Goal: Task Accomplishment & Management: Manage account settings

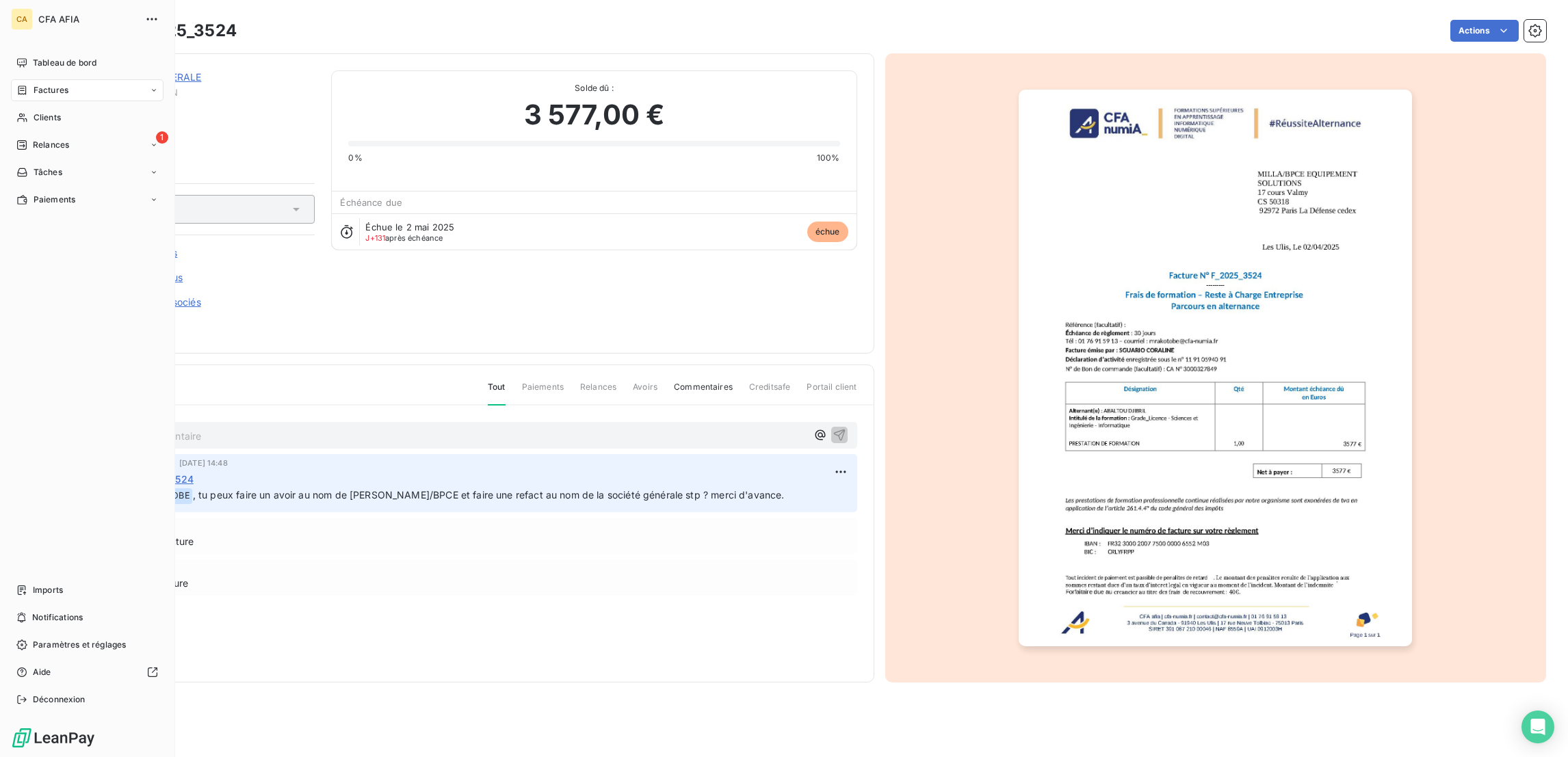
click at [24, 84] on div "Factures" at bounding box center [42, 90] width 52 height 12
click at [45, 112] on span "Factures" at bounding box center [50, 118] width 35 height 12
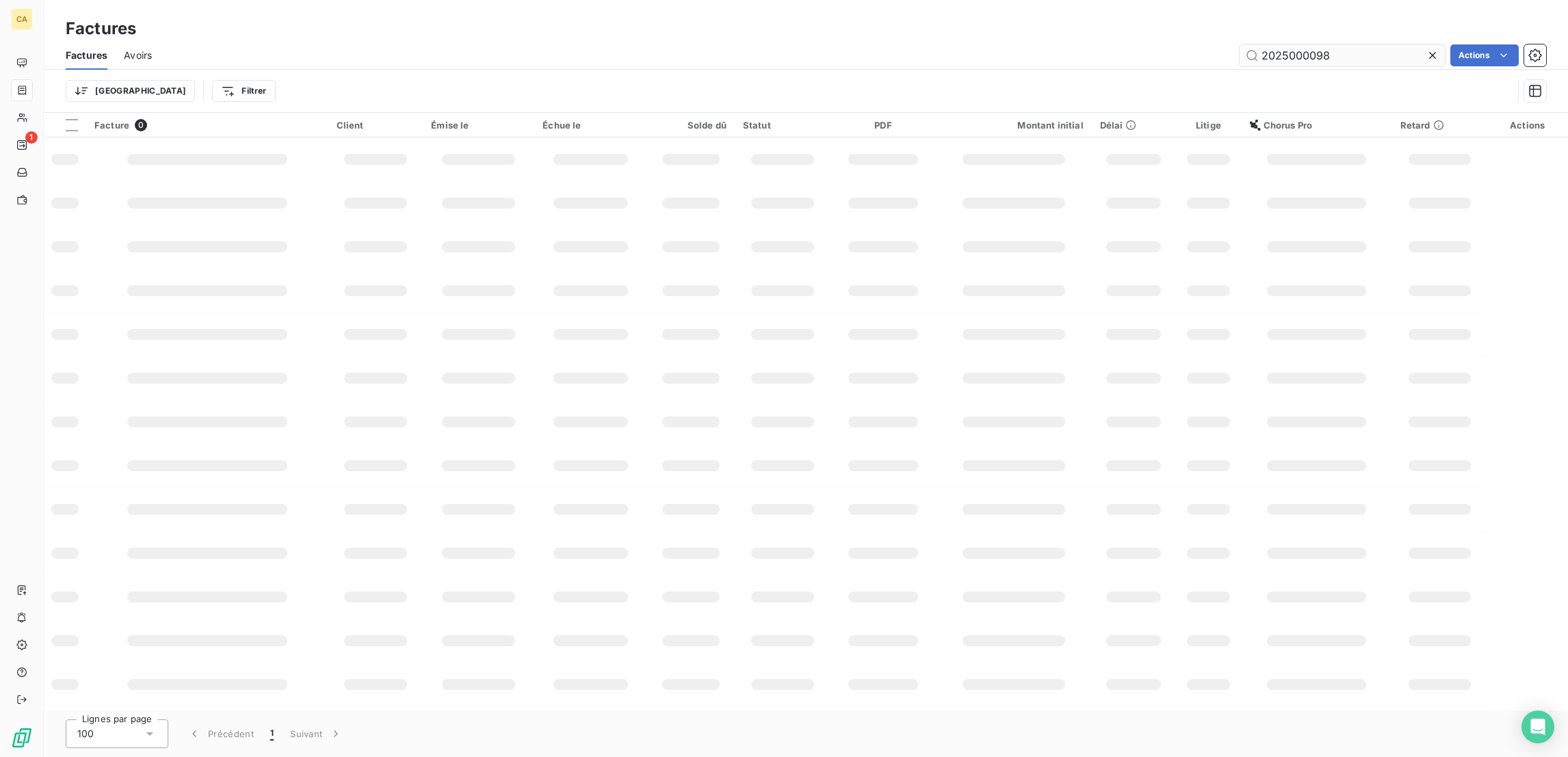
click at [1361, 69] on div "Trier Filtrer" at bounding box center [806, 91] width 1480 height 42
drag, startPoint x: 1356, startPoint y: 49, endPoint x: 1295, endPoint y: 54, distance: 61.2
click at [1295, 54] on div "2025000098" at bounding box center [1341, 56] width 205 height 22
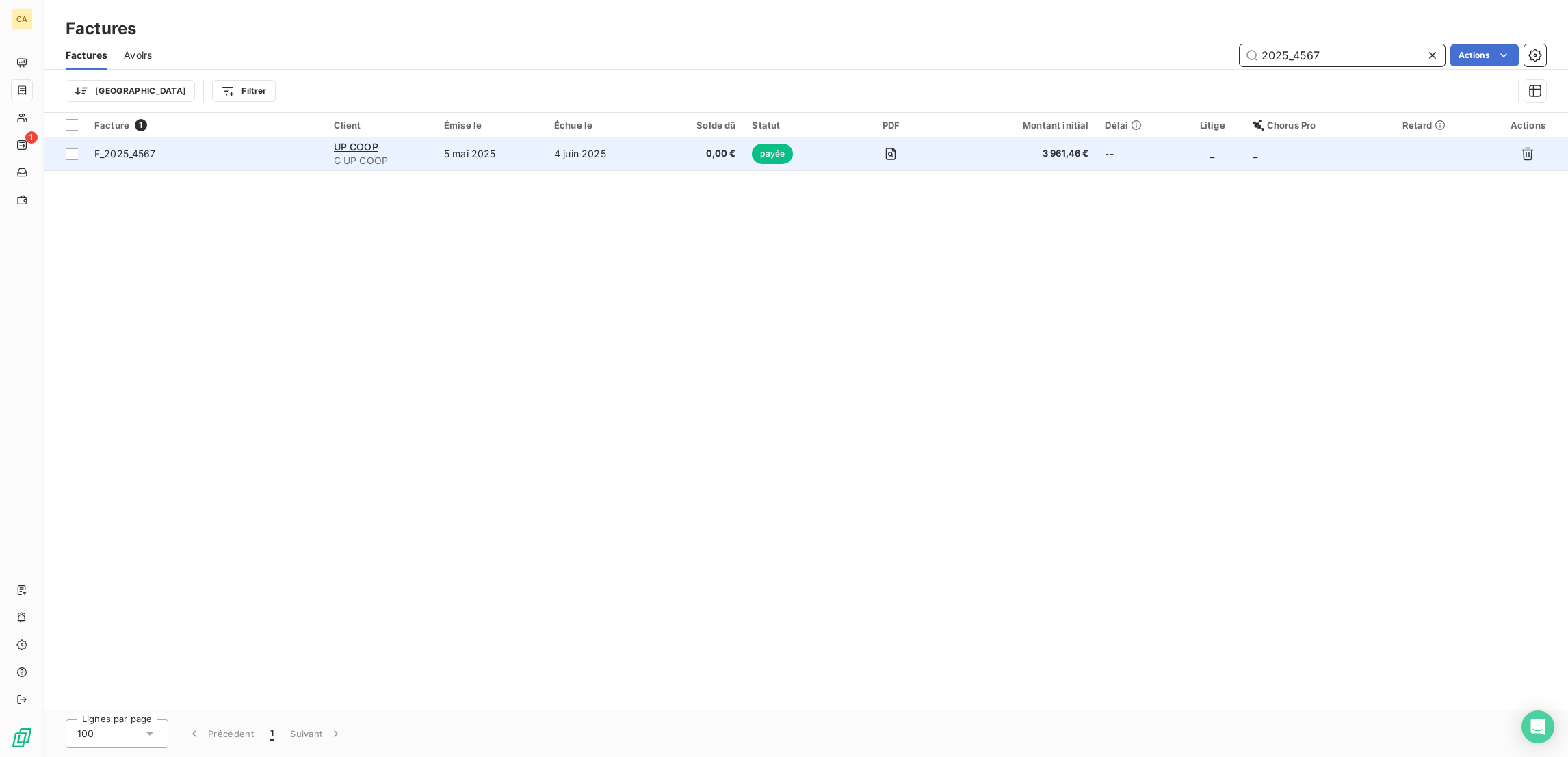
type input "2025_4567"
click at [627, 137] on td "4 juin 2025" at bounding box center [602, 153] width 112 height 33
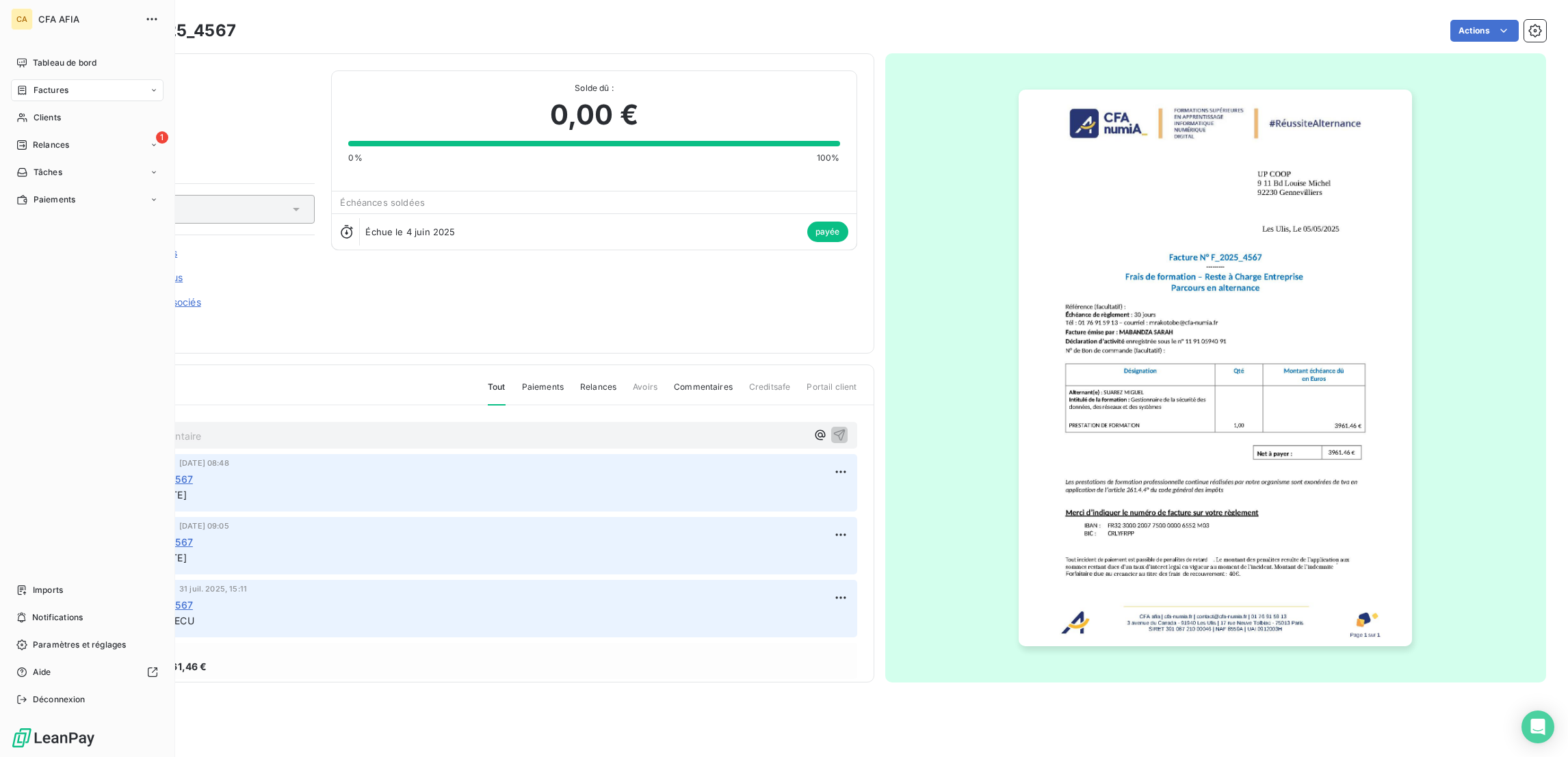
click at [17, 84] on div "Factures" at bounding box center [42, 90] width 52 height 12
click at [56, 84] on span "Factures" at bounding box center [51, 90] width 35 height 12
click at [58, 112] on span "Factures" at bounding box center [50, 118] width 35 height 12
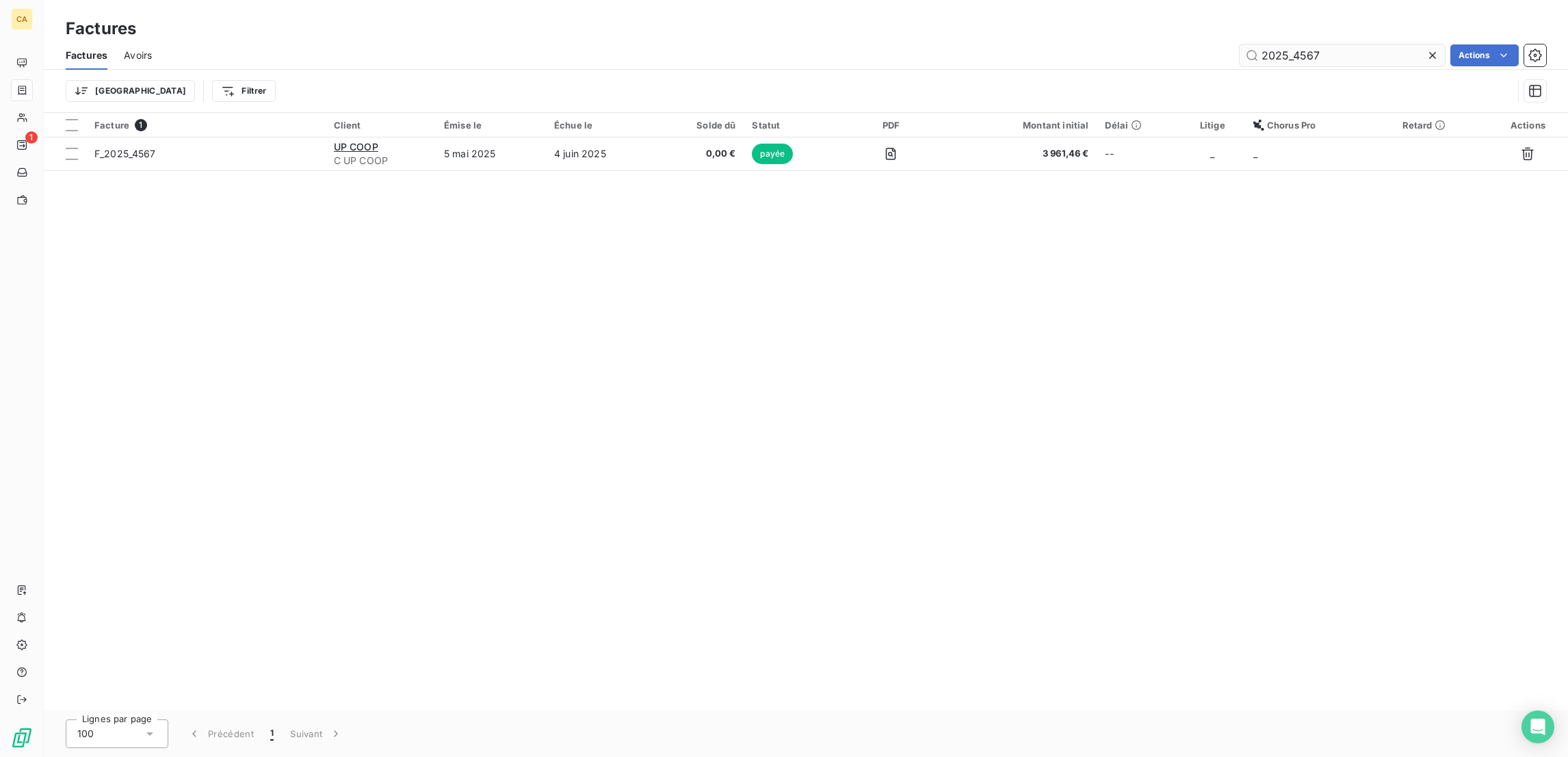
drag, startPoint x: 1357, startPoint y: 38, endPoint x: 1336, endPoint y: 45, distance: 22.1
click at [1336, 45] on input "2025_4567" at bounding box center [1341, 56] width 205 height 22
drag, startPoint x: 1336, startPoint y: 45, endPoint x: 1300, endPoint y: 53, distance: 36.9
click at [1300, 53] on div "2025_4567" at bounding box center [1341, 56] width 205 height 22
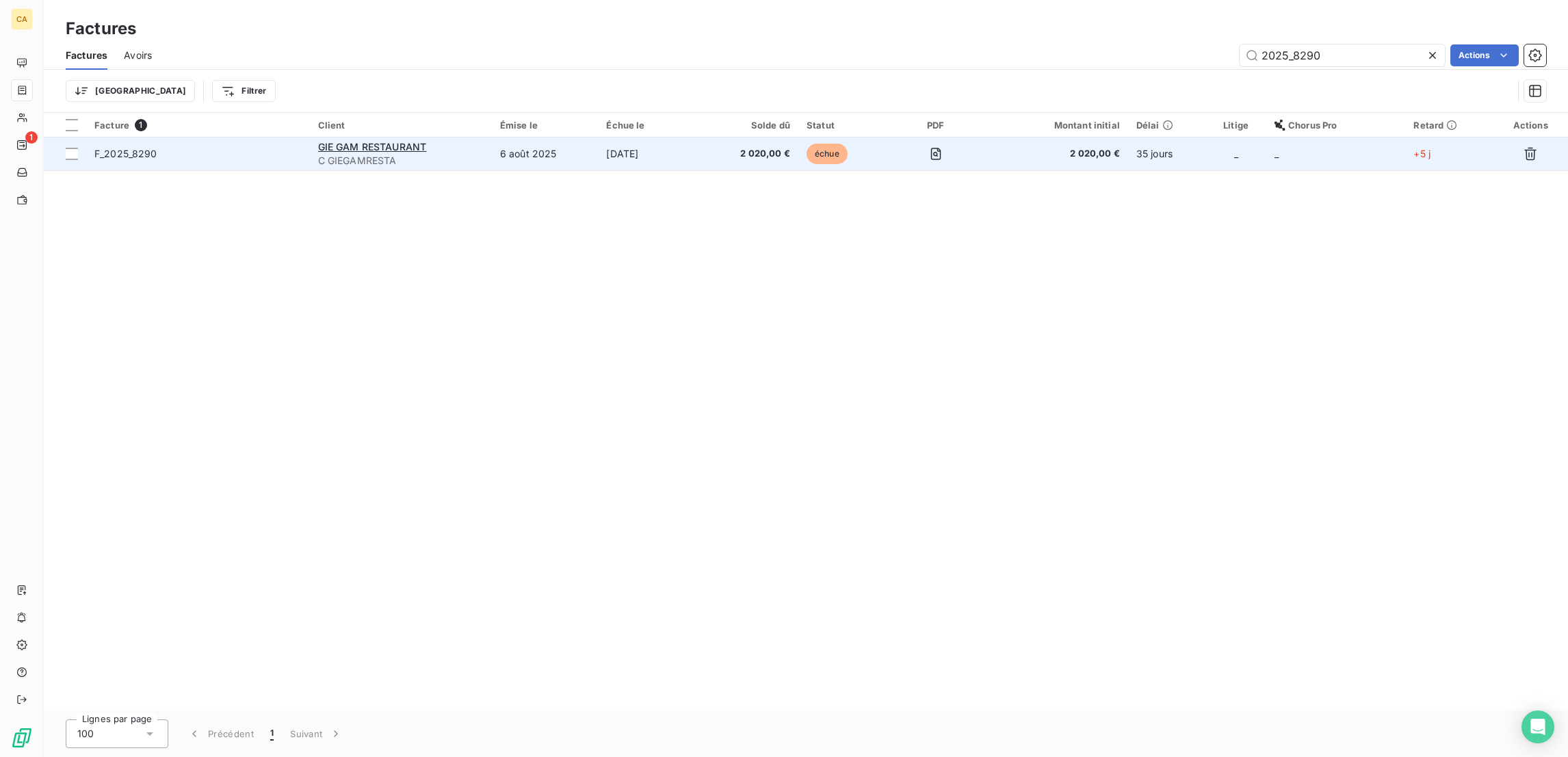
type input "2025_8290"
click at [516, 137] on td "6 août 2025" at bounding box center [545, 153] width 106 height 33
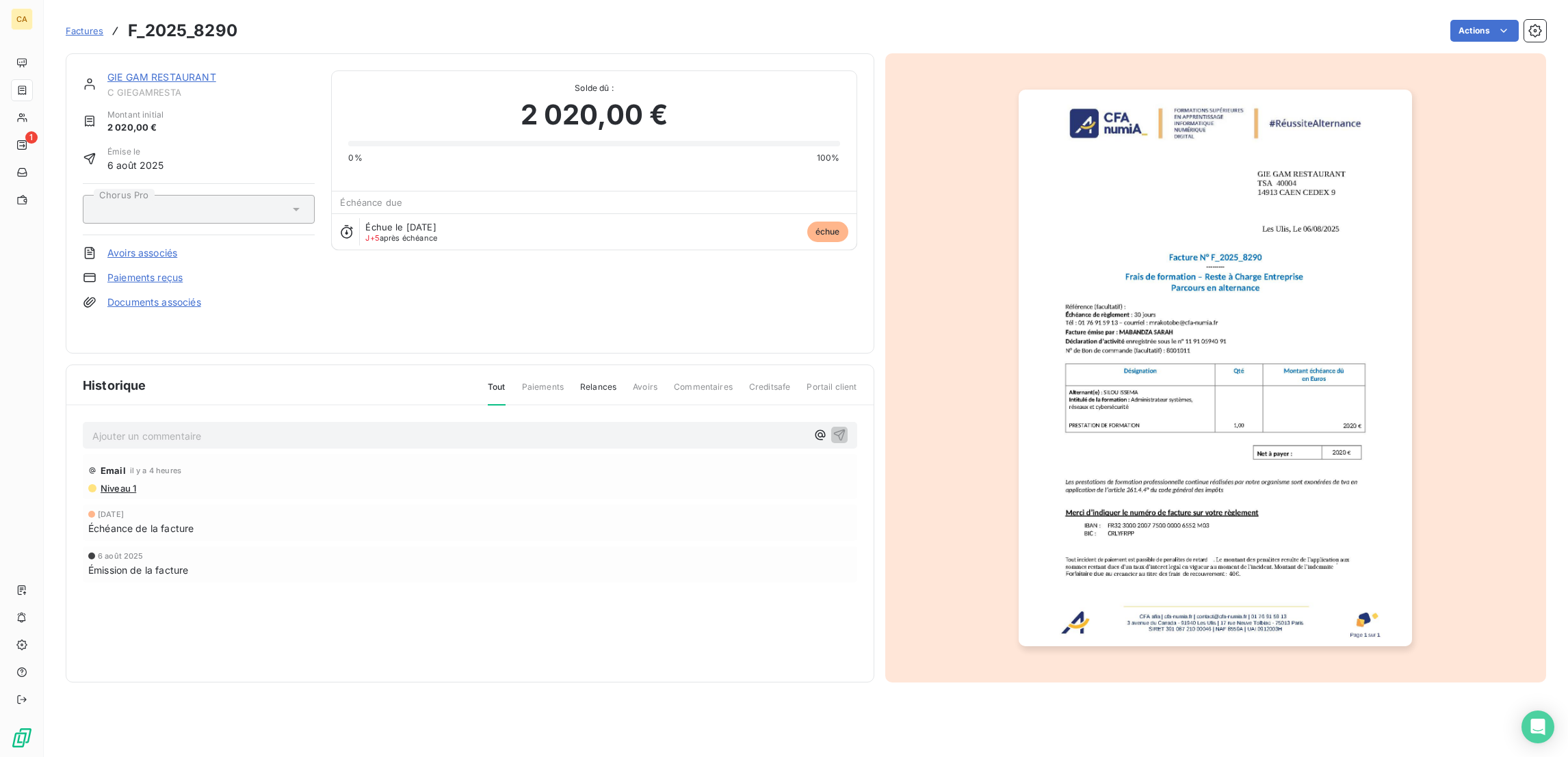
click at [128, 71] on link "GIE GAM RESTAURANT" at bounding box center [162, 77] width 109 height 12
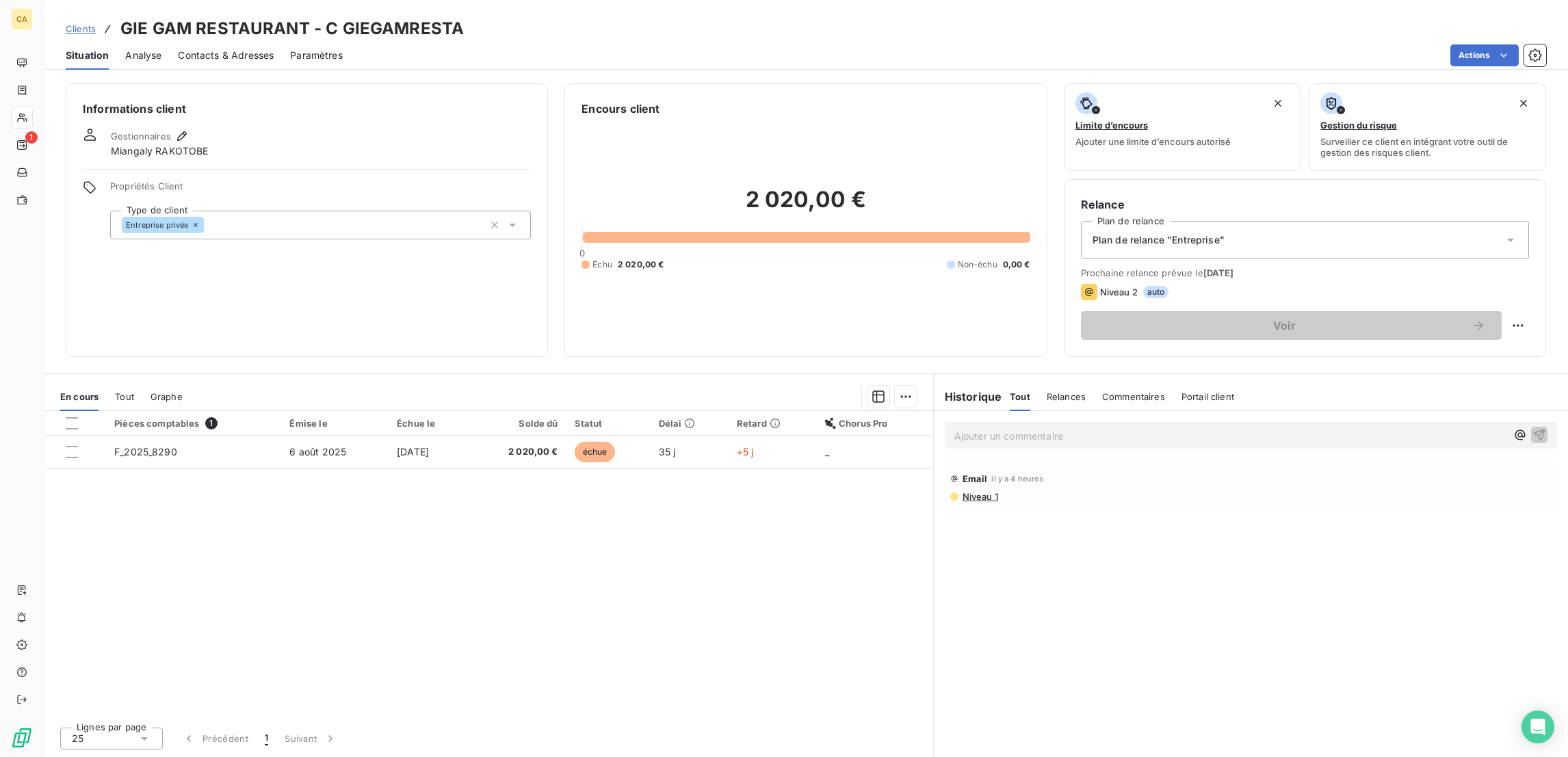
click at [202, 48] on span "Contacts & Adresses" at bounding box center [225, 55] width 96 height 14
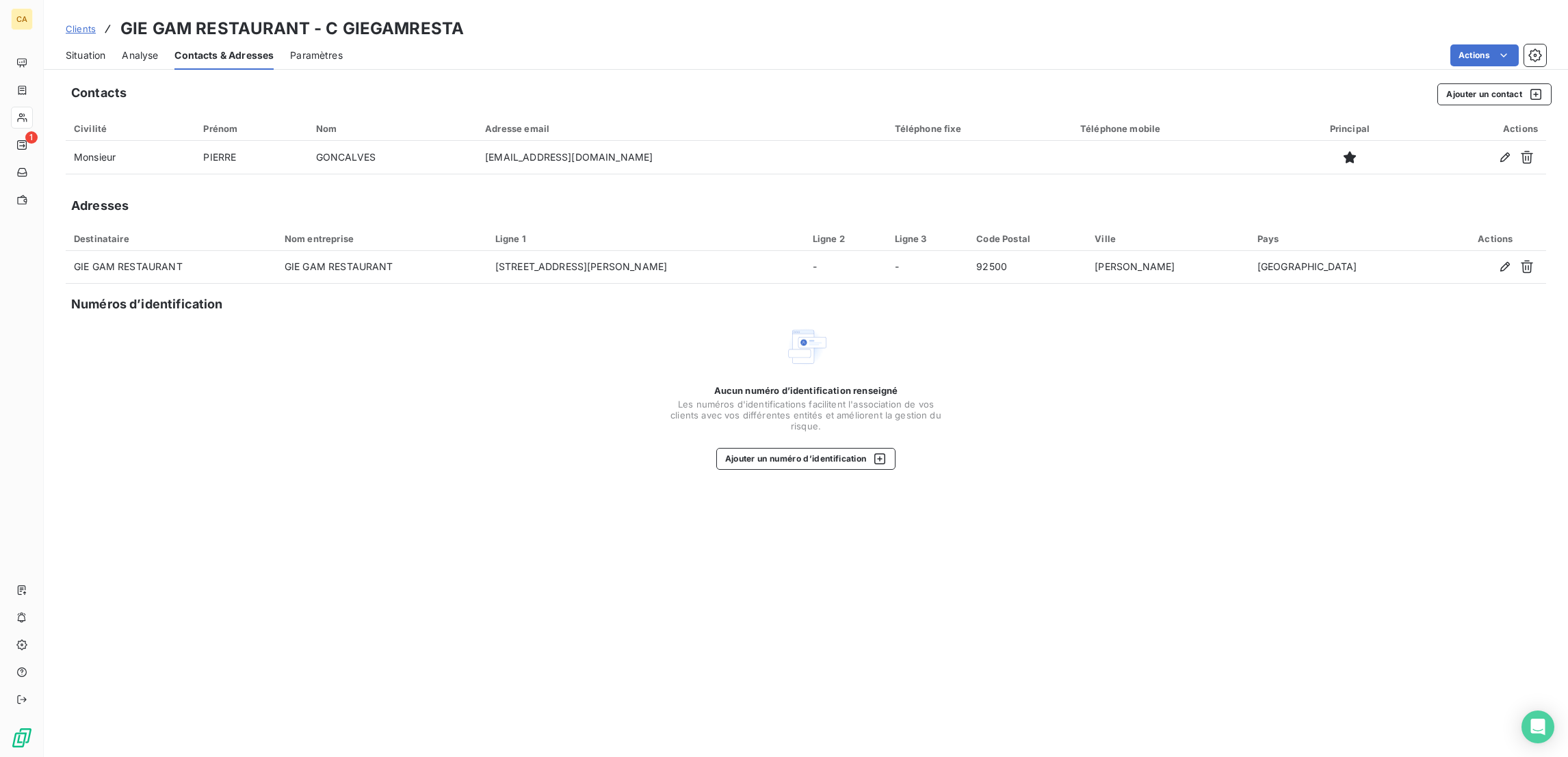
drag, startPoint x: 63, startPoint y: 48, endPoint x: 72, endPoint y: 58, distance: 13.5
click at [66, 48] on span "Situation" at bounding box center [86, 55] width 39 height 14
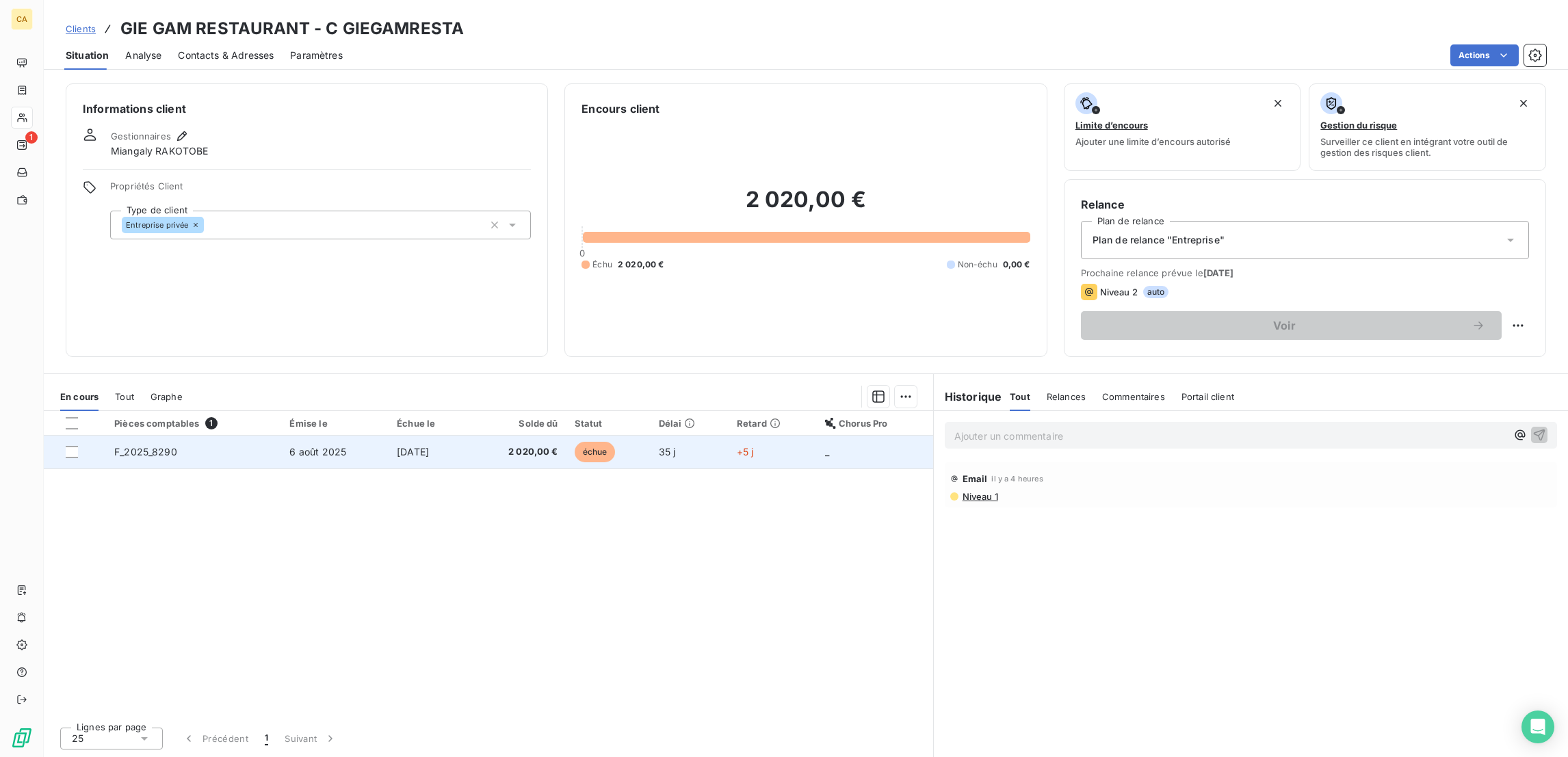
click at [281, 435] on td "6 août 2025" at bounding box center [335, 452] width 107 height 33
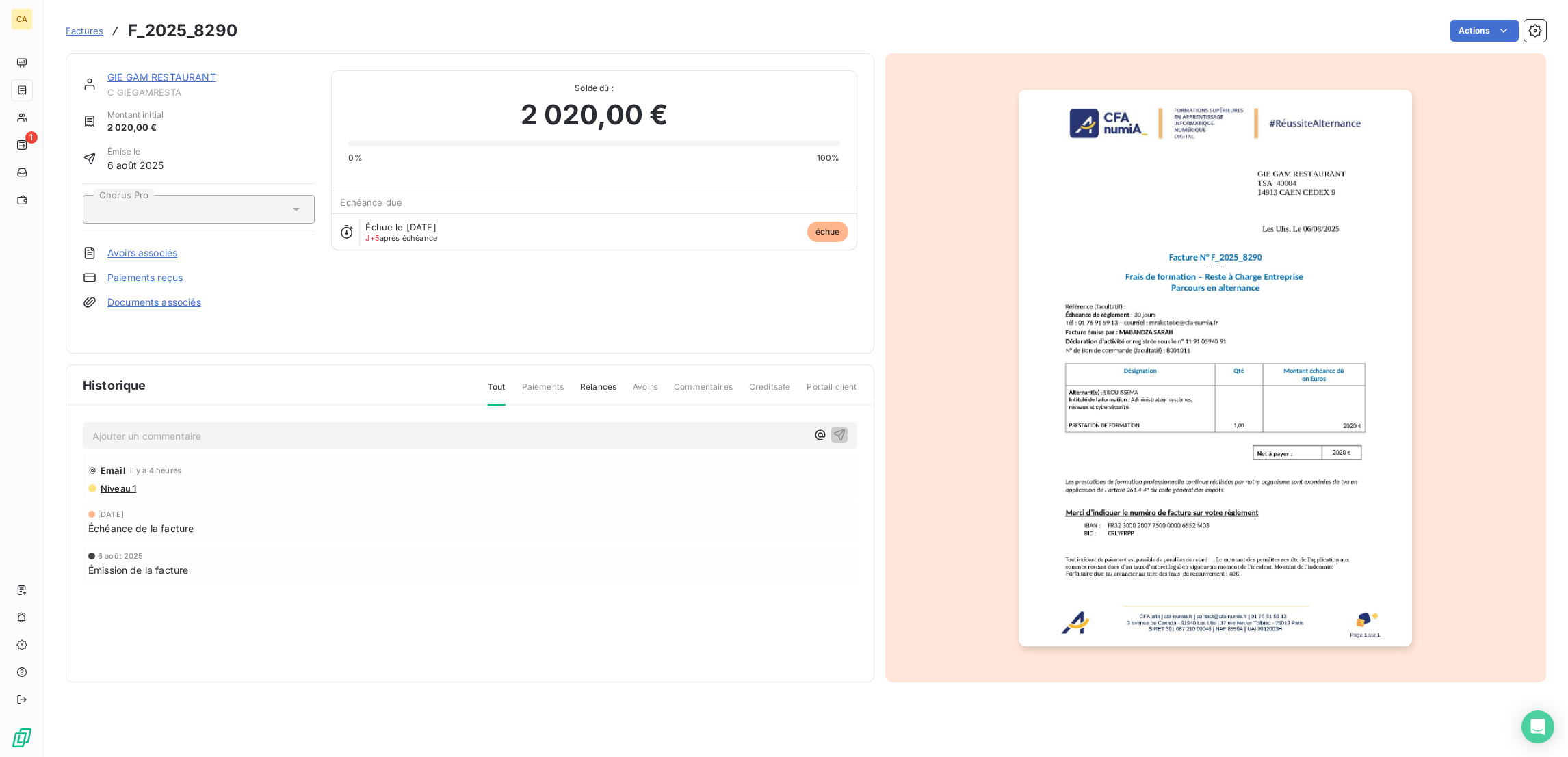
click at [1298, 399] on img "button" at bounding box center [1215, 368] width 393 height 557
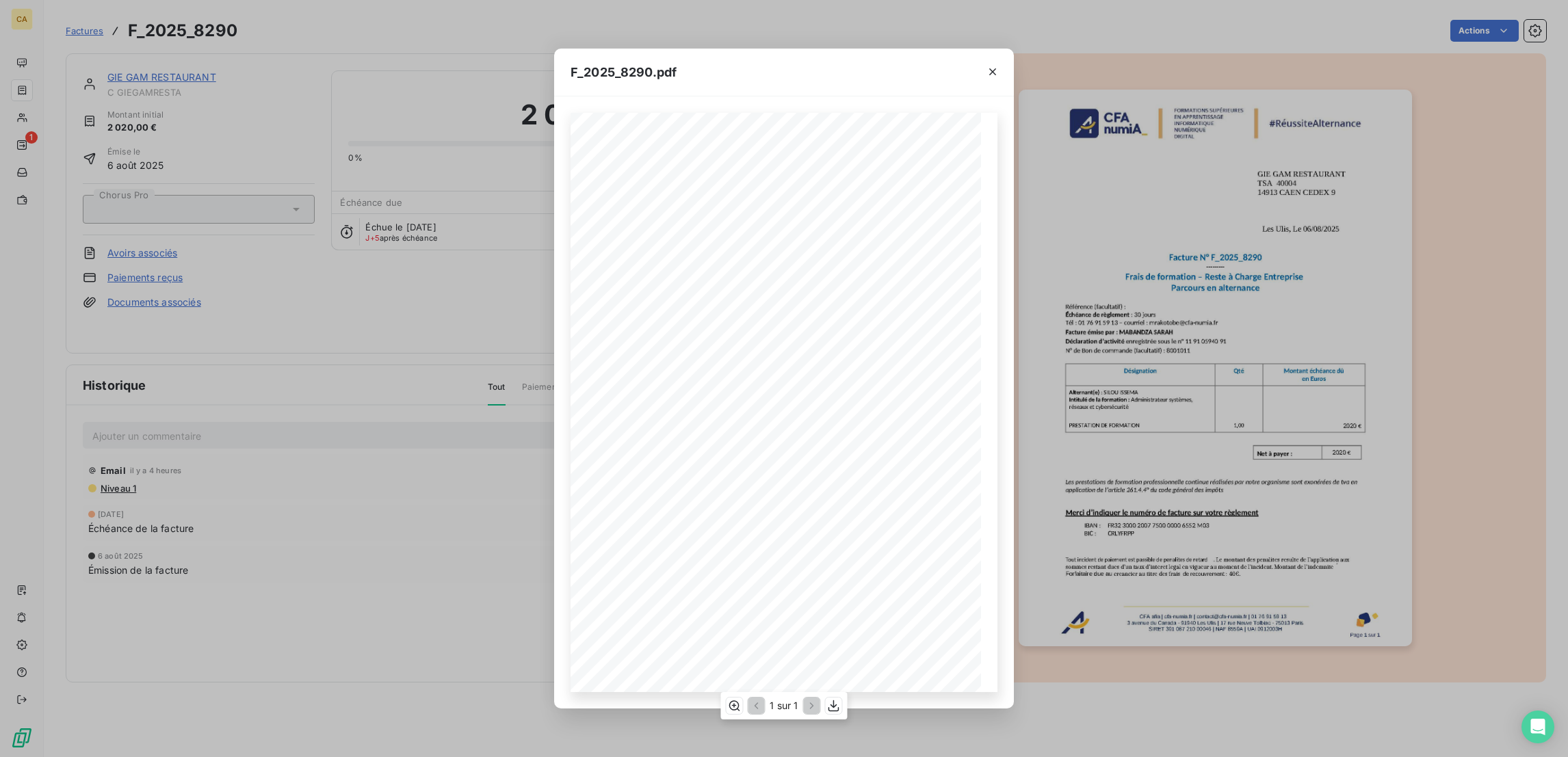
click at [737, 714] on div "1 sur 1" at bounding box center [783, 705] width 126 height 27
click at [734, 700] on icon "button" at bounding box center [734, 705] width 14 height 14
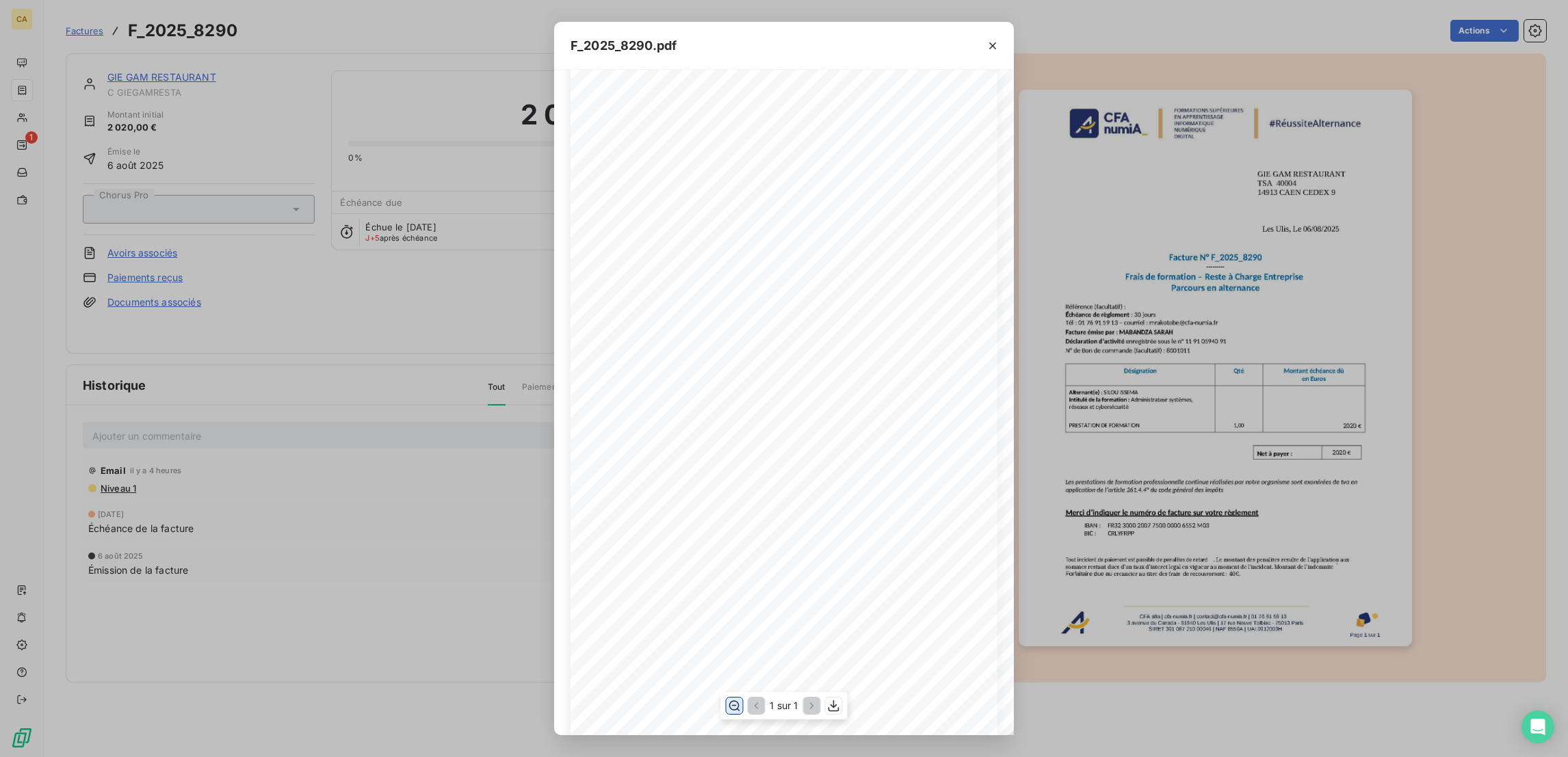
scroll to position [205, 0]
click at [416, 534] on div "F_2025_8290.pdf CFA afia | cfa-numia.fr | contact@cfa-numia.fr | 01 76 91 59 13…" at bounding box center [784, 378] width 1568 height 757
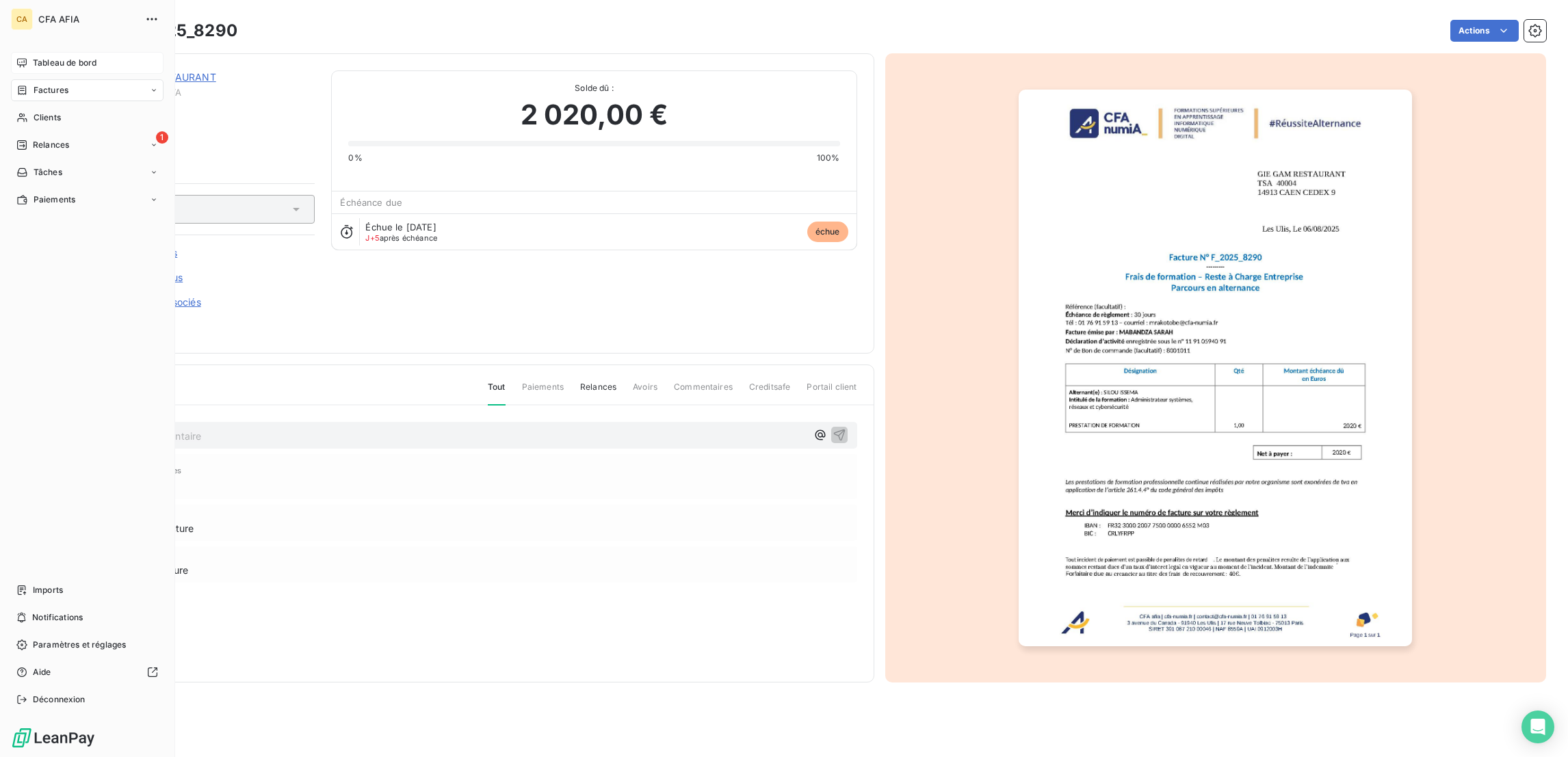
click at [22, 57] on div "Tableau de bord" at bounding box center [87, 63] width 153 height 22
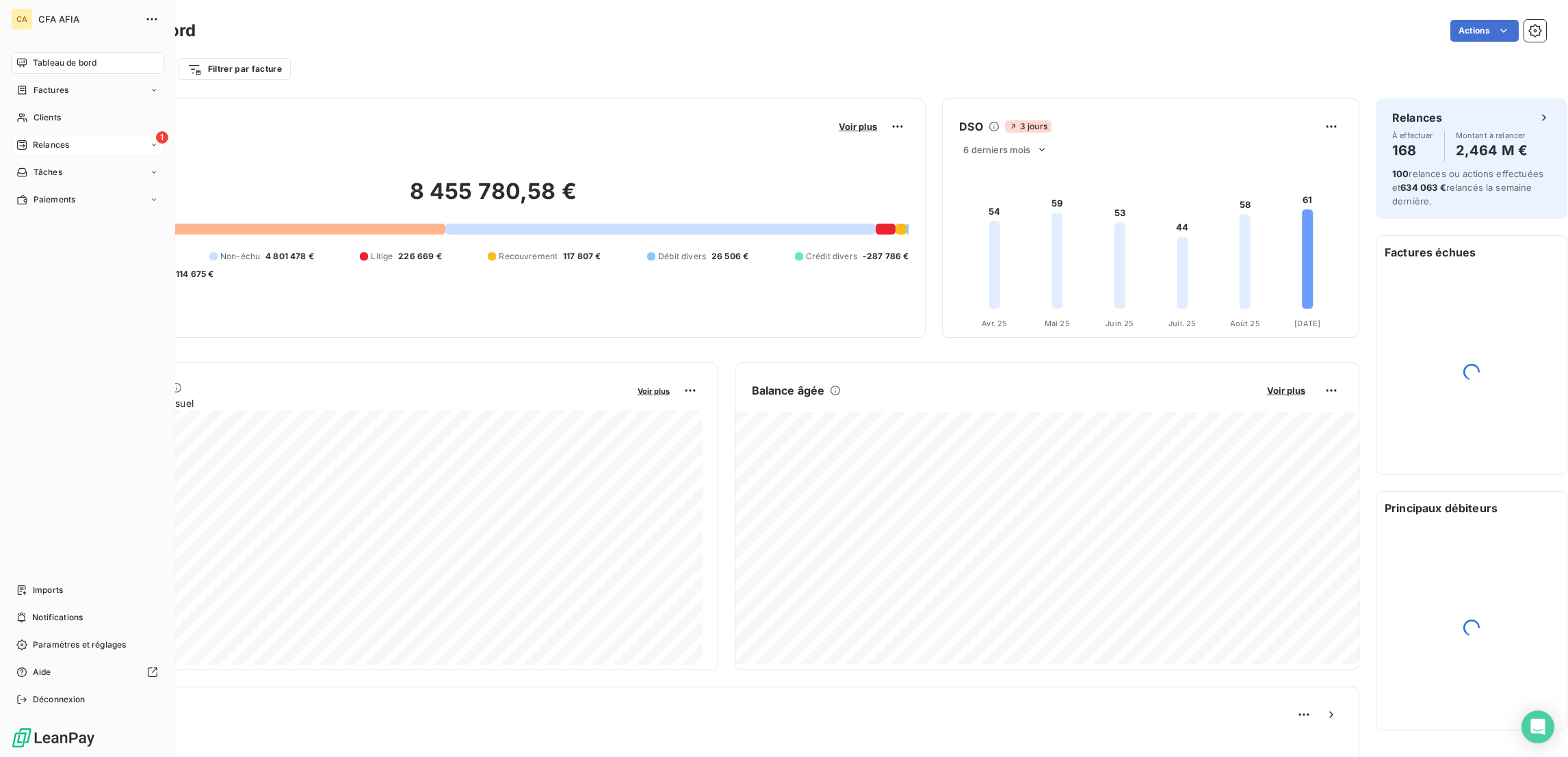
click at [38, 134] on div "1 Relances" at bounding box center [87, 145] width 153 height 22
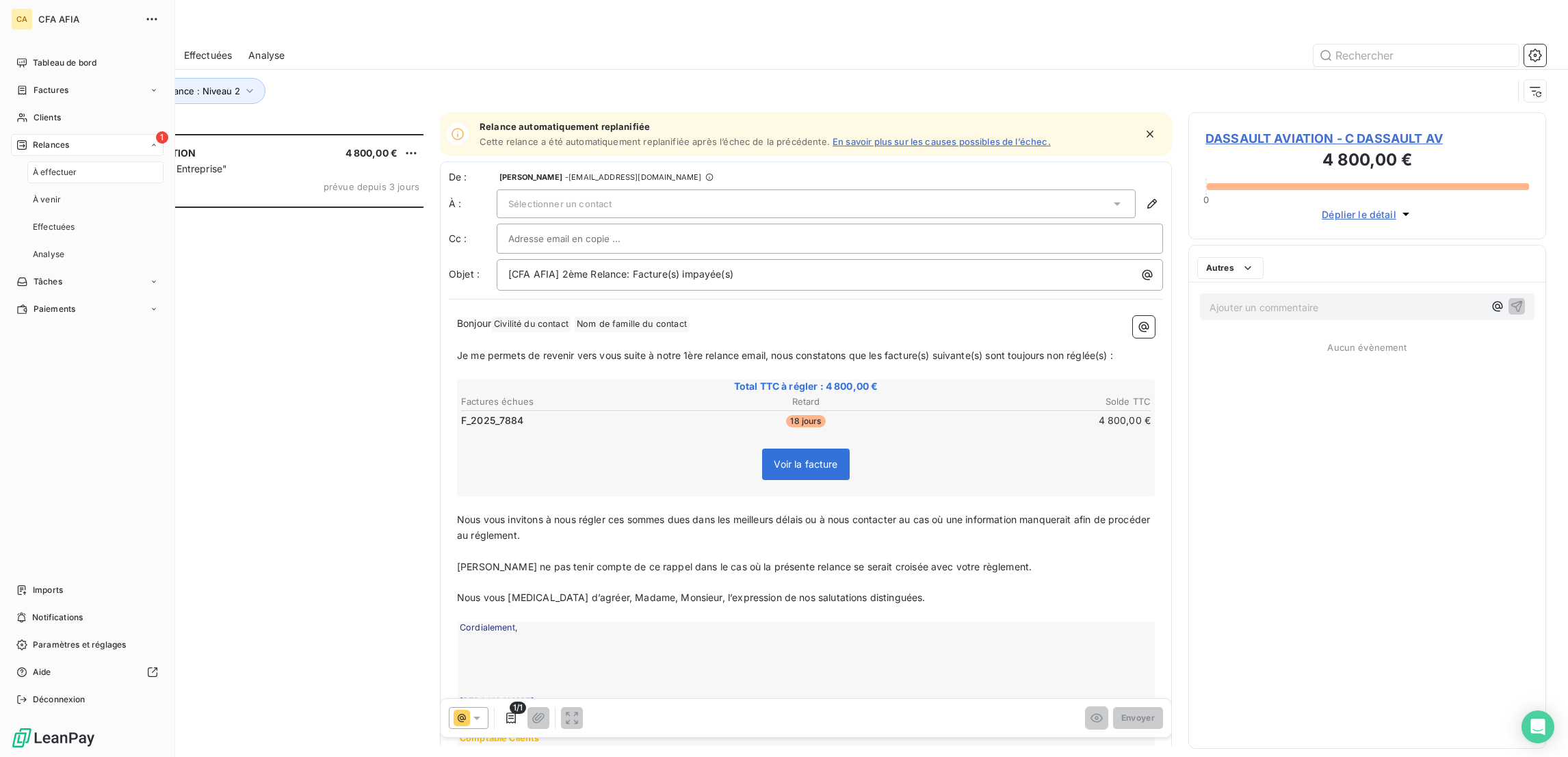
scroll to position [625, 351]
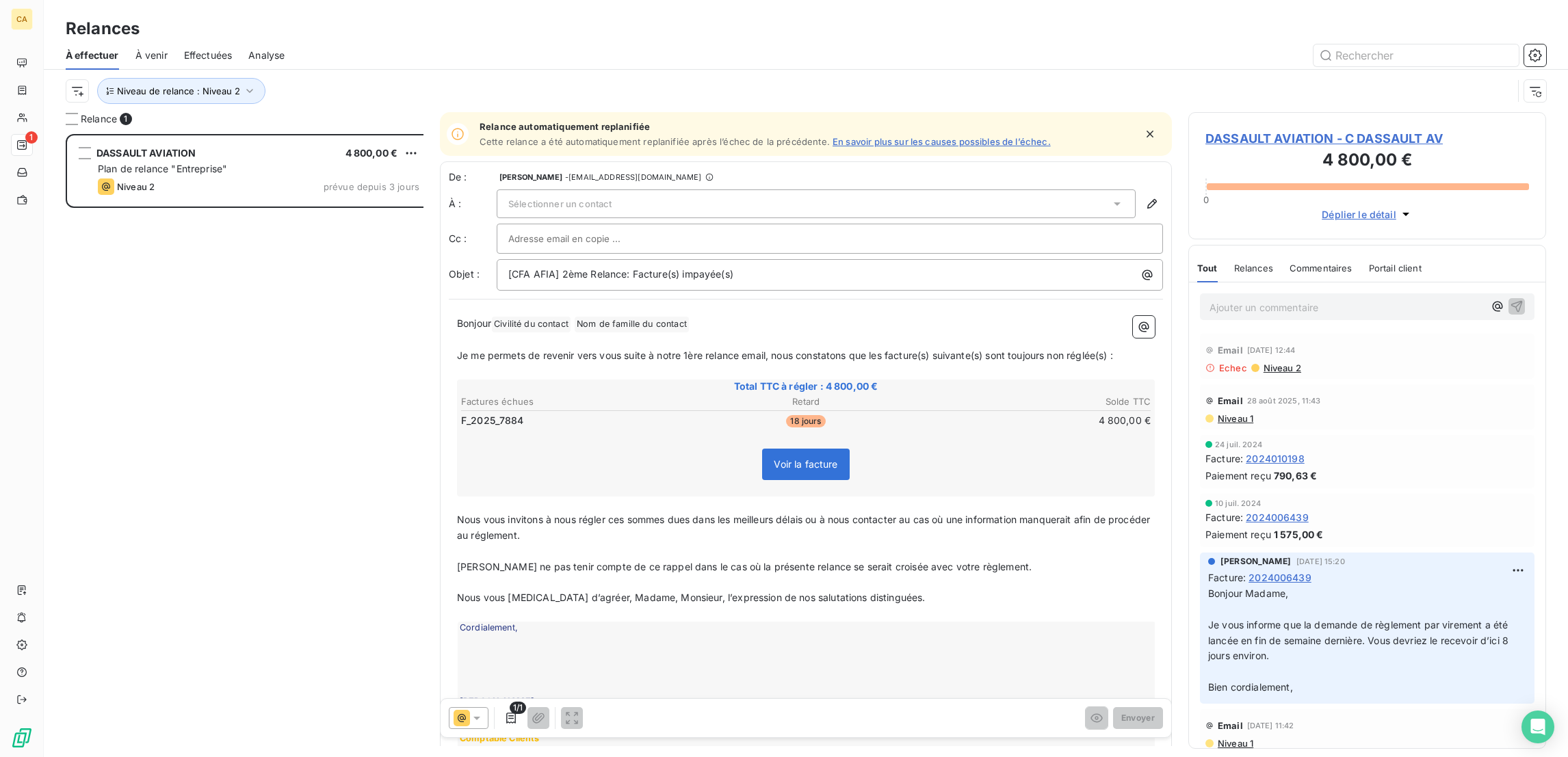
click at [1238, 129] on span "DASSAULT AVIATION - C DASSAULT AV" at bounding box center [1367, 138] width 324 height 18
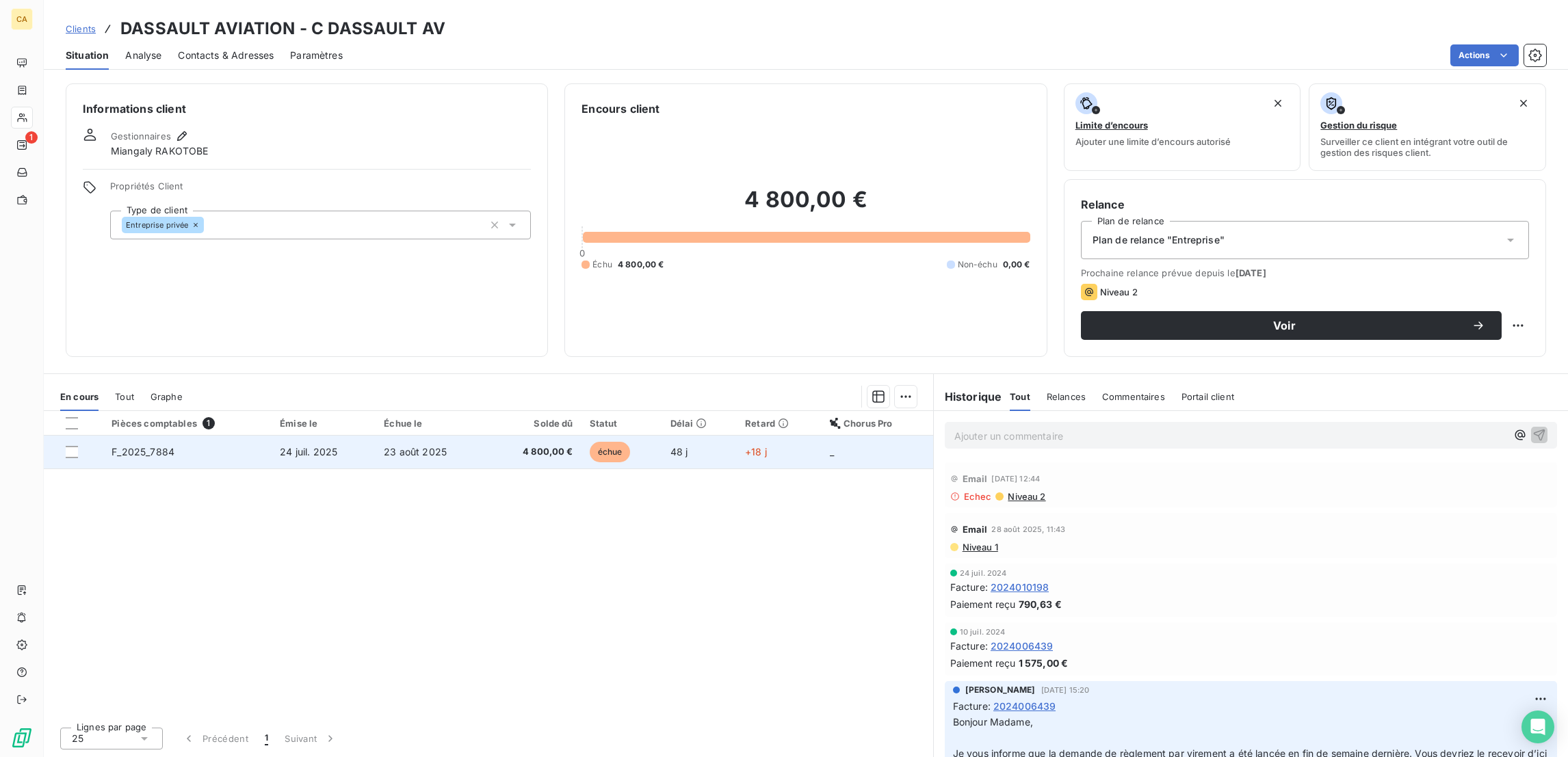
click at [433, 435] on td "23 août 2025" at bounding box center [431, 452] width 112 height 33
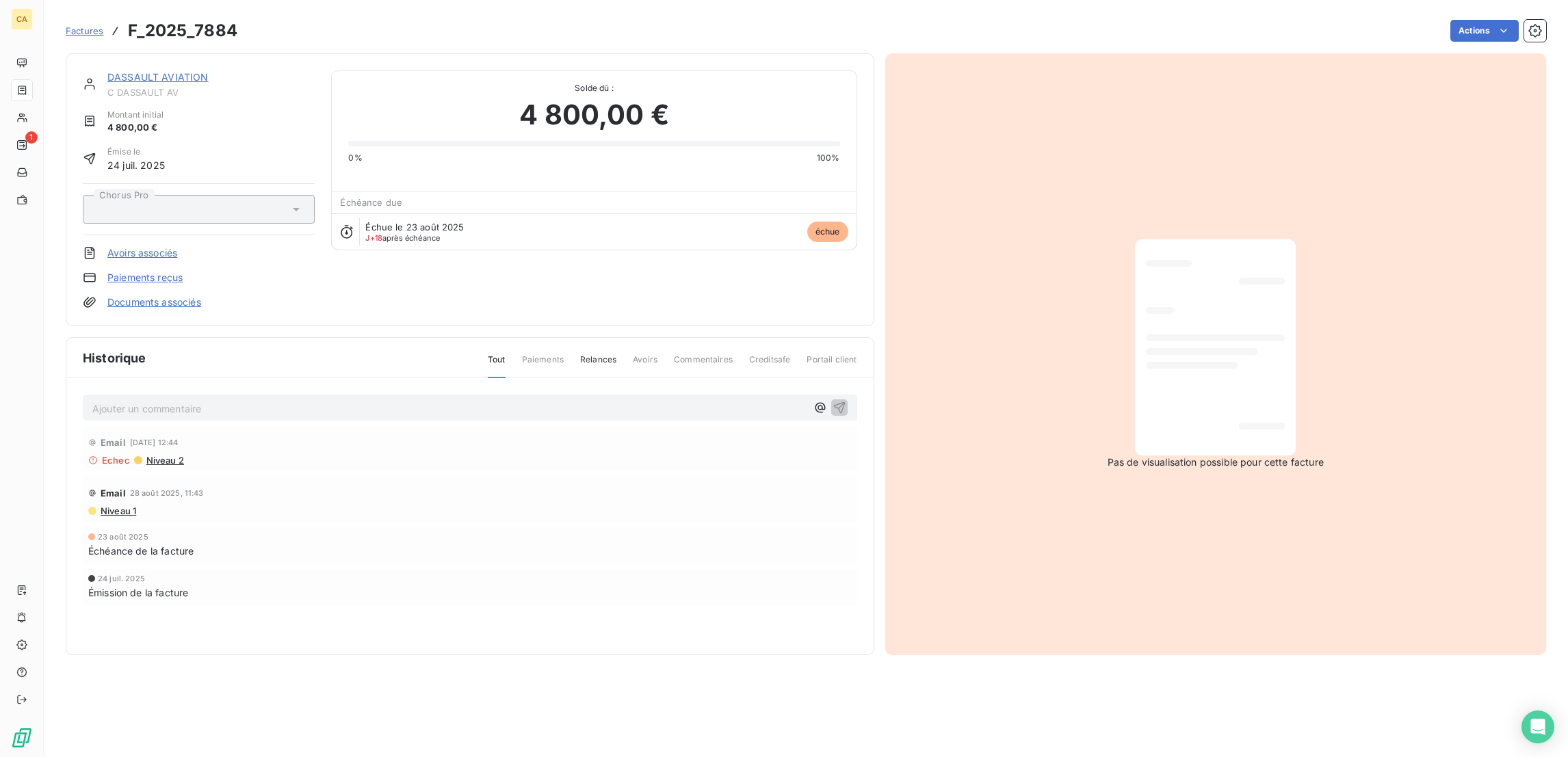
click at [1081, 430] on div "Pas de visualisation possible pour cette facture" at bounding box center [1216, 354] width 662 height 601
click at [139, 71] on link "DASSAULT AVIATION" at bounding box center [158, 77] width 101 height 12
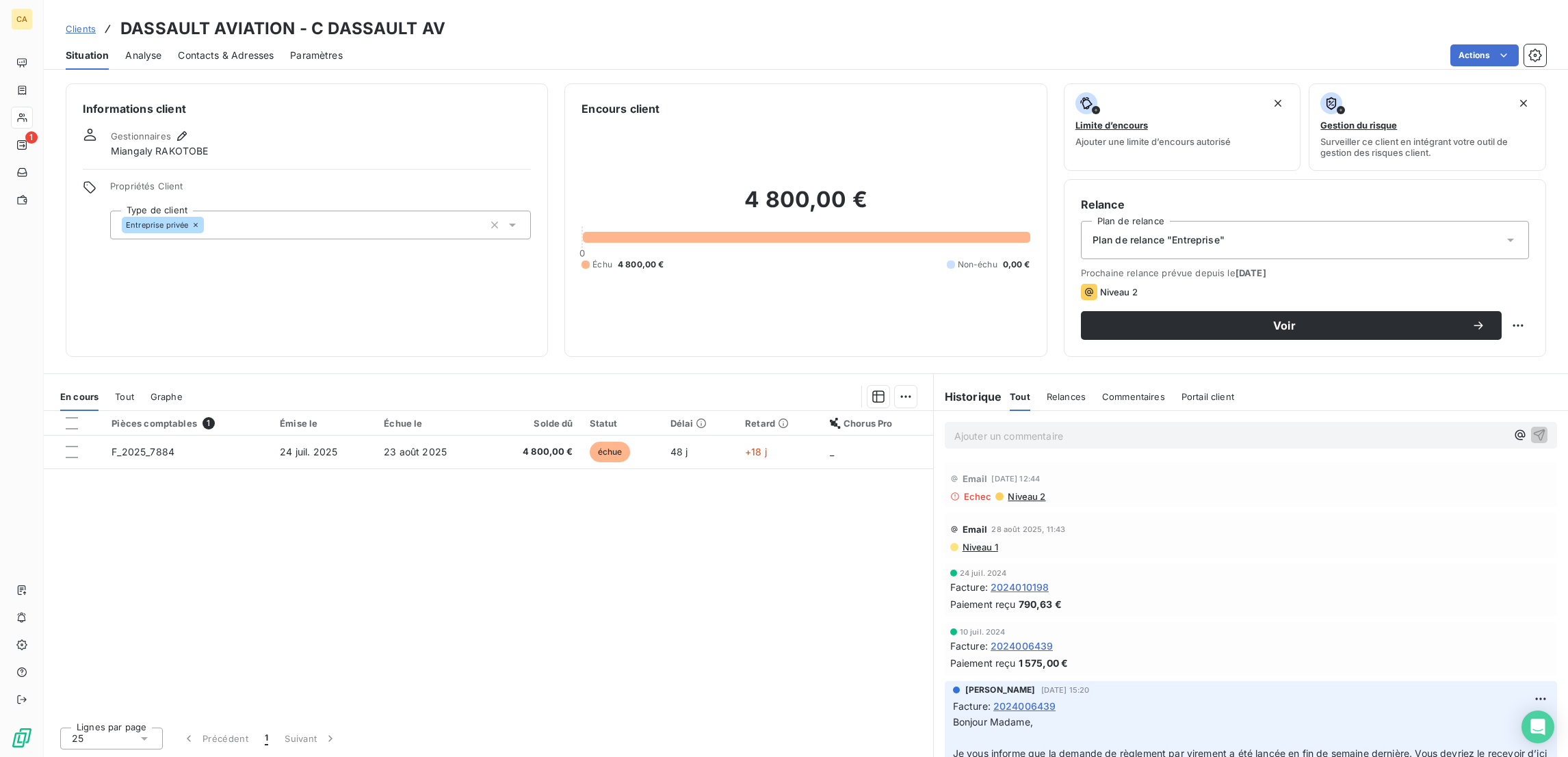
click at [192, 52] on div "Contacts & Adresses" at bounding box center [225, 55] width 96 height 28
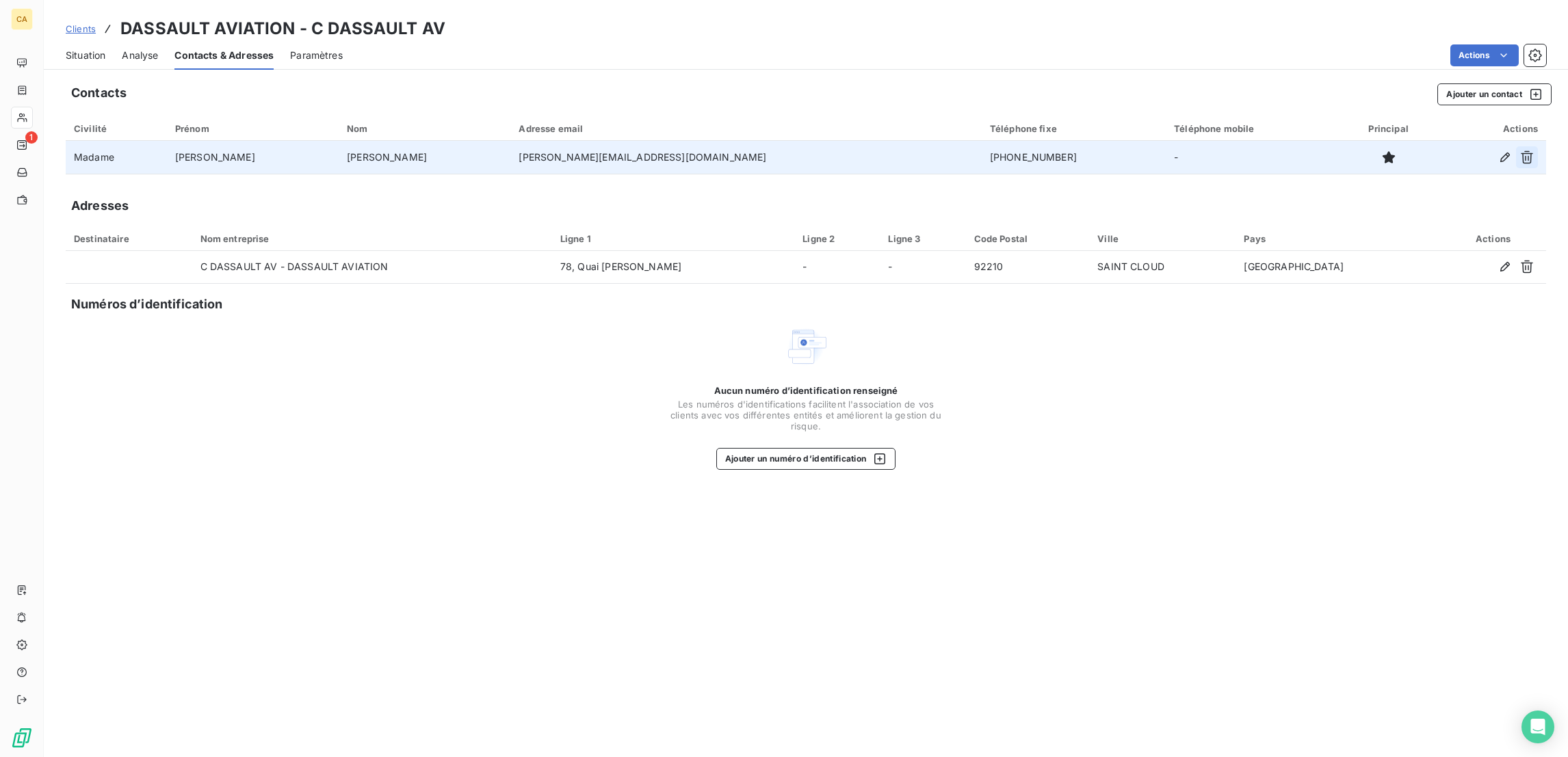
click at [1537, 146] on button "button" at bounding box center [1526, 157] width 22 height 22
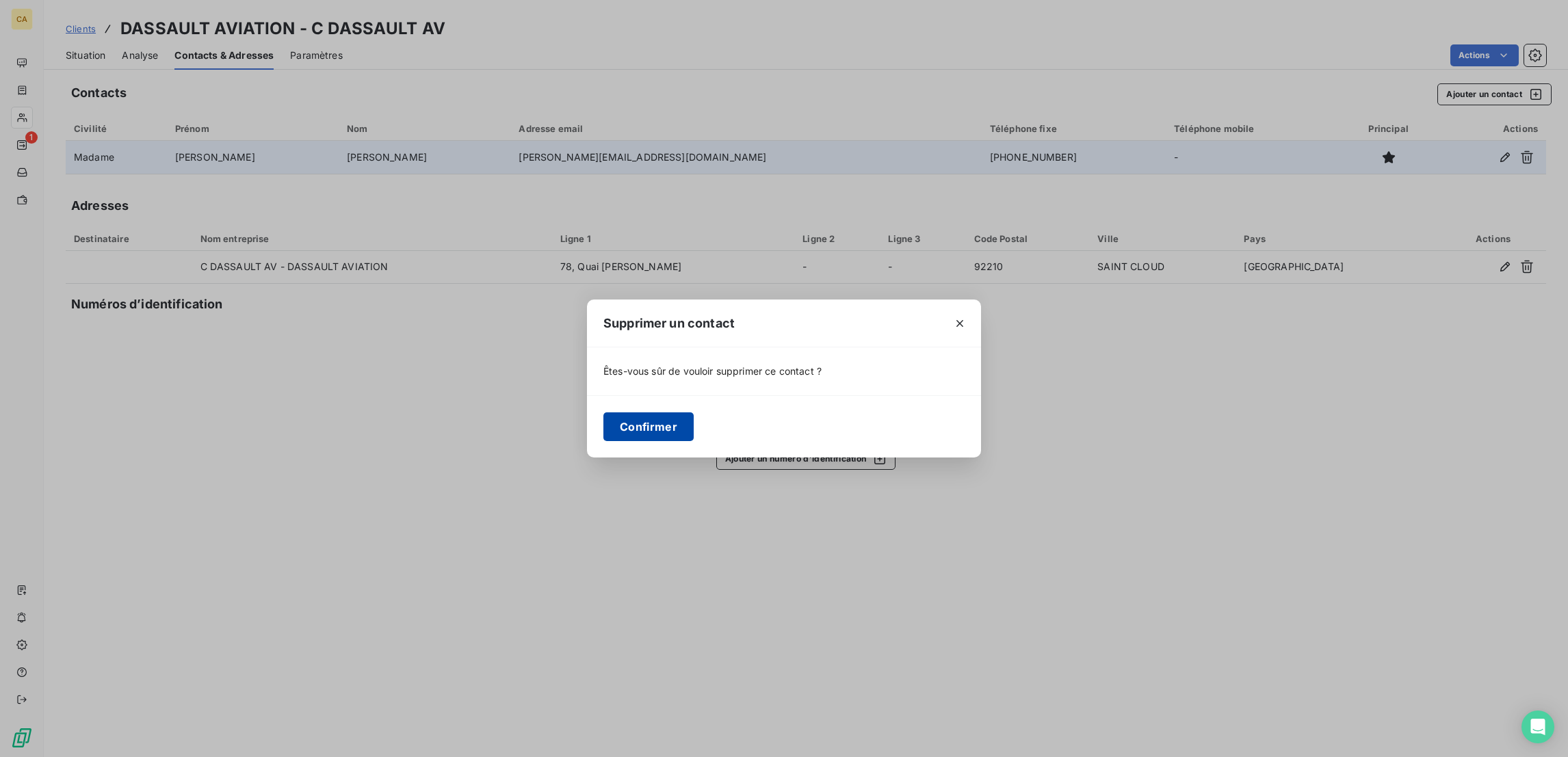
click at [694, 419] on button "Confirmer" at bounding box center [648, 426] width 91 height 28
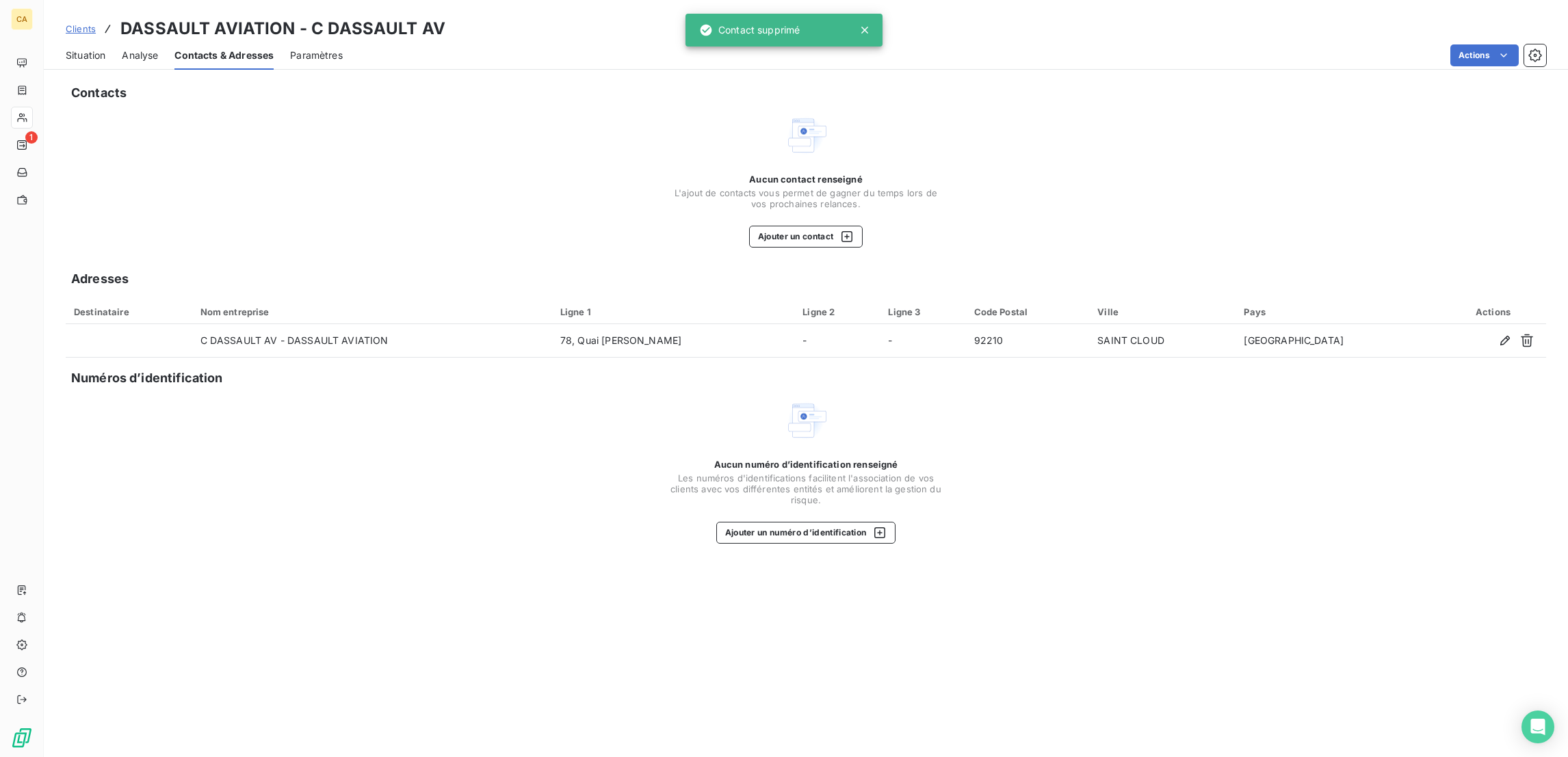
click at [1474, 58] on div "Situation Analyse Contacts & Adresses Paramètres Actions" at bounding box center [806, 55] width 1524 height 28
click at [1491, 45] on html "CA 1 Clients DASSAULT AVIATION - C DASSAULT AV Situation Analyse Contacts & Adr…" at bounding box center [784, 378] width 1568 height 757
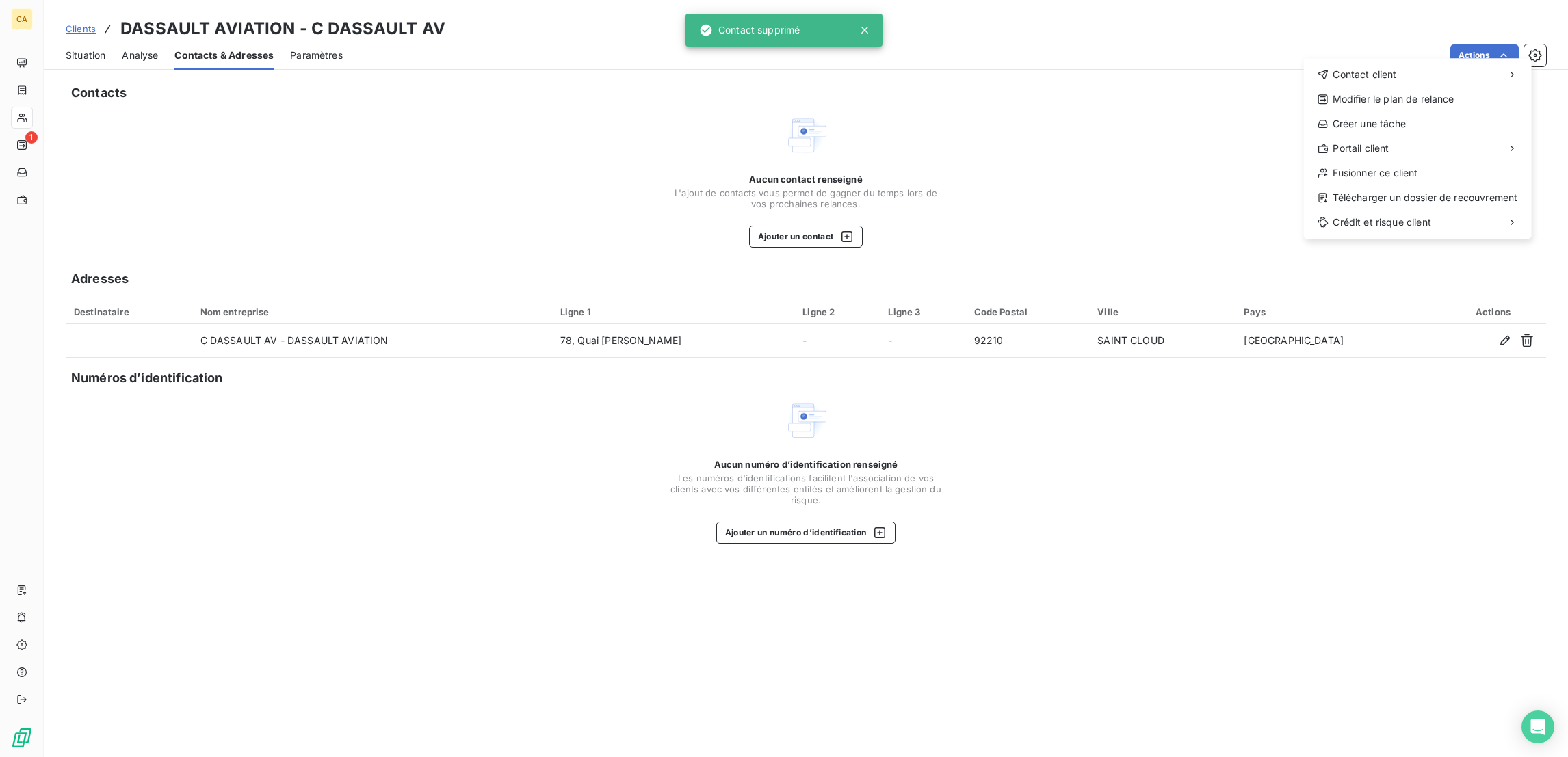
click at [876, 129] on html "CA 1 Clients DASSAULT AVIATION - C DASSAULT AV Situation Analyse Contacts & Adr…" at bounding box center [784, 378] width 1568 height 757
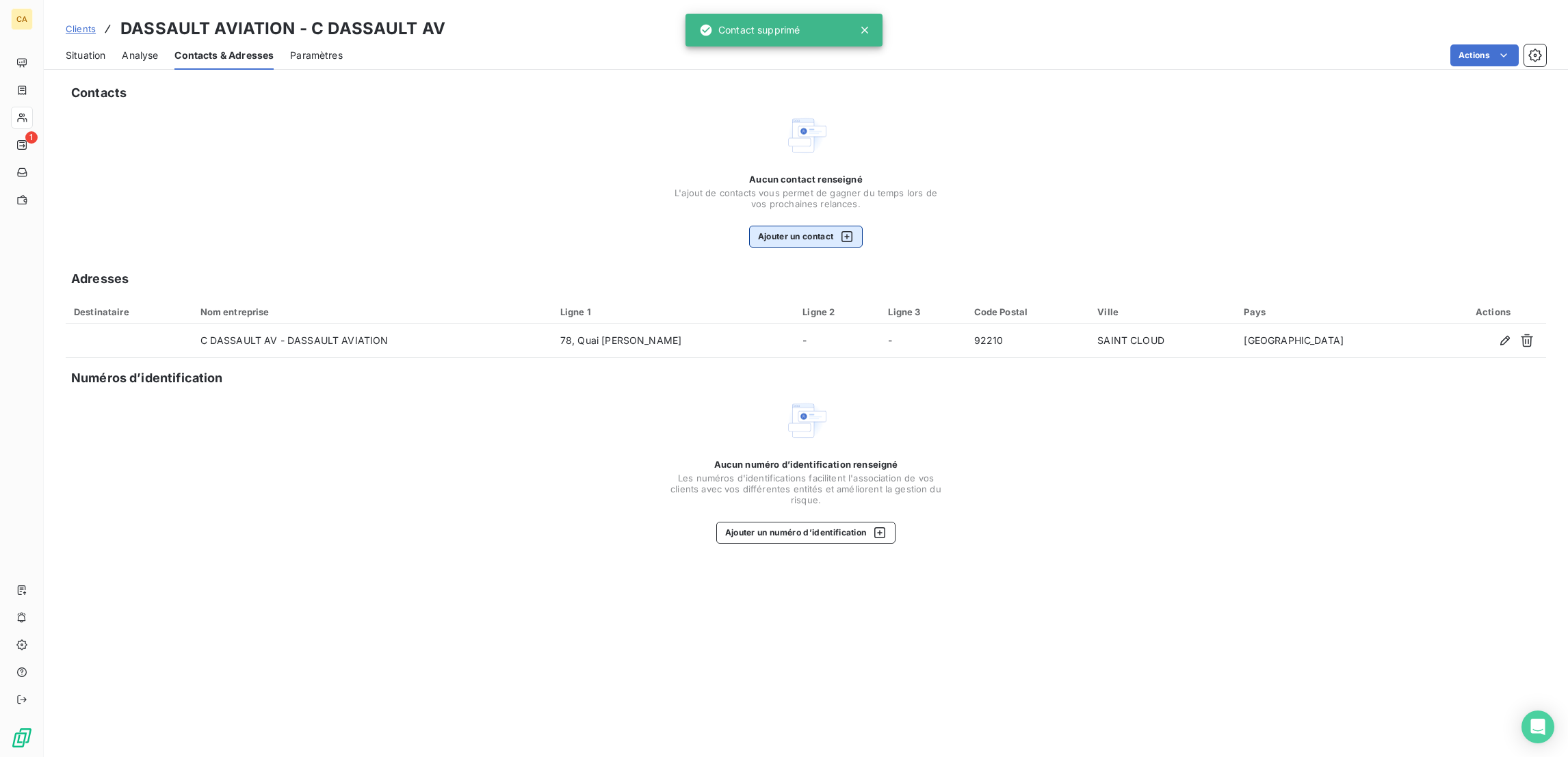
click at [806, 226] on button "Ajouter un contact" at bounding box center [806, 237] width 114 height 22
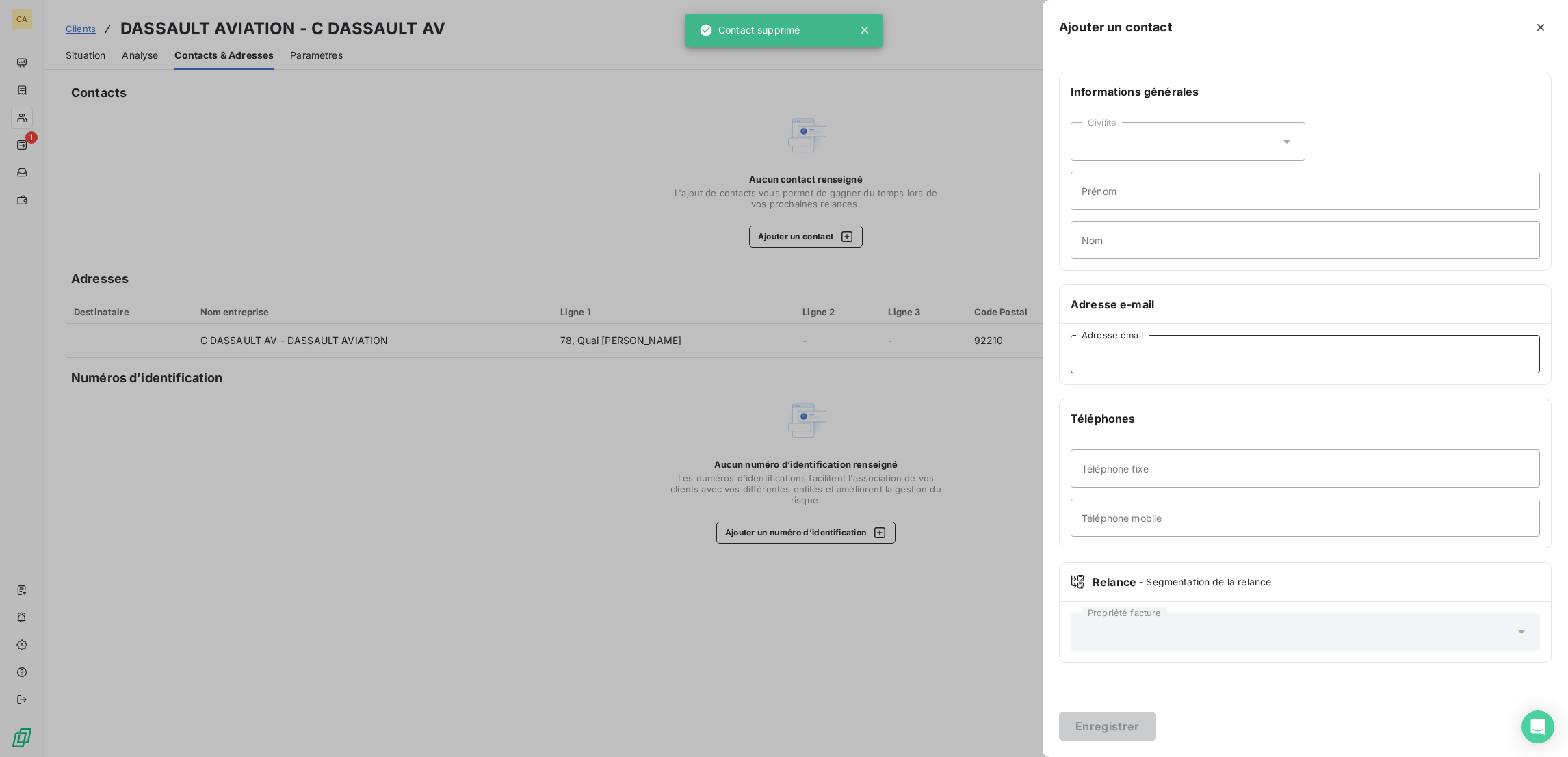
drag, startPoint x: 1234, startPoint y: 322, endPoint x: 1232, endPoint y: 307, distance: 15.1
click at [1233, 335] on input "Adresse email" at bounding box center [1305, 354] width 469 height 38
paste input "myriam.sebai@dassault-aviation.com"
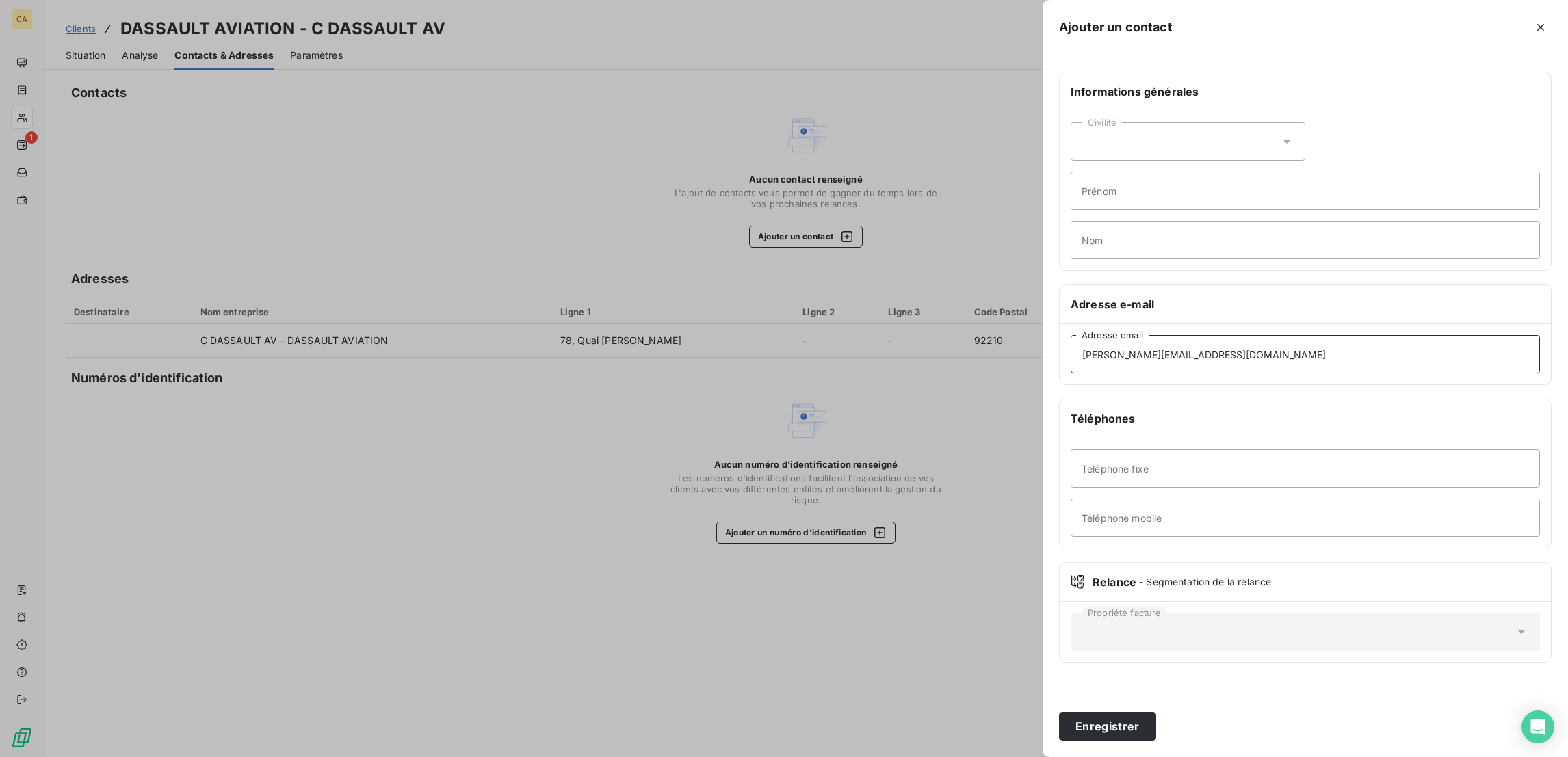
type input "myriam.sebai@dassault-aviation.com"
click at [1244, 122] on div "Civilité" at bounding box center [1187, 141] width 235 height 38
click at [1135, 170] on span "Madame" at bounding box center [1116, 176] width 37 height 13
click at [1242, 143] on div "Civilité Madame Prénom Nom" at bounding box center [1305, 191] width 491 height 159
click at [1242, 172] on input "Prénom" at bounding box center [1305, 191] width 469 height 38
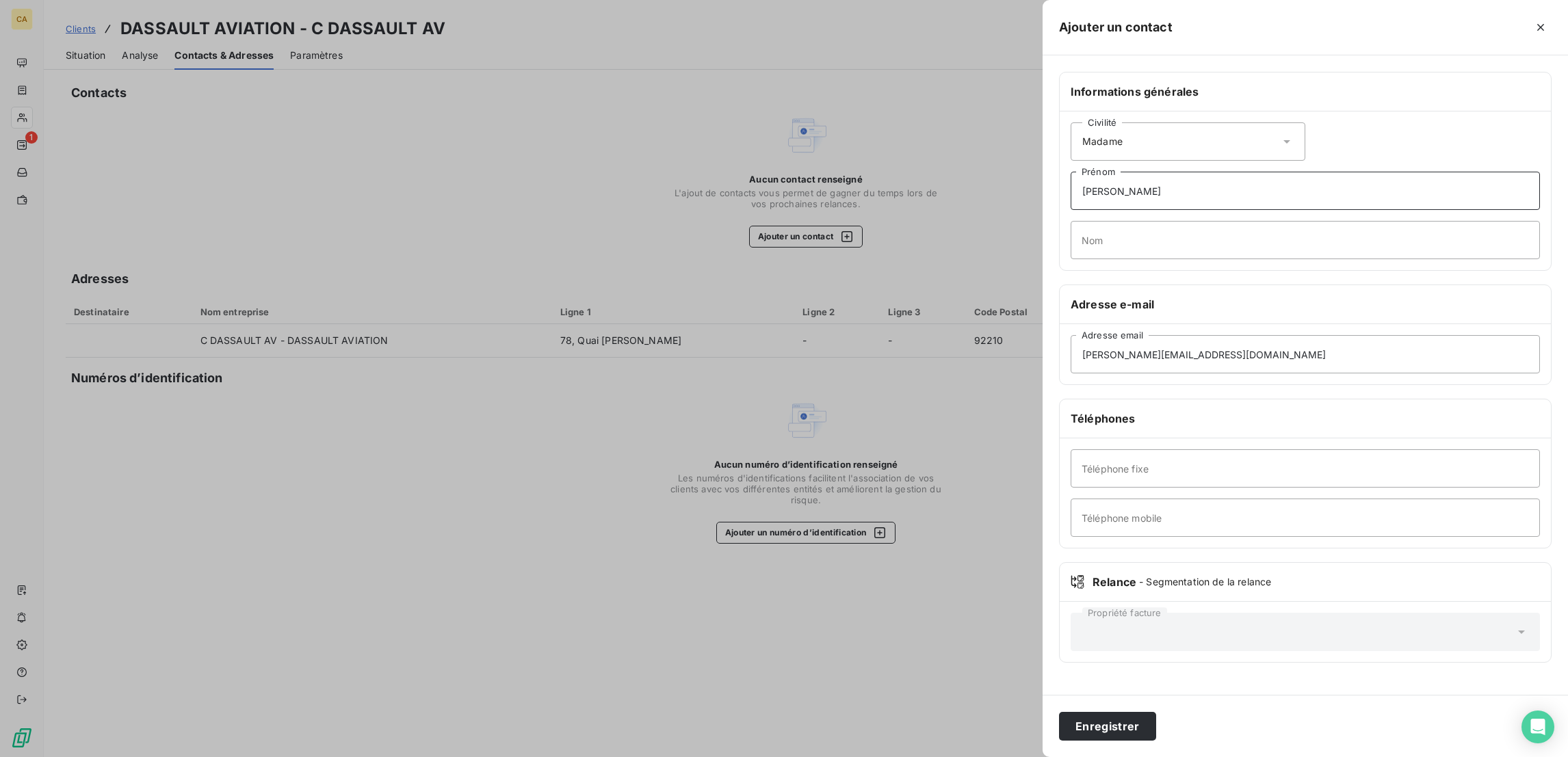
type input "MYRIAM"
type input "SEBAI"
click at [1058, 712] on button "Enregistrer" at bounding box center [1107, 726] width 97 height 28
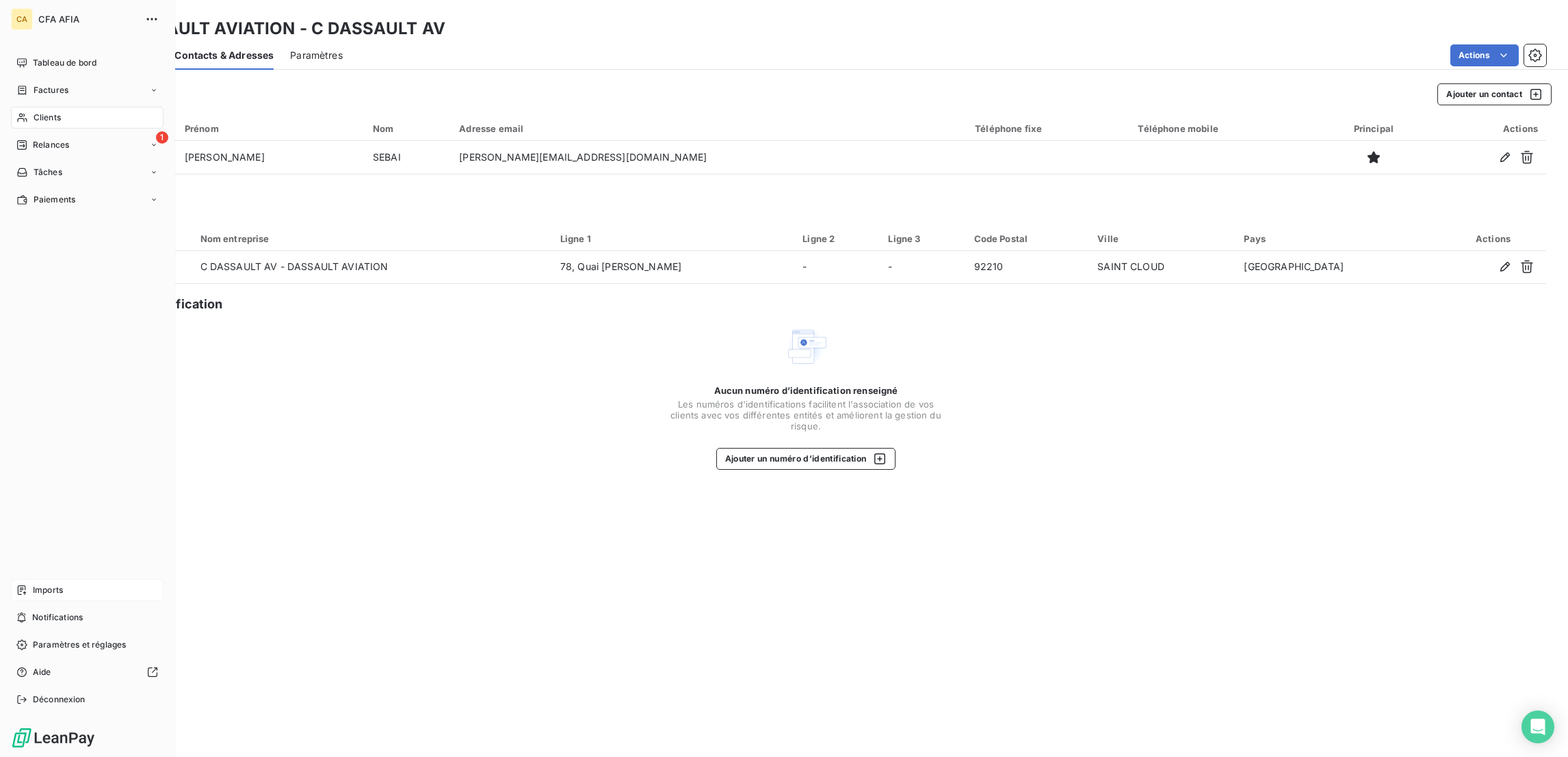
click at [33, 596] on span "Imports" at bounding box center [48, 590] width 30 height 12
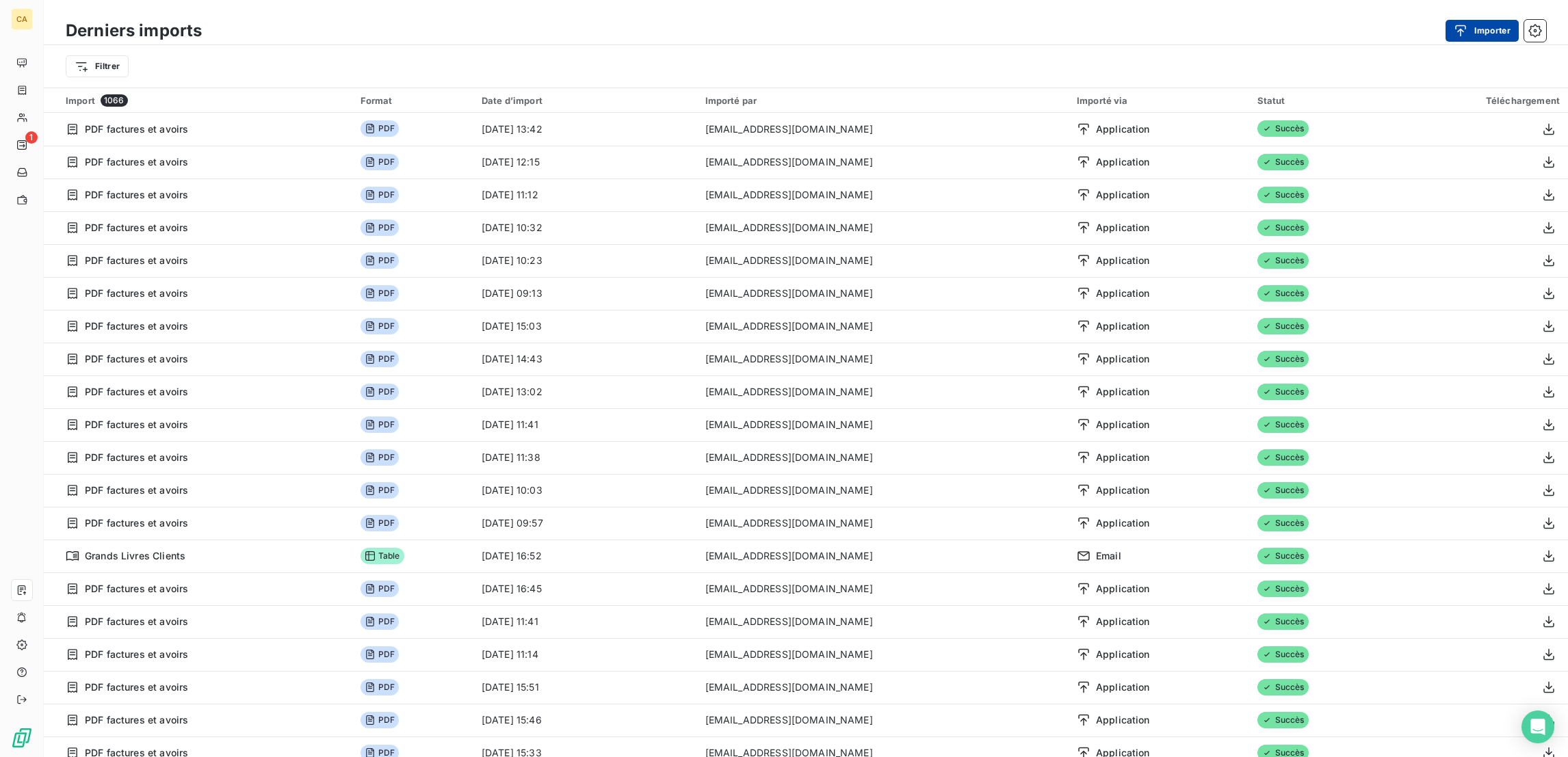
click at [1474, 28] on div "button" at bounding box center [1463, 31] width 20 height 14
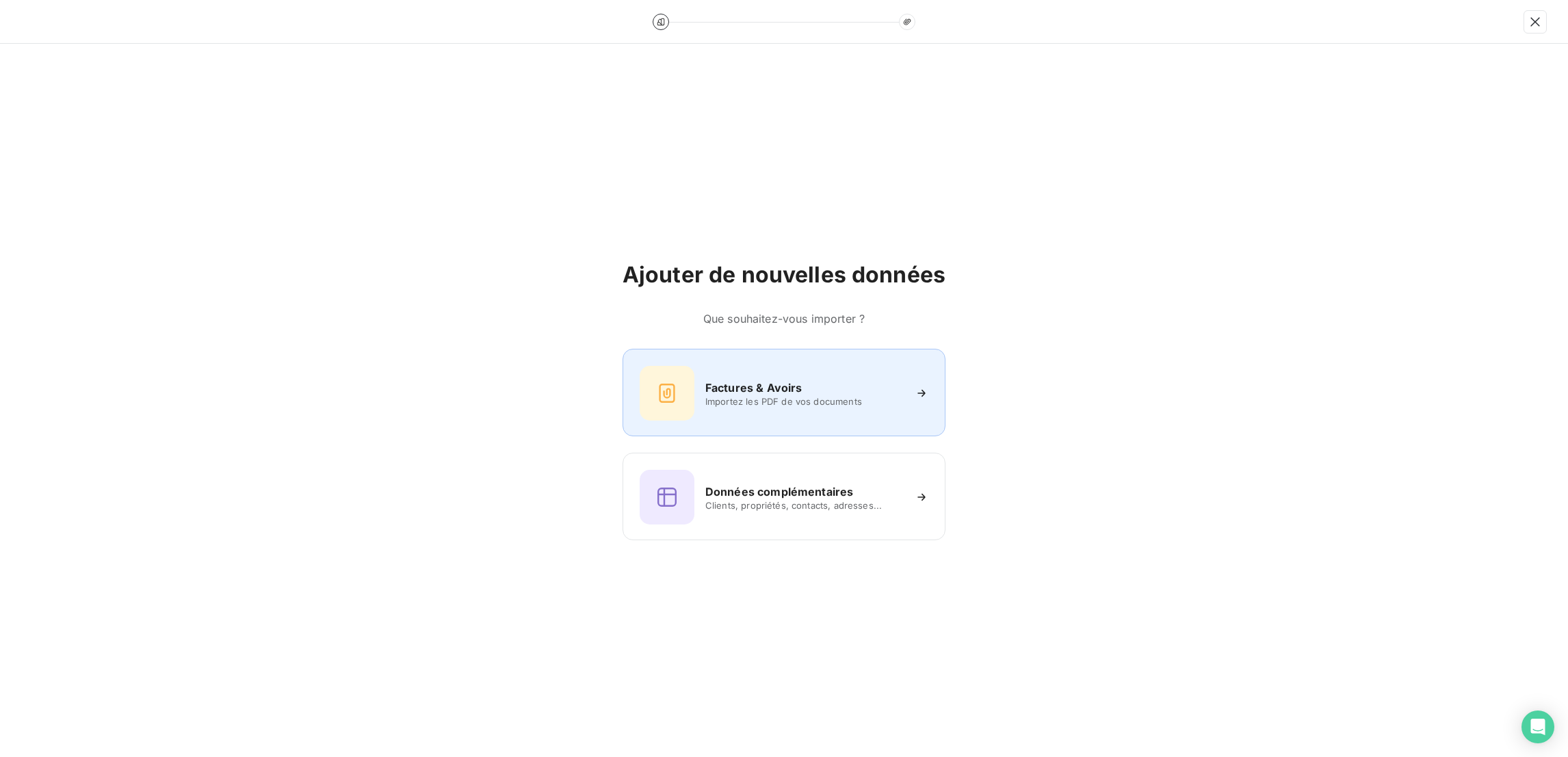
click at [806, 414] on div "Factures & Avoirs Importez les PDF de vos documents" at bounding box center [784, 392] width 323 height 88
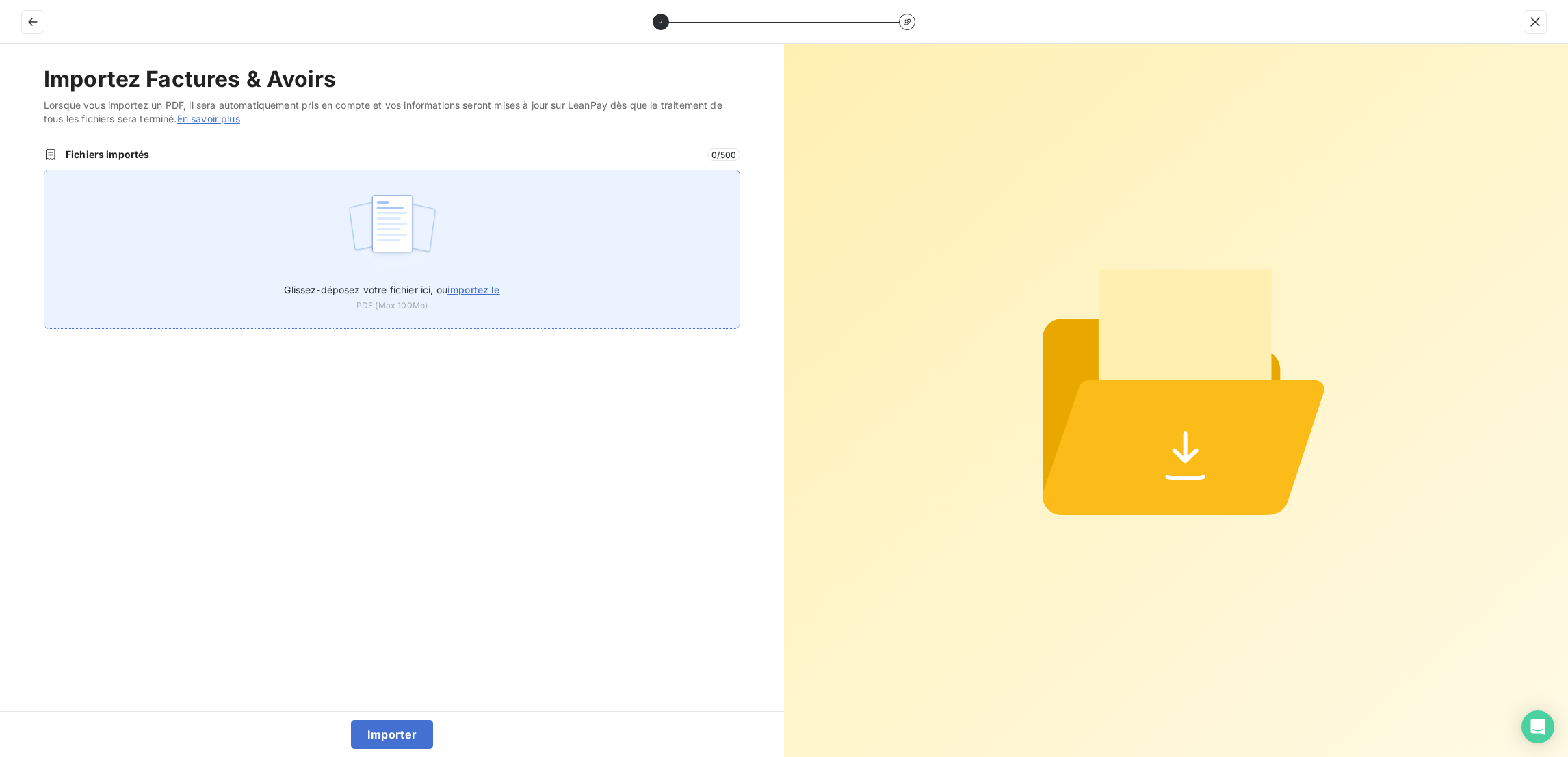
click at [374, 274] on label "Glissez-déposez votre fichier ici, ou importez le" at bounding box center [391, 286] width 216 height 26
click at [45, 170] on input "Glissez-déposez votre fichier ici, ou importez le" at bounding box center [44, 170] width 1 height 1
type input "C:\fakepath\F_2025_7884.pdf"
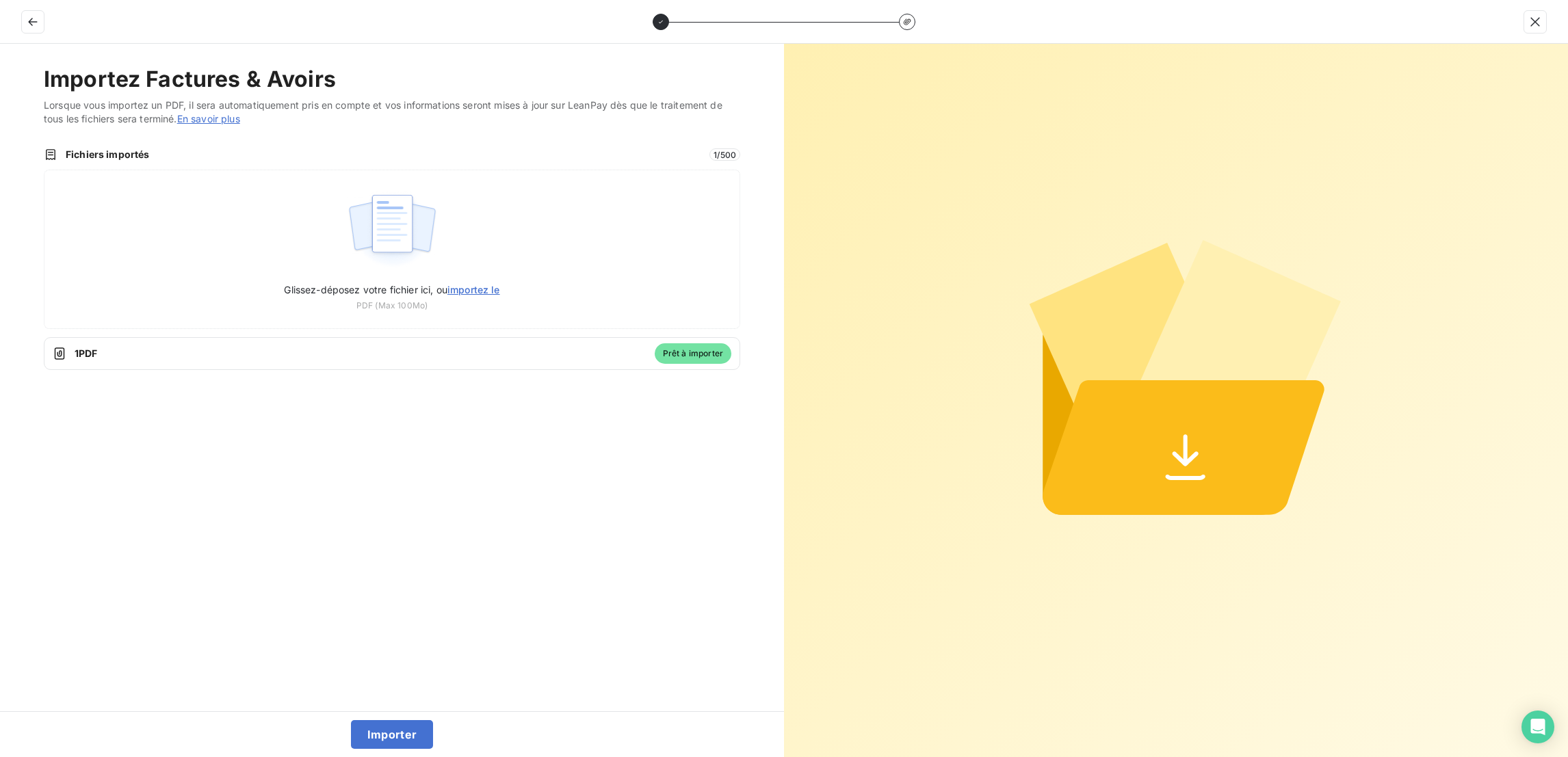
click at [390, 710] on div "Importez Factures & Avoirs Lorsque vous importez un PDF, il sera automatiquemen…" at bounding box center [392, 377] width 784 height 667
click at [383, 730] on button "Importer" at bounding box center [392, 734] width 83 height 28
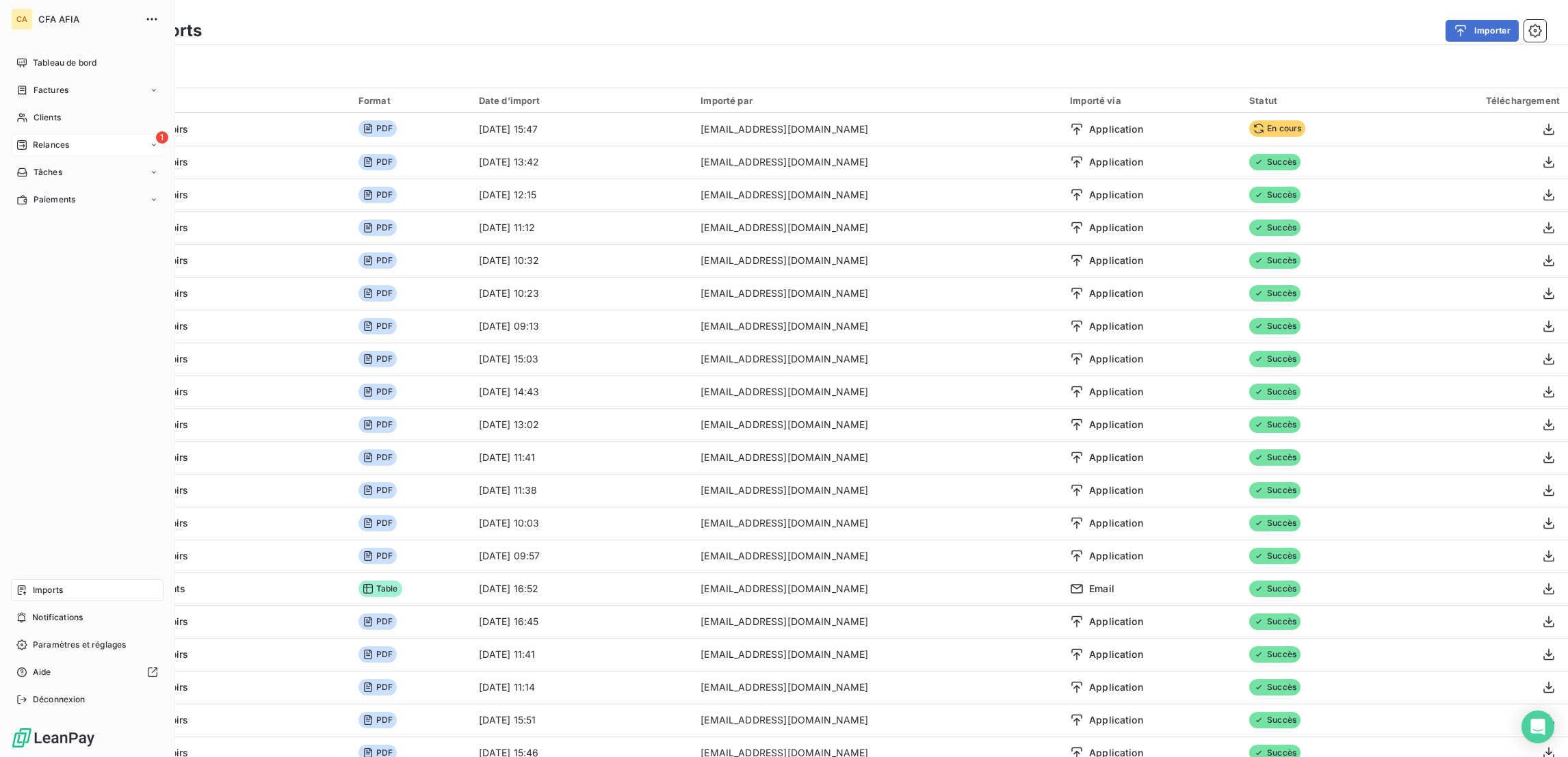
click at [23, 139] on div "Relances" at bounding box center [42, 145] width 53 height 12
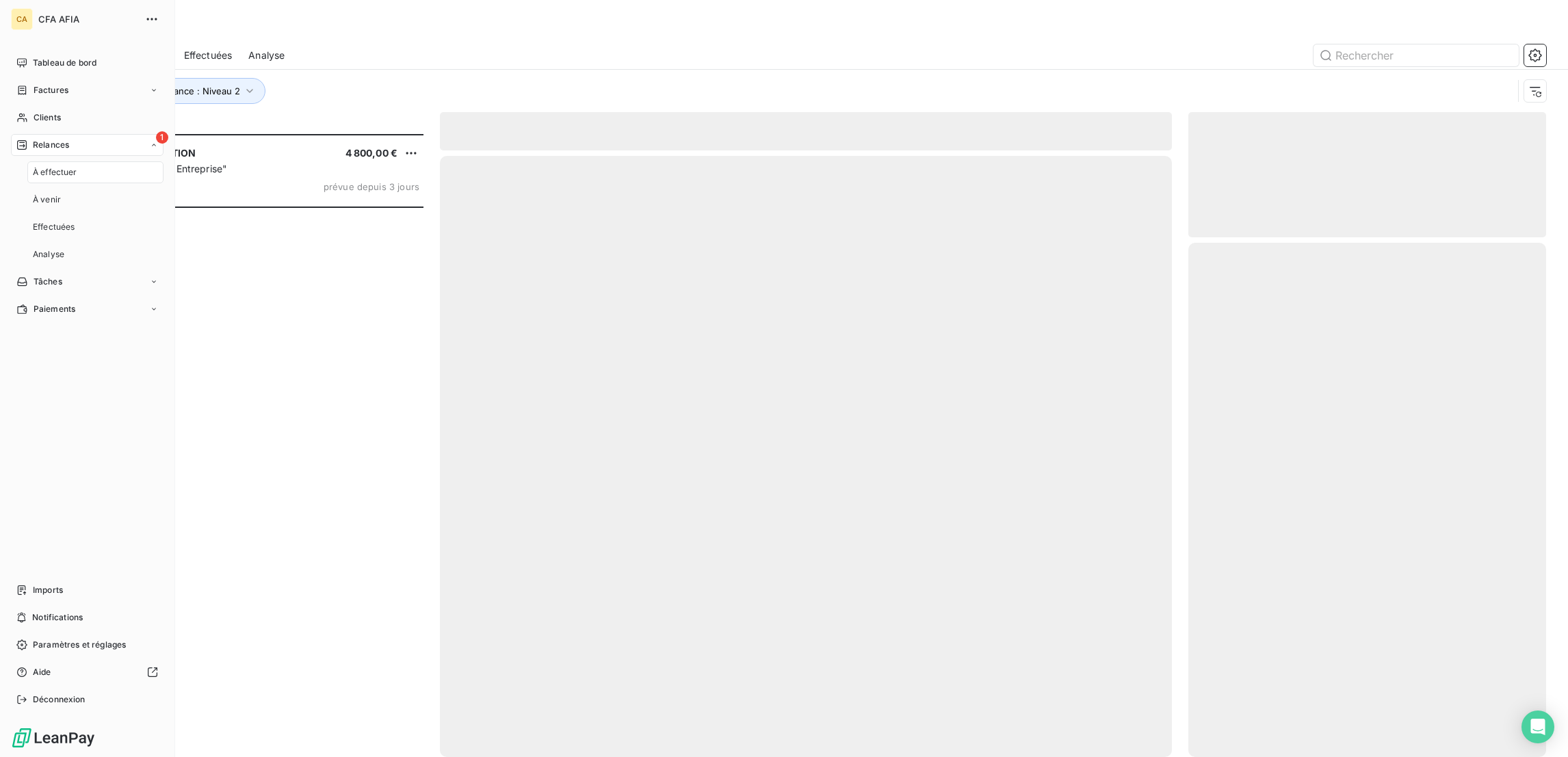
scroll to position [625, 351]
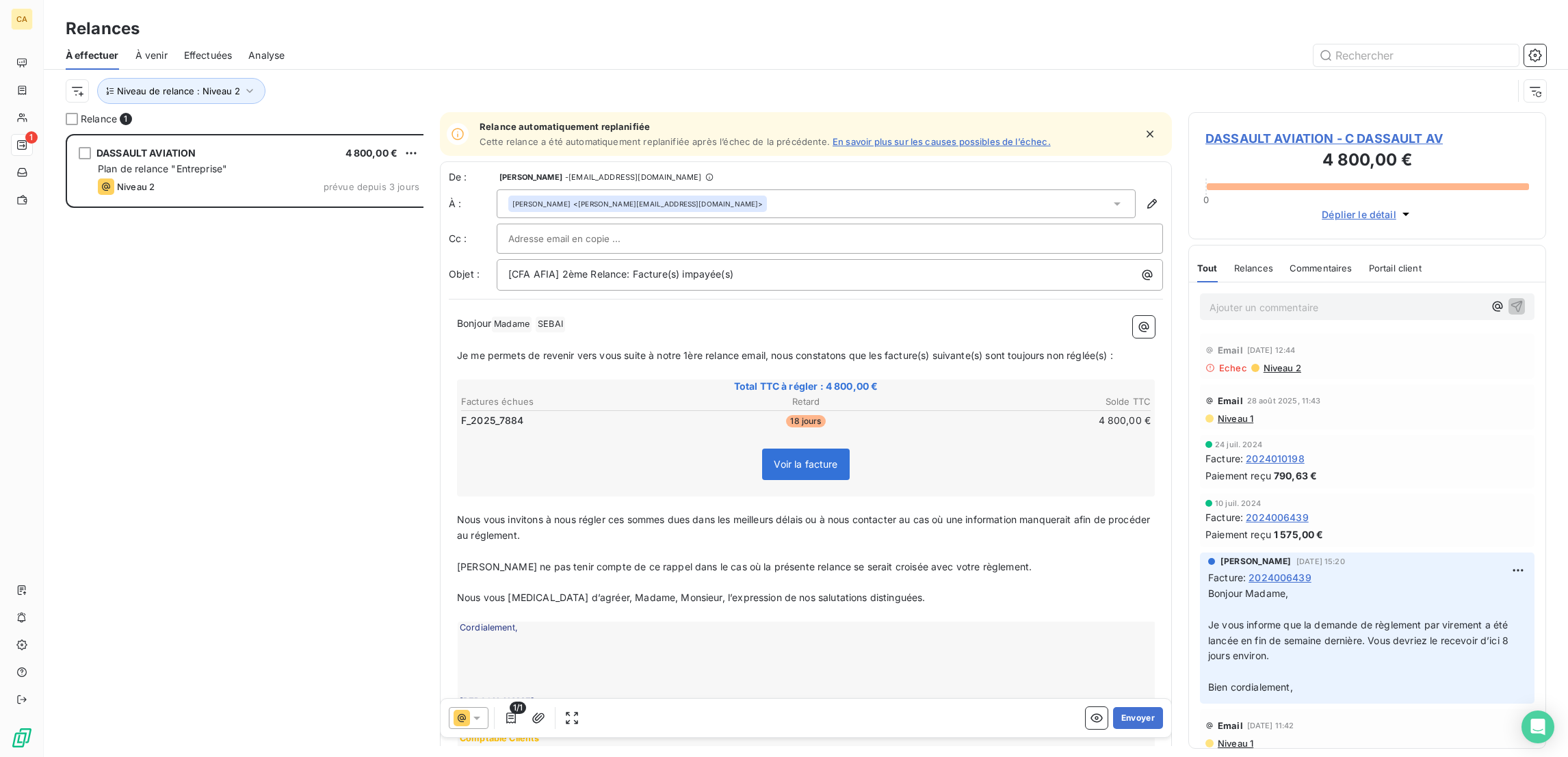
click at [1216, 112] on div "DASSAULT AVIATION - C DASSAULT AV 4 800,00 € 0 Déplier le détail" at bounding box center [1366, 175] width 357 height 127
click at [1216, 129] on span "DASSAULT AVIATION - C DASSAULT AV" at bounding box center [1367, 138] width 324 height 18
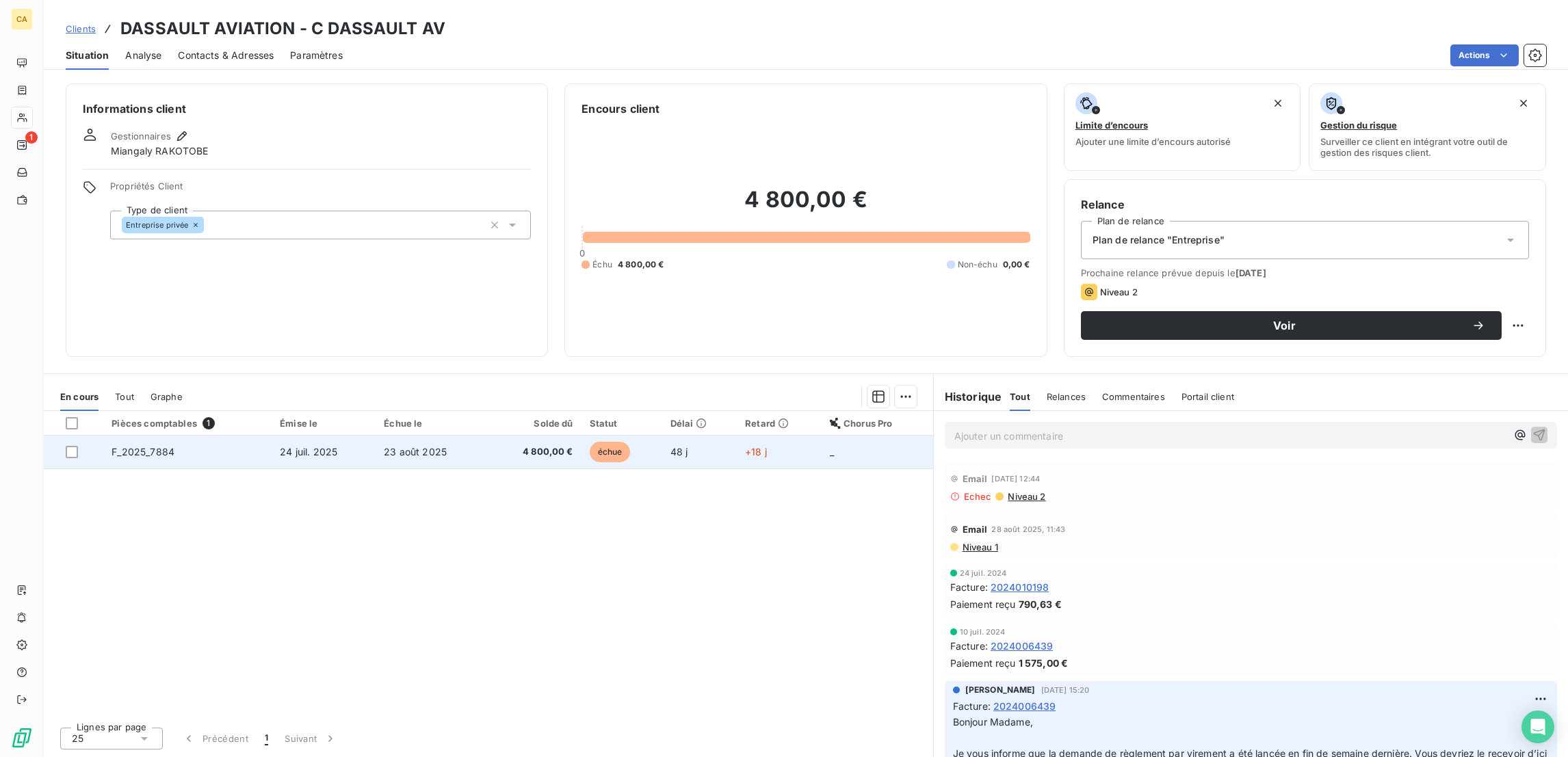
click at [527, 435] on td "4 800,00 €" at bounding box center [534, 452] width 94 height 33
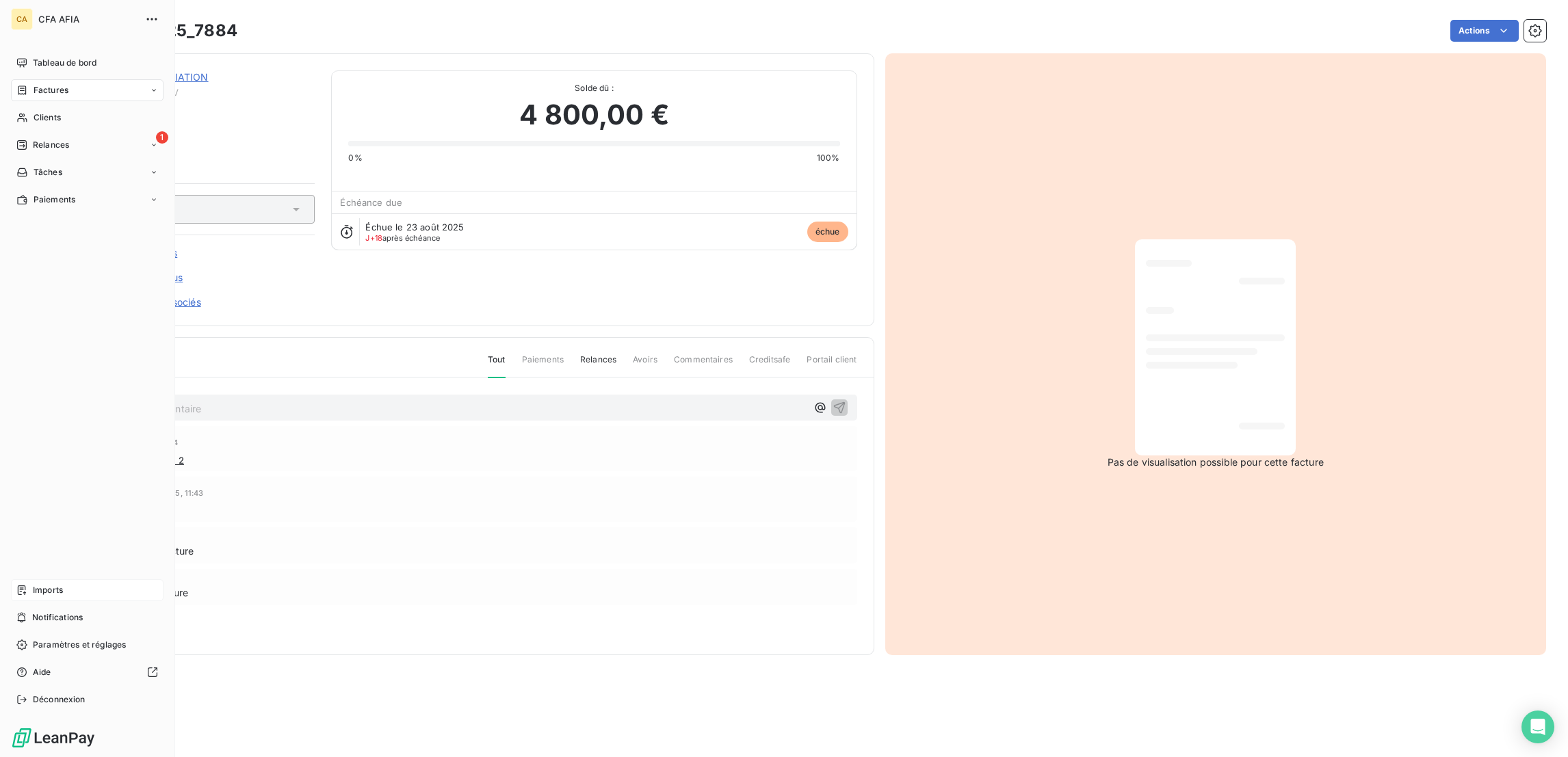
click at [37, 596] on span "Imports" at bounding box center [48, 590] width 30 height 12
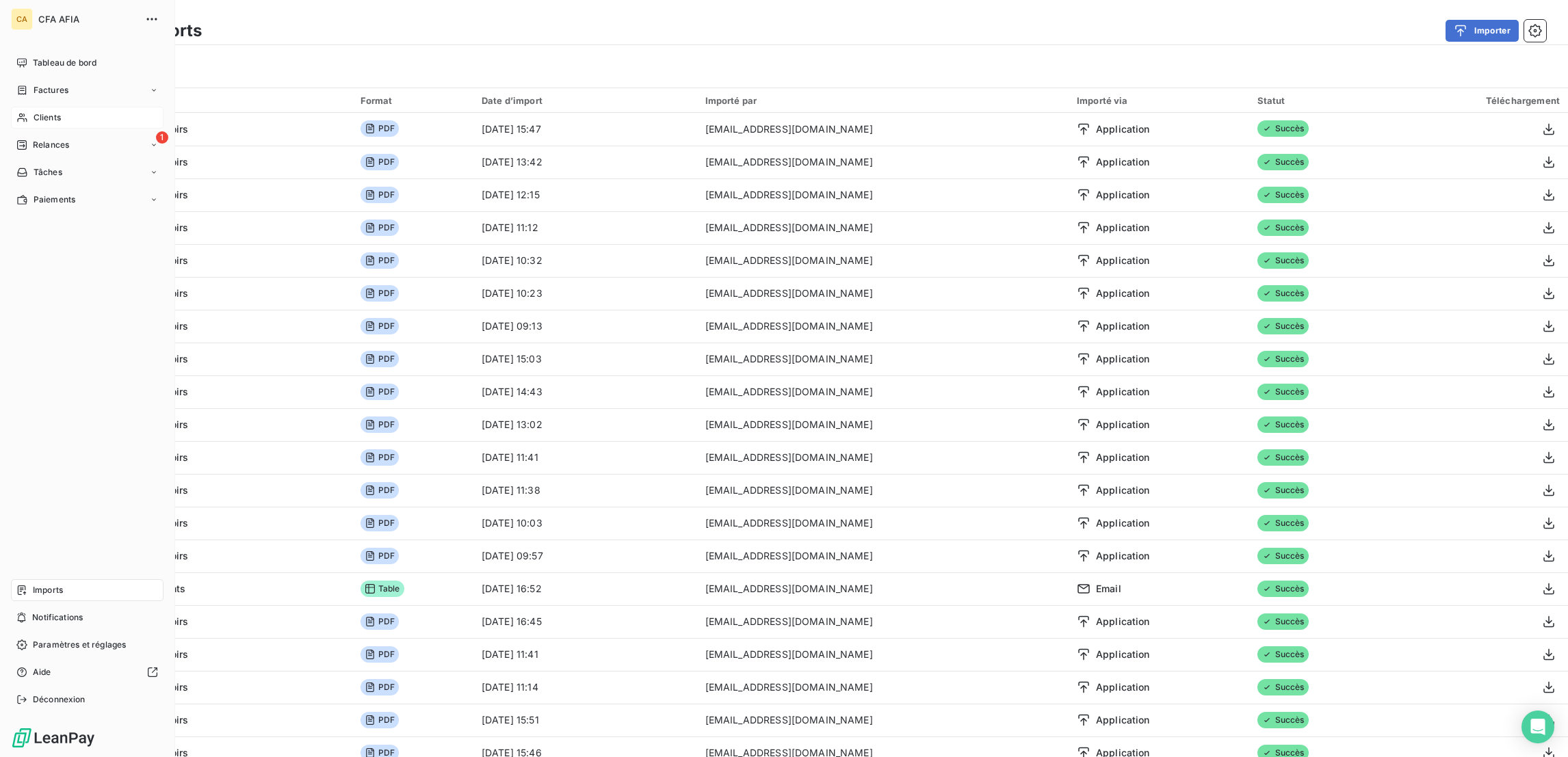
click at [18, 112] on icon at bounding box center [22, 117] width 12 height 11
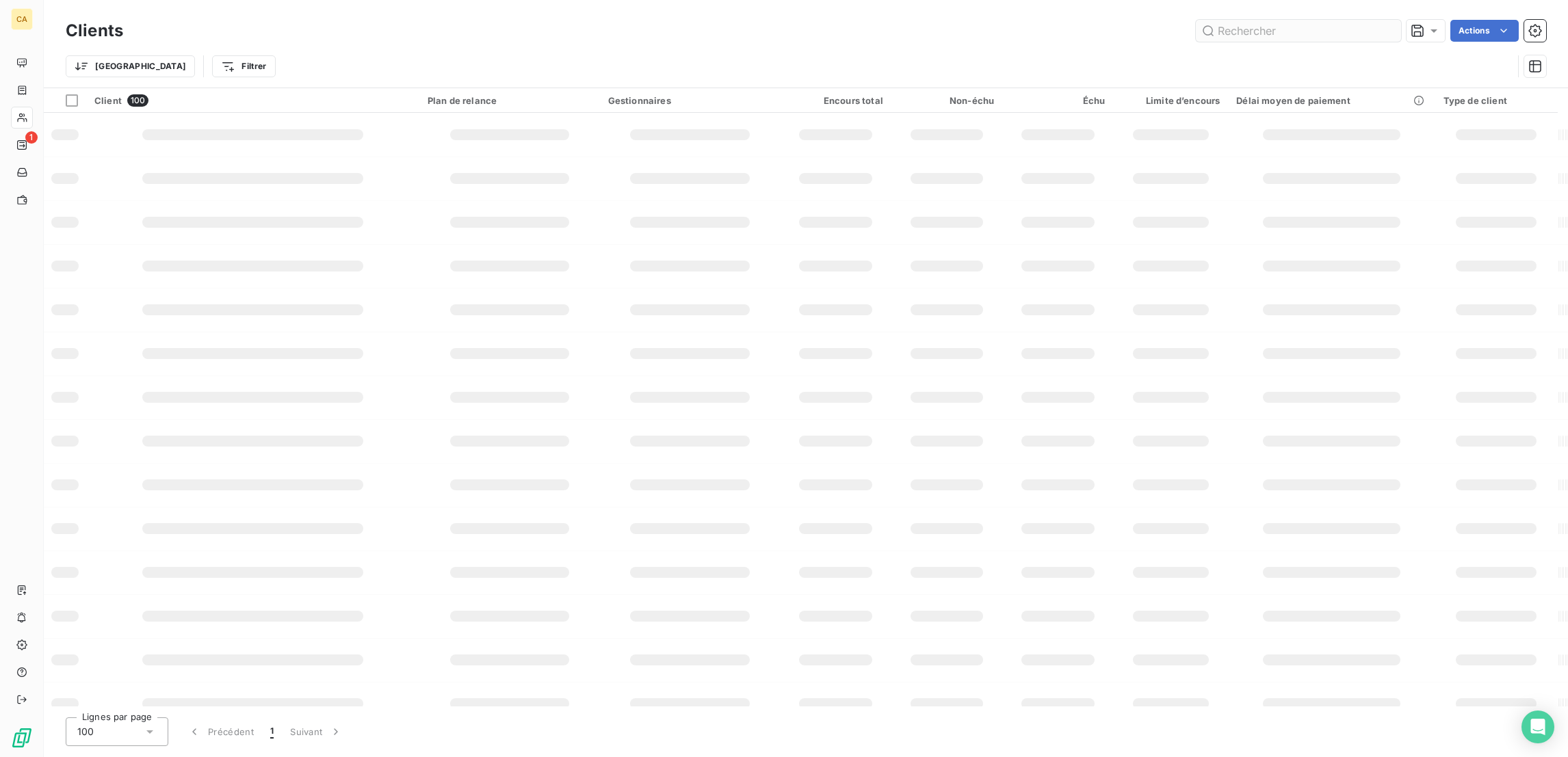
click at [1308, 32] on input "text" at bounding box center [1298, 31] width 205 height 22
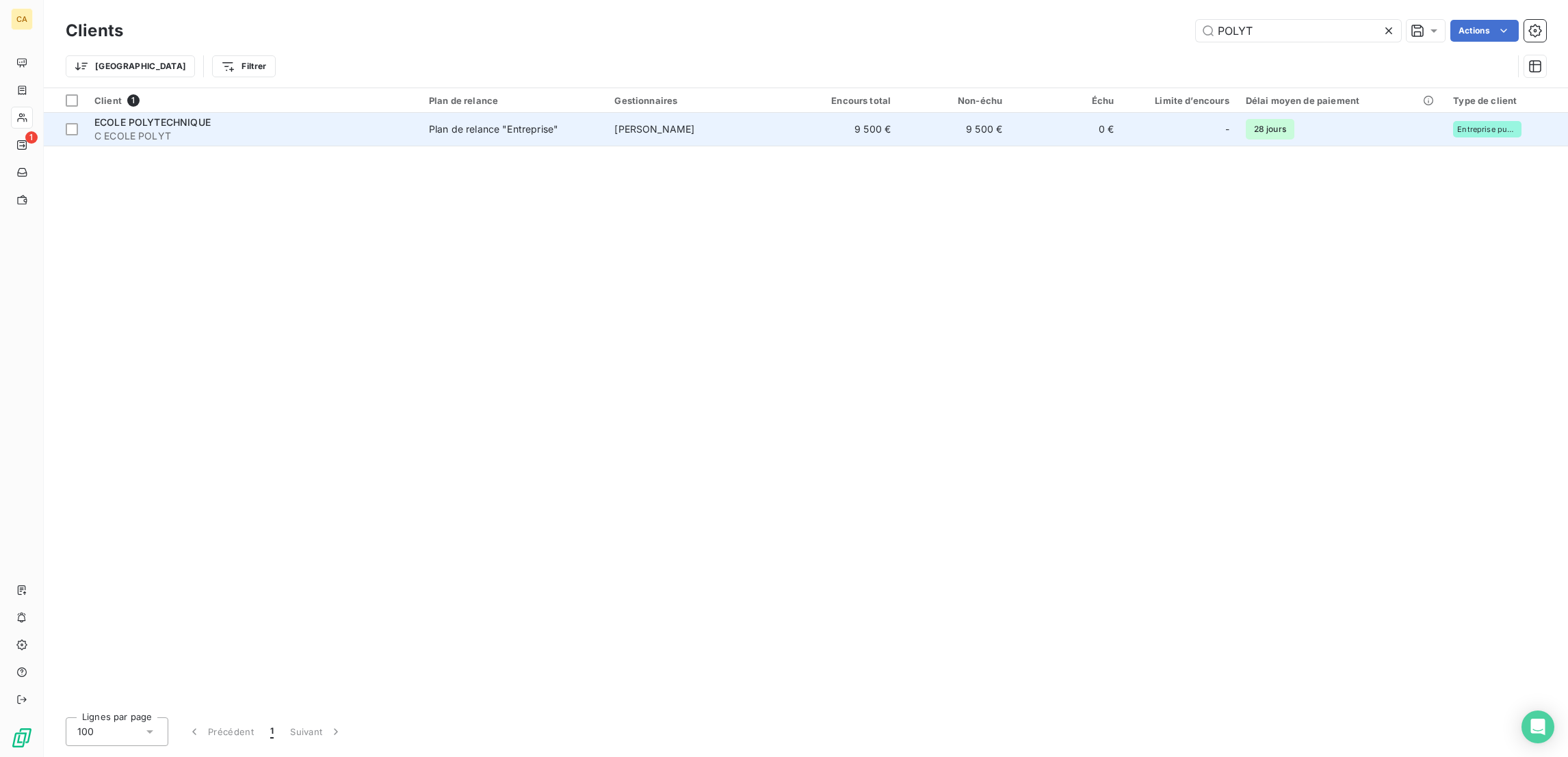
type input "POLYT"
click at [614, 123] on span "[PERSON_NAME]" at bounding box center [654, 129] width 80 height 12
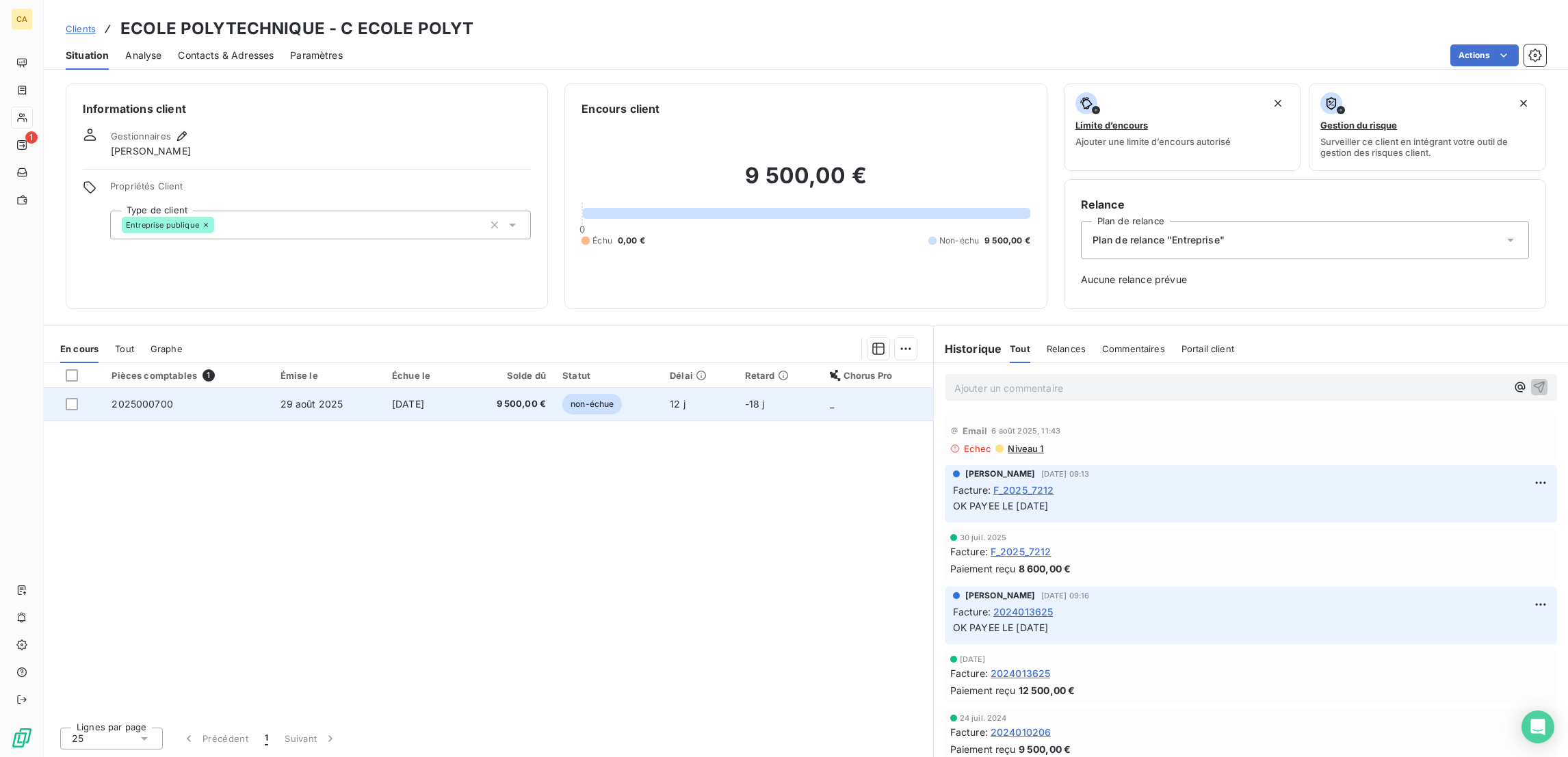
click at [500, 397] on span "9 500,00 €" at bounding box center [507, 404] width 77 height 14
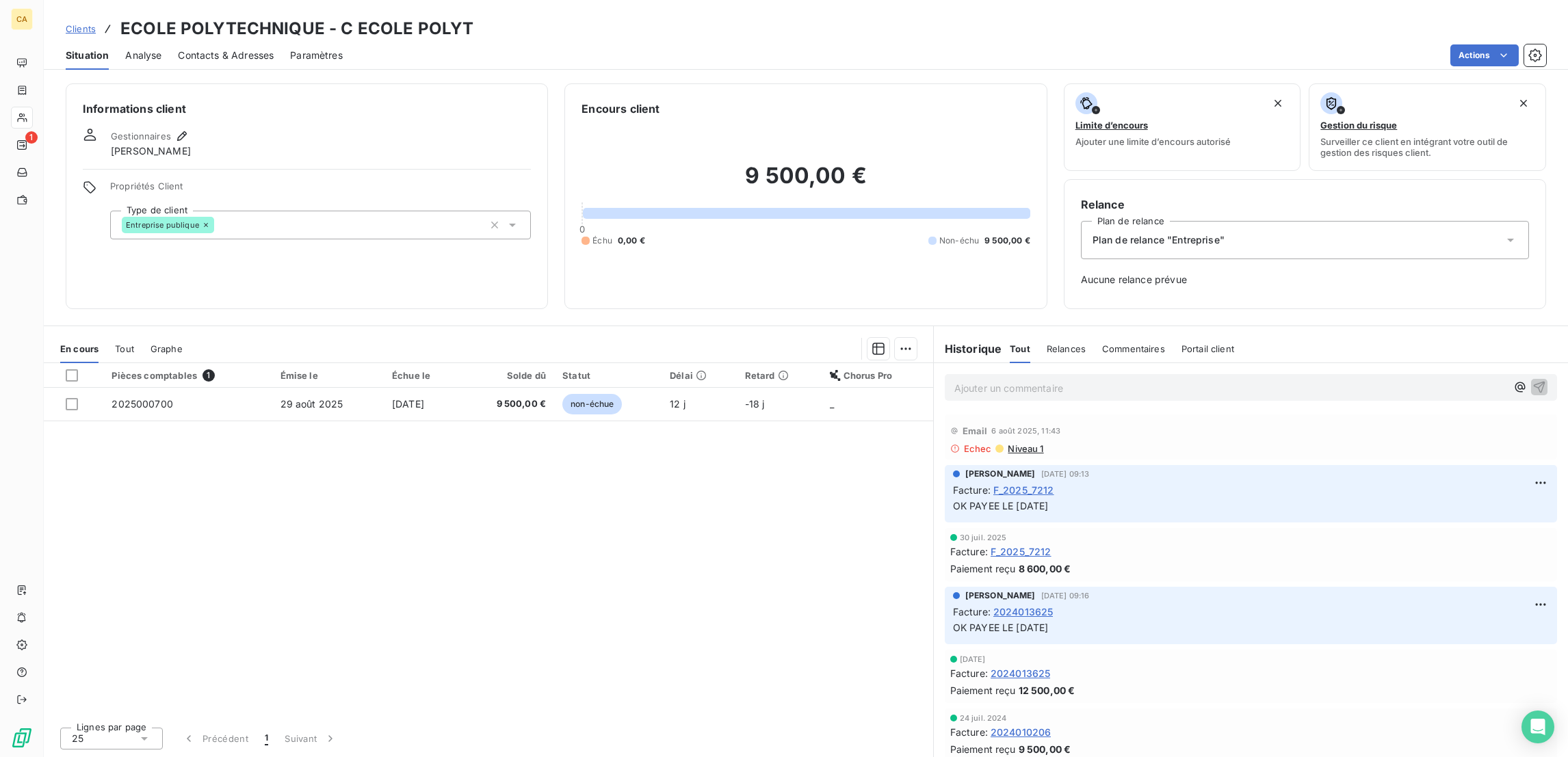
click at [1017, 443] on span "Niveau 1" at bounding box center [1024, 448] width 37 height 11
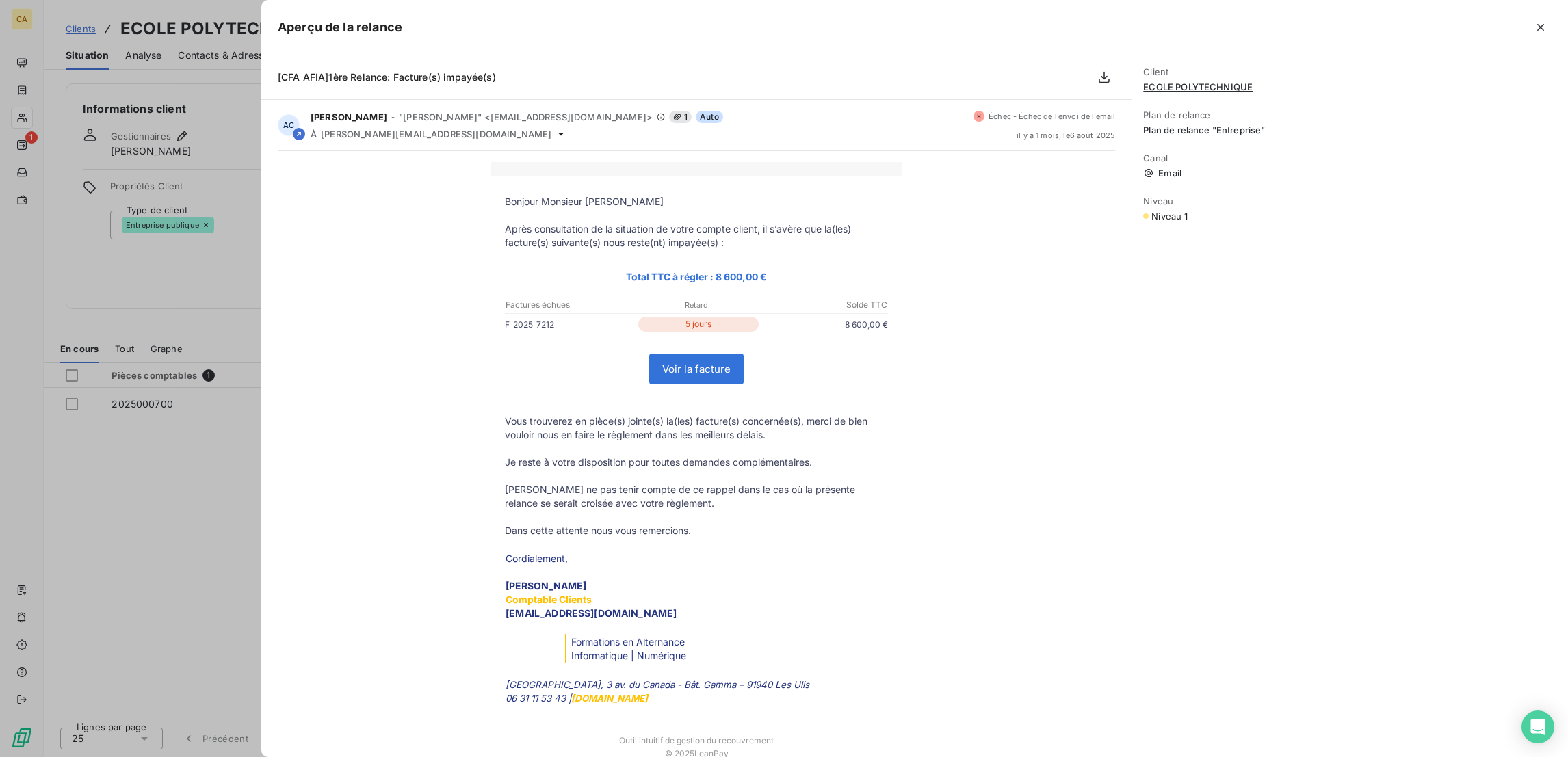
click at [175, 484] on div at bounding box center [784, 378] width 1568 height 757
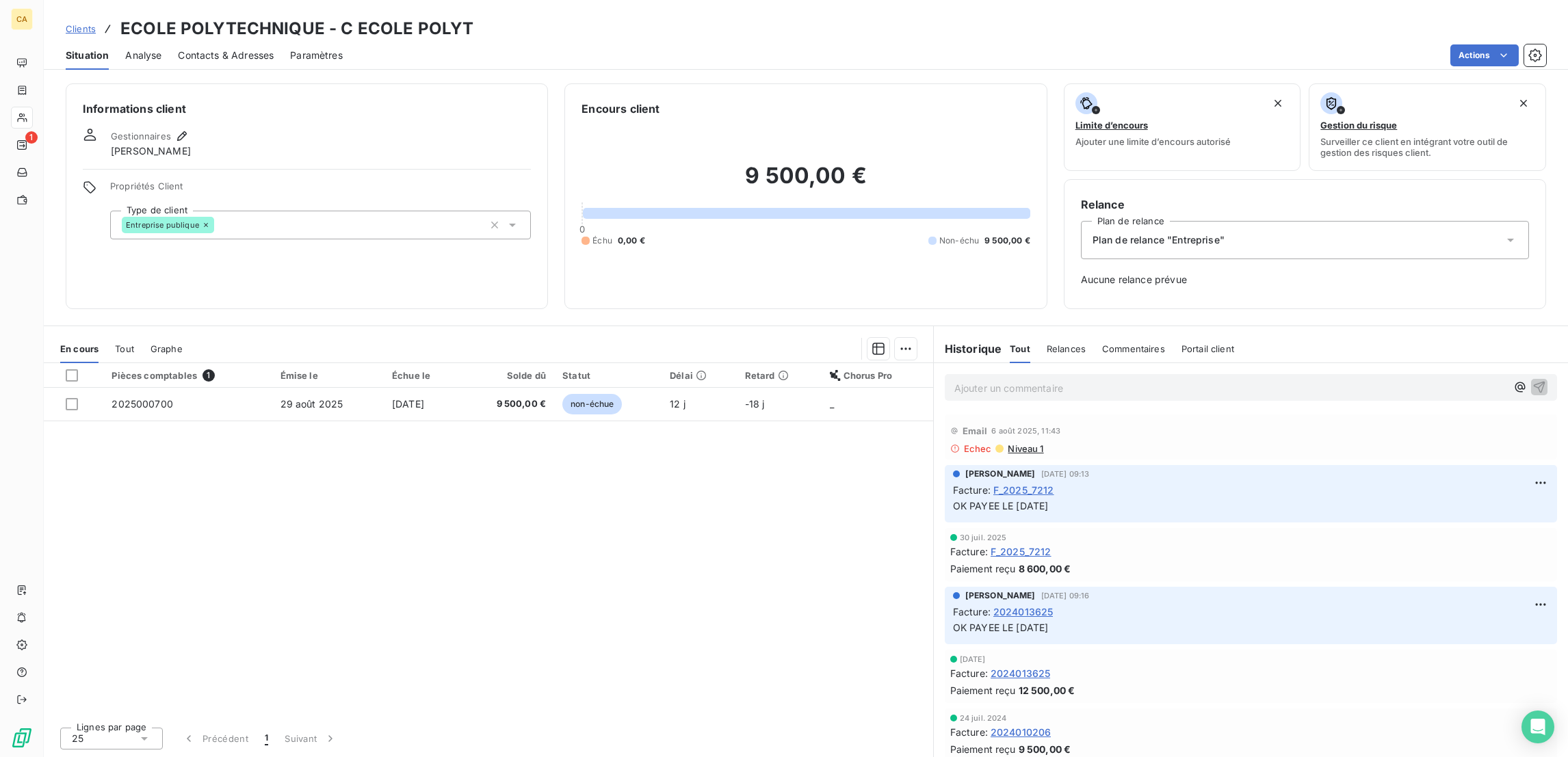
click at [1021, 483] on span "F_2025_7212" at bounding box center [1023, 490] width 61 height 15
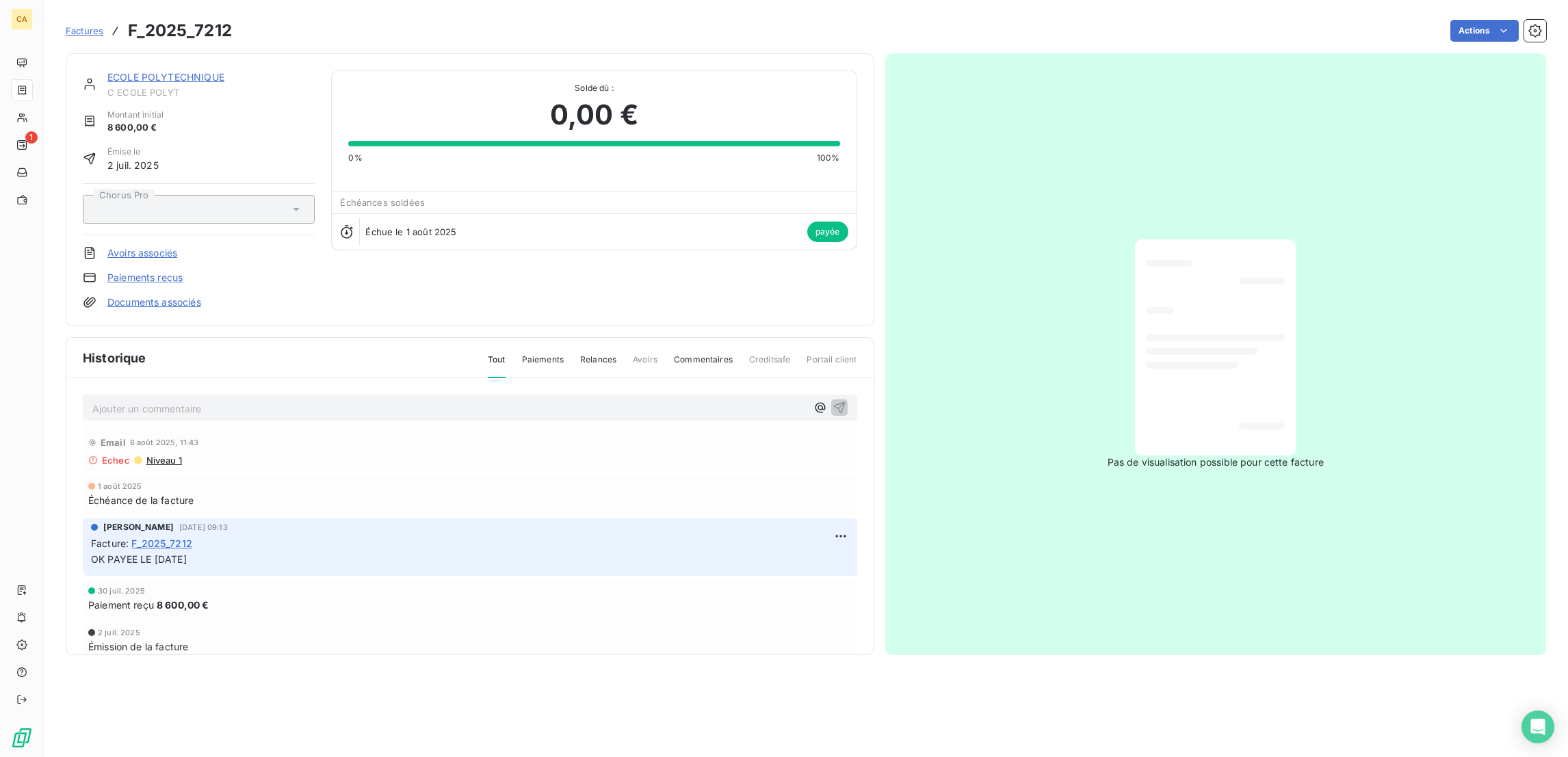
click at [112, 71] on link "ECOLE POLYTECHNIQUE" at bounding box center [166, 77] width 117 height 12
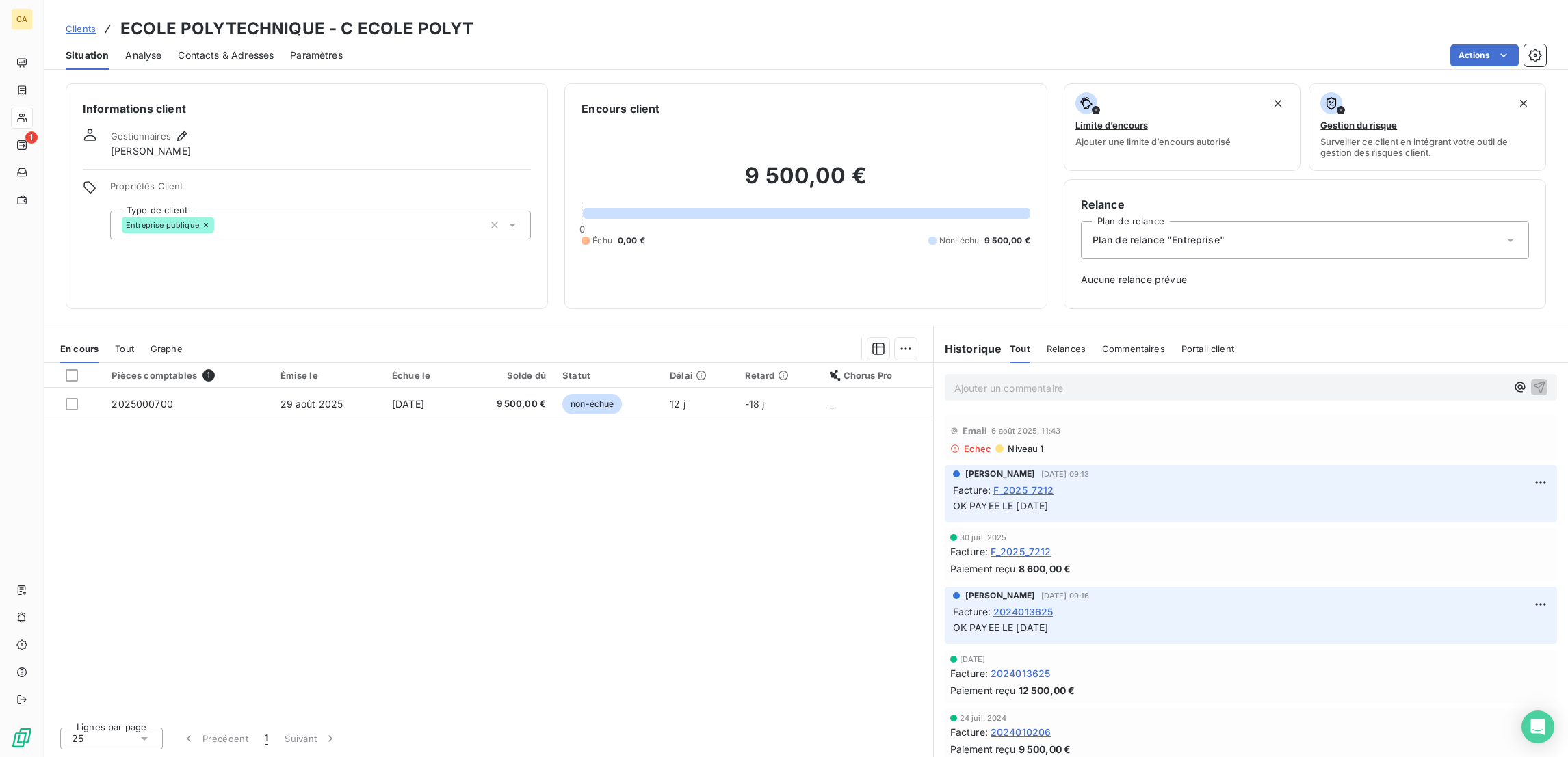
click at [178, 50] on div "Contacts & Adresses" at bounding box center [225, 55] width 96 height 28
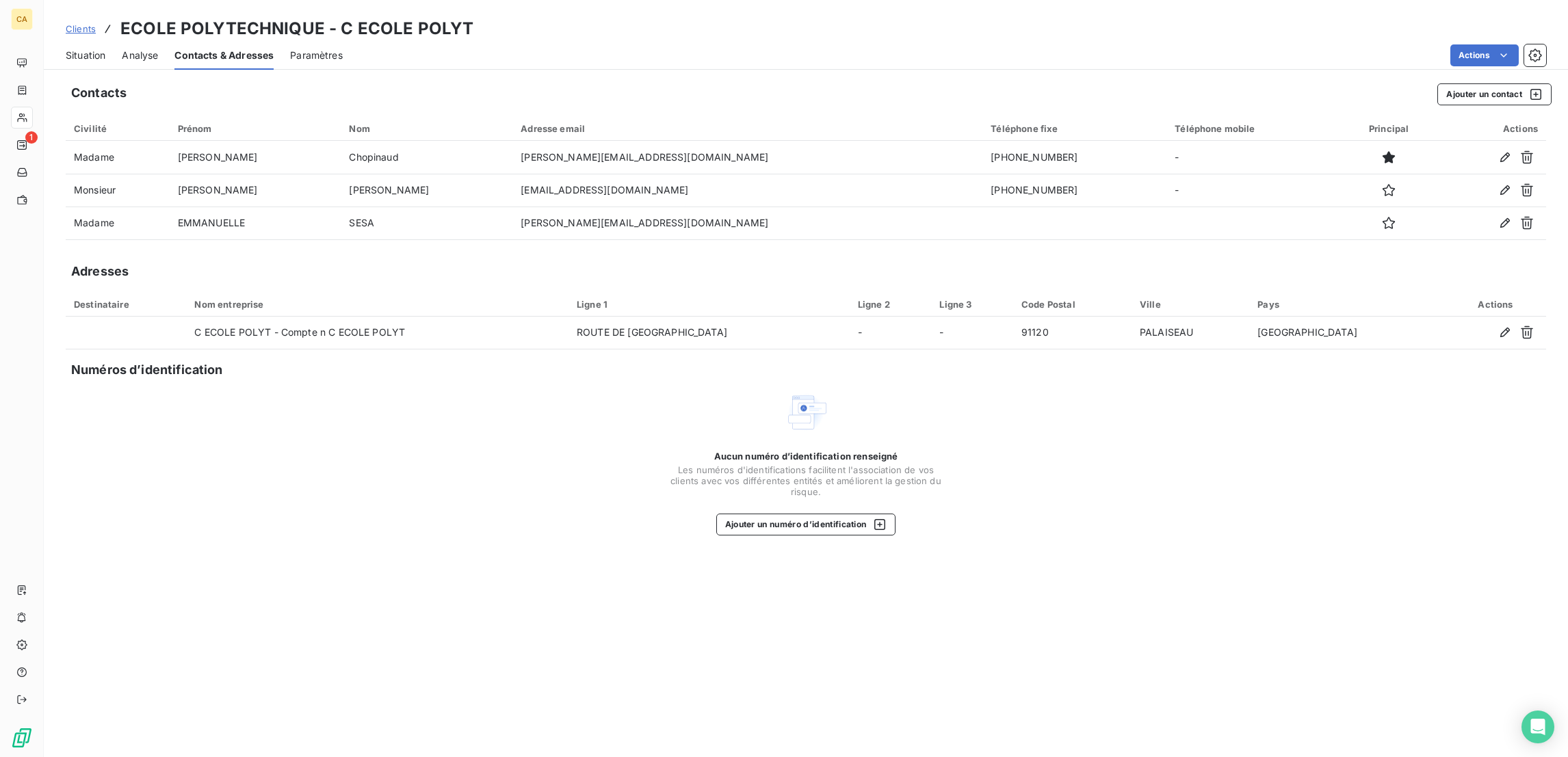
click at [72, 52] on div "Situation" at bounding box center [86, 55] width 39 height 28
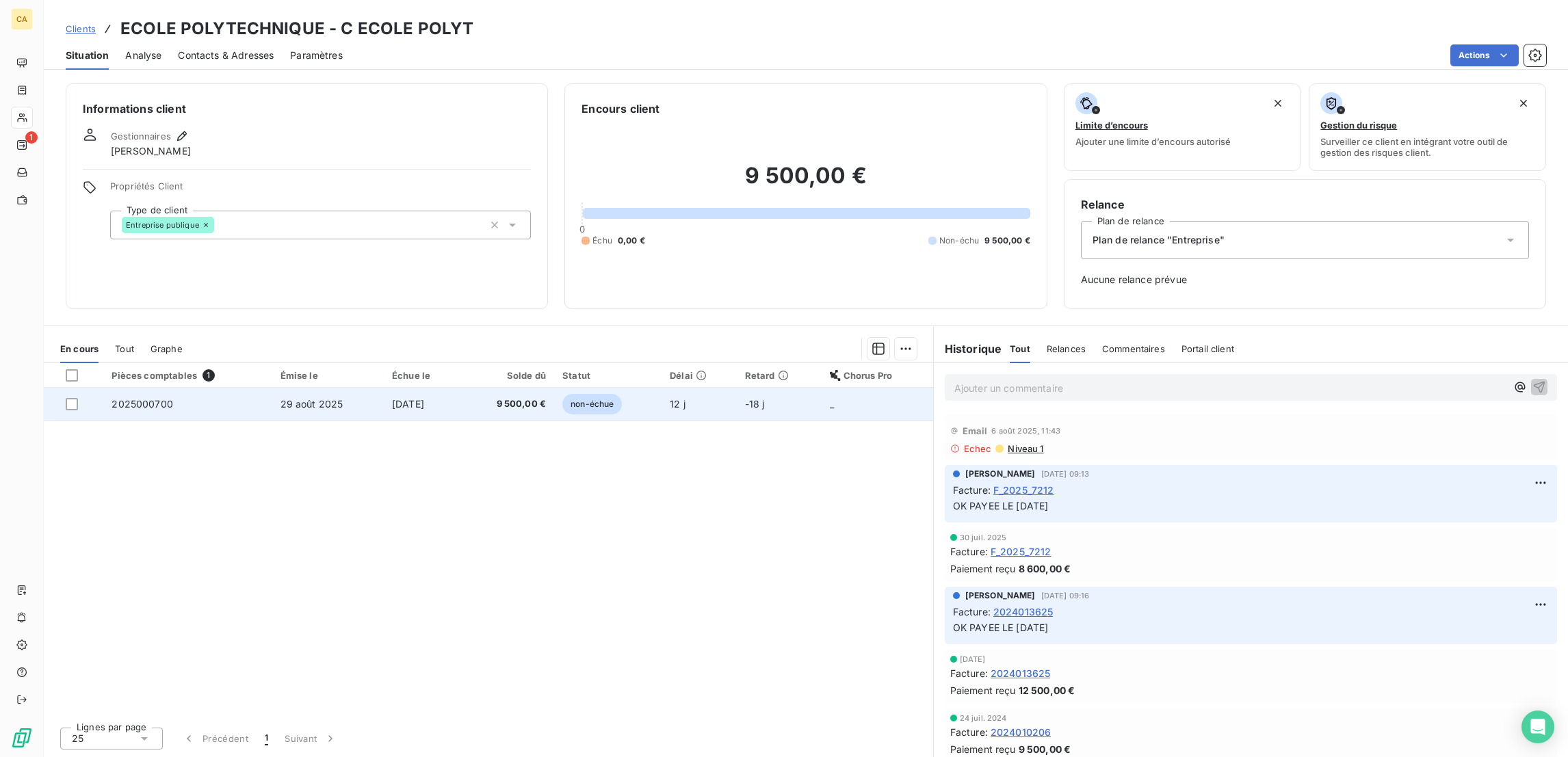
click at [420, 388] on td "28 sept. 2025" at bounding box center [423, 404] width 77 height 33
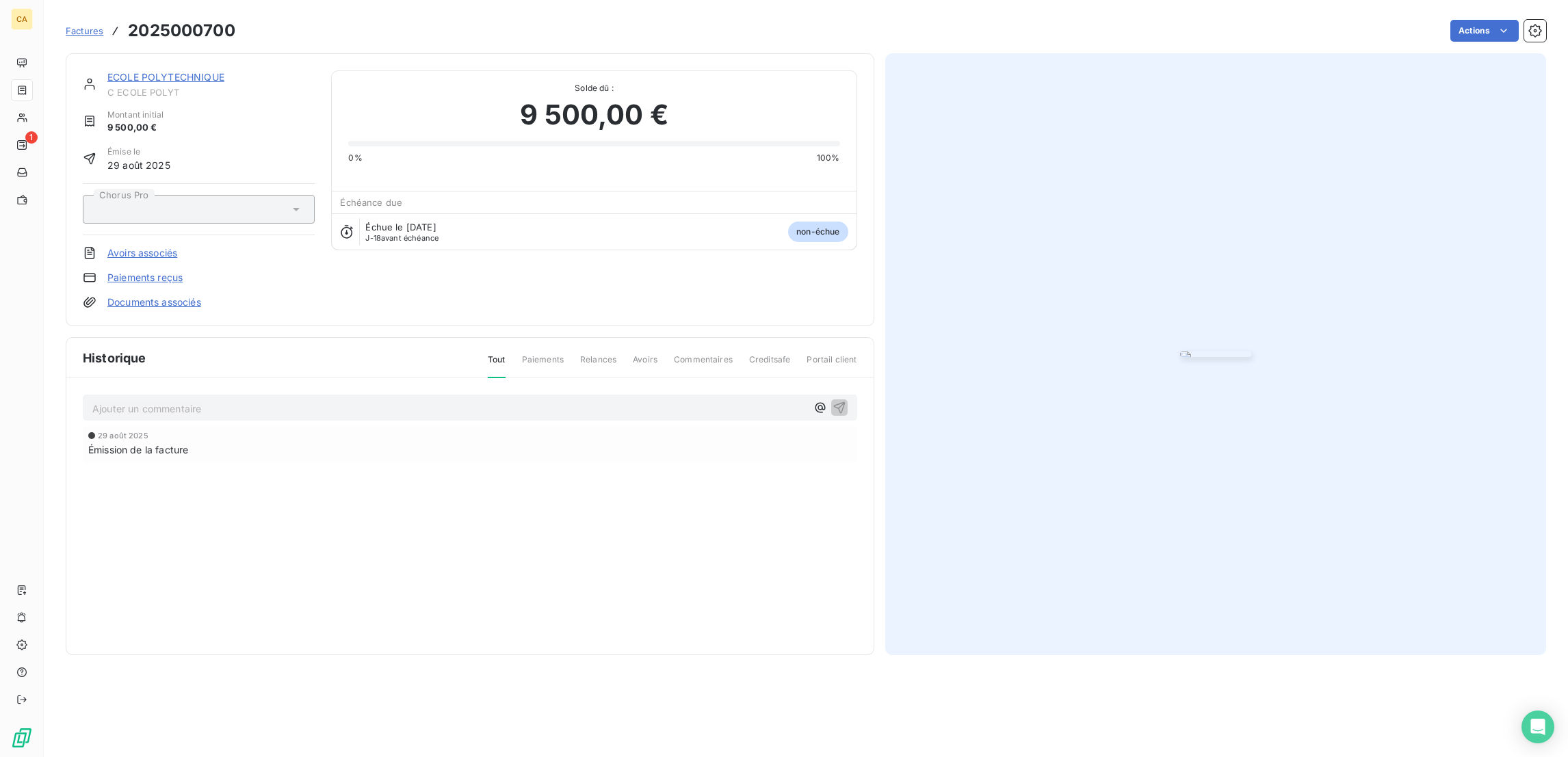
click at [1214, 357] on img "button" at bounding box center [1215, 354] width 71 height 5
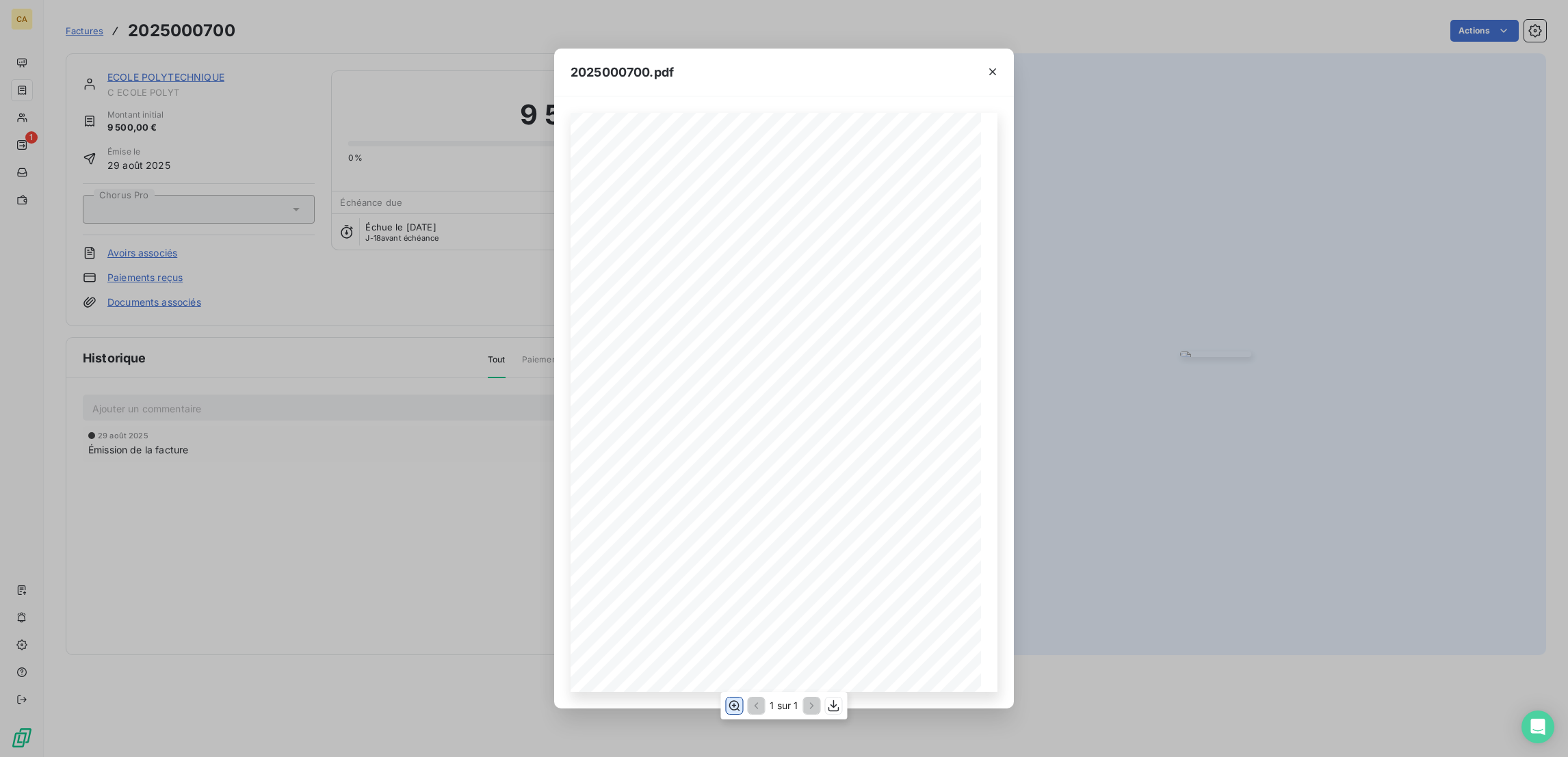
click at [737, 701] on icon "button" at bounding box center [734, 705] width 14 height 14
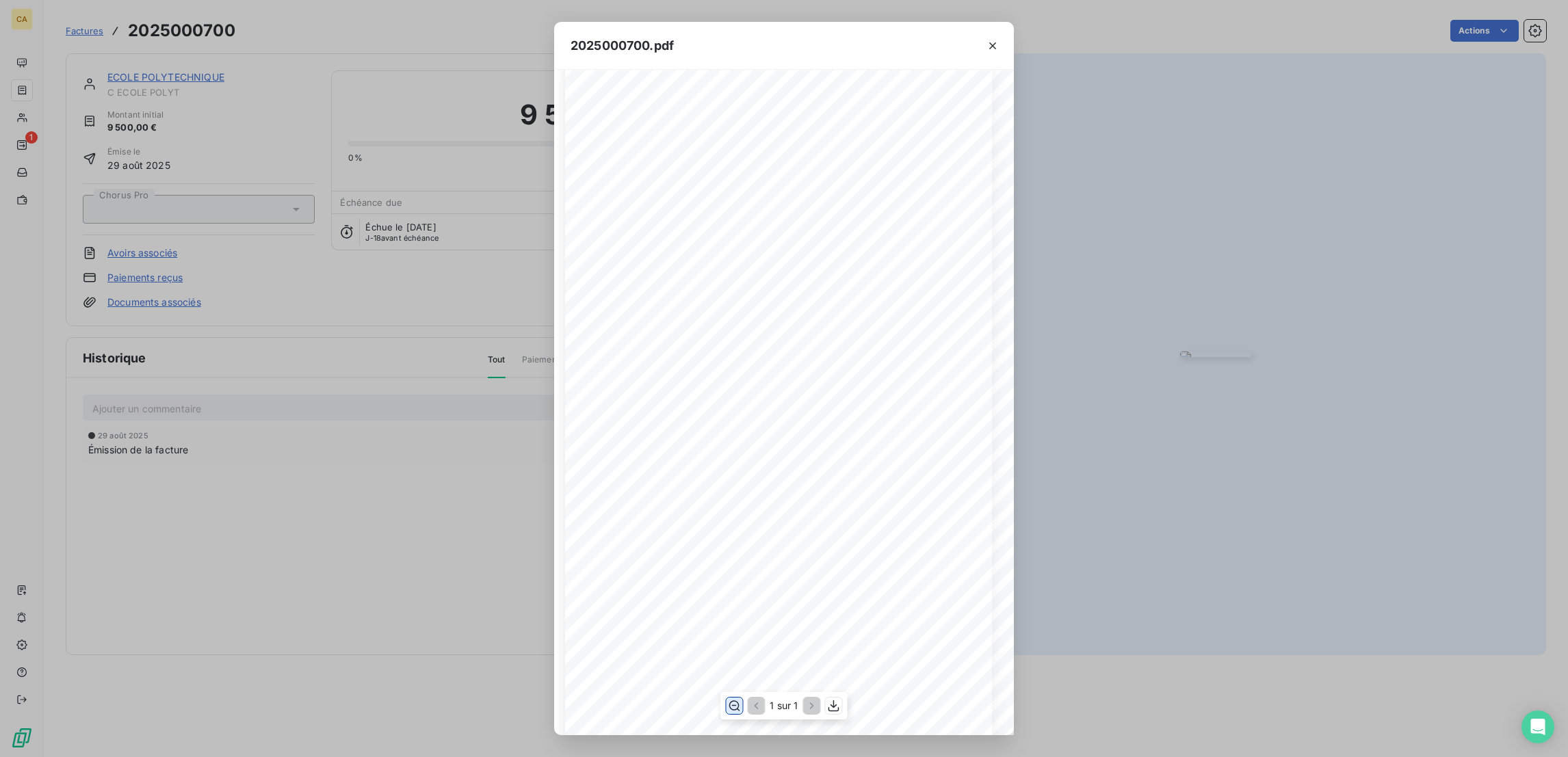
scroll to position [0, 5]
click at [466, 260] on div "2025000700.pdf CFA afia | cfa-afia.com | contact@cfa-afia.fr | 01 76 91 59 13 3…" at bounding box center [784, 378] width 1568 height 757
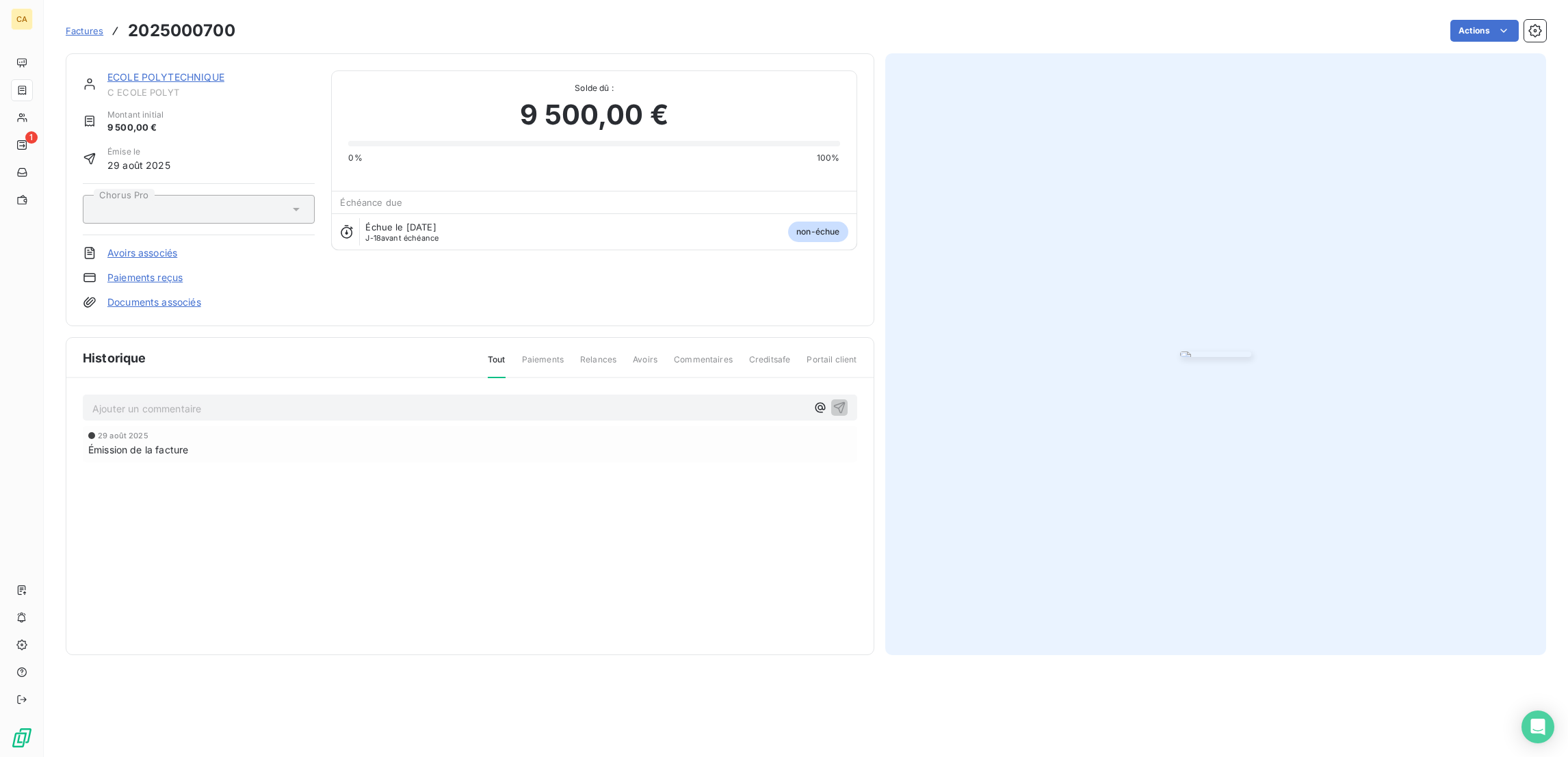
click at [120, 71] on link "ECOLE POLYTECHNIQUE" at bounding box center [166, 77] width 117 height 12
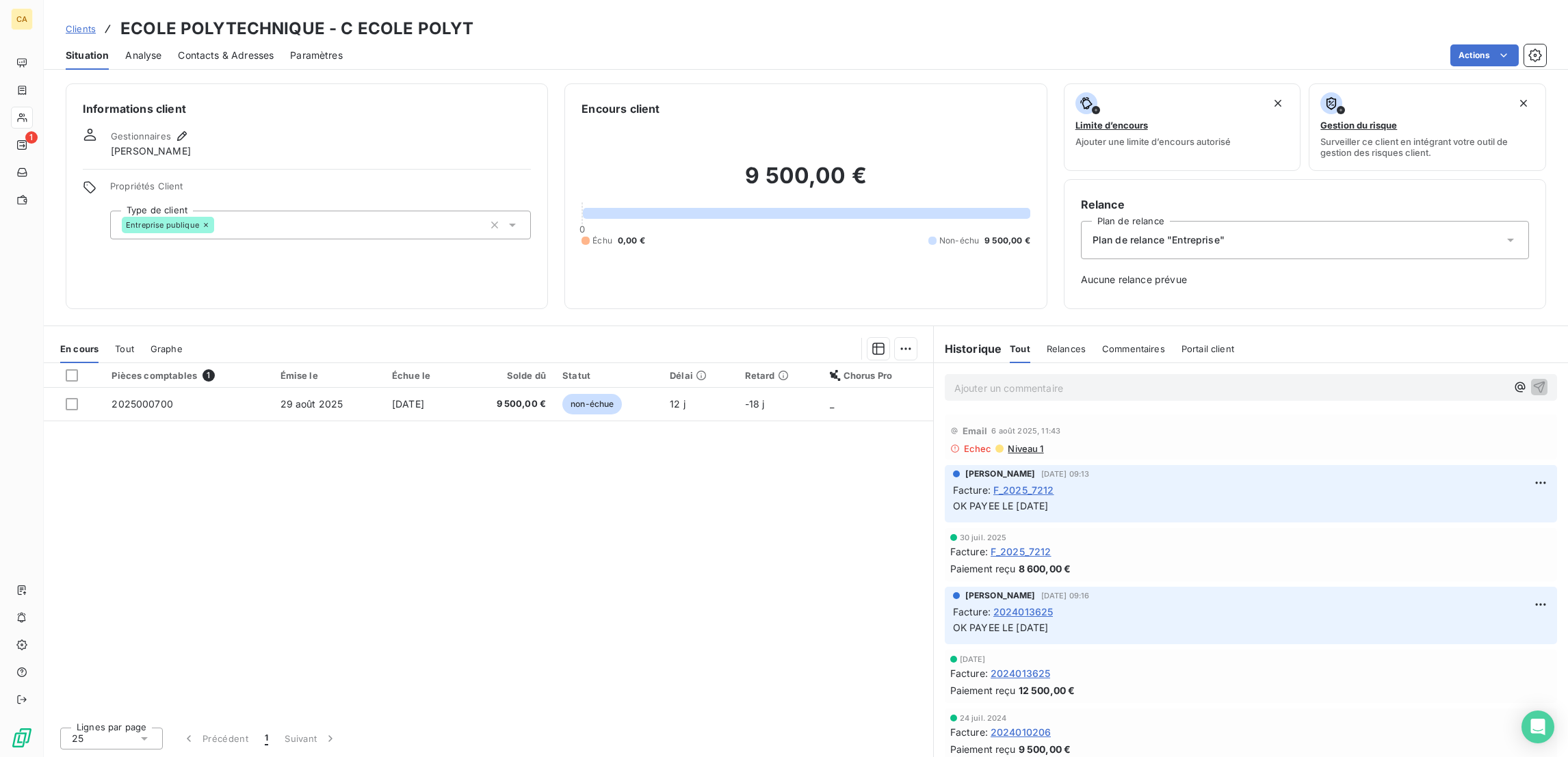
click at [1015, 483] on span "F_2025_7212" at bounding box center [1023, 490] width 61 height 15
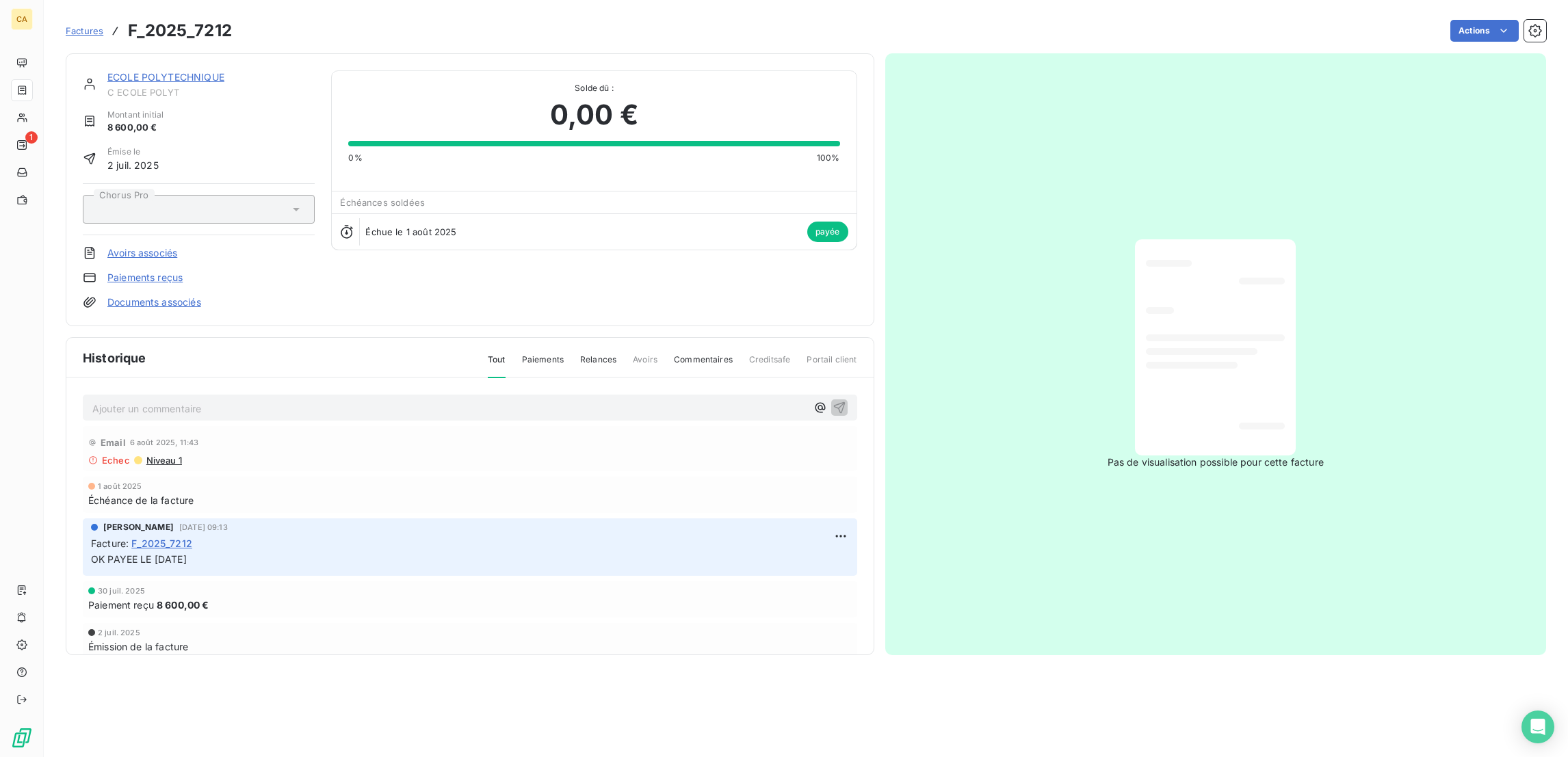
drag, startPoint x: 153, startPoint y: 75, endPoint x: 147, endPoint y: 67, distance: 10.0
click at [151, 87] on span "C ECOLE POLYT" at bounding box center [211, 92] width 208 height 11
click at [147, 71] on link "ECOLE POLYTECHNIQUE" at bounding box center [166, 77] width 117 height 12
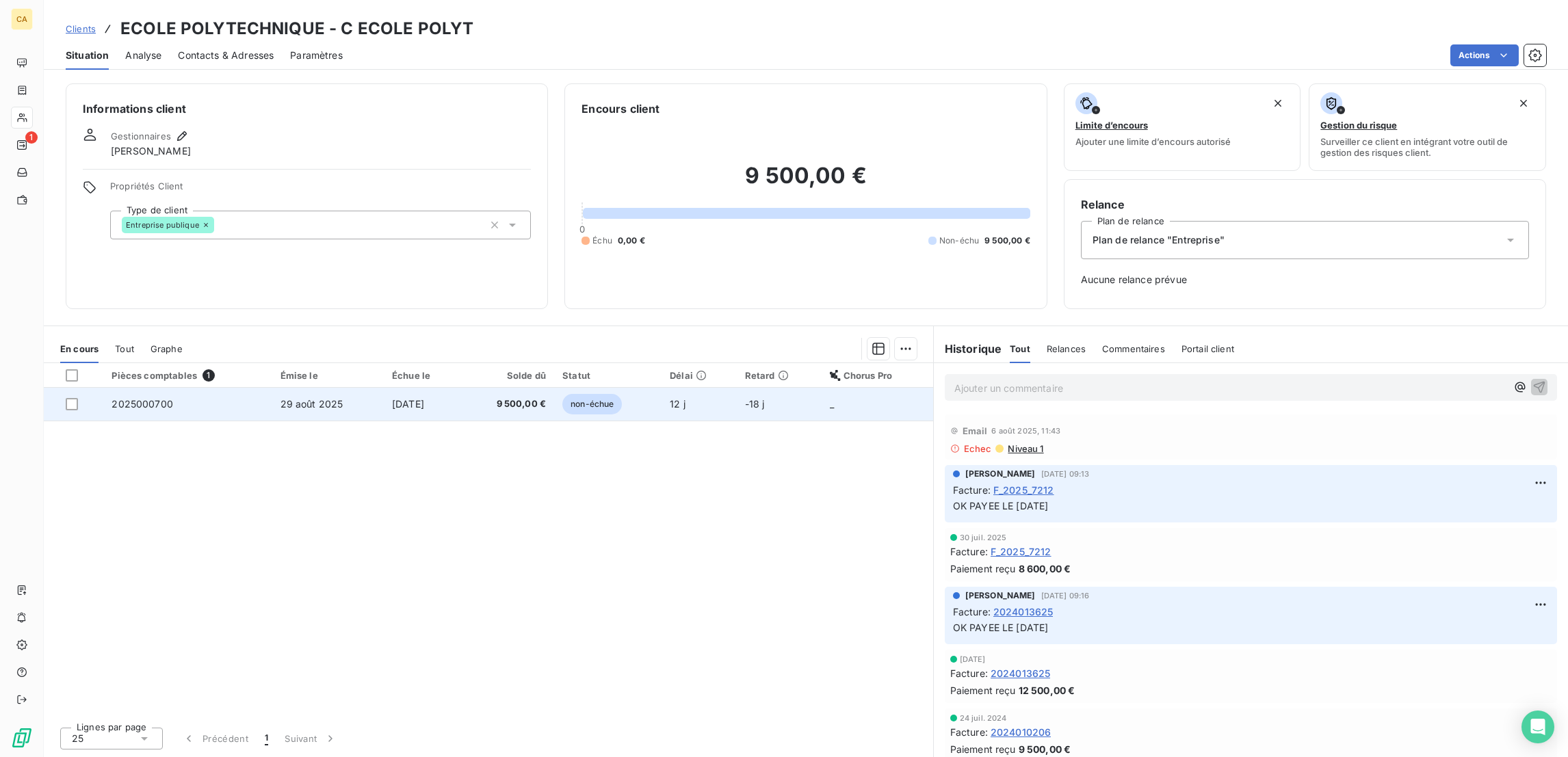
click at [344, 388] on td "29 août 2025" at bounding box center [327, 404] width 112 height 33
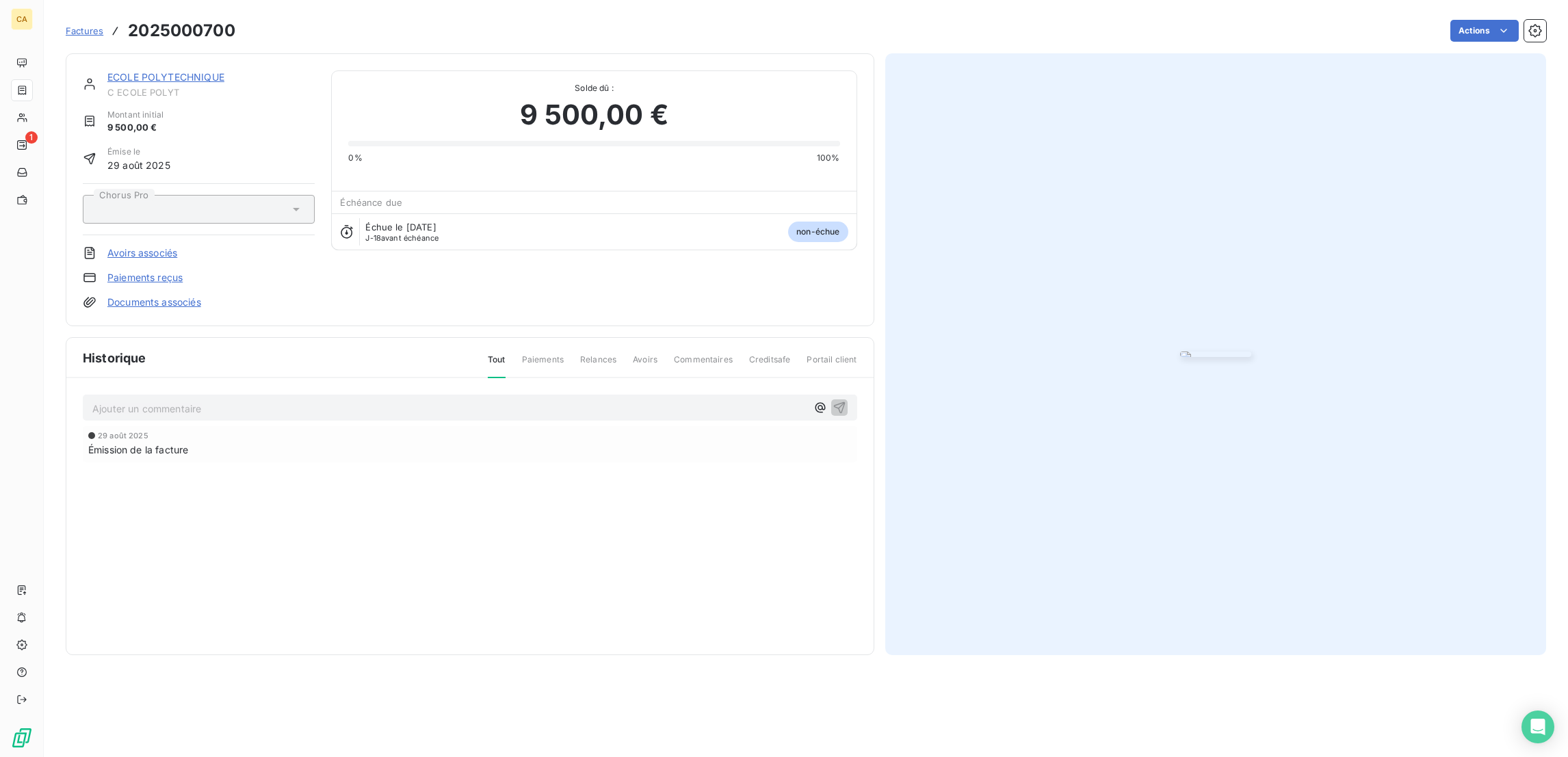
click at [1251, 351] on img "button" at bounding box center [1215, 354] width 71 height 5
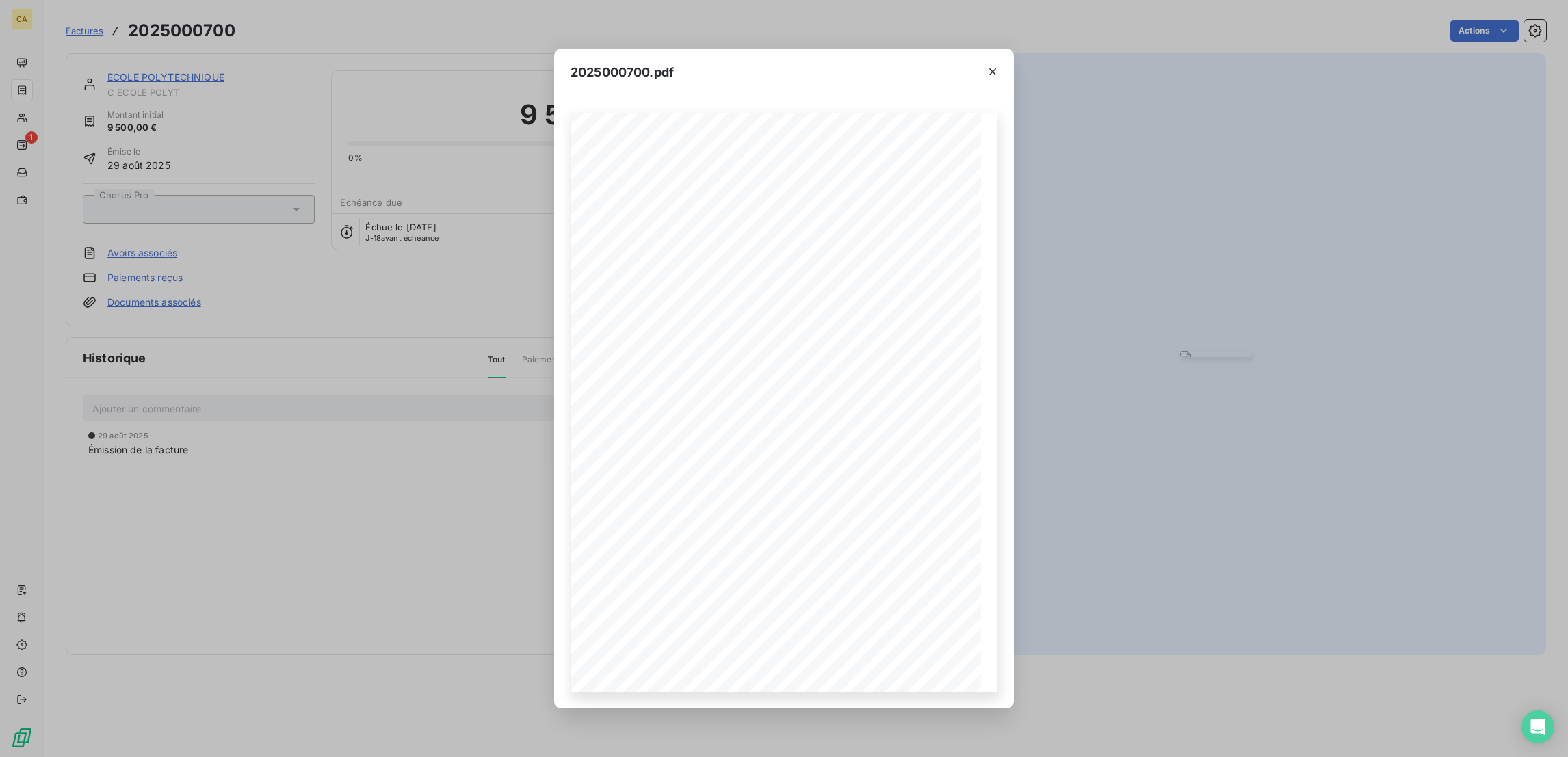
click at [183, 71] on div "2025000700.pdf CFA afia | cfa-afia.com | contact@cfa-afia.fr | 01 76 91 59 13 3…" at bounding box center [784, 378] width 1568 height 757
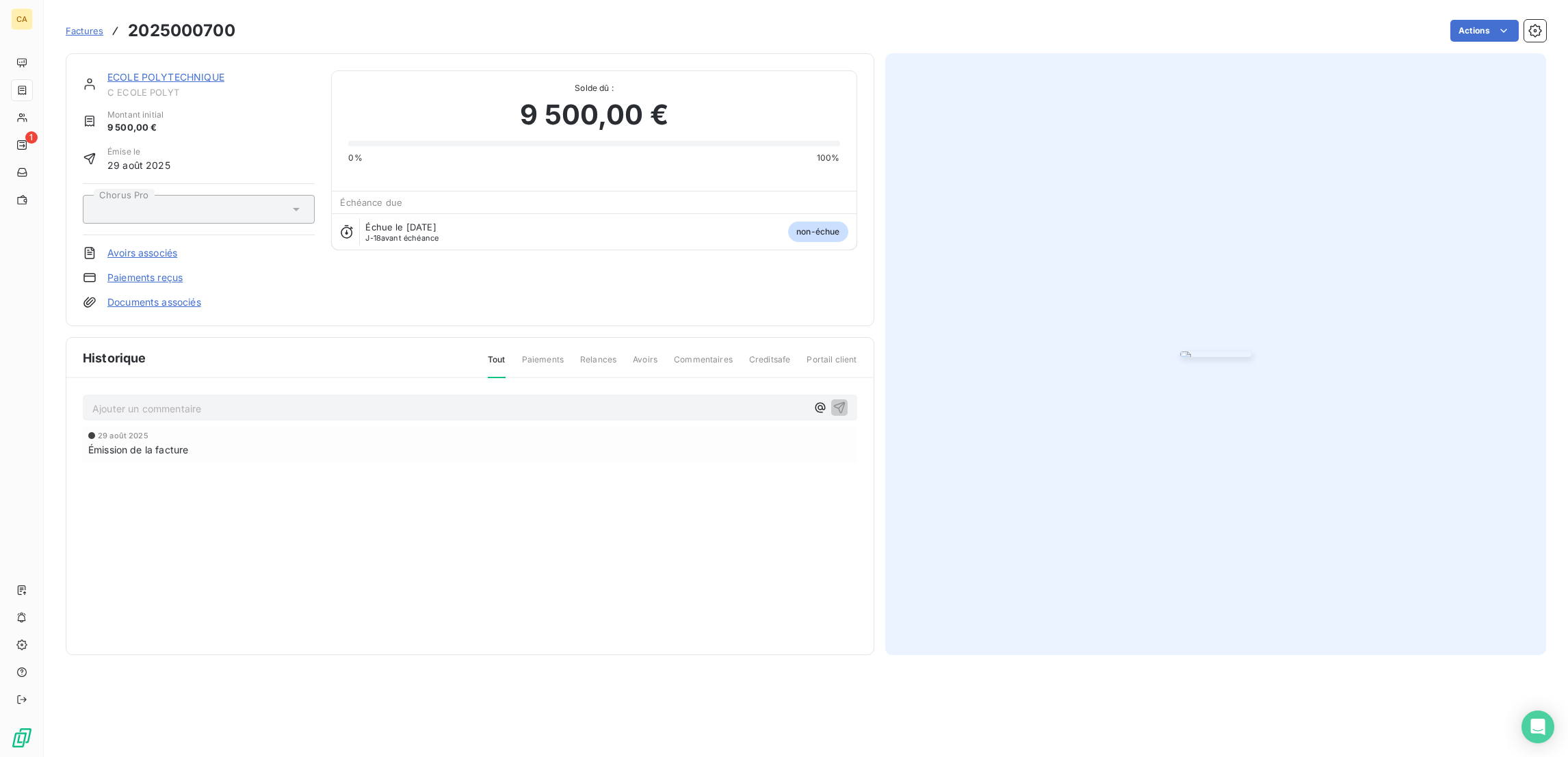
click at [1180, 357] on img "button" at bounding box center [1215, 354] width 71 height 5
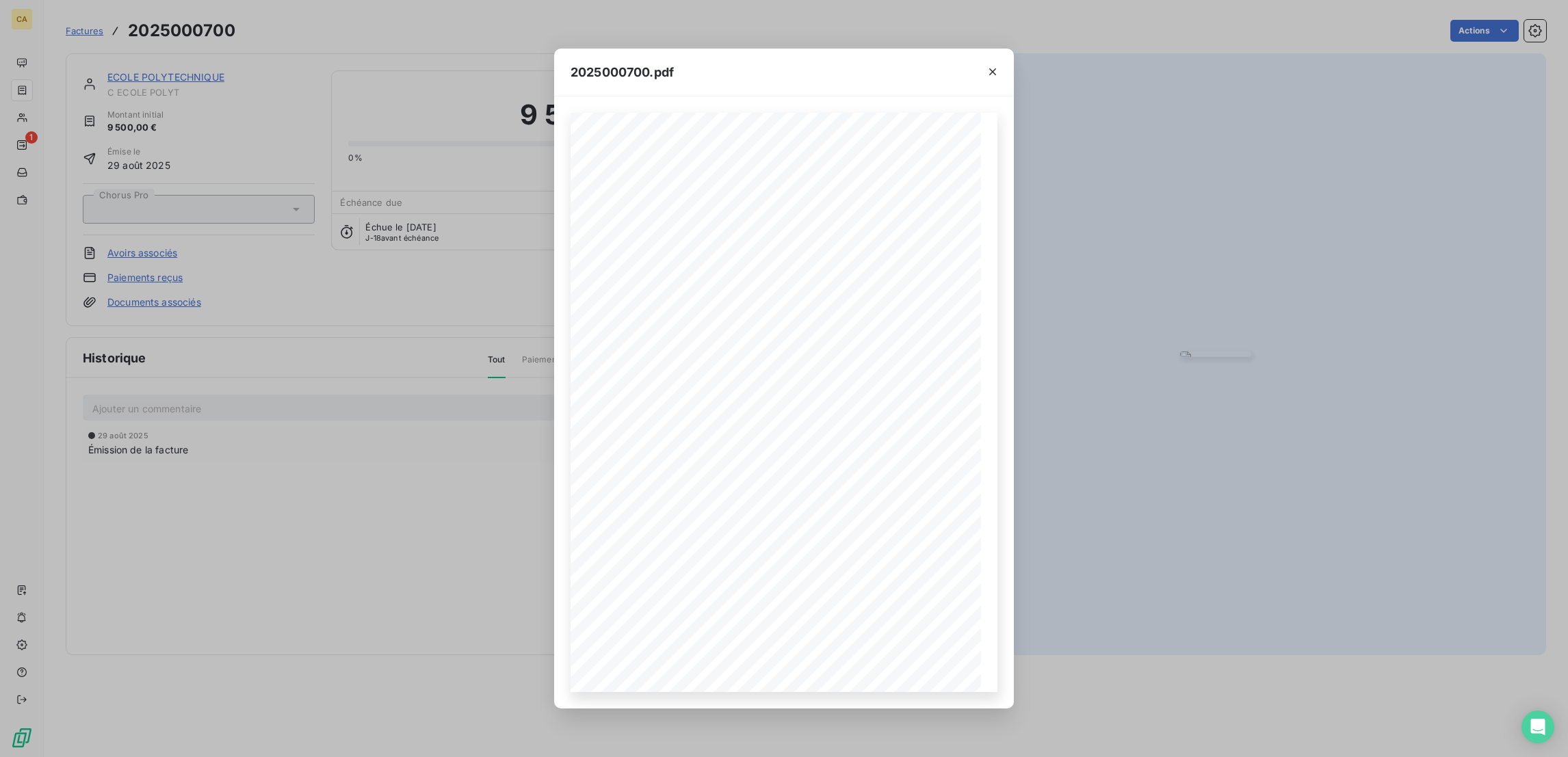
click at [120, 52] on div "2025000700.pdf CFA afia | cfa-afia.com | contact@cfa-afia.fr | 01 76 91 59 13 3…" at bounding box center [784, 378] width 1568 height 757
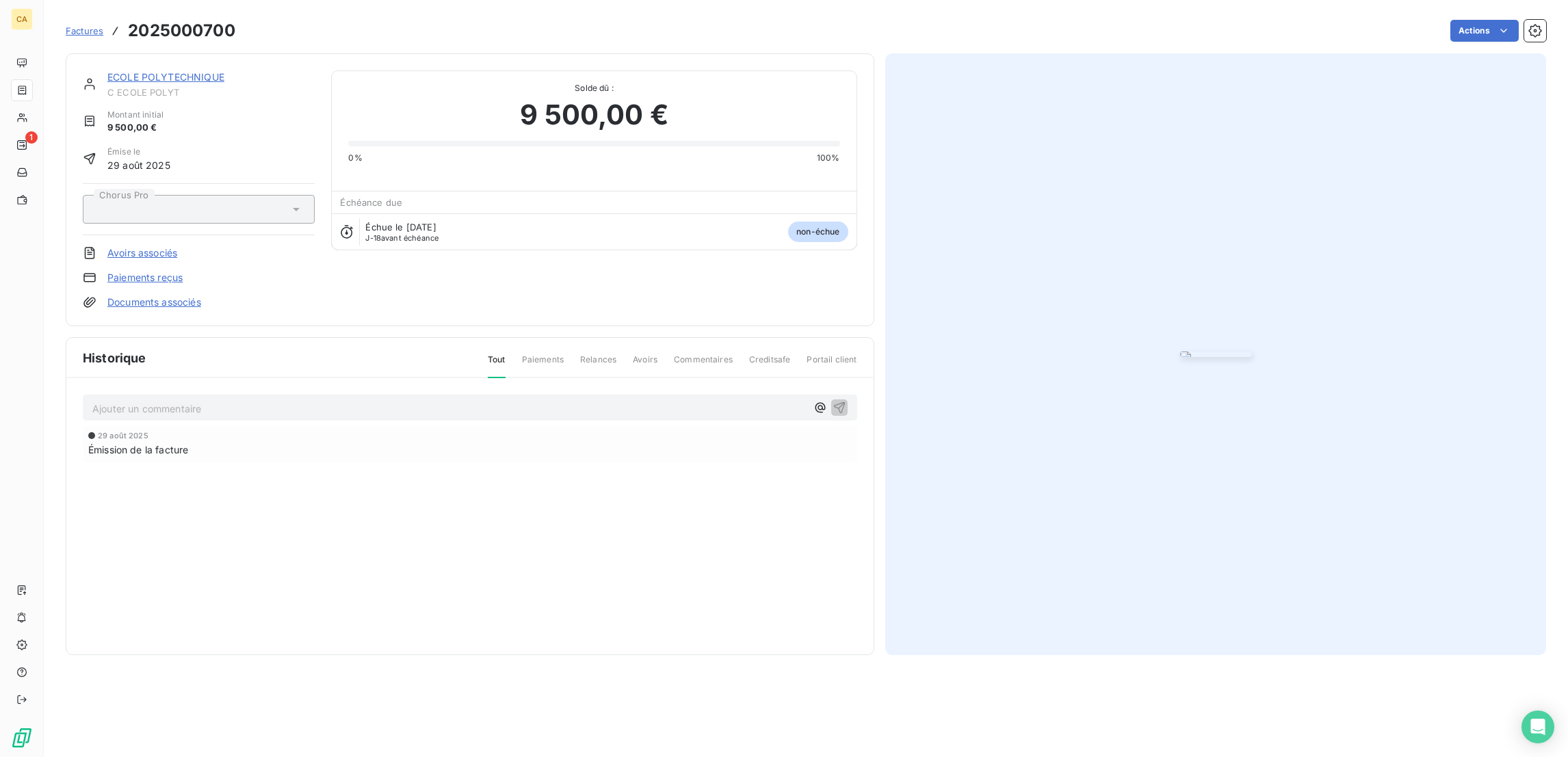
click at [126, 71] on link "ECOLE POLYTECHNIQUE" at bounding box center [166, 77] width 117 height 12
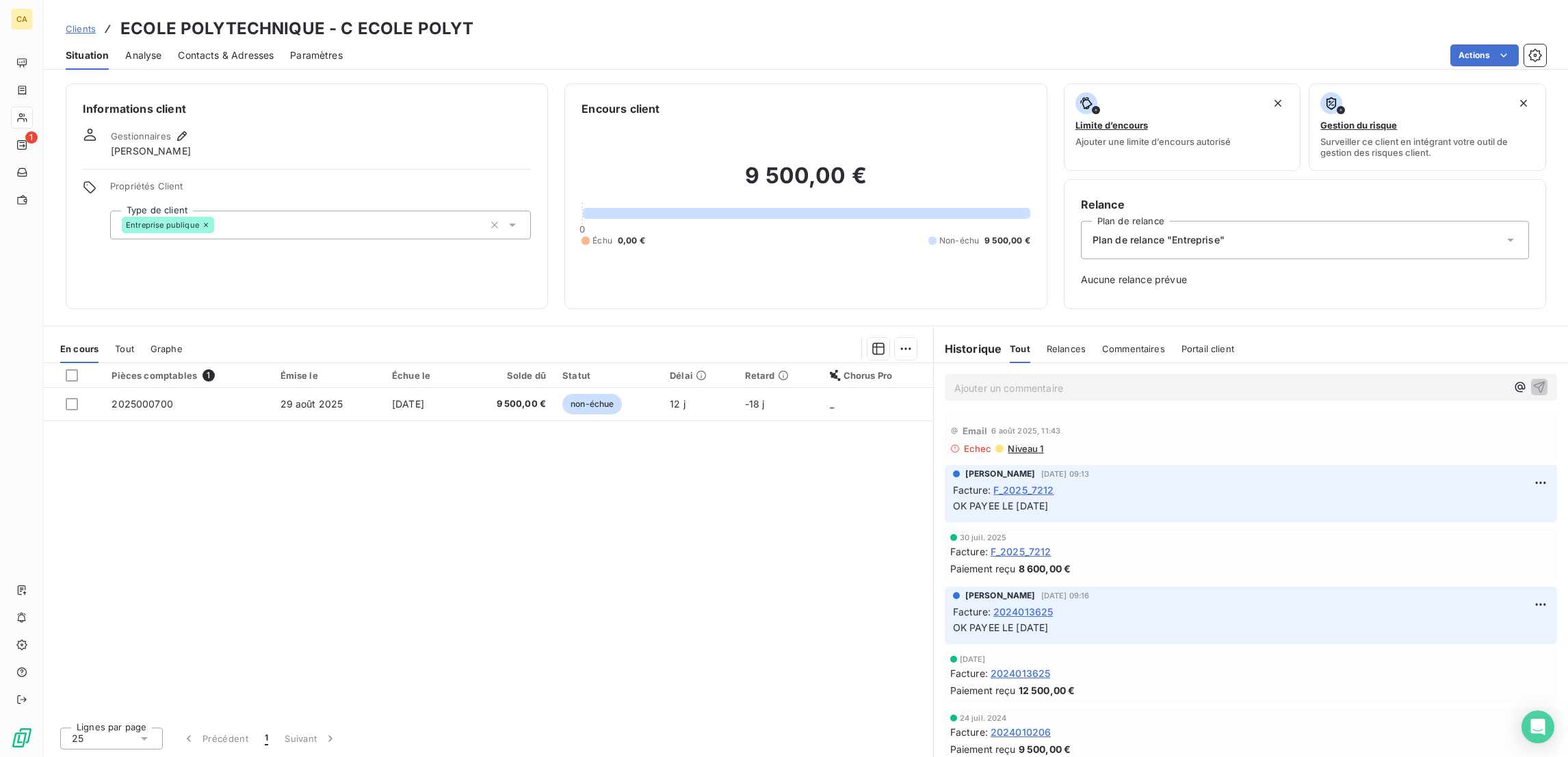
click at [178, 55] on div "Contacts & Adresses" at bounding box center [225, 55] width 96 height 28
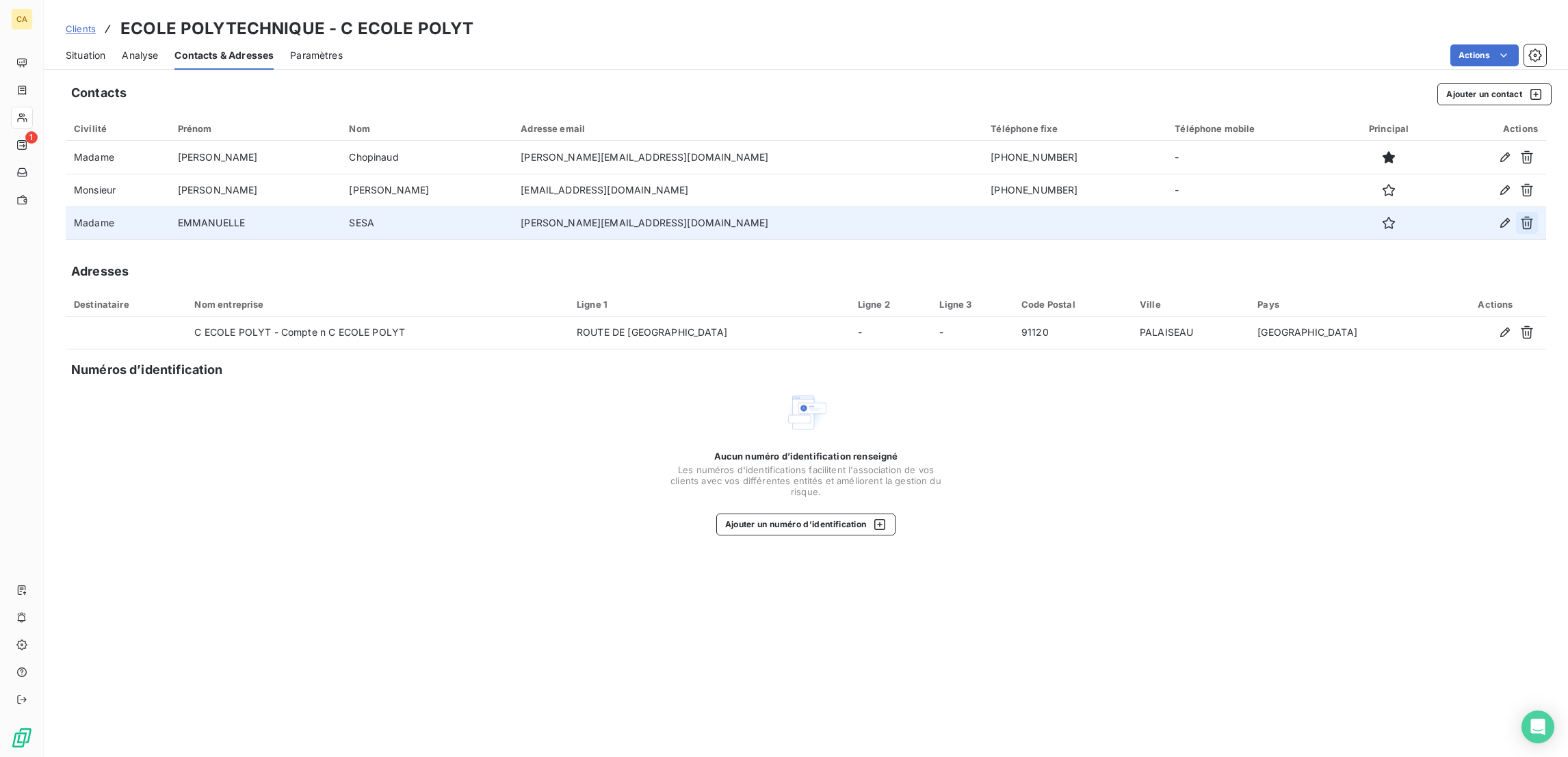
click at [1536, 212] on button "button" at bounding box center [1526, 223] width 22 height 22
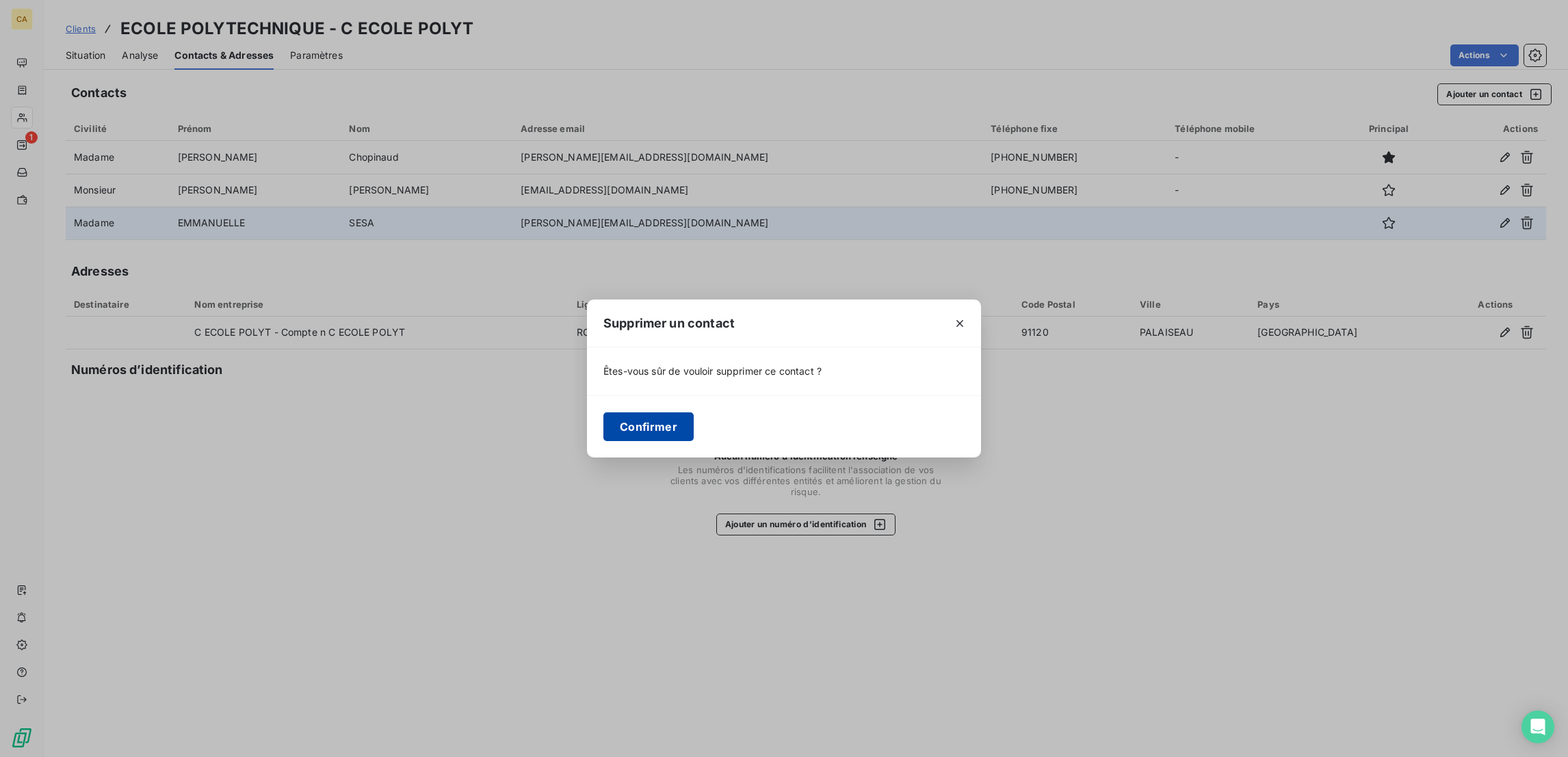
click at [679, 424] on button "Confirmer" at bounding box center [648, 426] width 91 height 28
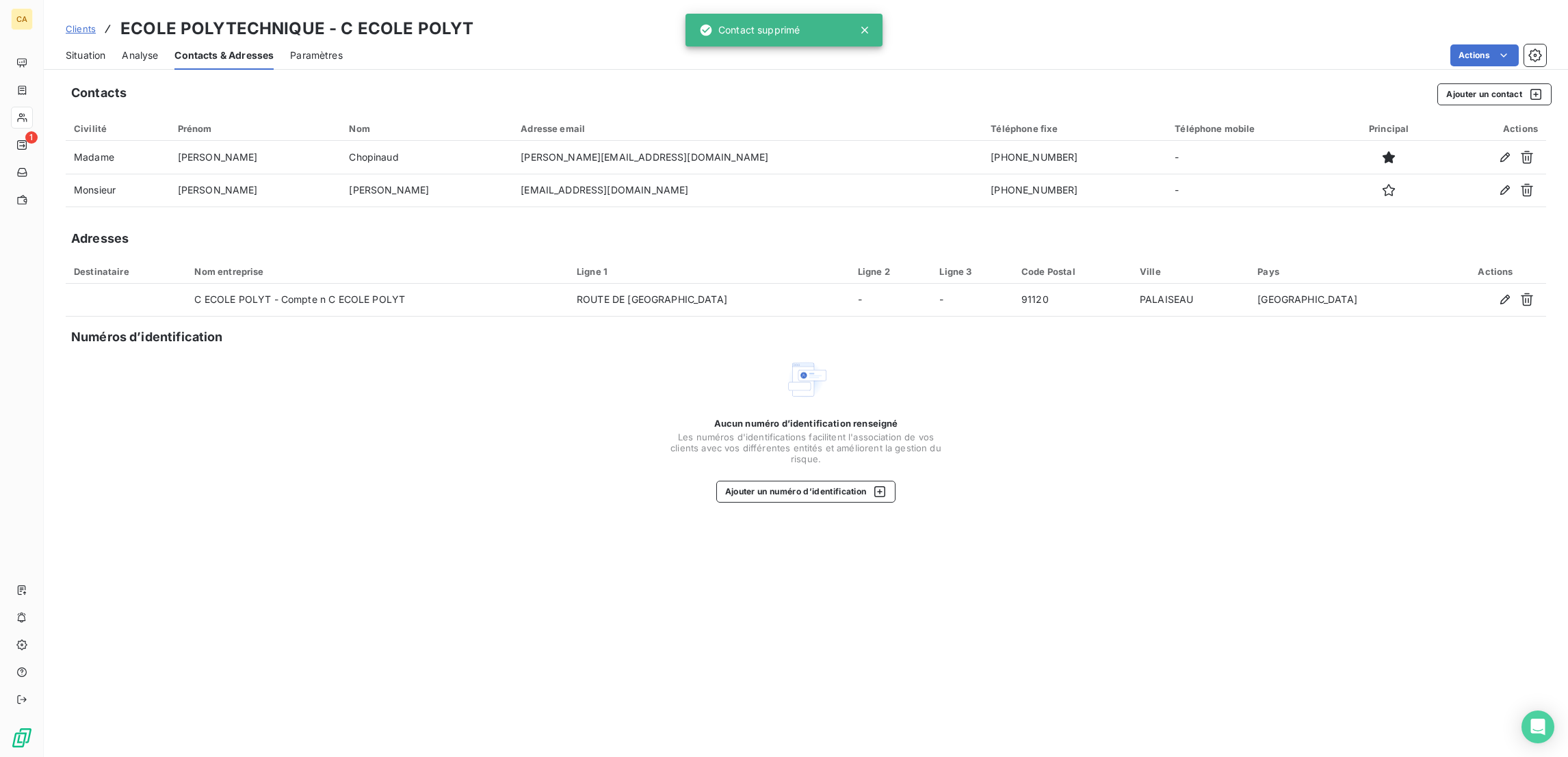
click at [409, 388] on div "Aucun numéro d’identification renseigné Les numéros d'identifications faciliten…" at bounding box center [806, 430] width 1480 height 145
click at [67, 48] on span "Situation" at bounding box center [86, 55] width 39 height 14
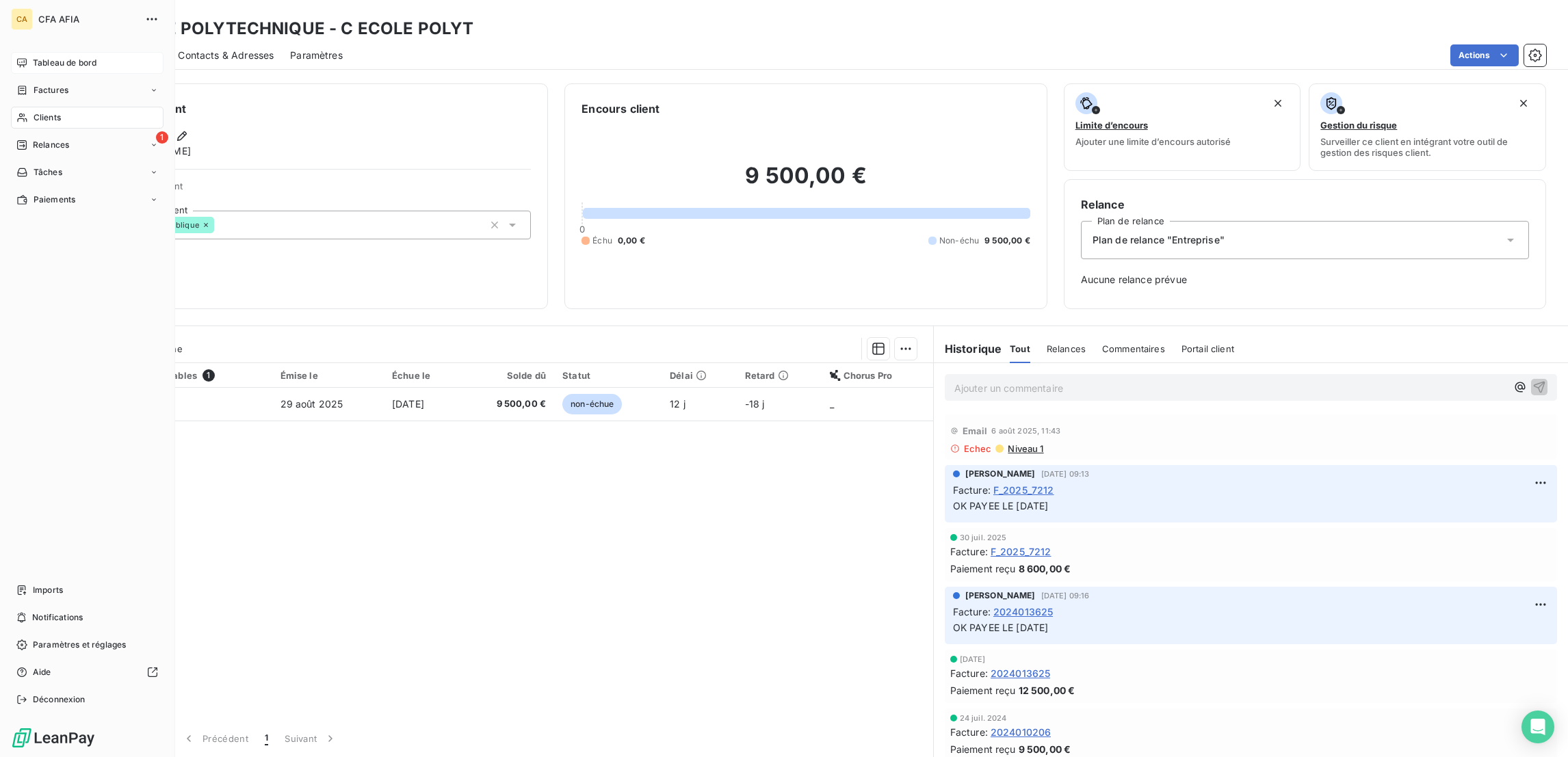
click at [19, 58] on icon at bounding box center [21, 63] width 10 height 9
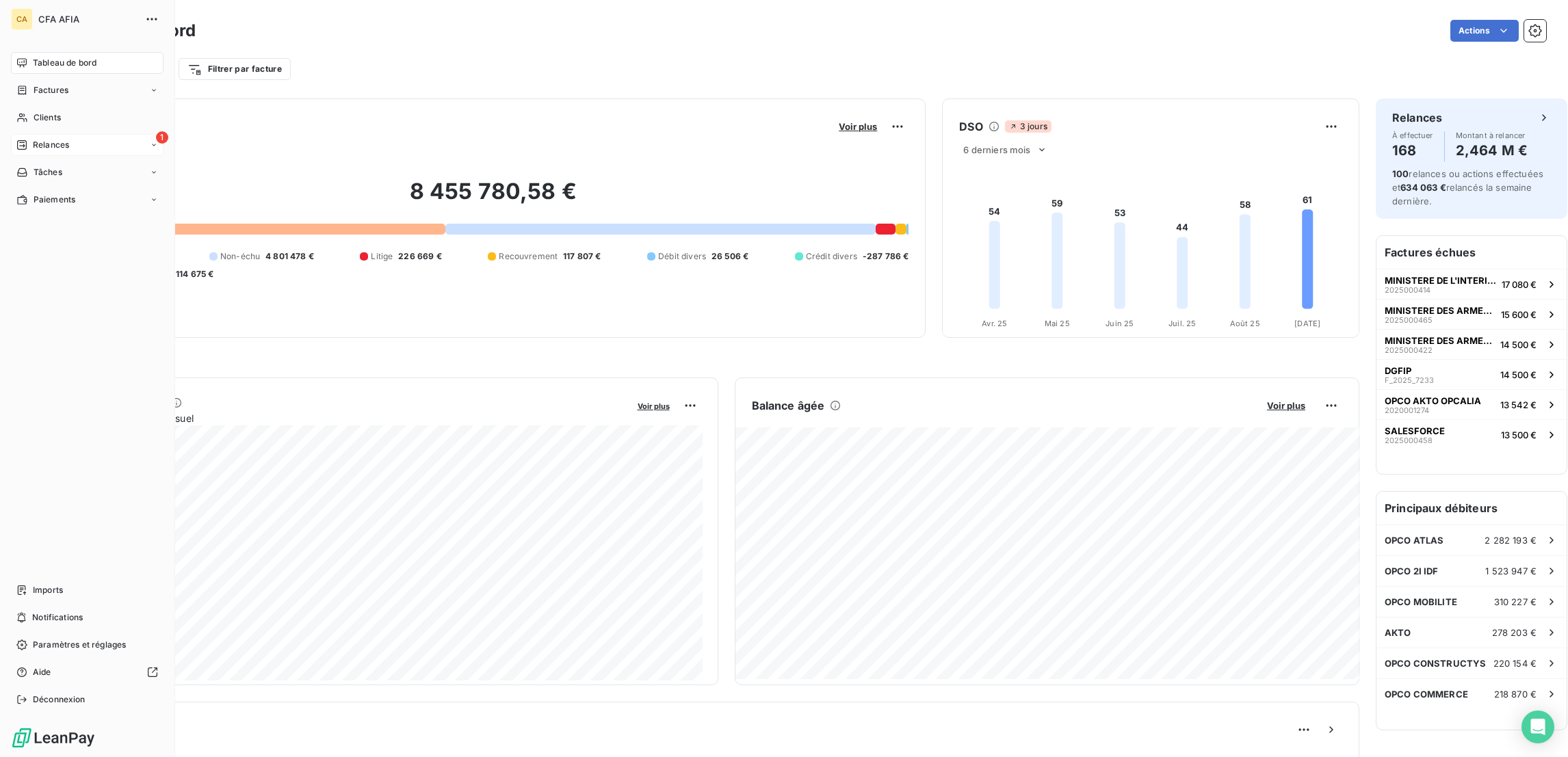
click at [33, 139] on span "Relances" at bounding box center [51, 145] width 37 height 12
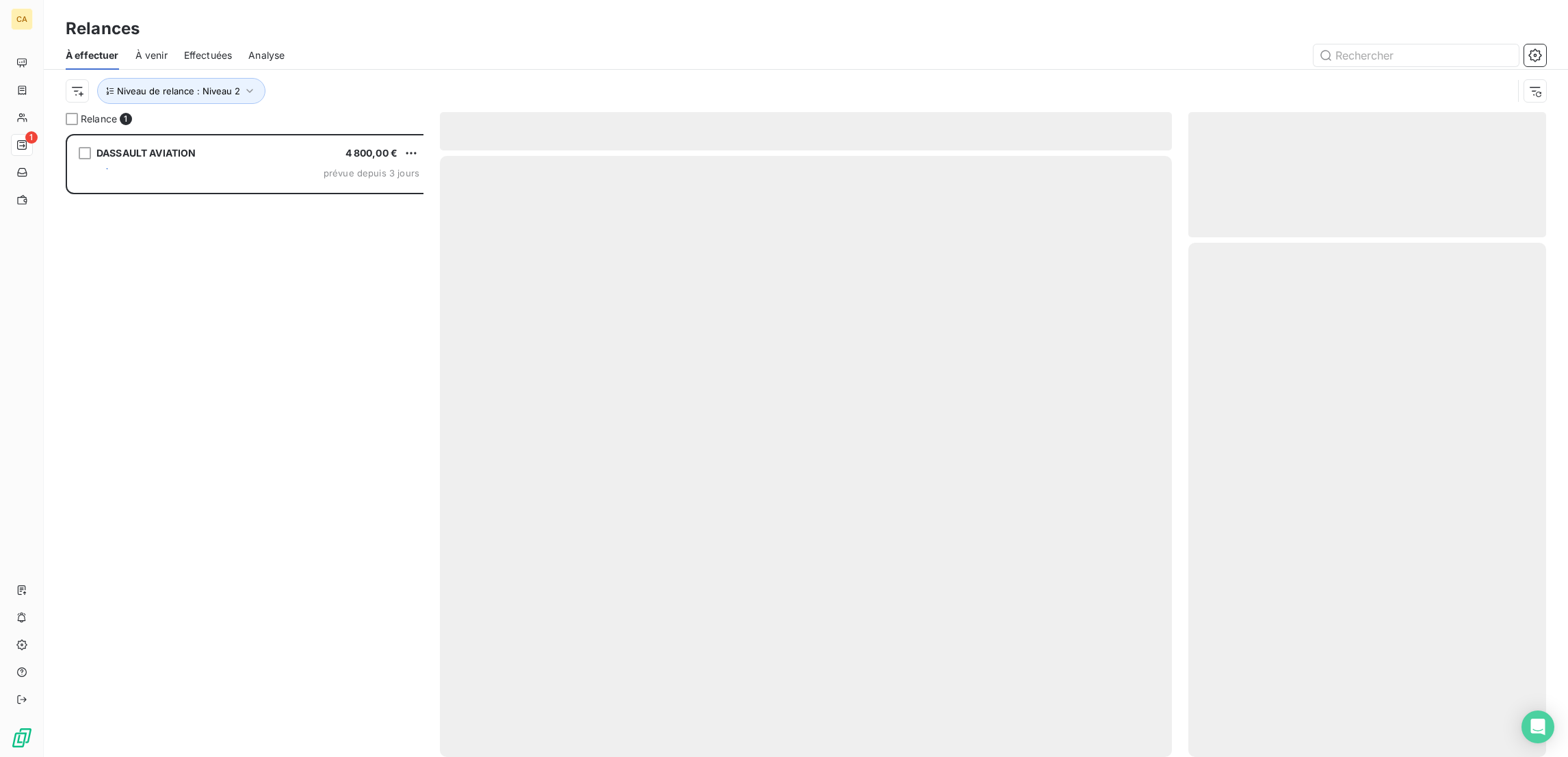
scroll to position [625, 351]
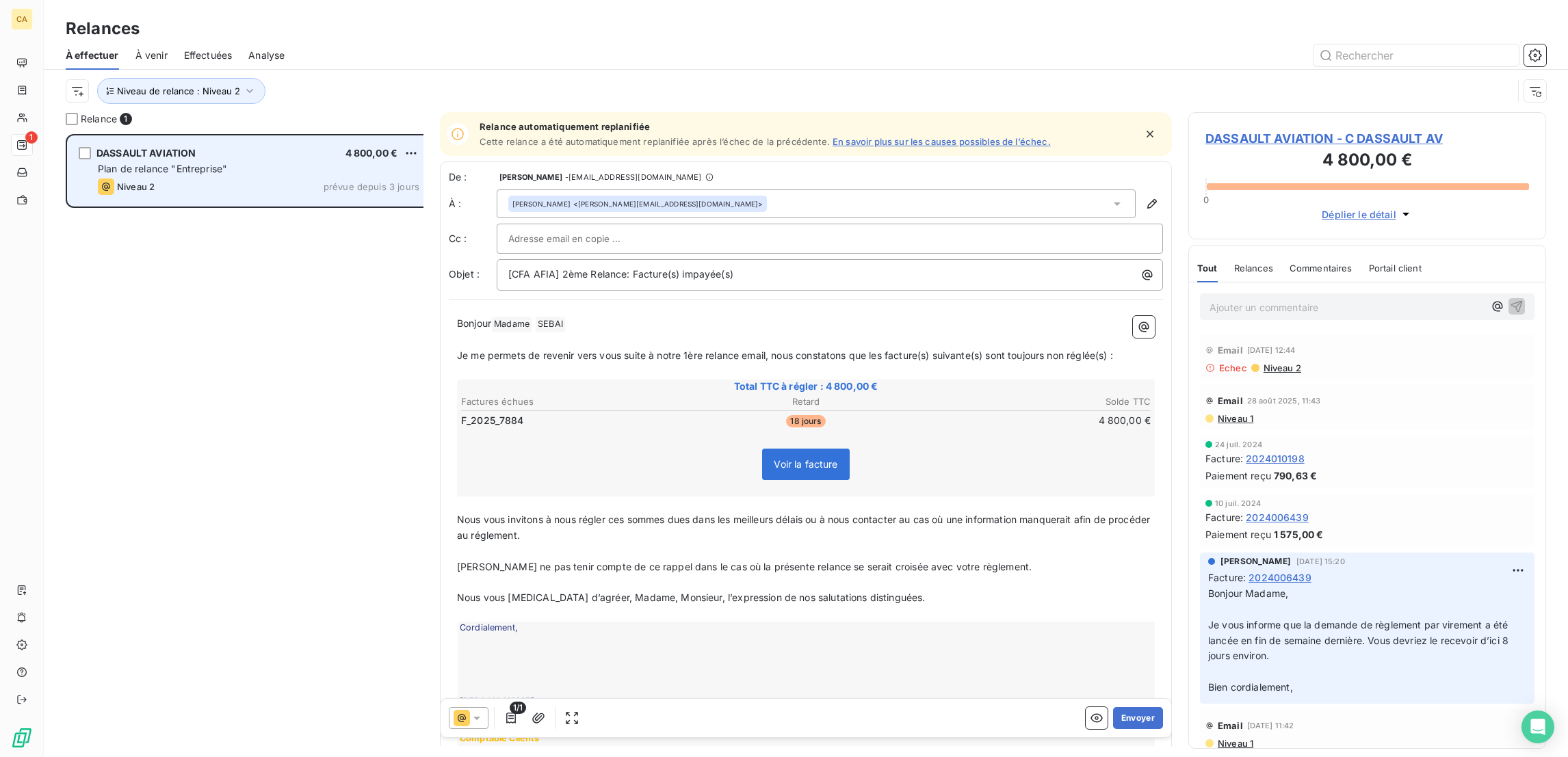
click at [207, 162] on div "Plan de relance "Entreprise"" at bounding box center [259, 169] width 322 height 14
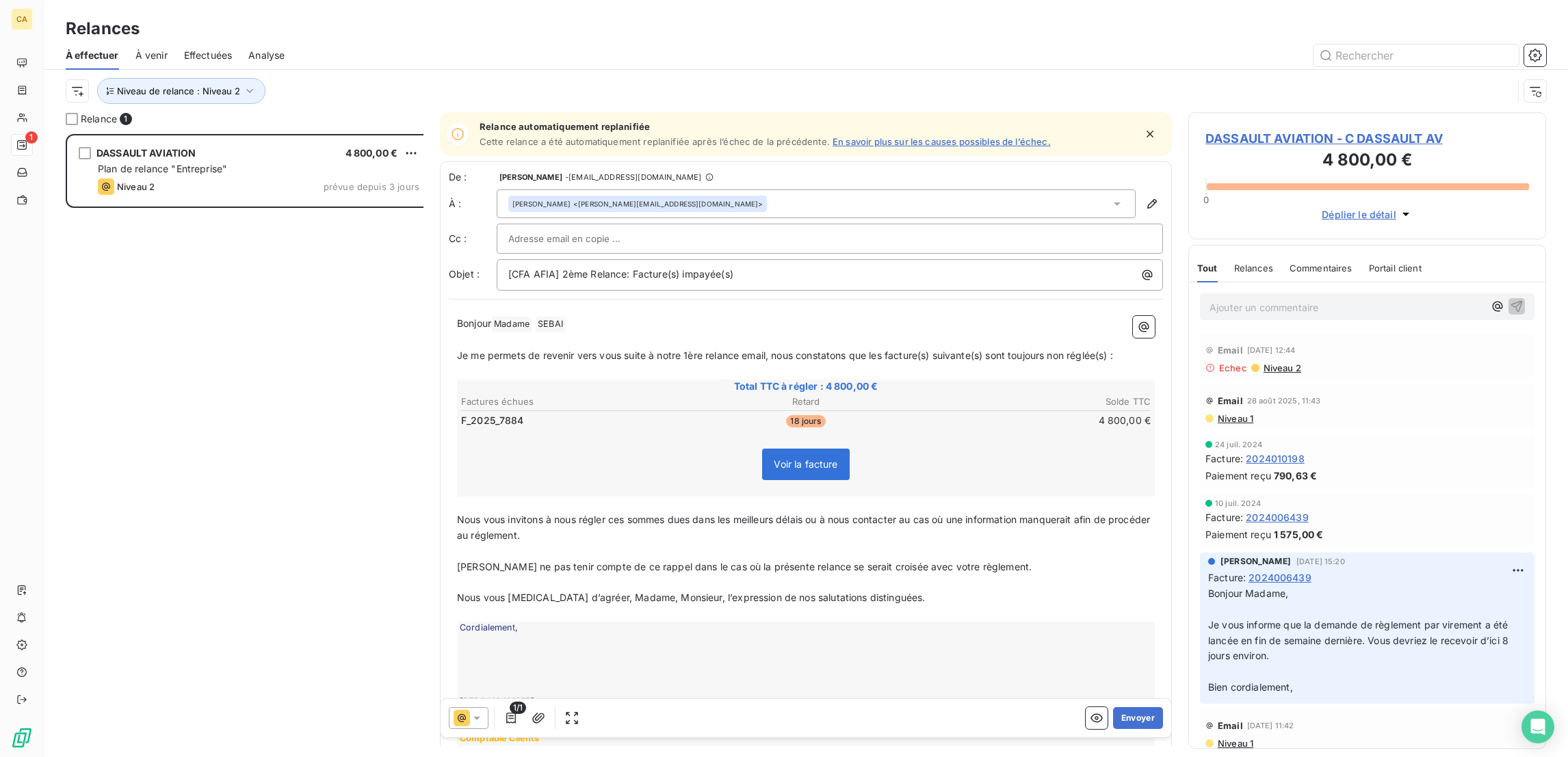
click at [1260, 129] on span "DASSAULT AVIATION - C DASSAULT AV" at bounding box center [1367, 138] width 324 height 18
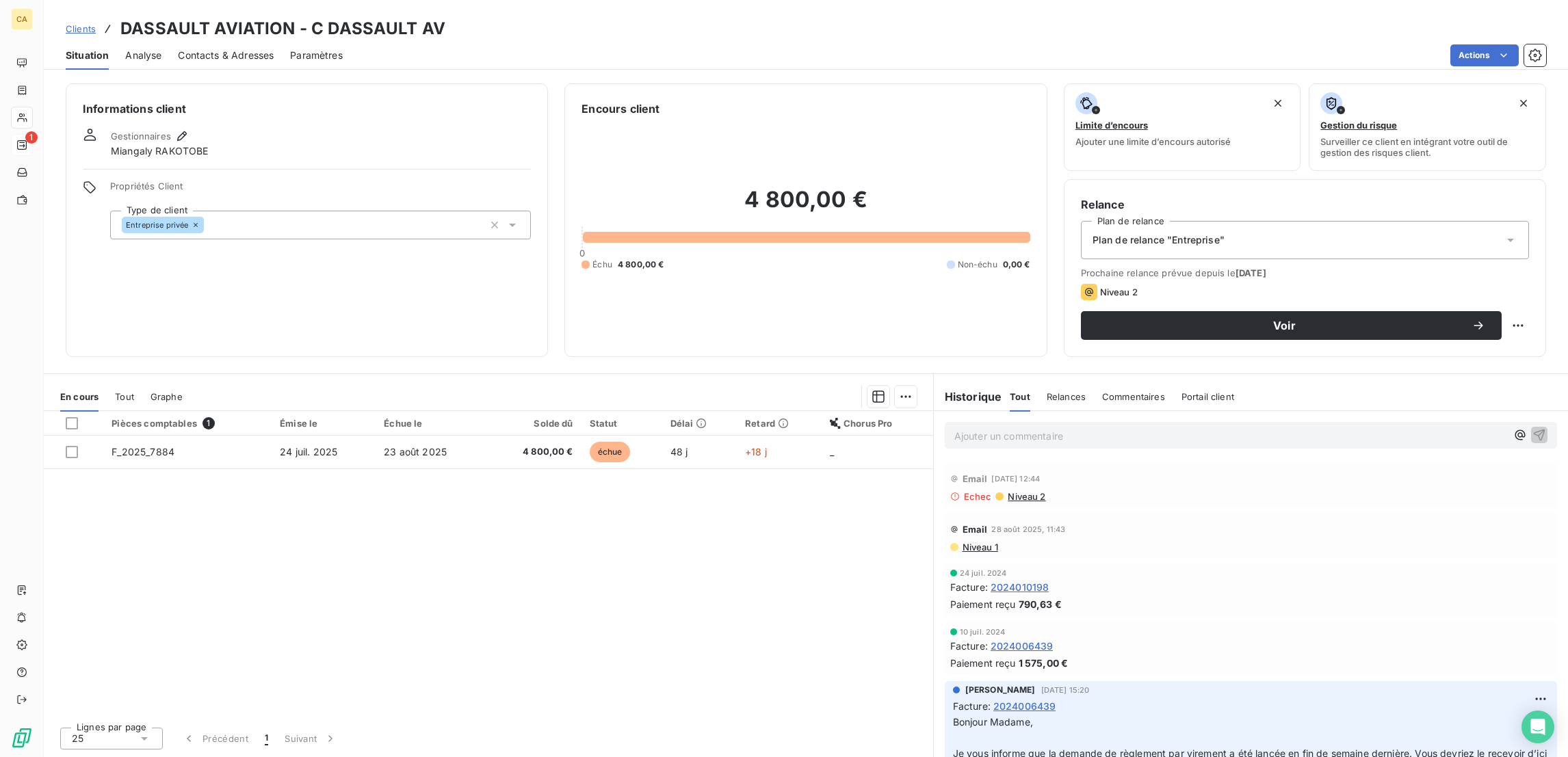
click at [322, 411] on div "Pièces comptables 1 Émise le Échue le Solde dû Statut Délai Retard Chorus Pro F…" at bounding box center [488, 563] width 889 height 305
click at [323, 411] on div "Pièces comptables 1 Émise le Échue le Solde dû Statut Délai Retard Chorus Pro F…" at bounding box center [488, 563] width 889 height 305
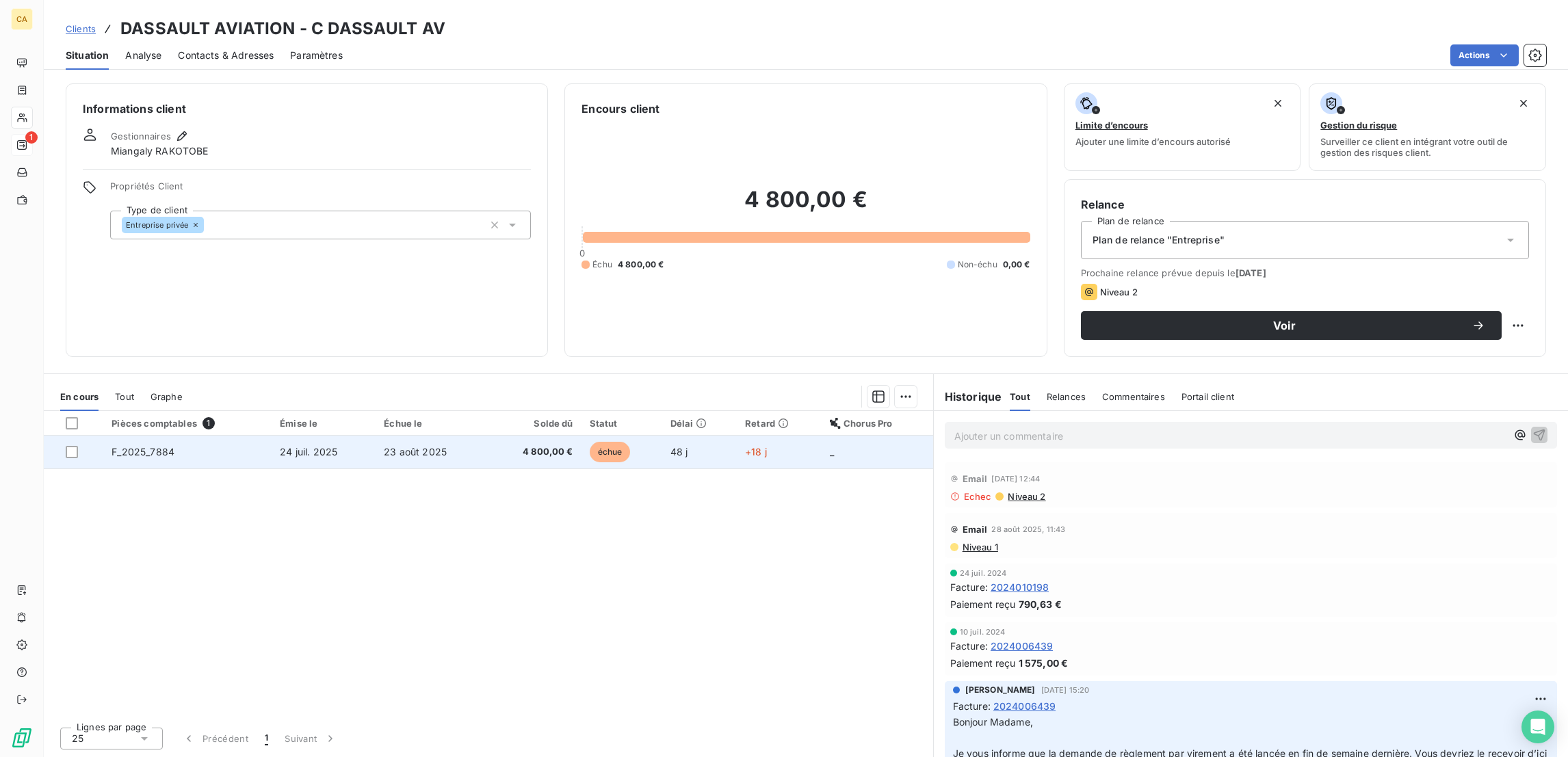
click at [343, 435] on td "24 juil. 2025" at bounding box center [323, 452] width 104 height 33
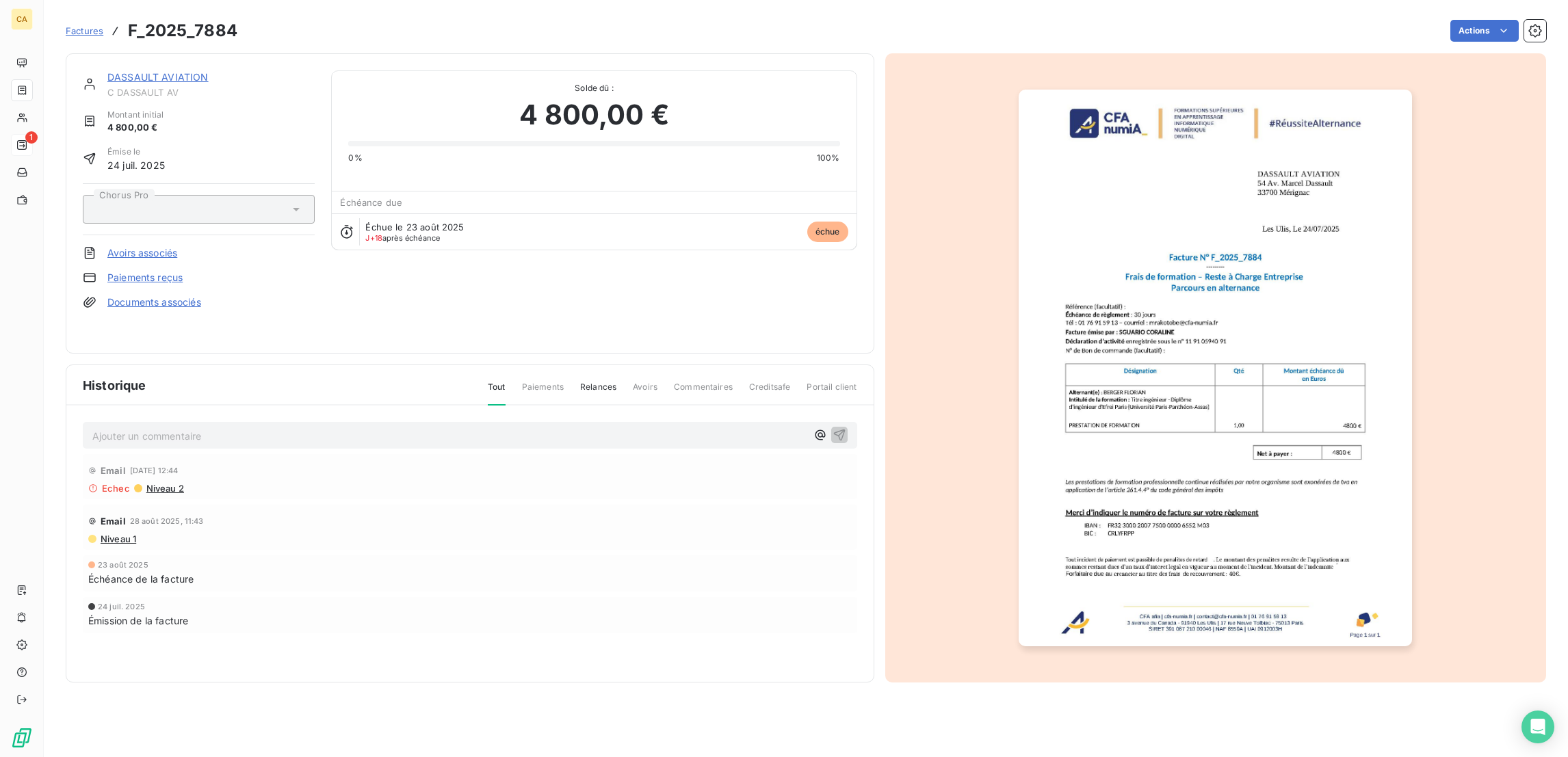
click at [155, 71] on link "DASSAULT AVIATION" at bounding box center [158, 77] width 101 height 12
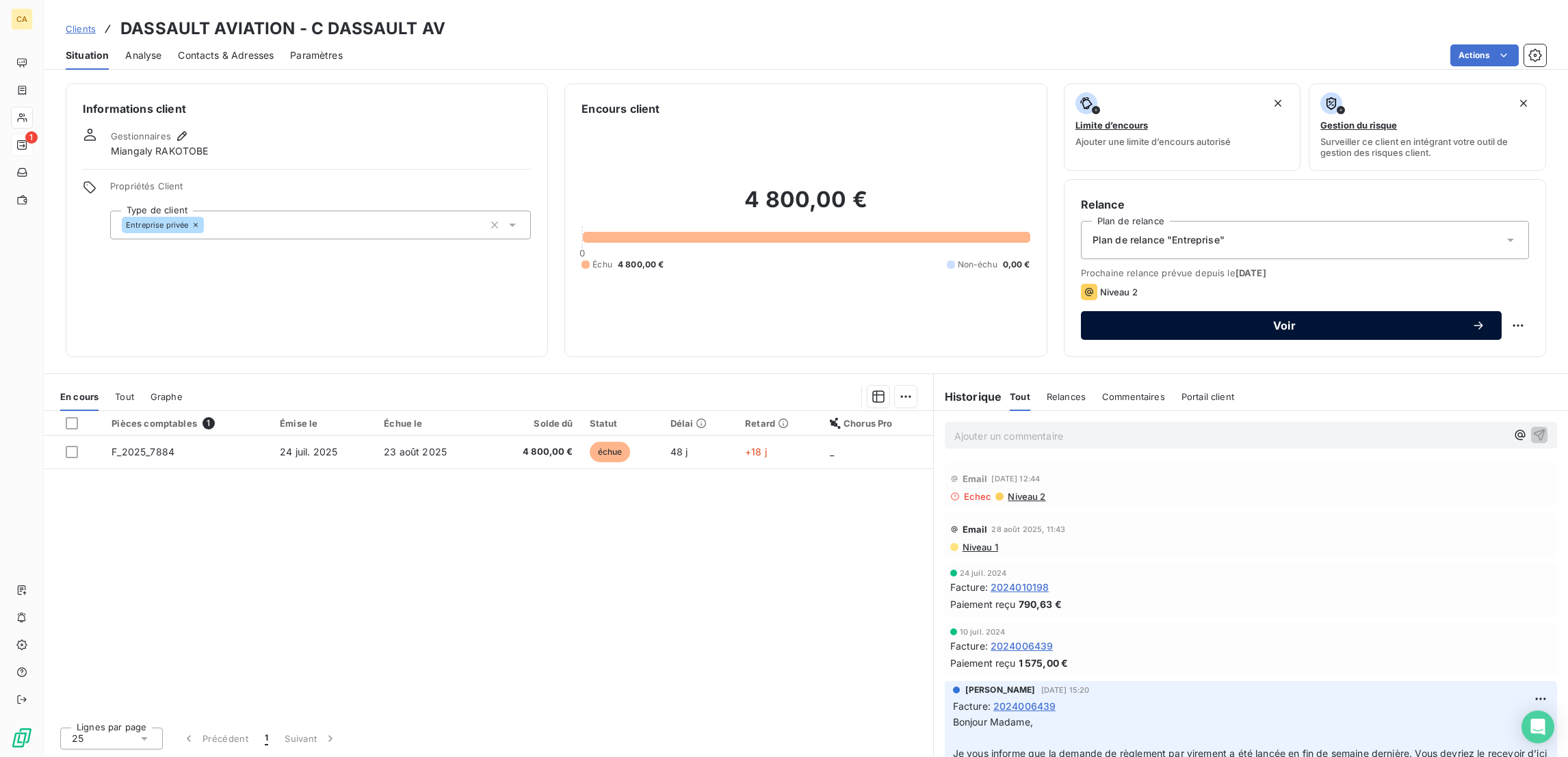
click at [1249, 320] on span "Voir" at bounding box center [1284, 325] width 374 height 11
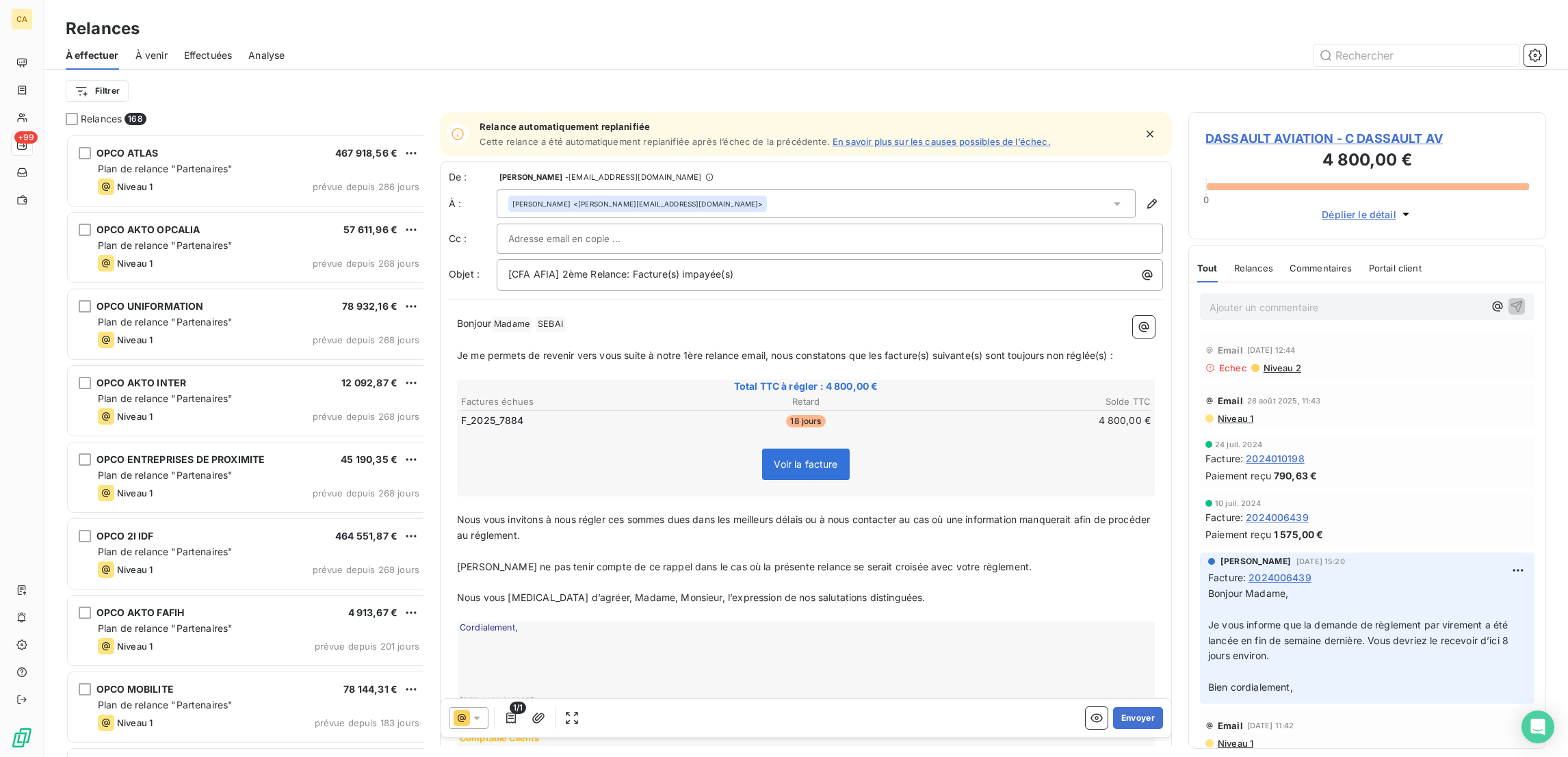
scroll to position [625, 351]
click at [1138, 714] on button "Envoyer" at bounding box center [1137, 718] width 50 height 22
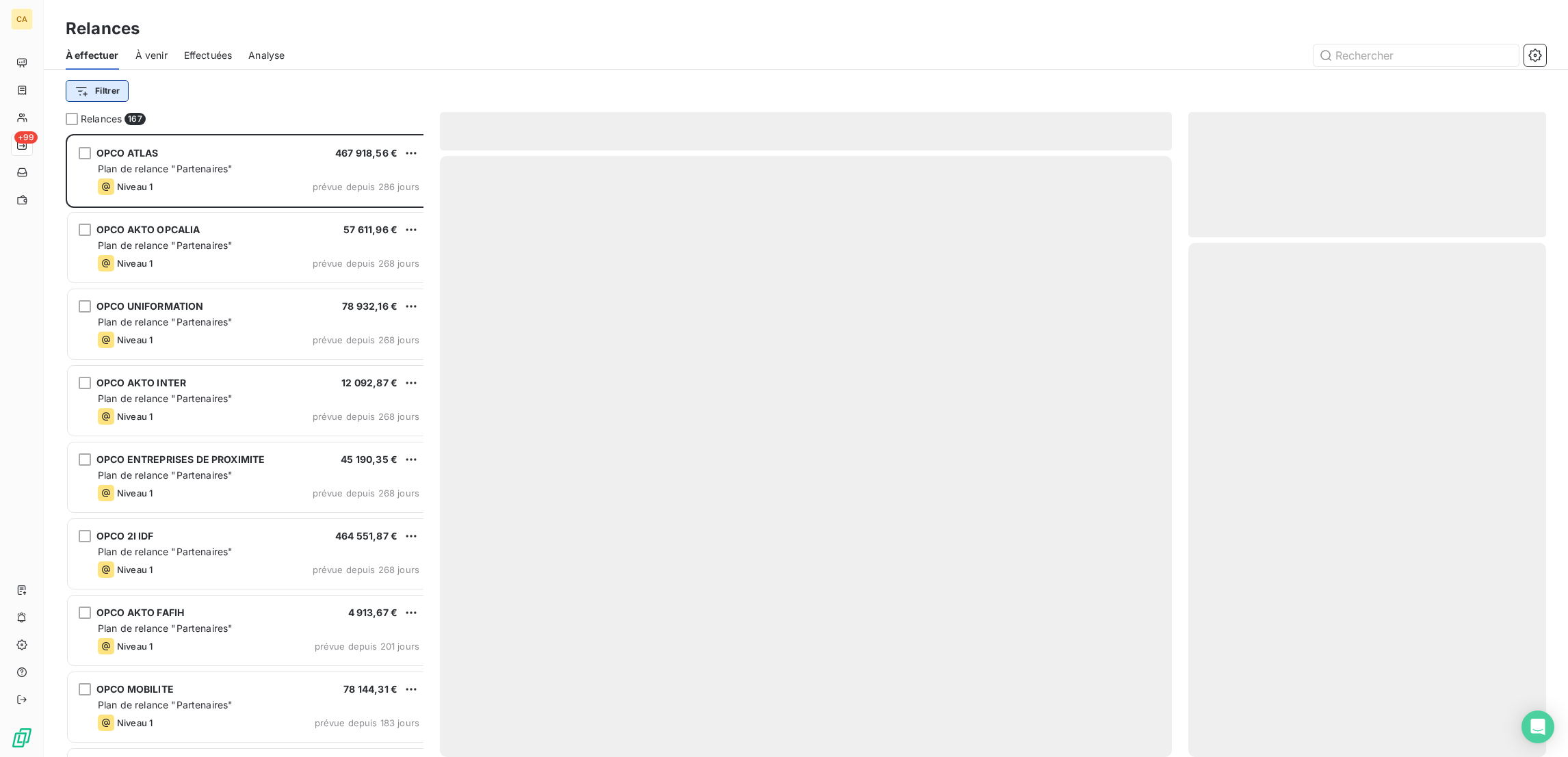
click at [88, 72] on html "CA +99 Relances À effectuer À venir Effectuées Analyse Filtrer Relances 167 OPC…" at bounding box center [784, 378] width 1568 height 757
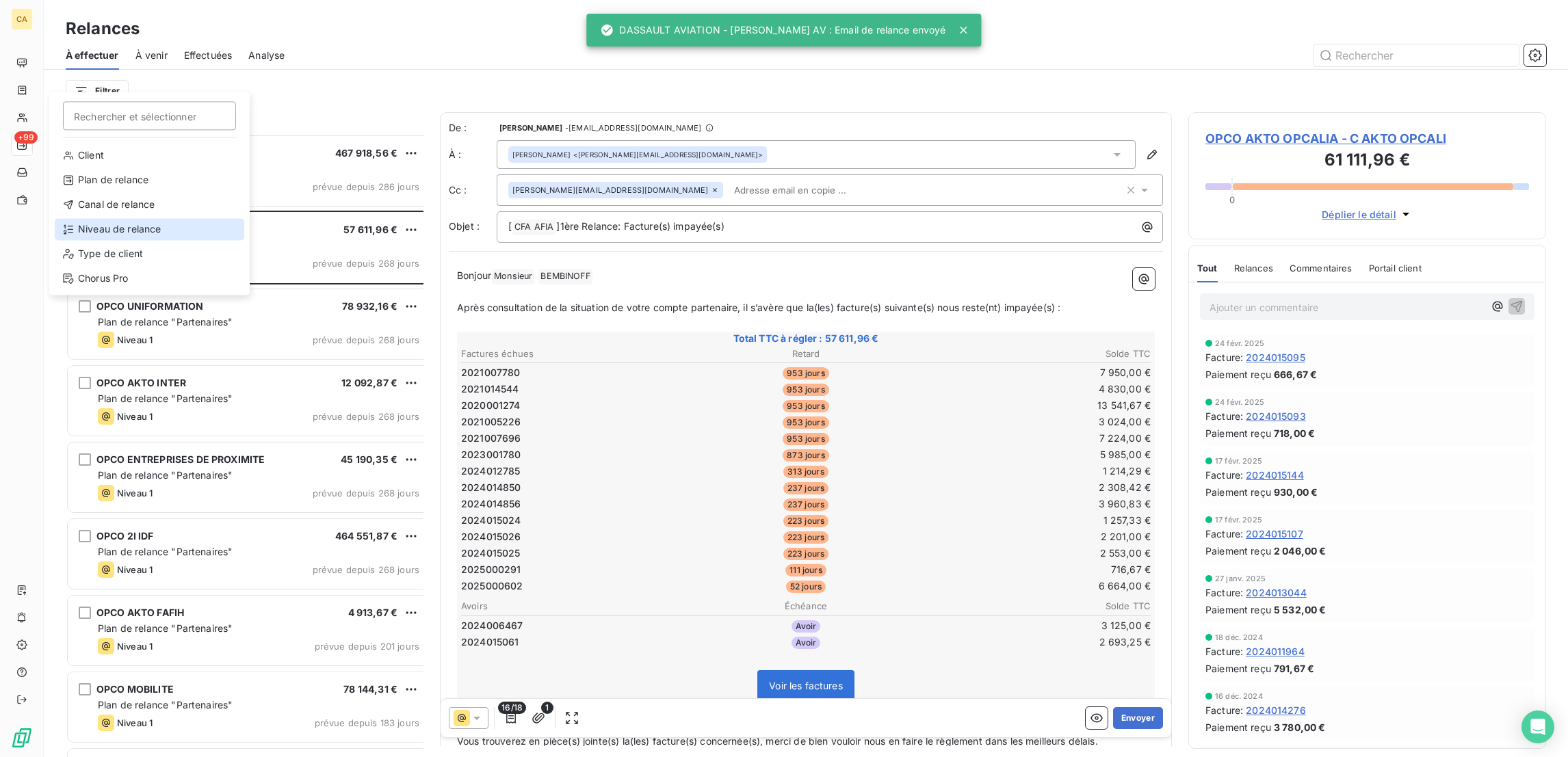
click at [109, 218] on div "Niveau de relance" at bounding box center [149, 229] width 189 height 22
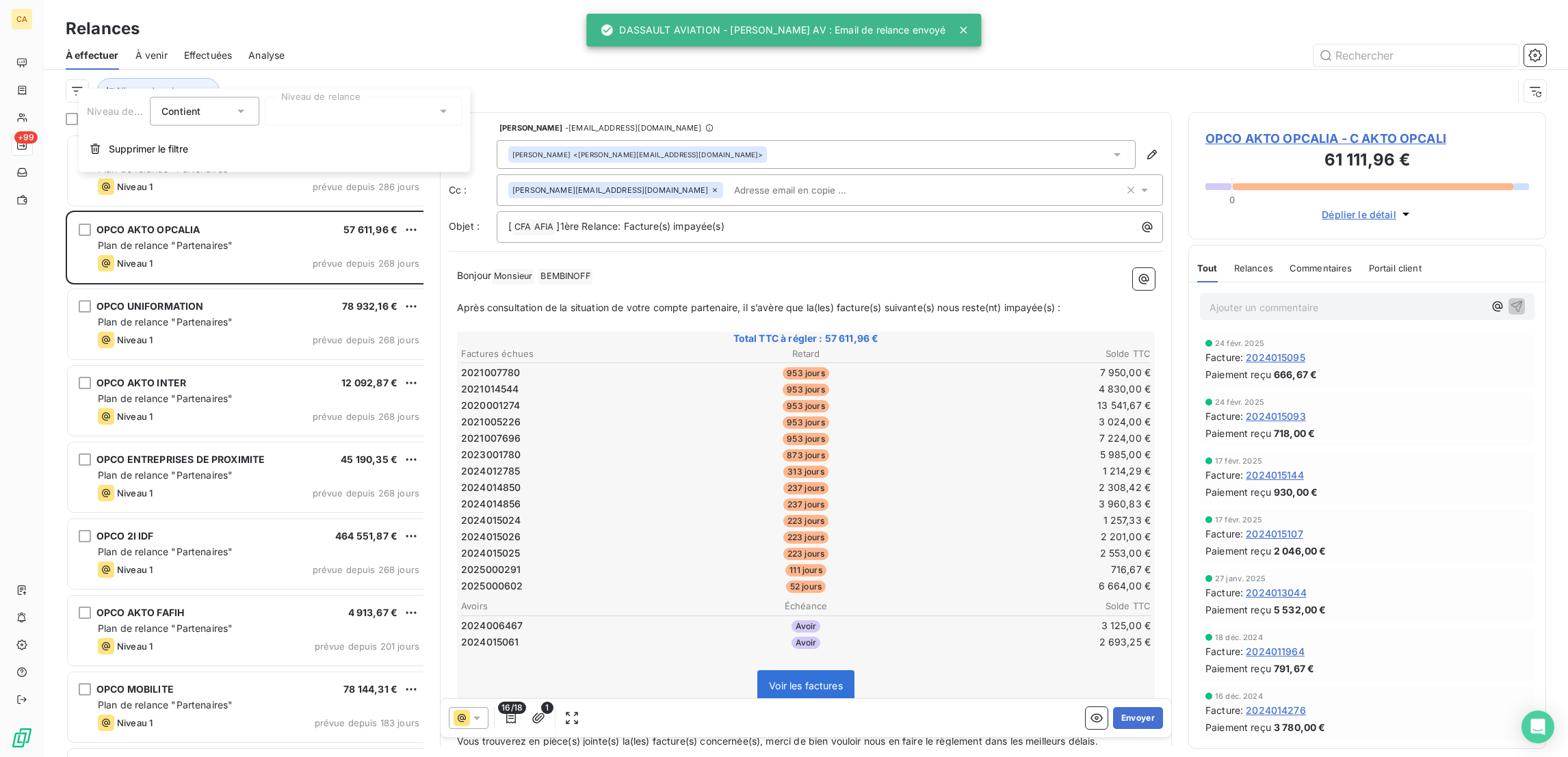
click at [234, 106] on icon at bounding box center [240, 111] width 14 height 14
click at [289, 105] on div at bounding box center [363, 111] width 197 height 28
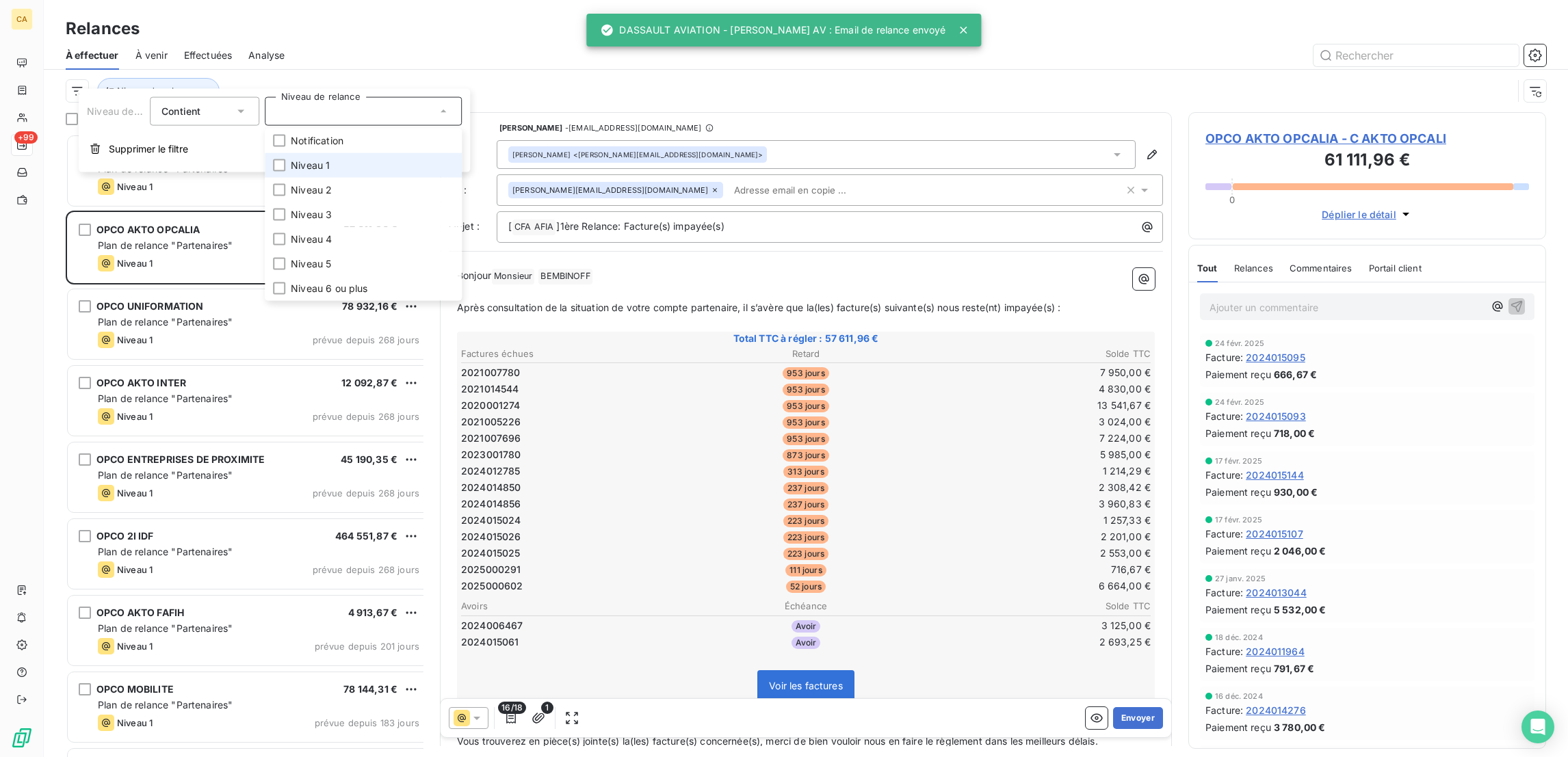
click at [293, 159] on span "Niveau 1" at bounding box center [310, 165] width 39 height 14
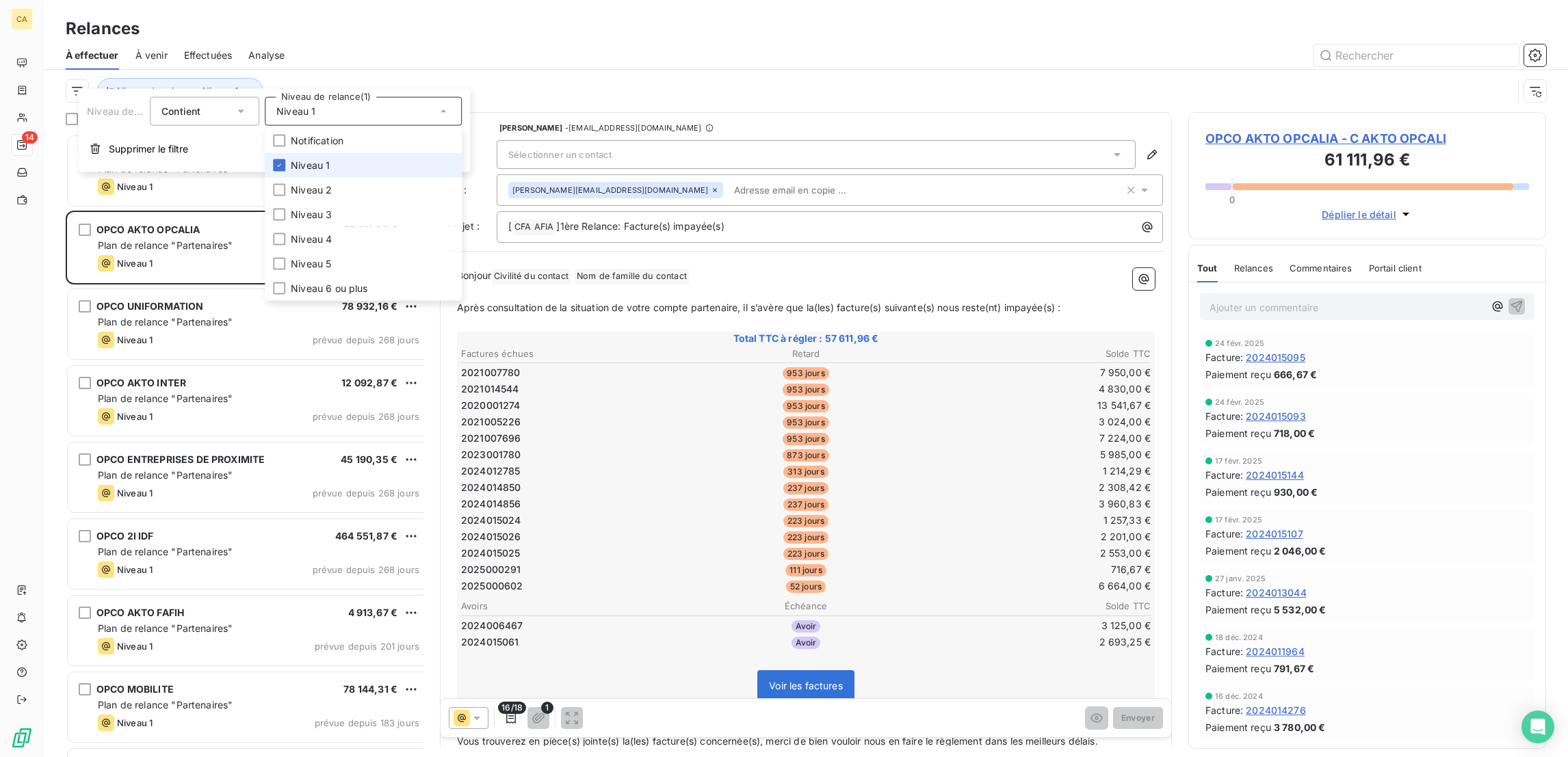
click at [322, 155] on li "Niveau 1" at bounding box center [363, 166] width 197 height 25
click at [304, 182] on li "Niveau 2" at bounding box center [363, 190] width 197 height 25
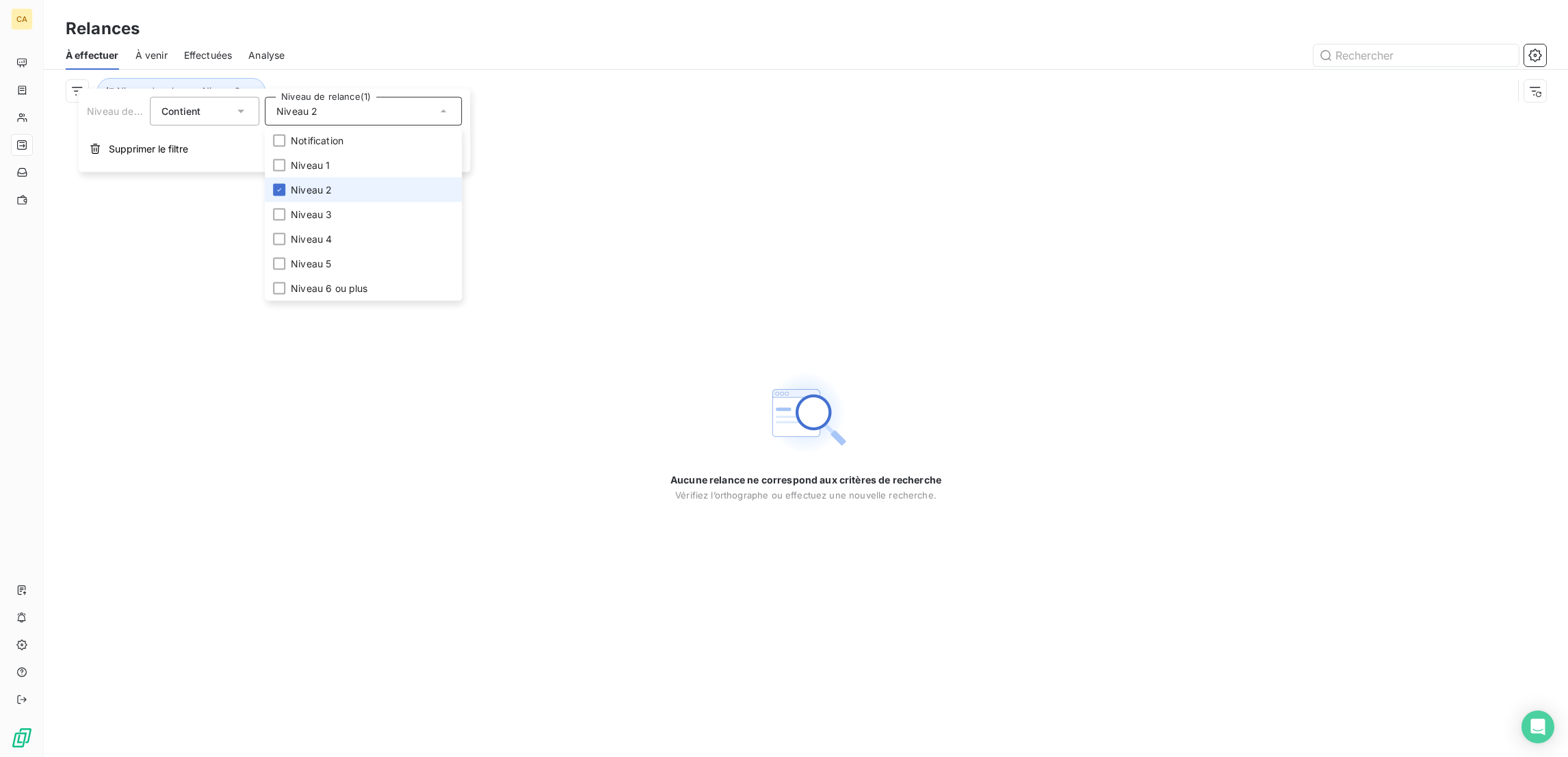
click at [304, 183] on span "Niveau 2" at bounding box center [311, 190] width 41 height 14
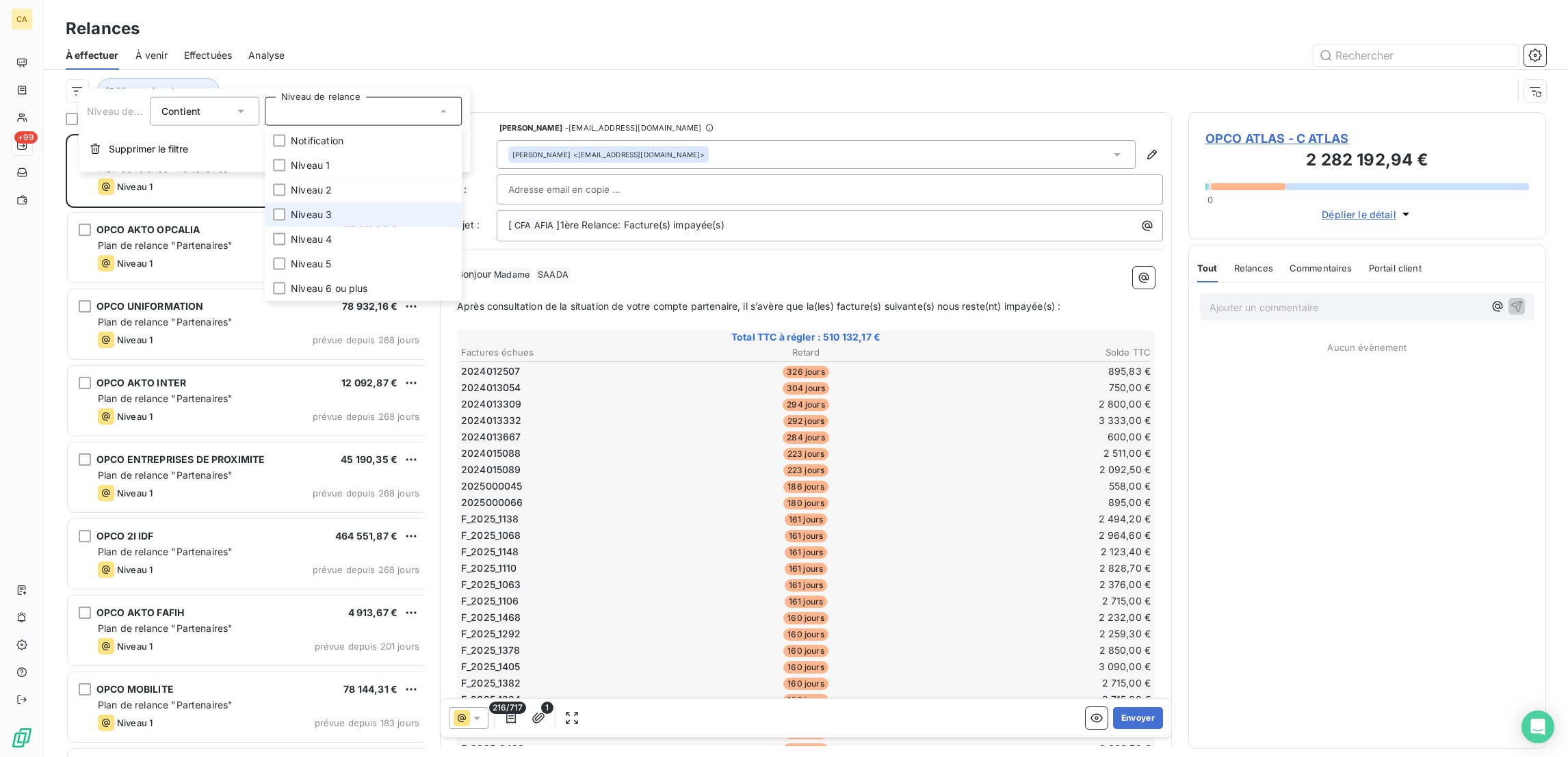
scroll to position [625, 351]
click at [303, 202] on li "Niveau 3" at bounding box center [363, 215] width 197 height 25
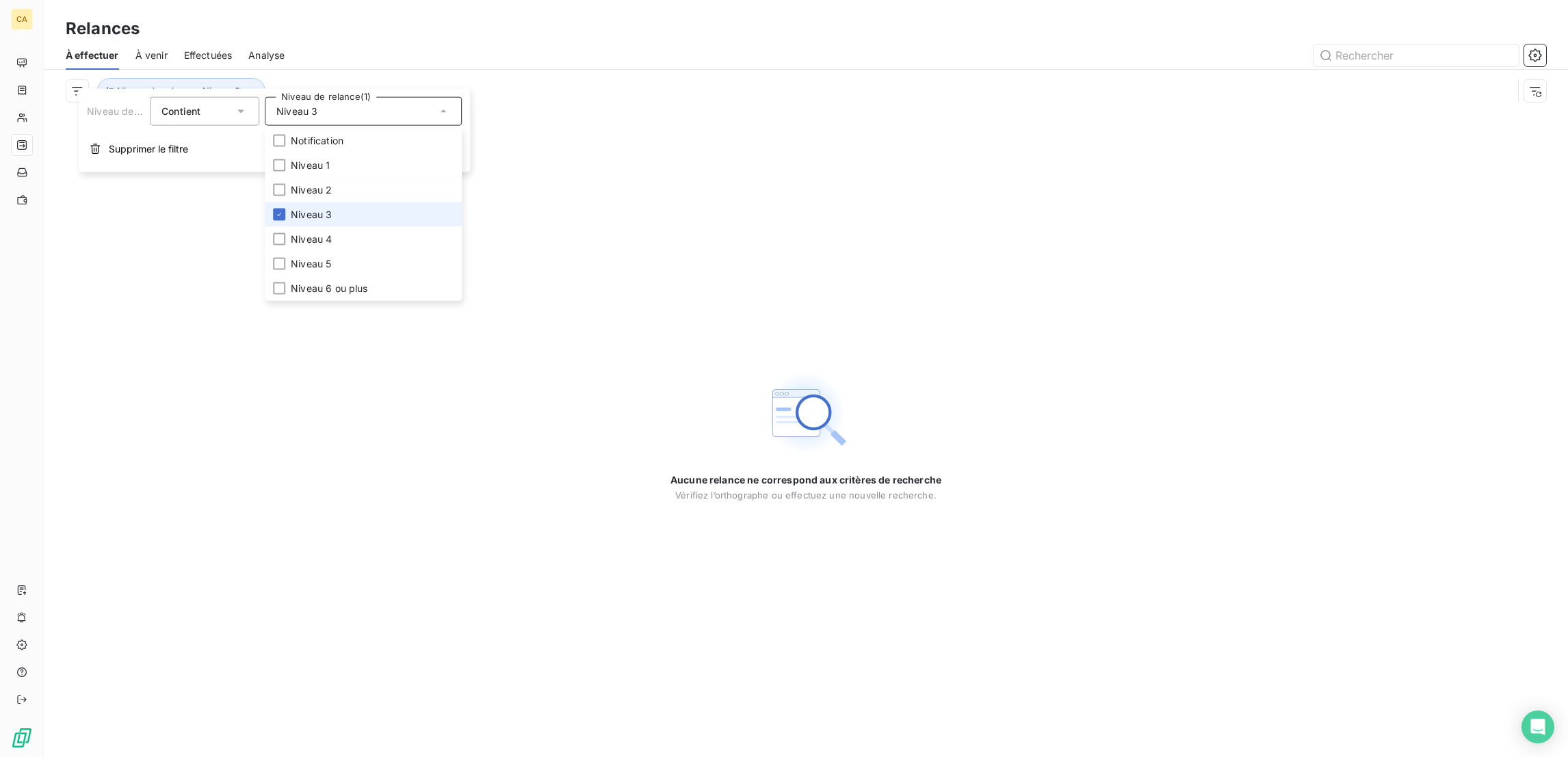
click at [317, 208] on span "Niveau 3" at bounding box center [311, 214] width 41 height 14
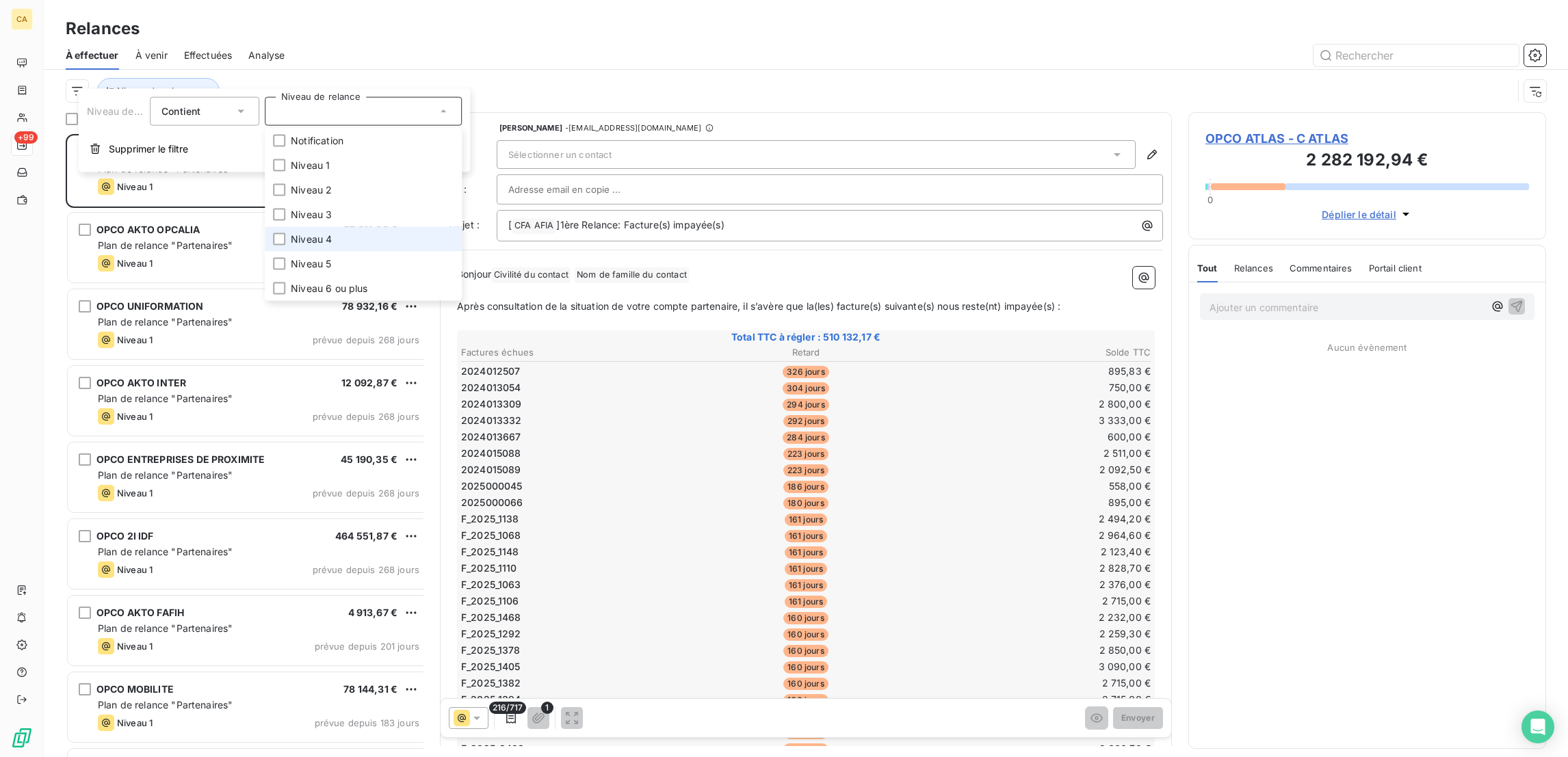
scroll to position [625, 351]
click at [310, 227] on li "Niveau 4" at bounding box center [363, 240] width 197 height 25
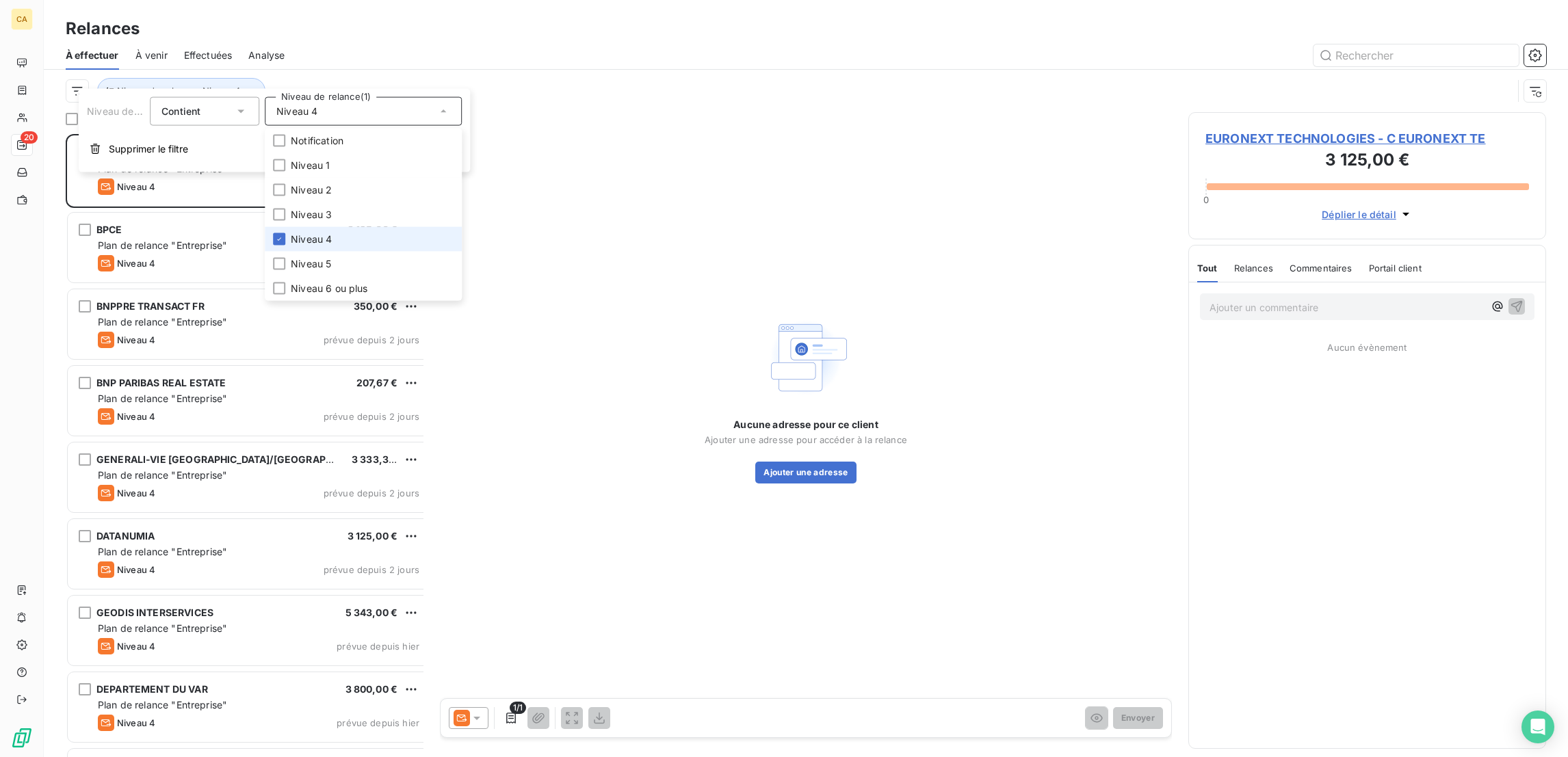
scroll to position [625, 351]
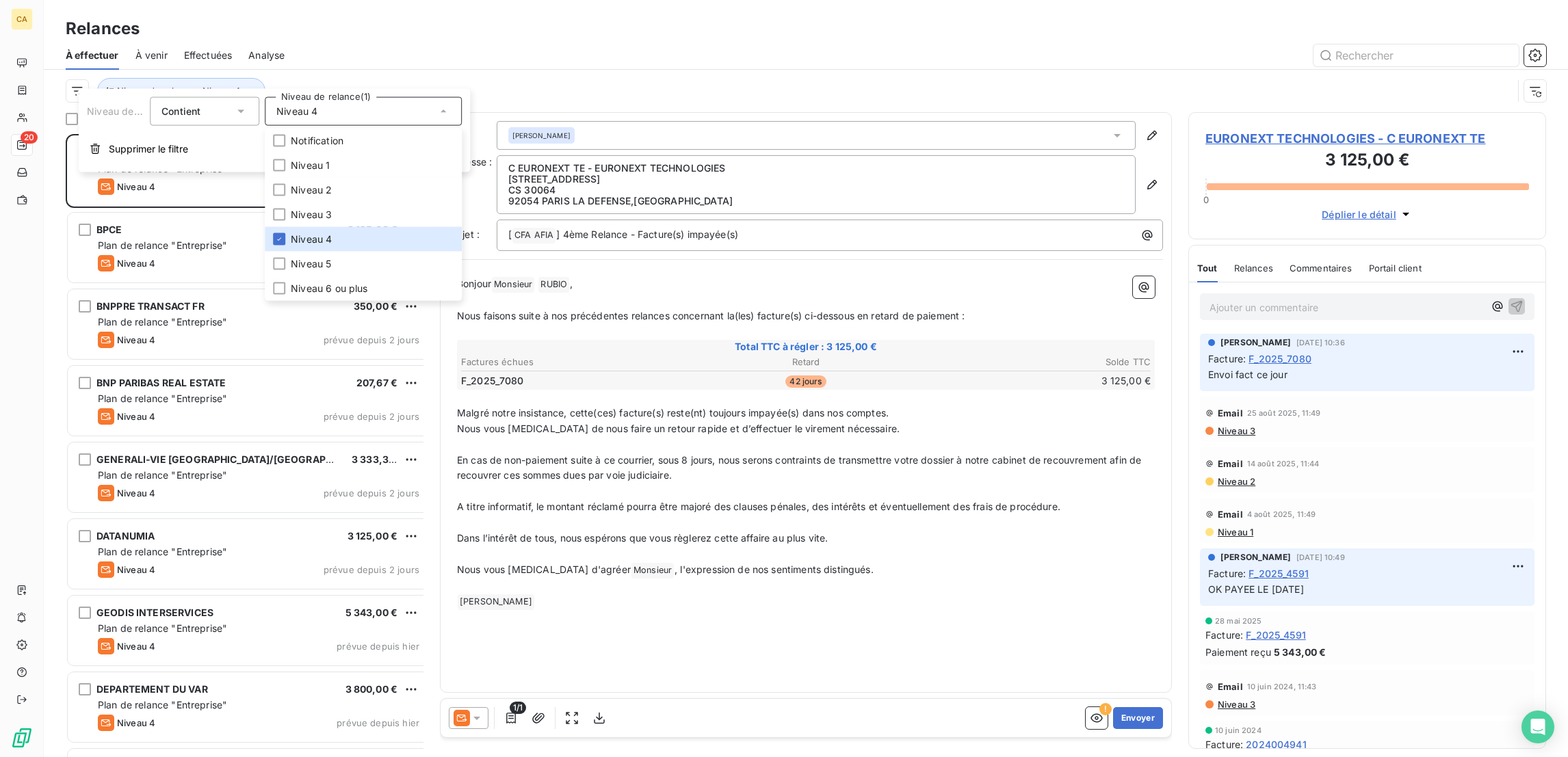
click at [340, 69] on div "Niveau de relance : Niveau 4" at bounding box center [806, 91] width 1480 height 42
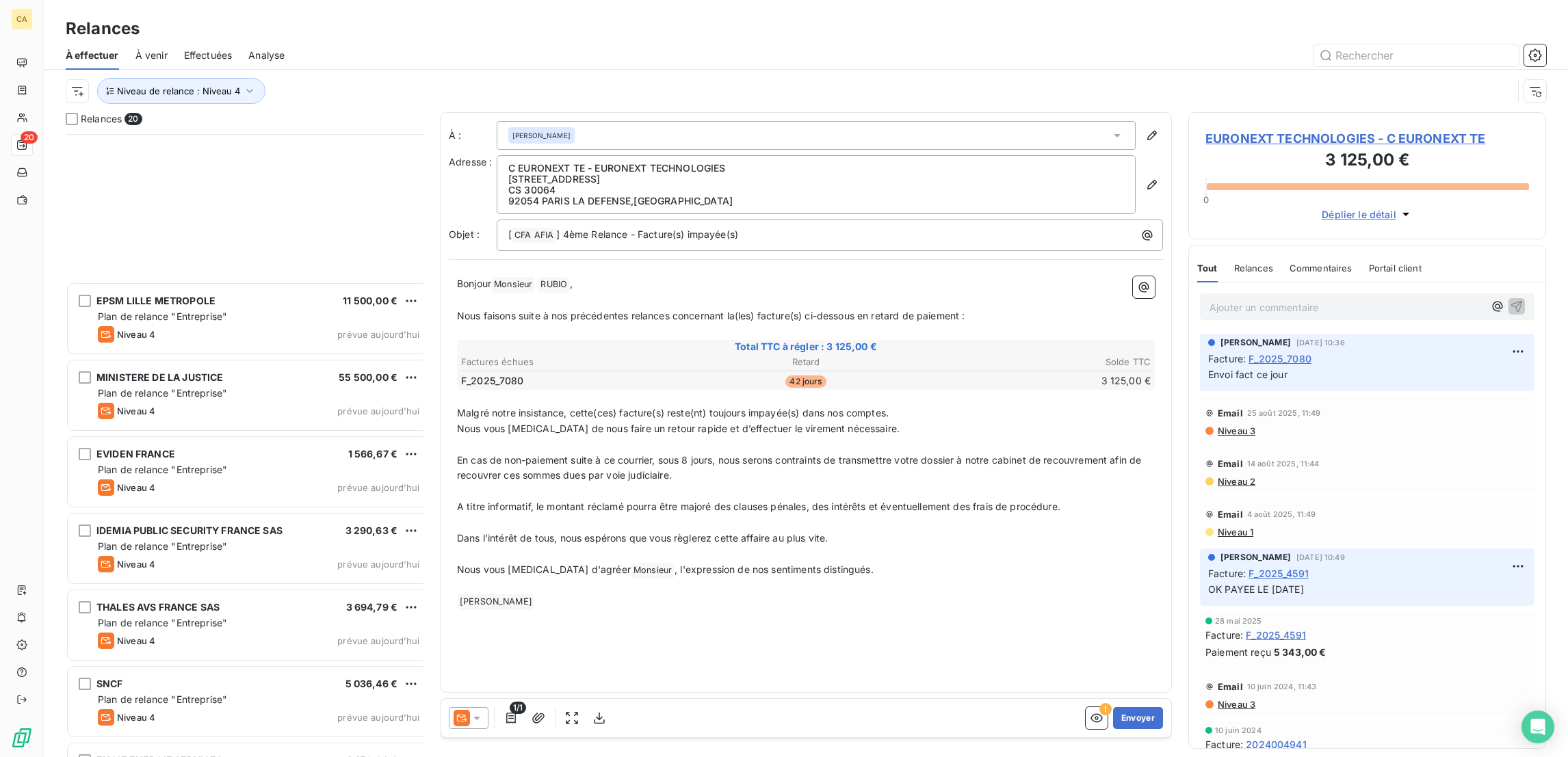
scroll to position [891, 0]
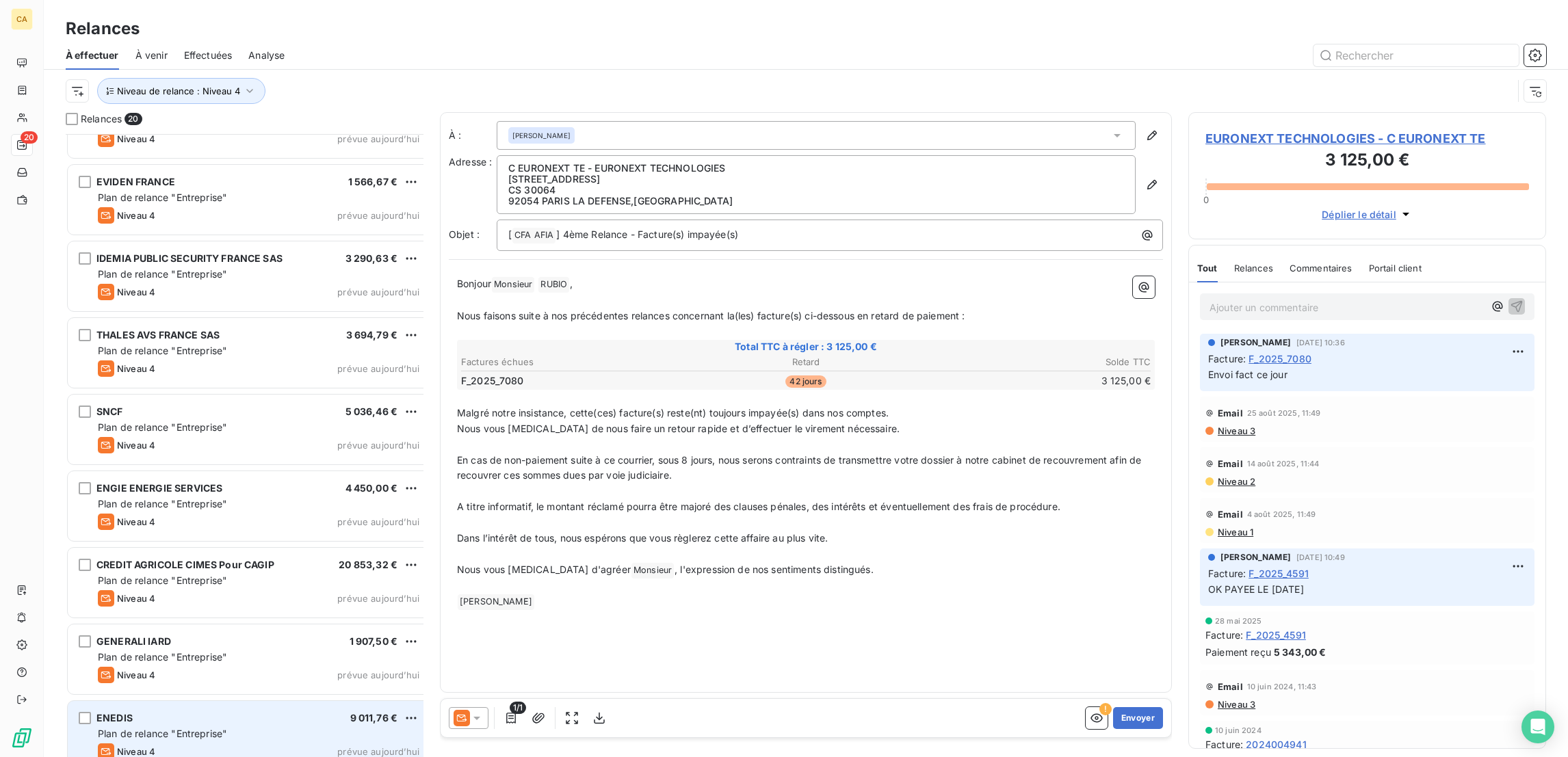
click at [153, 728] on span "Plan de relance "Entreprise"" at bounding box center [162, 734] width 129 height 12
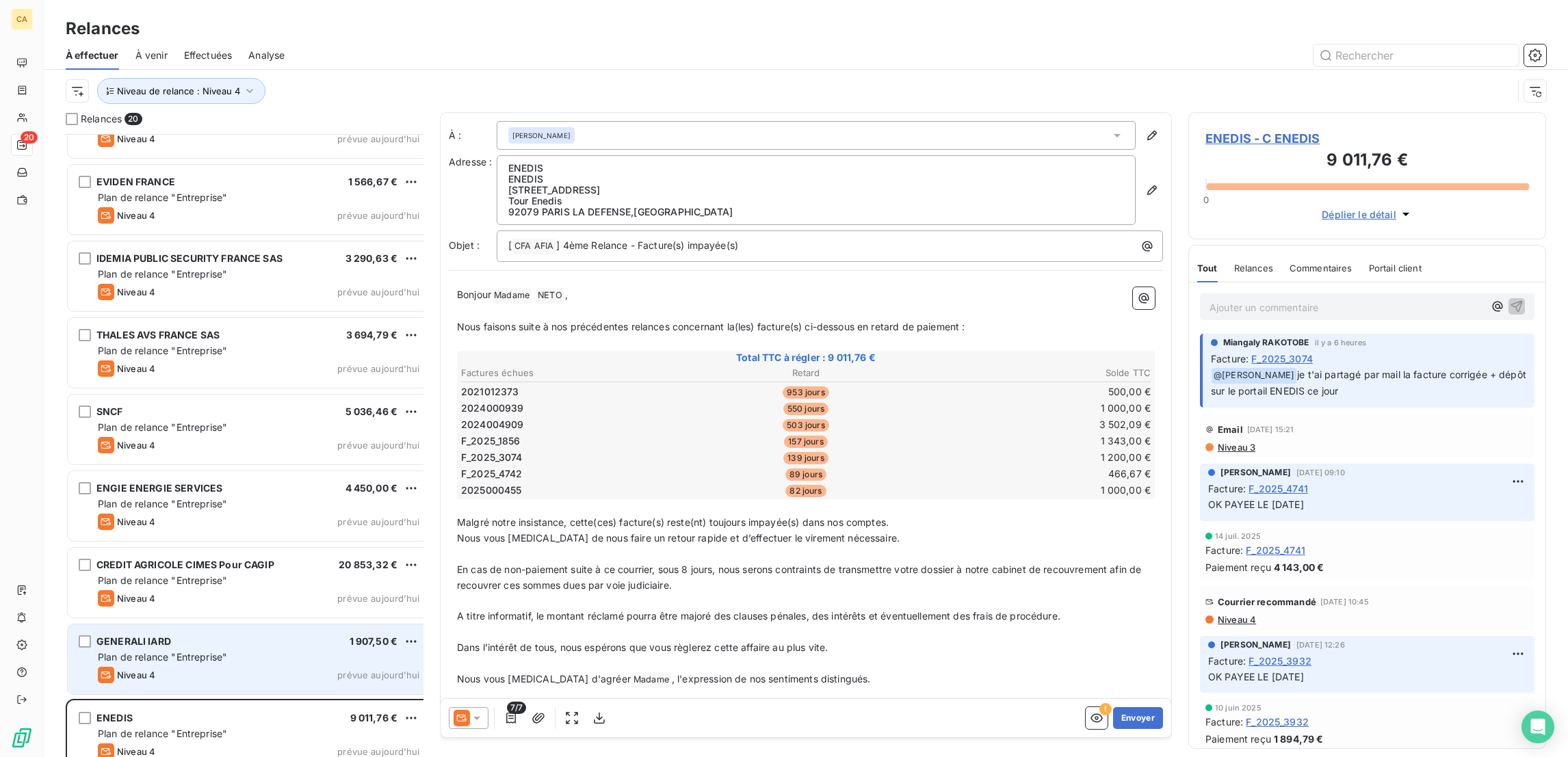
click at [157, 635] on div "GENERALI IARD 1 907,50 €" at bounding box center [259, 641] width 322 height 12
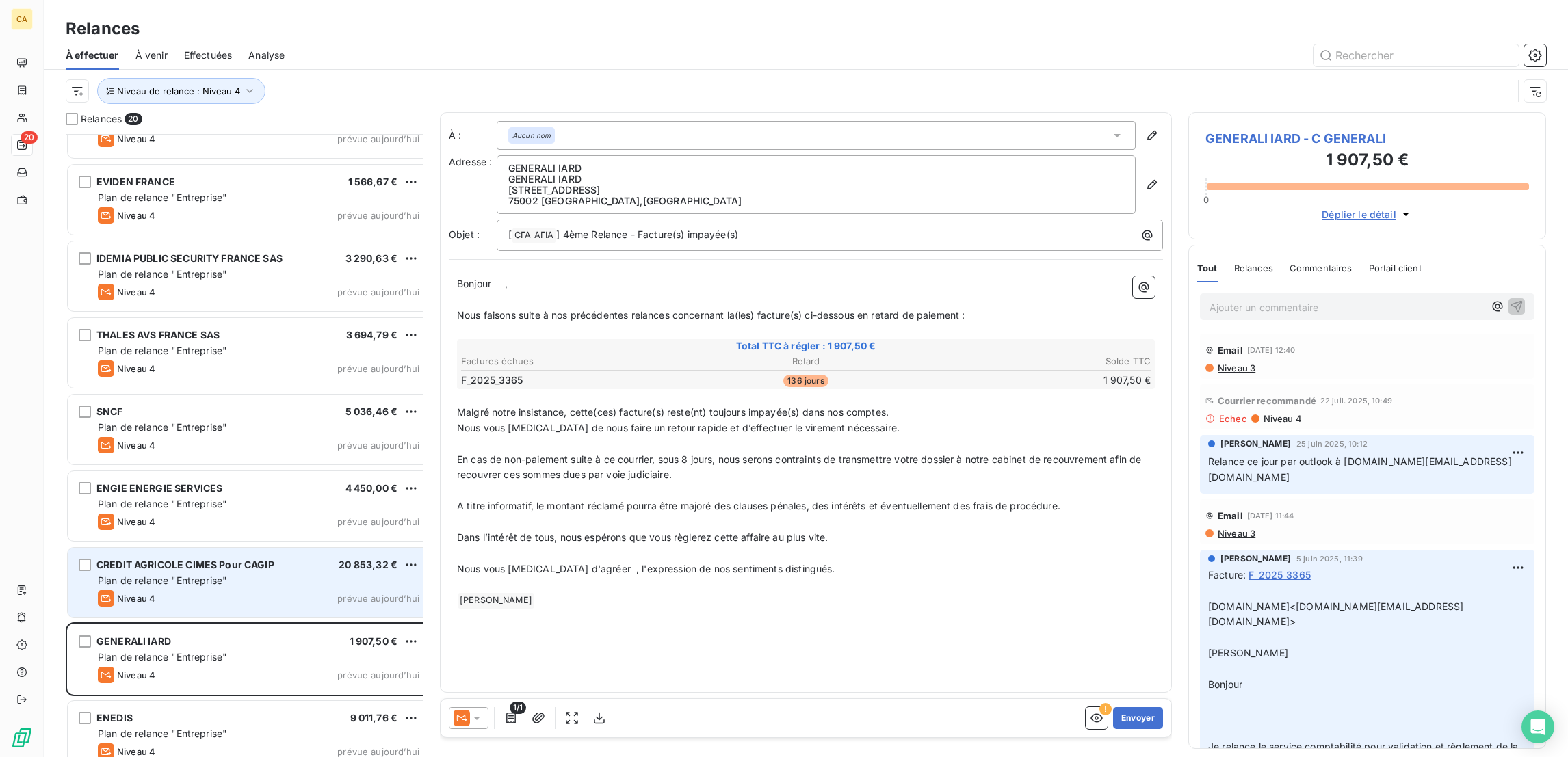
click at [154, 590] on div "Niveau 4 prévue aujourd’hui" at bounding box center [259, 598] width 322 height 16
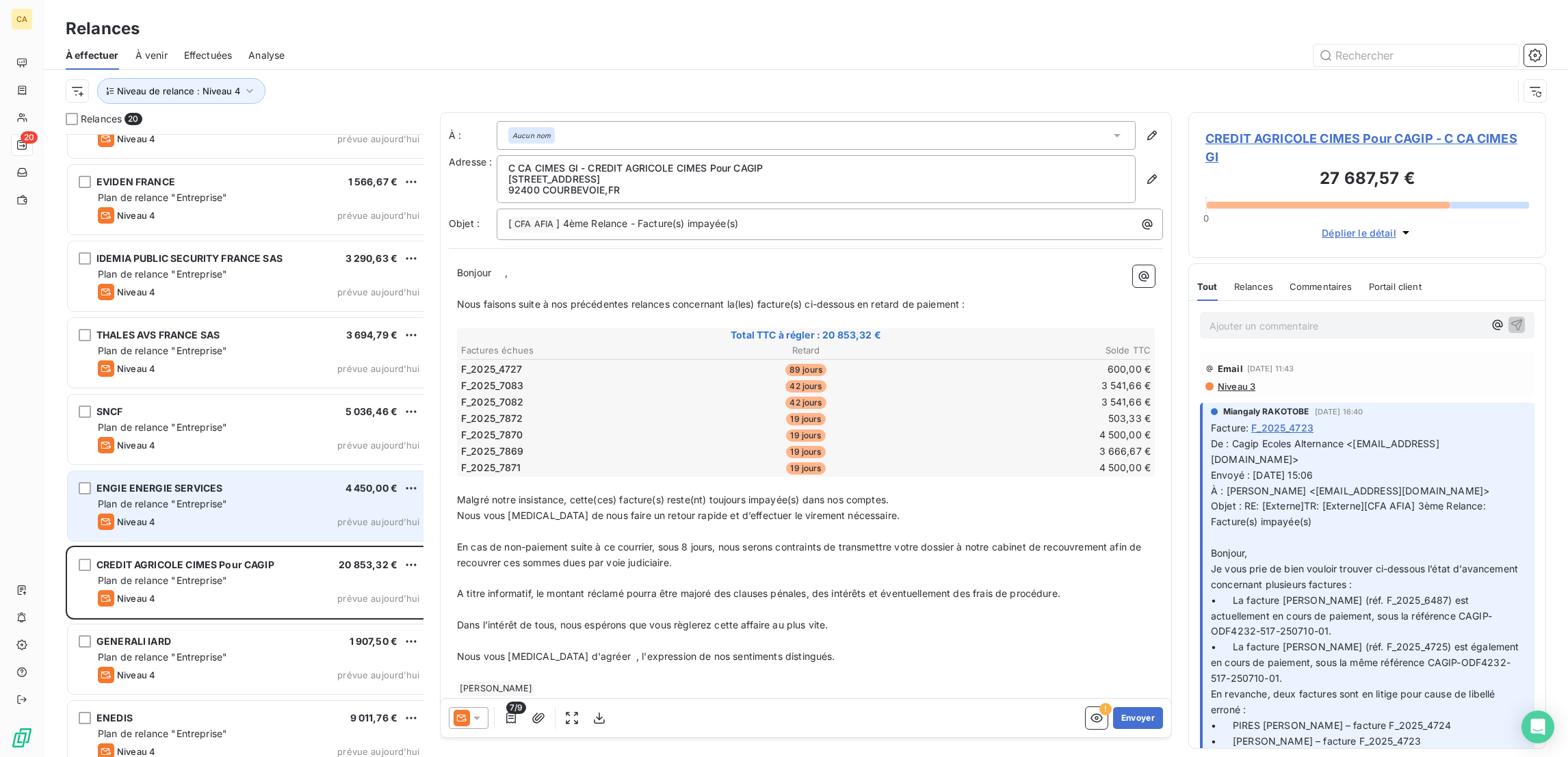
click at [279, 505] on div "ENGIE ENERGIE SERVICES 4 450,00 € Plan de relance "Entreprise" Niveau 4 prévue …" at bounding box center [249, 506] width 363 height 69
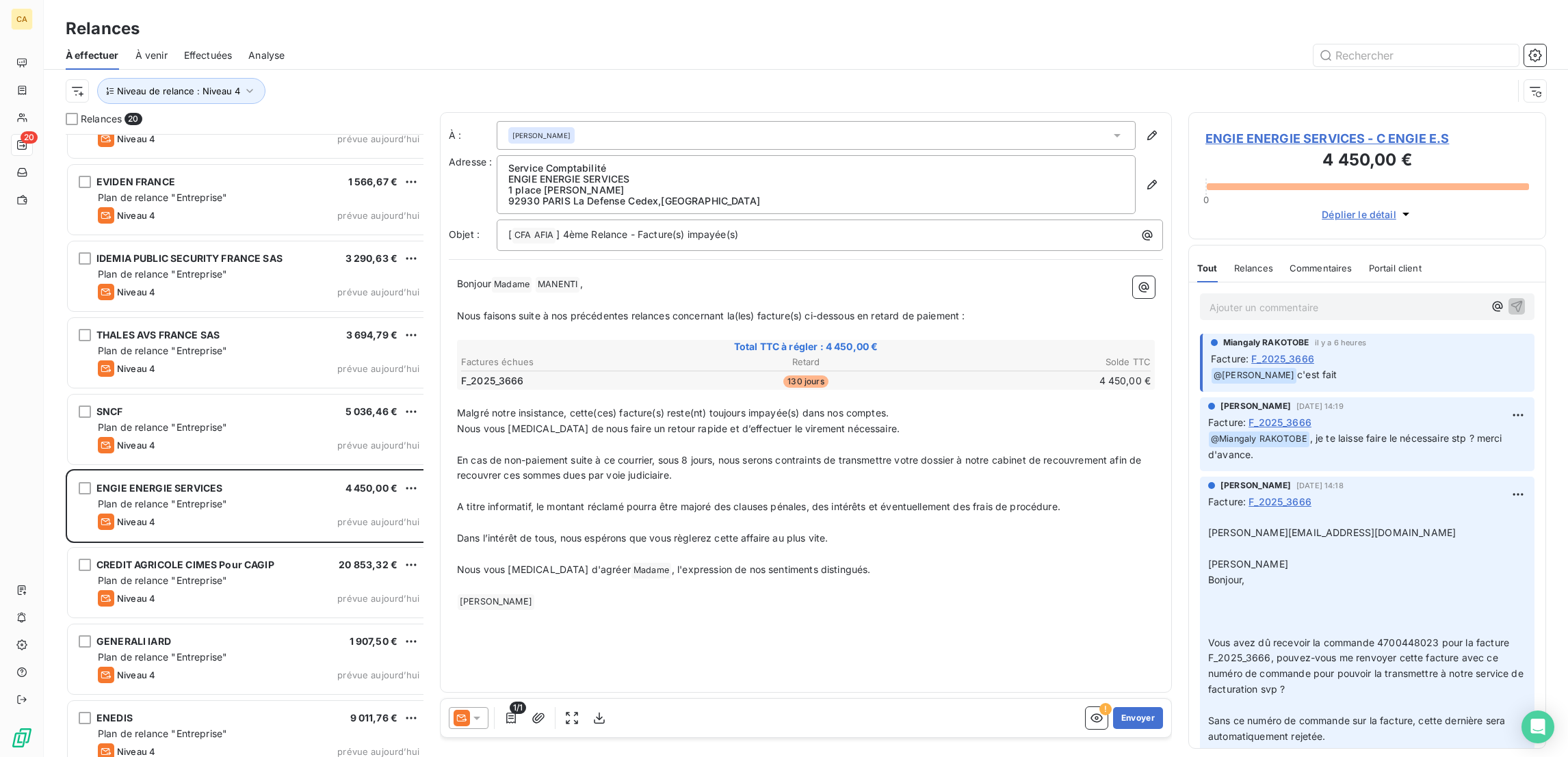
click at [1368, 112] on div "ENGIE ENERGIE SERVICES - C ENGIE E.S 4 450,00 € 0 Déplier le détail" at bounding box center [1366, 175] width 357 height 127
click at [1359, 129] on span "ENGIE ENERGIE SERVICES - C ENGIE E.S" at bounding box center [1367, 138] width 324 height 18
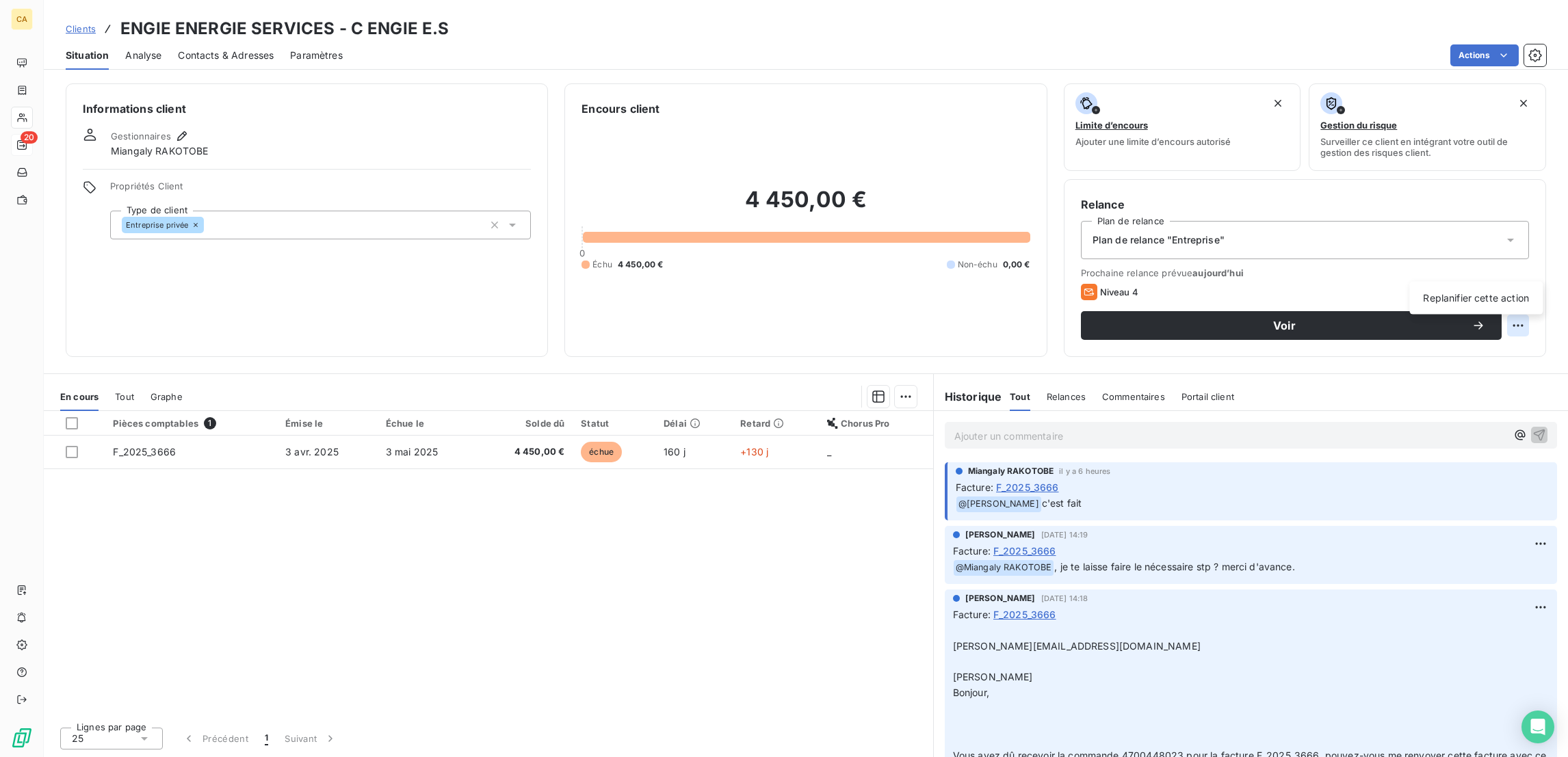
click at [1530, 275] on html "CA 20 Clients ENGIE ENERGIE SERVICES - C ENGIE E.S Situation Analyse Contacts &…" at bounding box center [784, 378] width 1568 height 757
click at [1505, 298] on div "Replanifier cette action" at bounding box center [1475, 298] width 122 height 22
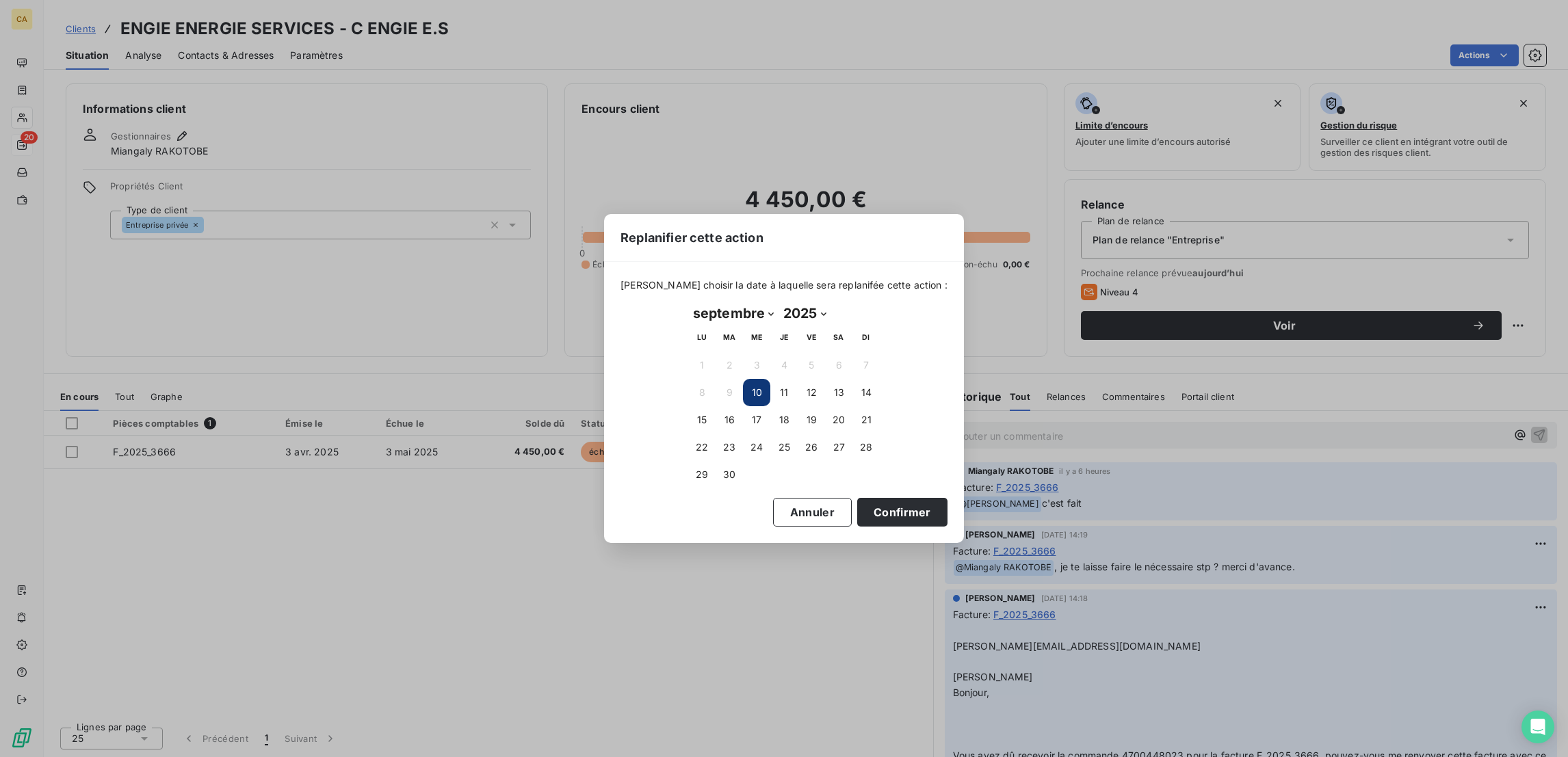
click at [728, 309] on select "janvier février mars avril mai juin juillet août septembre octobre novembre déc…" at bounding box center [733, 313] width 91 height 22
select select "9"
click at [688, 303] on select "janvier février mars avril mai juin juillet août septembre octobre novembre déc…" at bounding box center [733, 313] width 91 height 22
click at [782, 386] on button "9" at bounding box center [784, 392] width 27 height 27
click at [857, 509] on button "Confirmer" at bounding box center [902, 511] width 91 height 28
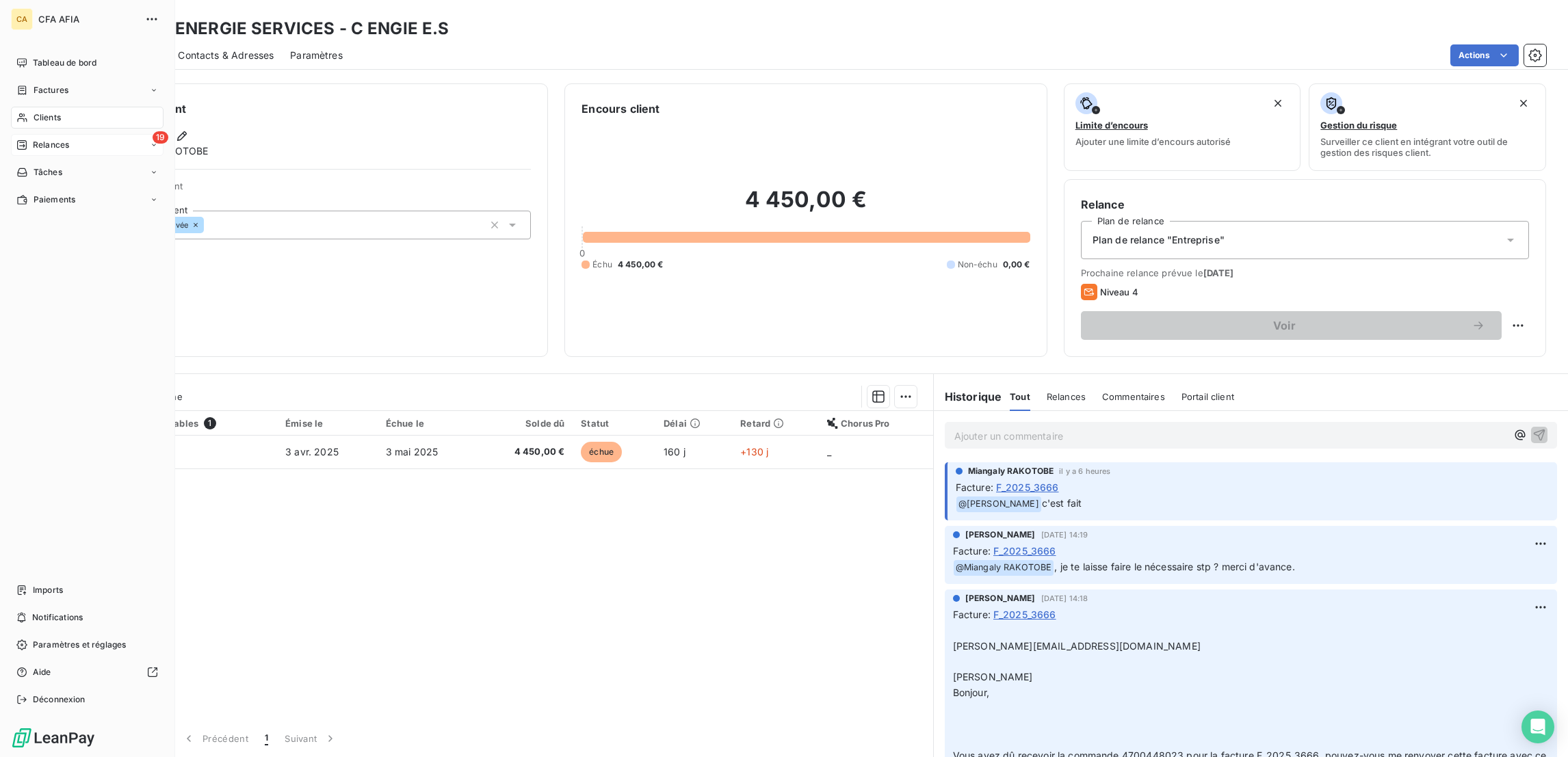
drag, startPoint x: 40, startPoint y: 110, endPoint x: 64, endPoint y: 88, distance: 32.6
click at [39, 139] on span "Relances" at bounding box center [51, 145] width 37 height 12
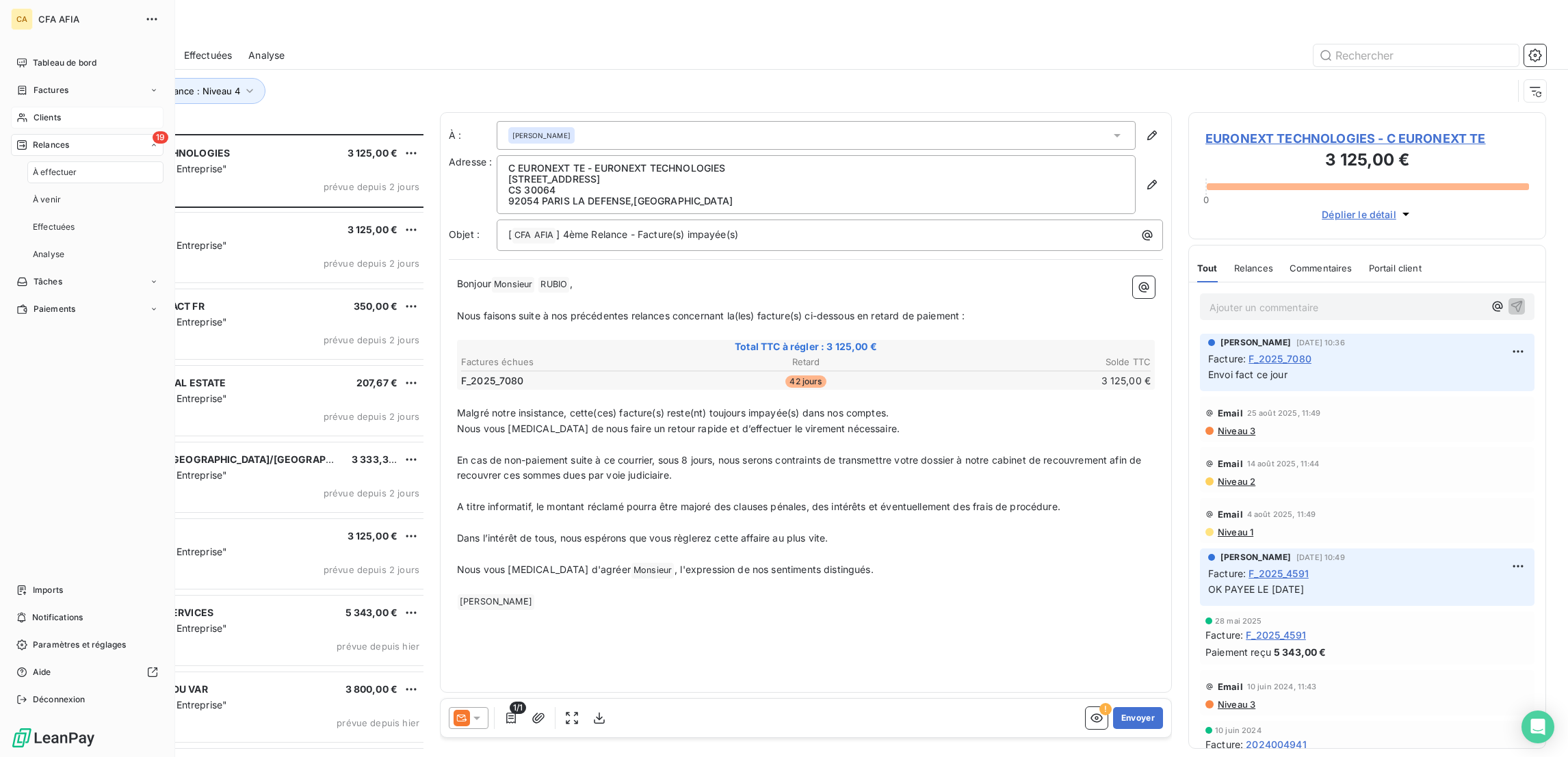
scroll to position [625, 351]
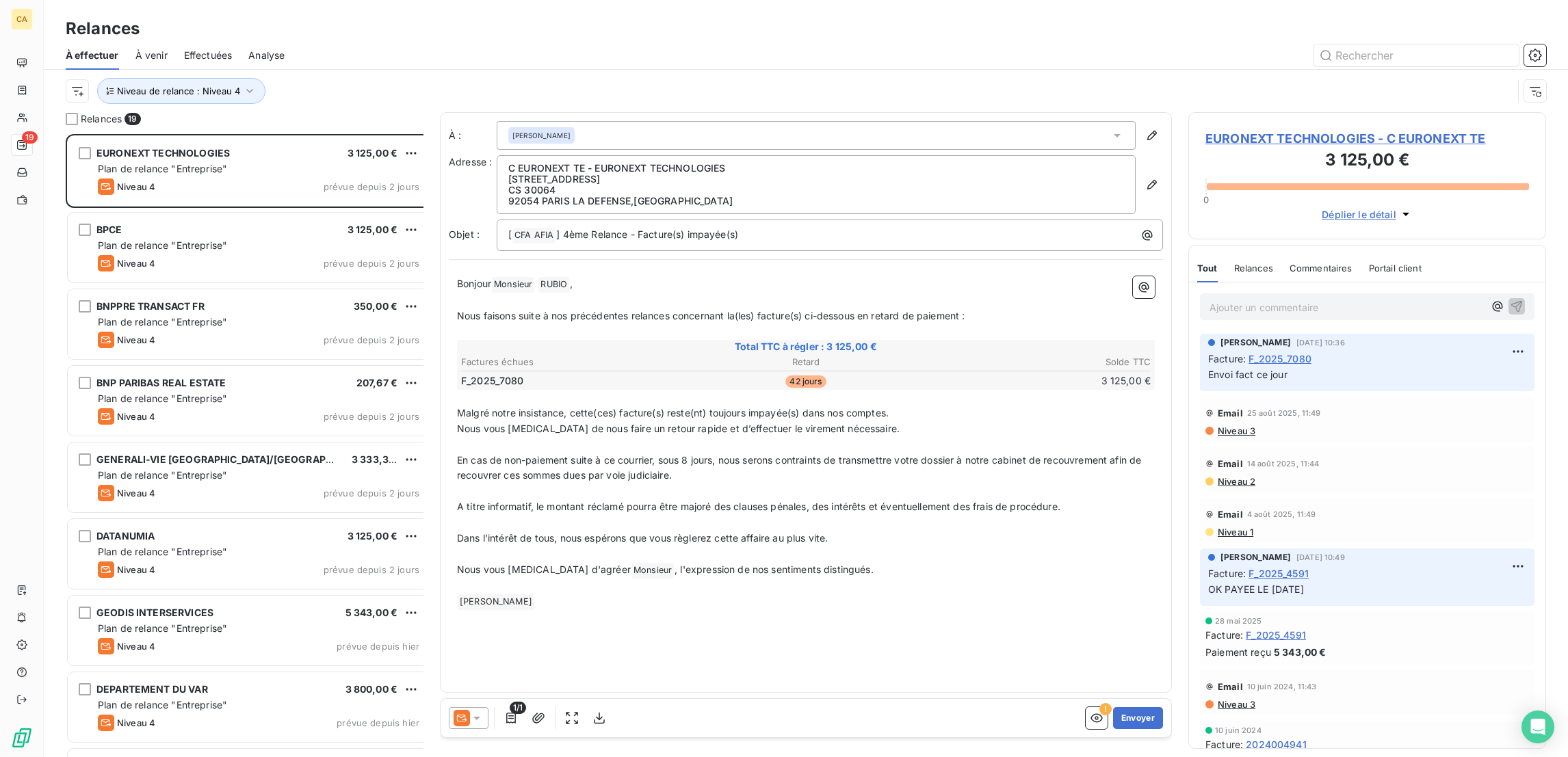
click at [441, 725] on div "1/1 ! Envoyer" at bounding box center [806, 718] width 730 height 38
click at [449, 713] on div at bounding box center [469, 718] width 39 height 22
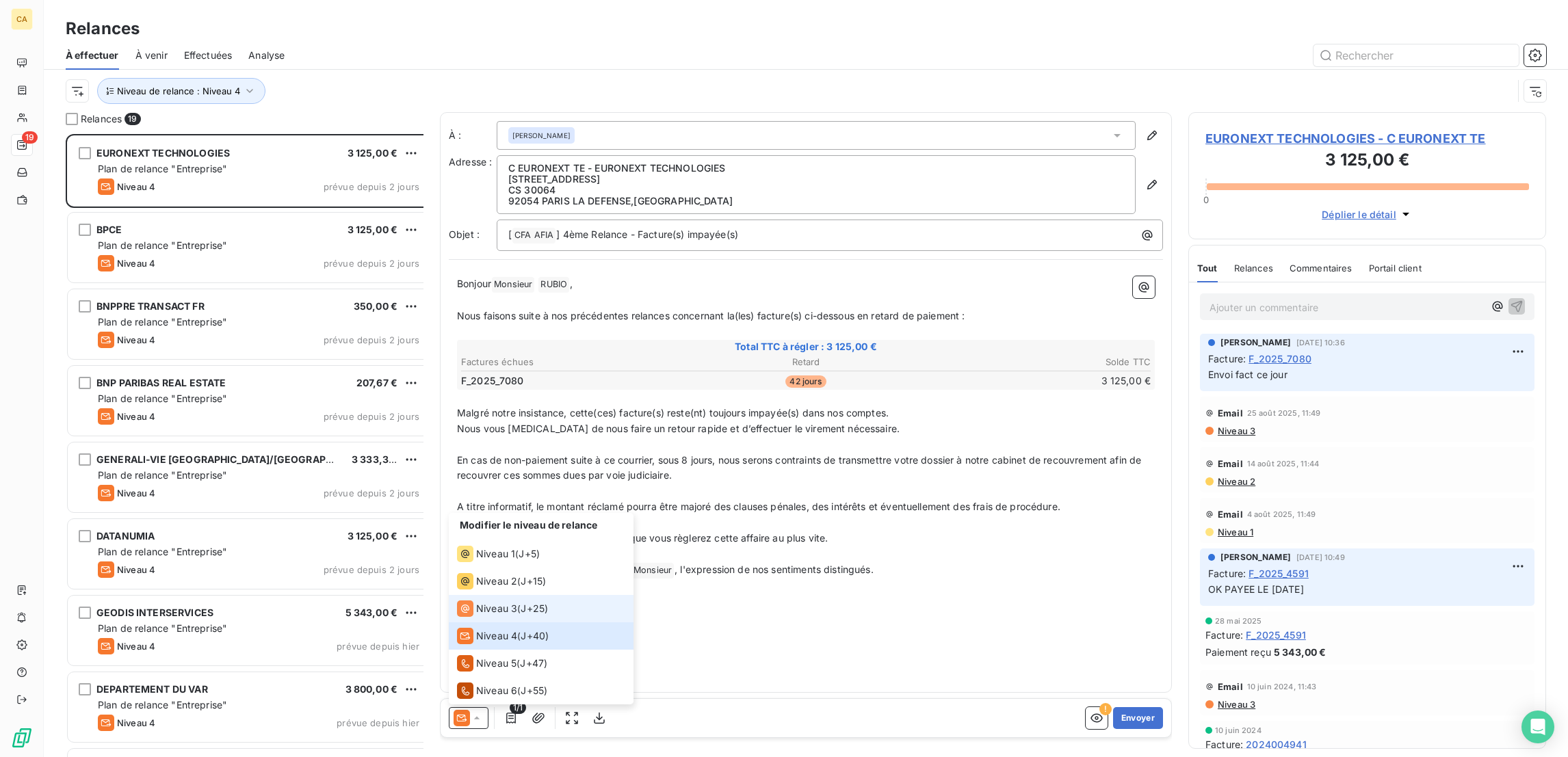
click at [476, 615] on span "Niveau 3" at bounding box center [496, 608] width 41 height 14
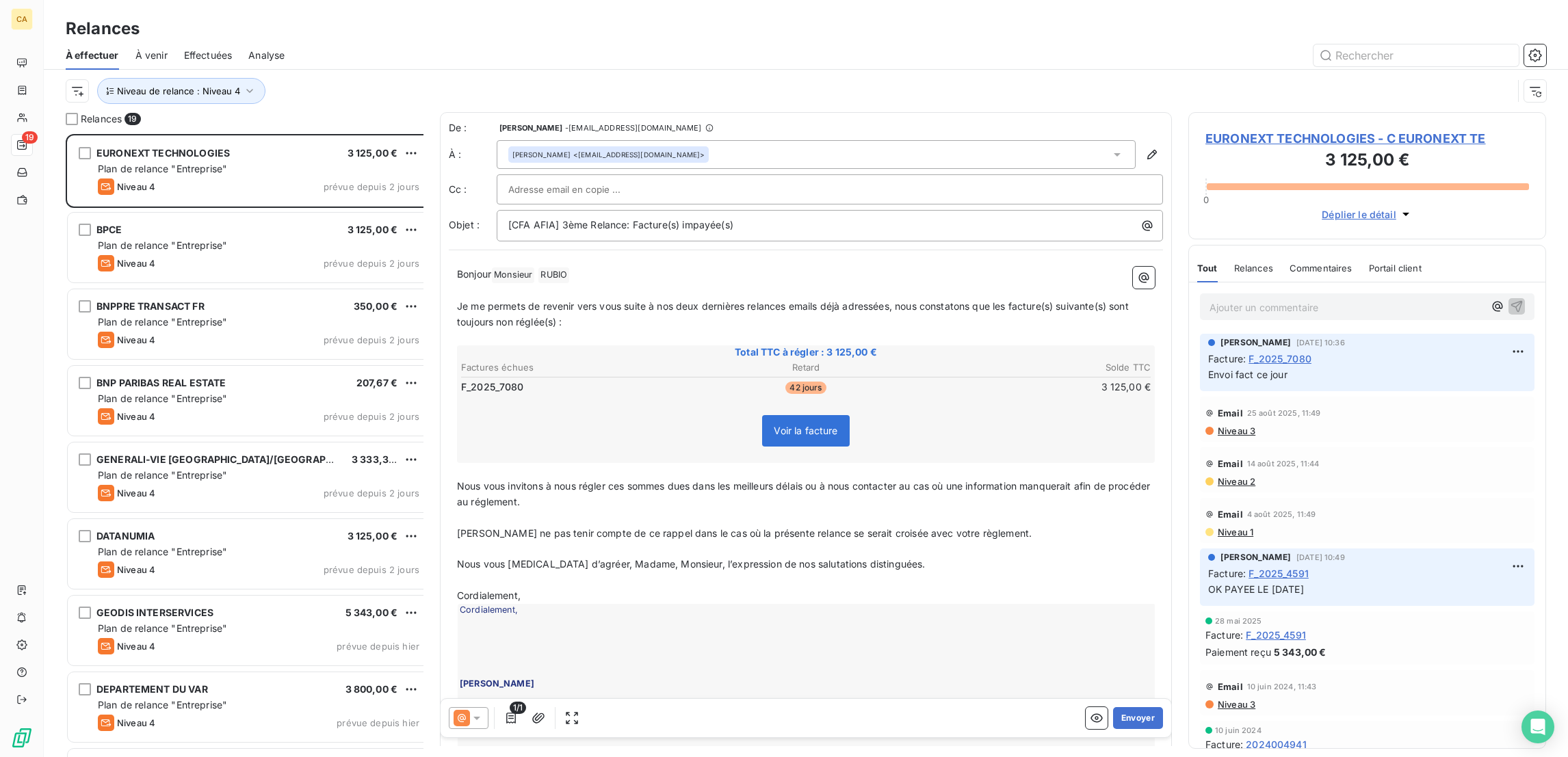
click at [1308, 129] on span "EURONEXT TECHNOLOGIES - C EURONEXT TE" at bounding box center [1367, 138] width 324 height 18
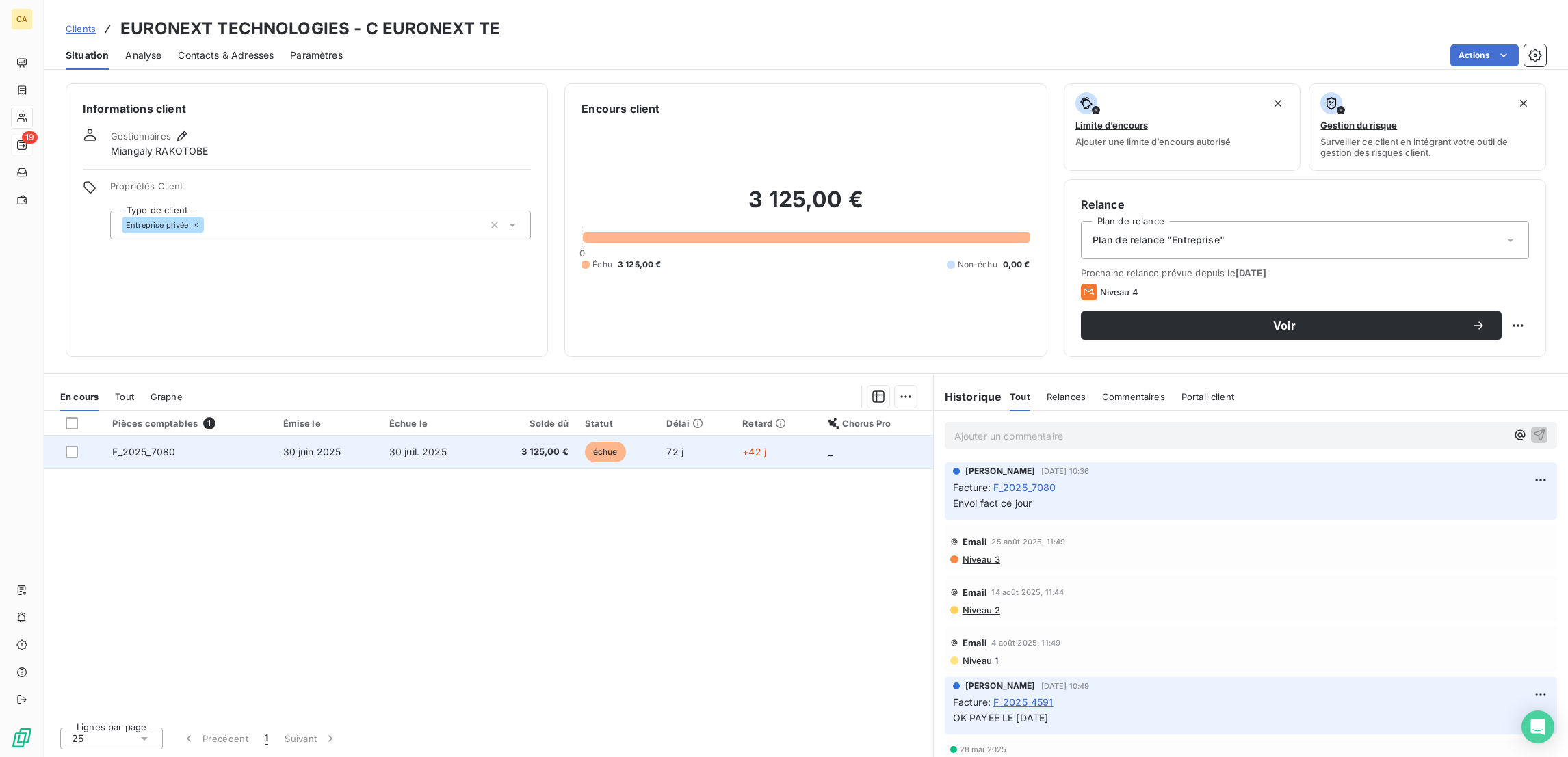
click at [442, 435] on td "30 juil. 2025" at bounding box center [433, 452] width 105 height 33
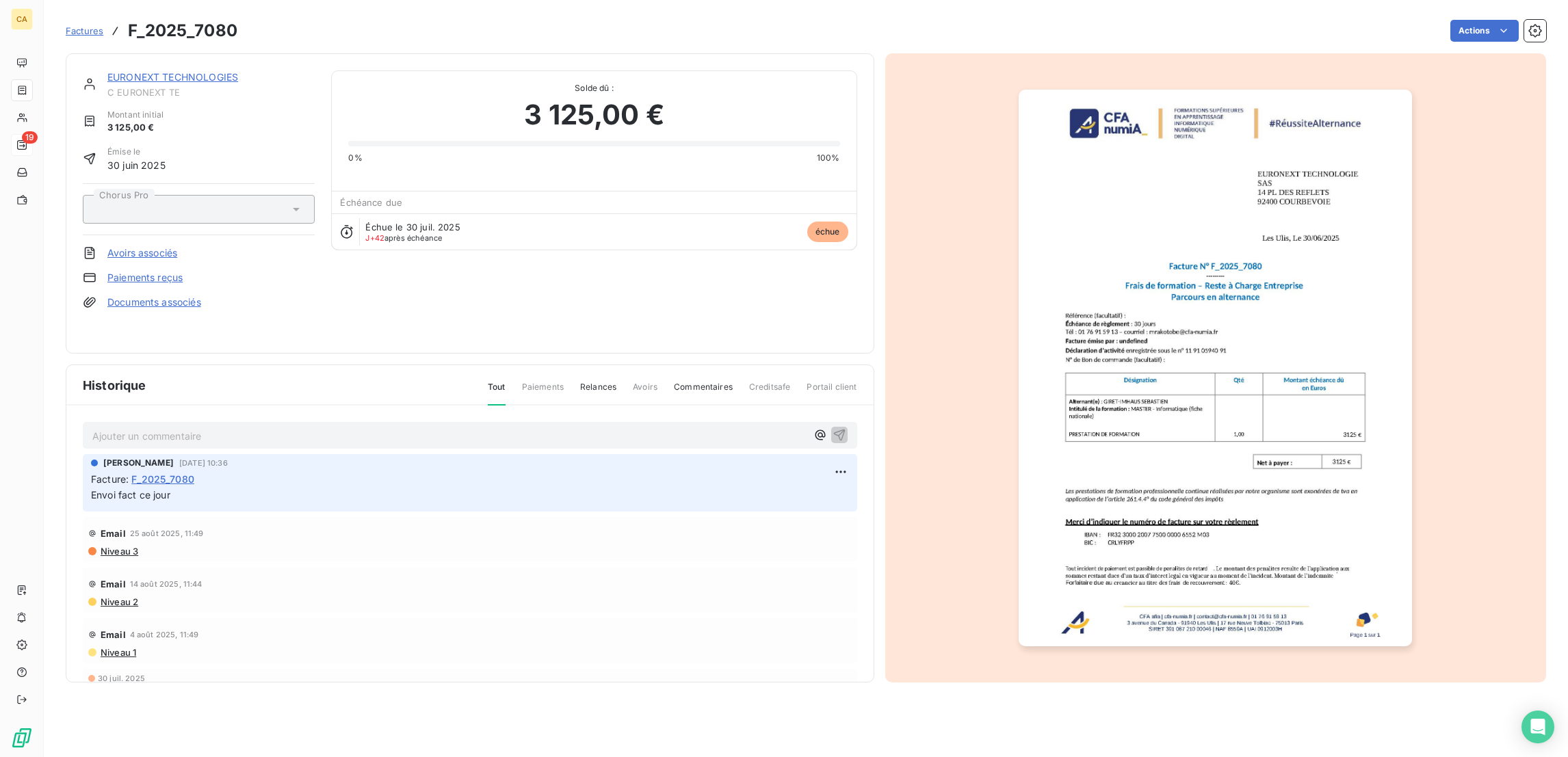
click at [138, 71] on link "EURONEXT TECHNOLOGIES" at bounding box center [173, 77] width 131 height 12
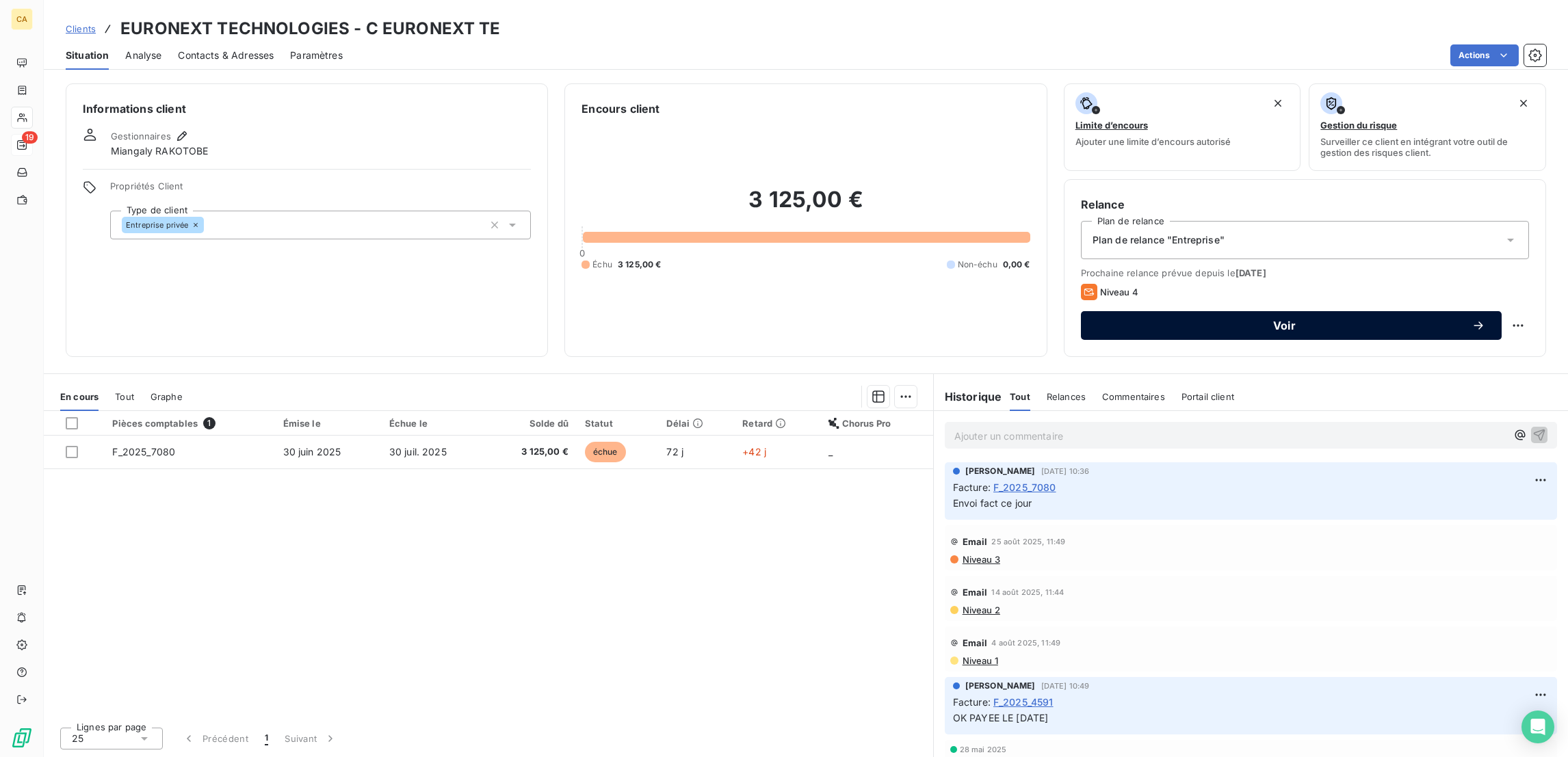
click at [1173, 311] on button "Voir" at bounding box center [1290, 325] width 420 height 28
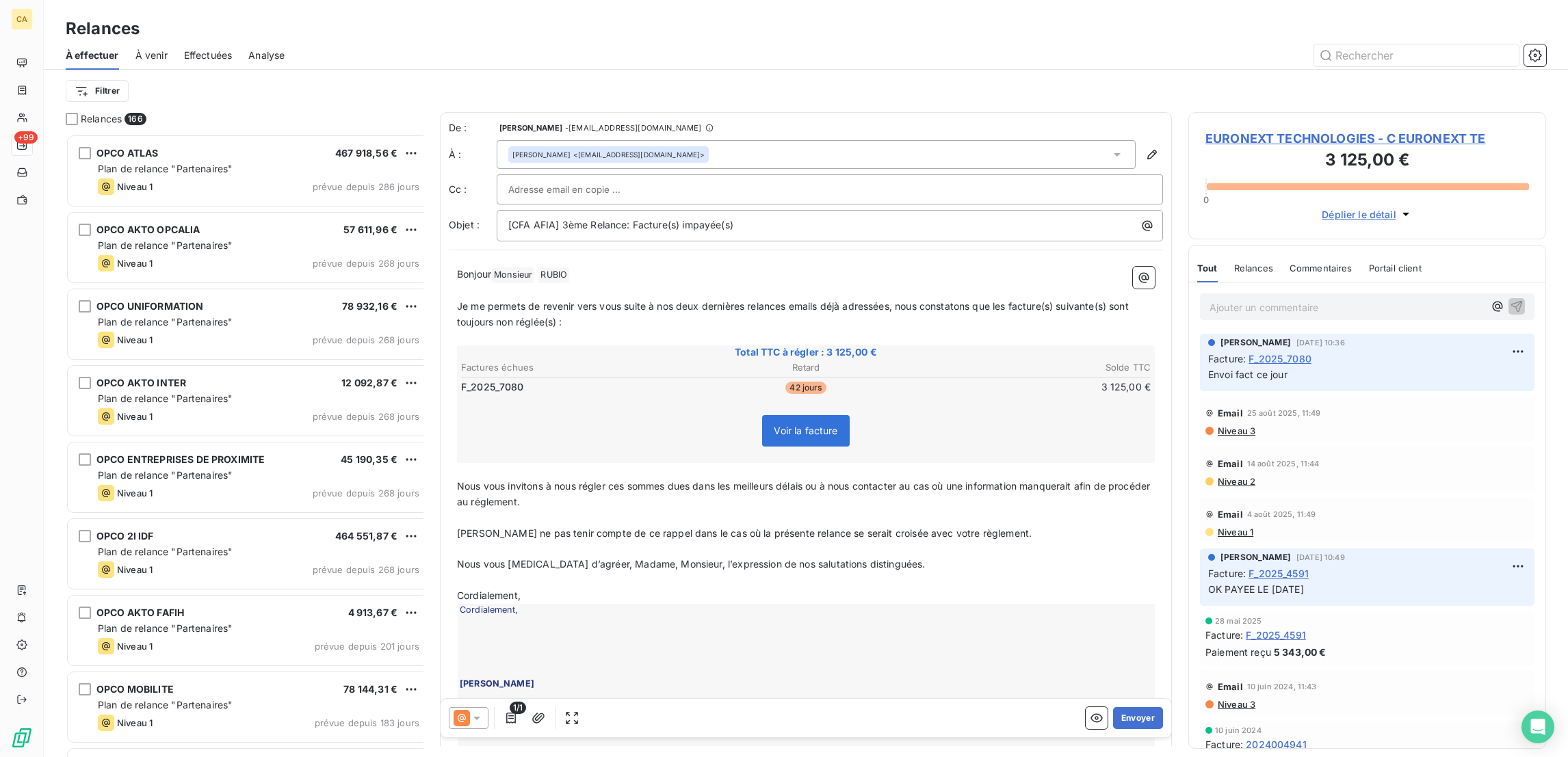
scroll to position [625, 351]
click at [463, 707] on div at bounding box center [469, 718] width 39 height 22
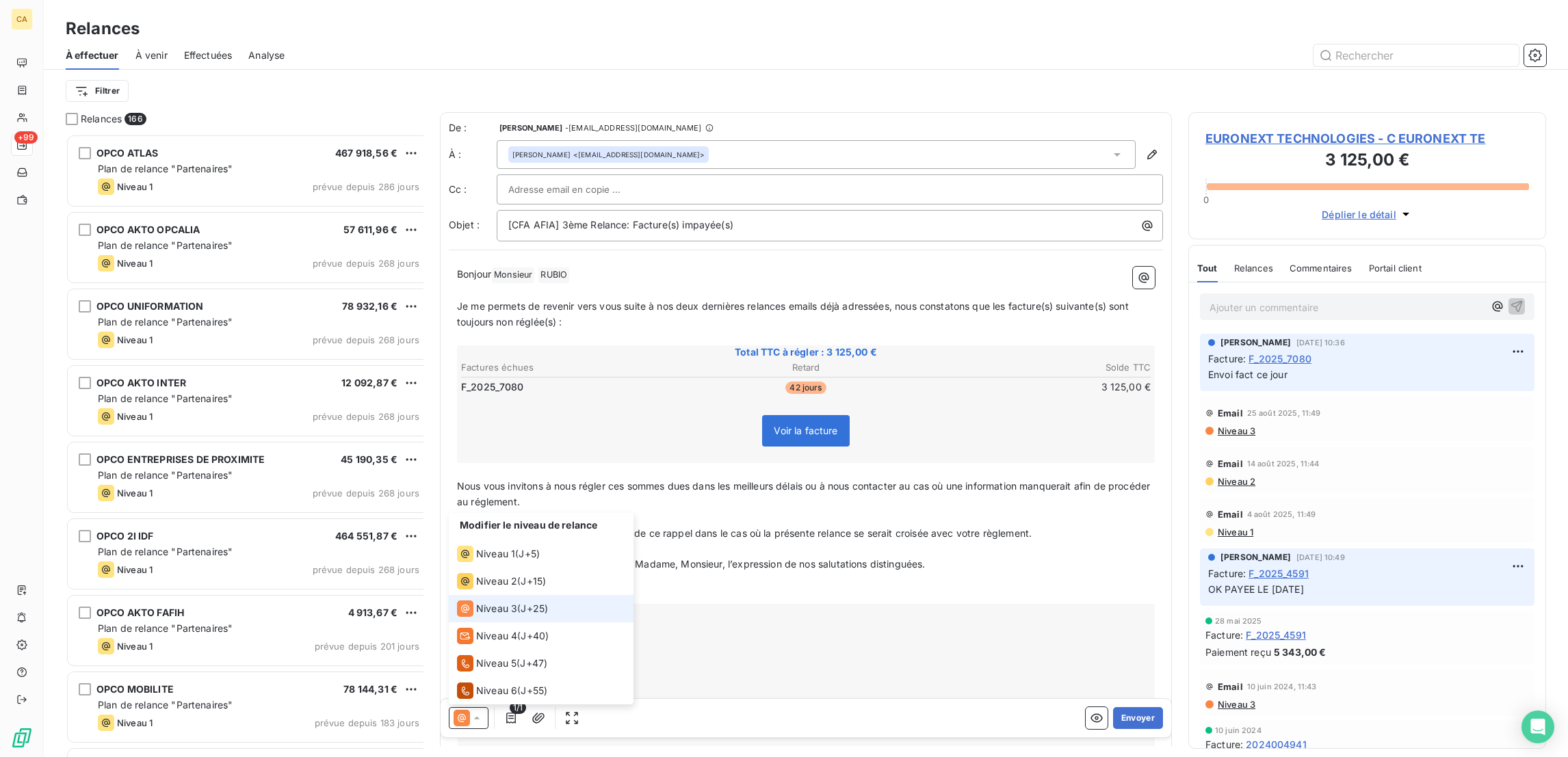
click at [476, 615] on span "Niveau 3" at bounding box center [496, 608] width 41 height 14
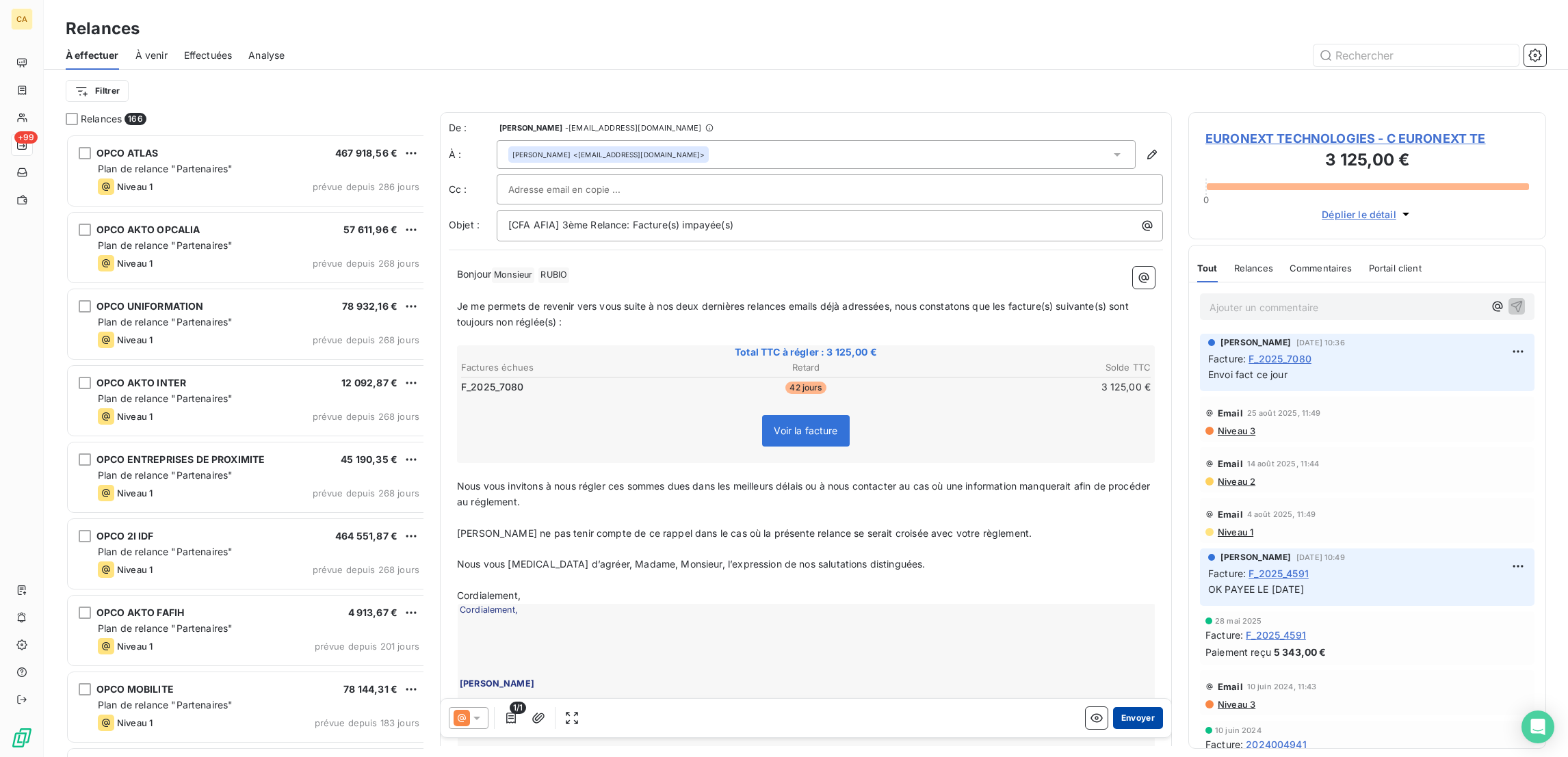
click at [1123, 714] on button "Envoyer" at bounding box center [1137, 718] width 50 height 22
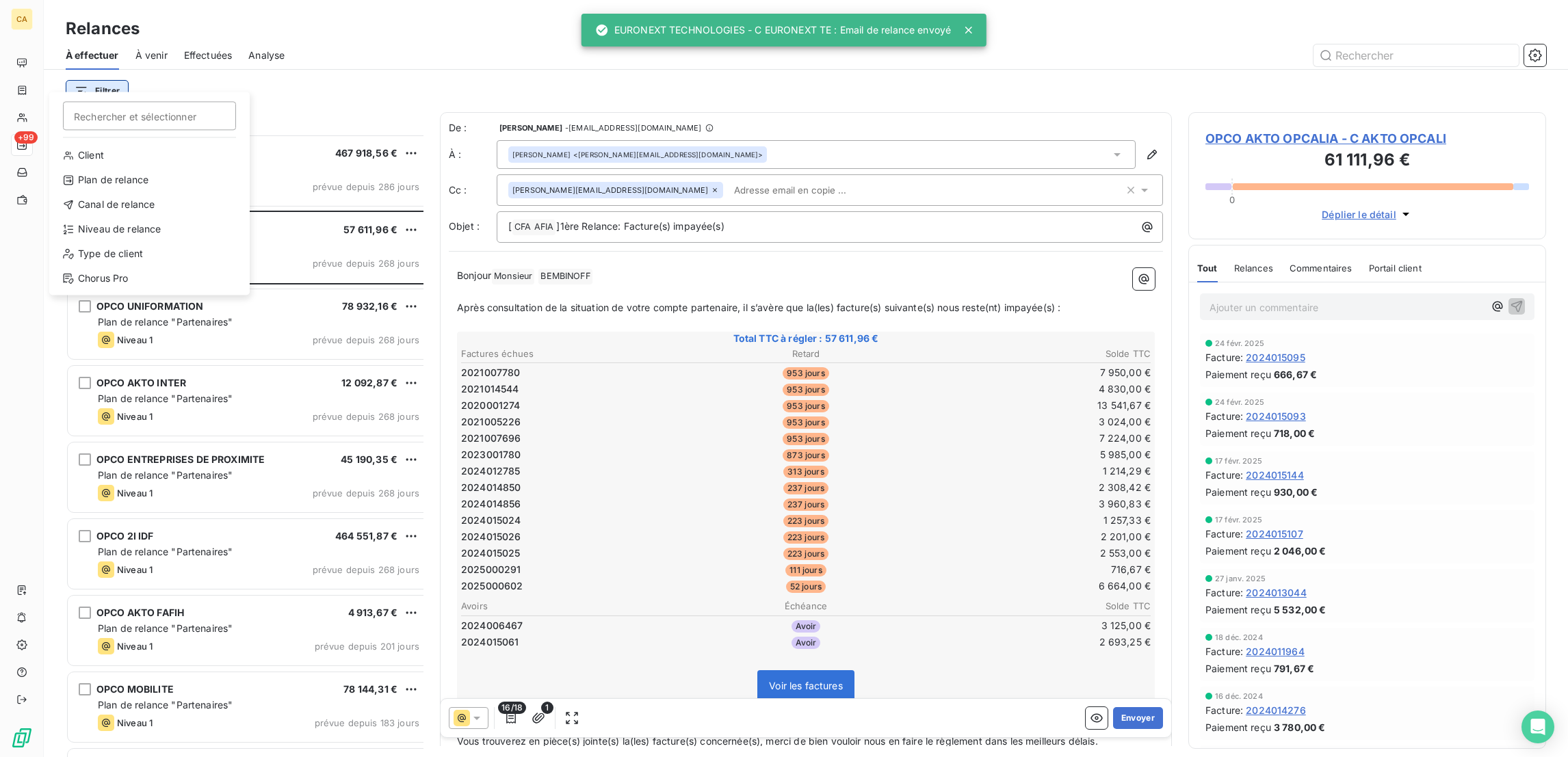
click at [106, 77] on html "CA +99 Relances À effectuer À venir Effectuées Analyse Filtrer Rechercher et sé…" at bounding box center [784, 378] width 1568 height 757
click at [110, 218] on div "Niveau de relance" at bounding box center [149, 229] width 189 height 22
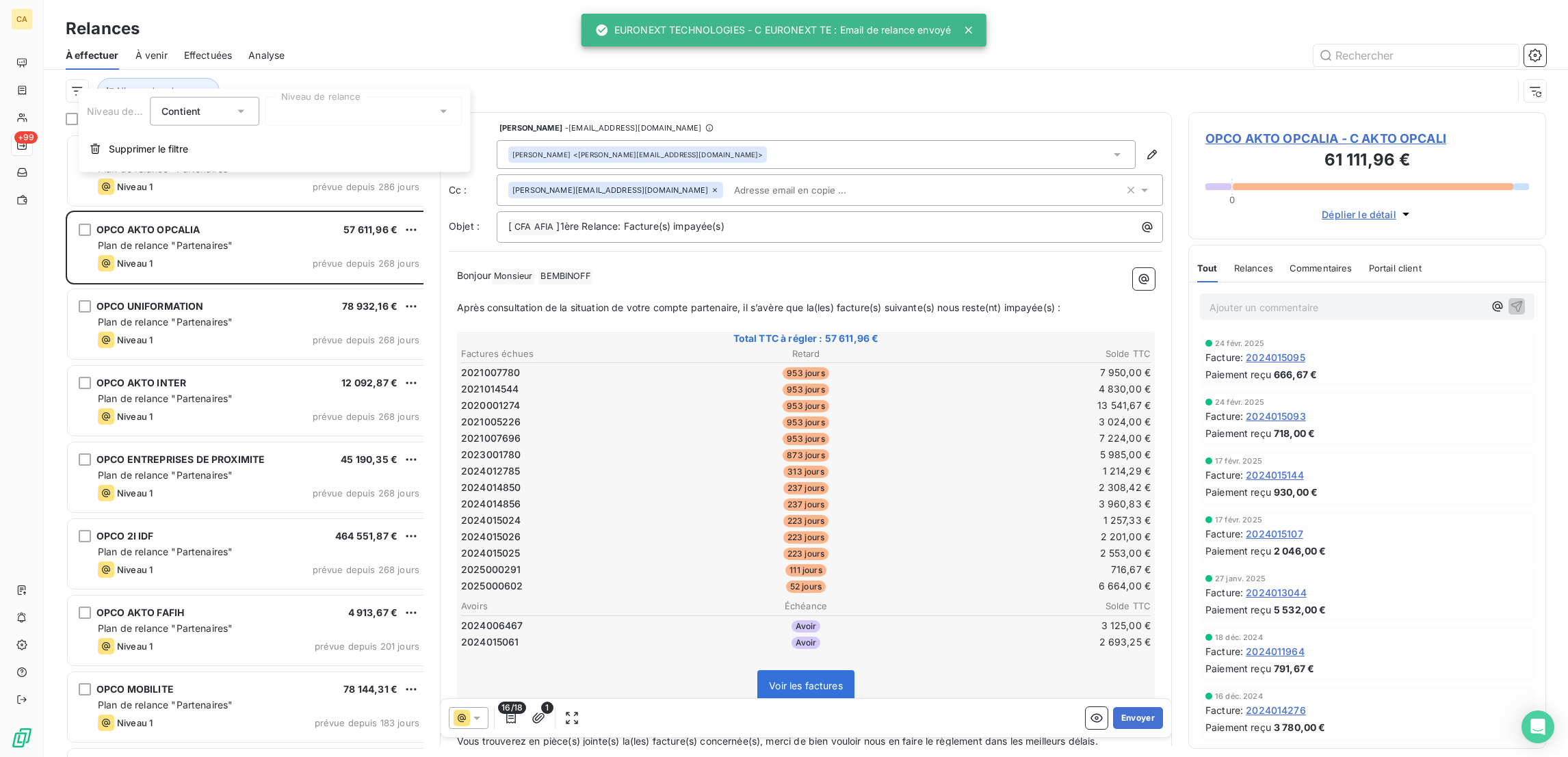
click at [344, 113] on div at bounding box center [363, 111] width 197 height 28
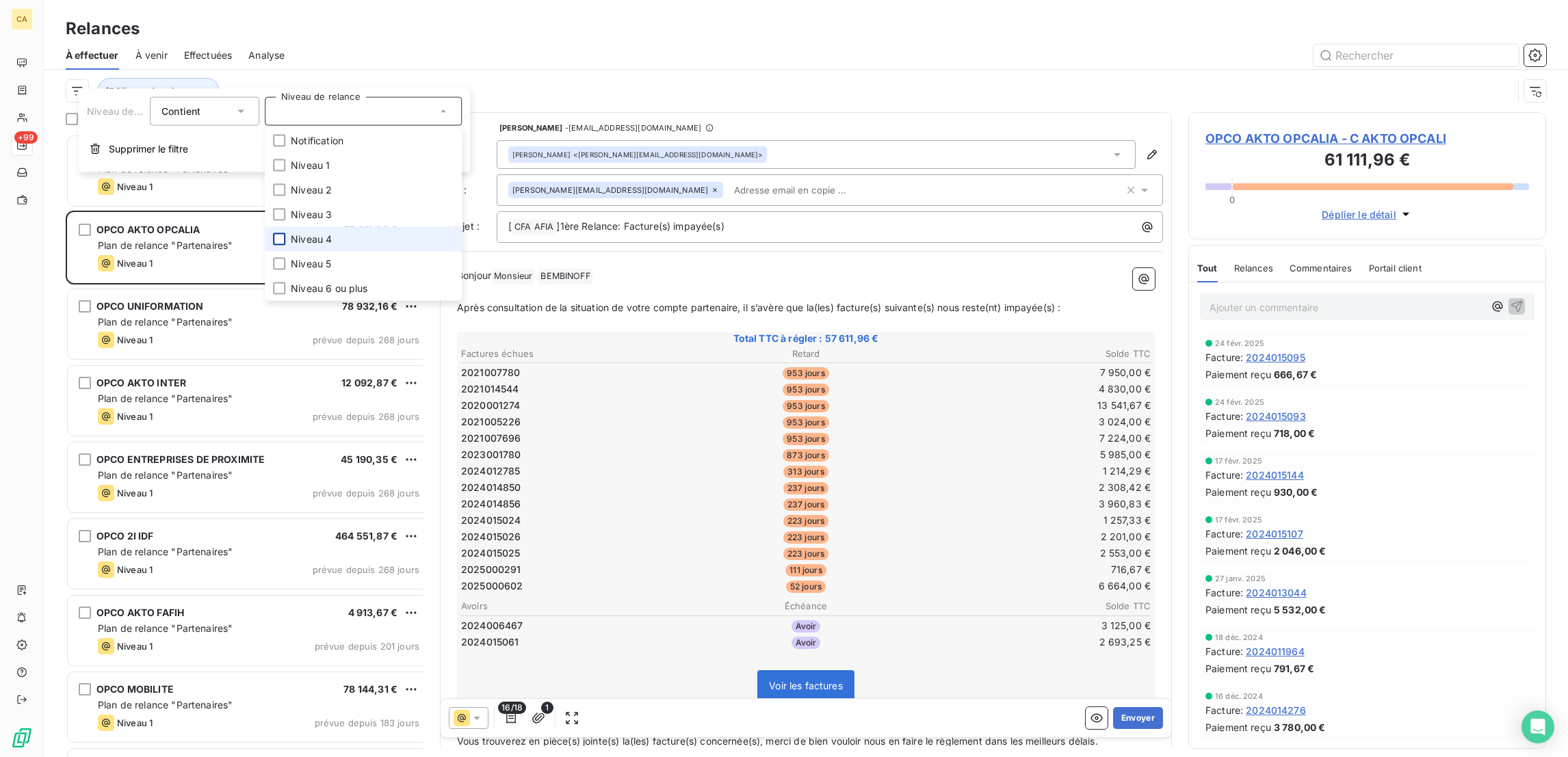
click at [273, 233] on div at bounding box center [279, 239] width 12 height 12
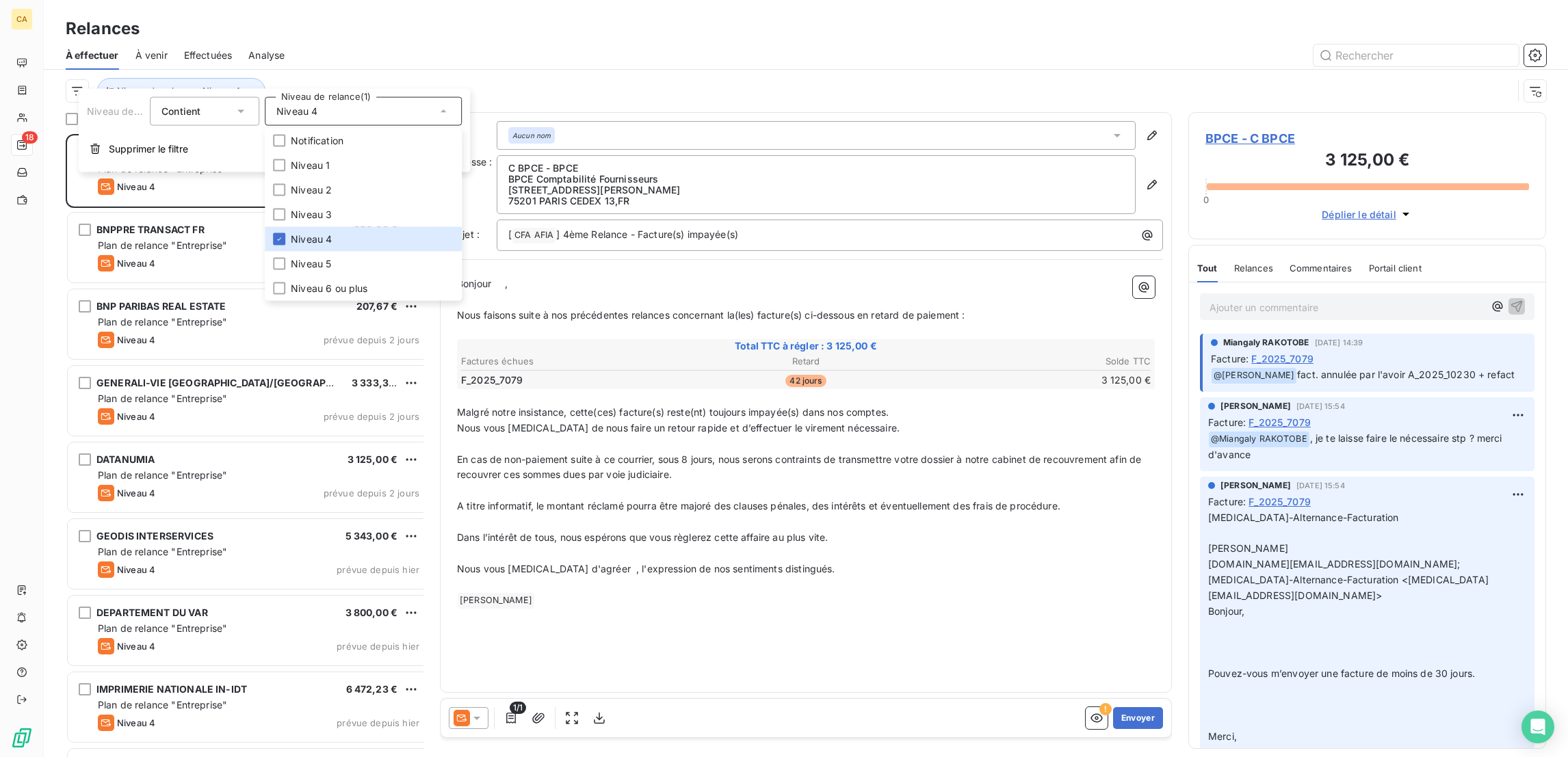
click at [374, 47] on div at bounding box center [923, 56] width 1245 height 22
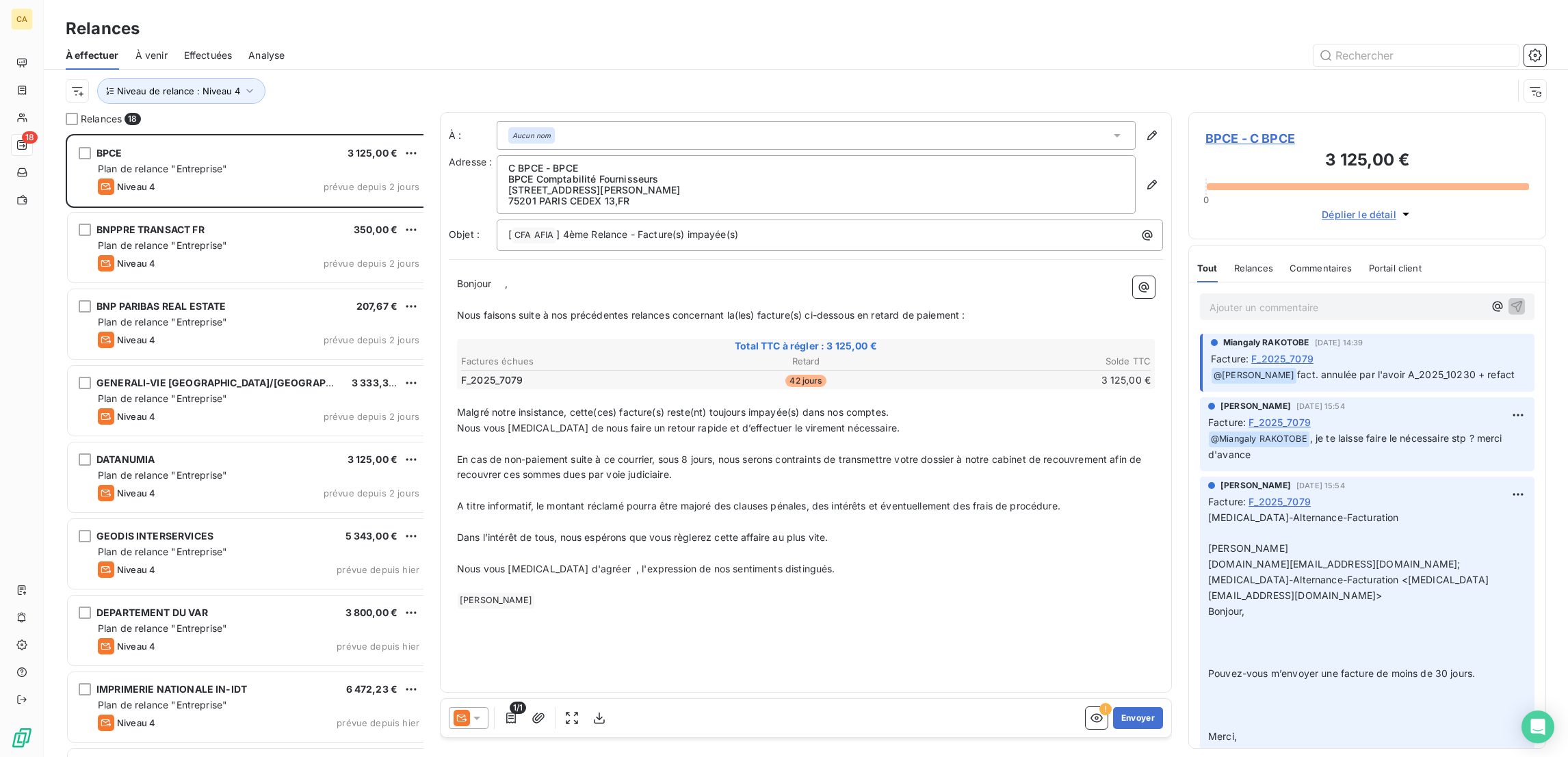
click at [1270, 129] on span "BPCE - C BPCE" at bounding box center [1367, 138] width 324 height 18
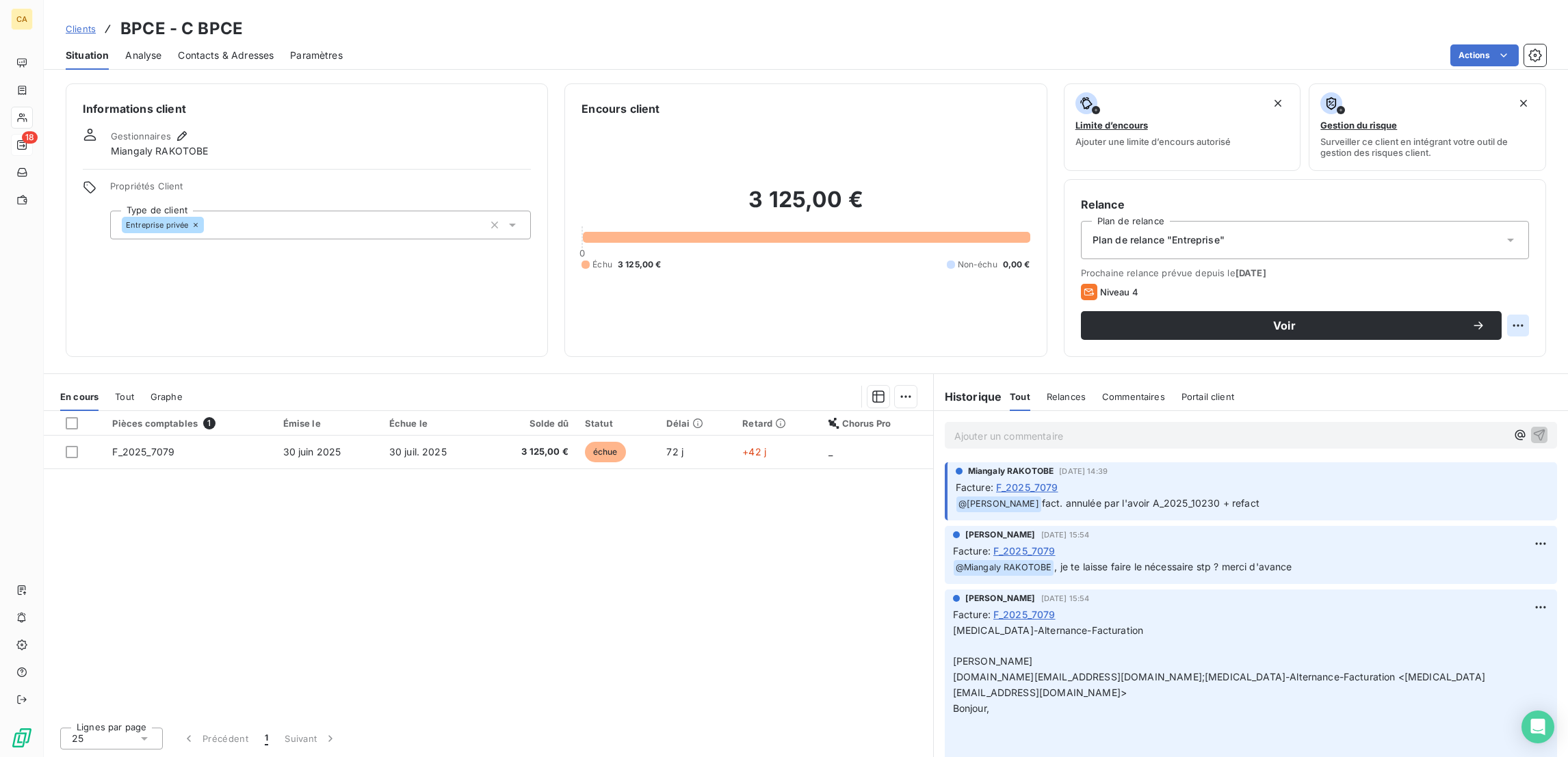
click at [1528, 262] on html "CA 18 Clients BPCE - C BPCE Situation Analyse Contacts & Adresses Paramètres Ac…" at bounding box center [784, 378] width 1568 height 757
click at [1461, 297] on div "Replanifier cette action" at bounding box center [1475, 298] width 122 height 22
select select "8"
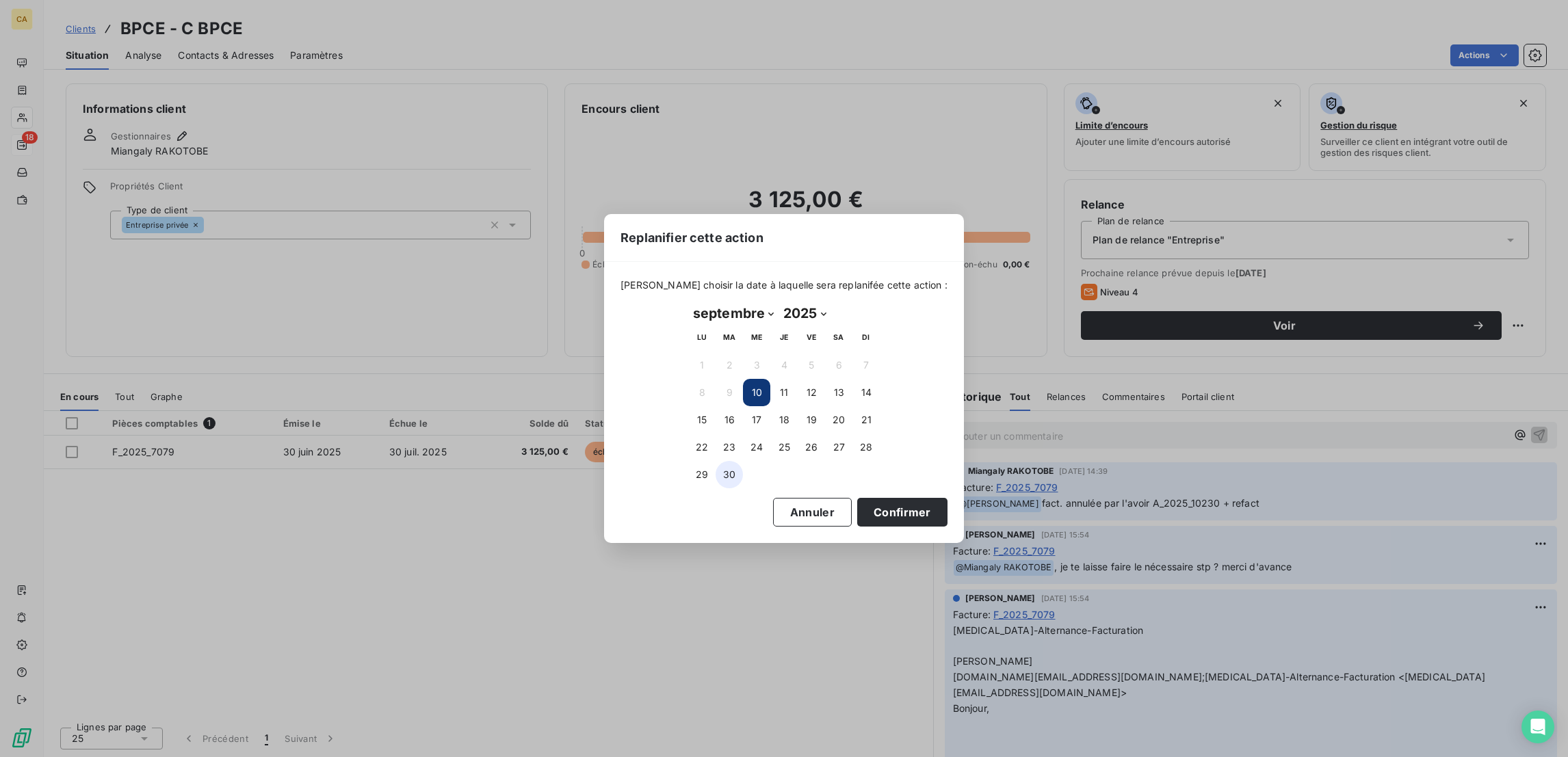
click at [732, 463] on button "30" at bounding box center [729, 474] width 27 height 27
click at [857, 498] on button "Confirmer" at bounding box center [902, 511] width 91 height 28
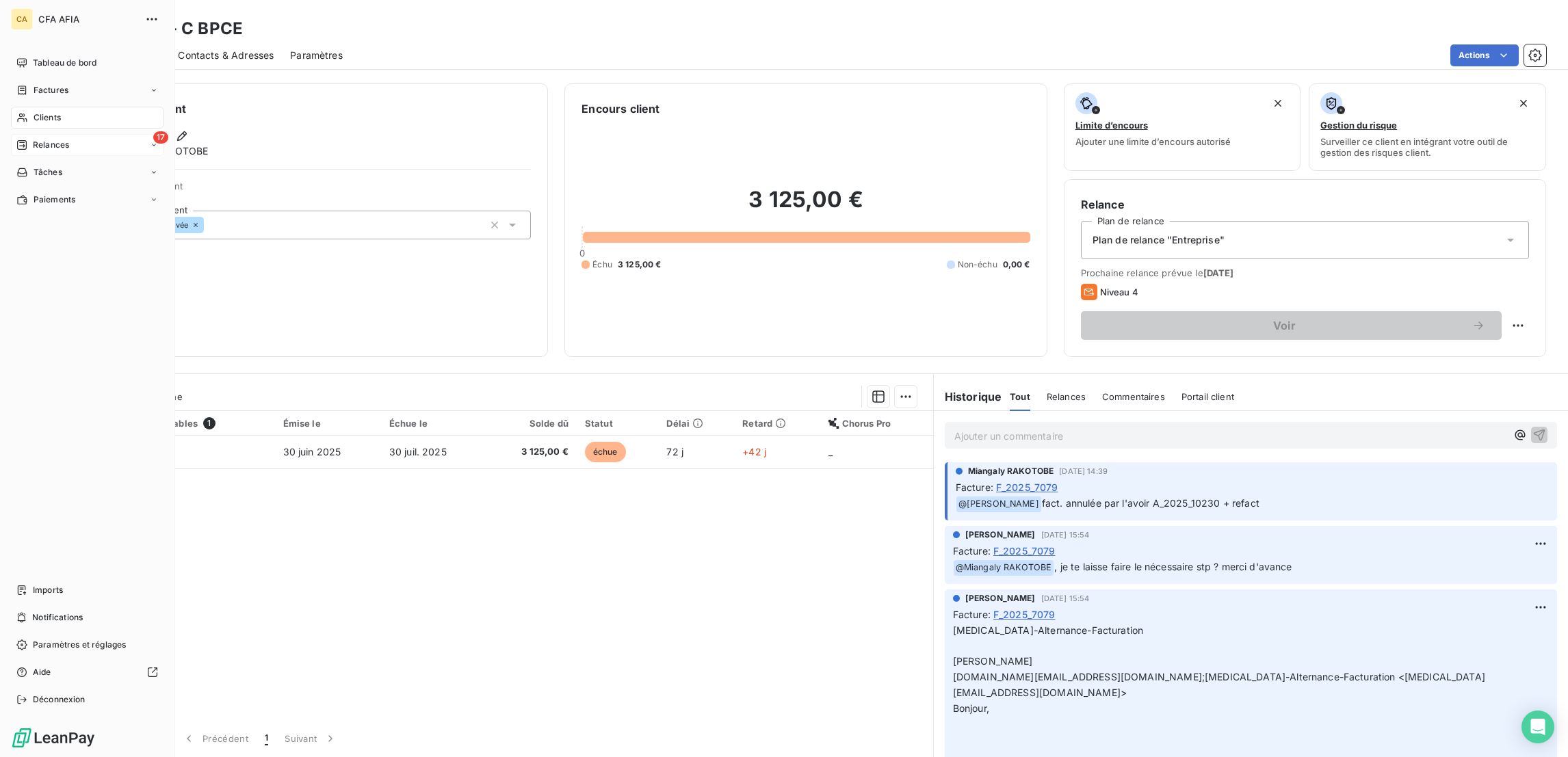
click at [22, 104] on nav "Tableau de bord Factures Clients 17 Relances Tâches Paiements" at bounding box center [87, 131] width 153 height 159
click at [21, 140] on icon at bounding box center [21, 145] width 11 height 11
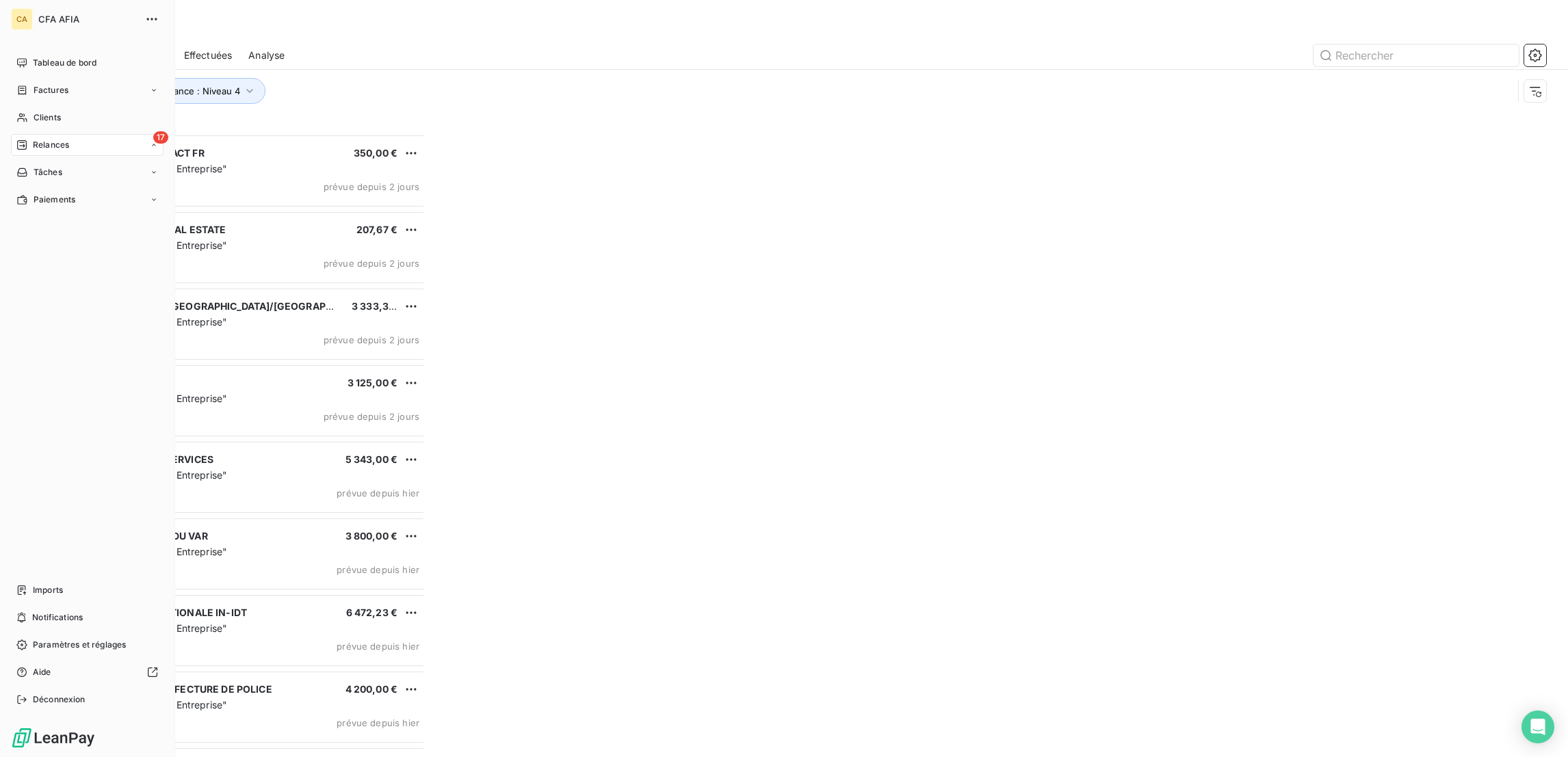
scroll to position [625, 351]
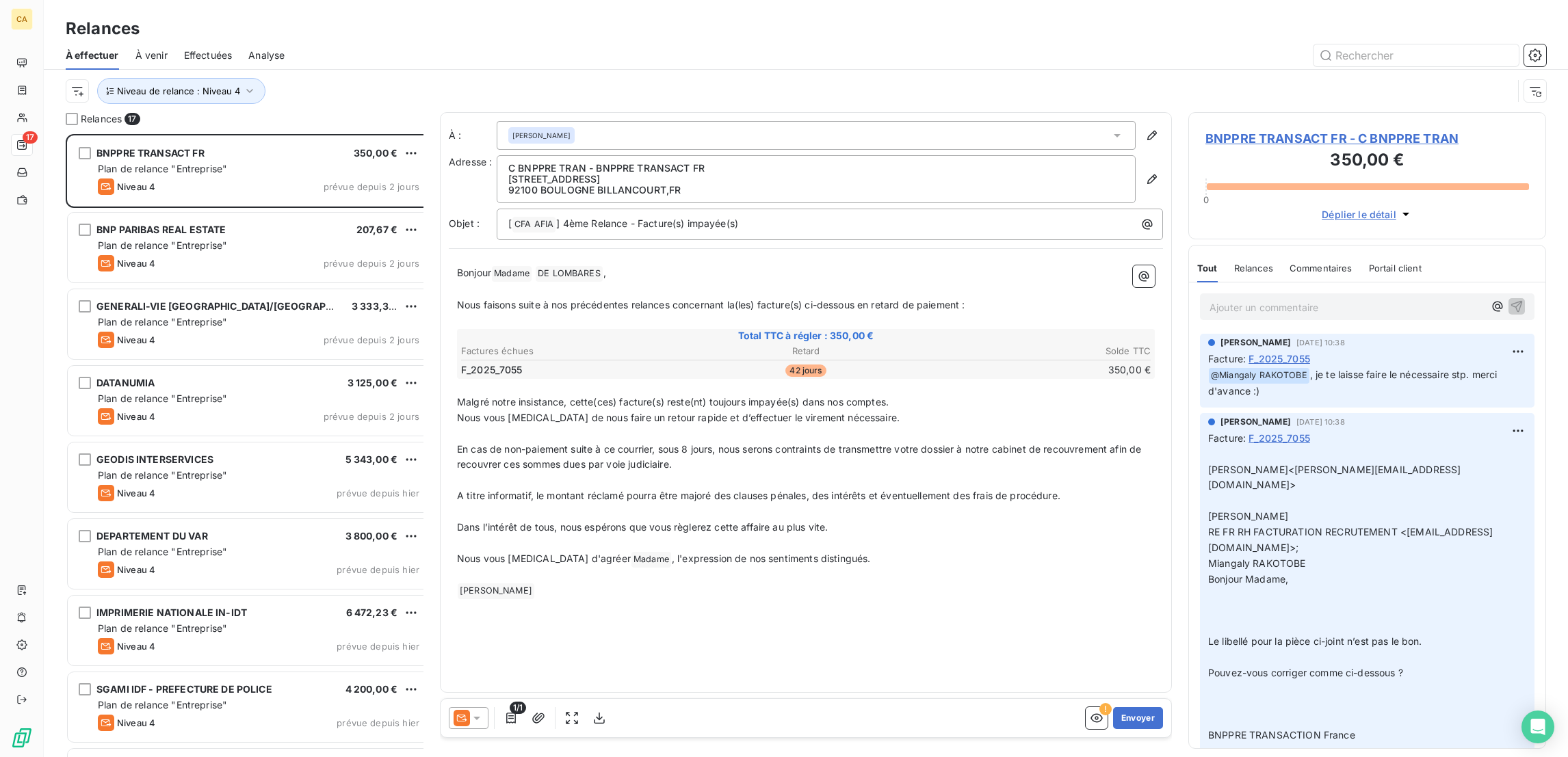
click at [1234, 129] on span "BNPPRE TRANSACT FR - C BNPPRE TRAN" at bounding box center [1367, 138] width 324 height 18
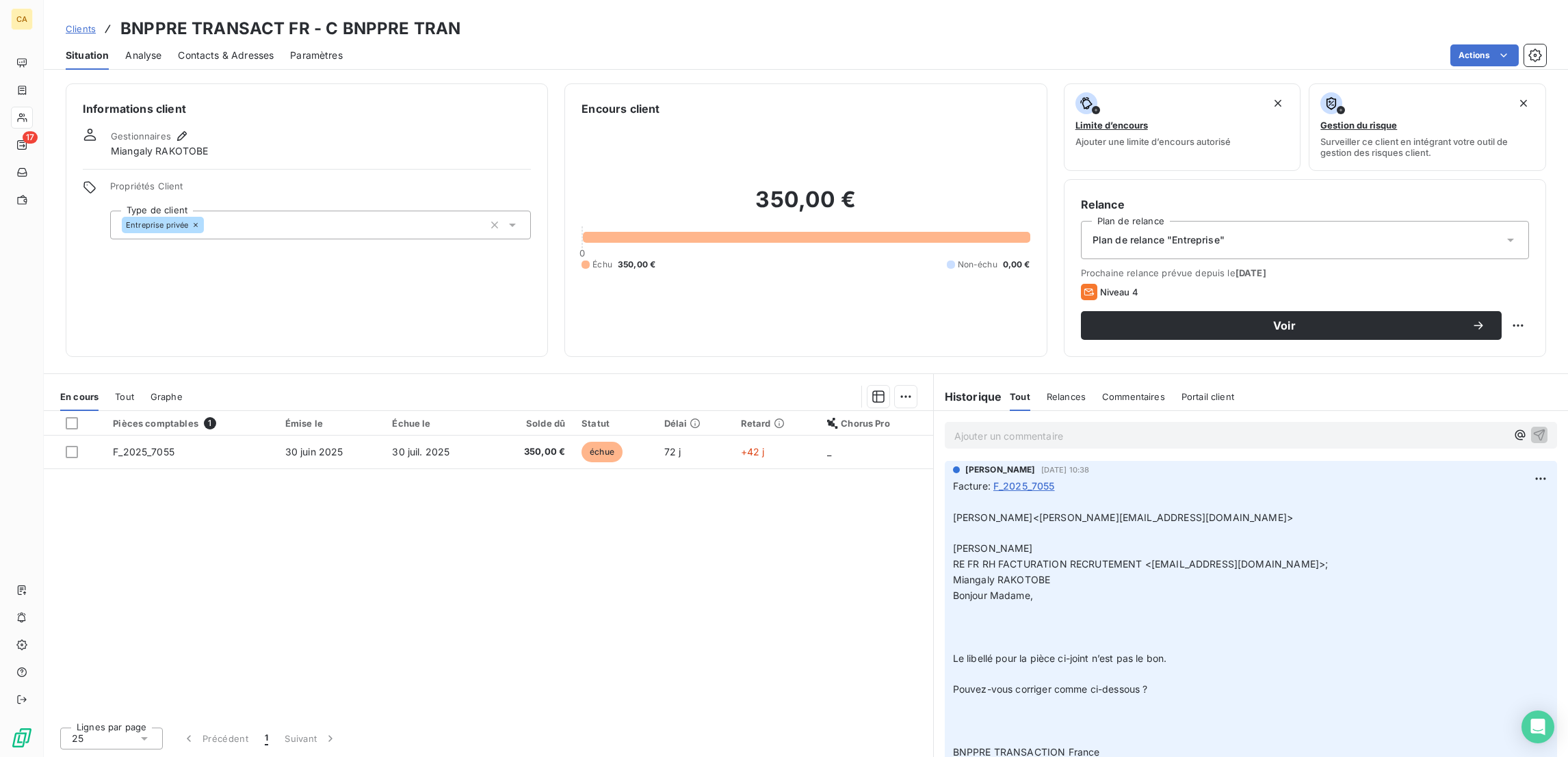
scroll to position [64, 0]
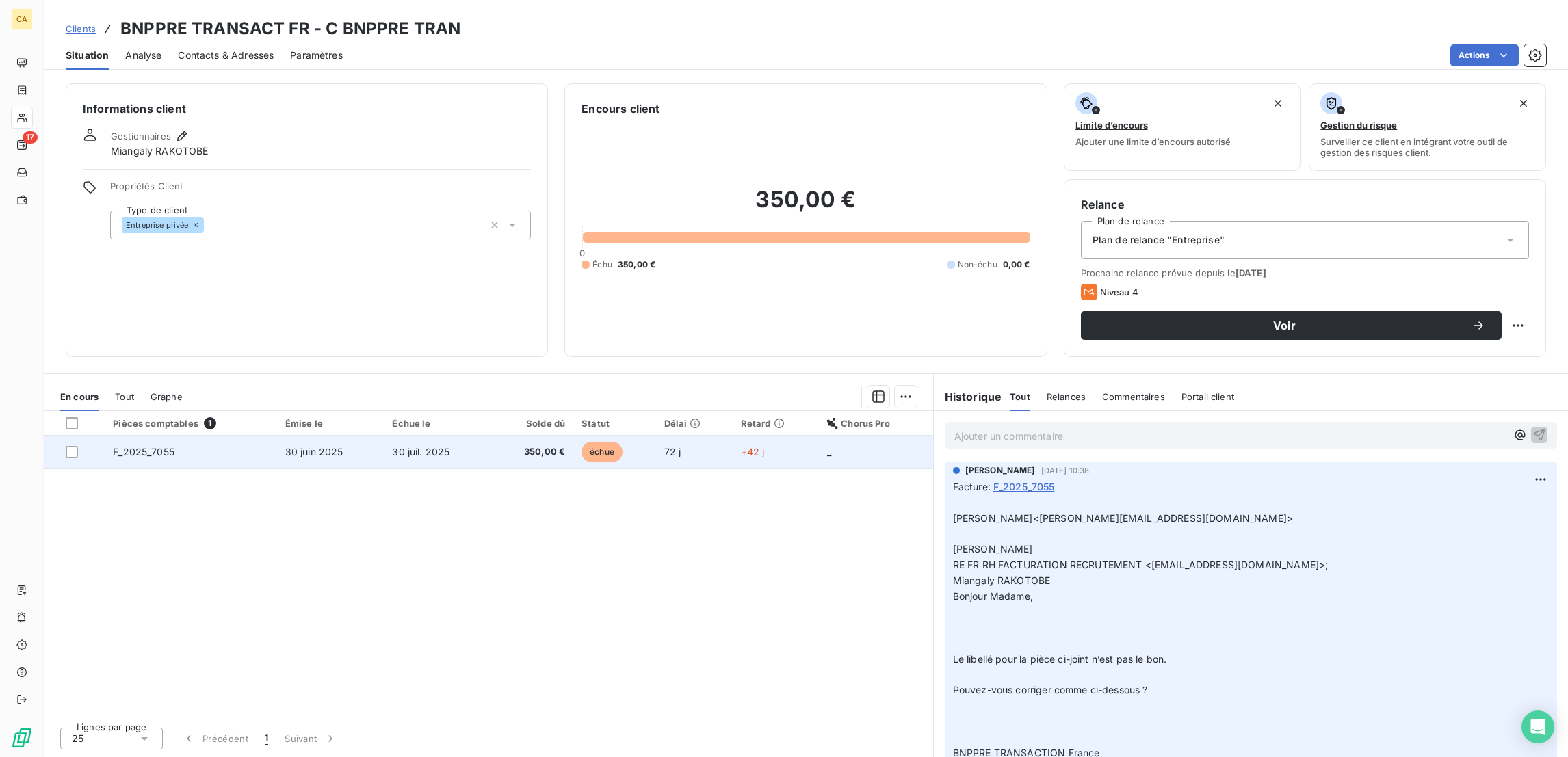
click at [524, 435] on td "350,00 €" at bounding box center [531, 452] width 83 height 33
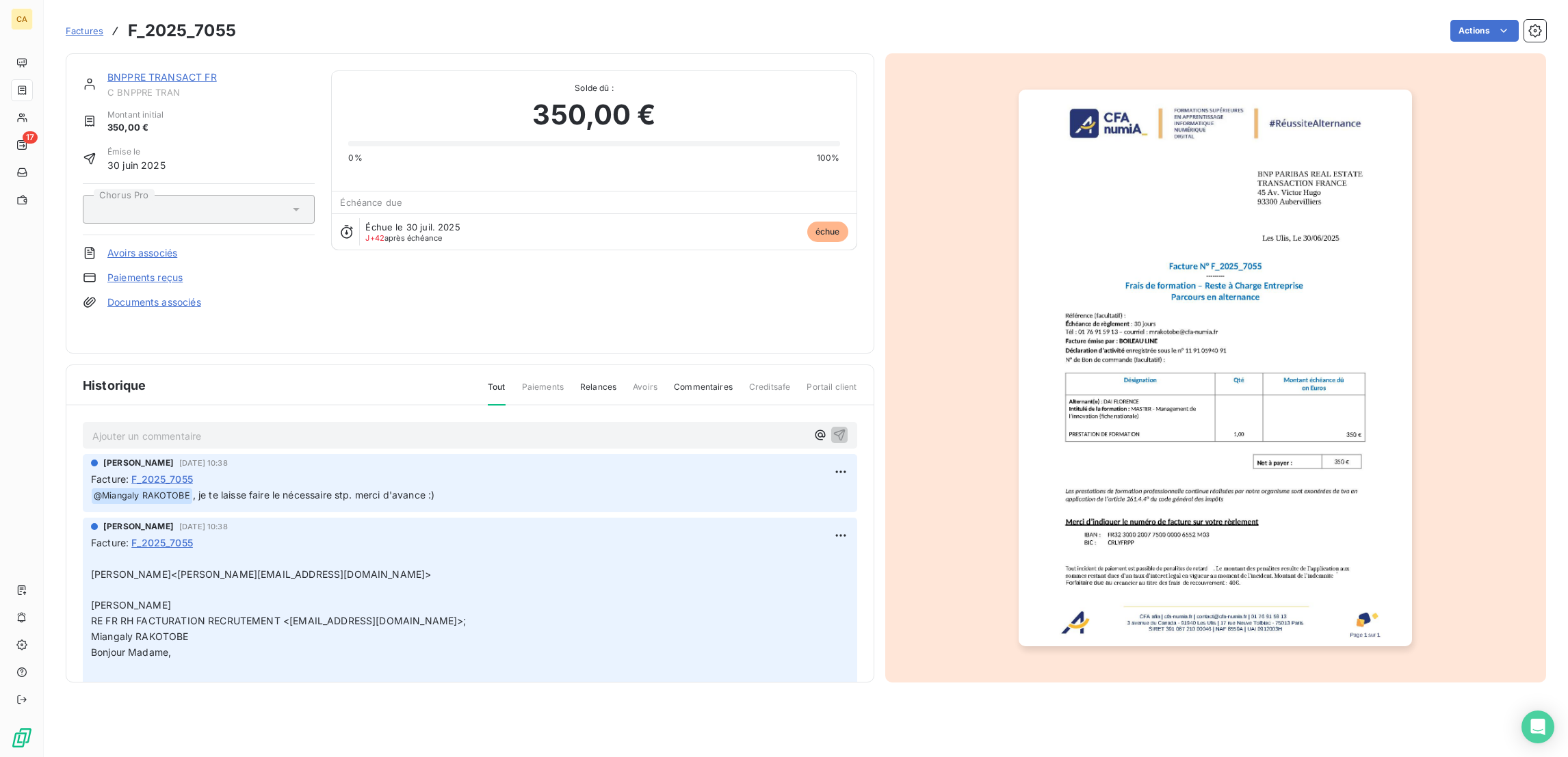
click at [170, 71] on link "BNPPRE TRANSACT FR" at bounding box center [162, 77] width 110 height 12
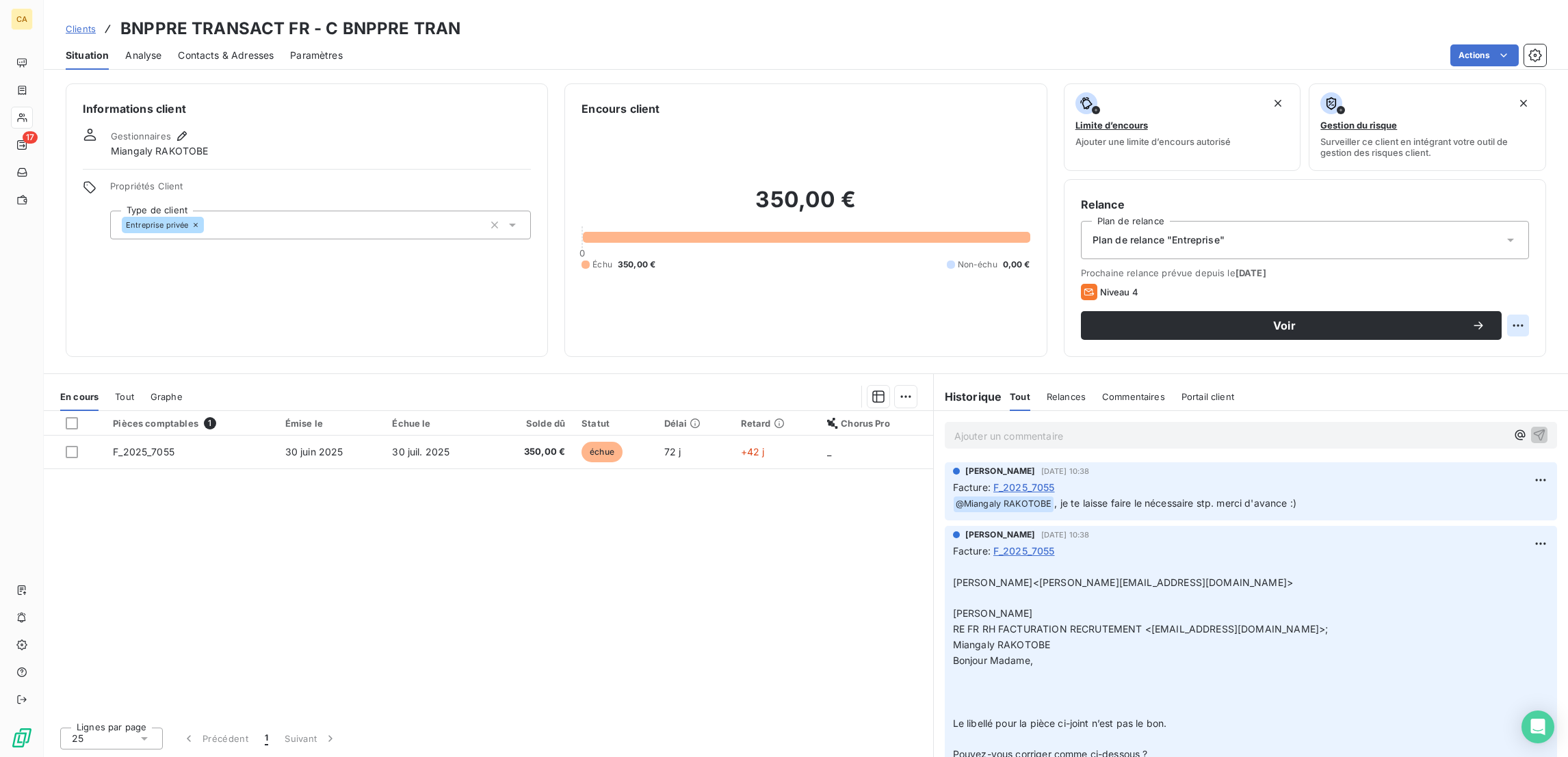
click at [1526, 268] on html "CA 17 Clients BNPPRE TRANSACT FR - C BNPPRE TRAN Situation Analyse Contacts & A…" at bounding box center [784, 378] width 1568 height 757
click at [1499, 292] on div "Replanifier cette action" at bounding box center [1475, 298] width 122 height 22
select select "8"
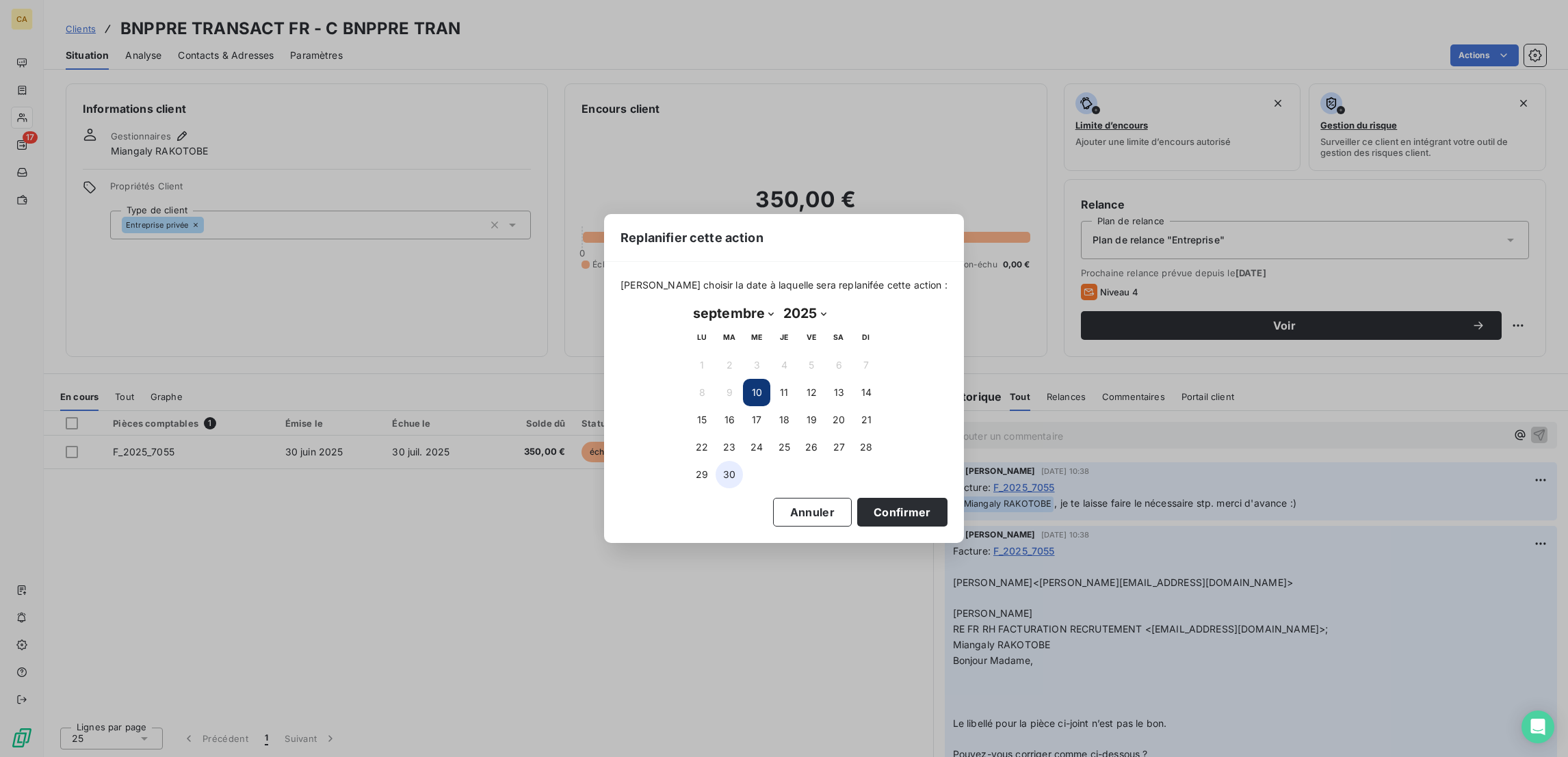
click at [724, 473] on button "30" at bounding box center [729, 474] width 27 height 27
click at [886, 498] on button "Confirmer" at bounding box center [902, 511] width 91 height 28
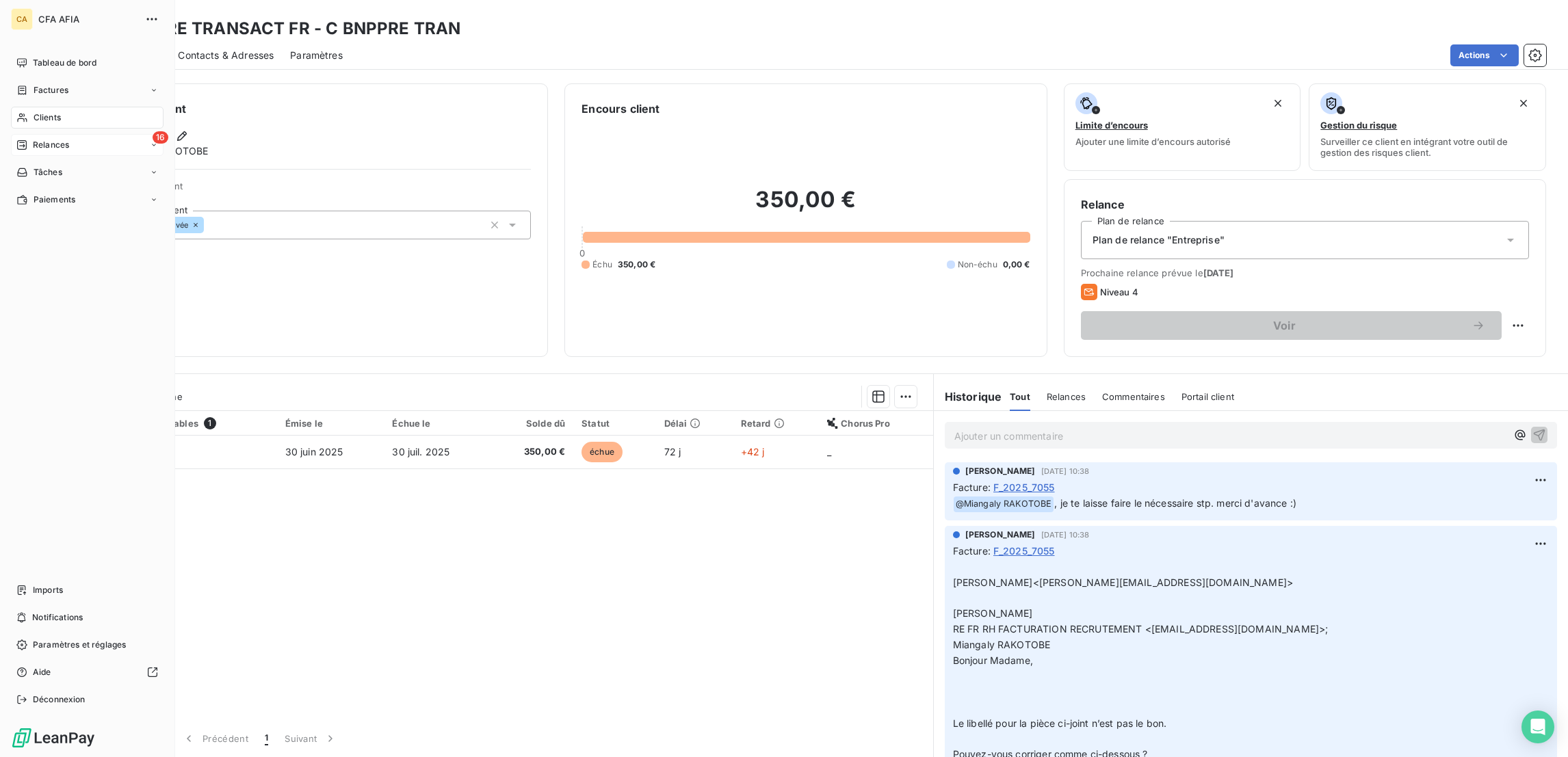
click at [11, 134] on div "16 Relances" at bounding box center [87, 145] width 153 height 22
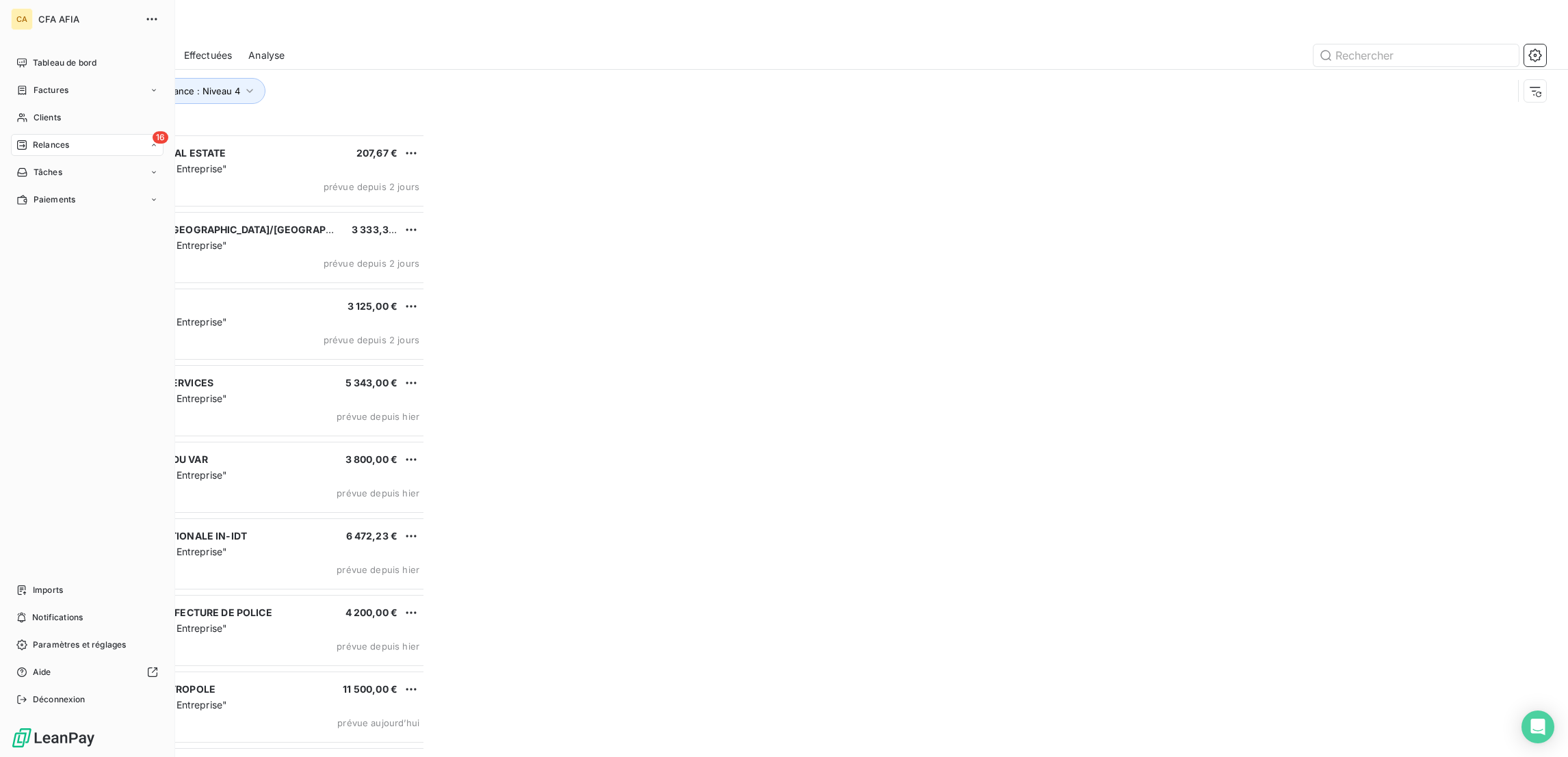
scroll to position [625, 351]
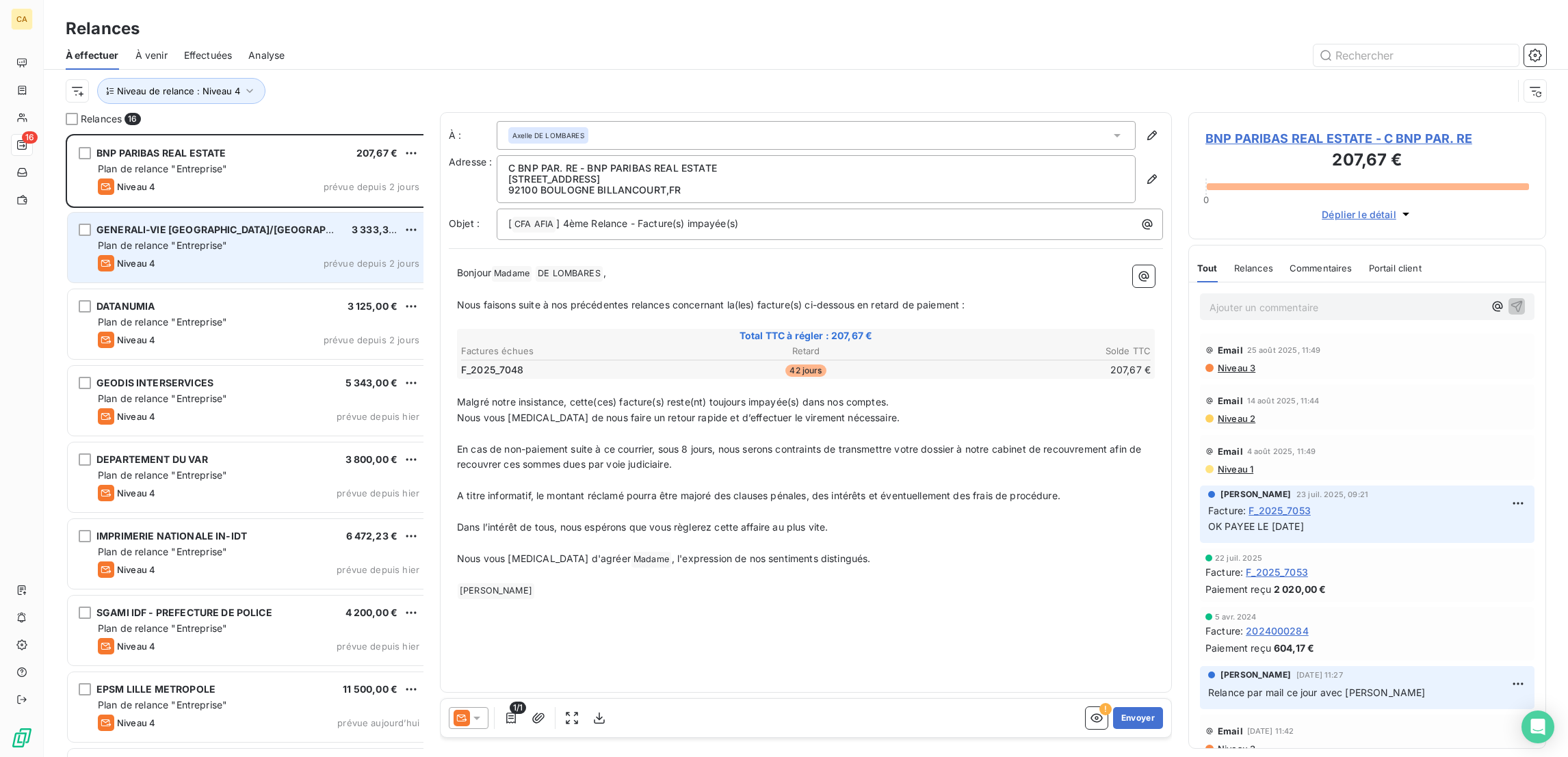
click at [186, 255] on div "Niveau 4 prévue depuis 2 jours" at bounding box center [259, 263] width 322 height 16
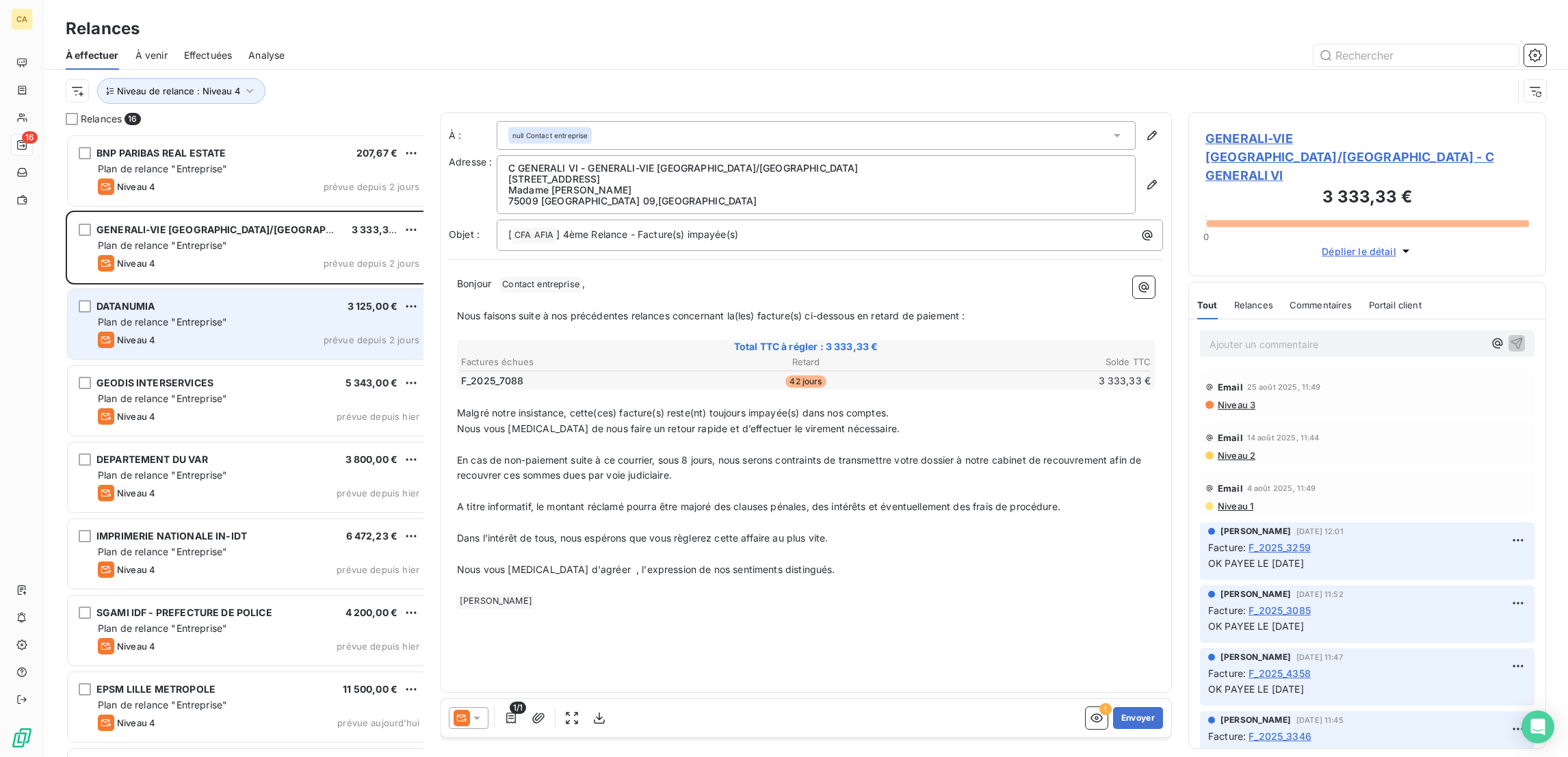
click at [158, 332] on div "Niveau 4 prévue depuis 2 jours" at bounding box center [259, 340] width 322 height 16
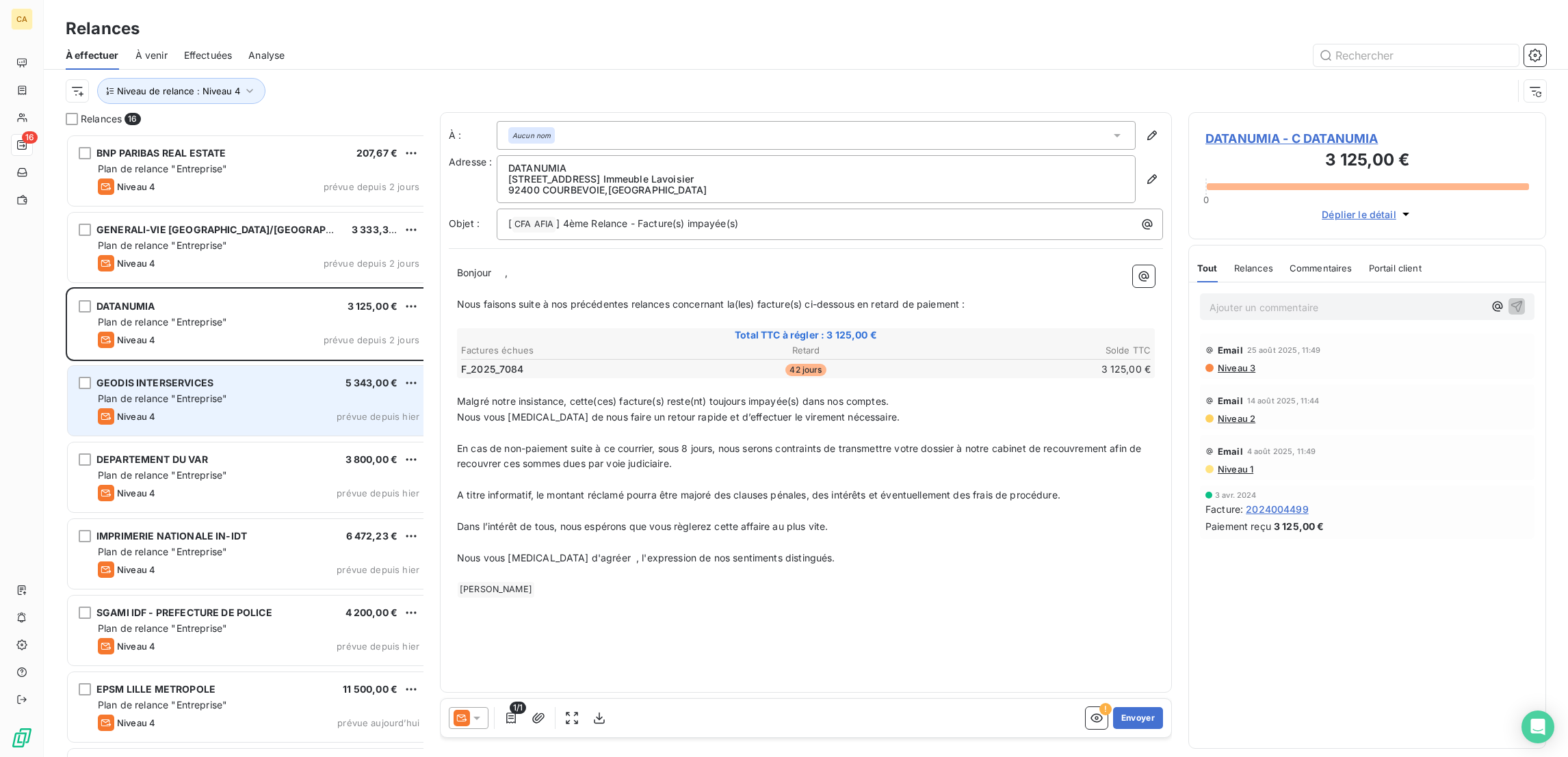
click at [192, 392] on span "Plan de relance "Entreprise"" at bounding box center [162, 398] width 129 height 12
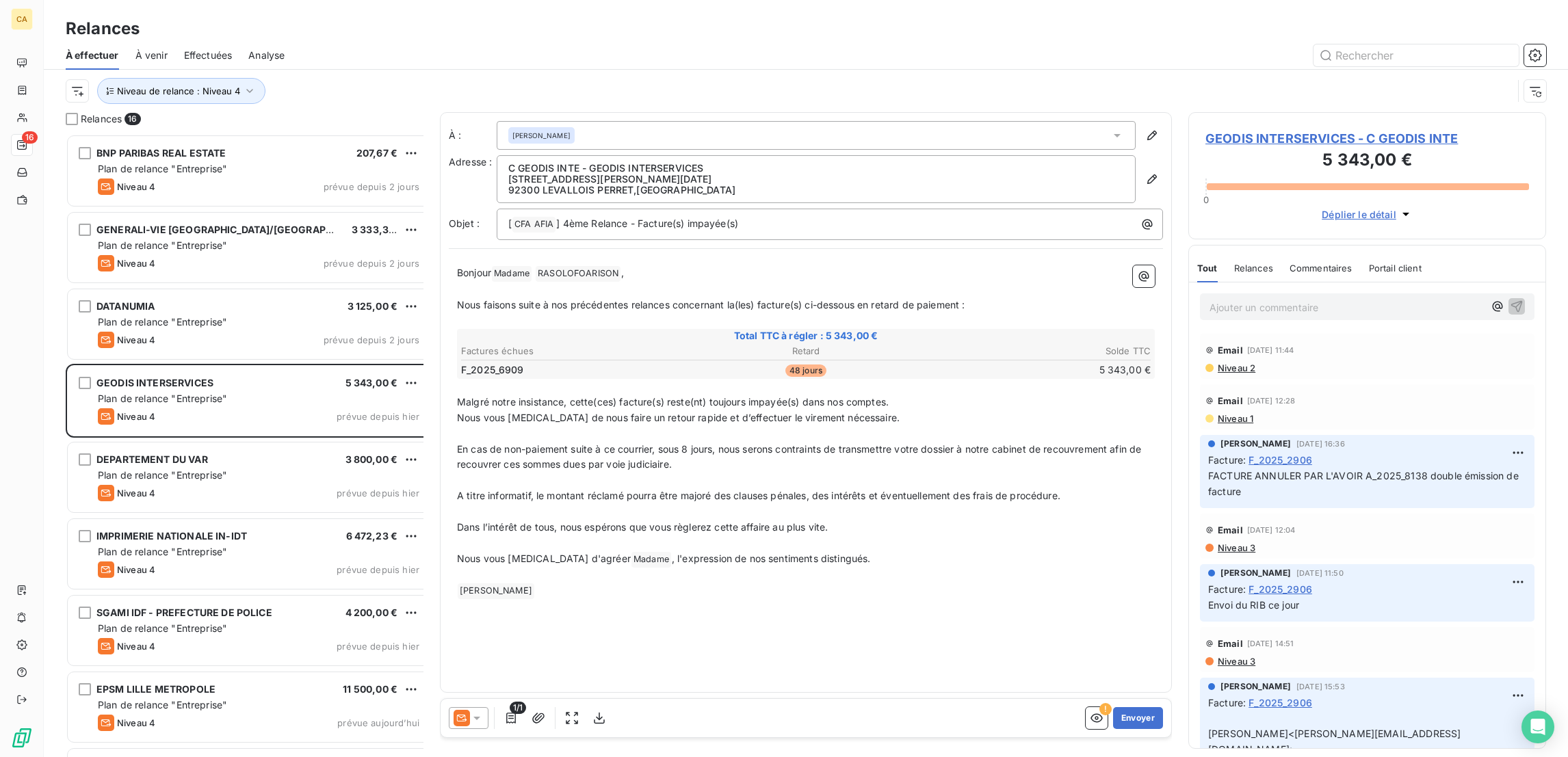
click at [449, 707] on div at bounding box center [469, 718] width 39 height 22
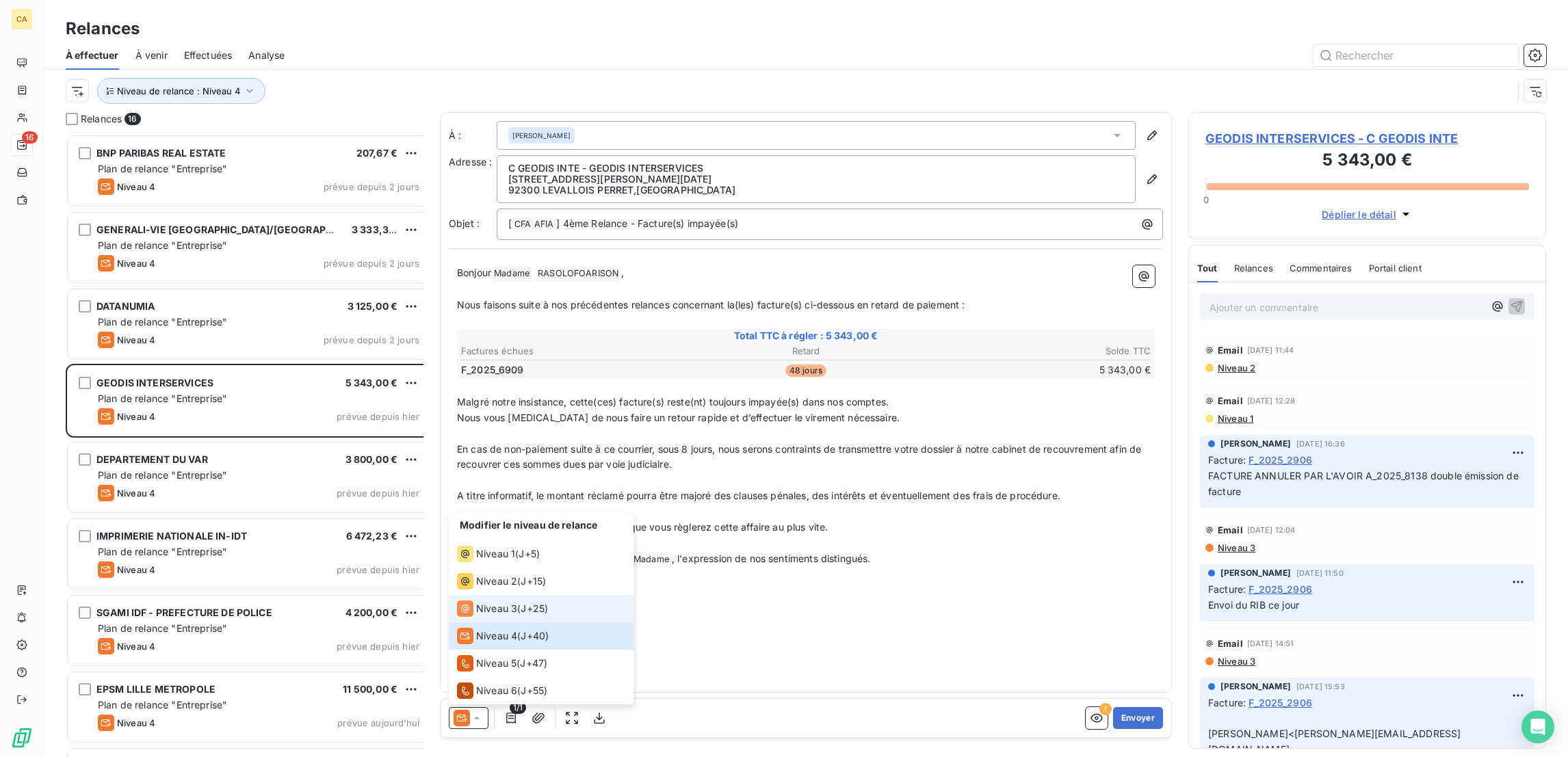
click at [477, 614] on li "Niveau 3 ( J+25 )" at bounding box center [541, 608] width 185 height 27
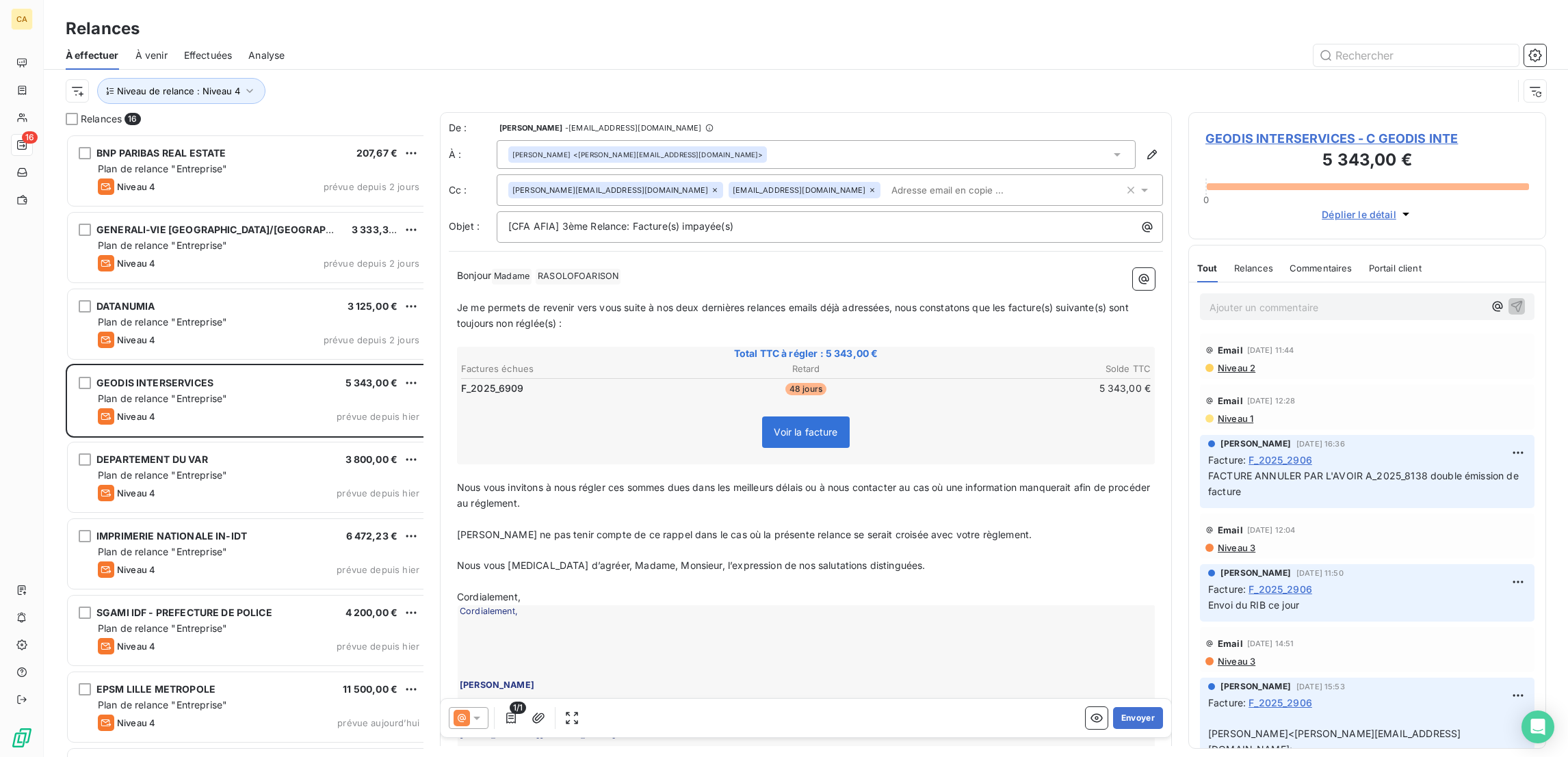
click at [1360, 129] on span "GEODIS INTERSERVICES - C GEODIS INTE" at bounding box center [1367, 138] width 324 height 18
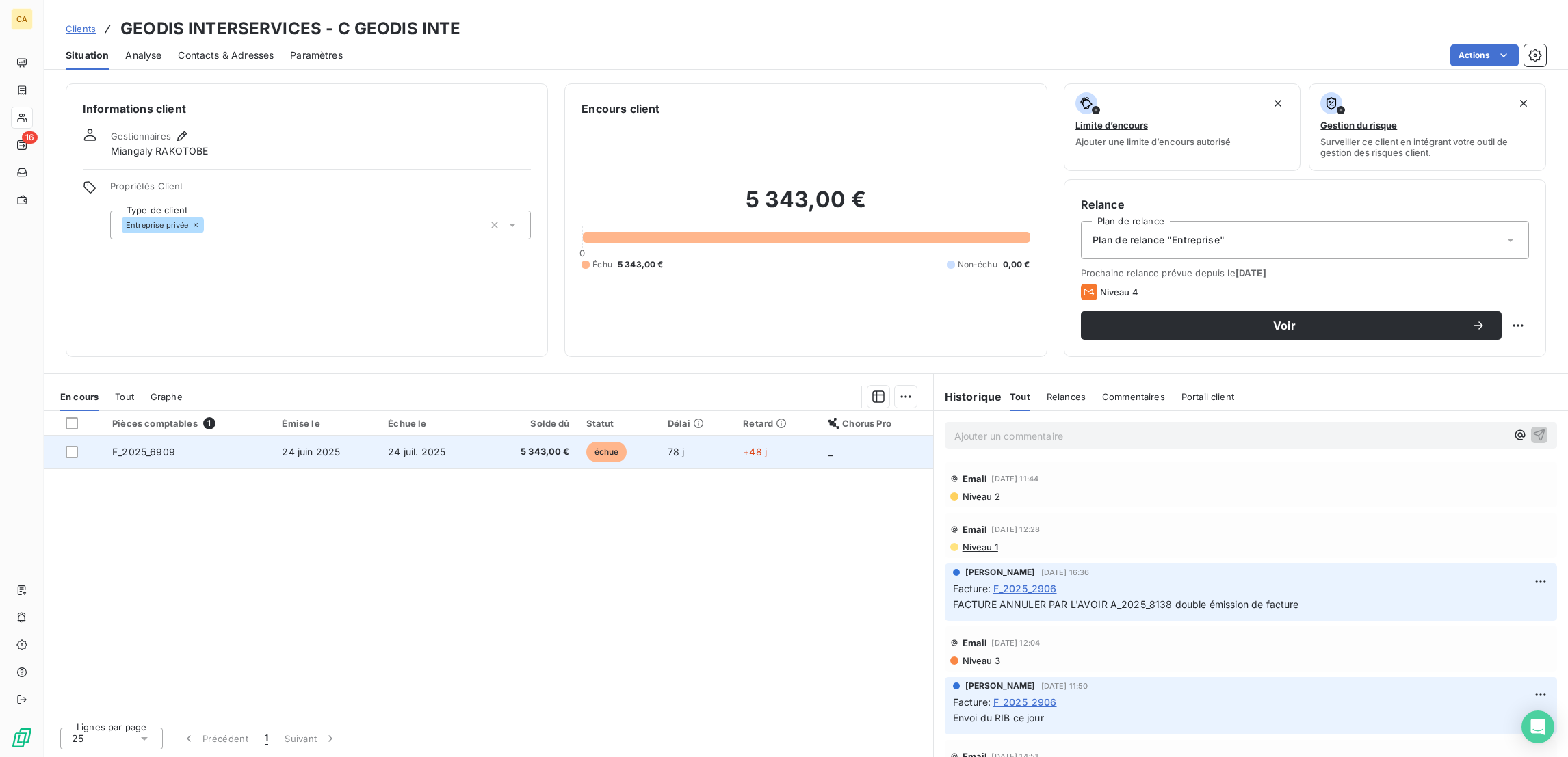
click at [627, 435] on td "échue" at bounding box center [618, 452] width 81 height 33
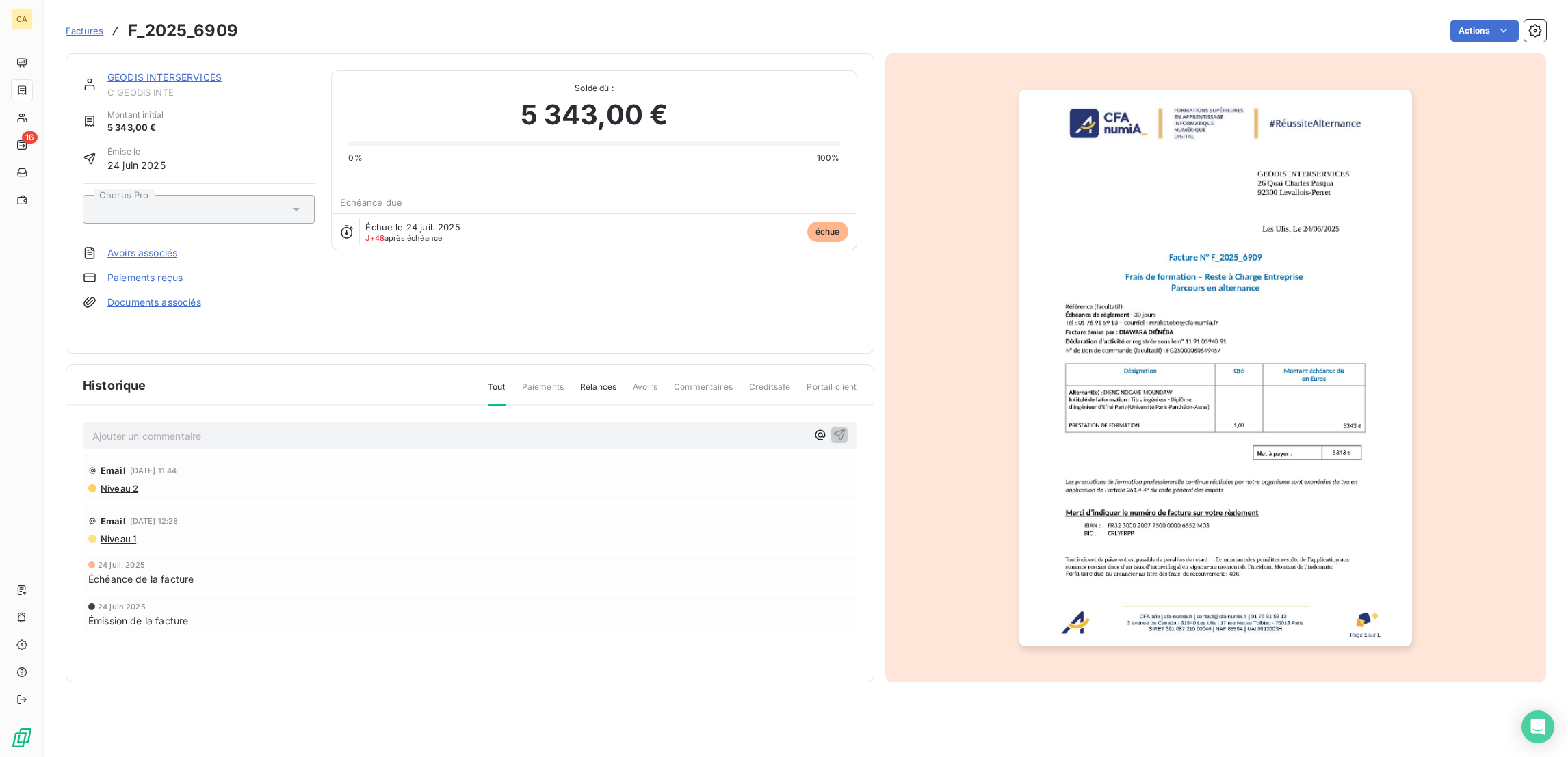
click at [175, 87] on span "C GEODIS INTE" at bounding box center [211, 92] width 208 height 11
click at [131, 71] on link "GEODIS INTERSERVICES" at bounding box center [164, 77] width 114 height 12
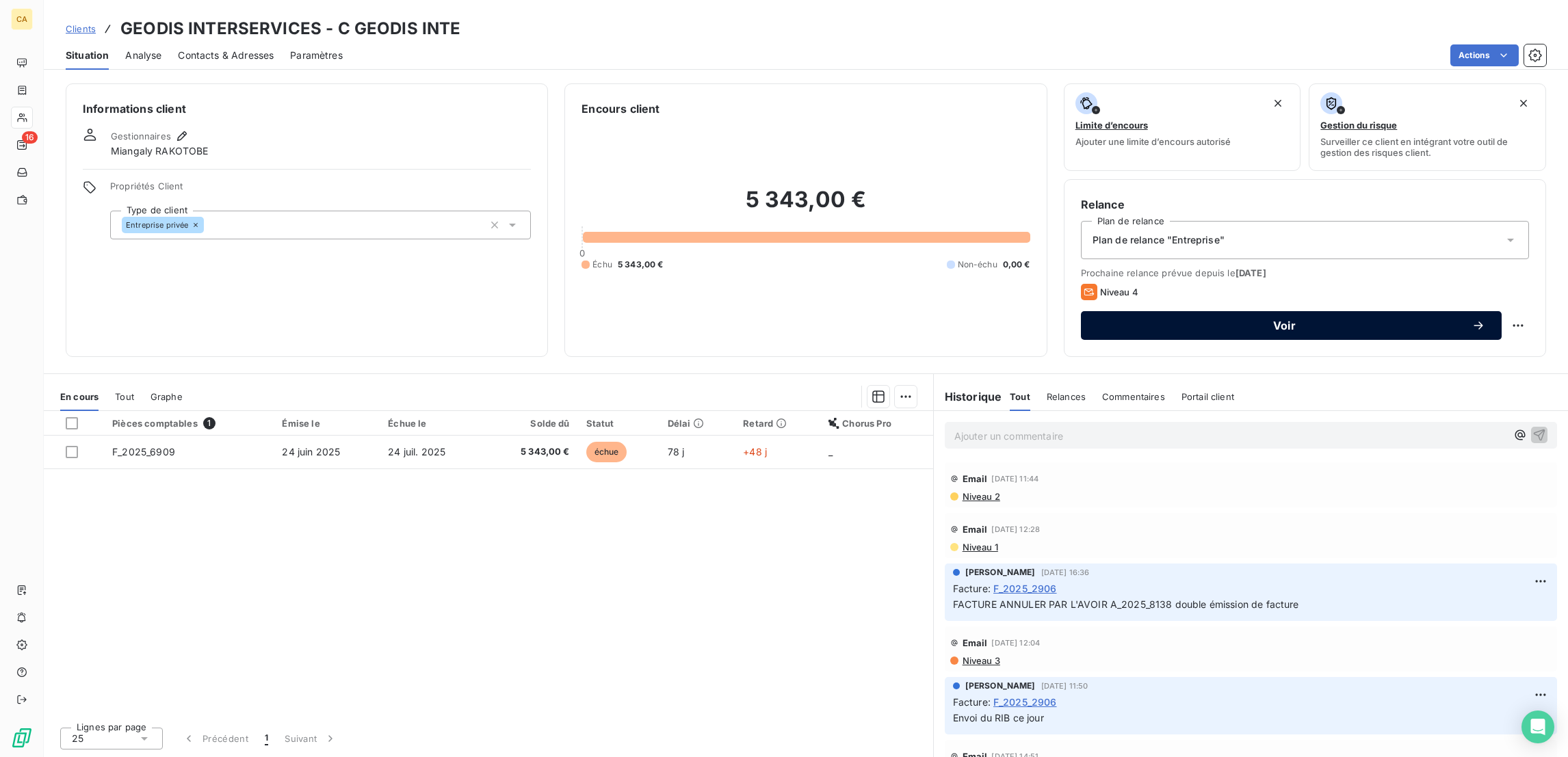
click at [1334, 311] on button "Voir" at bounding box center [1290, 325] width 420 height 28
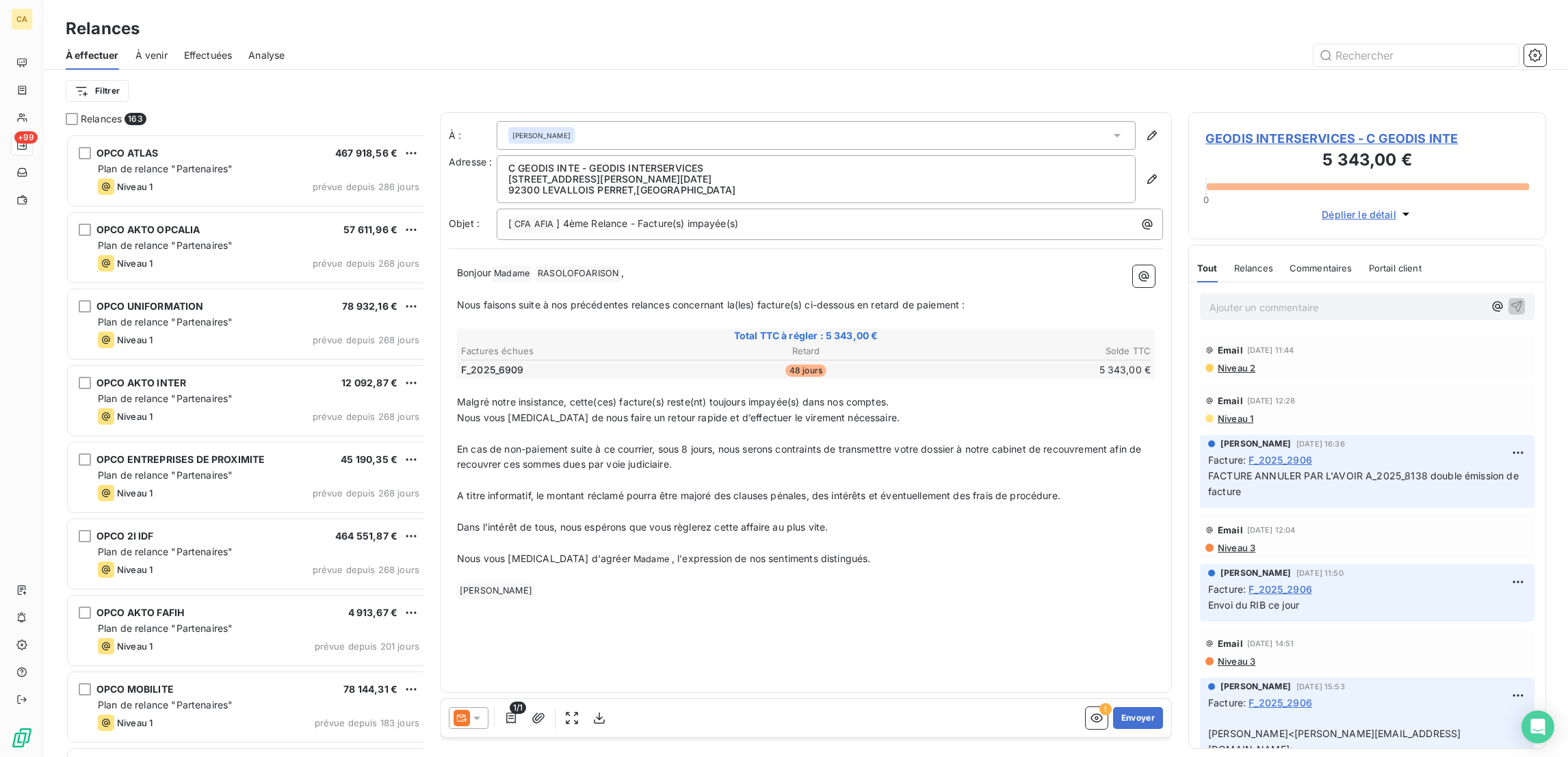
scroll to position [625, 351]
click at [453, 710] on icon at bounding box center [461, 718] width 16 height 16
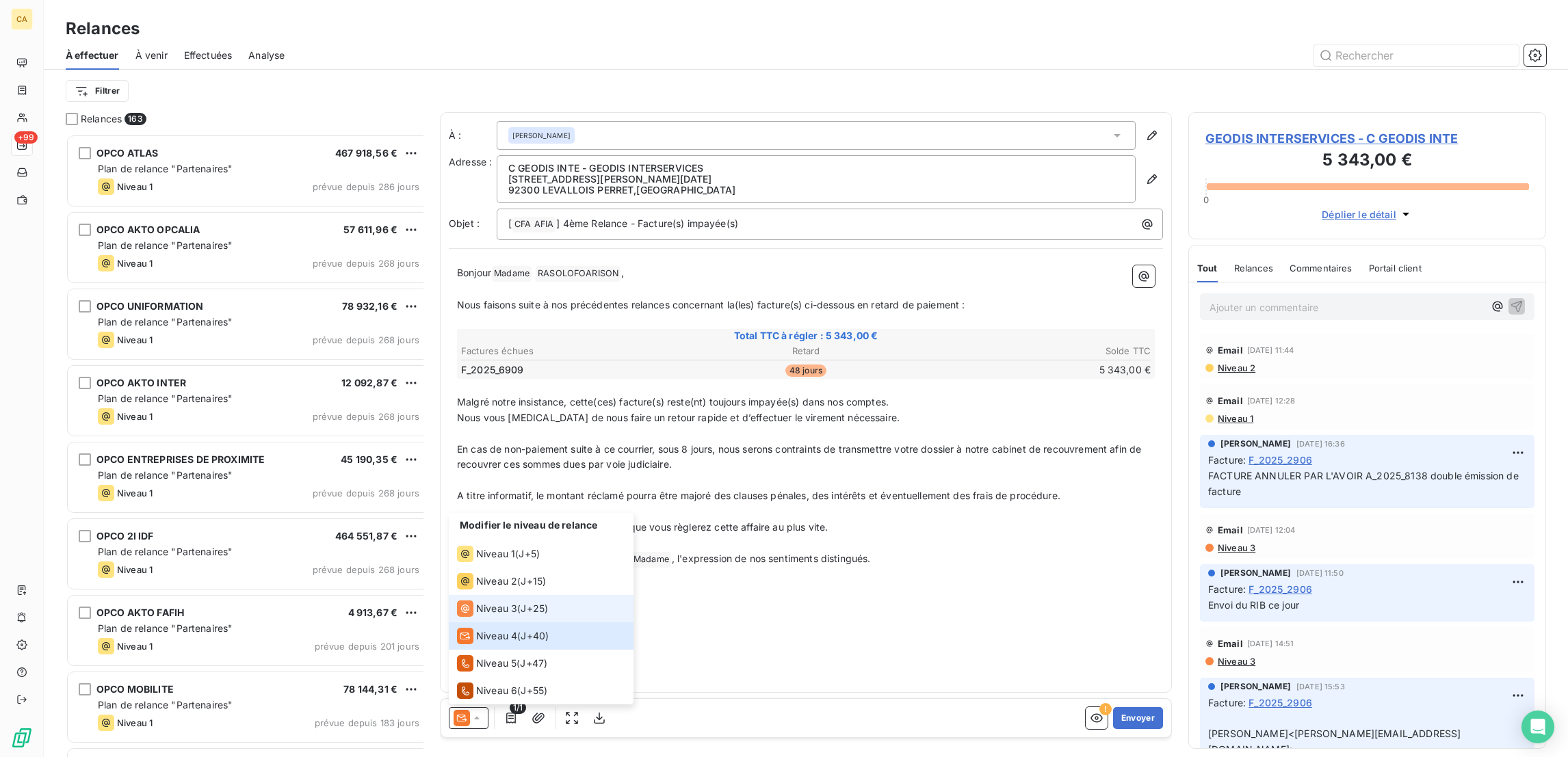
click at [477, 611] on li "Niveau 3 ( J+25 )" at bounding box center [541, 608] width 185 height 27
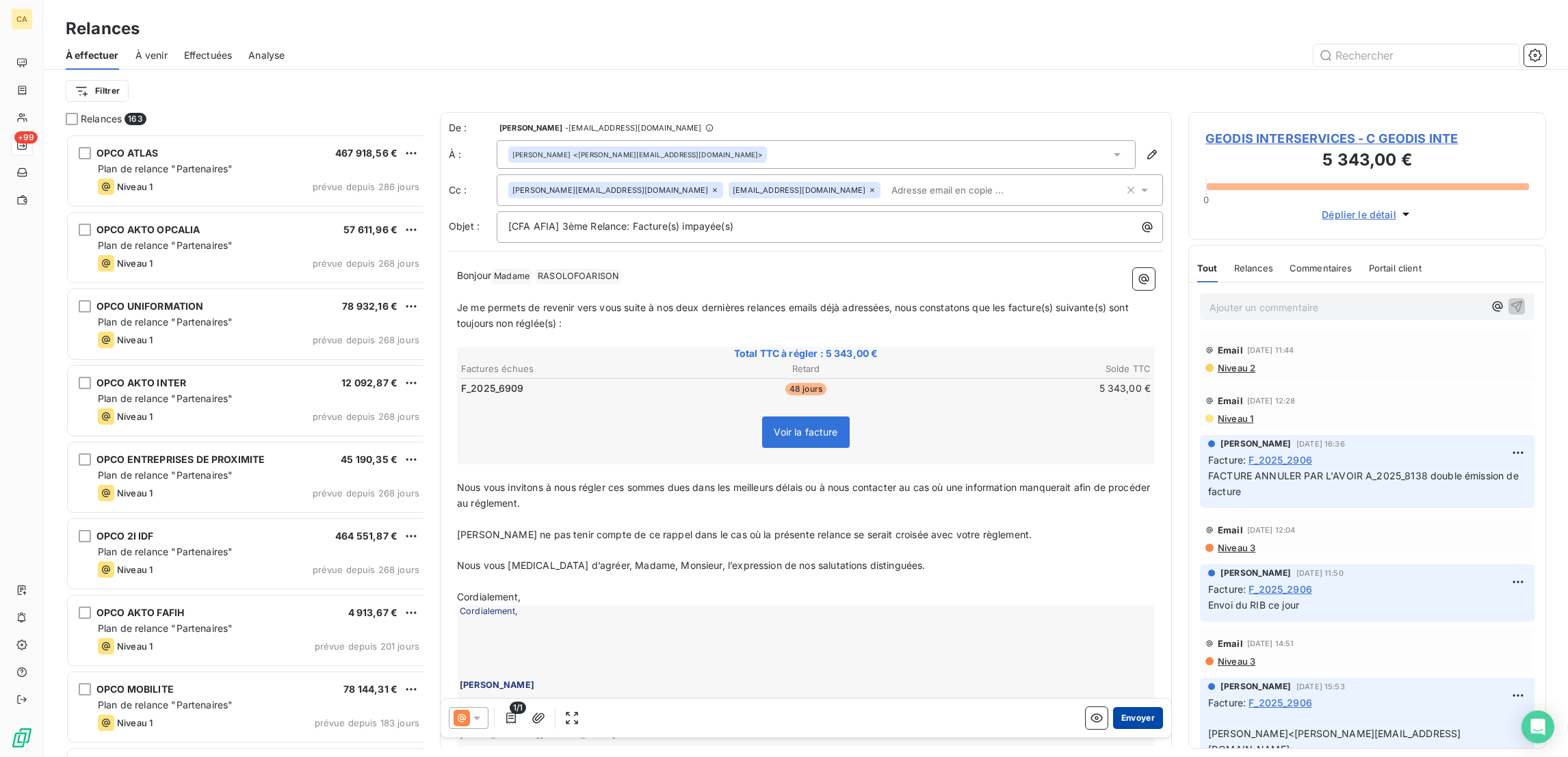
click at [1129, 707] on button "Envoyer" at bounding box center [1137, 718] width 50 height 22
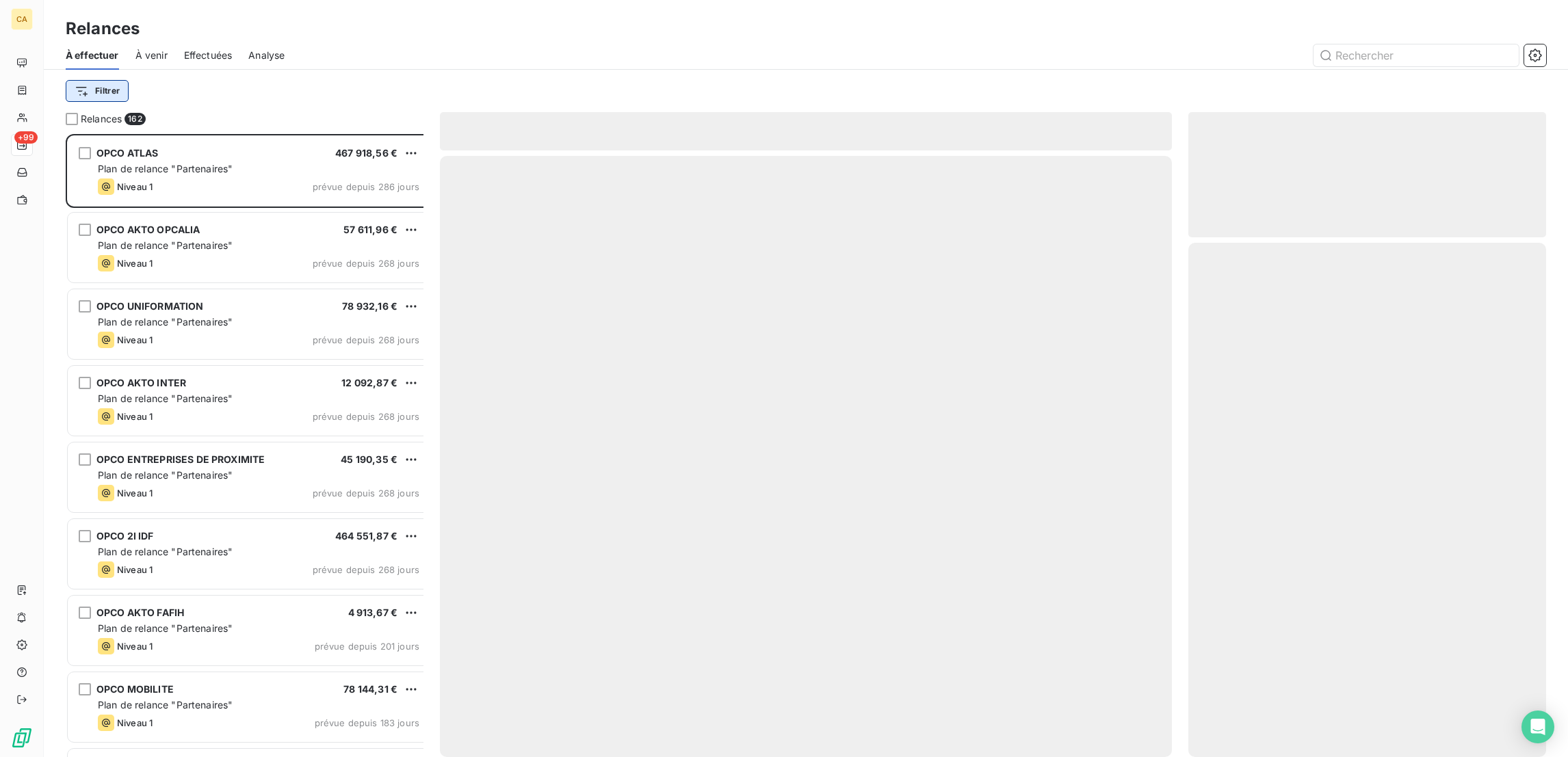
click at [90, 80] on html "CA +99 Relances À effectuer À venir Effectuées Analyse Filtrer Relances 162 OPC…" at bounding box center [784, 378] width 1568 height 757
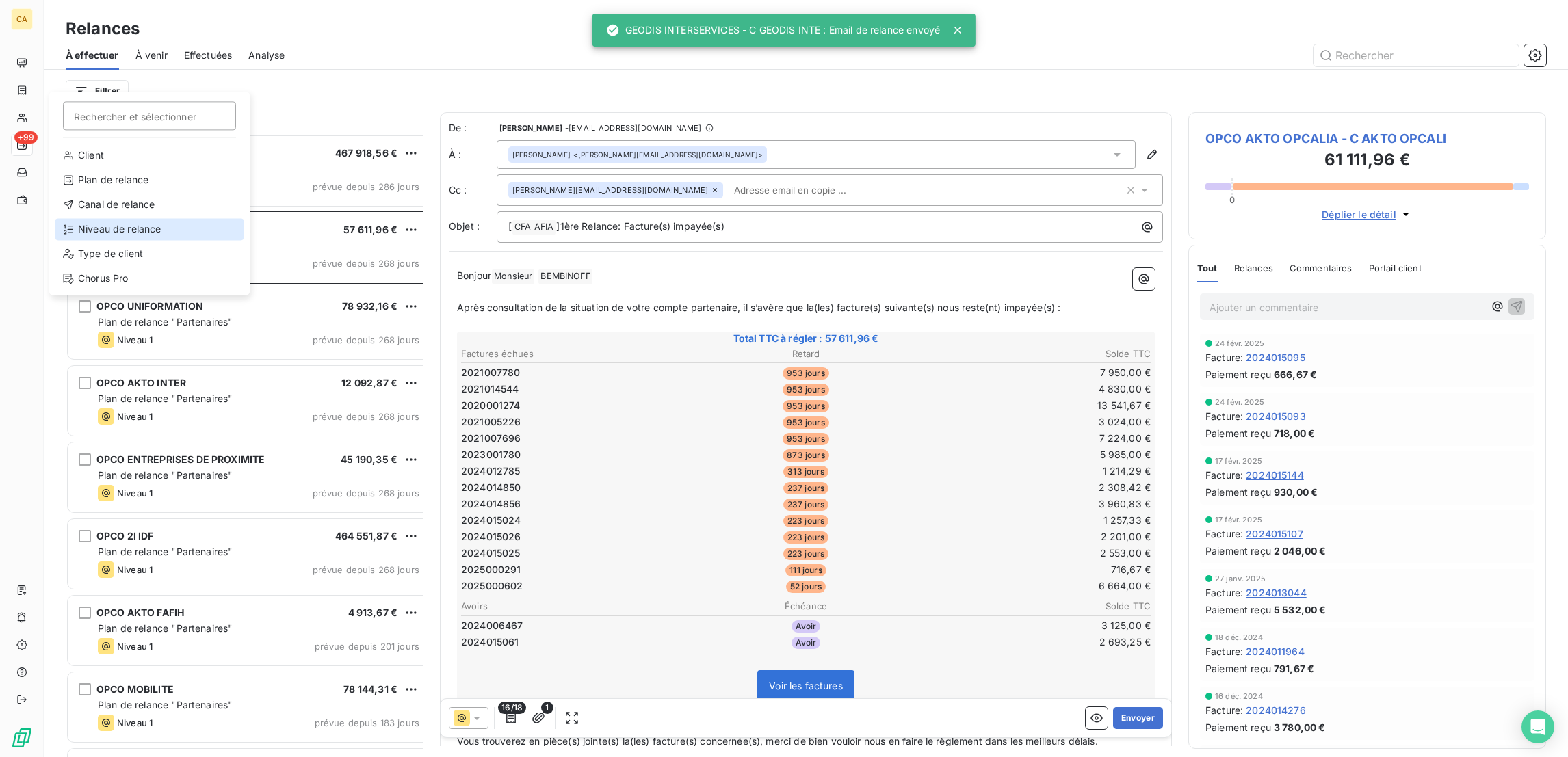
click at [88, 218] on div "Niveau de relance" at bounding box center [149, 229] width 189 height 22
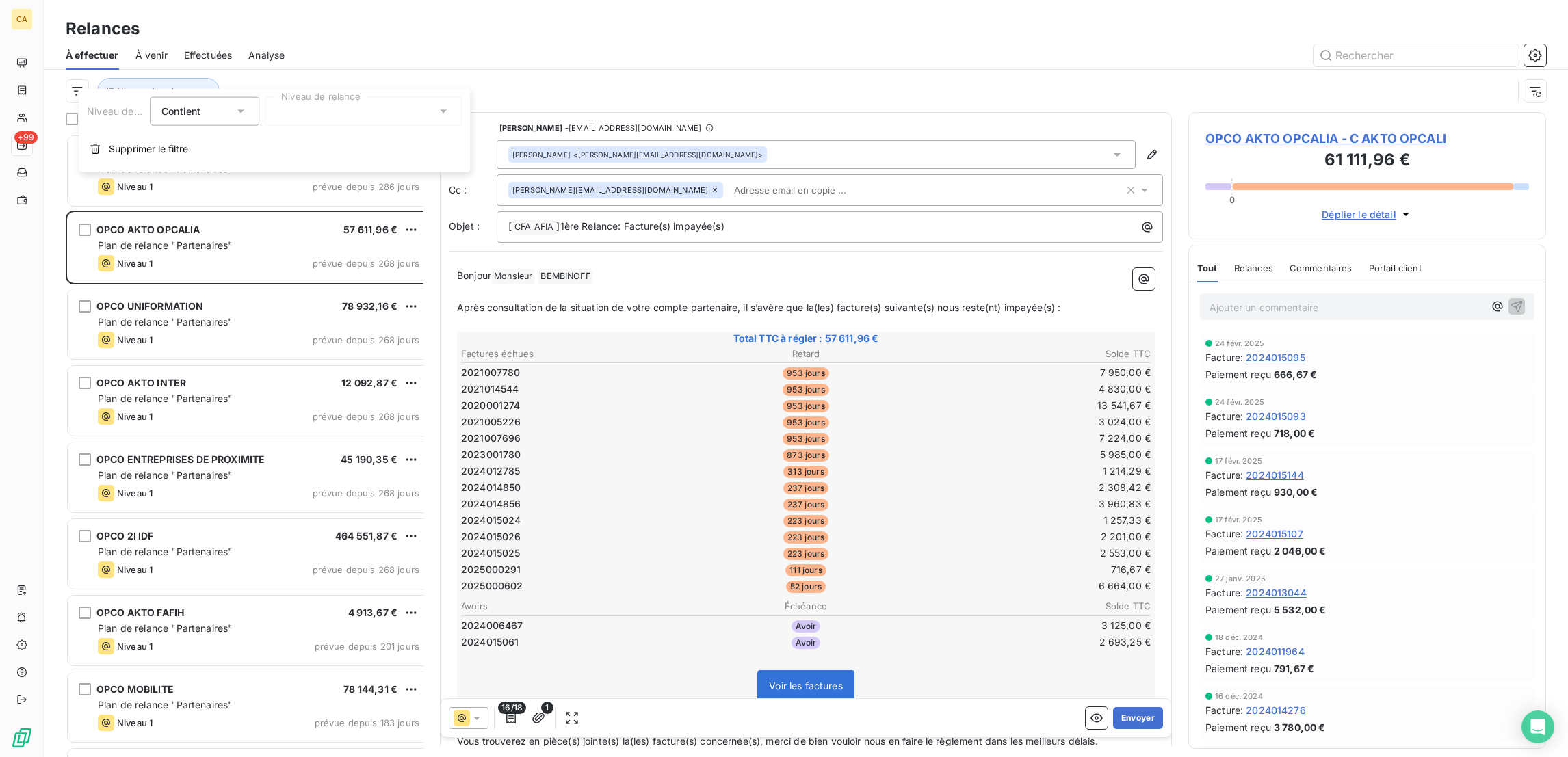
click at [337, 118] on div at bounding box center [363, 111] width 197 height 28
click at [280, 227] on li "Niveau 4" at bounding box center [363, 240] width 197 height 25
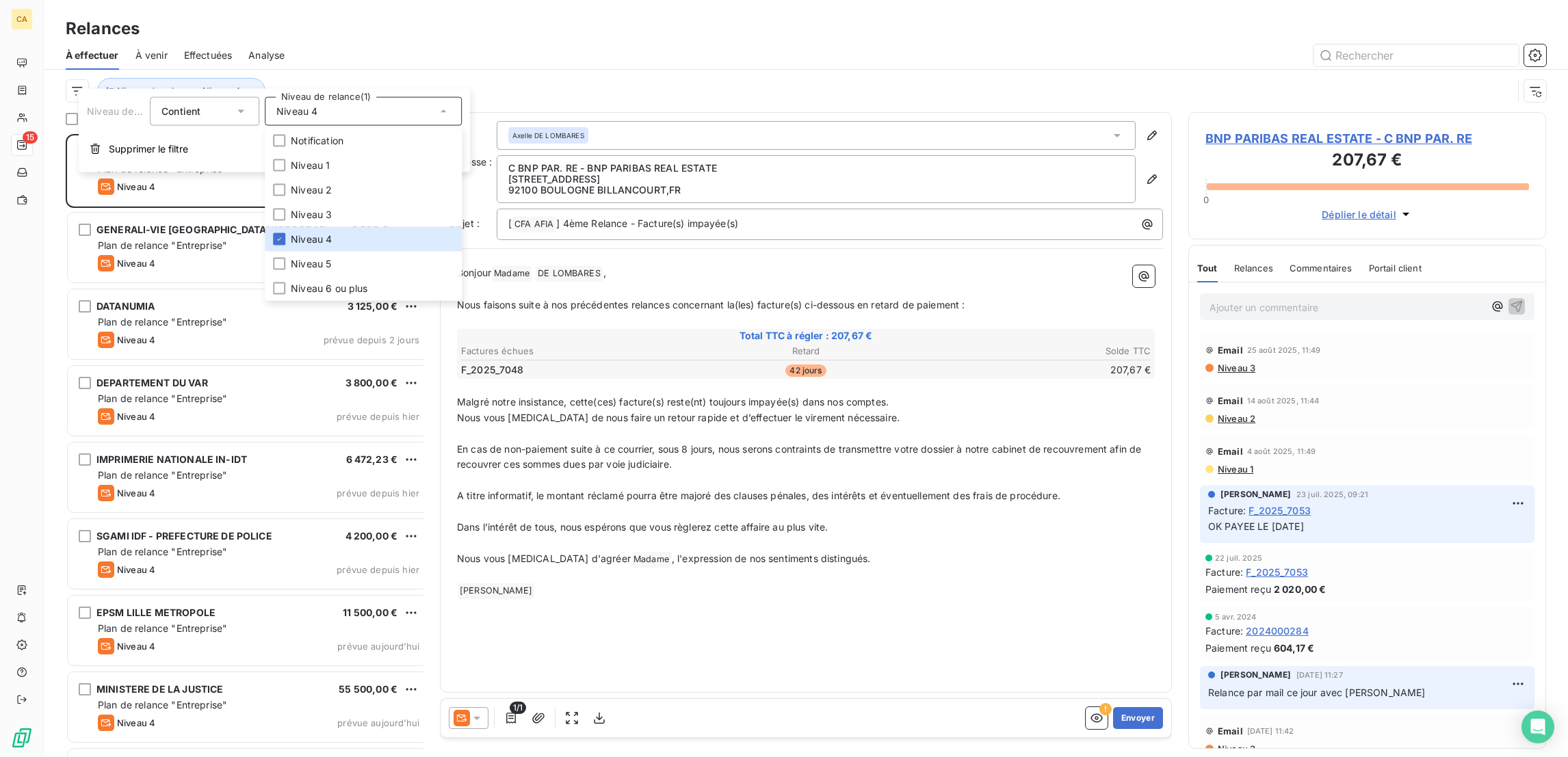
click at [309, 78] on div "Niveau de relance : Niveau 4" at bounding box center [789, 91] width 1447 height 26
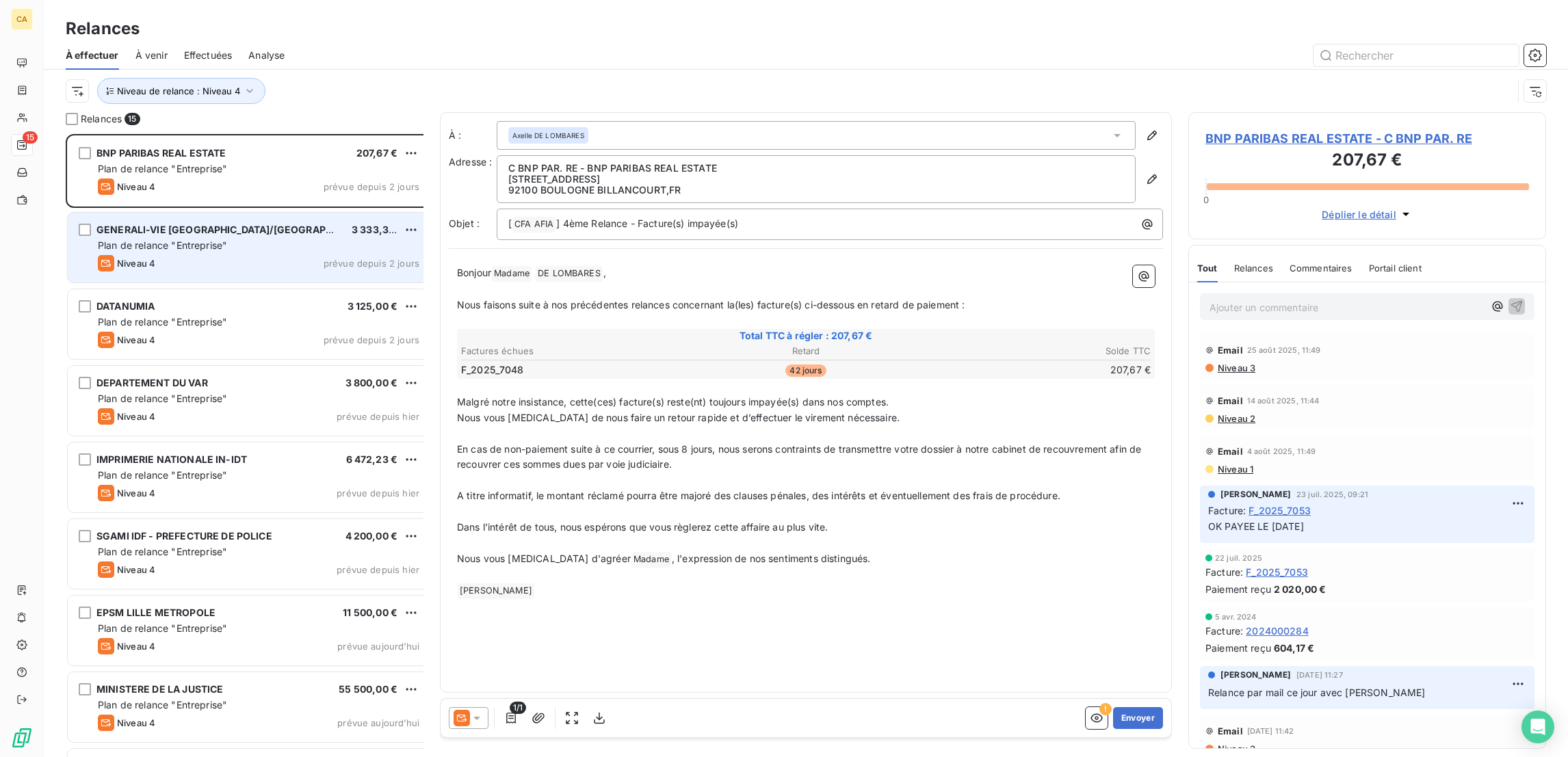
click at [183, 255] on div "Niveau 4 prévue depuis 2 jours" at bounding box center [259, 263] width 322 height 16
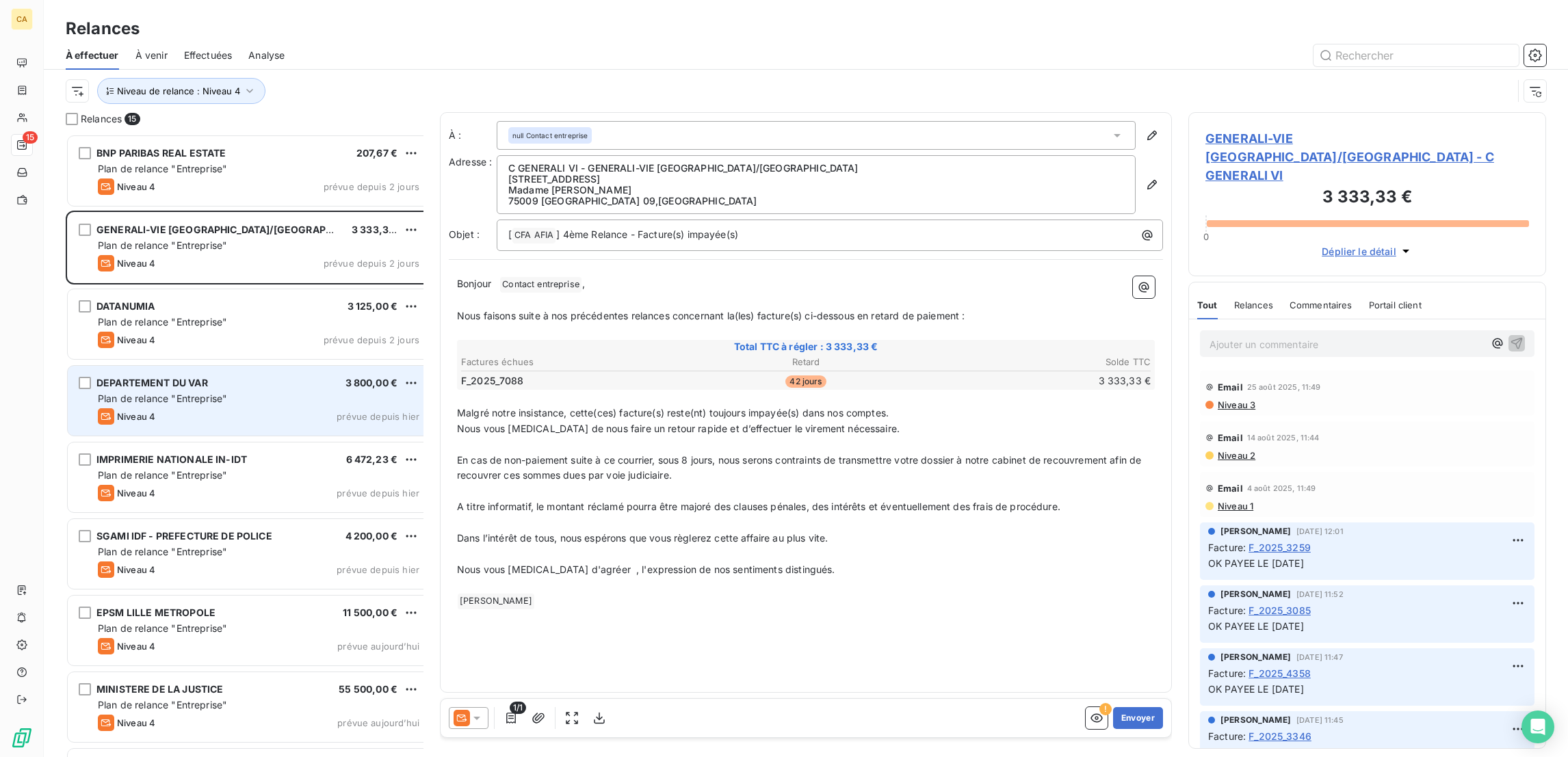
click at [177, 377] on span "DEPARTEMENT DU VAR" at bounding box center [152, 383] width 112 height 12
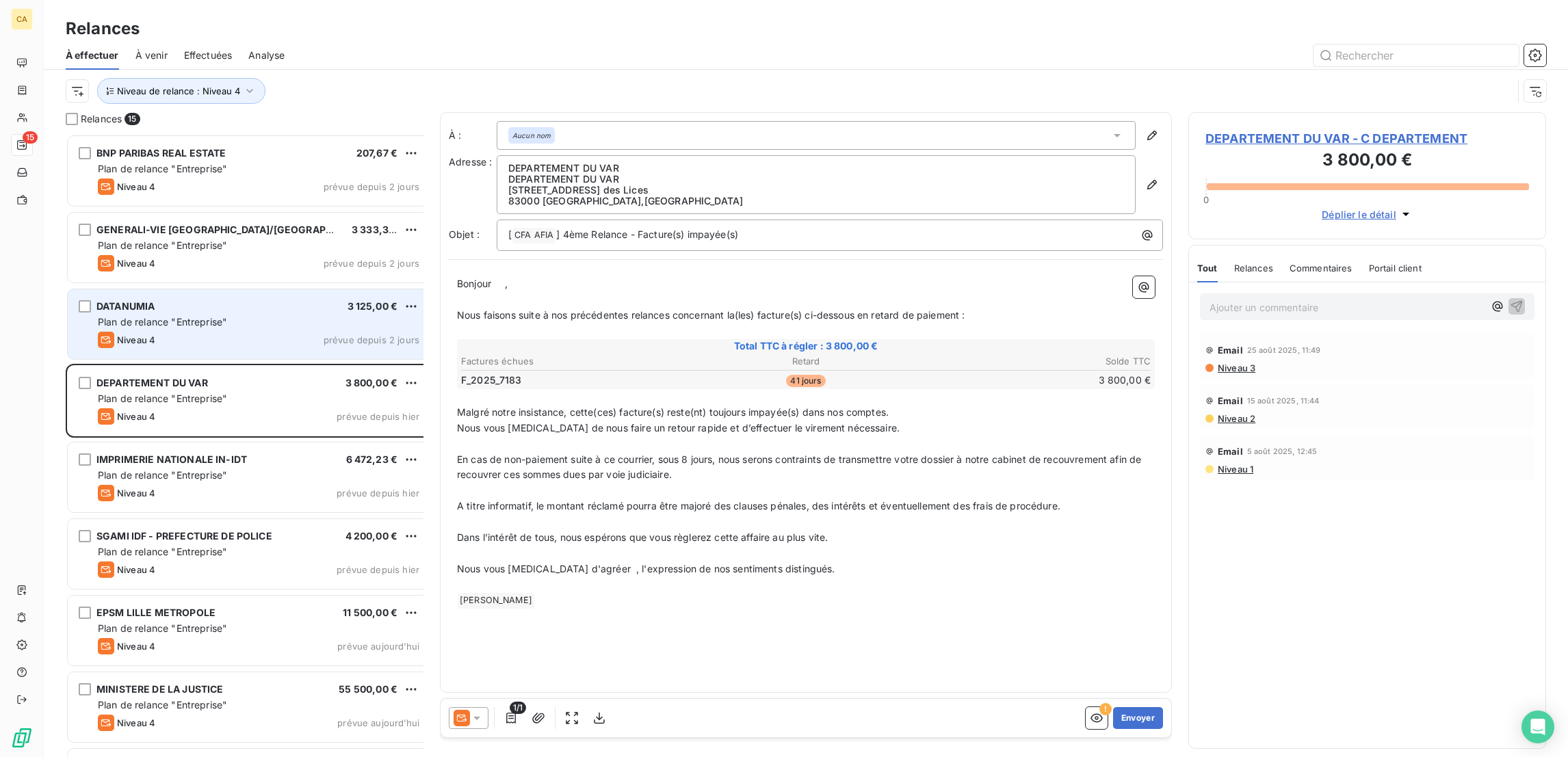
click at [202, 332] on div "Niveau 4 prévue depuis 2 jours" at bounding box center [259, 340] width 322 height 16
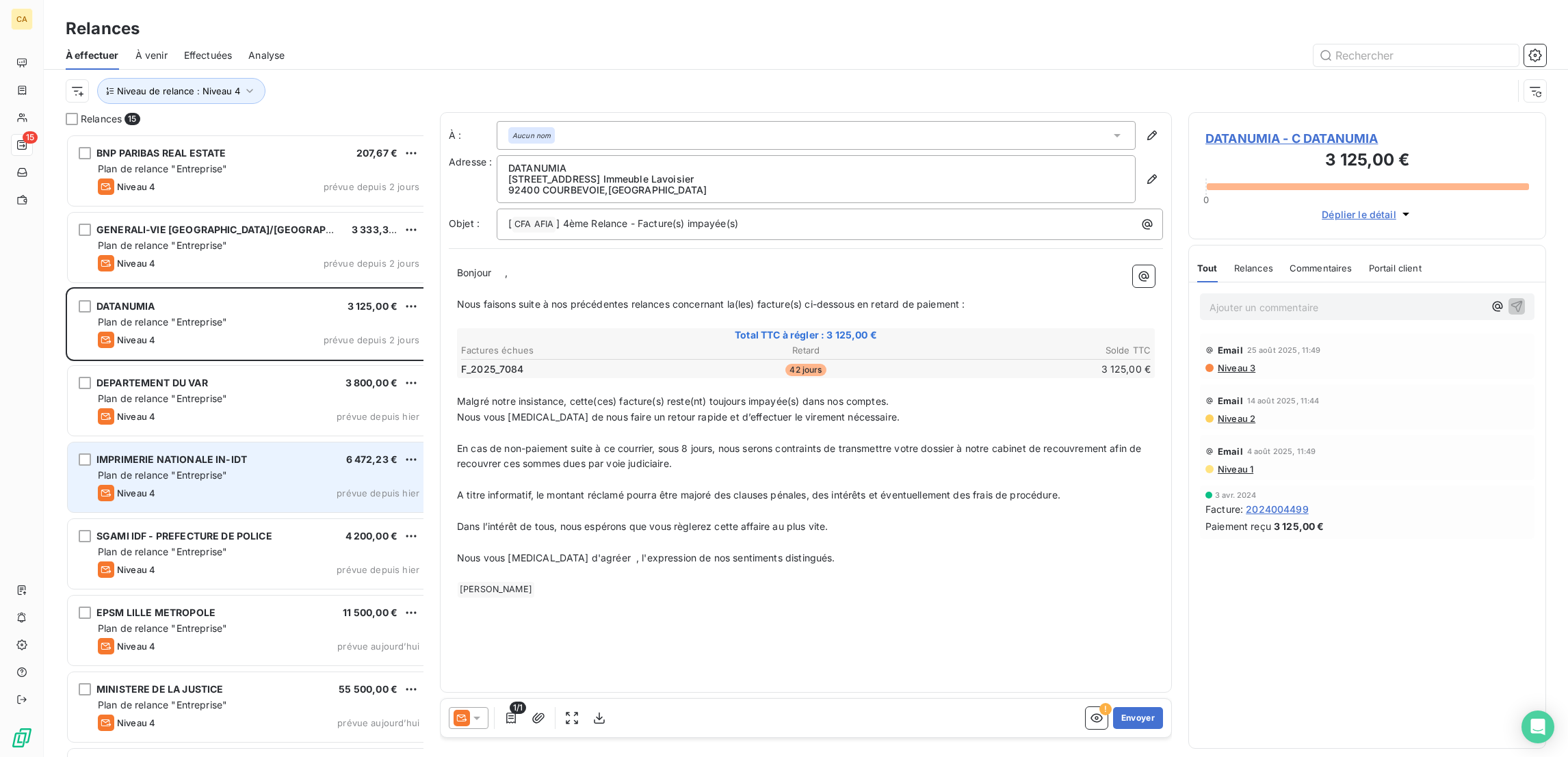
click at [151, 484] on div "Niveau 4 prévue depuis hier" at bounding box center [259, 492] width 322 height 16
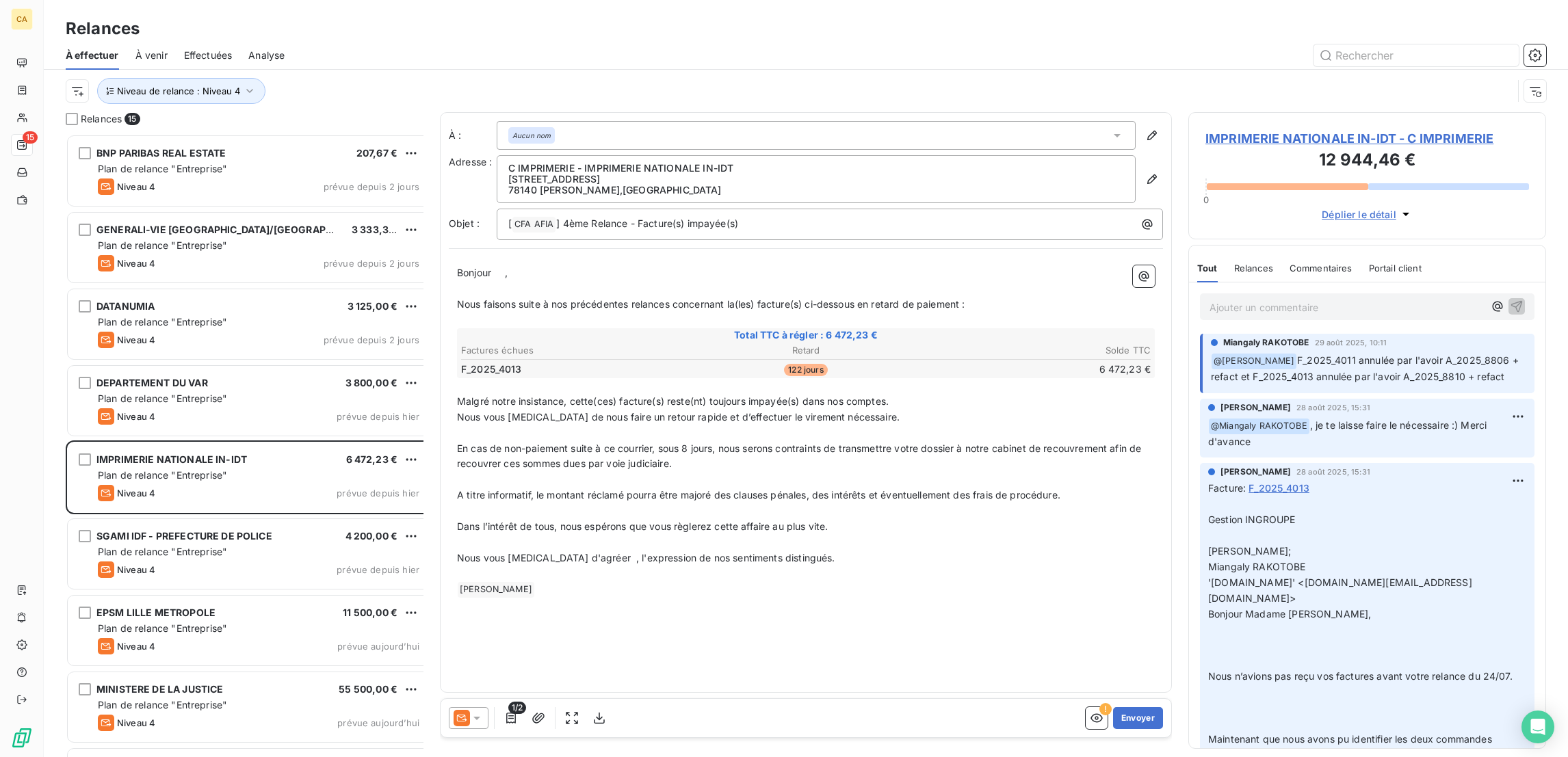
click at [1313, 129] on span "IMPRIMERIE NATIONALE IN-IDT - C IMPRIMERIE" at bounding box center [1367, 138] width 324 height 18
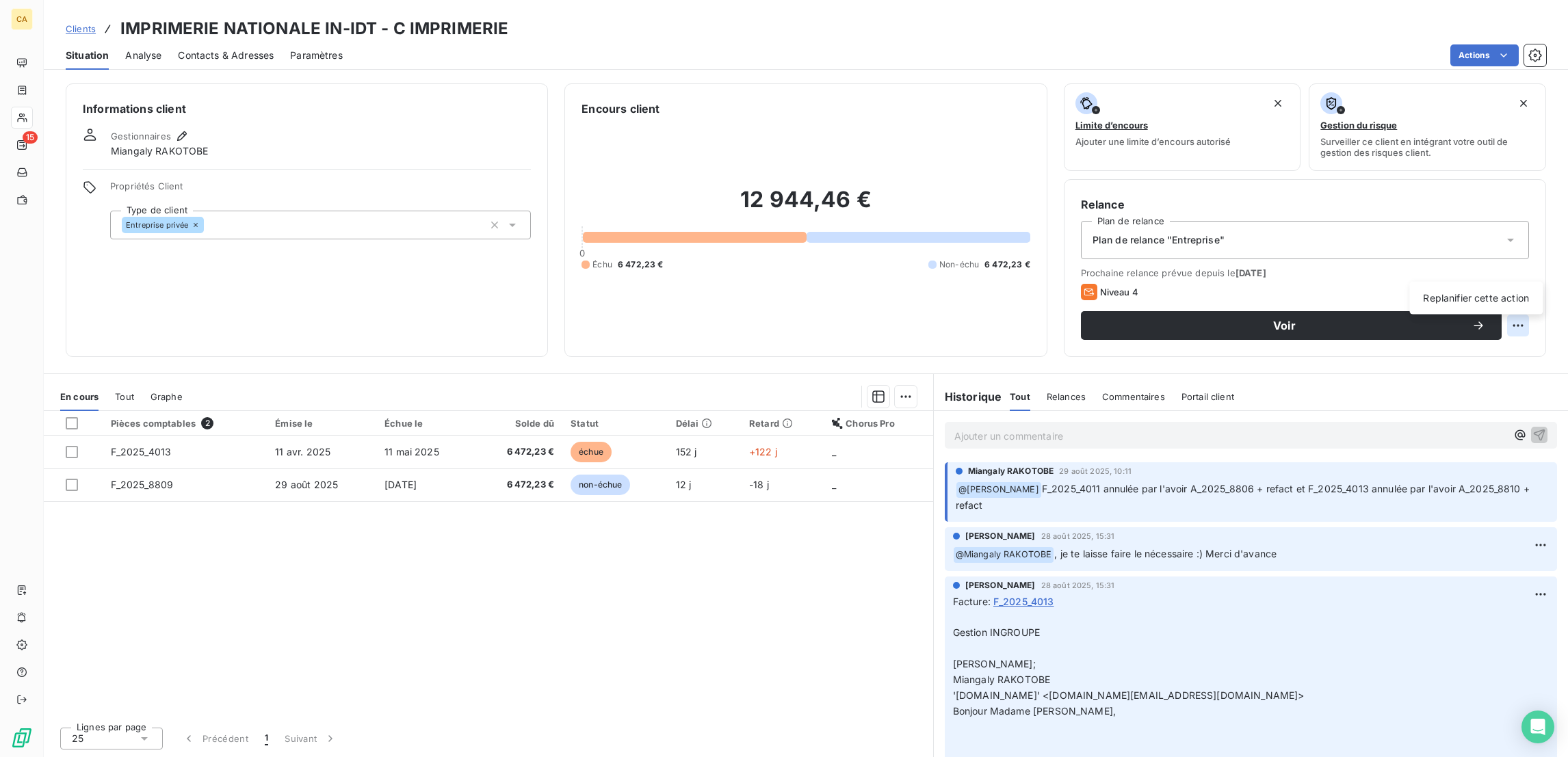
click at [1529, 262] on html "CA 15 Clients IMPRIMERIE NATIONALE IN-IDT - C IMPRIMERIE Situation Analyse Cont…" at bounding box center [784, 378] width 1568 height 757
click at [1463, 292] on div "Replanifier cette action" at bounding box center [1475, 298] width 122 height 22
select select "8"
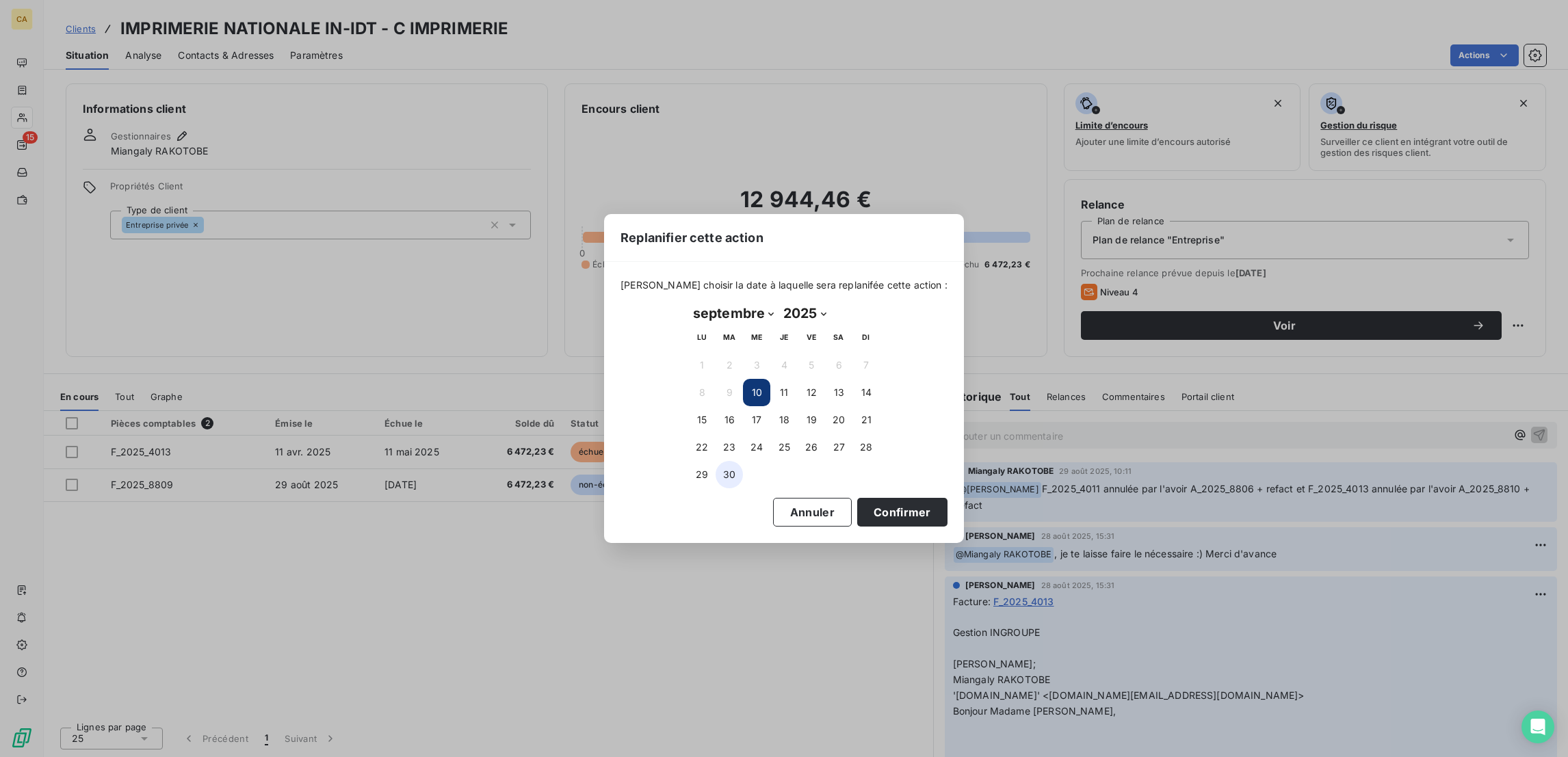
click at [721, 467] on button "30" at bounding box center [729, 474] width 27 height 27
click at [857, 509] on button "Confirmer" at bounding box center [902, 511] width 91 height 28
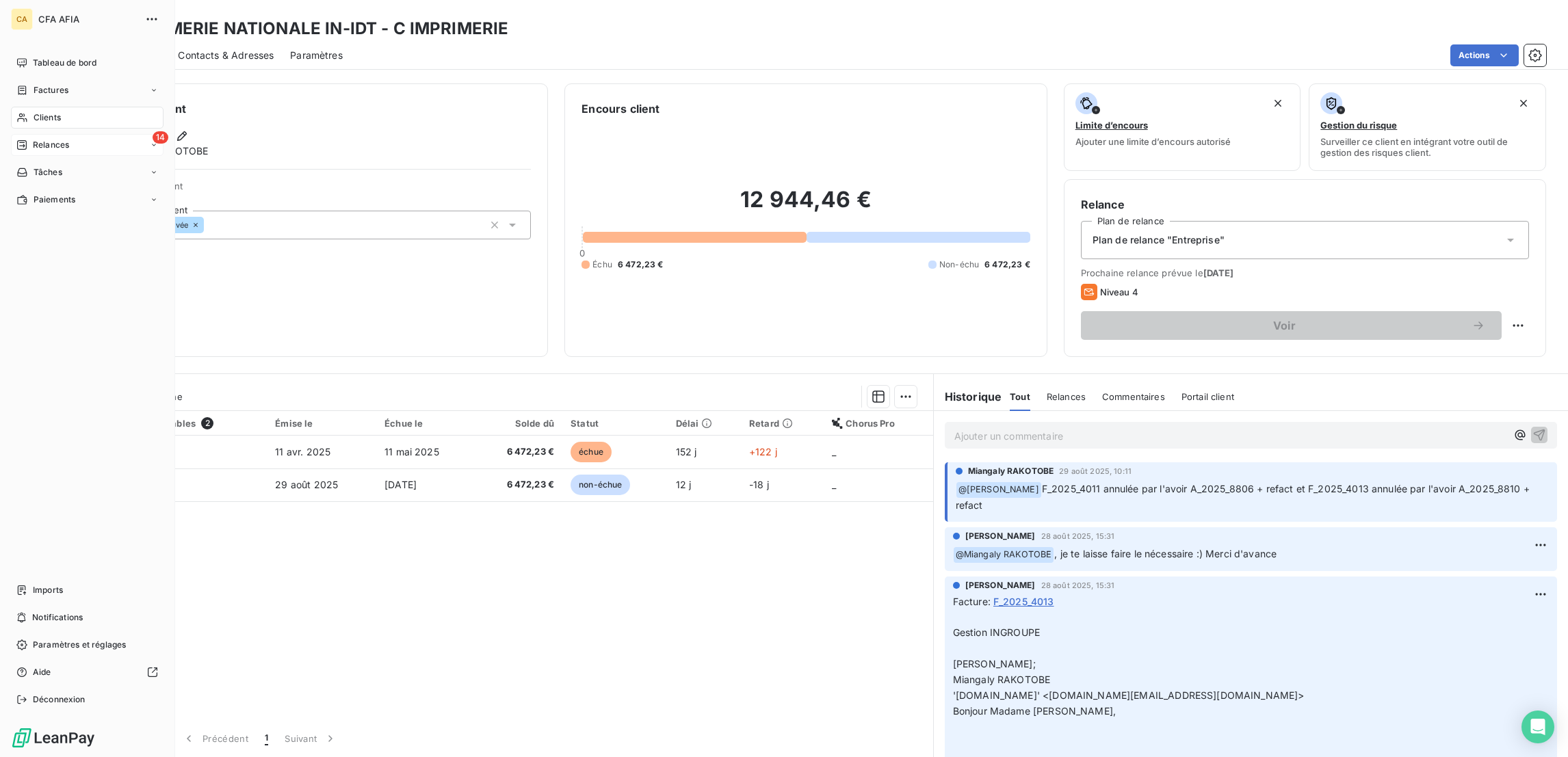
click at [33, 139] on span "Relances" at bounding box center [51, 145] width 37 height 12
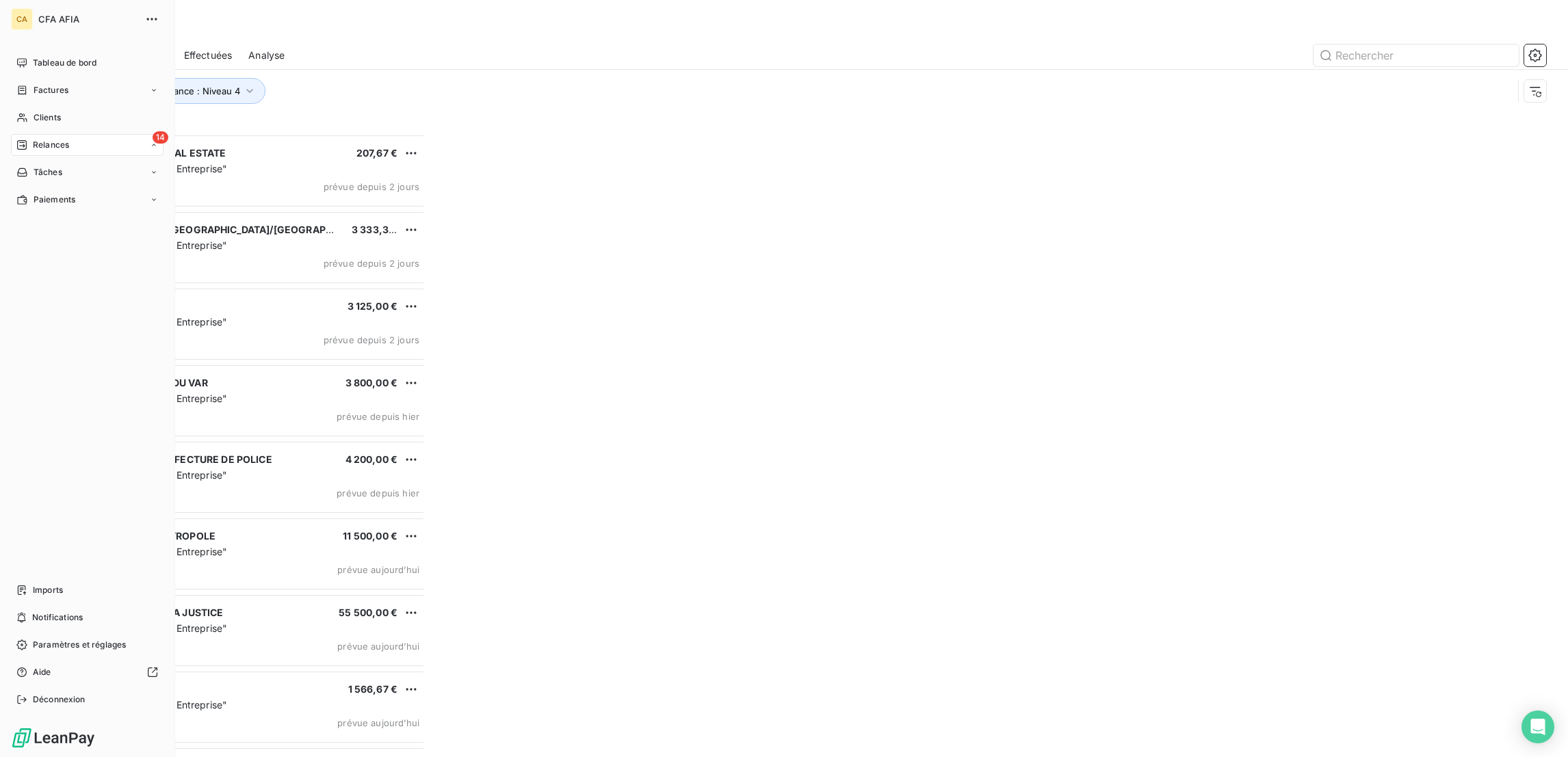
scroll to position [625, 351]
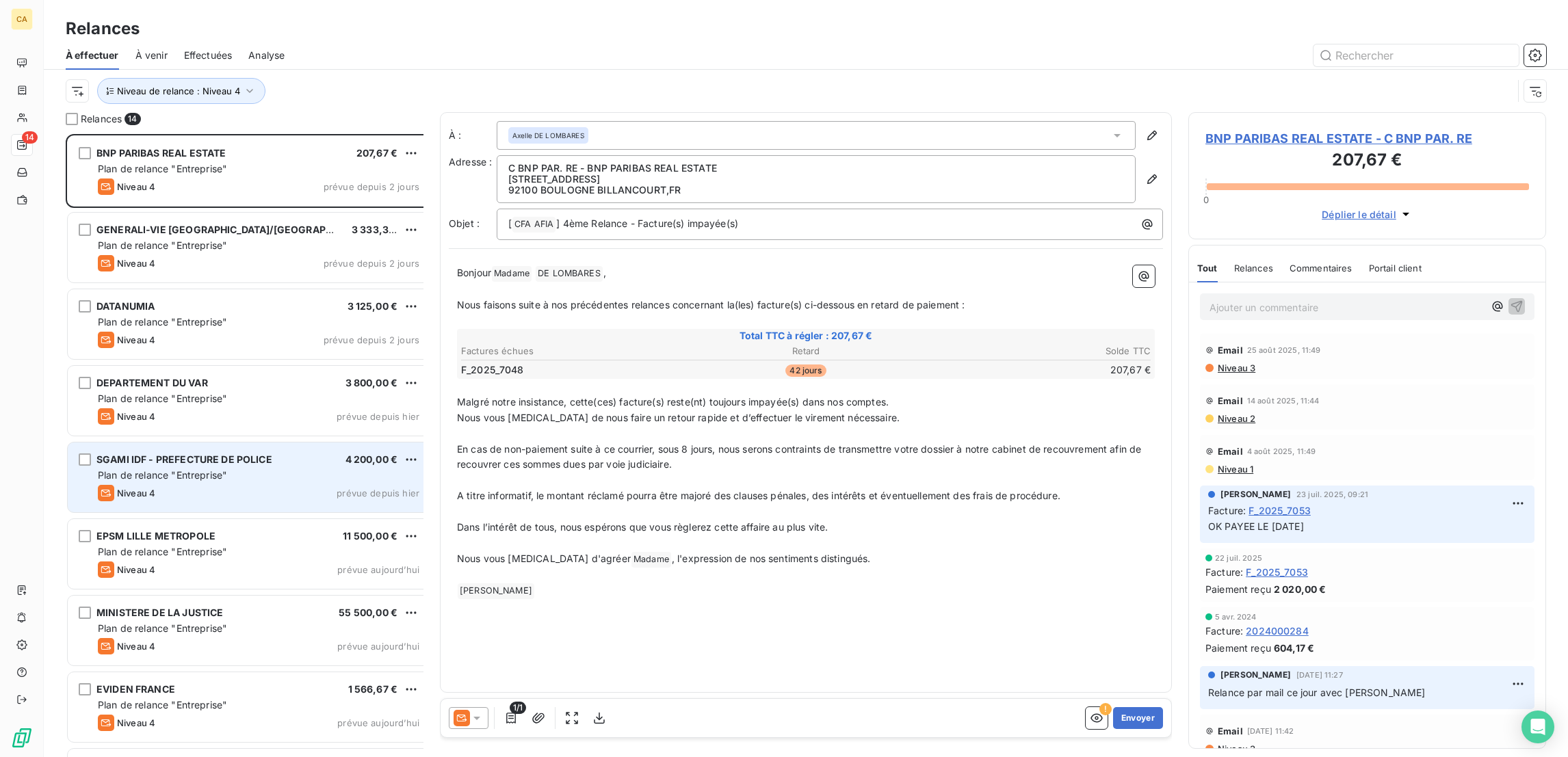
click at [215, 446] on div "SGAMI IDF - PREFECTURE DE POLICE 4 200,00 € Plan de relance "Entreprise" Niveau…" at bounding box center [249, 476] width 363 height 69
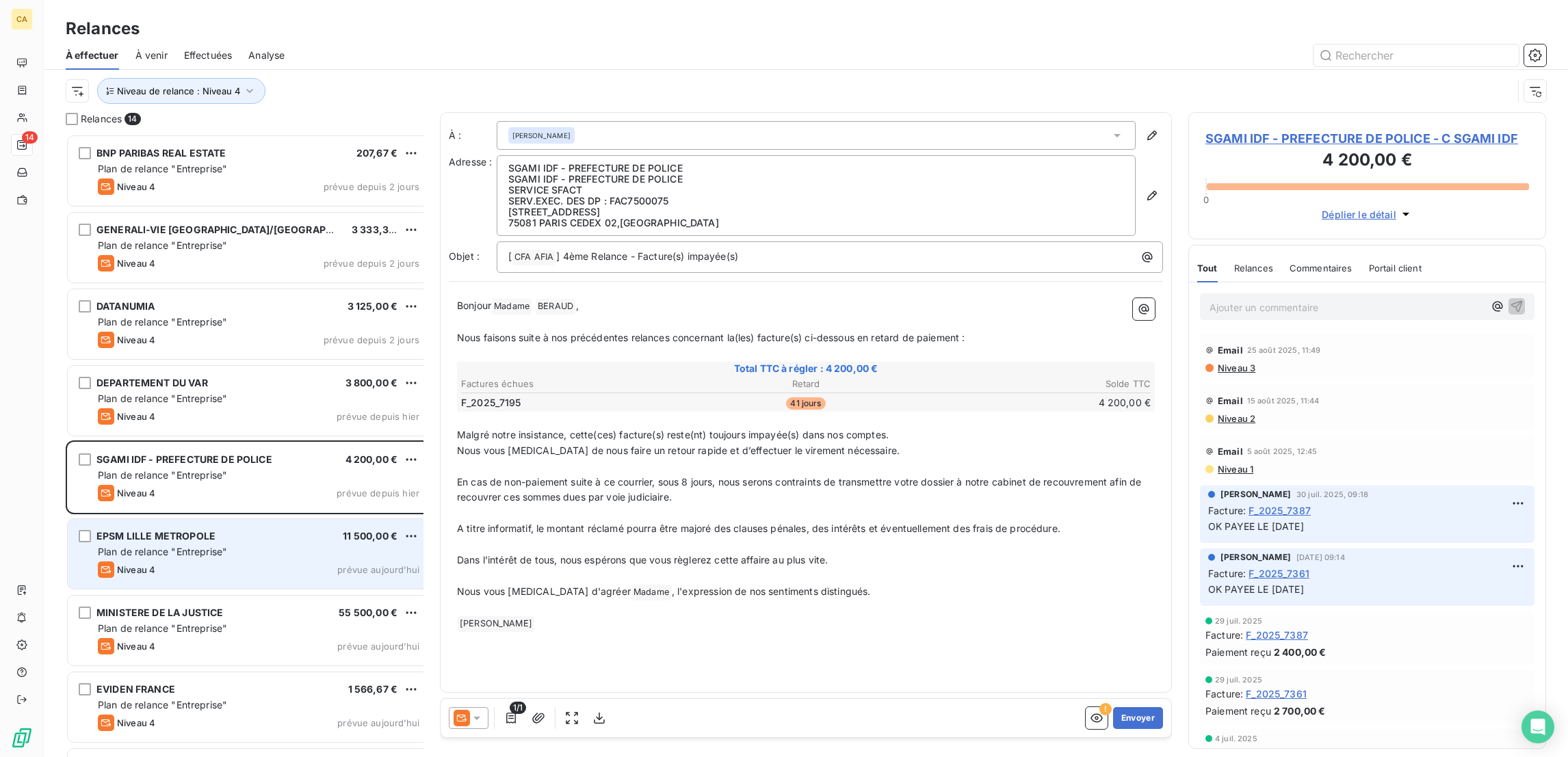
click at [197, 530] on div "EPSM LILLE METROPOLE 11 500,00 €" at bounding box center [259, 536] width 322 height 12
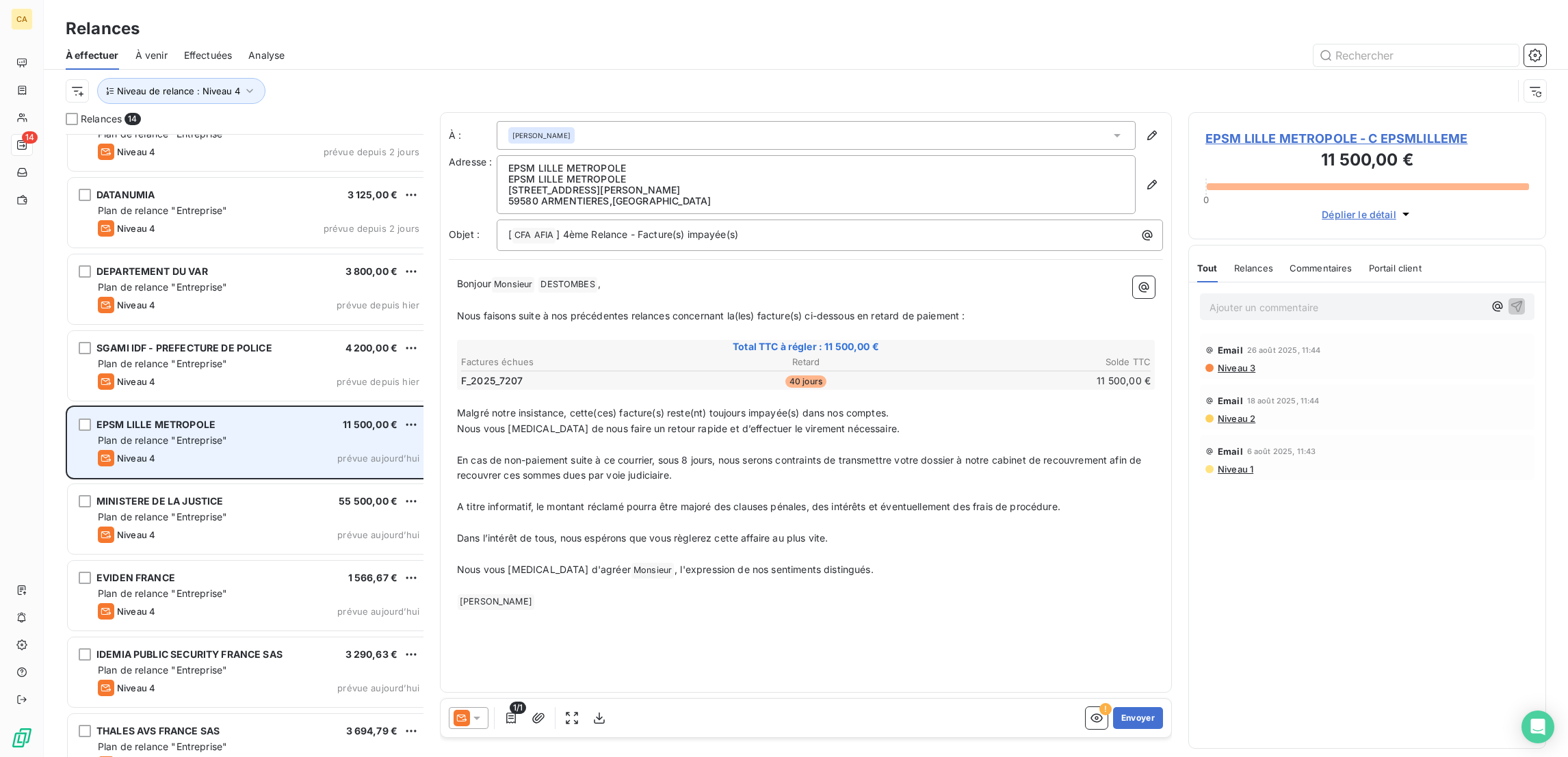
scroll to position [113, 0]
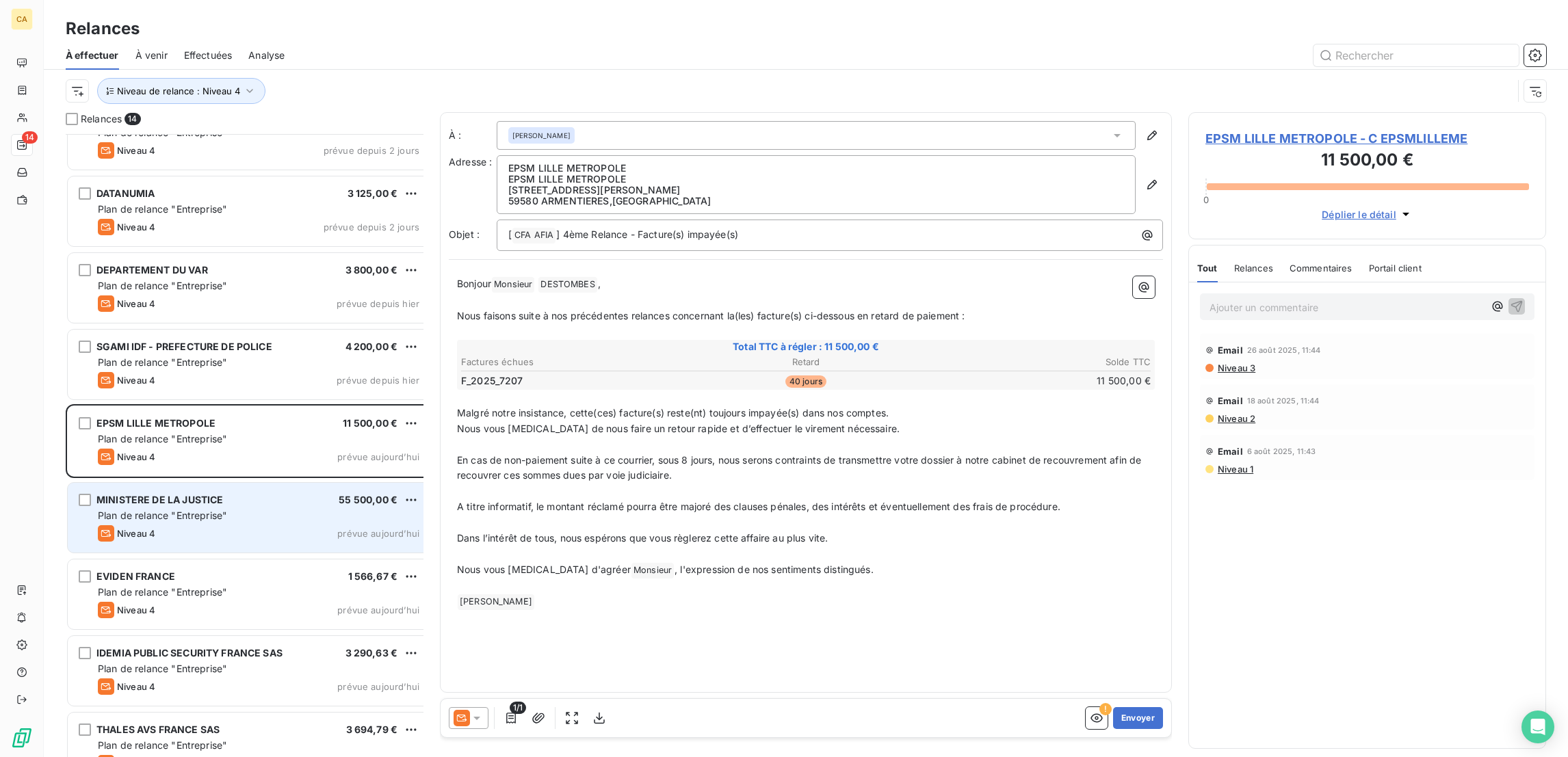
click at [216, 509] on div "Plan de relance "Entreprise"" at bounding box center [259, 515] width 322 height 14
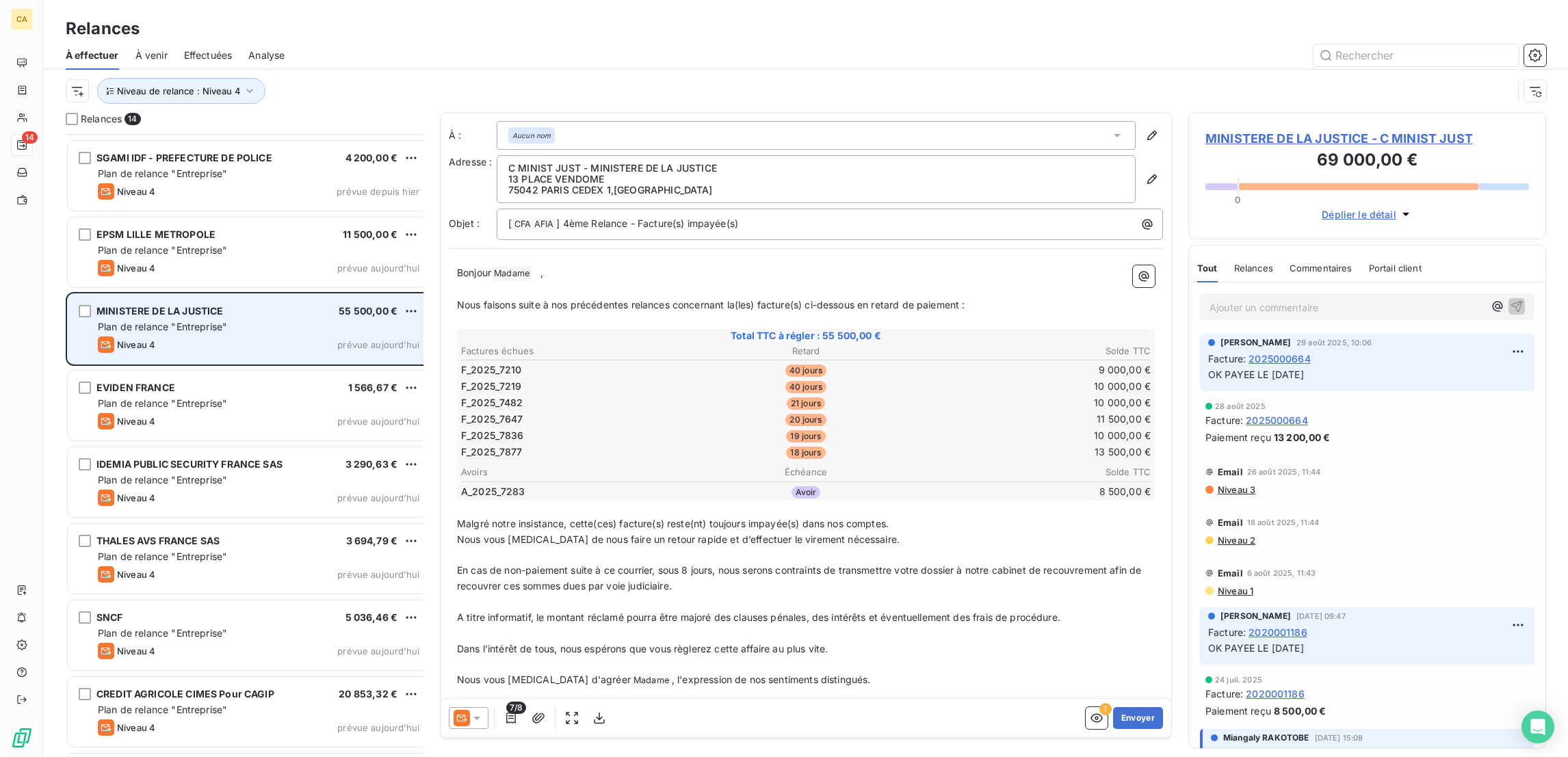
scroll to position [303, 0]
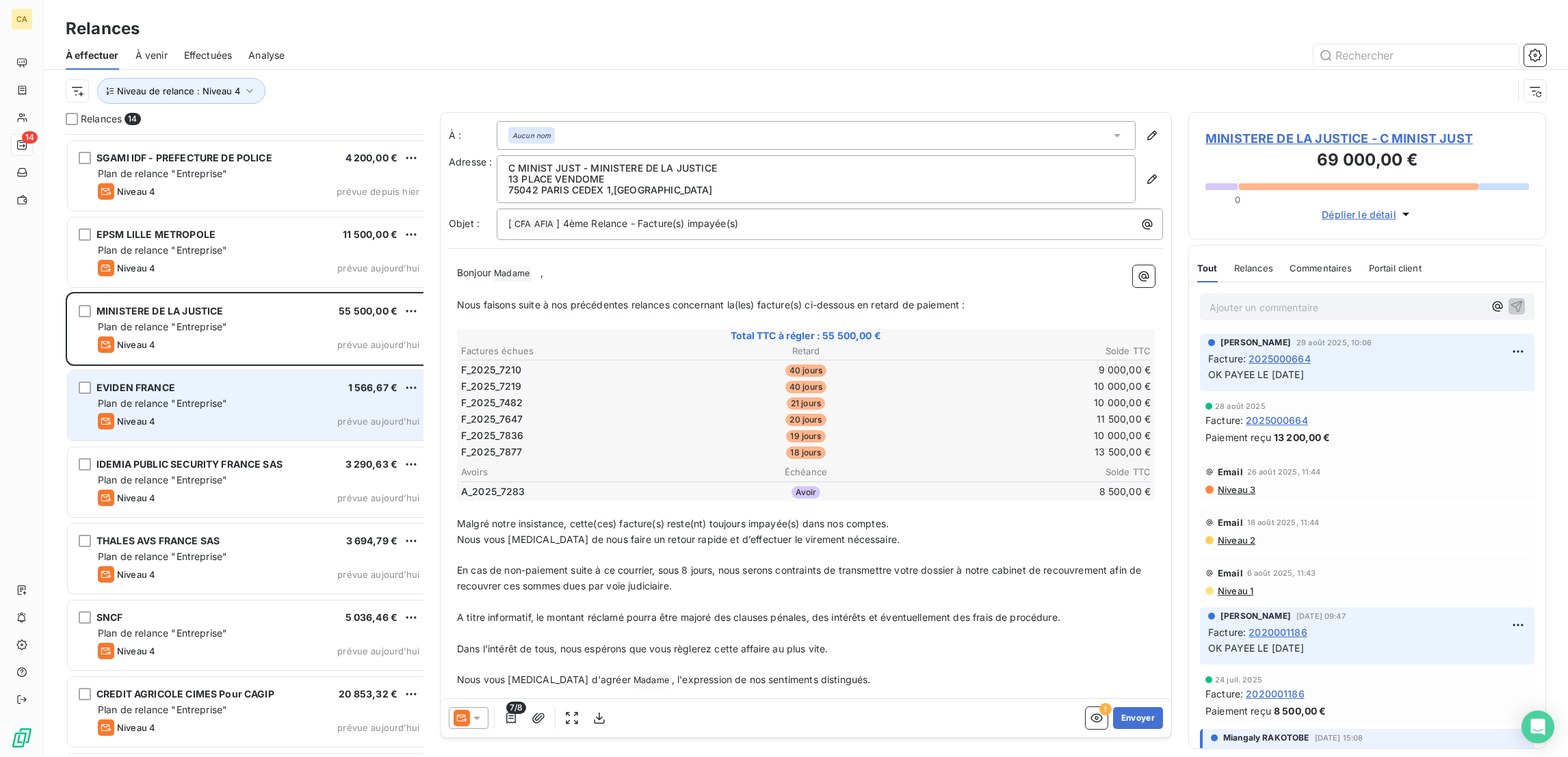
click at [215, 381] on div "EVIDEN FRANCE 1 566,67 €" at bounding box center [259, 387] width 322 height 12
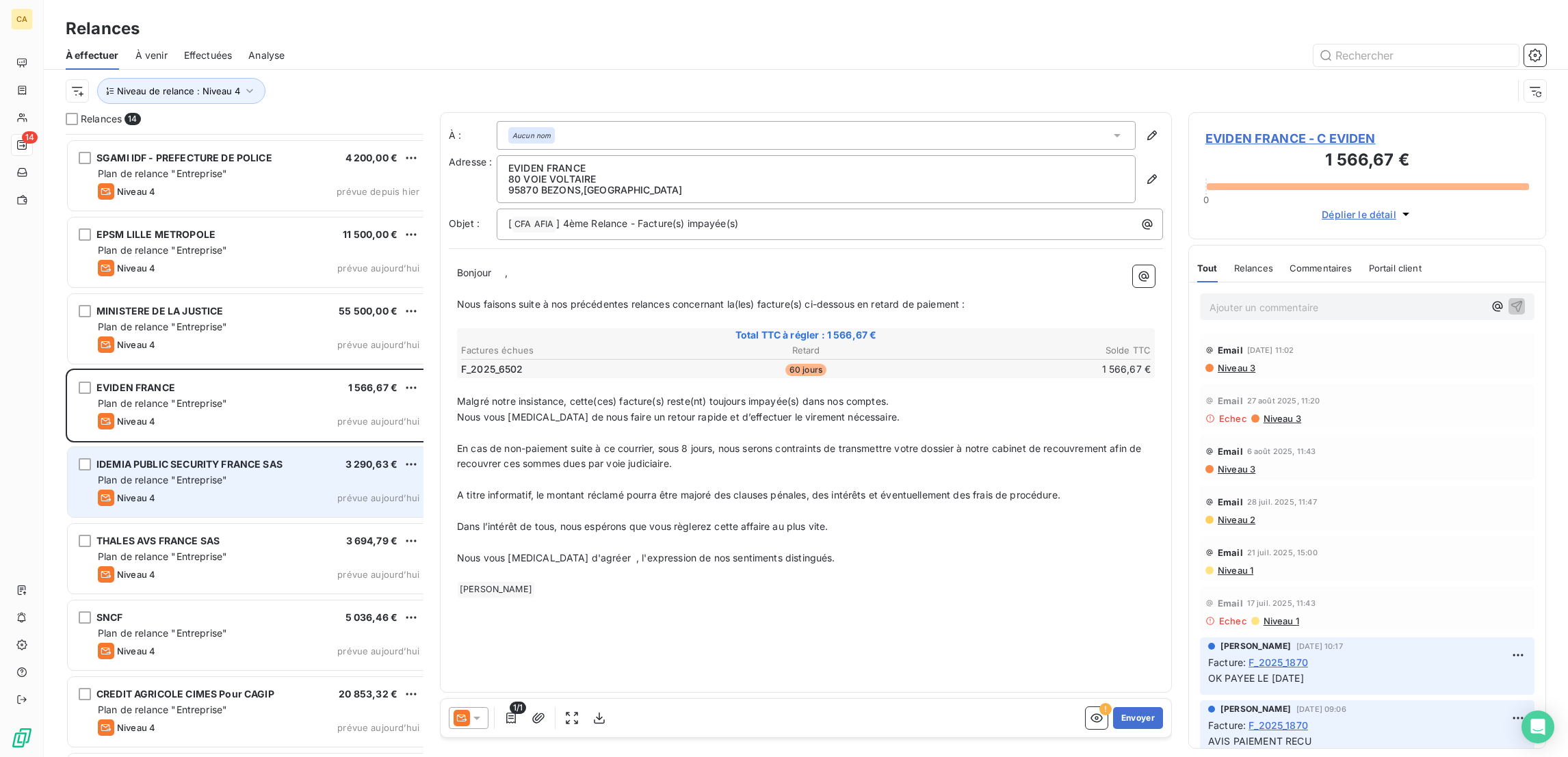
click at [186, 481] on div "IDEMIA PUBLIC SECURITY FRANCE SAS 3 290,63 € Plan de relance "Entreprise" Nivea…" at bounding box center [249, 482] width 363 height 69
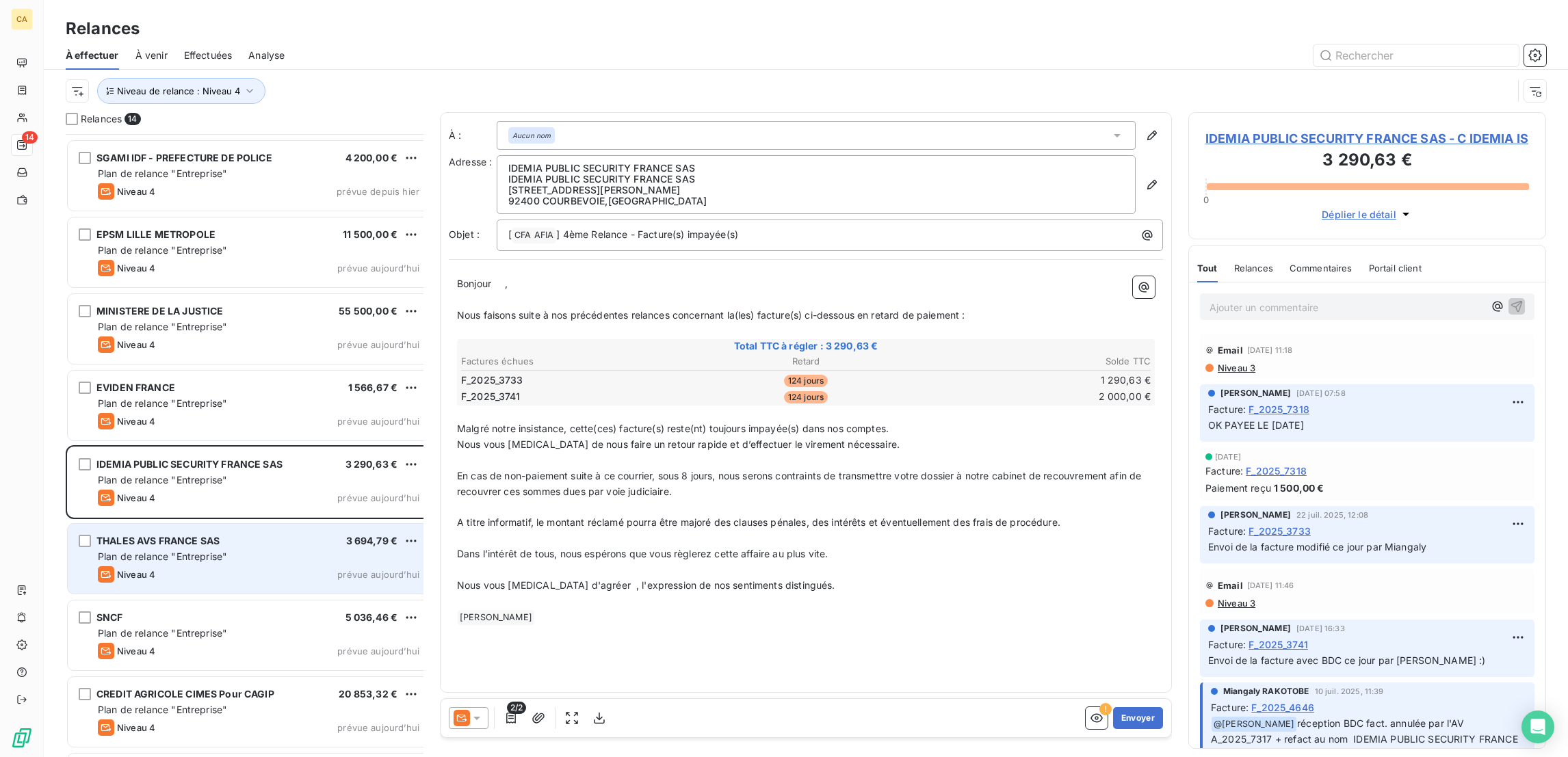
click at [230, 566] on div "Niveau 4 prévue aujourd’hui" at bounding box center [259, 574] width 322 height 16
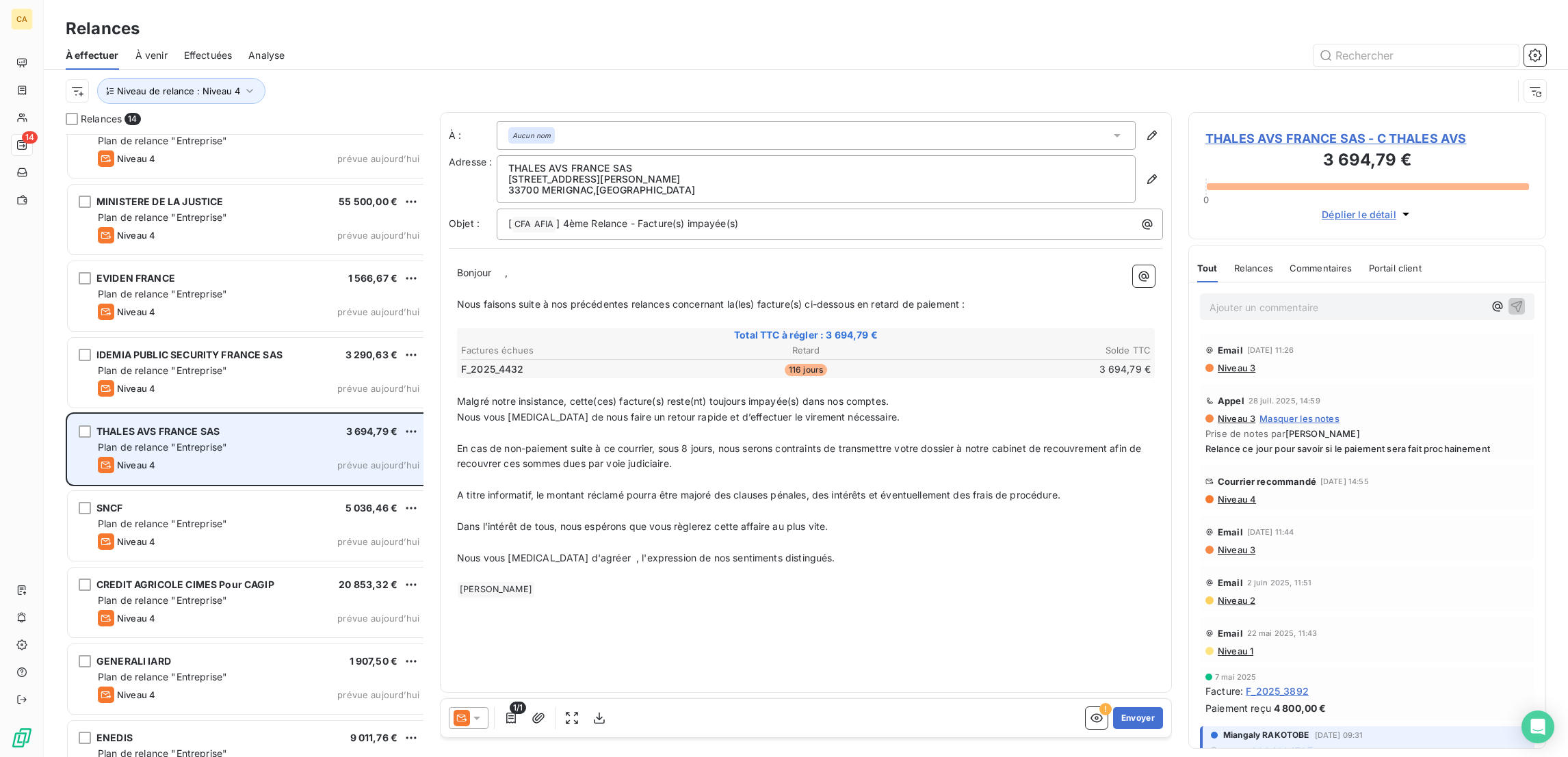
scroll to position [431, 0]
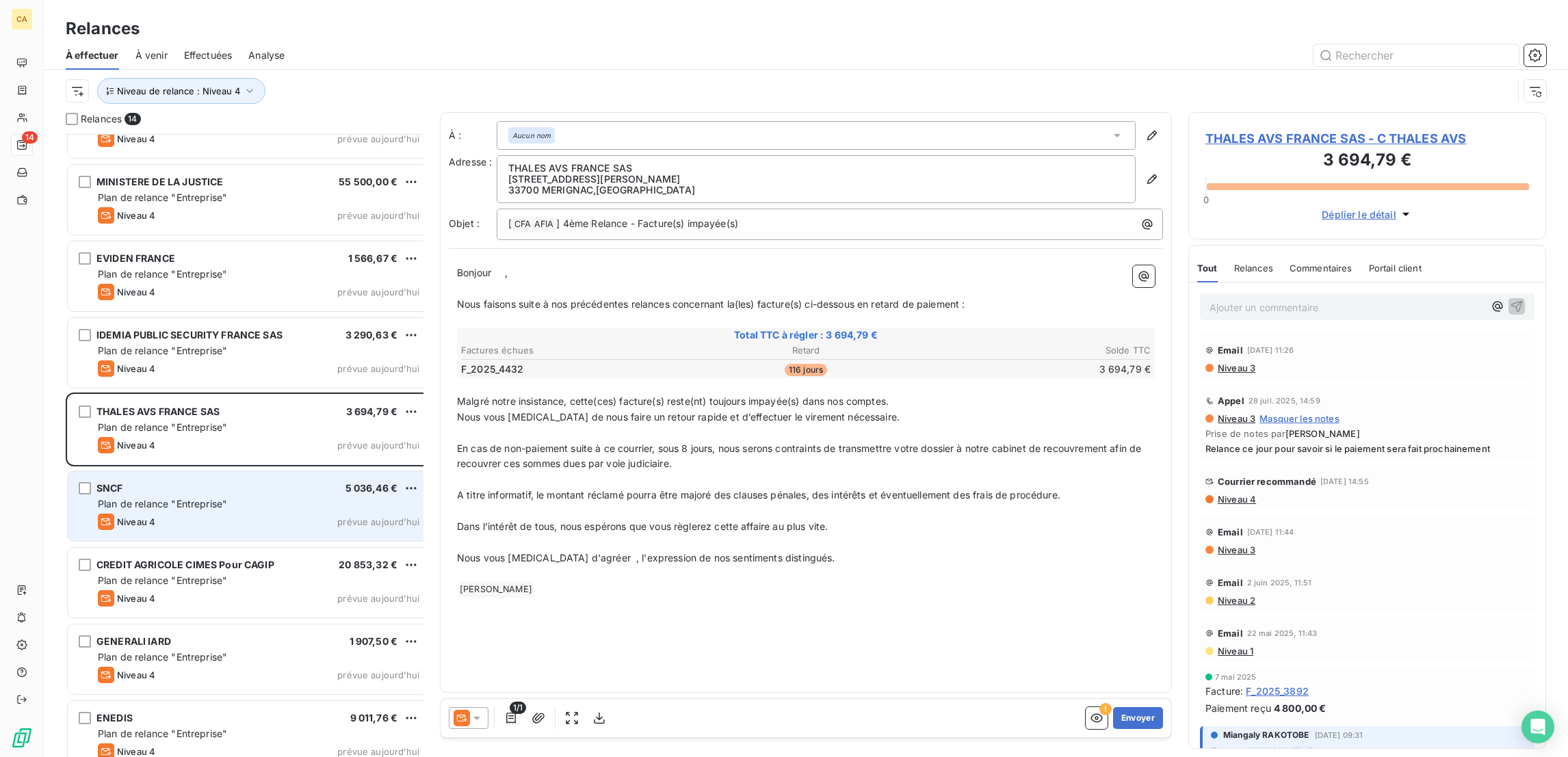
click at [228, 482] on div "SNCF 5 036,46 €" at bounding box center [259, 488] width 322 height 12
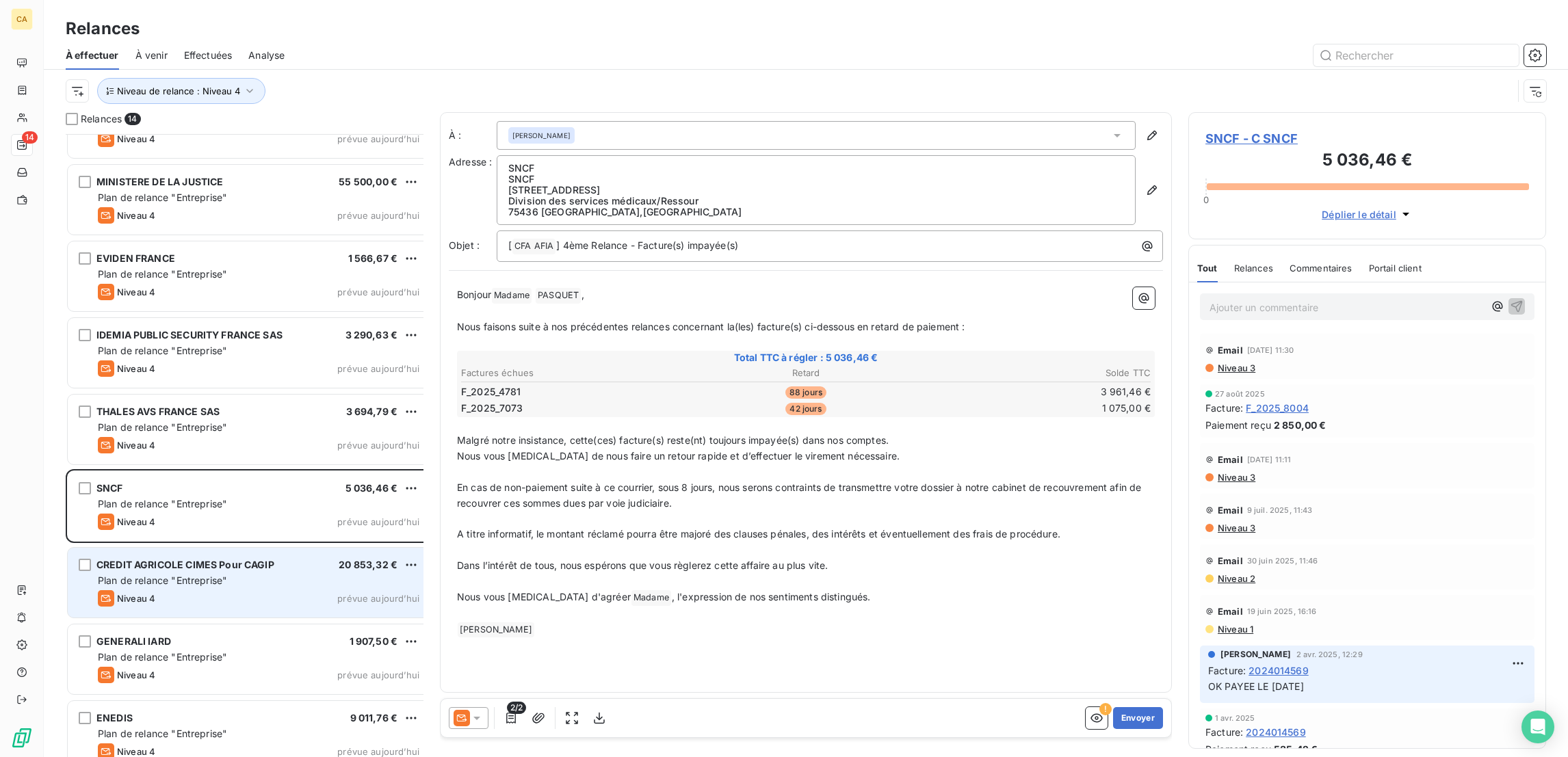
click at [170, 574] on span "Plan de relance "Entreprise"" at bounding box center [162, 580] width 129 height 12
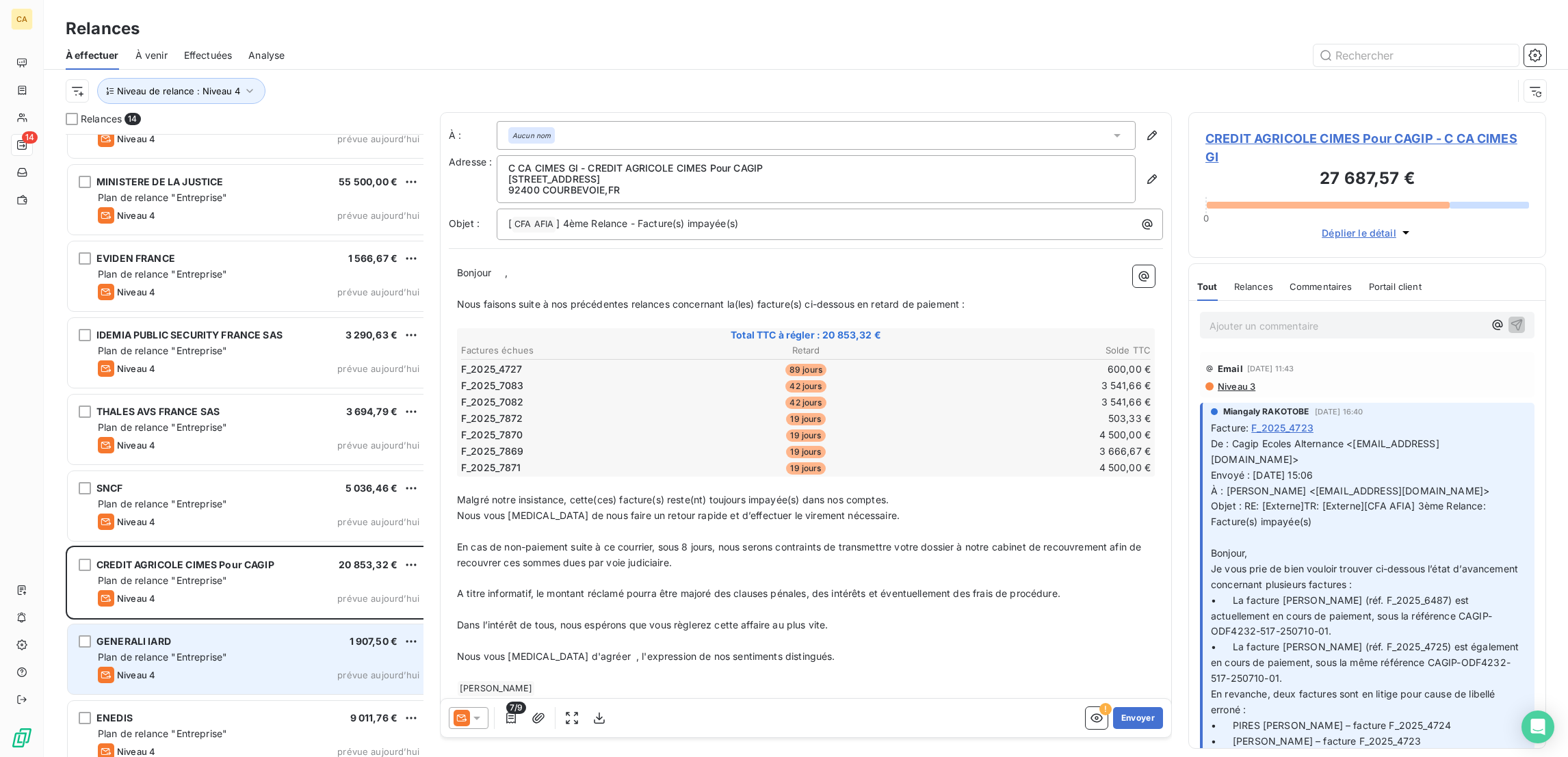
drag, startPoint x: 173, startPoint y: 633, endPoint x: 141, endPoint y: 634, distance: 32.0
click at [141, 651] on span "Plan de relance "Entreprise"" at bounding box center [162, 657] width 129 height 12
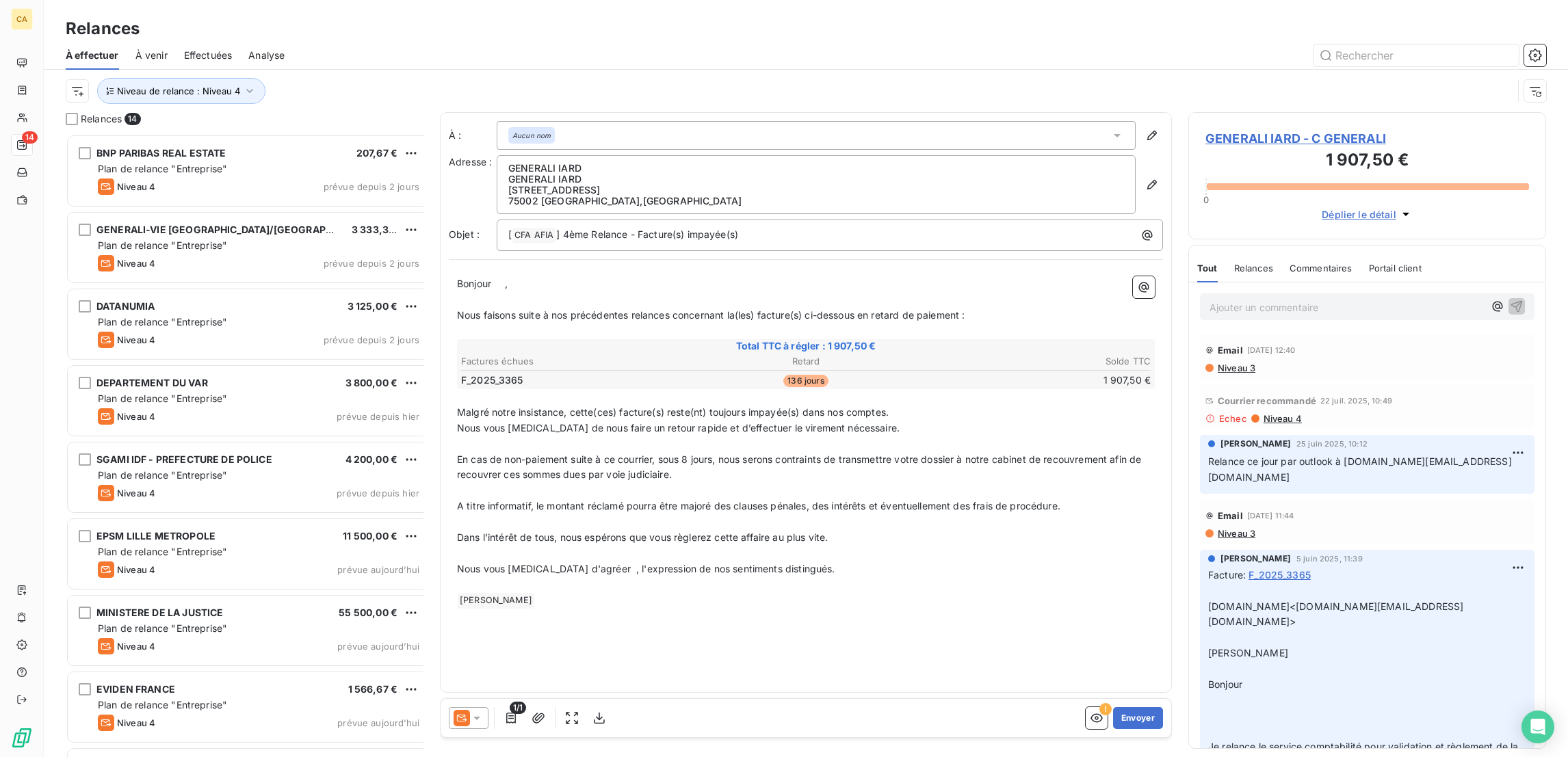
click at [301, 45] on div at bounding box center [923, 56] width 1245 height 22
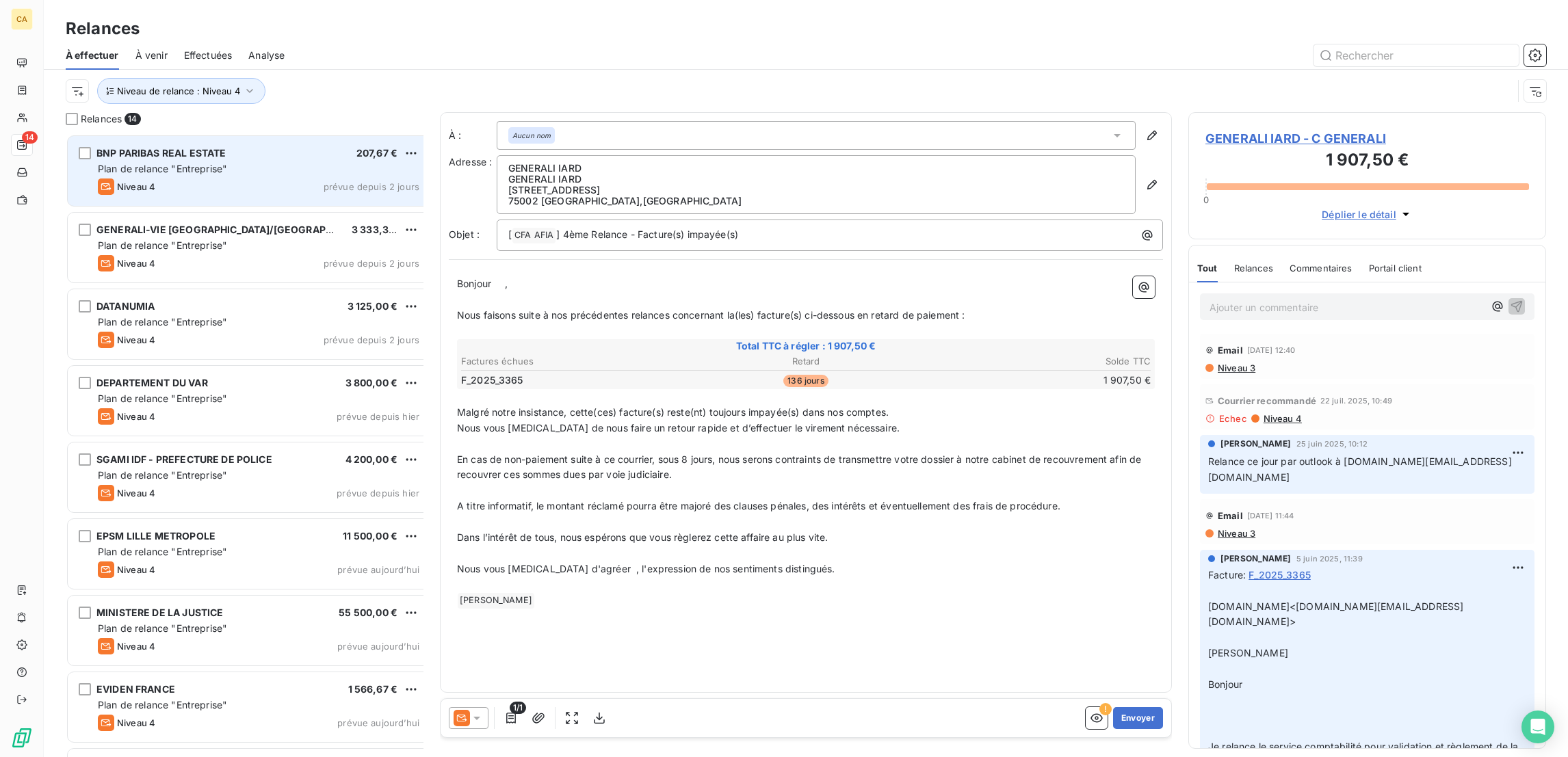
click at [157, 147] on div "BNP PARIBAS REAL ESTATE 207,67 €" at bounding box center [259, 153] width 322 height 12
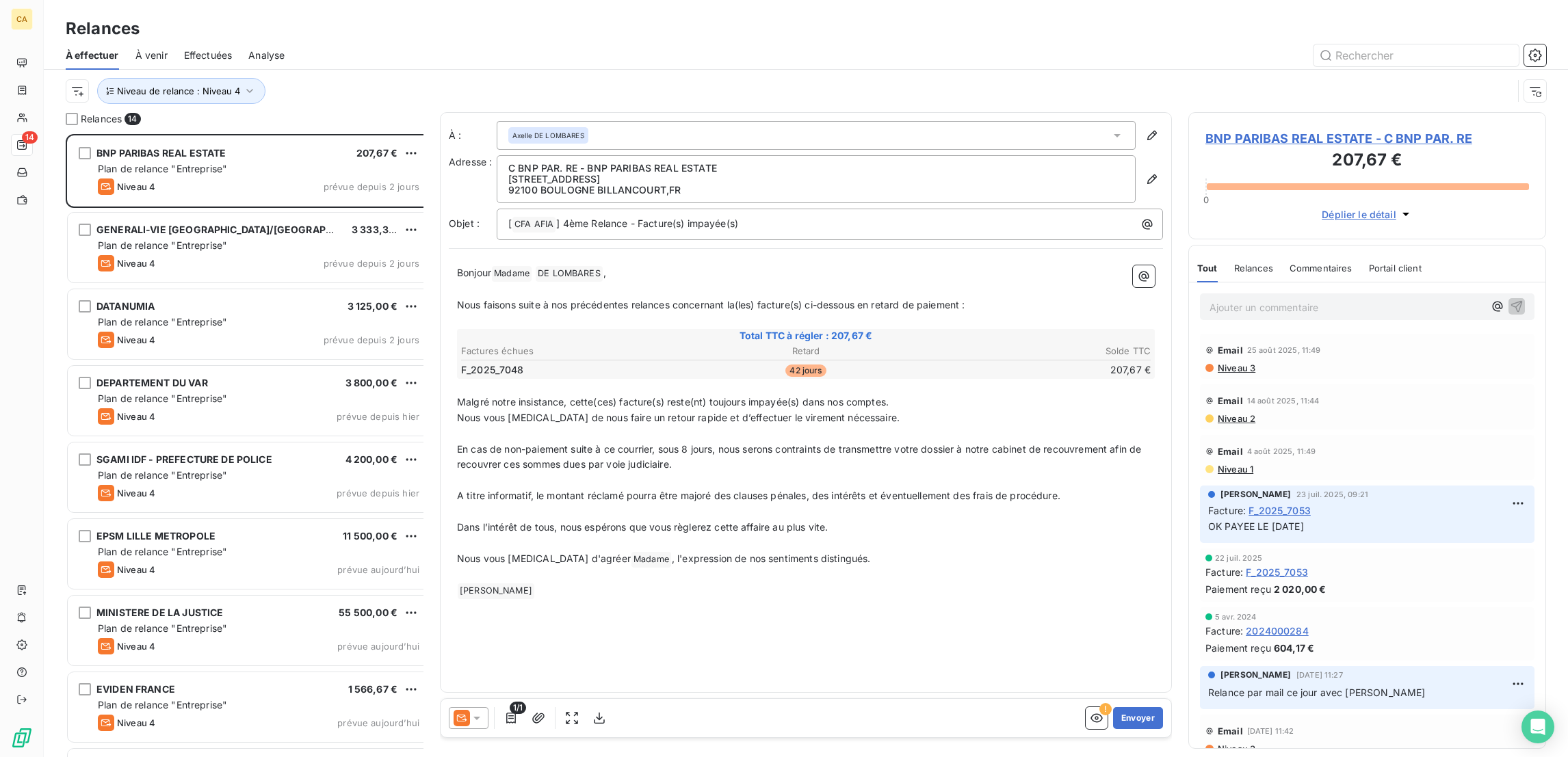
click at [1273, 129] on span "BNP PARIBAS REAL ESTATE - C BNP PAR. RE" at bounding box center [1367, 138] width 324 height 18
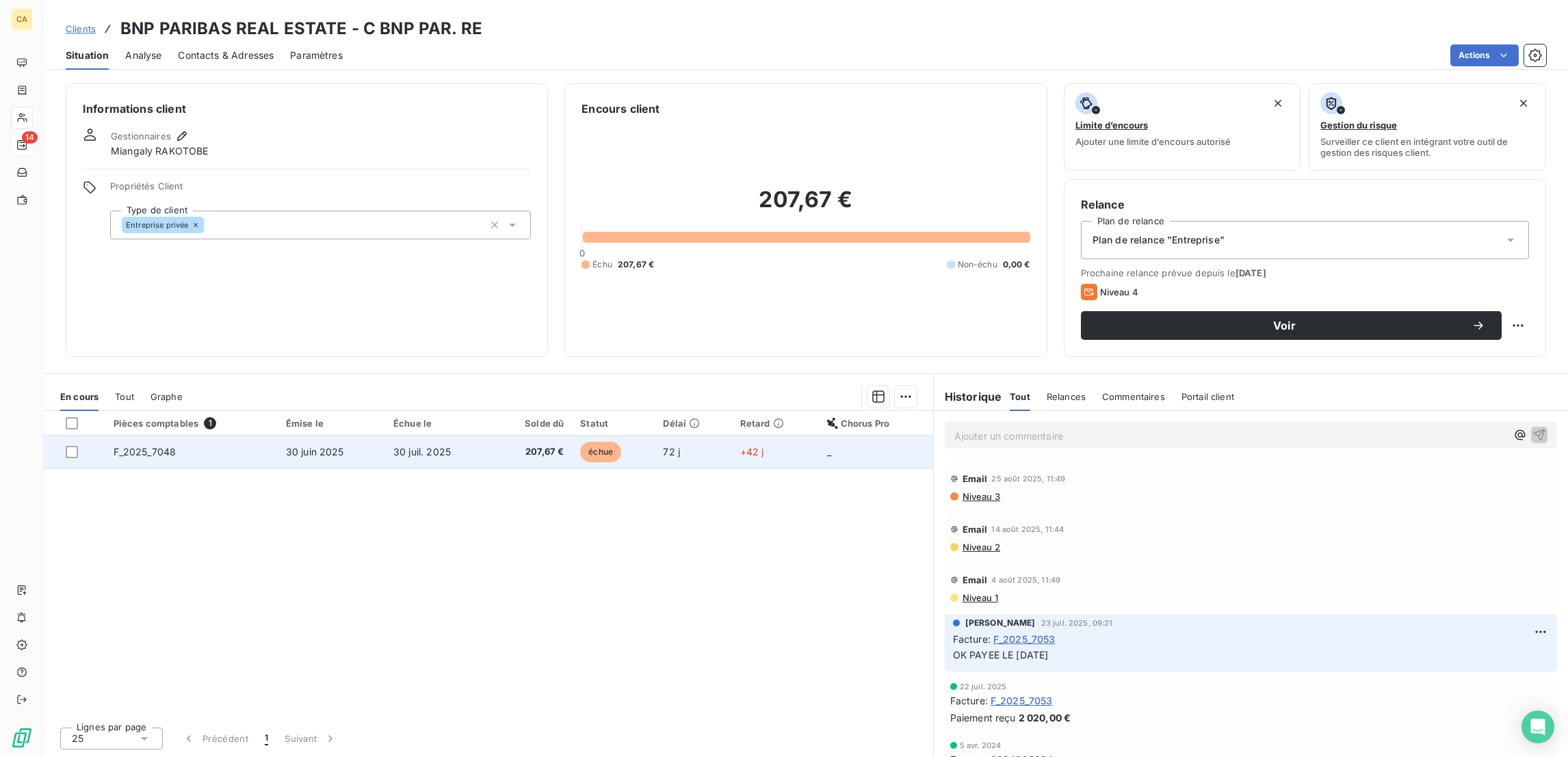
click at [333, 435] on td "30 juin 2025" at bounding box center [331, 452] width 107 height 33
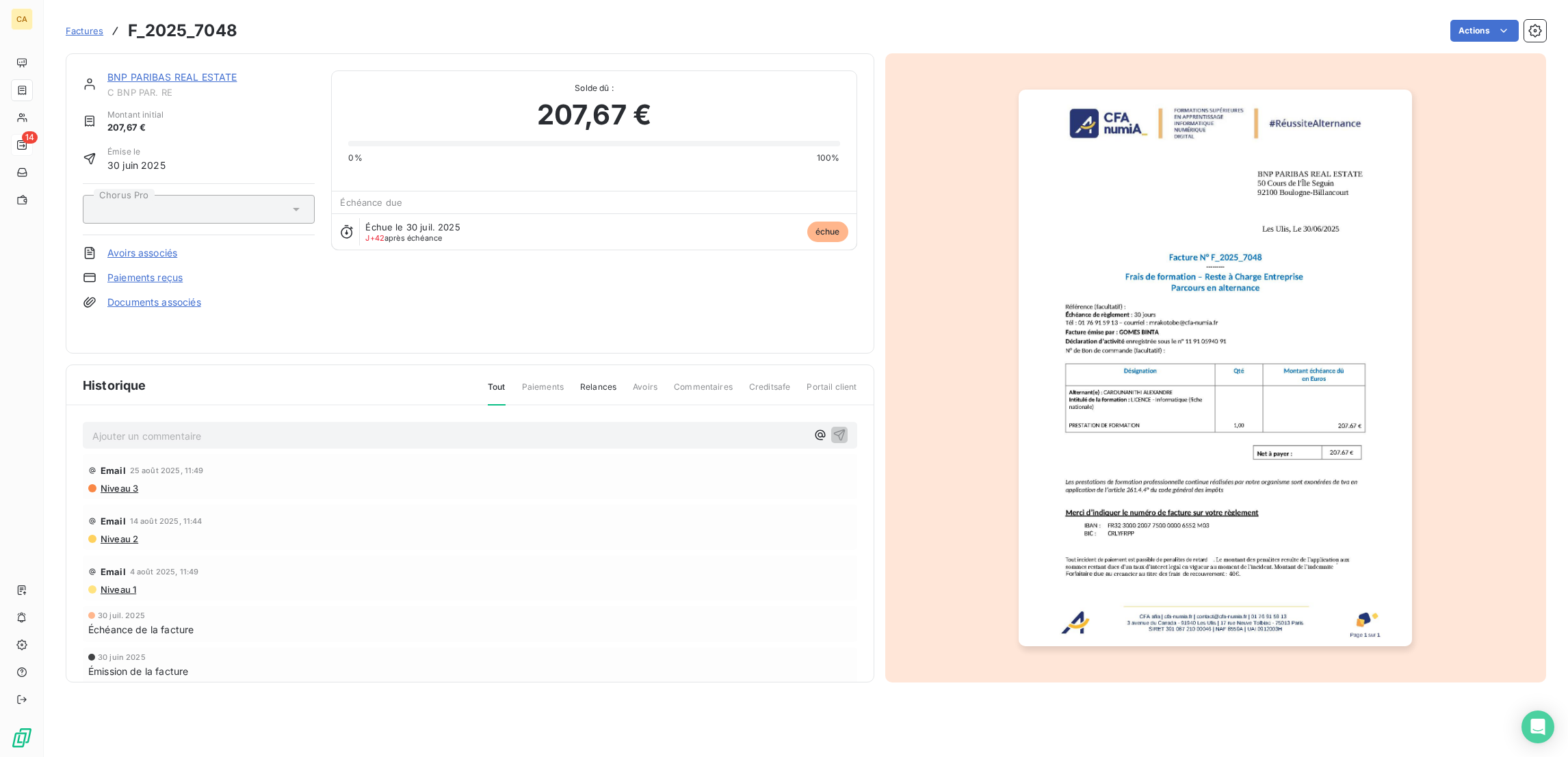
click at [1159, 409] on img "button" at bounding box center [1215, 368] width 393 height 557
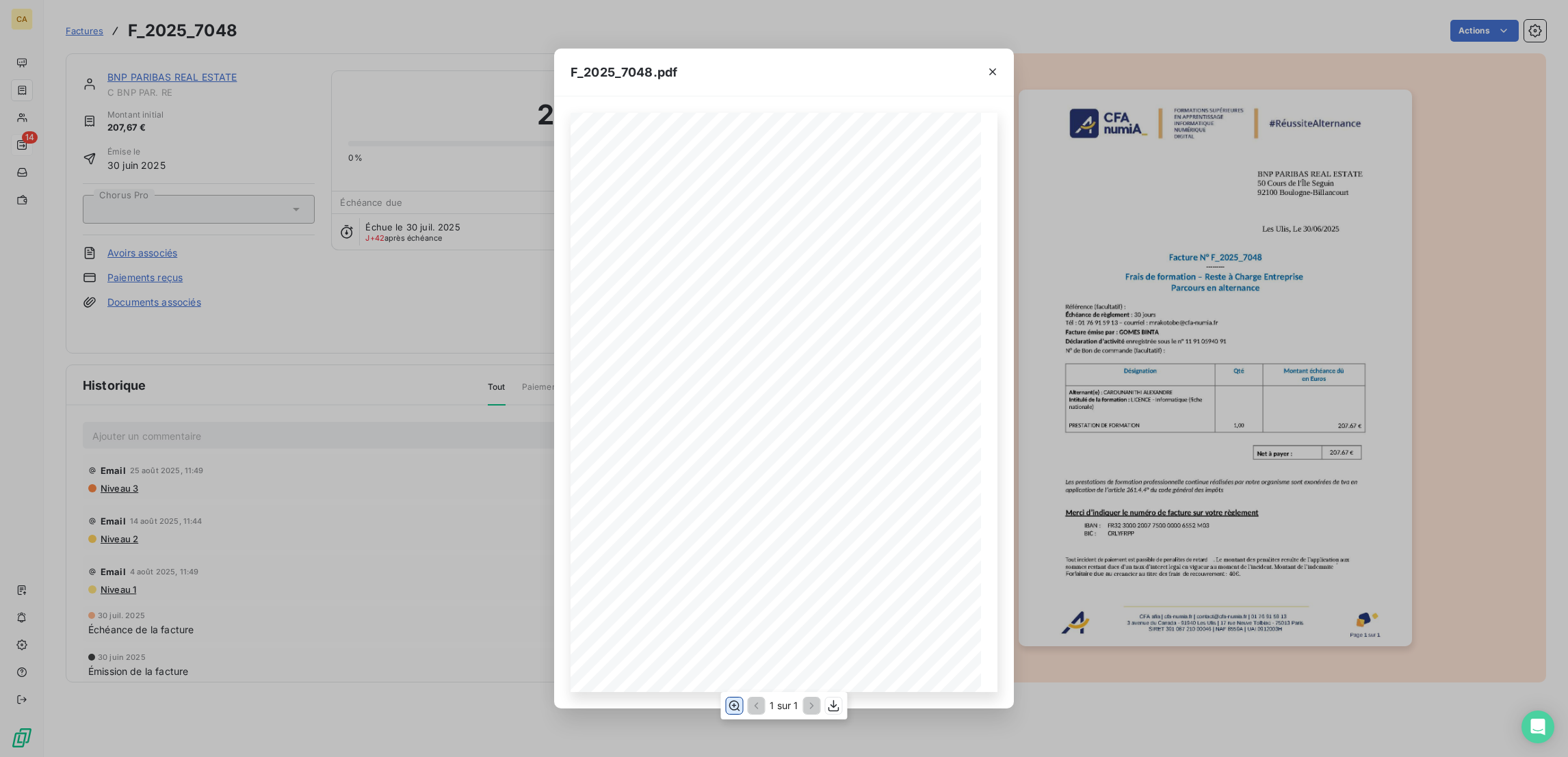
click at [736, 706] on icon "button" at bounding box center [734, 705] width 14 height 14
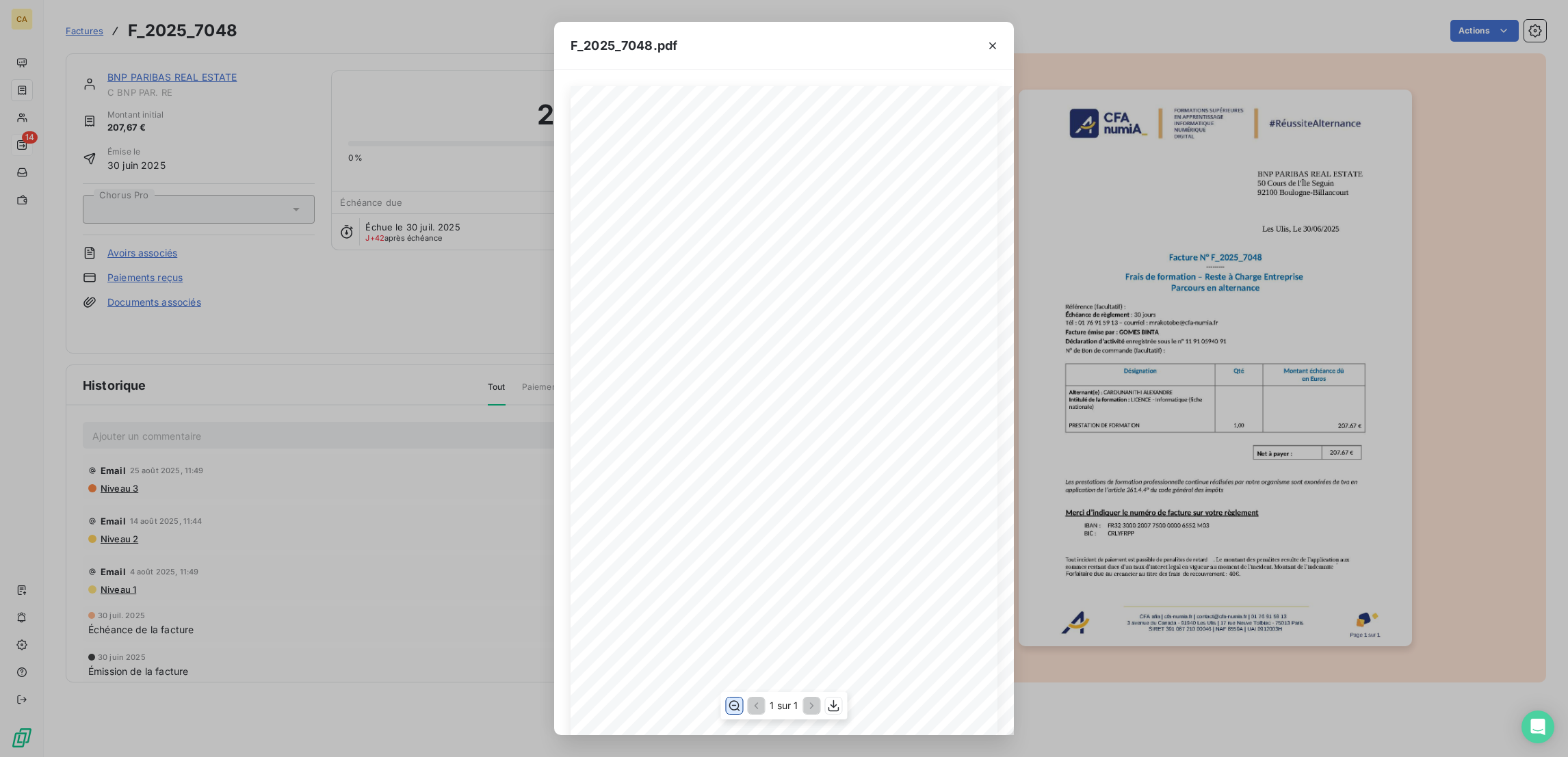
scroll to position [248, 0]
click at [196, 140] on div "F_2025_7048.pdf CFA afia | cfa-numia.fr | contact@cfa-numia.fr | 01 76 91 59 13…" at bounding box center [784, 378] width 1568 height 757
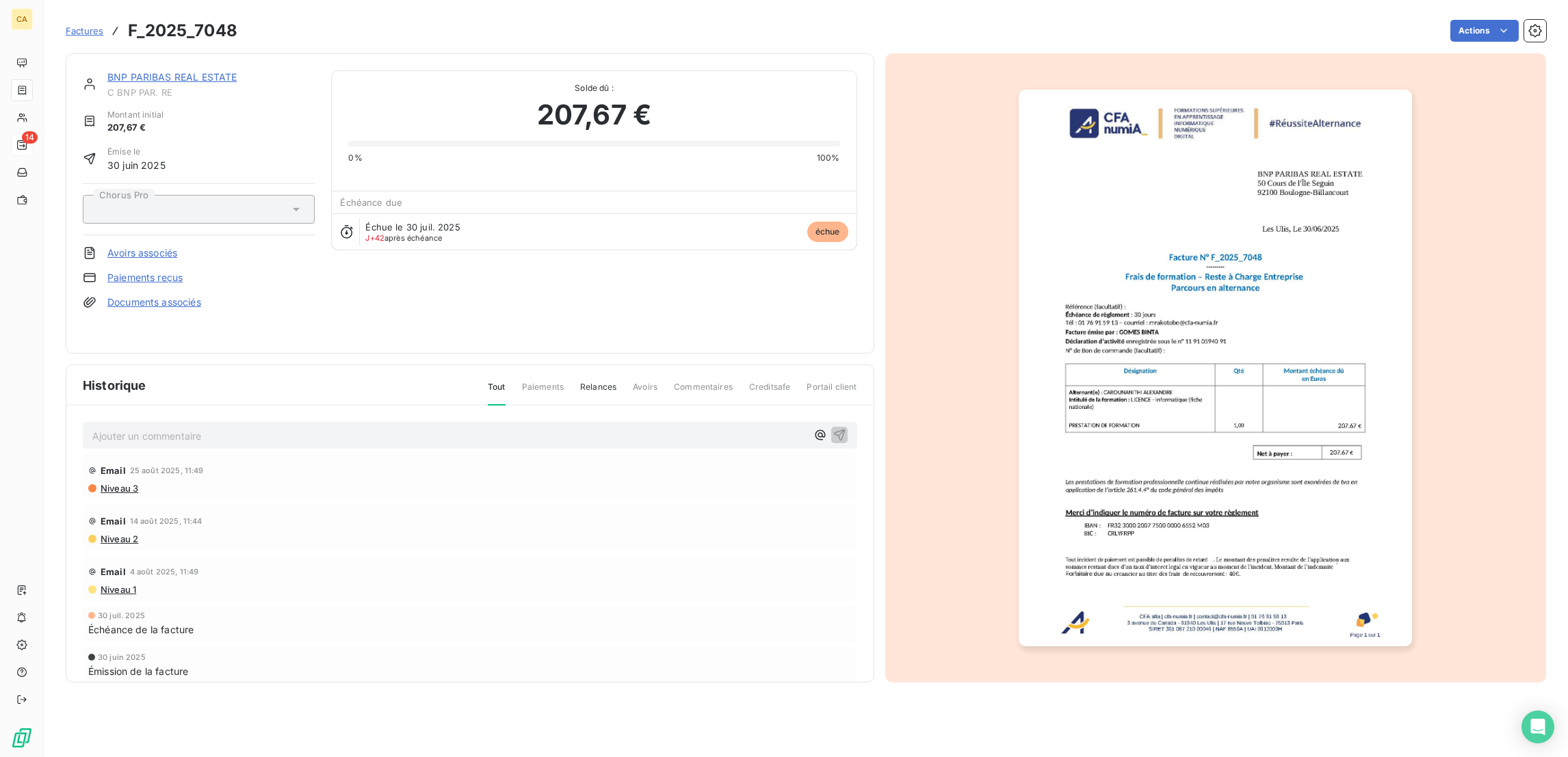
click at [172, 71] on link "BNP PARIBAS REAL ESTATE" at bounding box center [172, 77] width 129 height 12
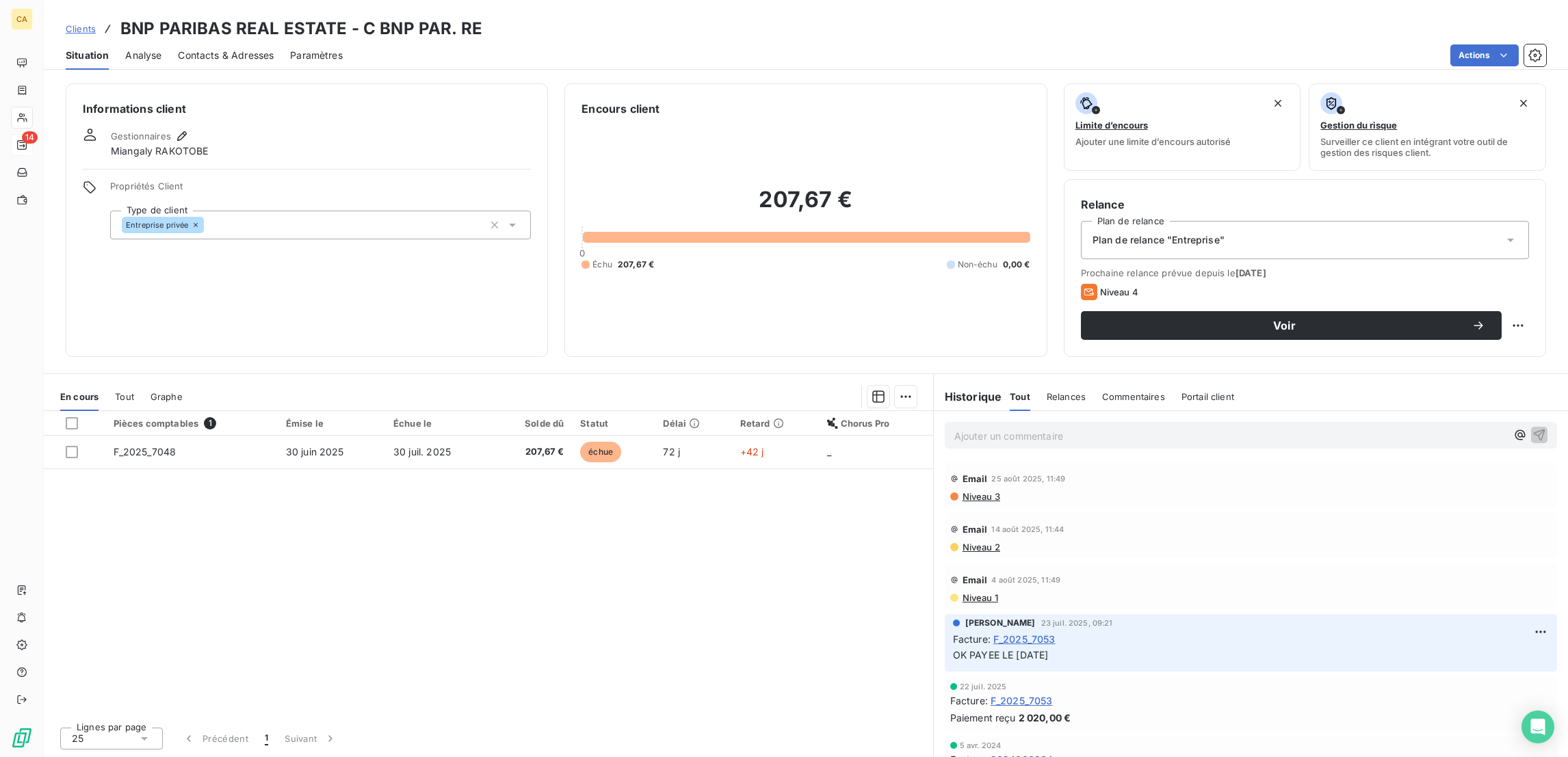
click at [192, 52] on div "Contacts & Adresses" at bounding box center [225, 55] width 96 height 28
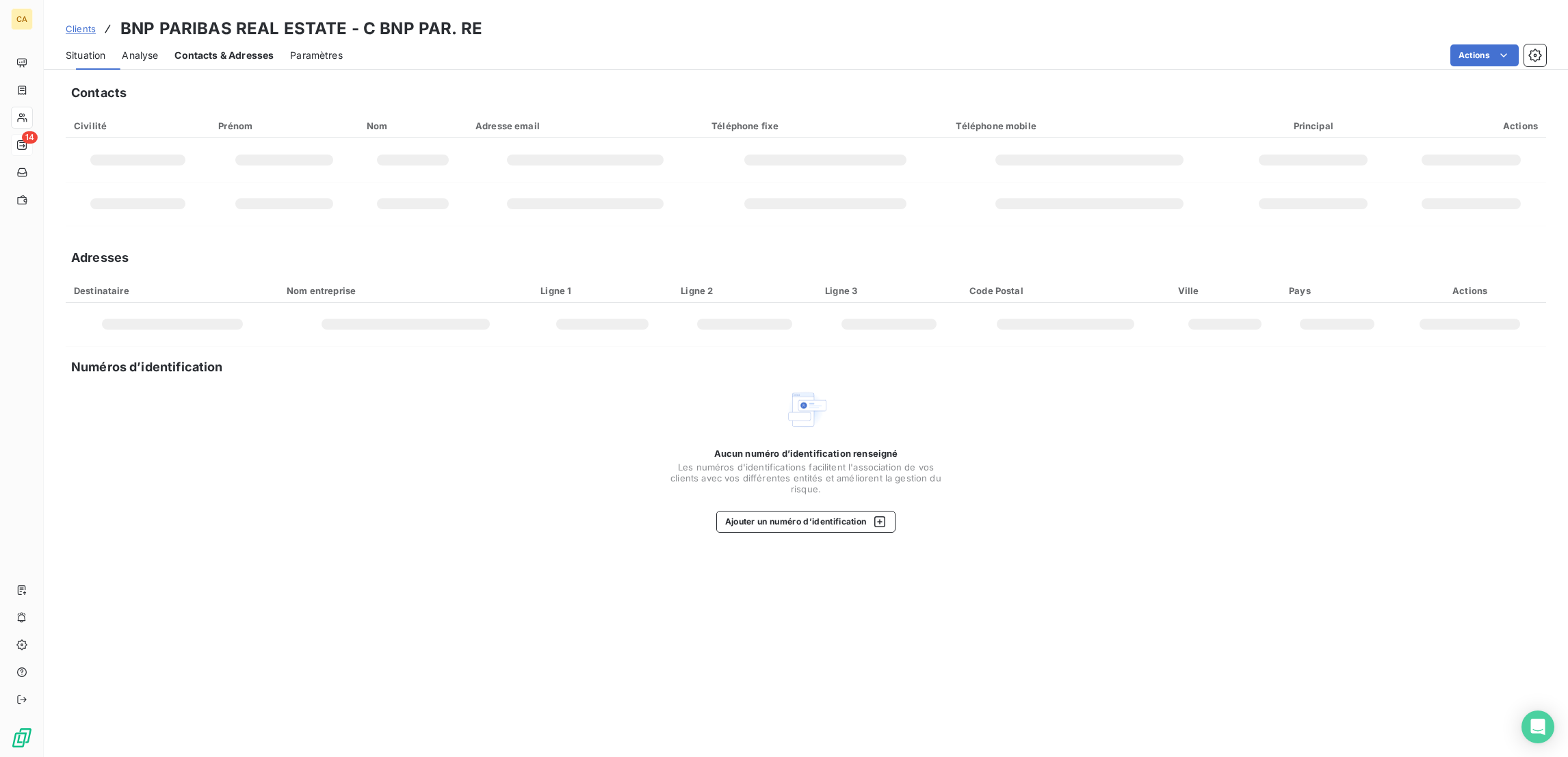
click at [196, 48] on span "Contacts & Adresses" at bounding box center [224, 55] width 99 height 14
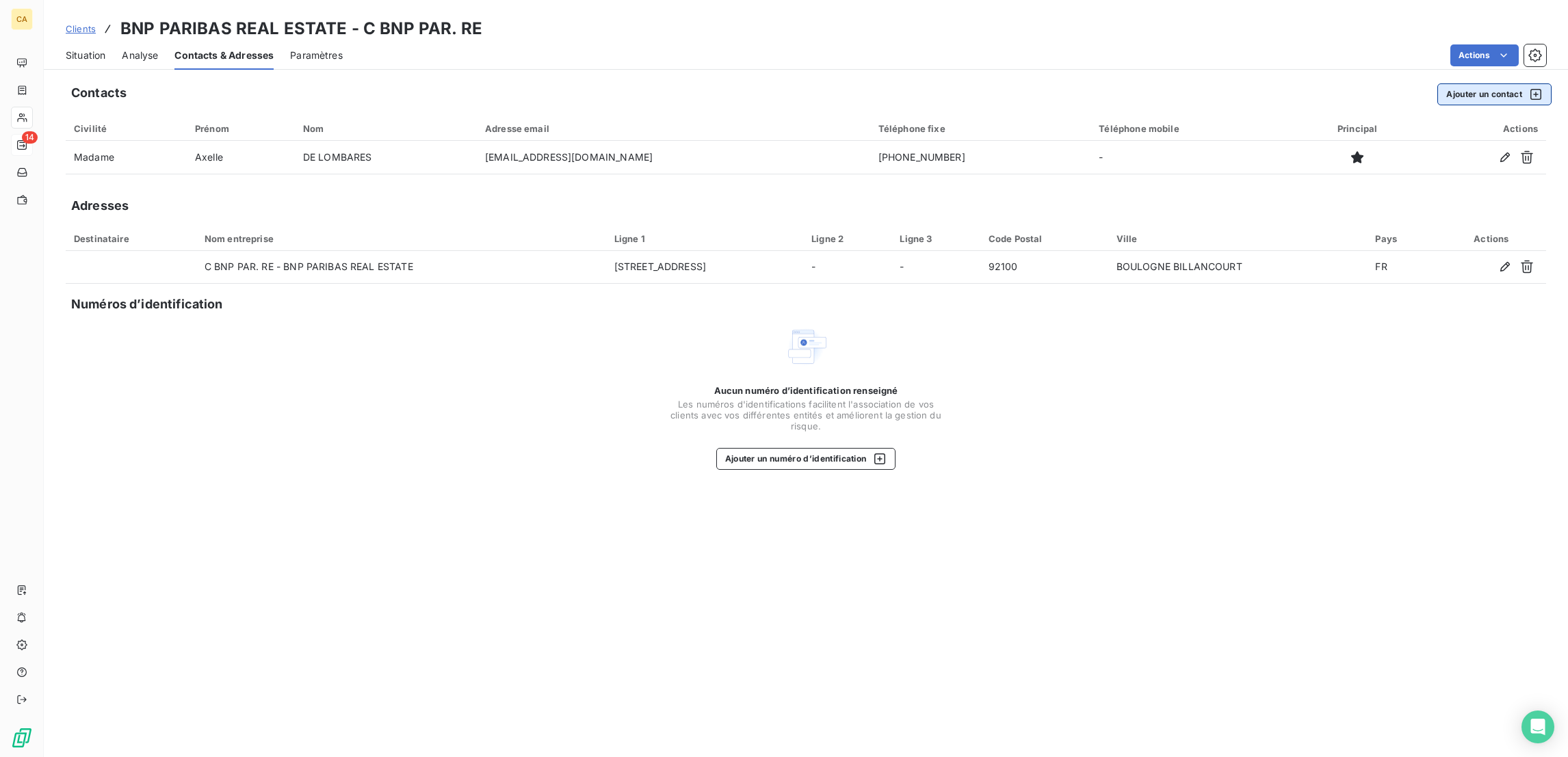
click at [1480, 83] on button "Ajouter un contact" at bounding box center [1494, 94] width 114 height 22
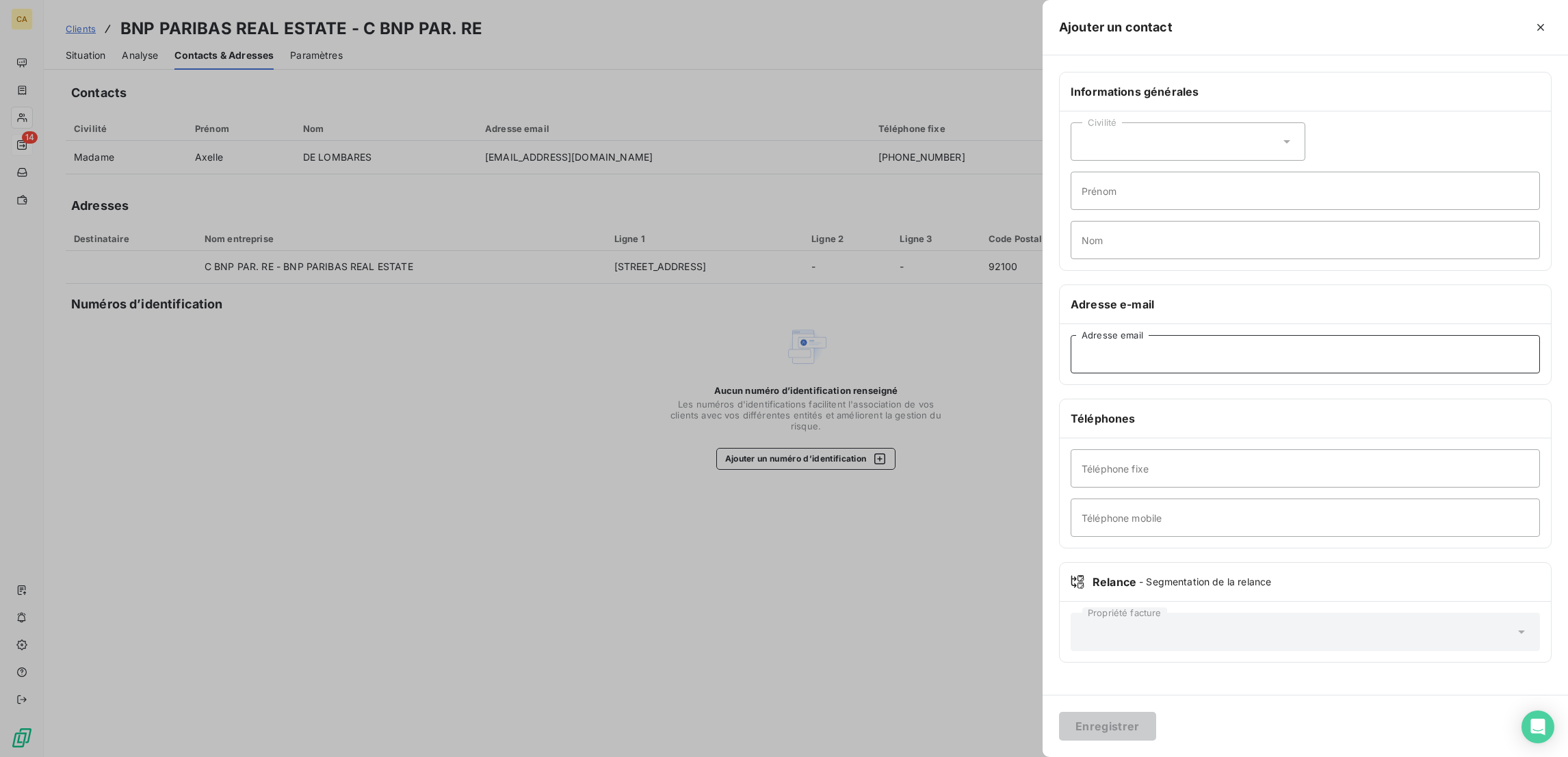
click at [1273, 335] on input "Adresse email" at bounding box center [1305, 354] width 469 height 38
paste input "bnpparibasrealestate.ecoles.alternance@groupecimes.com"
type input "bnpparibasrealestate.ecoles.alternance@groupecimes.com"
drag, startPoint x: 1254, startPoint y: 731, endPoint x: 1413, endPoint y: 69, distance: 680.8
click at [1413, 83] on h6 "Informations générales" at bounding box center [1305, 91] width 469 height 16
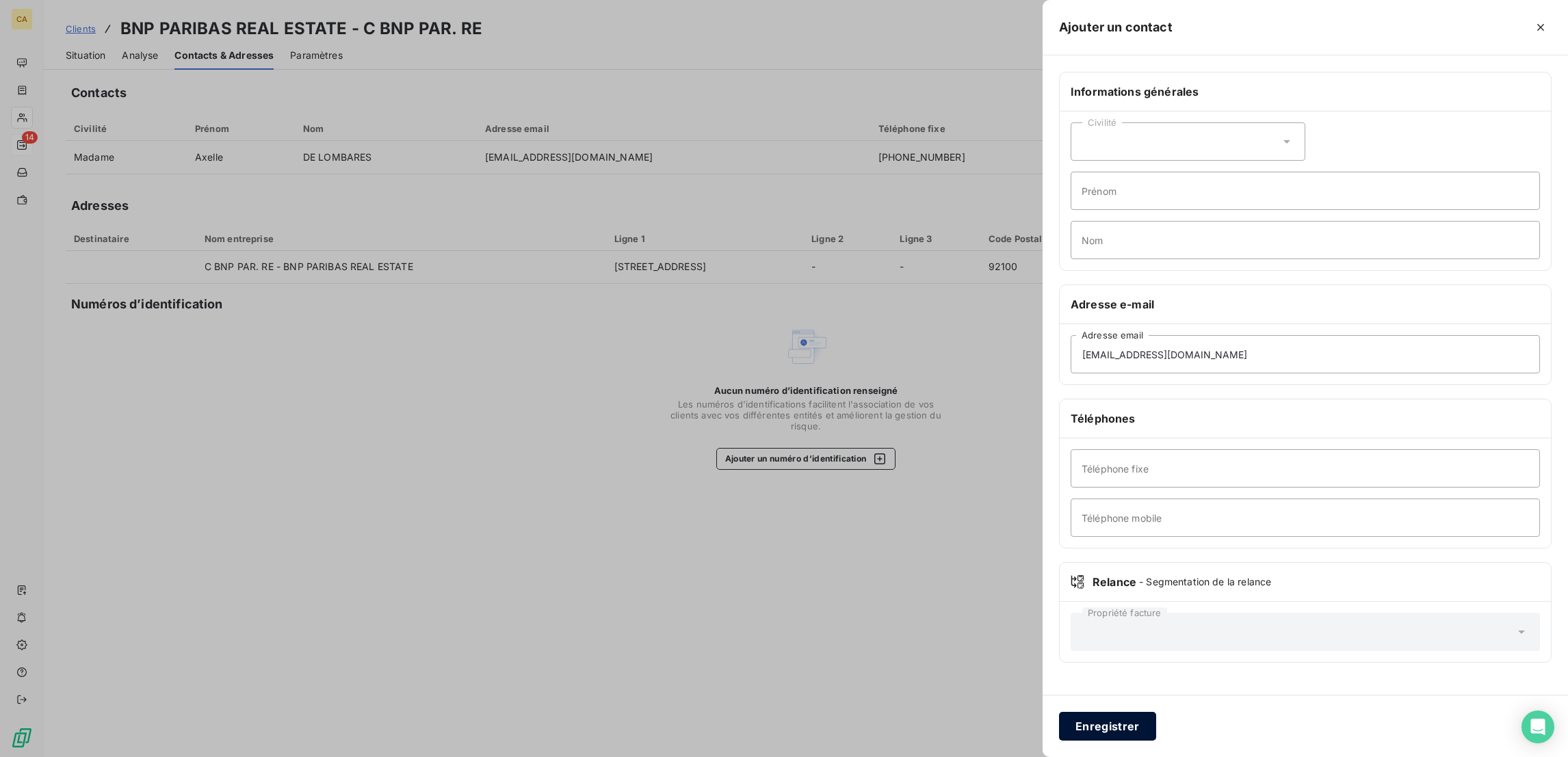
click at [1156, 727] on button "Enregistrer" at bounding box center [1107, 726] width 97 height 28
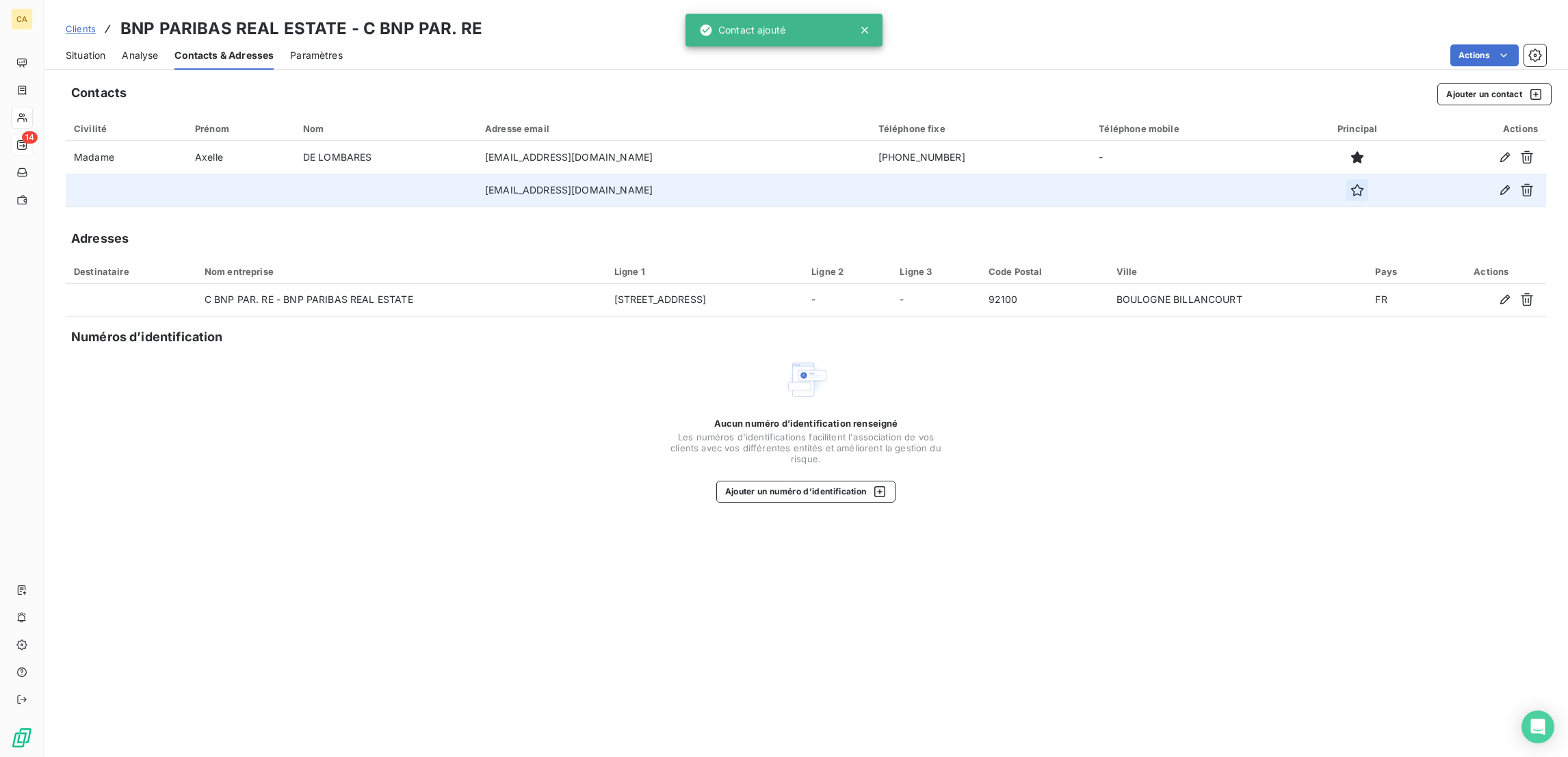
click at [1368, 179] on button "button" at bounding box center [1357, 190] width 22 height 22
click at [66, 53] on div "Situation" at bounding box center [86, 55] width 39 height 28
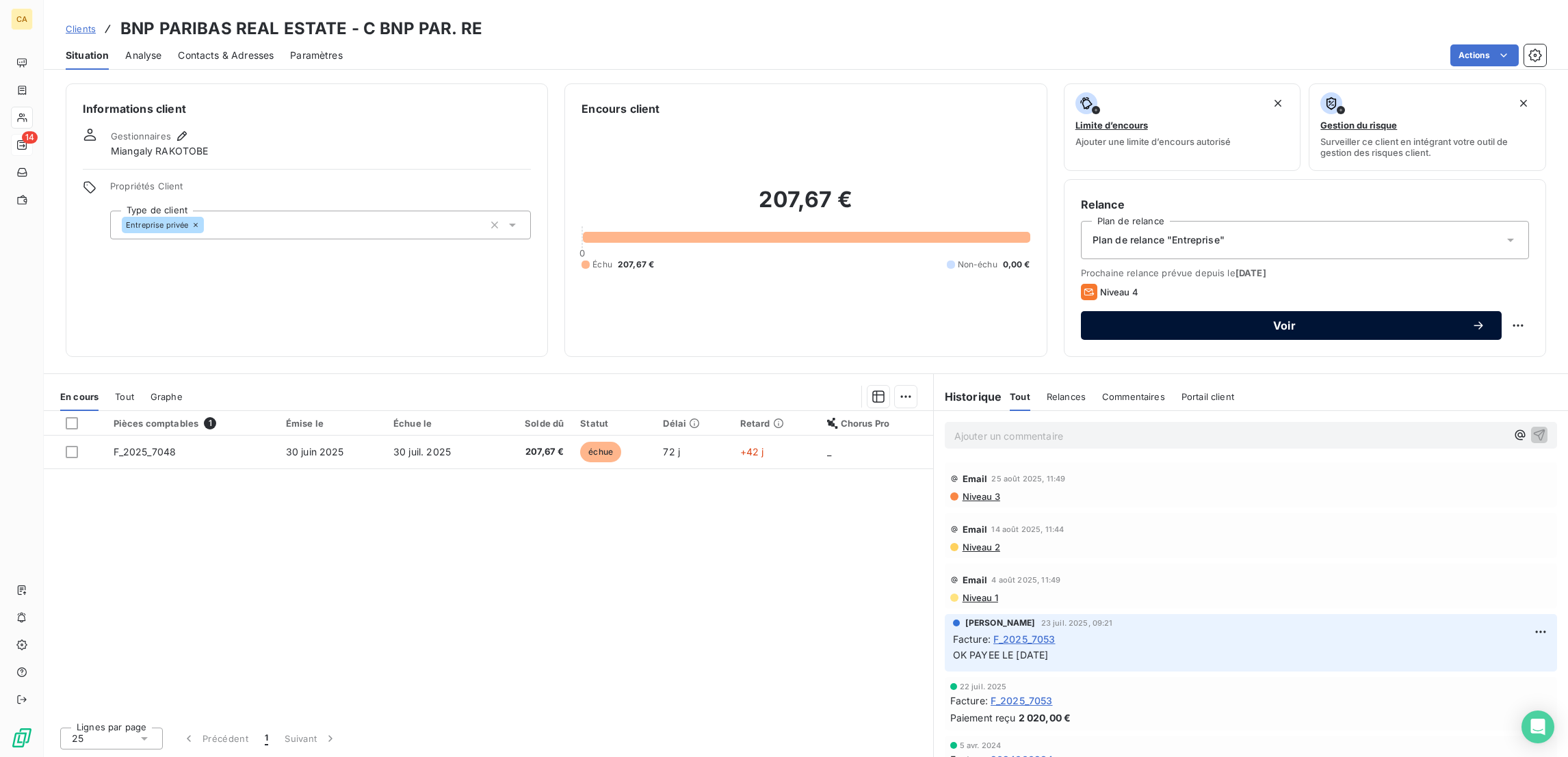
click at [1253, 320] on span "Voir" at bounding box center [1284, 325] width 374 height 11
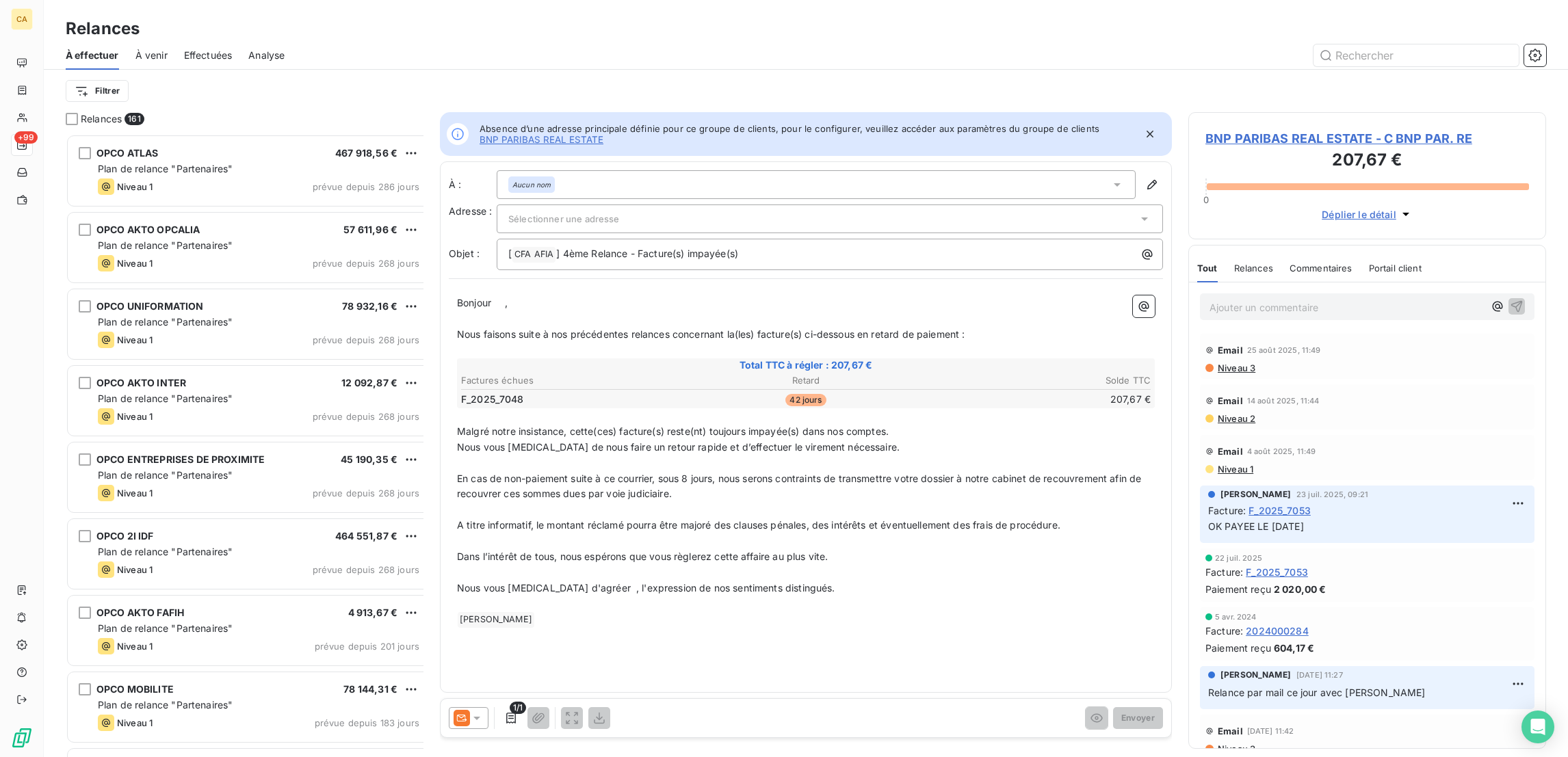
scroll to position [625, 351]
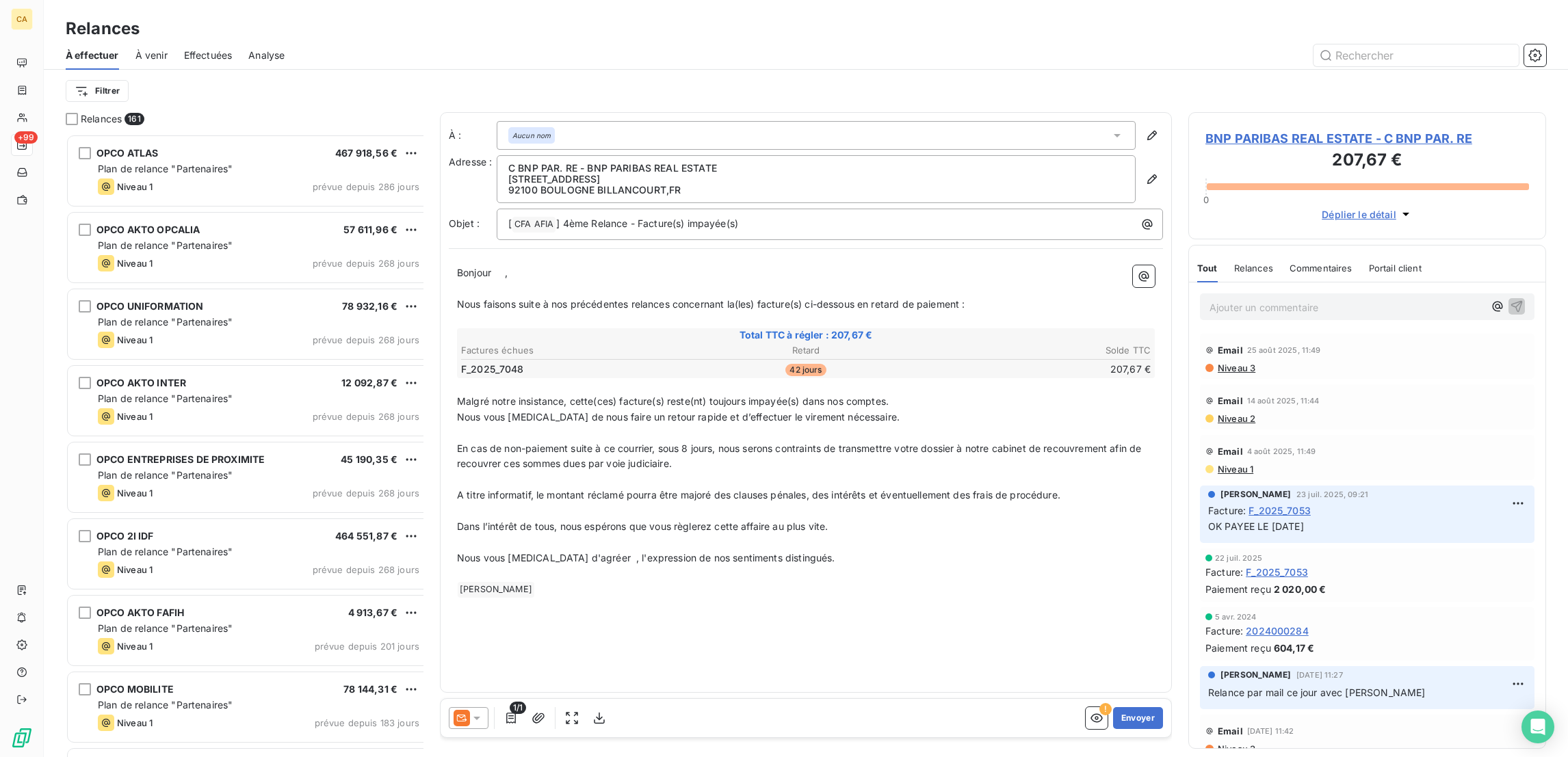
click at [470, 711] on icon at bounding box center [477, 718] width 14 height 14
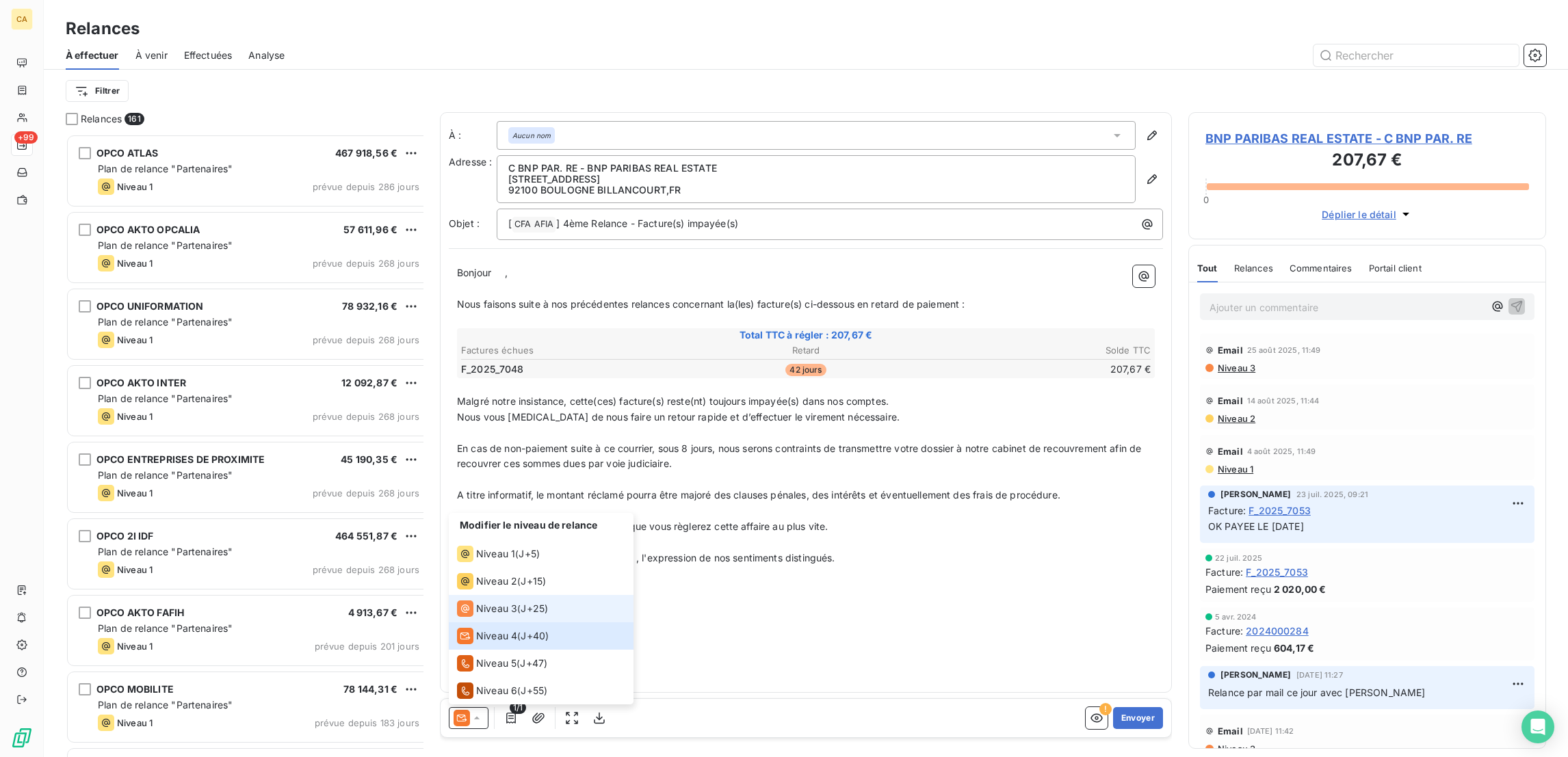
click at [467, 612] on li "Niveau 3 ( J+25 )" at bounding box center [541, 608] width 185 height 27
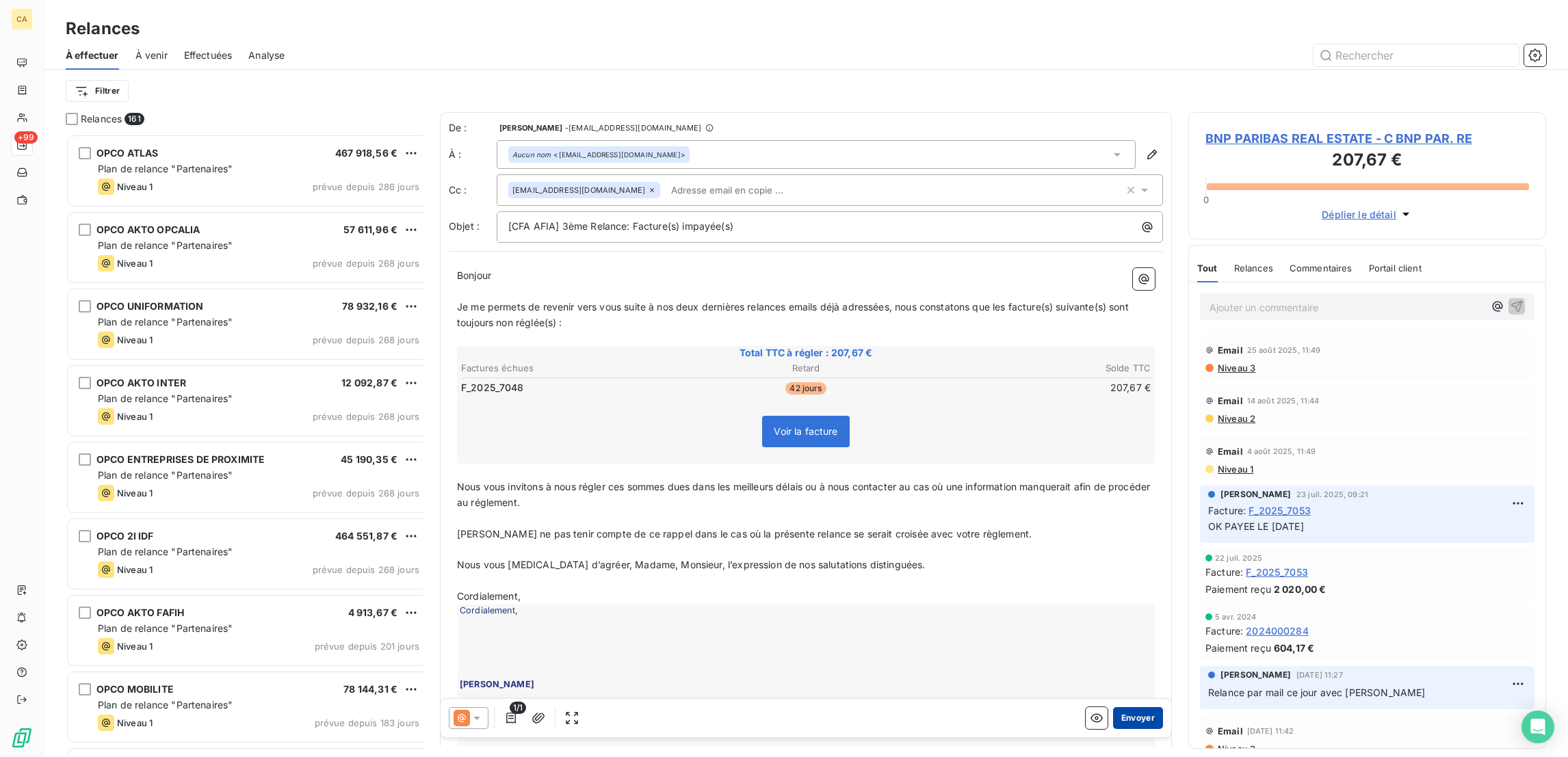
click at [1121, 714] on button "Envoyer" at bounding box center [1137, 718] width 50 height 22
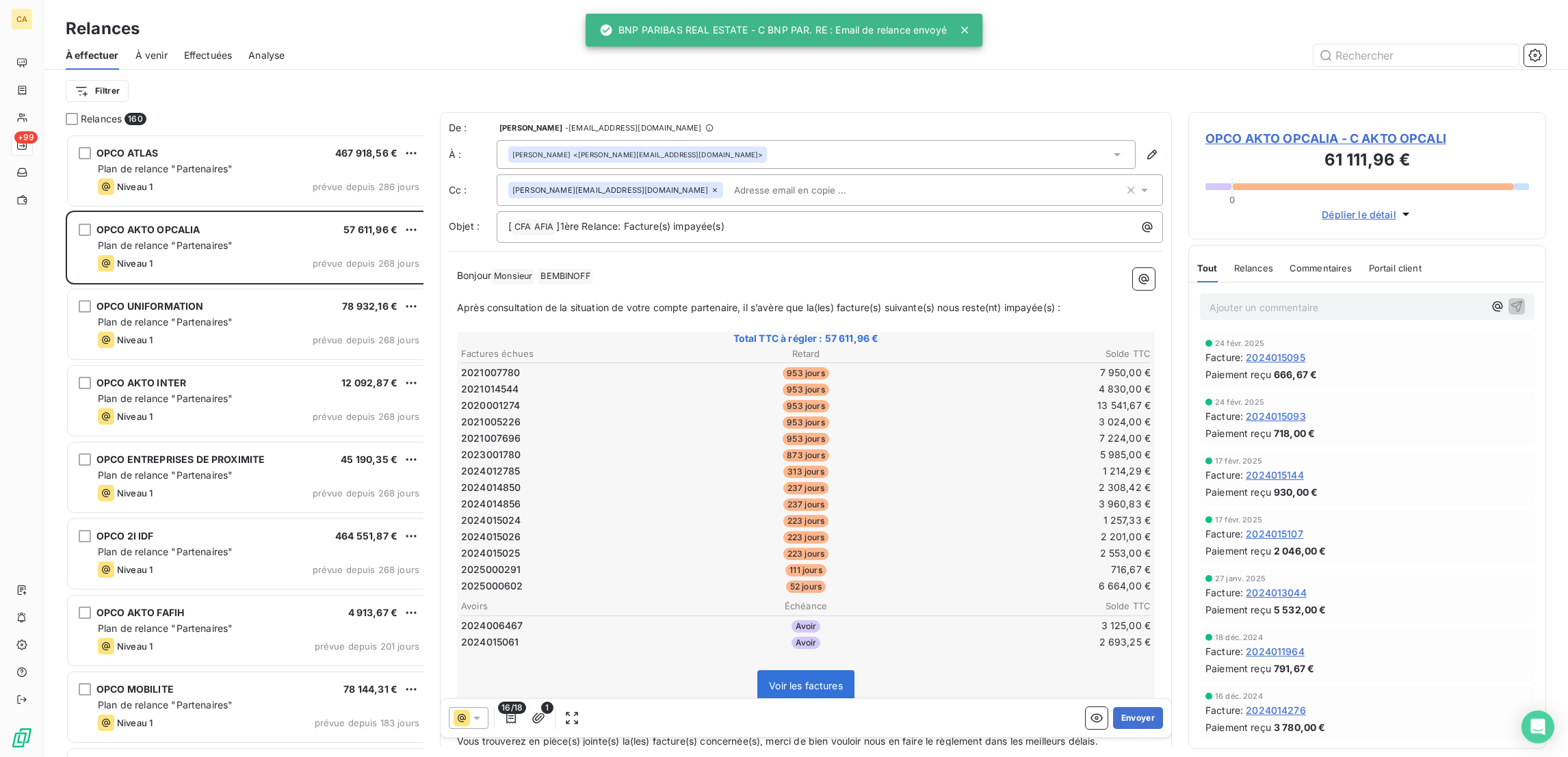
click at [93, 78] on div "Filtrer" at bounding box center [806, 91] width 1480 height 26
click at [80, 77] on html "CA +99 Relances À effectuer À venir Effectuées Analyse Filtrer Relances 160 OPC…" at bounding box center [784, 378] width 1568 height 757
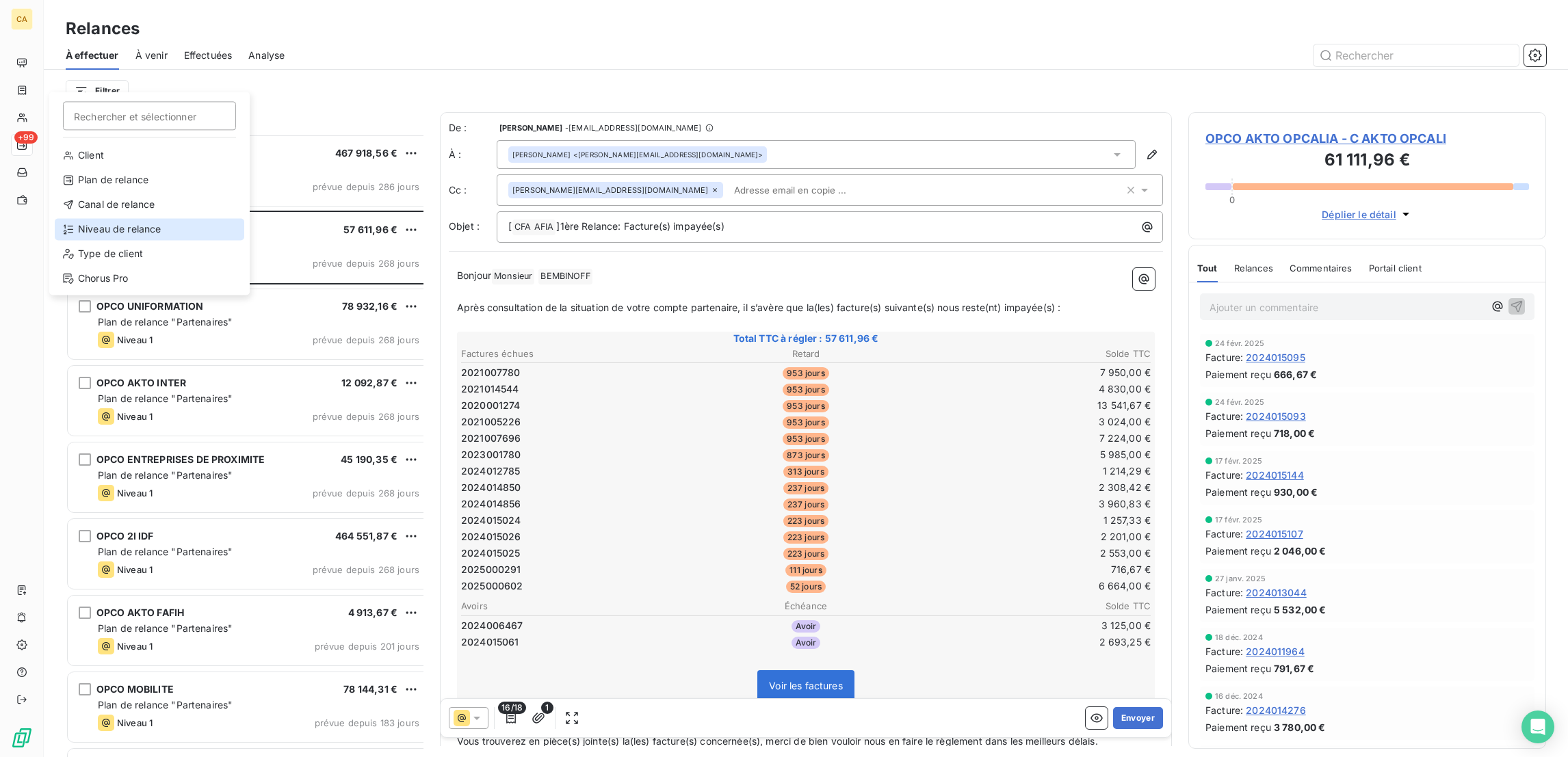
click at [87, 218] on div "Niveau de relance" at bounding box center [149, 229] width 189 height 22
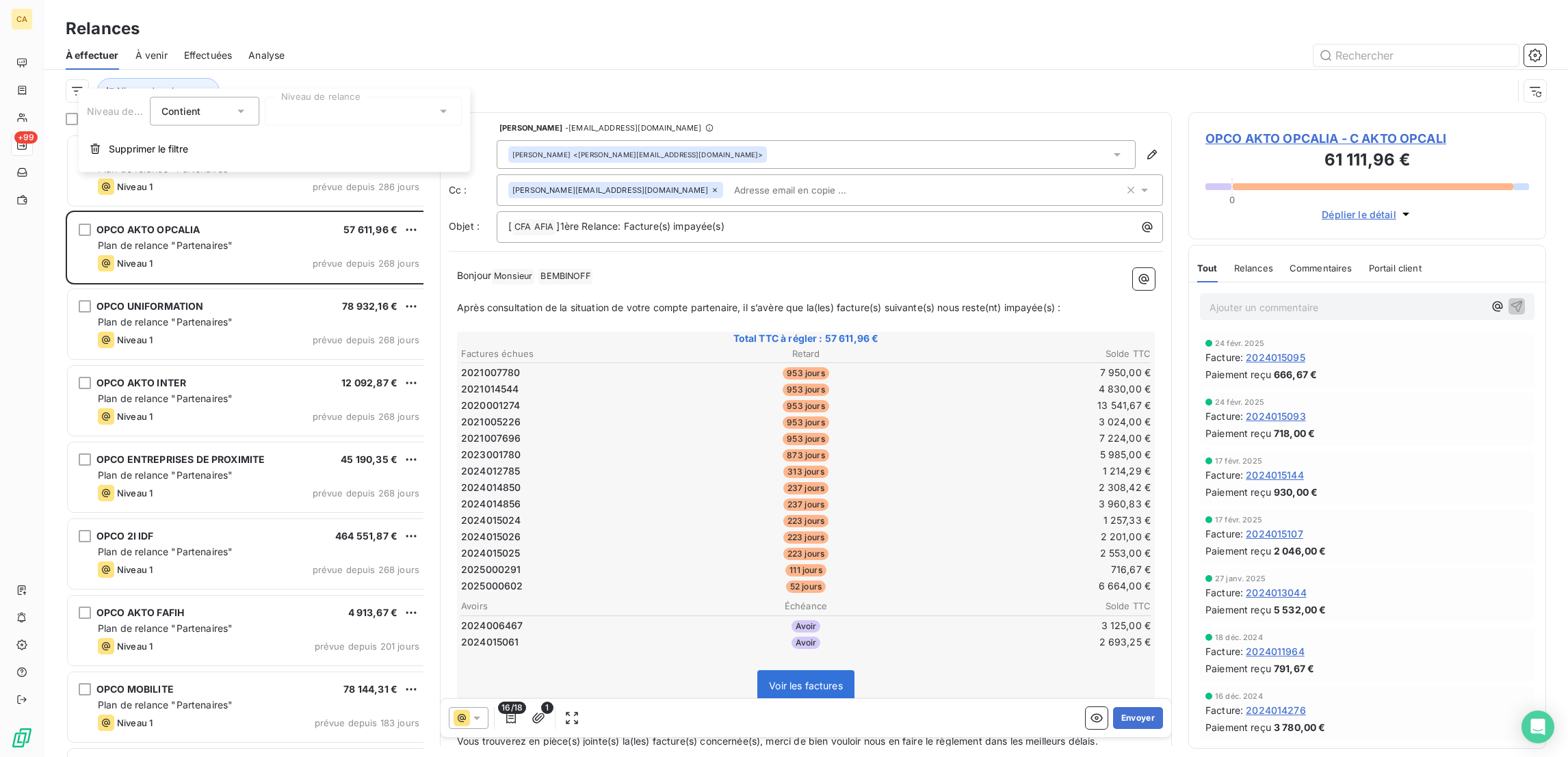
click at [305, 113] on div at bounding box center [363, 111] width 197 height 28
click at [273, 233] on div at bounding box center [279, 239] width 12 height 12
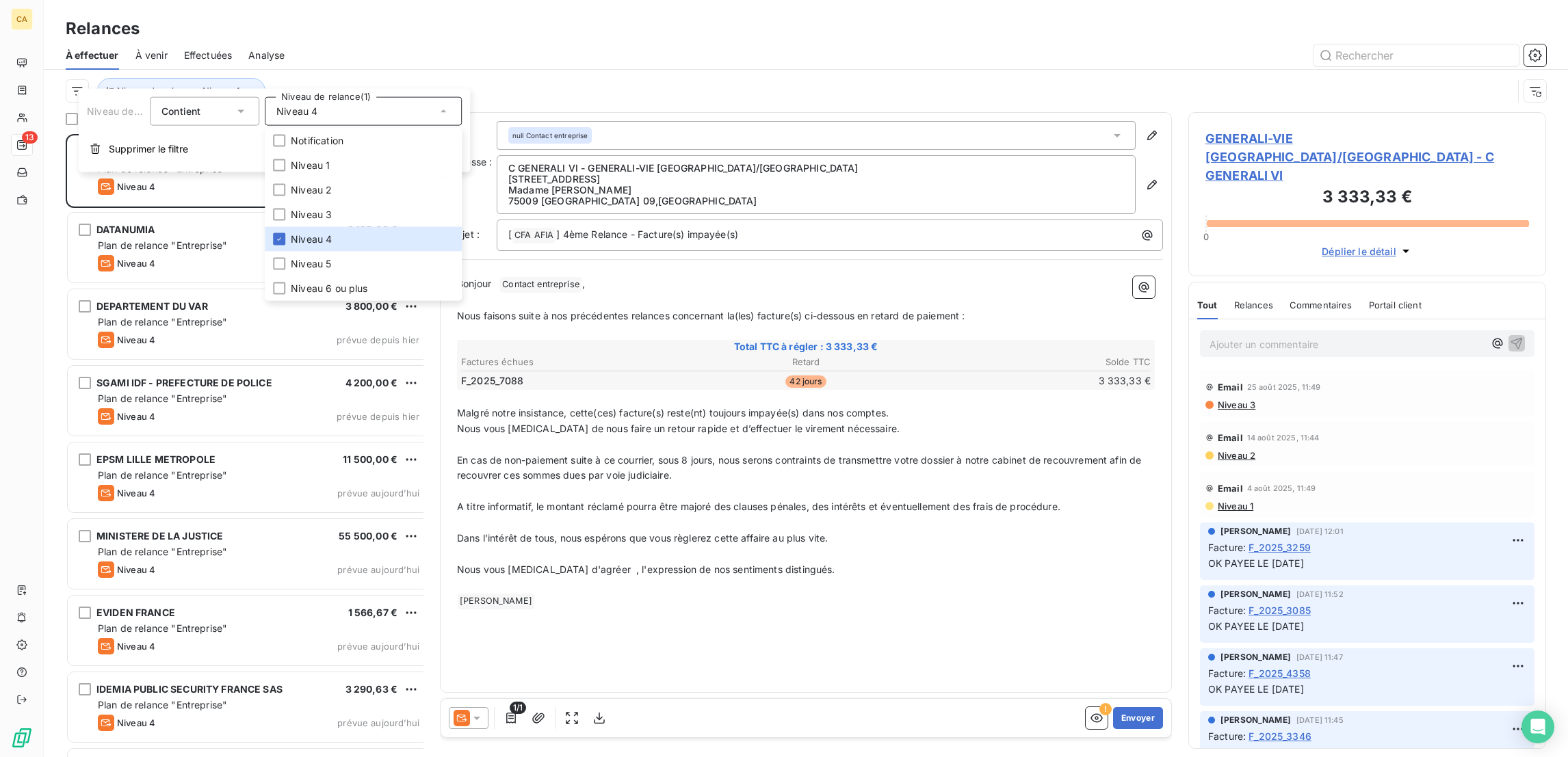
click at [371, 45] on div at bounding box center [923, 56] width 1245 height 22
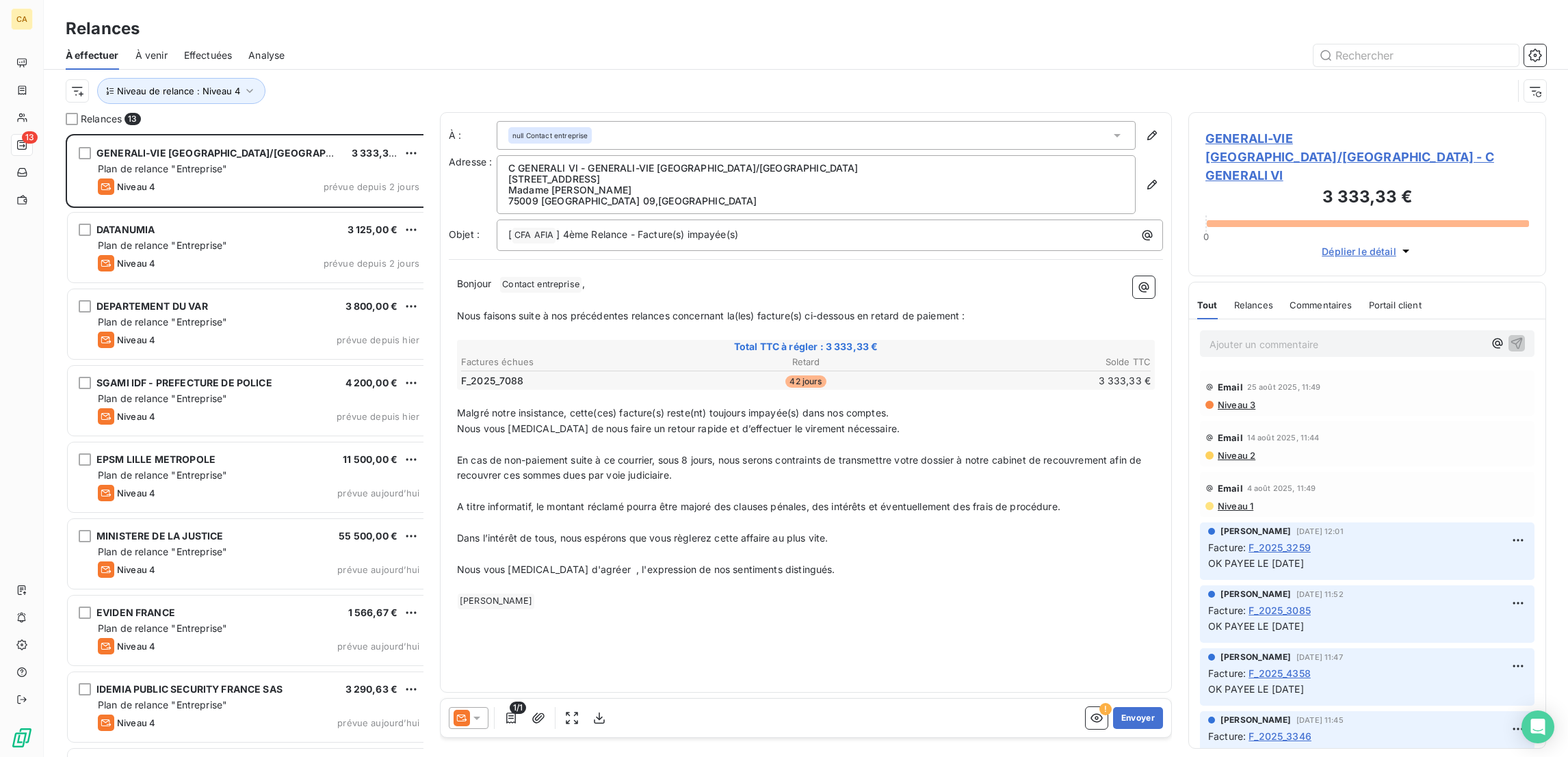
click at [1269, 129] on span "GENERALI-VIE PARIS/ST DENIS - C GENERALI VI" at bounding box center [1367, 157] width 324 height 56
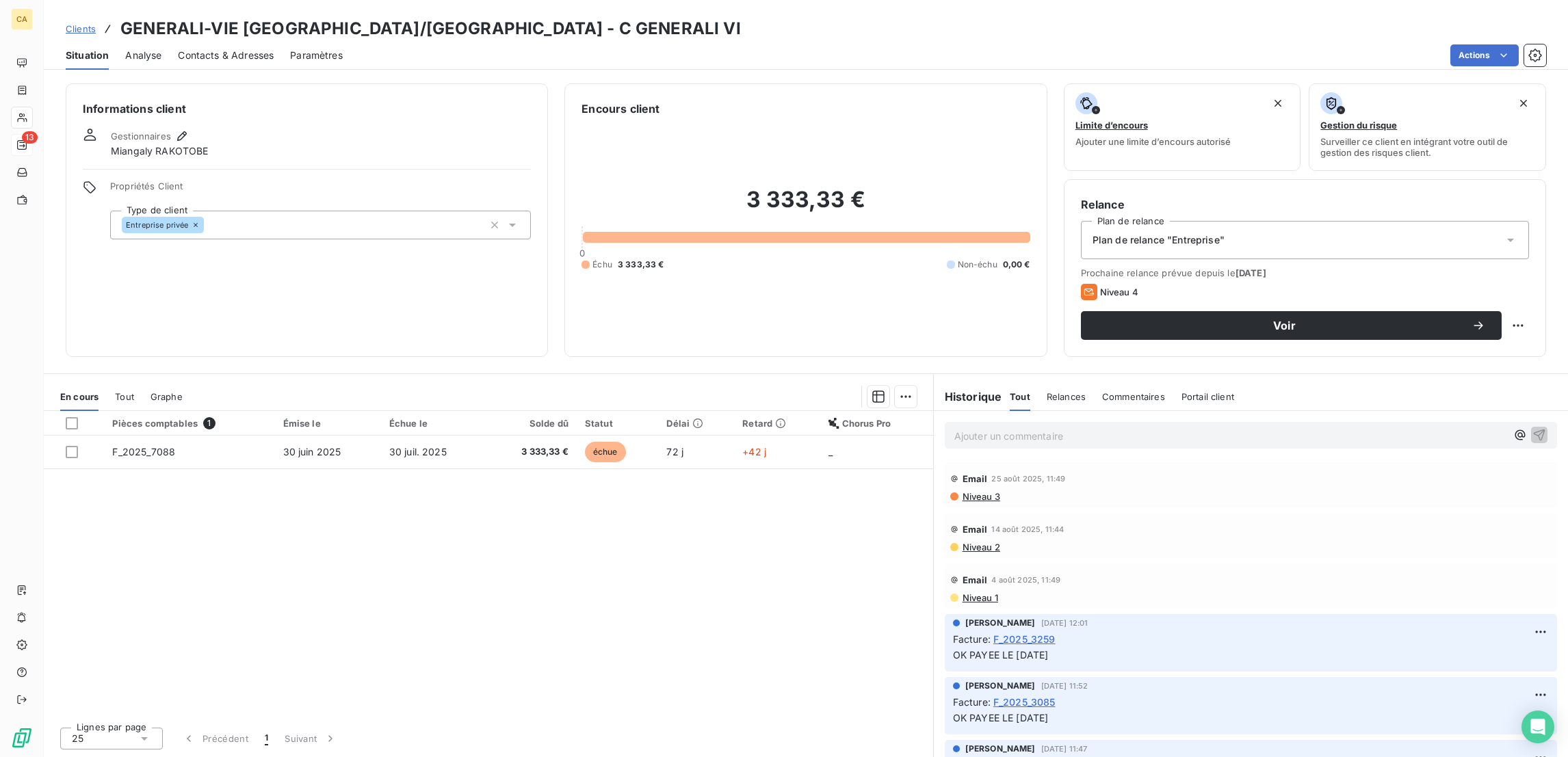
click at [408, 411] on th "Échue le" at bounding box center [433, 423] width 105 height 25
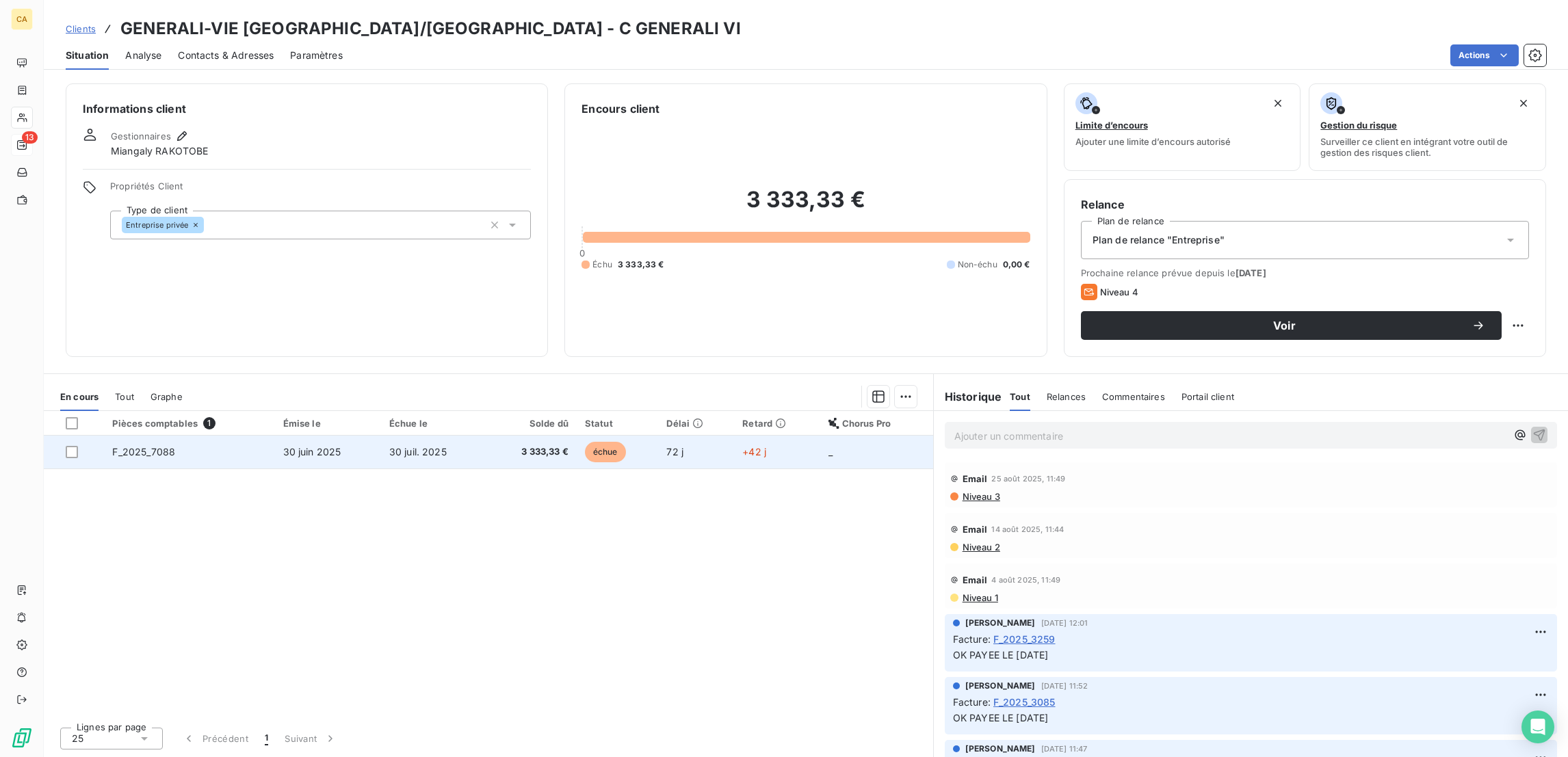
click at [398, 446] on span "30 juil. 2025" at bounding box center [417, 452] width 58 height 12
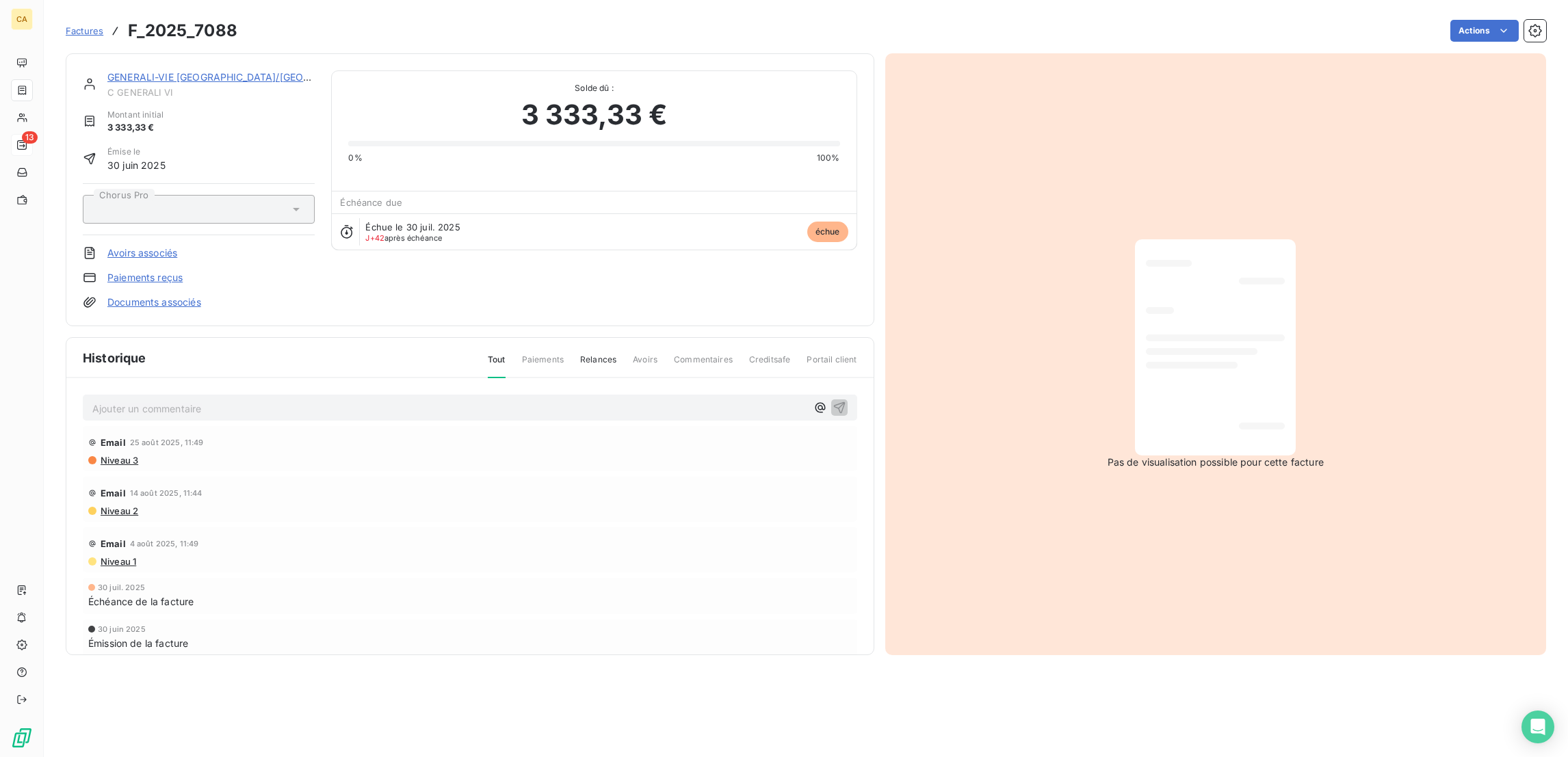
click at [110, 454] on span "Niveau 3" at bounding box center [118, 460] width 39 height 11
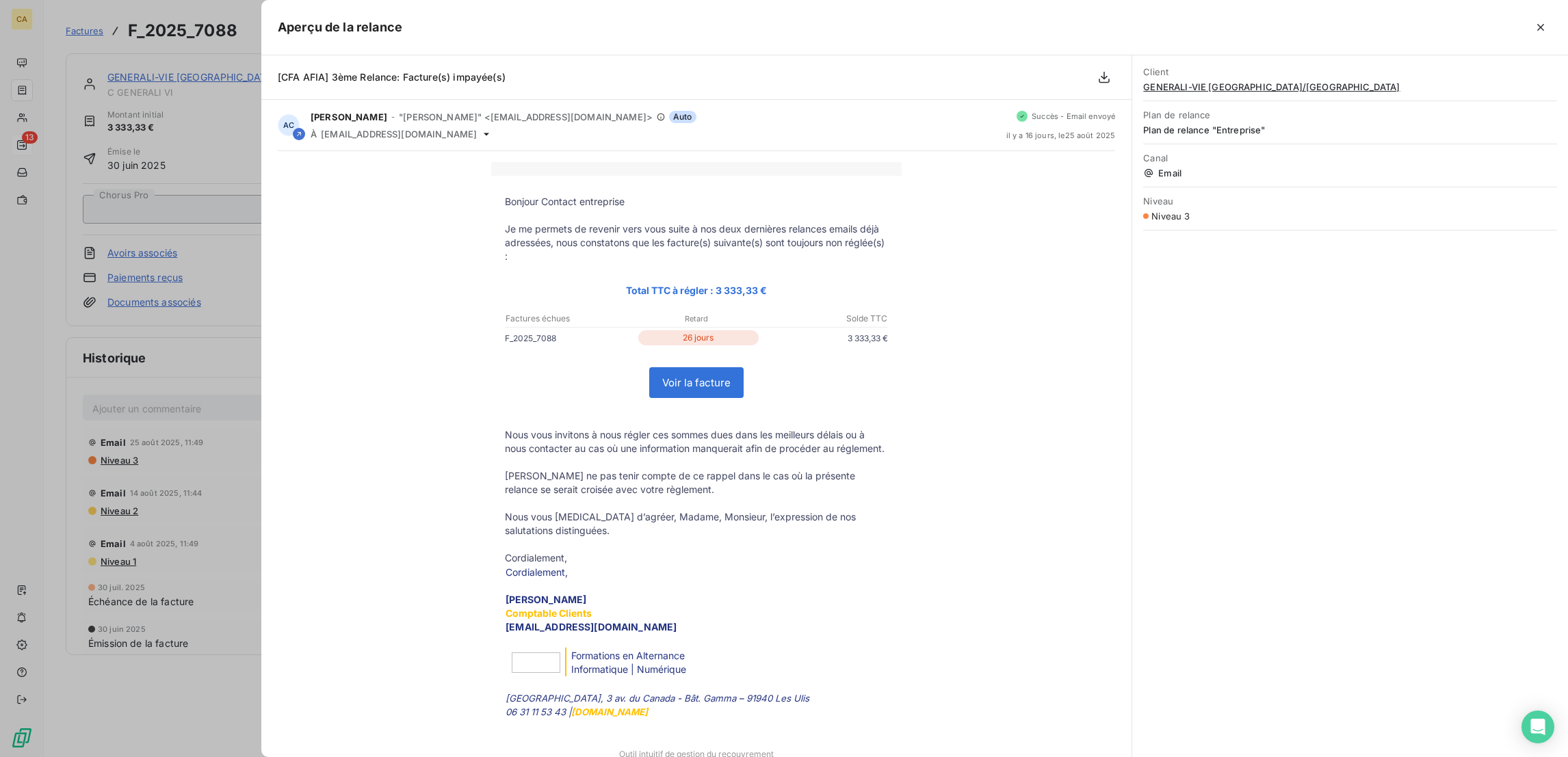
click at [175, 233] on div at bounding box center [784, 378] width 1568 height 757
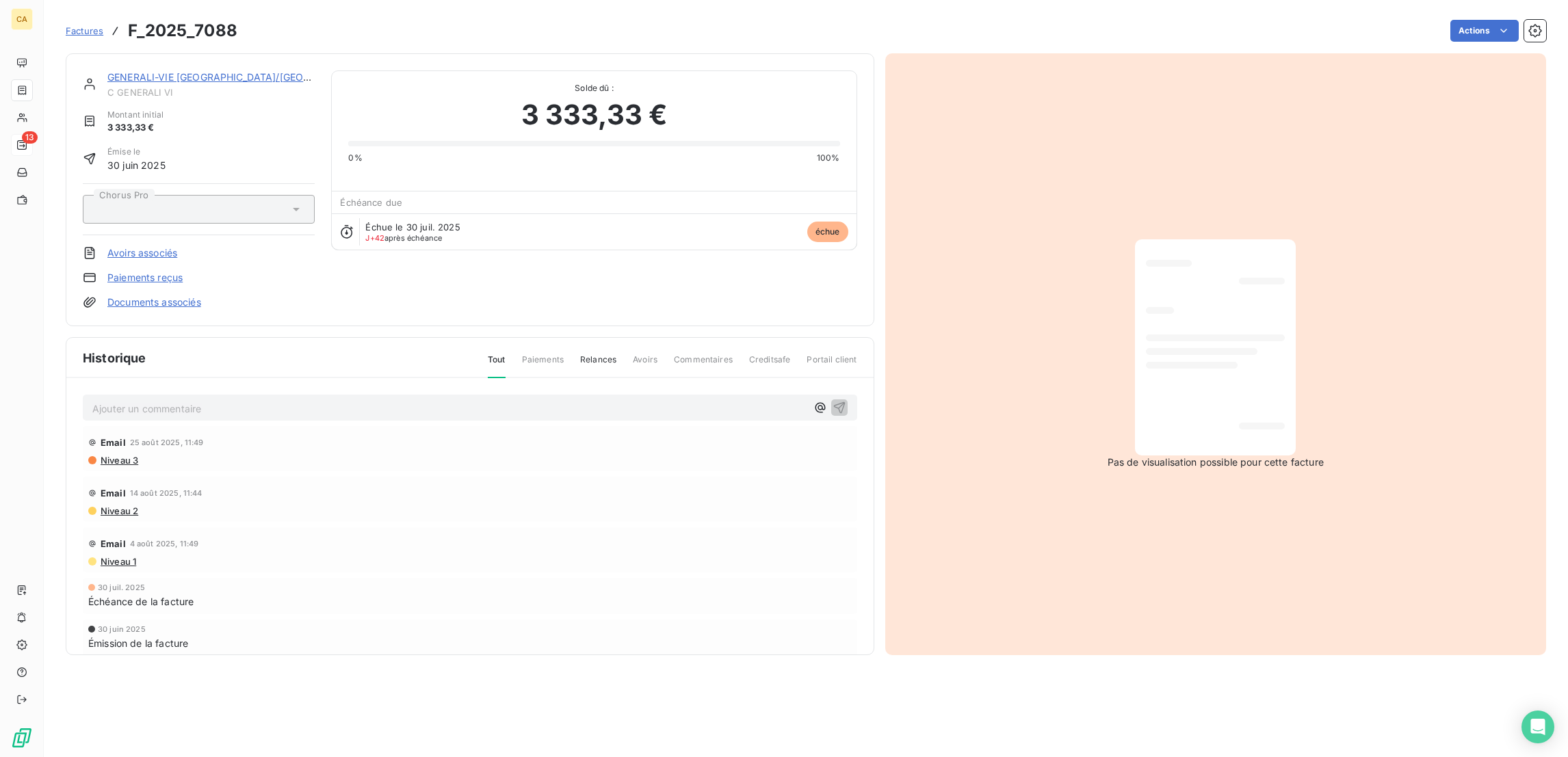
click at [180, 71] on link "GENERALI-VIE [GEOGRAPHIC_DATA]/[GEOGRAPHIC_DATA]" at bounding box center [243, 77] width 271 height 12
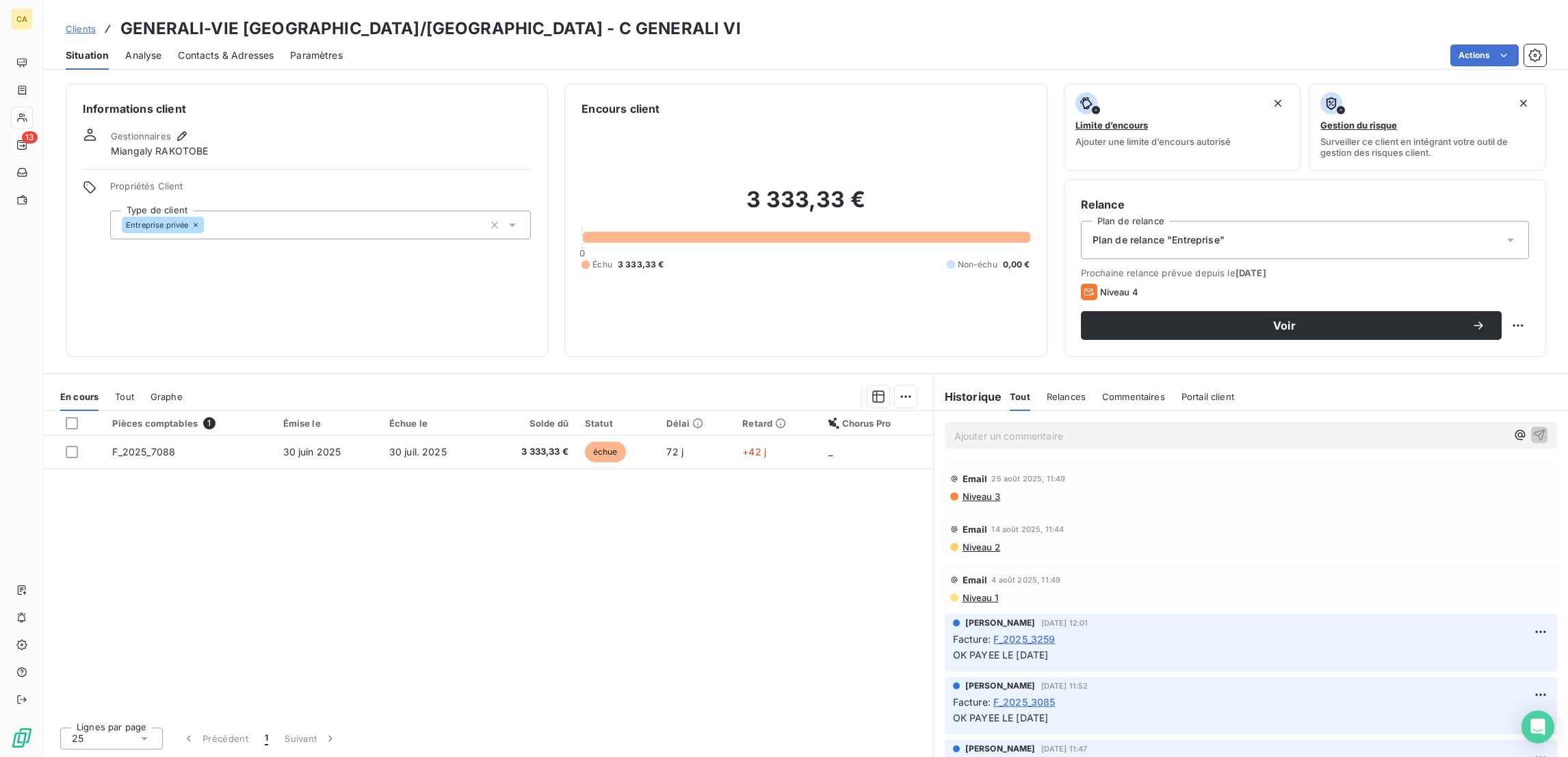
click at [196, 49] on span "Contacts & Adresses" at bounding box center [225, 55] width 96 height 14
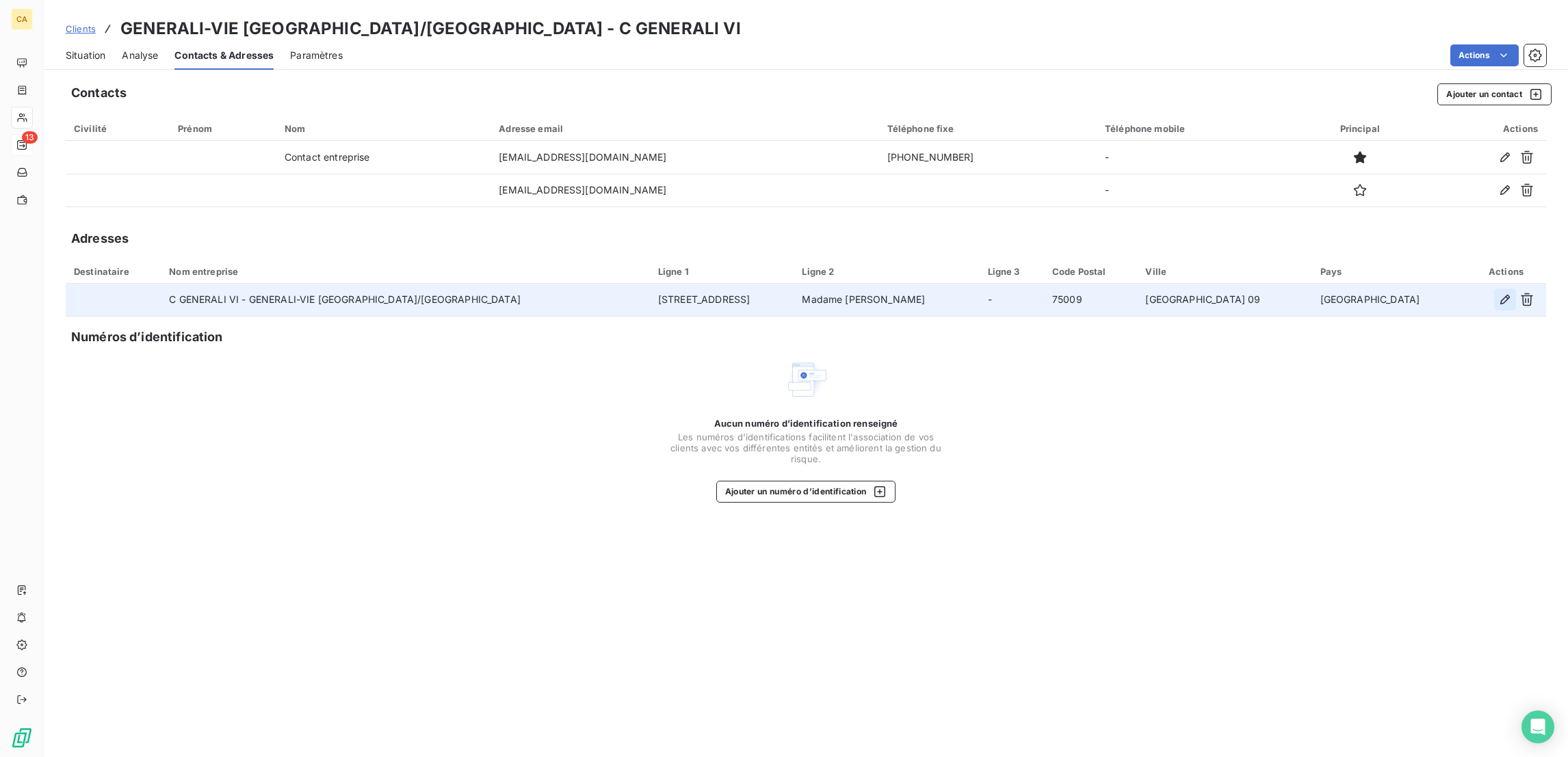
click at [1508, 292] on icon "button" at bounding box center [1504, 299] width 14 height 14
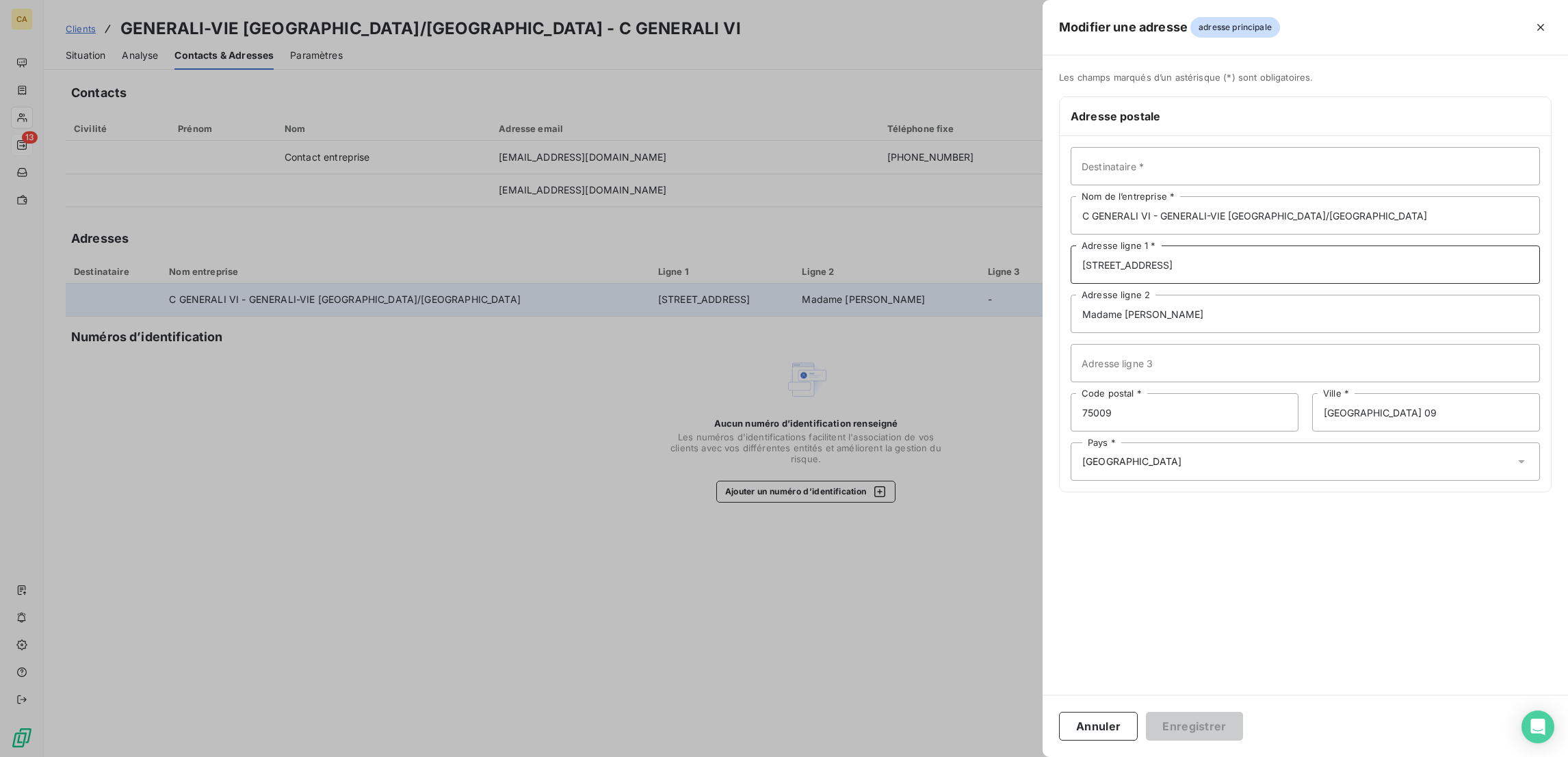
drag, startPoint x: 1208, startPoint y: 227, endPoint x: 1196, endPoint y: 227, distance: 12.0
click at [1196, 246] on input "4 rue Pillet Will" at bounding box center [1305, 265] width 469 height 38
type input "2 rue Pillet Will"
drag, startPoint x: 1458, startPoint y: 179, endPoint x: 1282, endPoint y: 168, distance: 176.3
click at [1282, 197] on input "C GENERALI VI - GENERALI-VIE PARIS/ST DENIS" at bounding box center [1305, 216] width 469 height 38
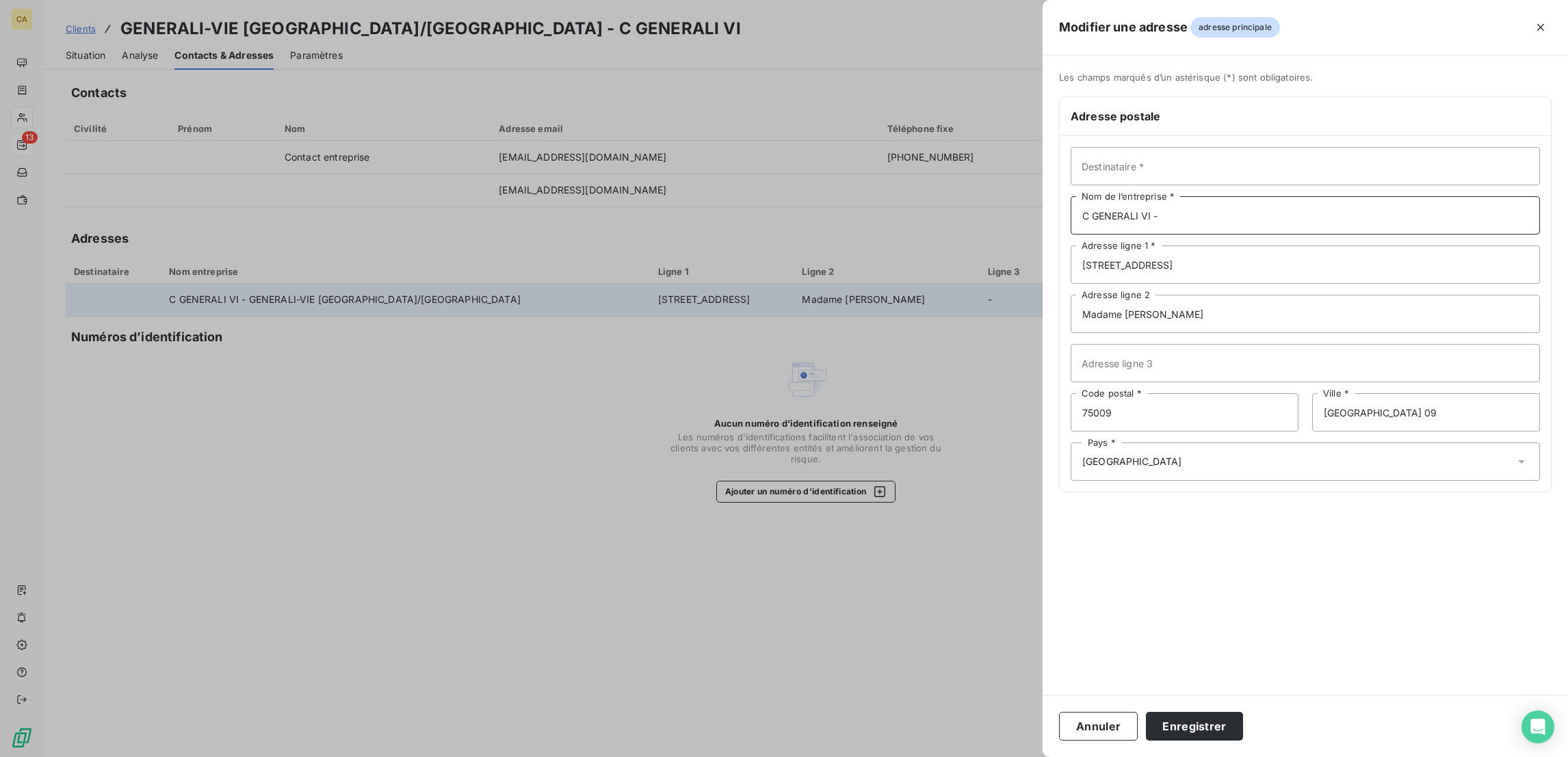
type input "C GENERALI VI -"
click at [1280, 147] on input "Destinataire *" at bounding box center [1305, 166] width 469 height 38
paste input "GENERALI-VIE [GEOGRAPHIC_DATA]/[GEOGRAPHIC_DATA]"
type input "GENERALI-VIE [GEOGRAPHIC_DATA]/[GEOGRAPHIC_DATA]"
click at [1295, 246] on input "2 rue Pillet Will" at bounding box center [1305, 265] width 469 height 38
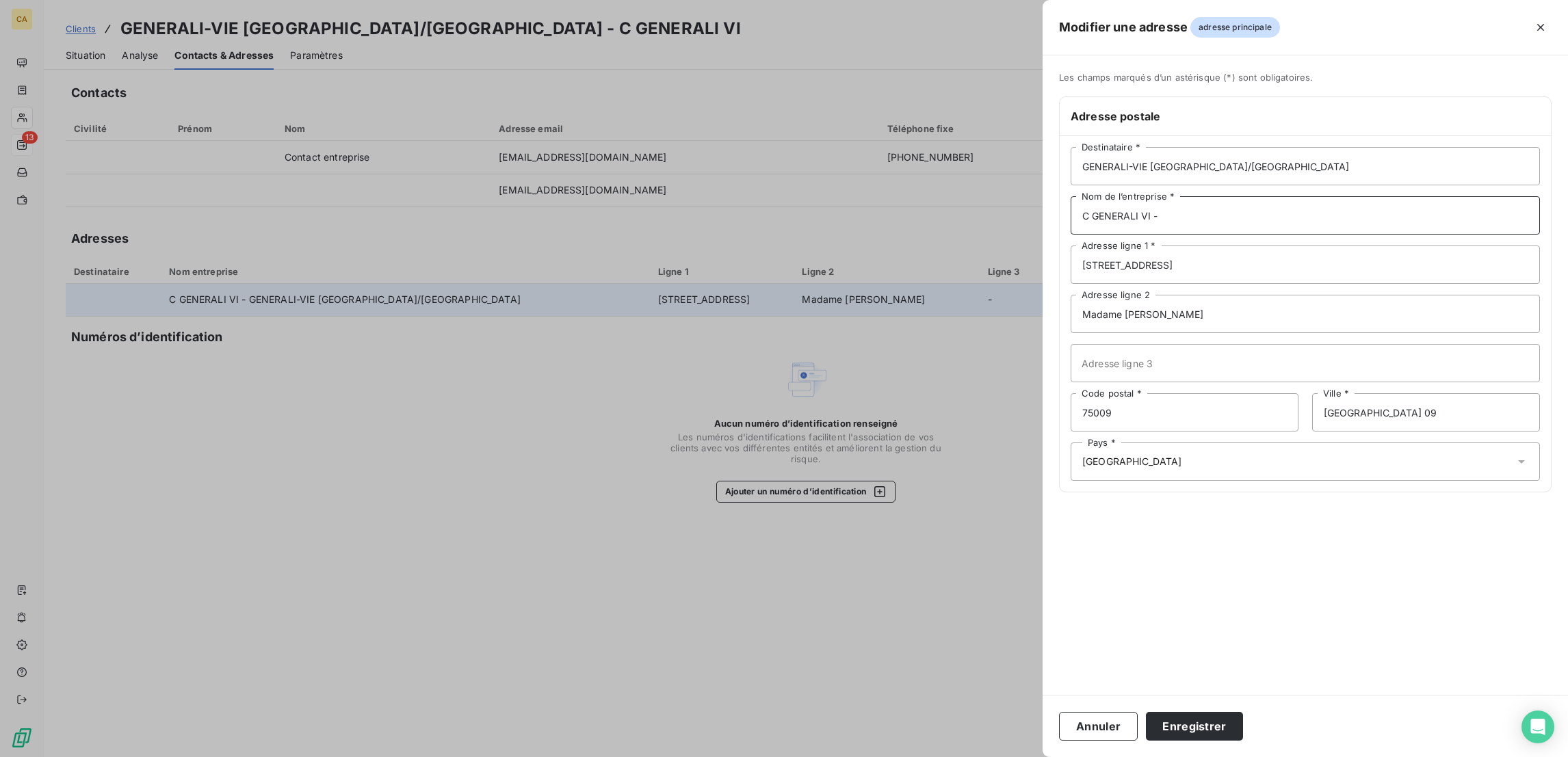
click at [1298, 197] on input "C GENERALI VI -" at bounding box center [1305, 216] width 469 height 38
paste input "GENERALI-VIE [GEOGRAPHIC_DATA]/[GEOGRAPHIC_DATA]"
type input "GENERALI-VIE [GEOGRAPHIC_DATA]/[GEOGRAPHIC_DATA]"
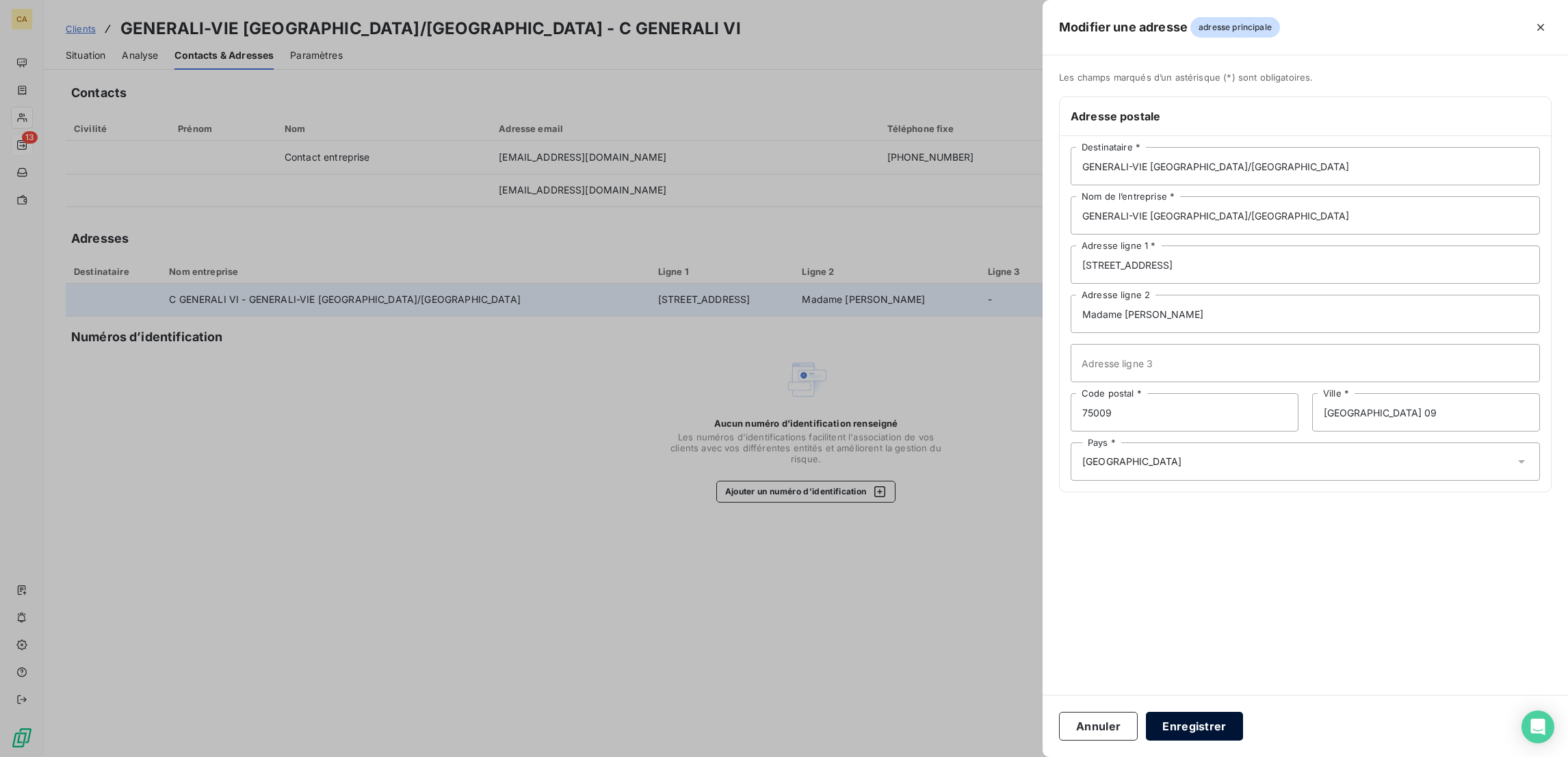
click at [1243, 722] on button "Enregistrer" at bounding box center [1194, 726] width 97 height 28
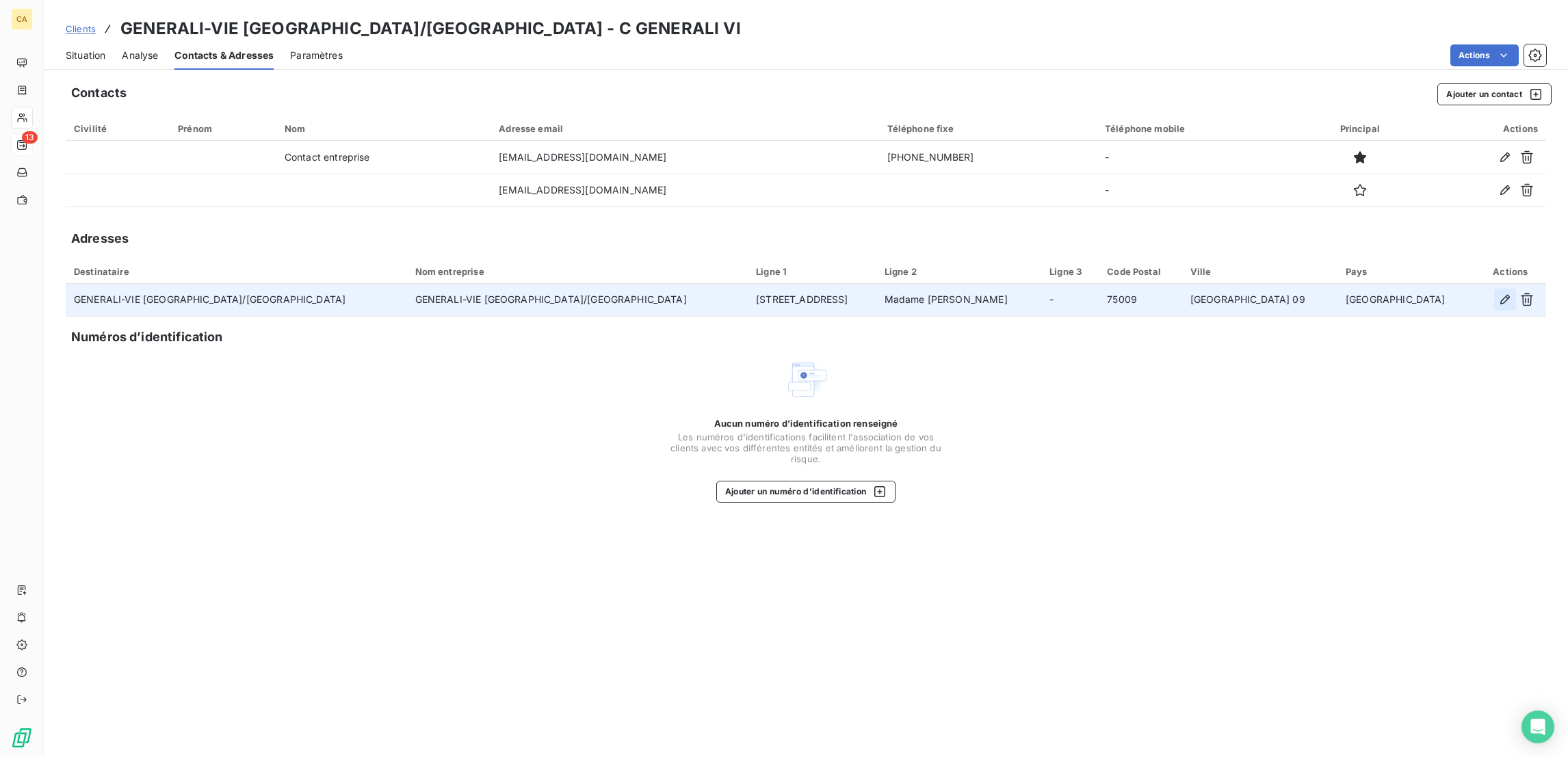
click at [1512, 292] on icon "button" at bounding box center [1504, 299] width 14 height 14
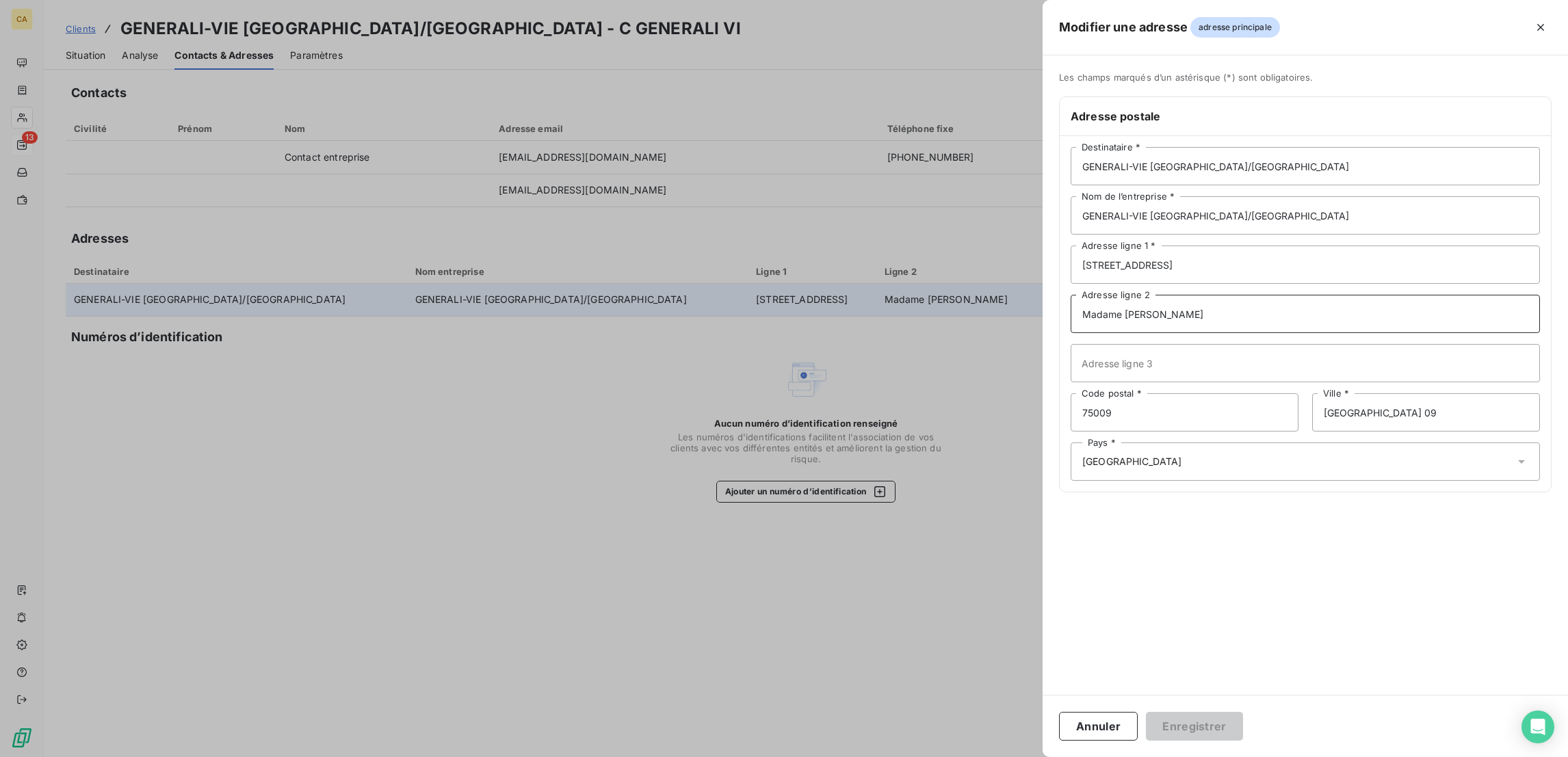
drag, startPoint x: 1388, startPoint y: 267, endPoint x: 1140, endPoint y: 212, distance: 254.0
click at [1140, 756] on div "Modifier une adresse adresse principale Les champs marqués d’un astérisque (*) …" at bounding box center [784, 757] width 1568 height 0
click at [1243, 721] on button "Enregistrer" at bounding box center [1194, 726] width 97 height 28
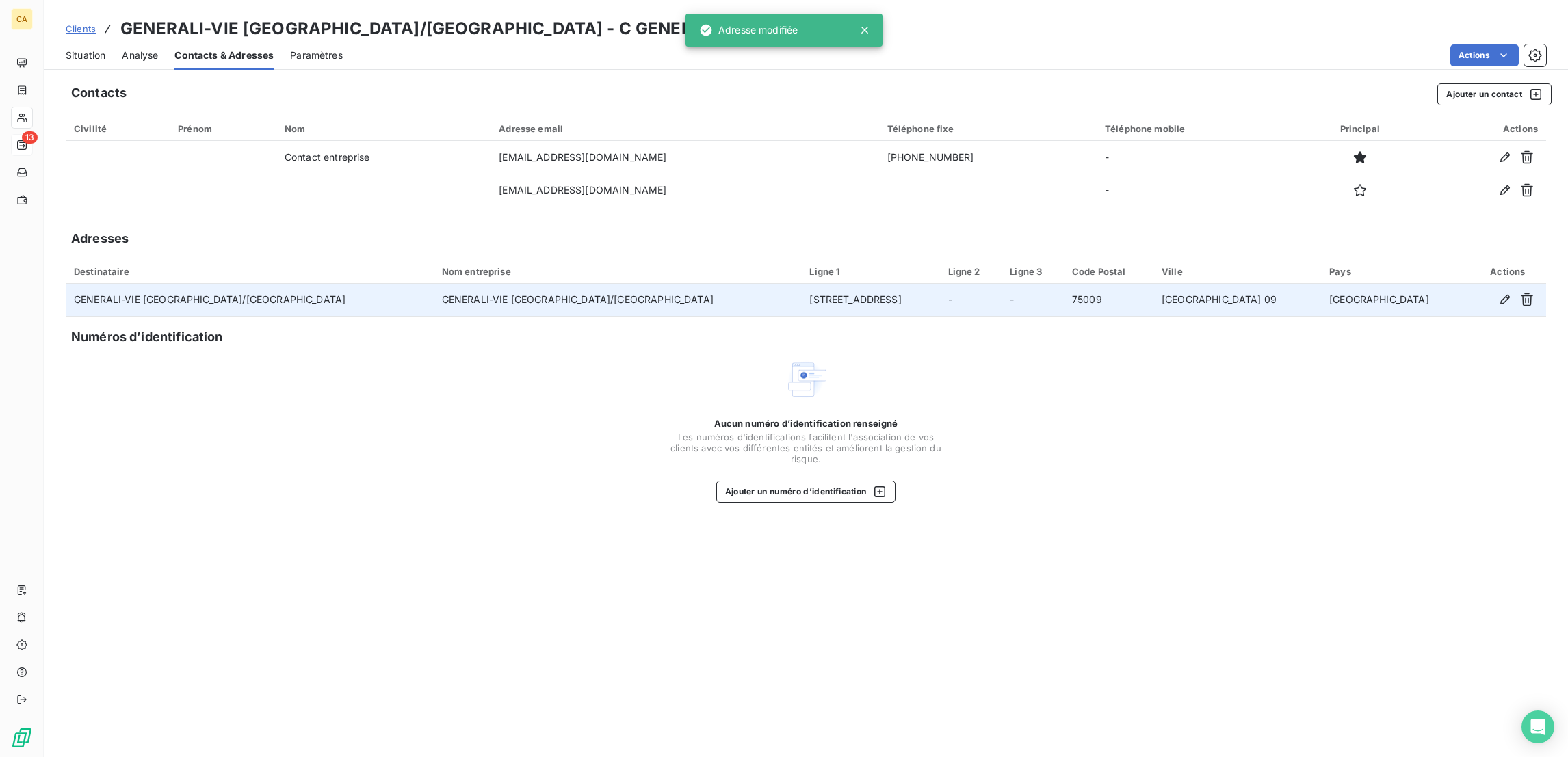
click at [66, 48] on span "Situation" at bounding box center [86, 55] width 39 height 14
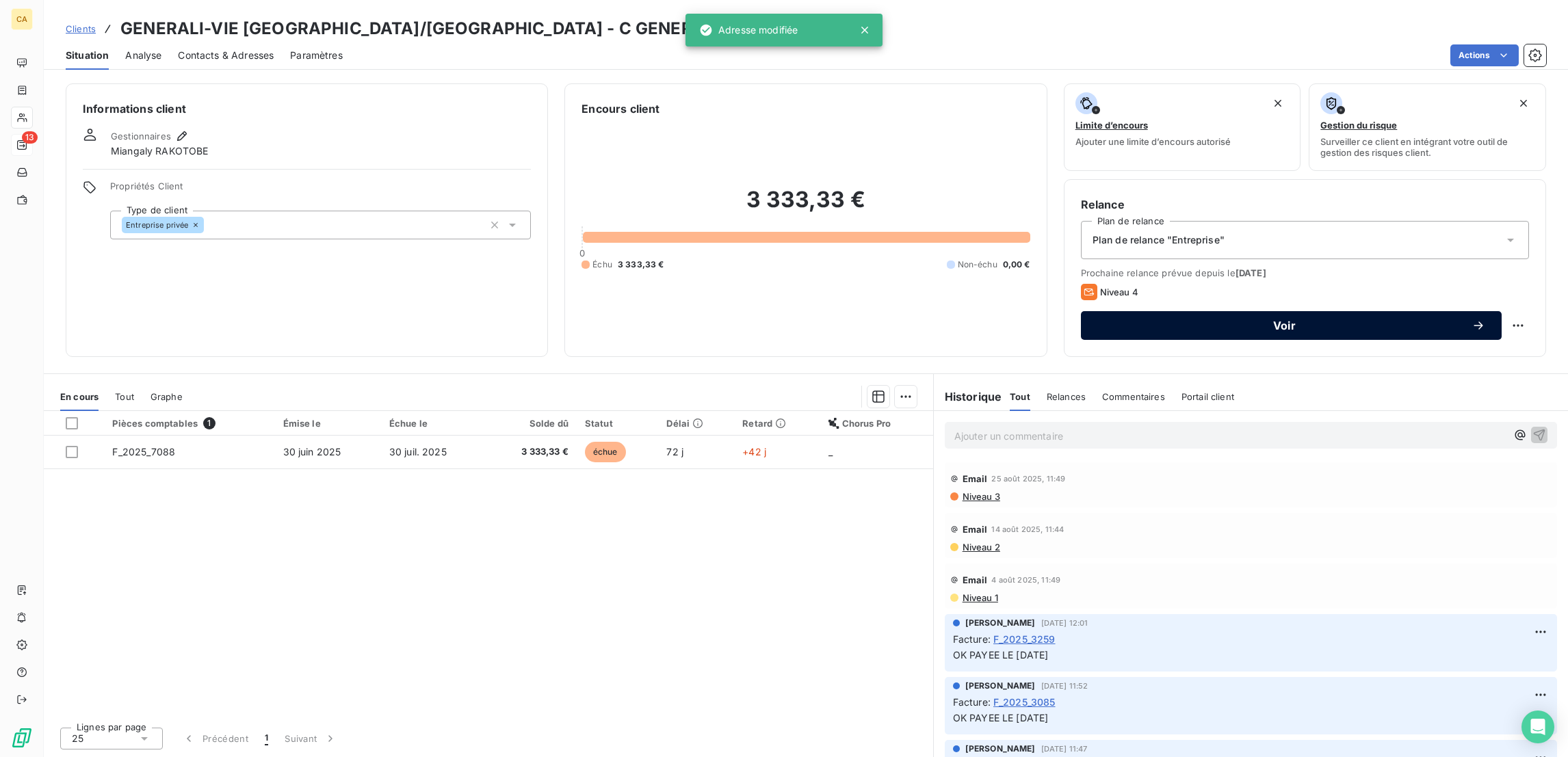
click at [1210, 311] on button "Voir" at bounding box center [1290, 325] width 420 height 28
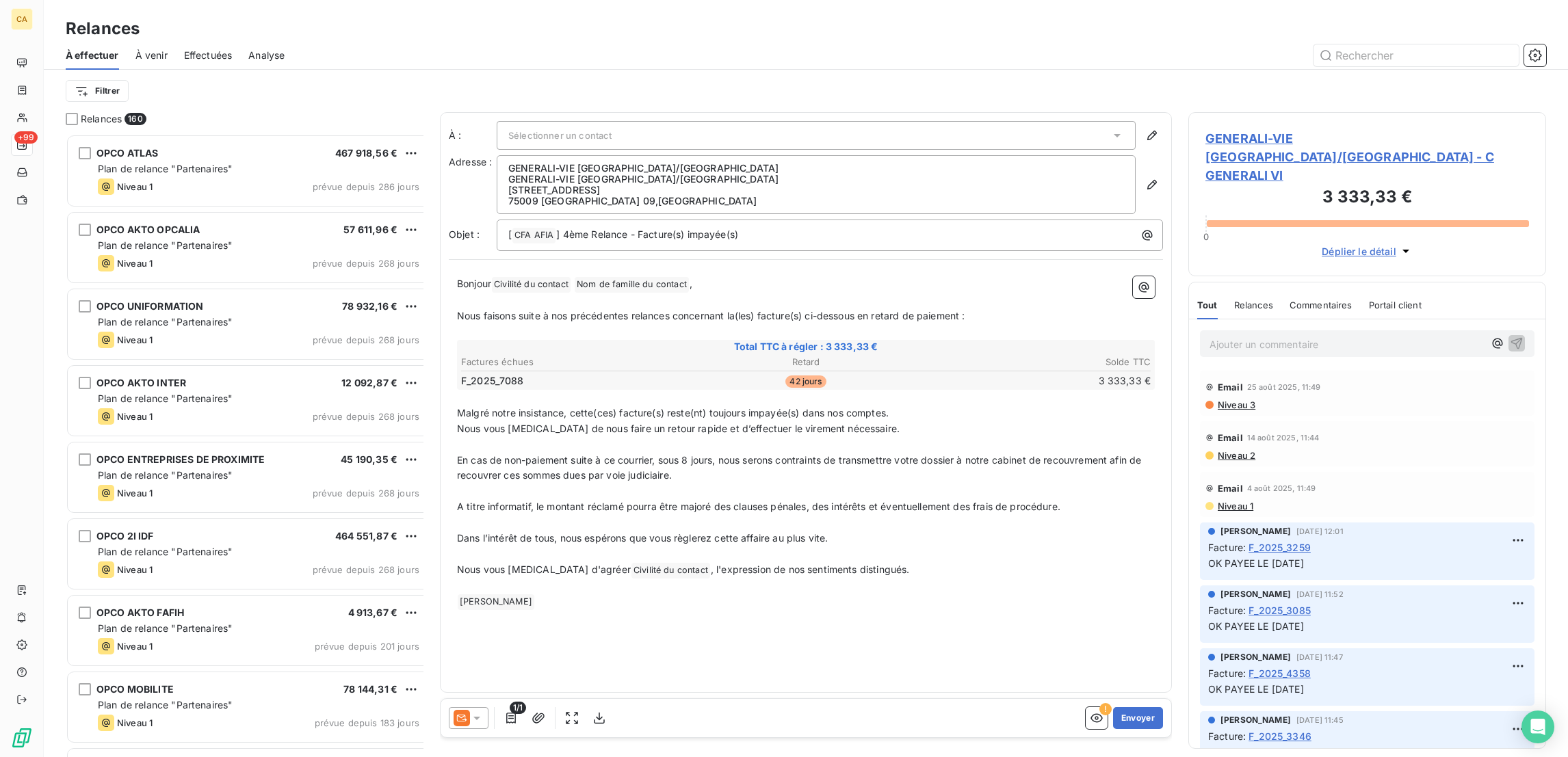
scroll to position [625, 351]
click at [1252, 129] on span "GENERALI-VIE PARIS/ST DENIS - C GENERALI VI" at bounding box center [1367, 157] width 324 height 56
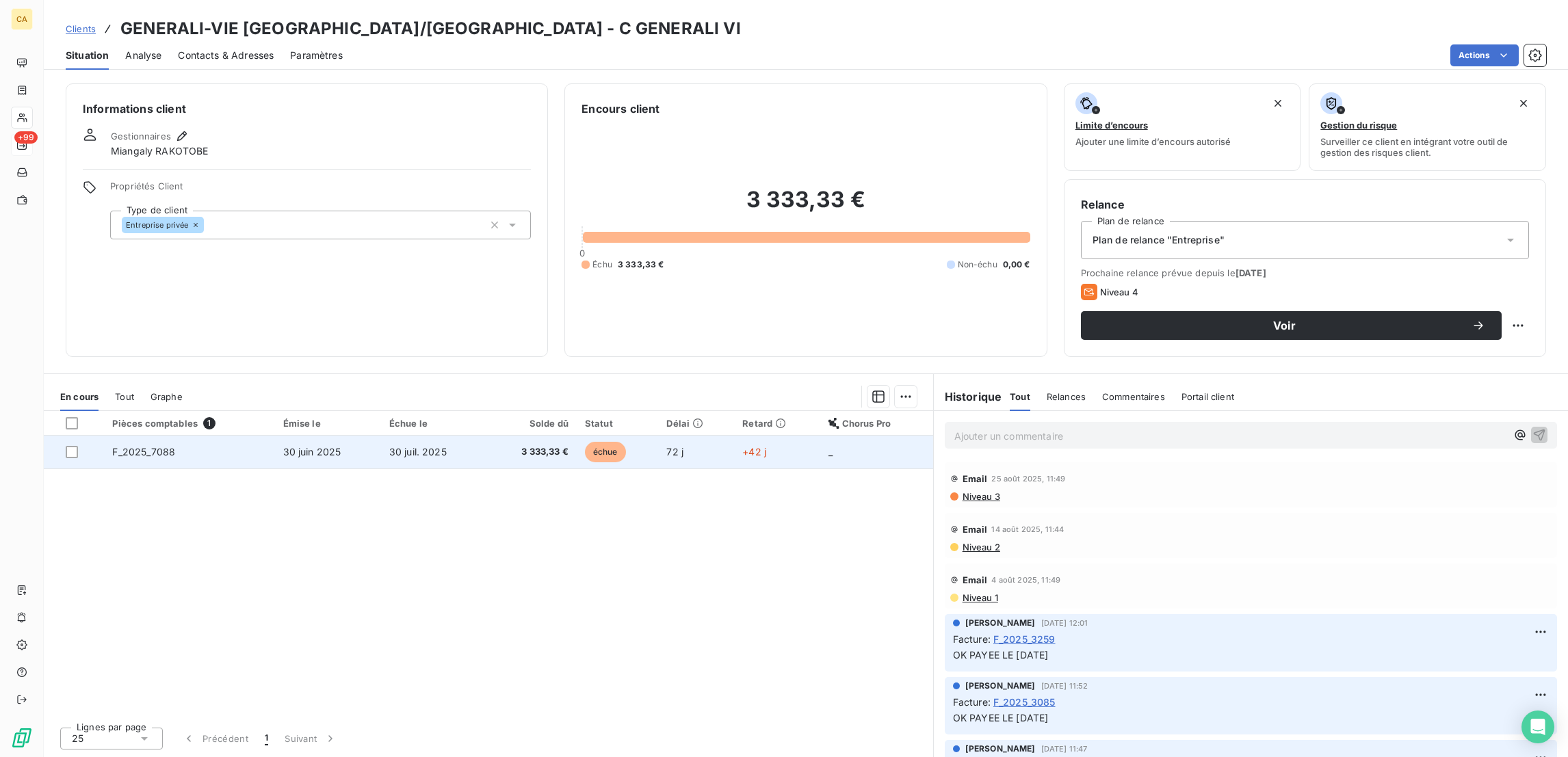
click at [325, 435] on td "30 juin 2025" at bounding box center [327, 452] width 106 height 33
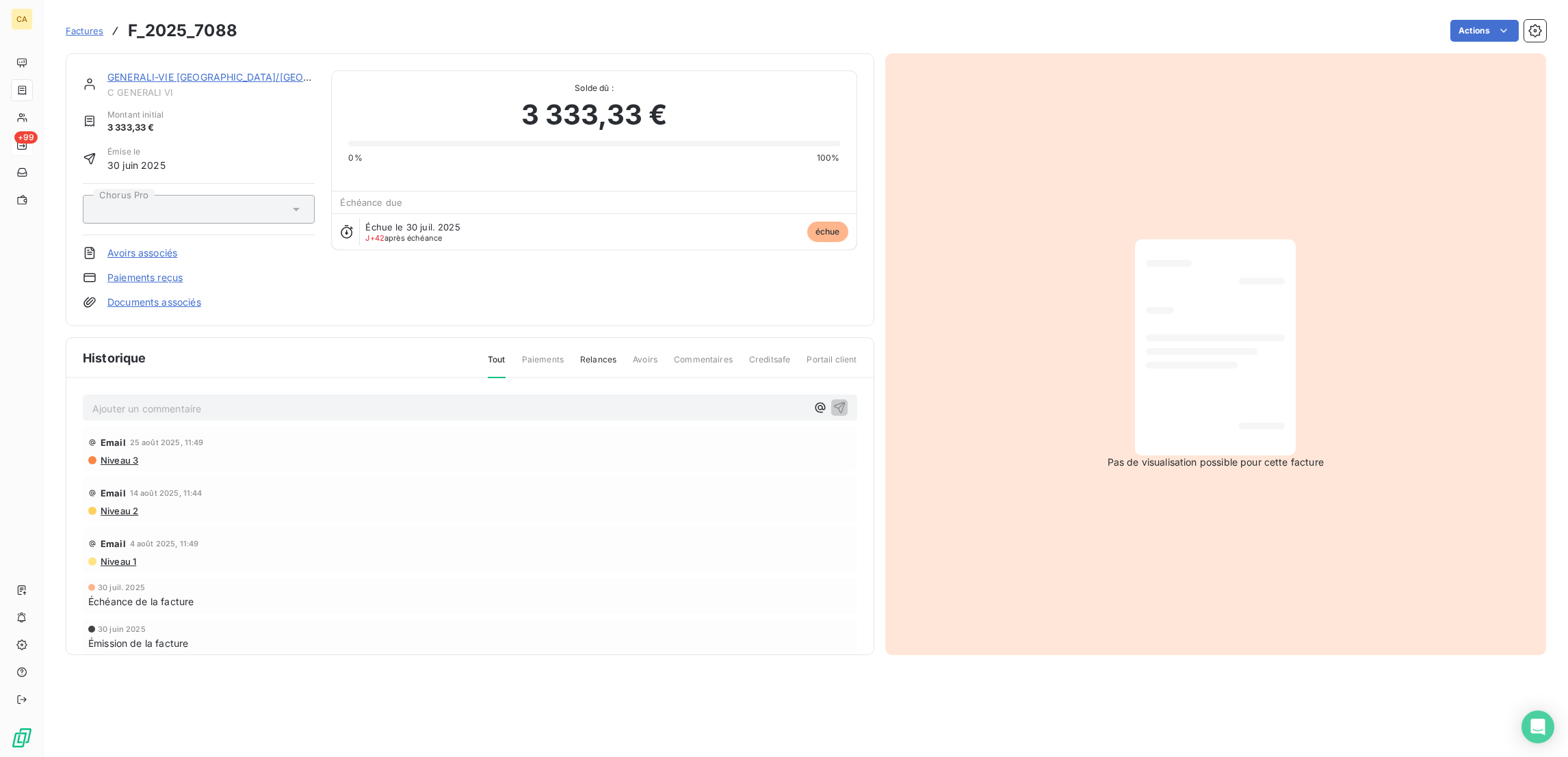
click at [183, 72] on div "GENERALI-VIE PARIS/ST DENIS C GENERALI VI" at bounding box center [211, 83] width 208 height 27
click at [183, 71] on link "GENERALI-VIE [GEOGRAPHIC_DATA]/[GEOGRAPHIC_DATA]" at bounding box center [243, 77] width 271 height 12
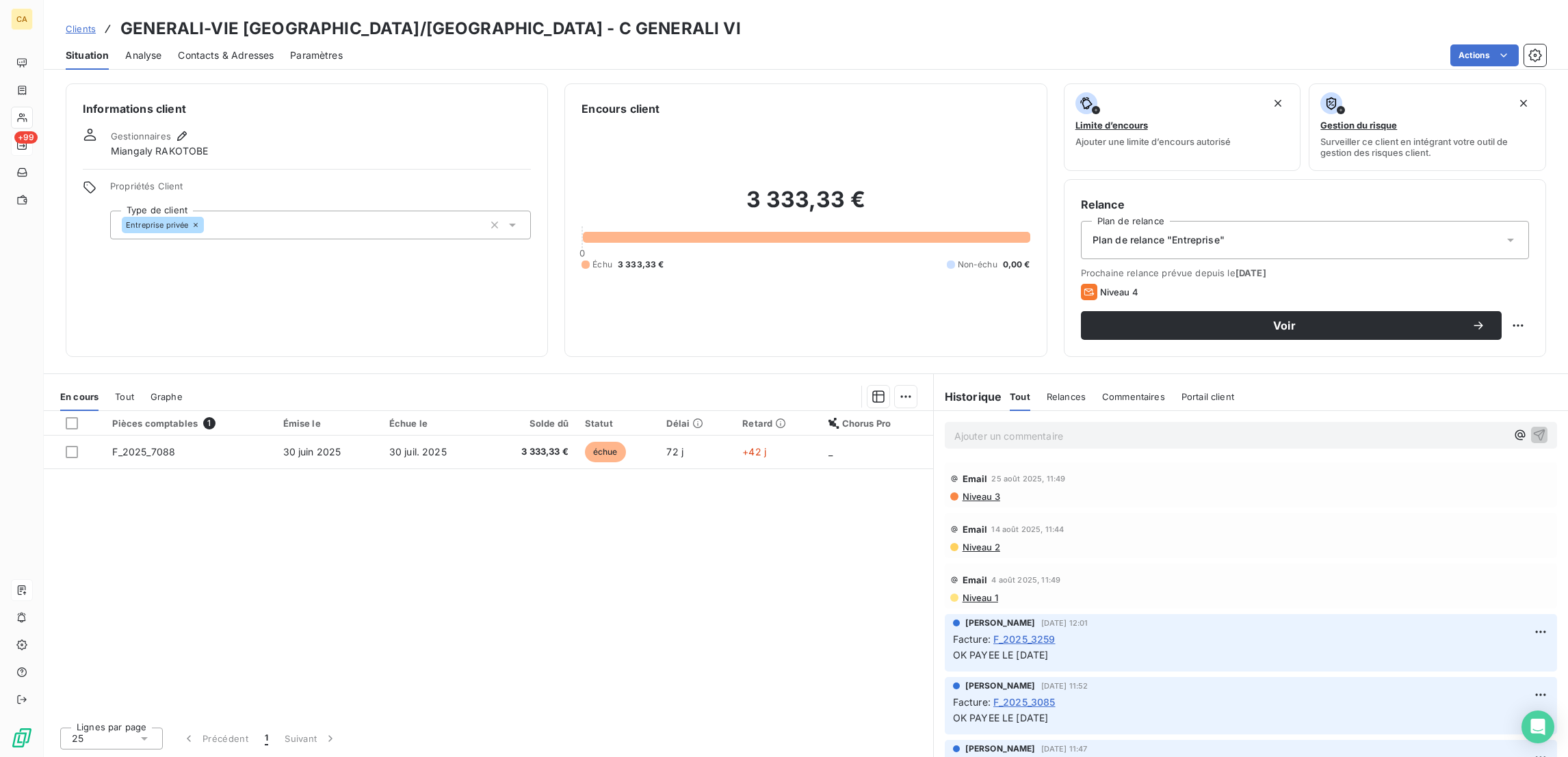
click at [15, 601] on div at bounding box center [22, 590] width 22 height 22
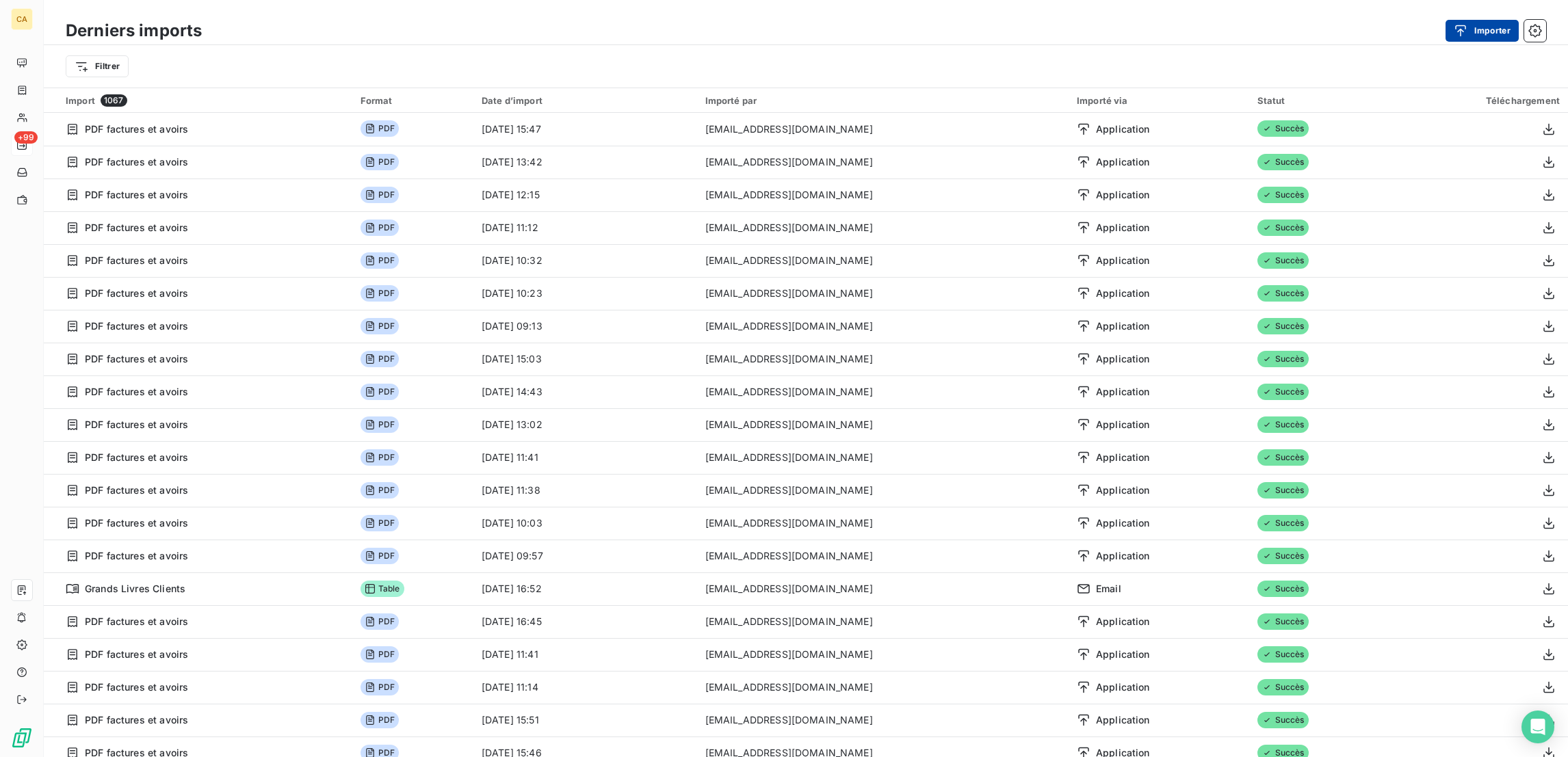
click at [1501, 31] on button "Importer" at bounding box center [1482, 31] width 73 height 22
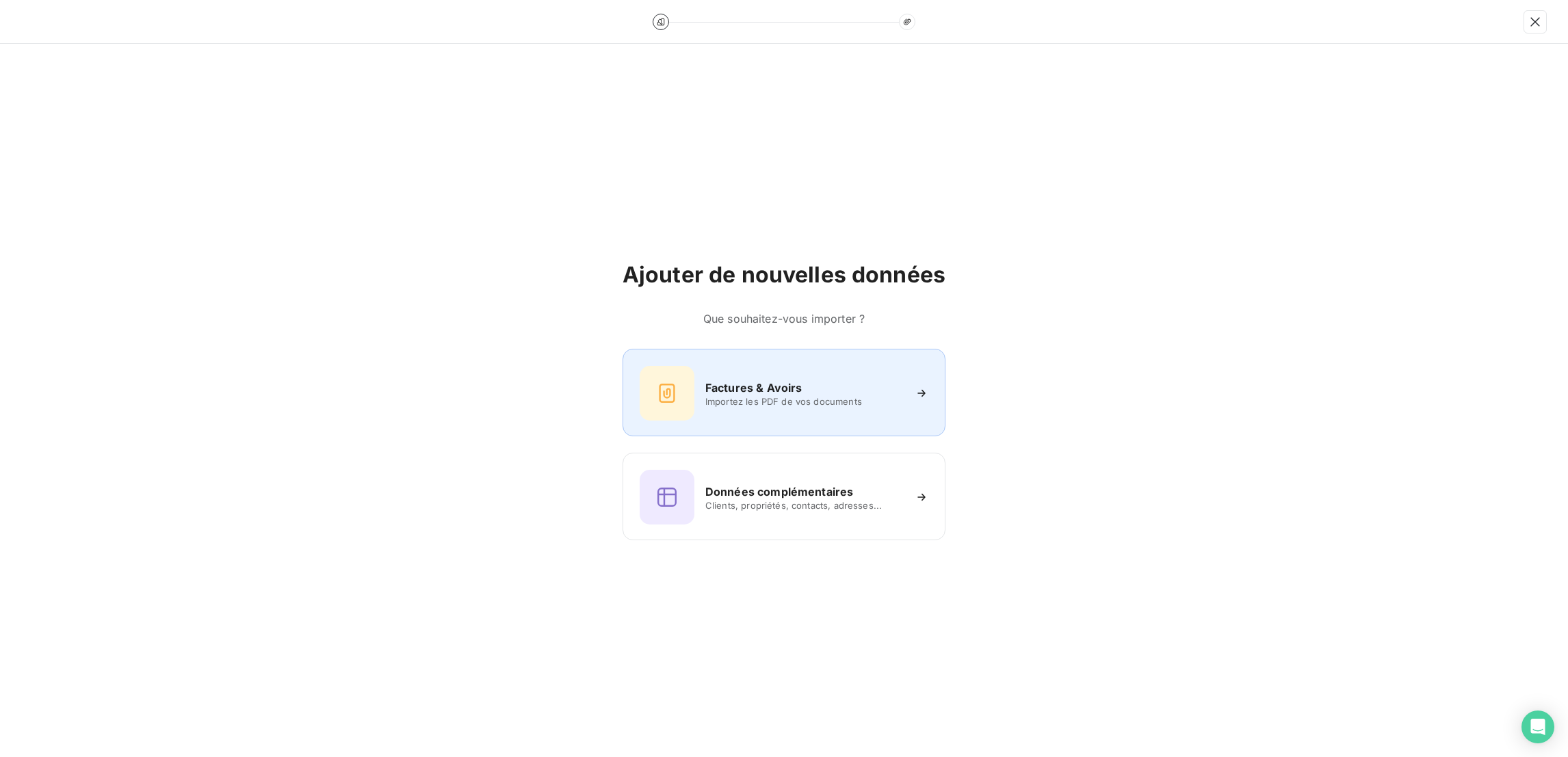
click at [673, 392] on div at bounding box center [667, 393] width 55 height 55
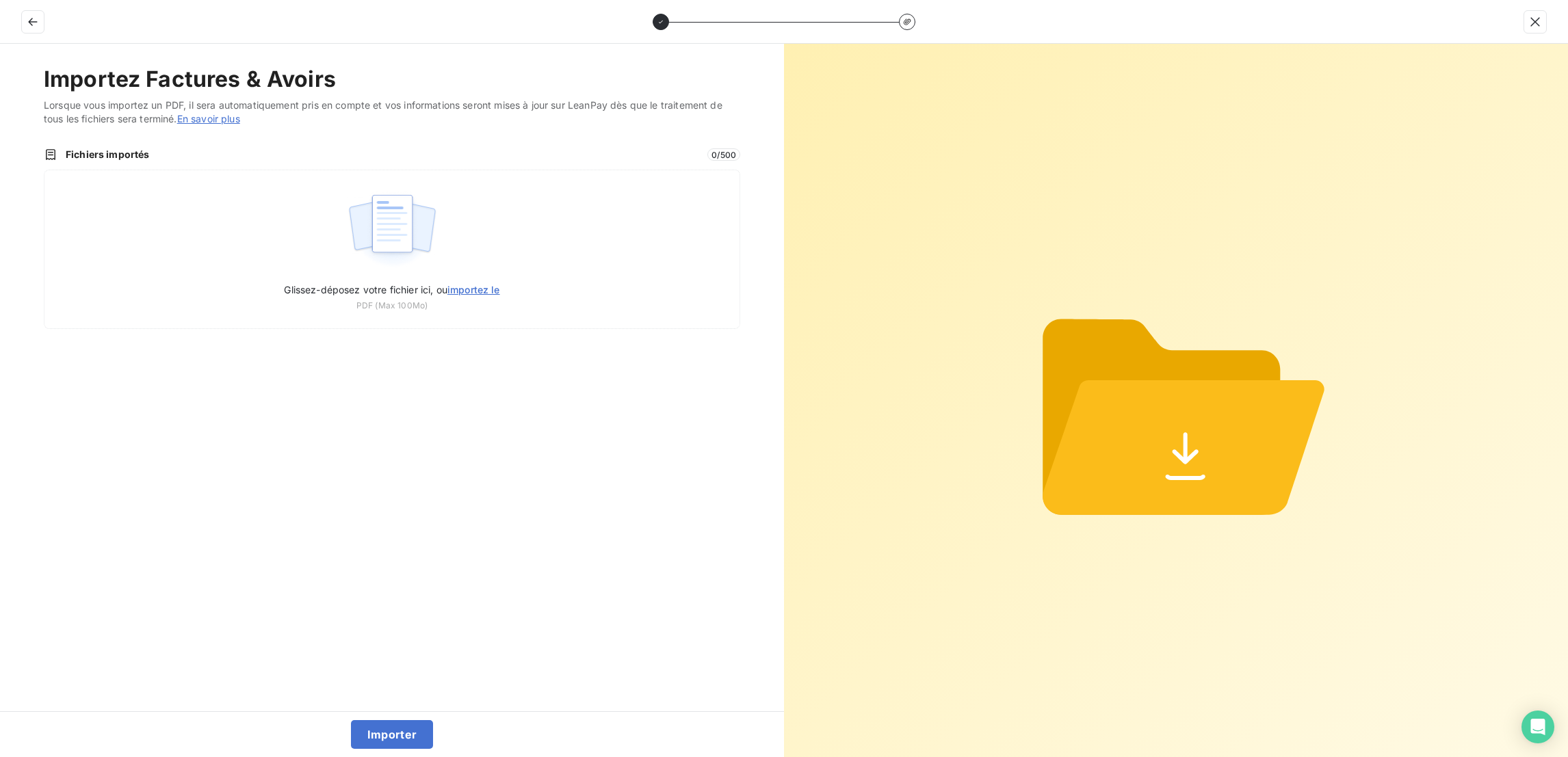
click at [298, 99] on span "Lorsque vous importez un PDF, il sera automatiquement pris en compte et vos inf…" at bounding box center [392, 112] width 697 height 27
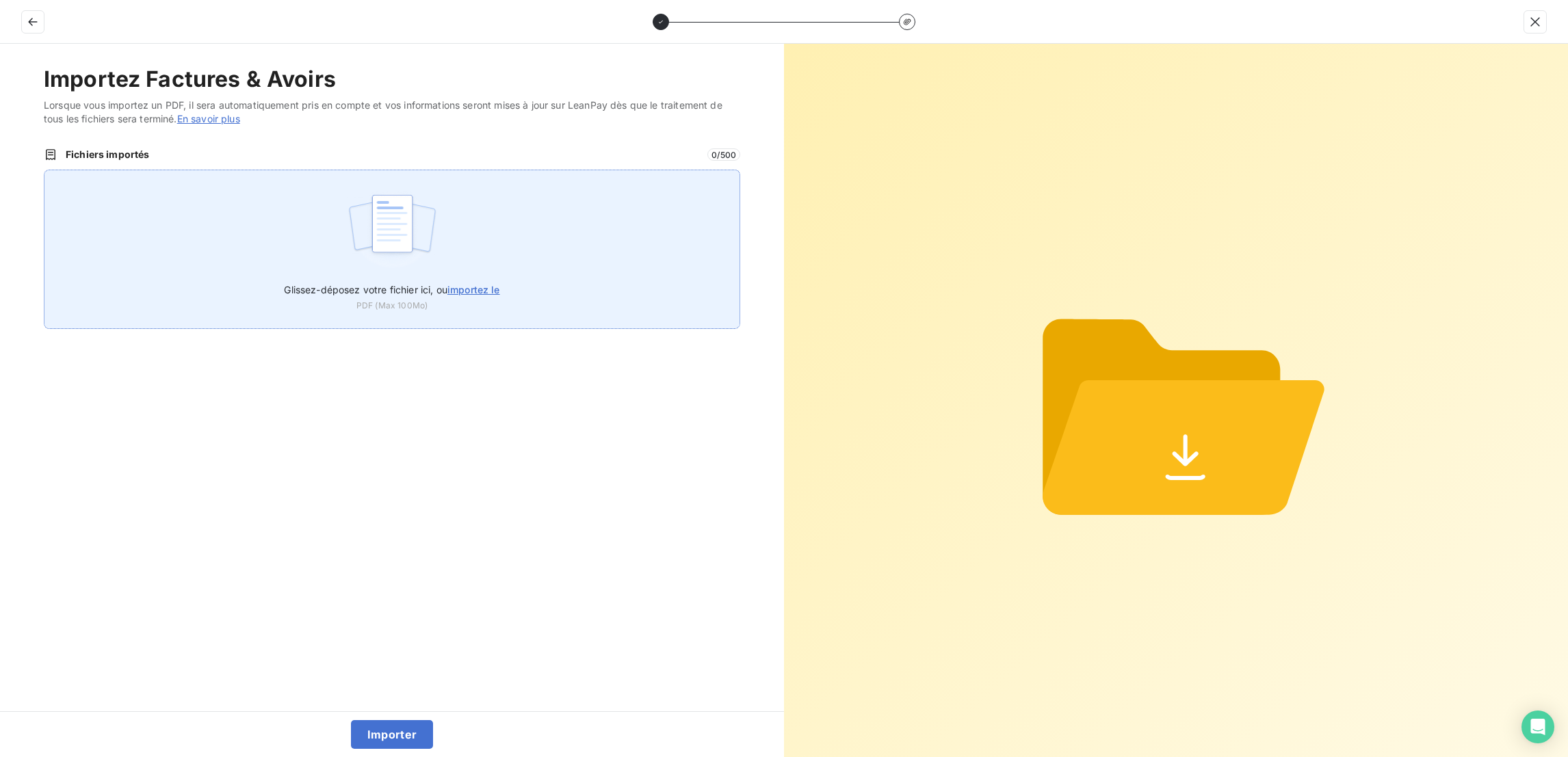
click at [281, 172] on div "Glissez-déposez votre fichier ici, ou importez le PDF (Max 100Mo)" at bounding box center [392, 249] width 697 height 159
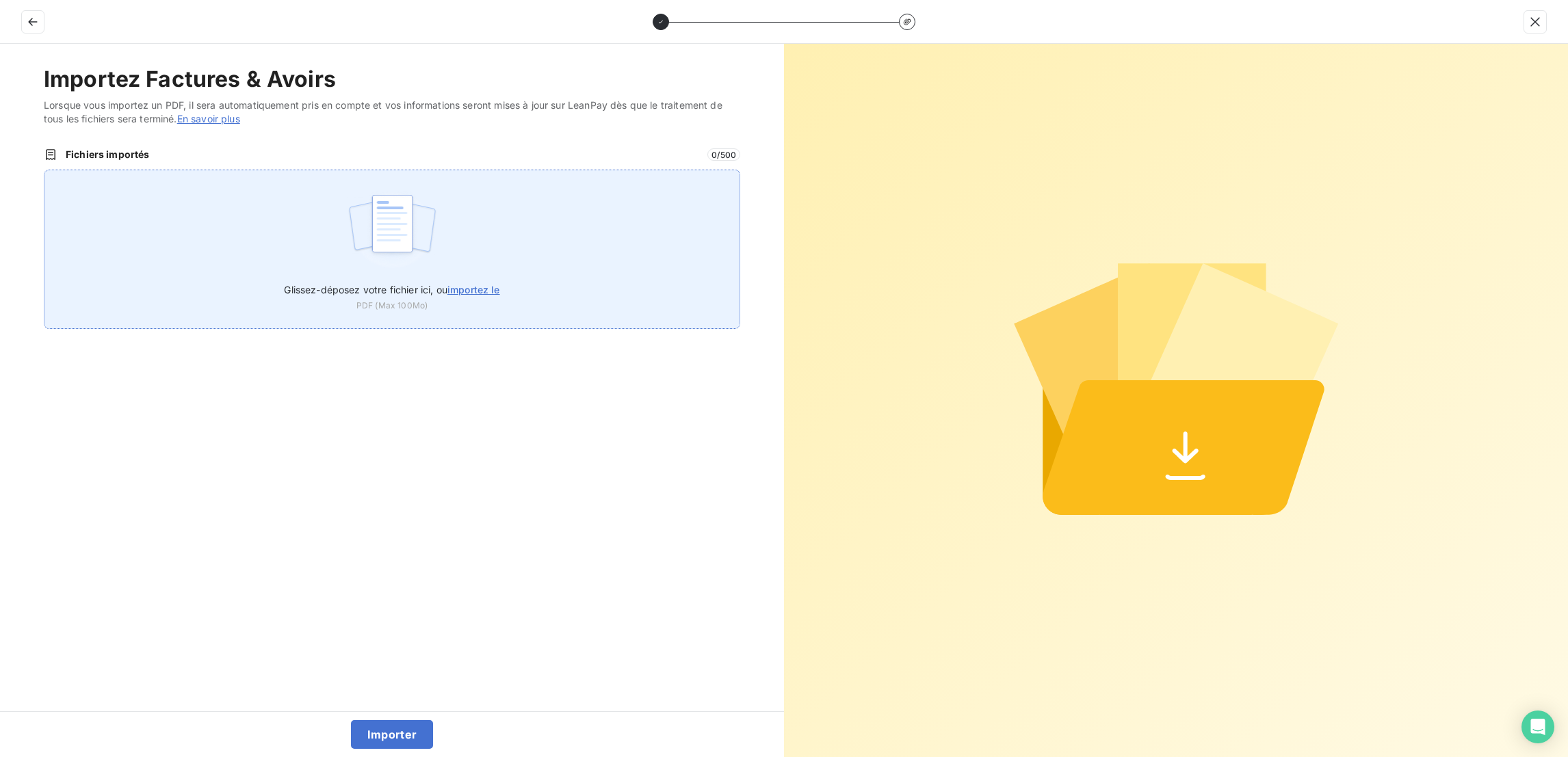
type input "C:\fakepath\F_2025_7884.pdf"
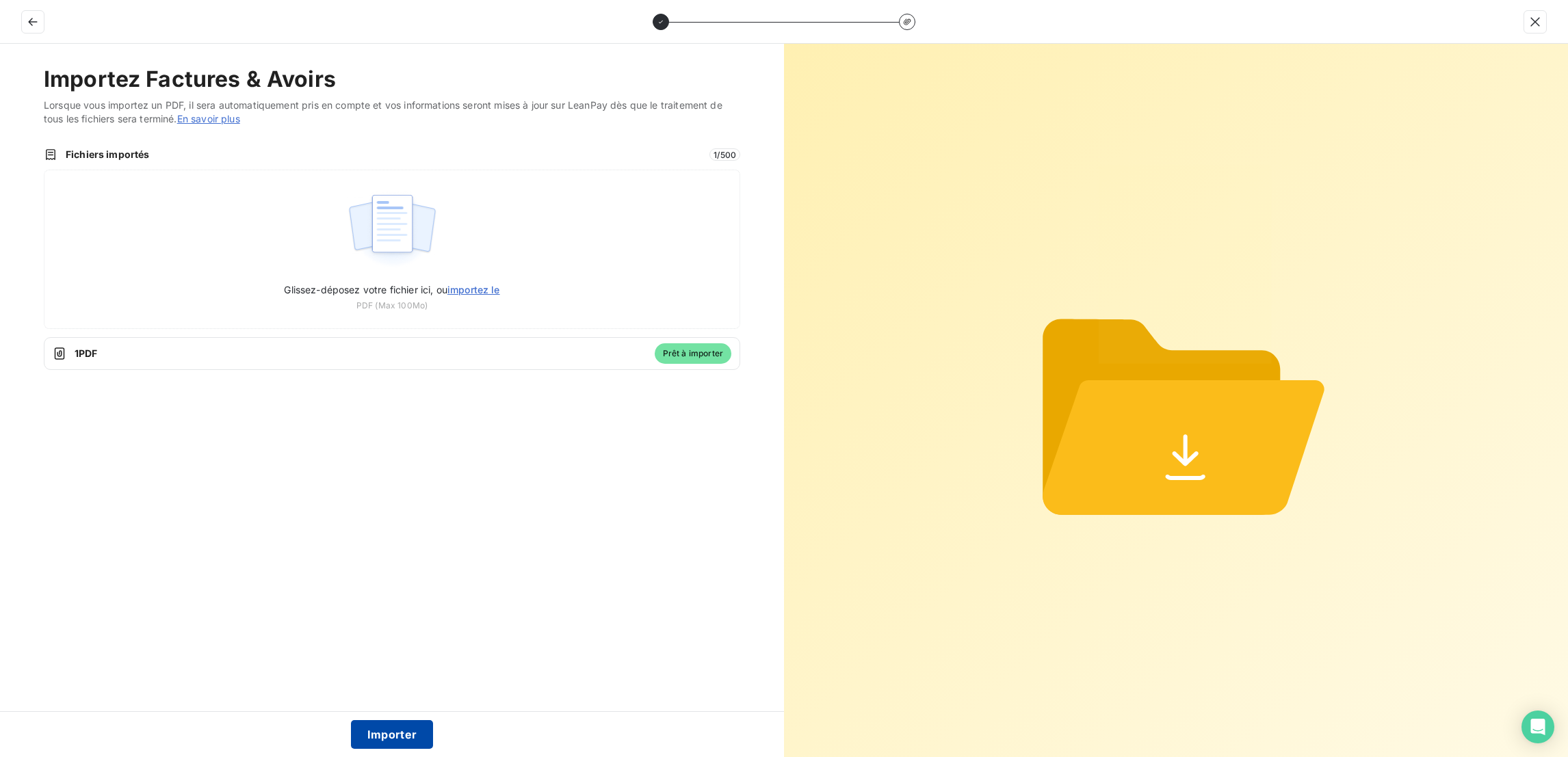
click at [384, 738] on button "Importer" at bounding box center [392, 734] width 83 height 28
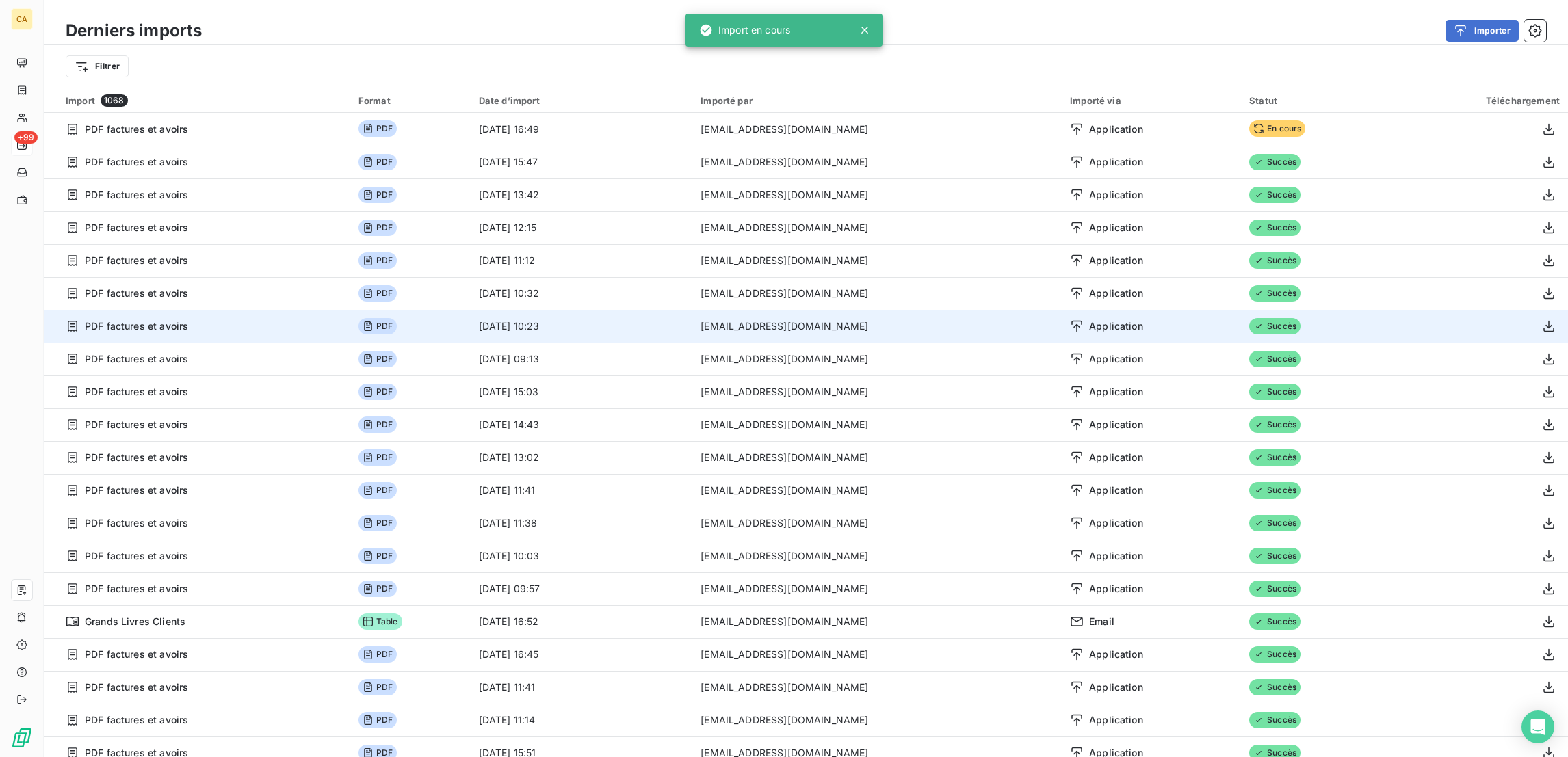
click at [1445, 20] on button "Importer" at bounding box center [1482, 31] width 73 height 22
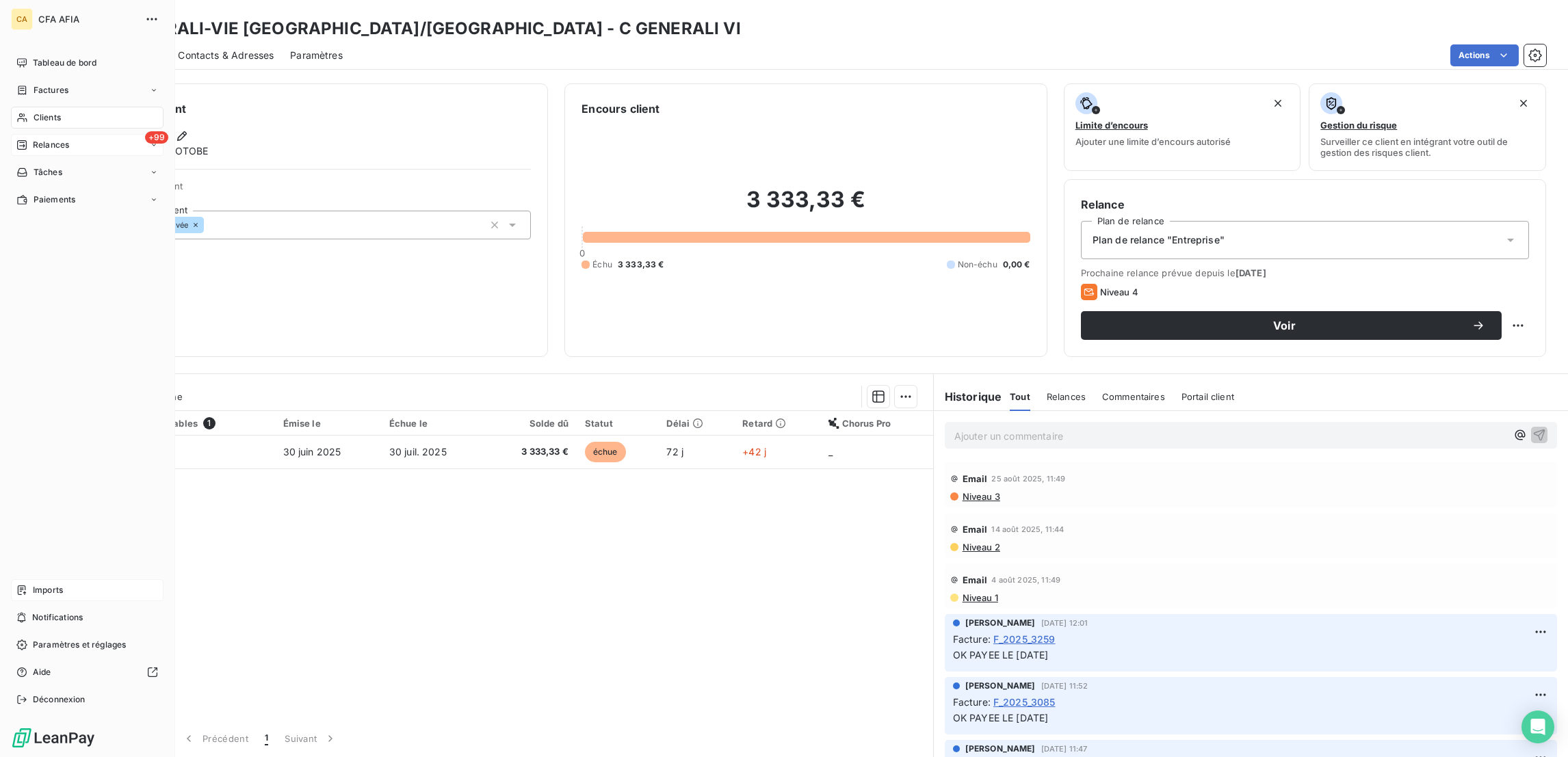
click at [47, 596] on span "Imports" at bounding box center [48, 590] width 30 height 12
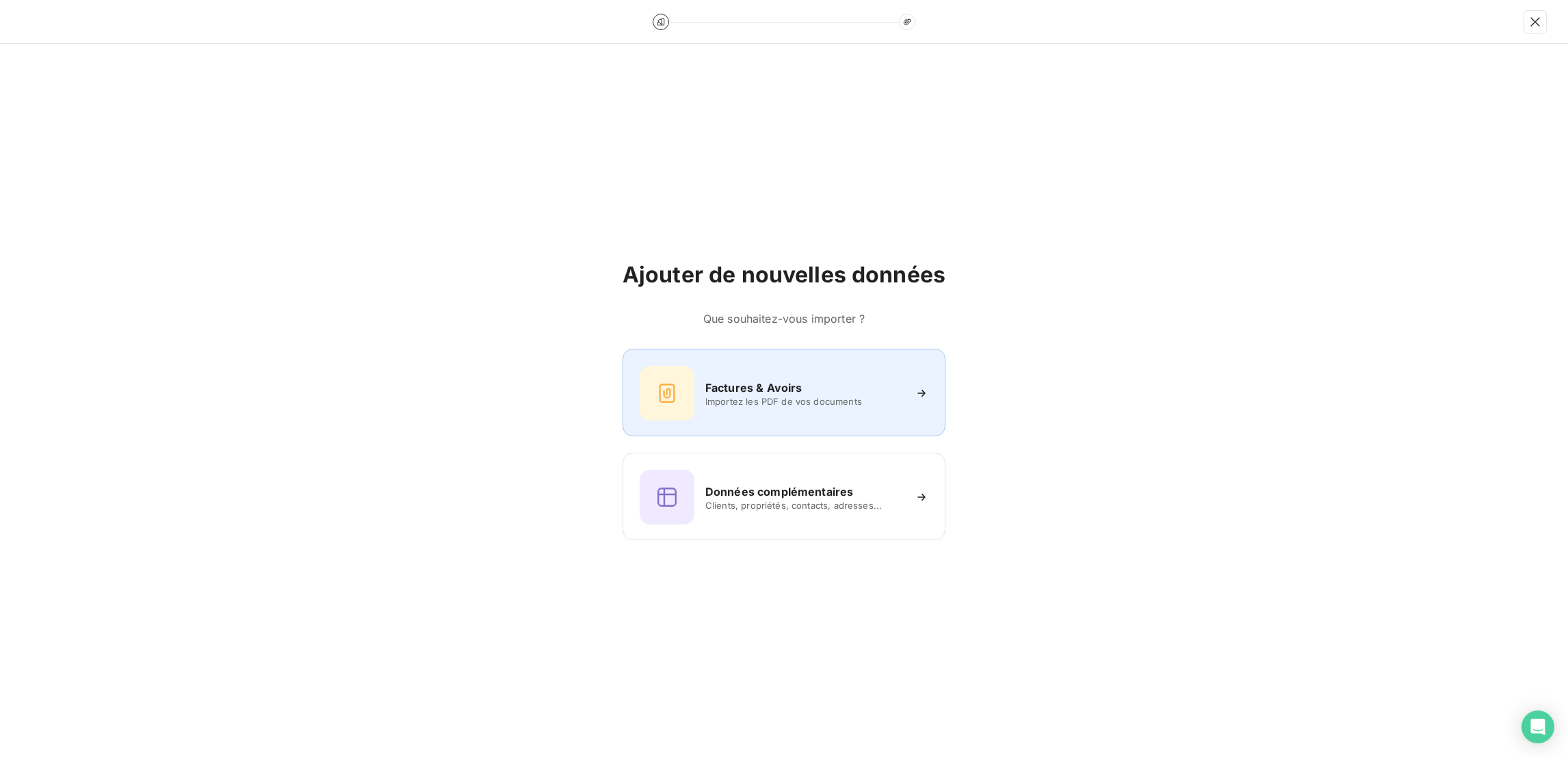
click at [774, 402] on div "Factures & Avoirs Importez les PDF de vos documents" at bounding box center [784, 393] width 289 height 55
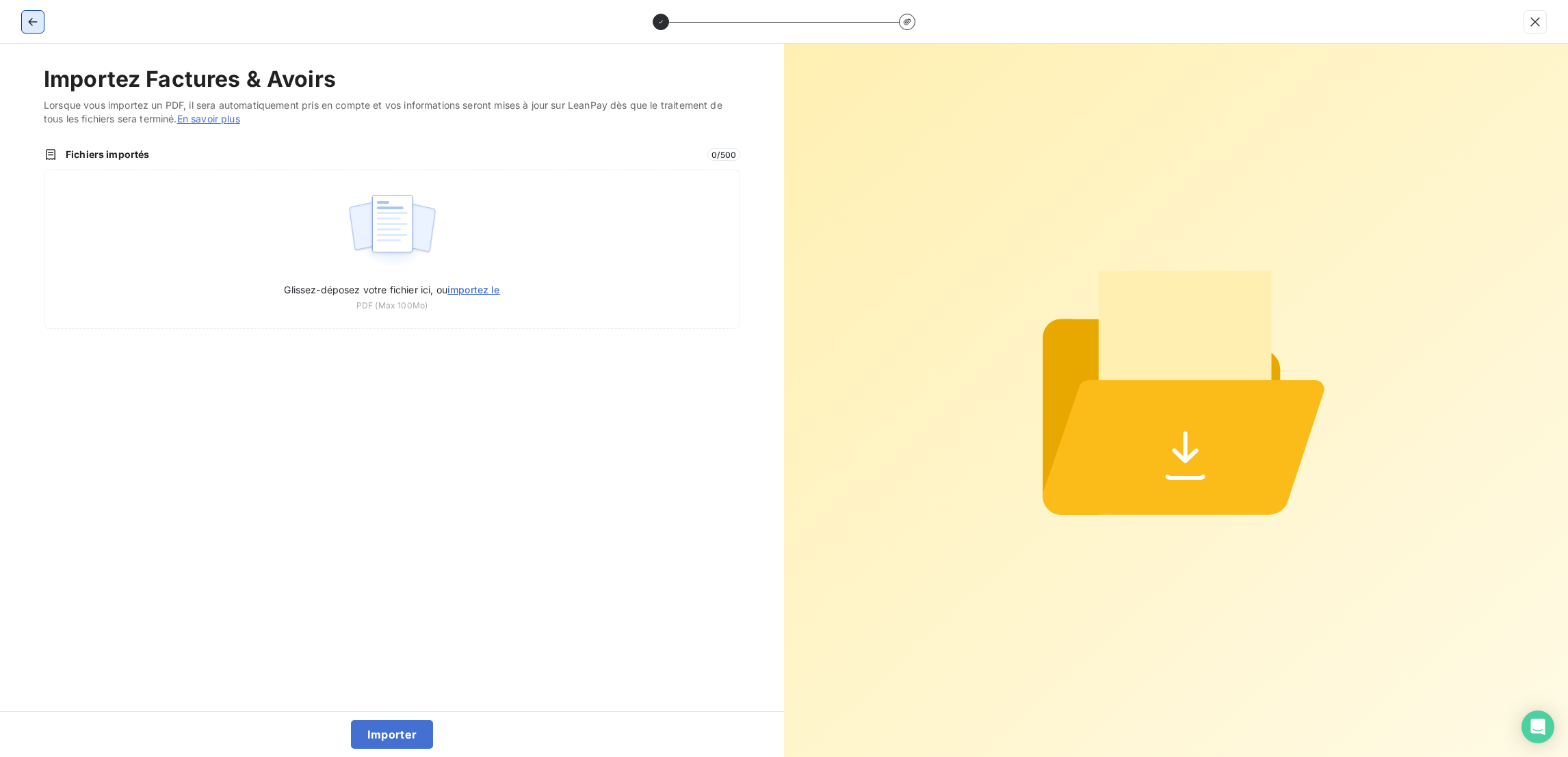
click at [22, 17] on button "button" at bounding box center [33, 22] width 22 height 22
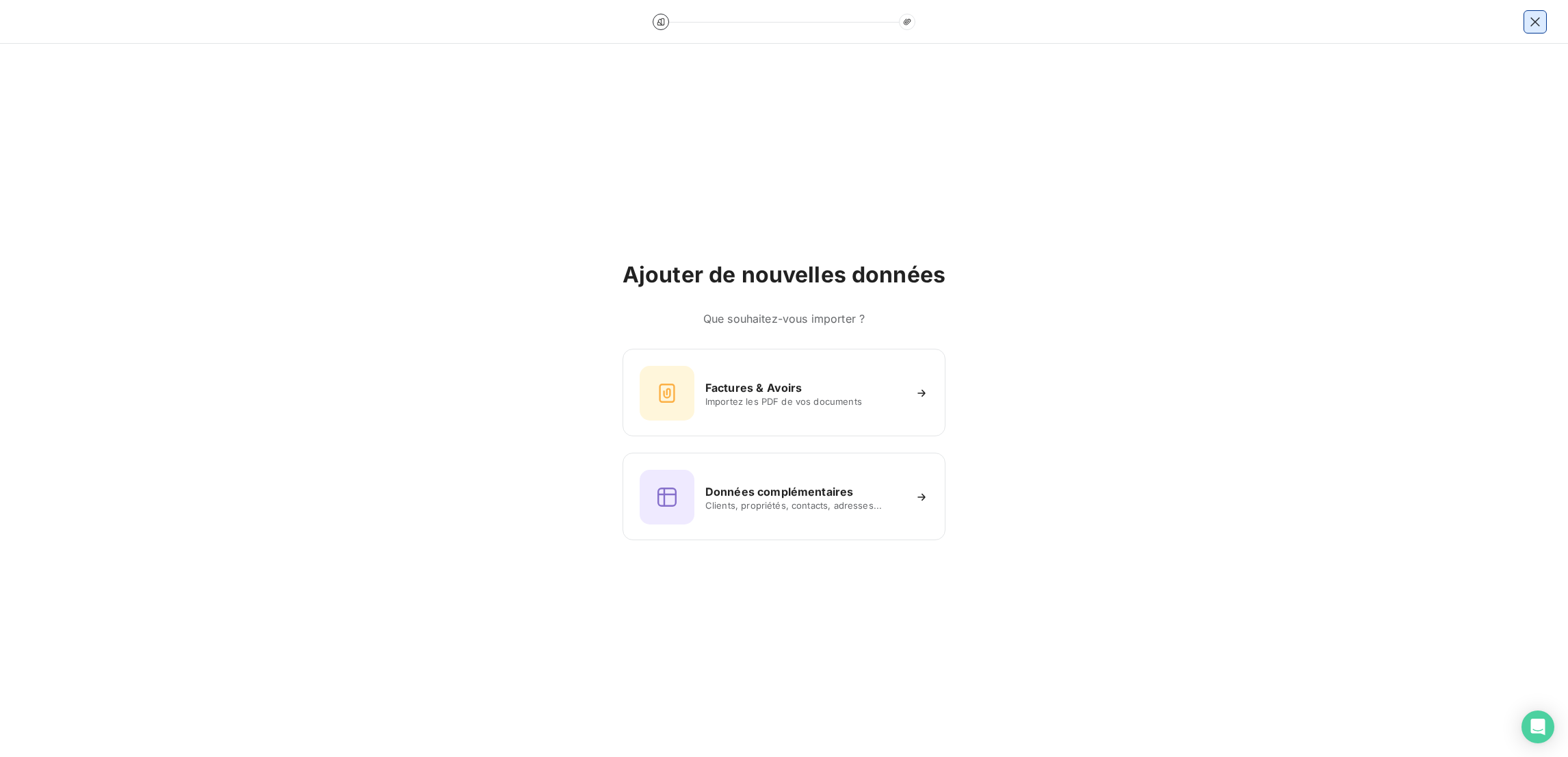
click at [1530, 19] on button "button" at bounding box center [1535, 22] width 22 height 22
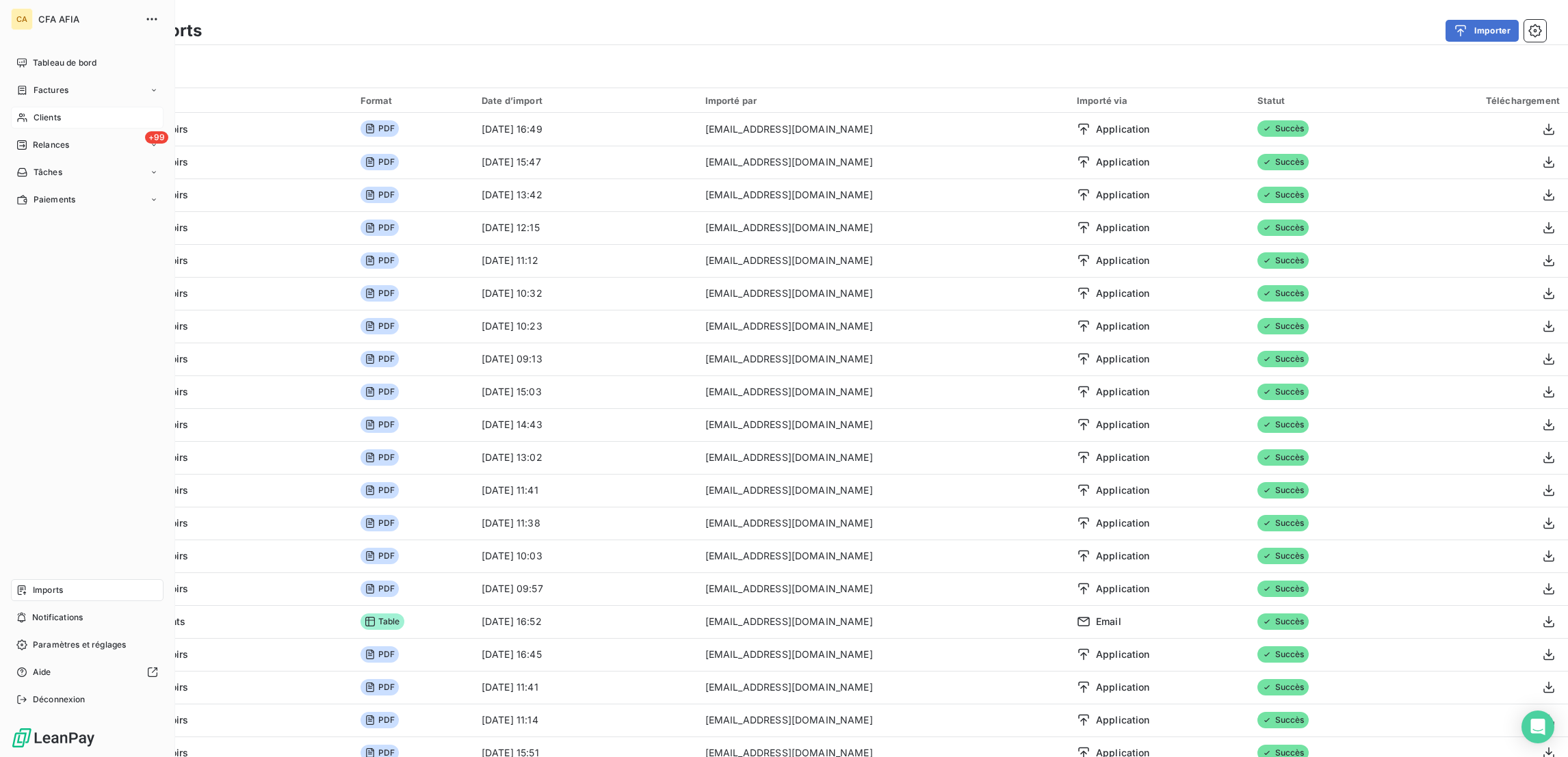
click at [26, 107] on div "Clients" at bounding box center [87, 118] width 153 height 22
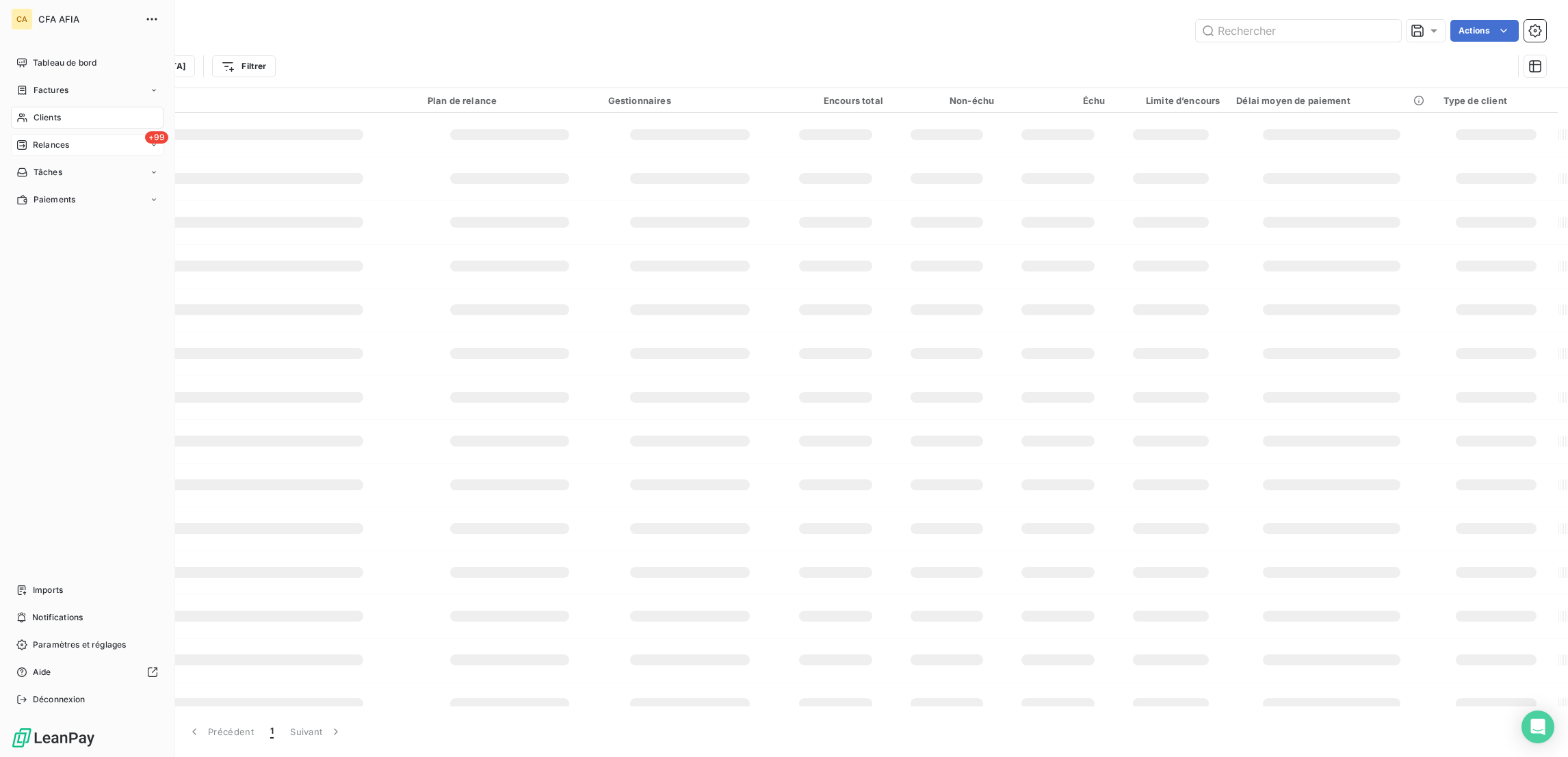
click at [21, 134] on div "+99 Relances" at bounding box center [87, 145] width 153 height 22
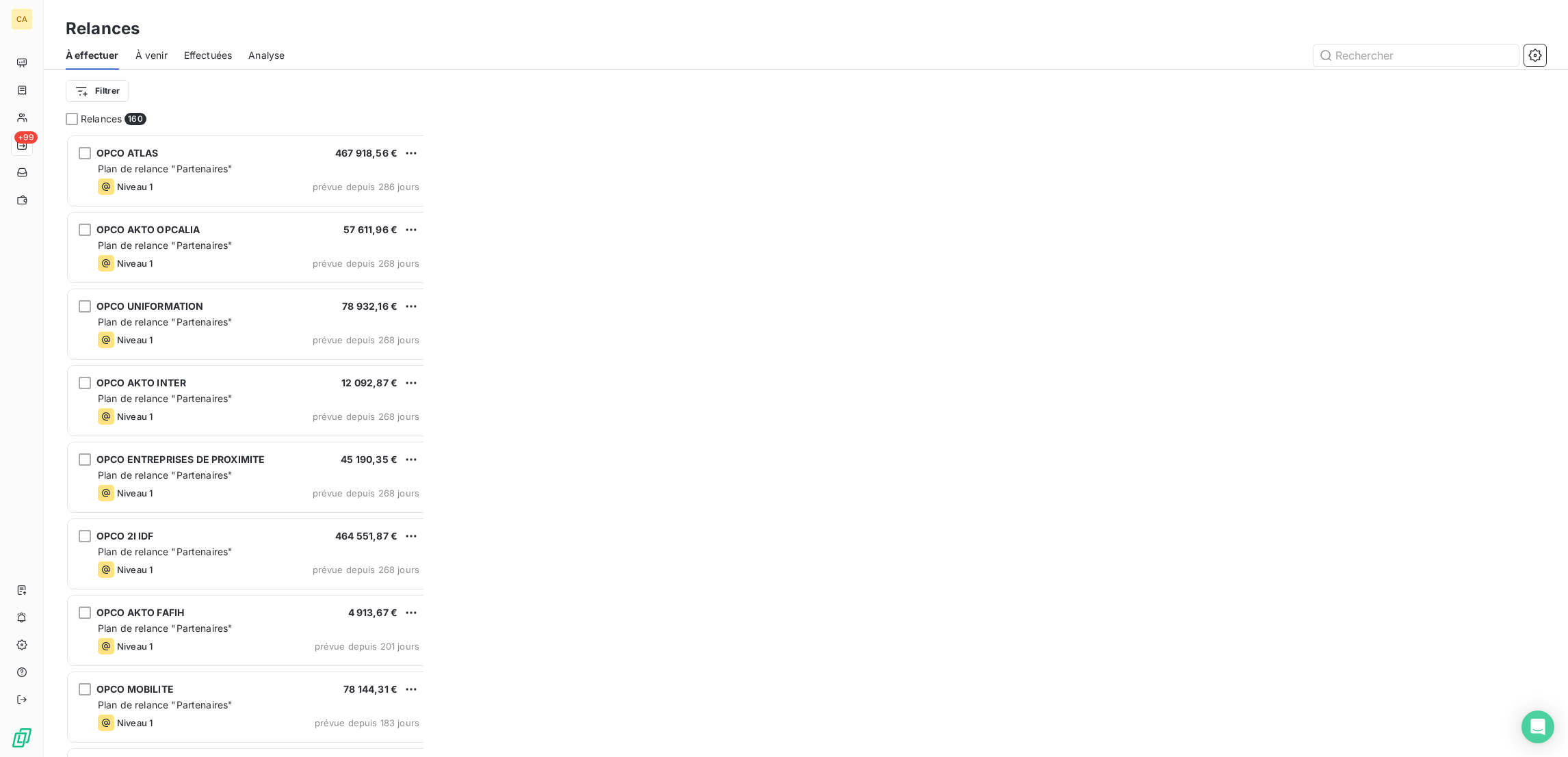
scroll to position [625, 351]
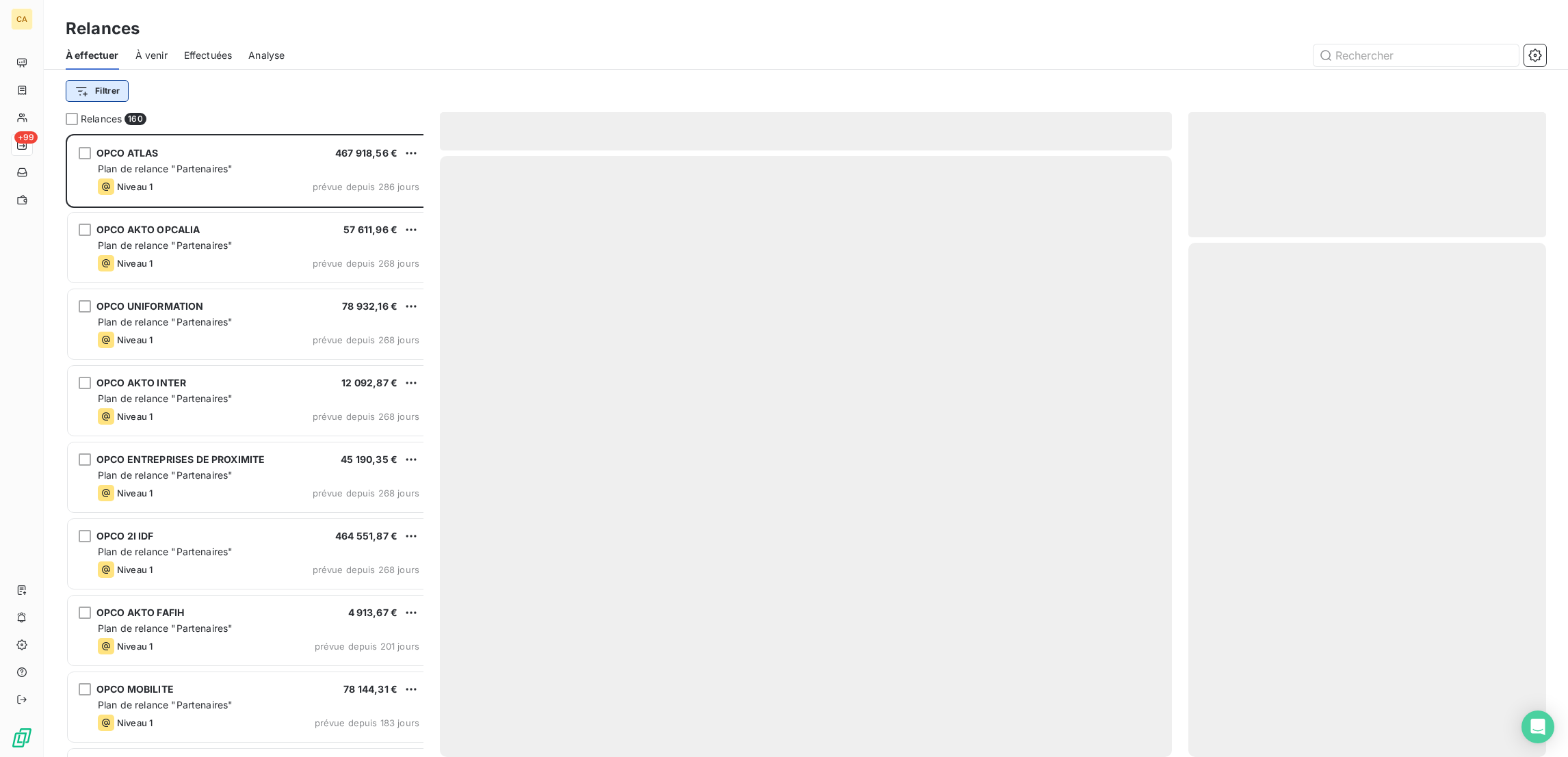
click at [81, 77] on html "CA +99 Relances À effectuer À venir Effectuées Analyse Filtrer Relances 160 OPC…" at bounding box center [784, 378] width 1568 height 757
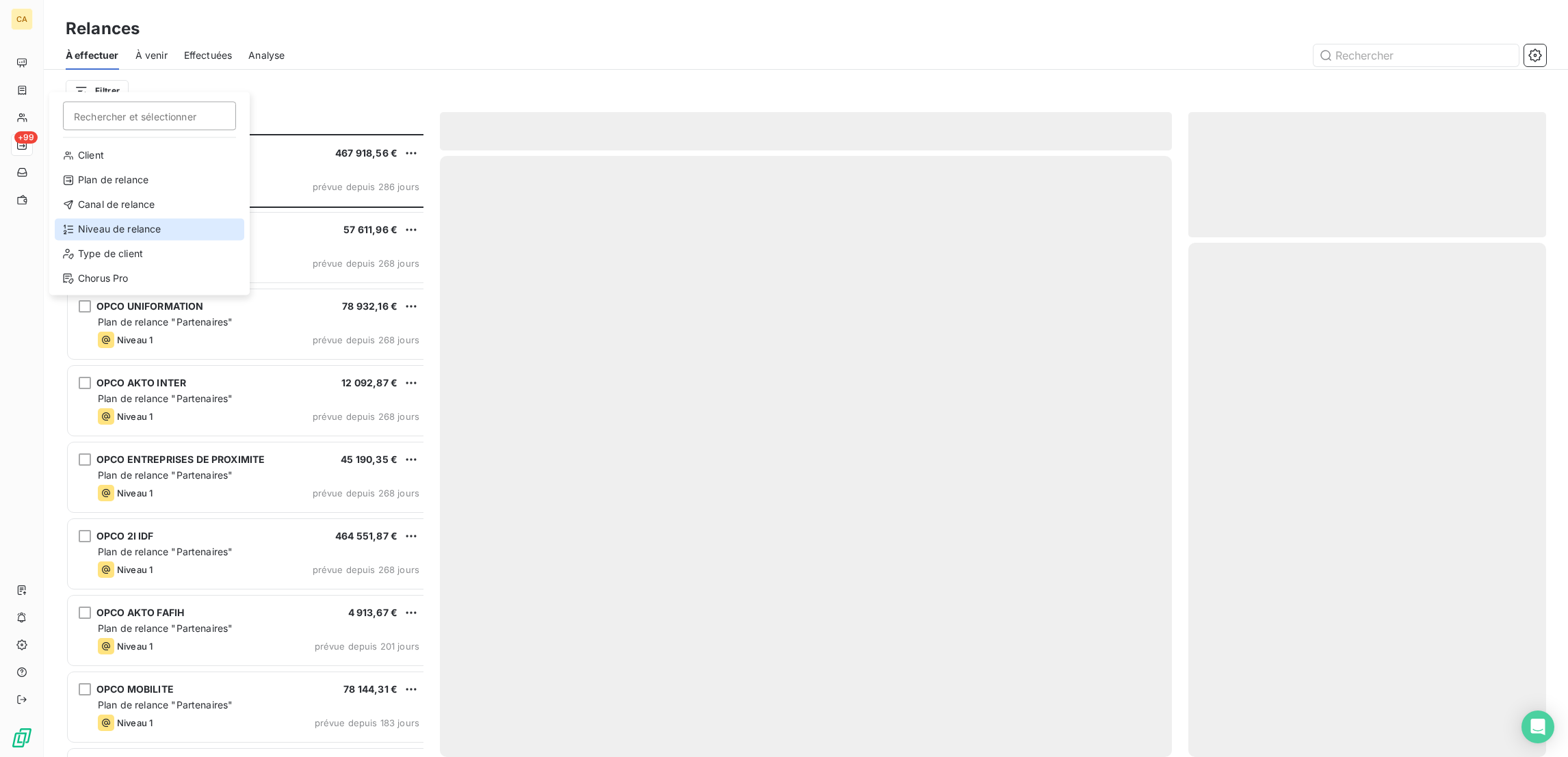
click at [99, 218] on div "Niveau de relance" at bounding box center [149, 229] width 189 height 22
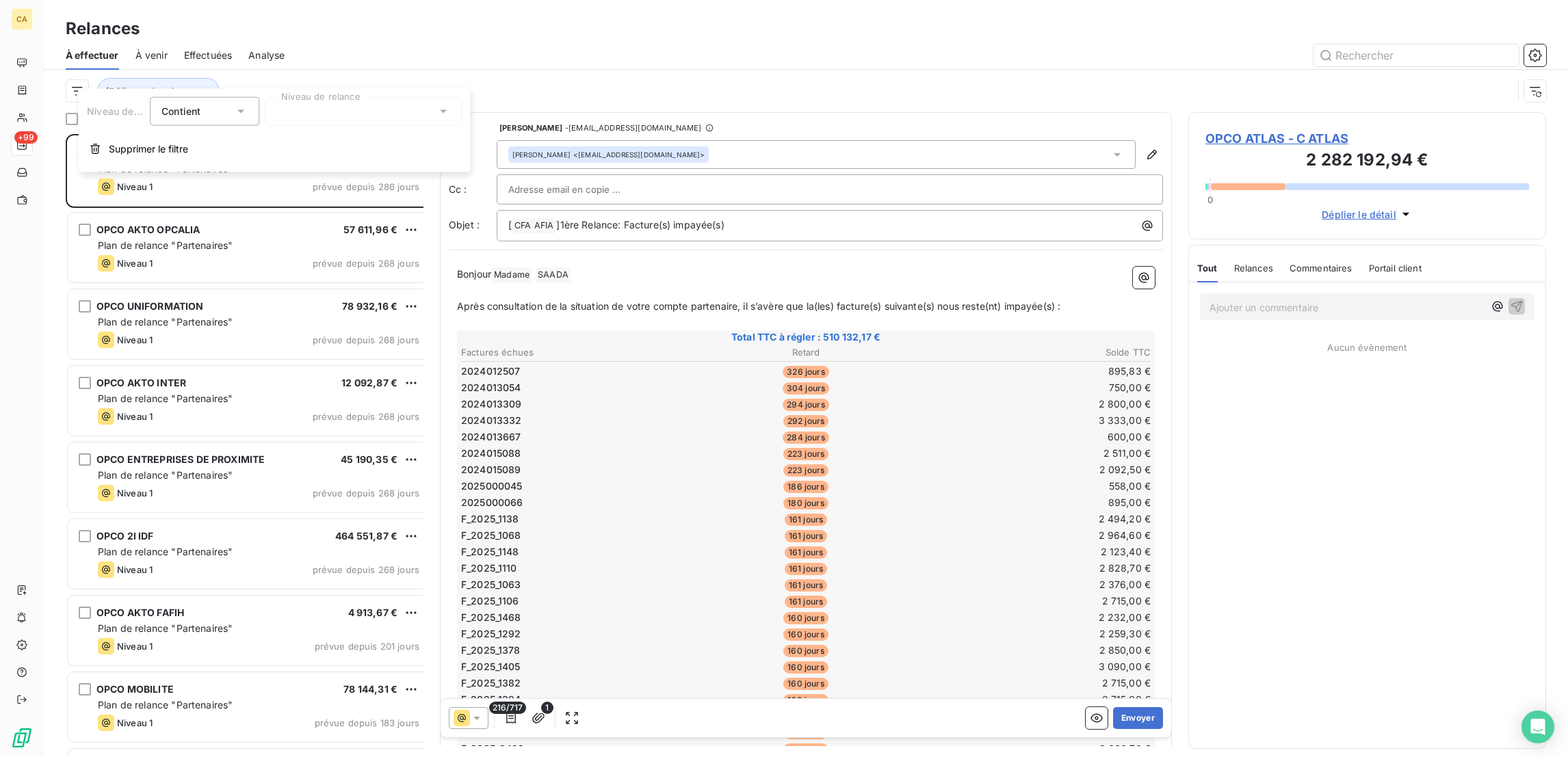
click at [265, 107] on div at bounding box center [363, 111] width 197 height 28
click at [273, 233] on div at bounding box center [279, 239] width 12 height 12
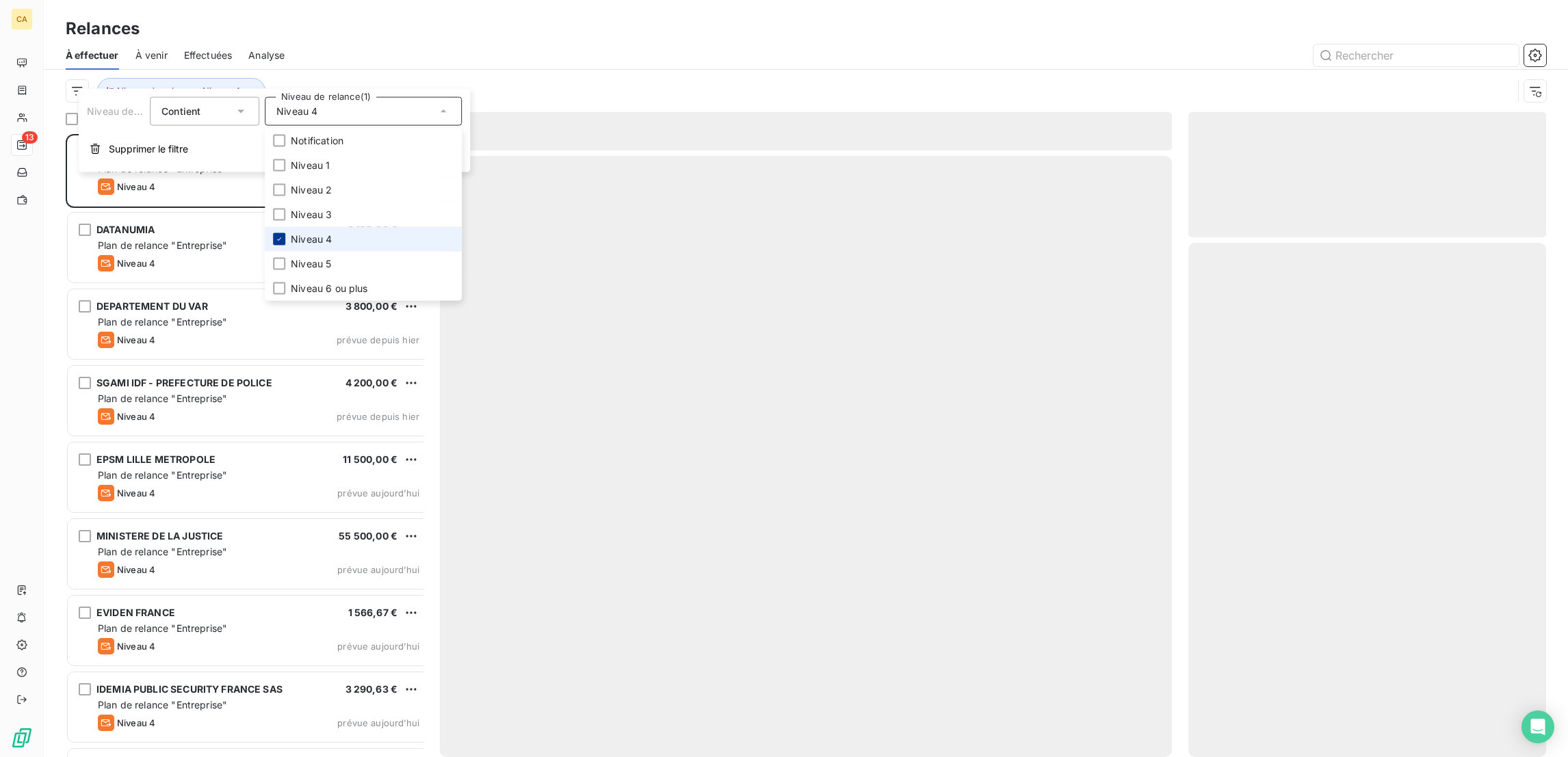
scroll to position [625, 351]
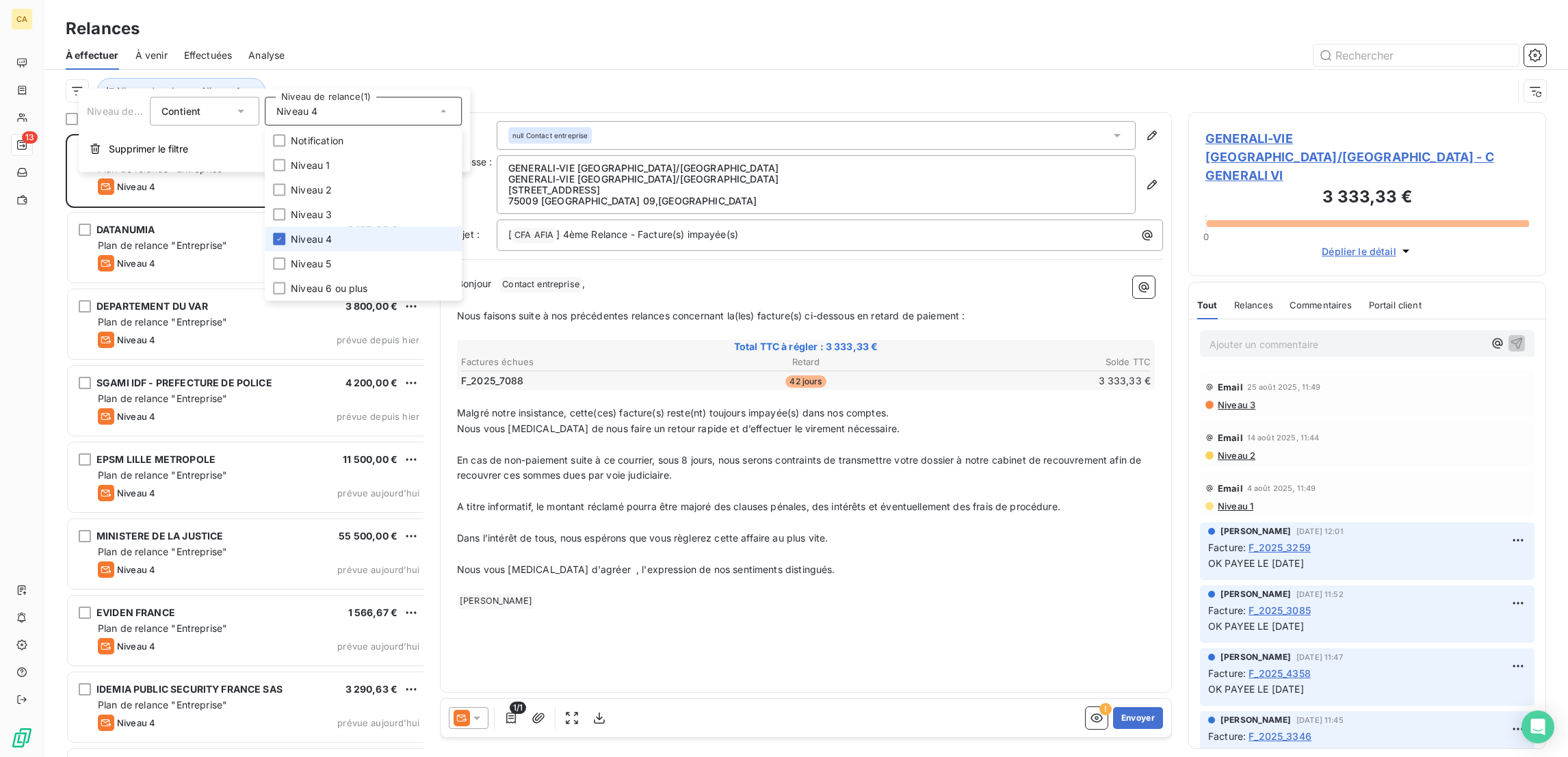
click at [371, 26] on div "Relances" at bounding box center [806, 28] width 1524 height 25
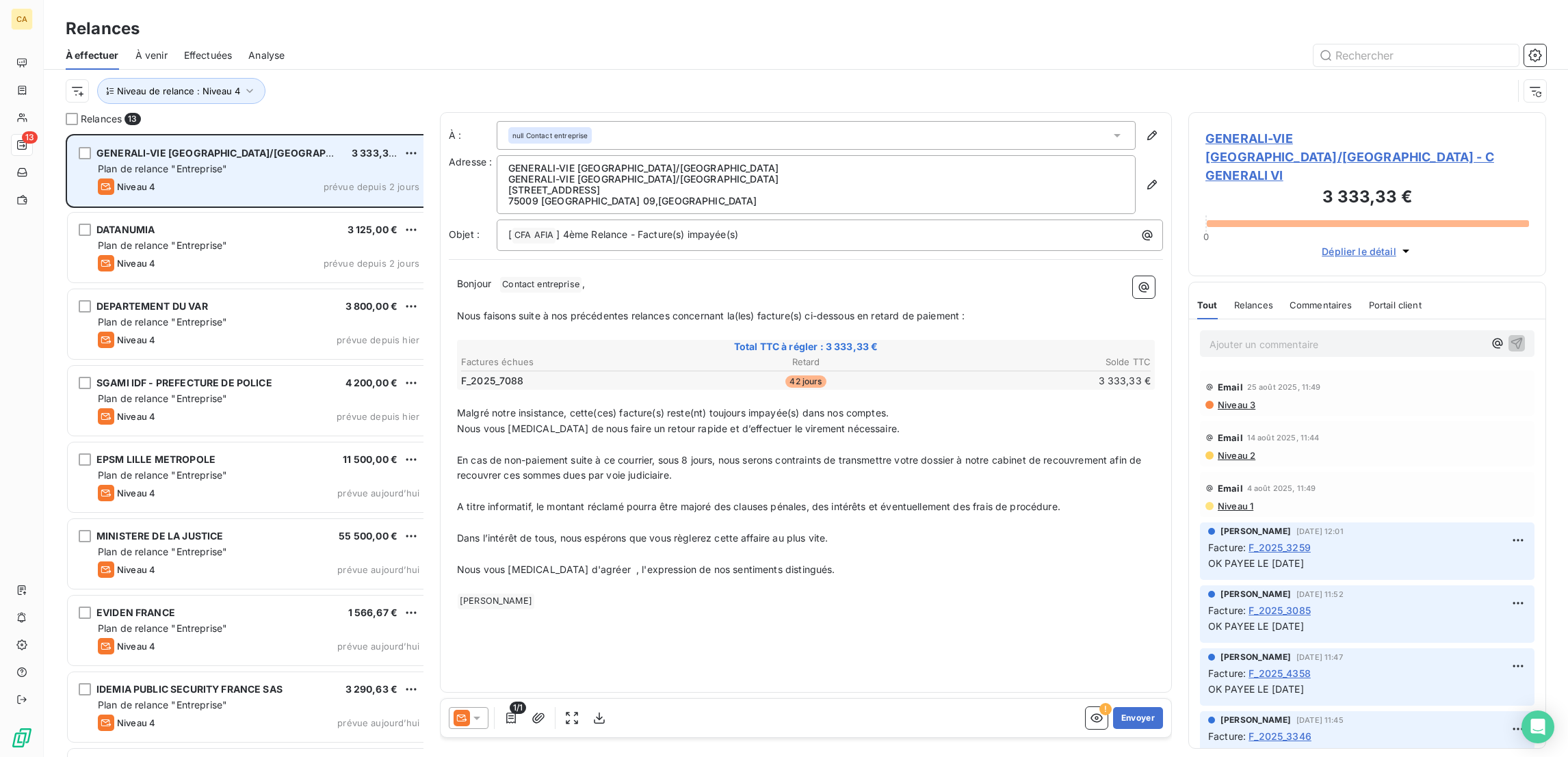
click at [240, 162] on div "Plan de relance "Entreprise"" at bounding box center [259, 169] width 322 height 14
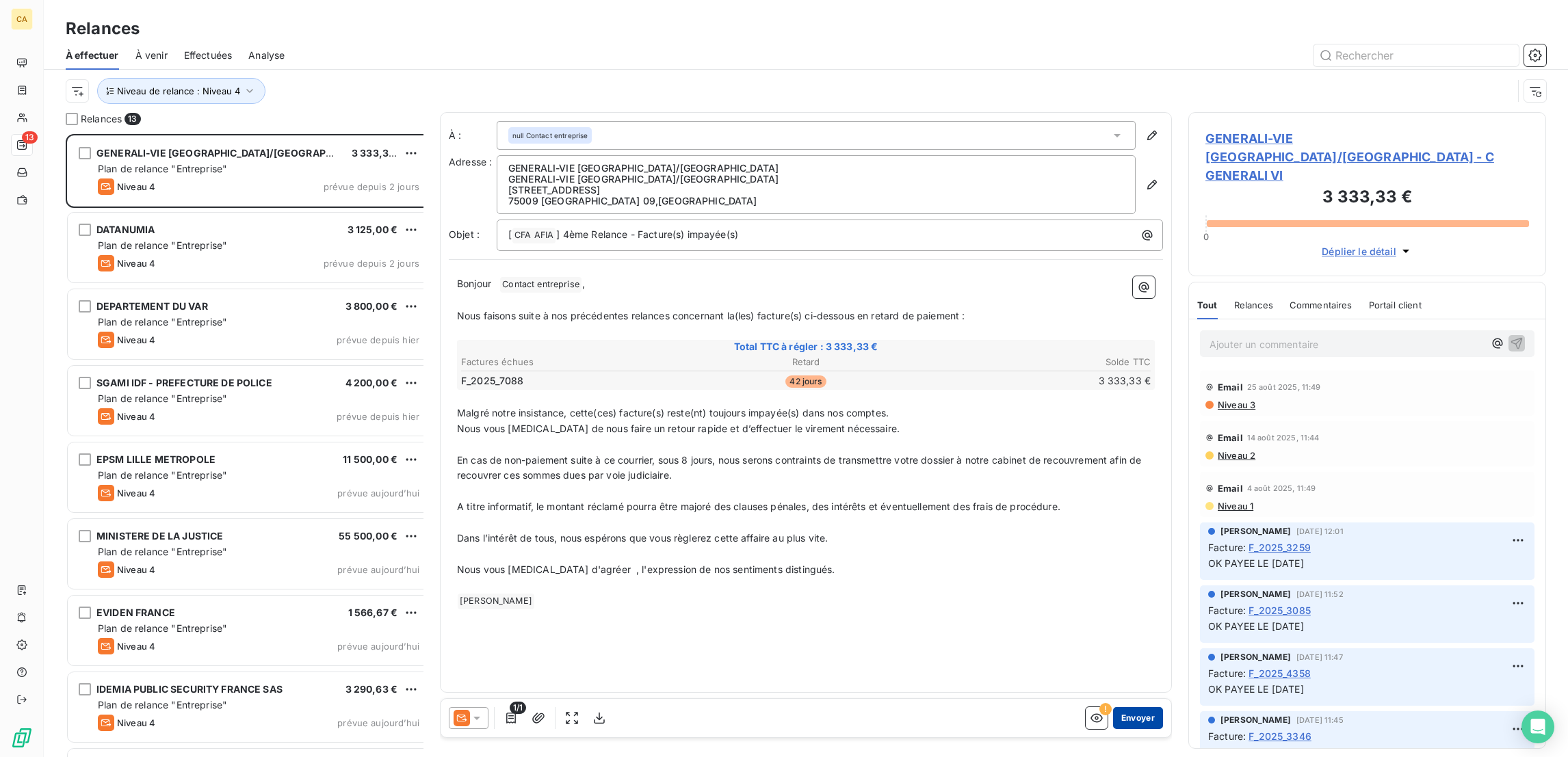
click at [1139, 707] on button "Envoyer" at bounding box center [1137, 718] width 50 height 22
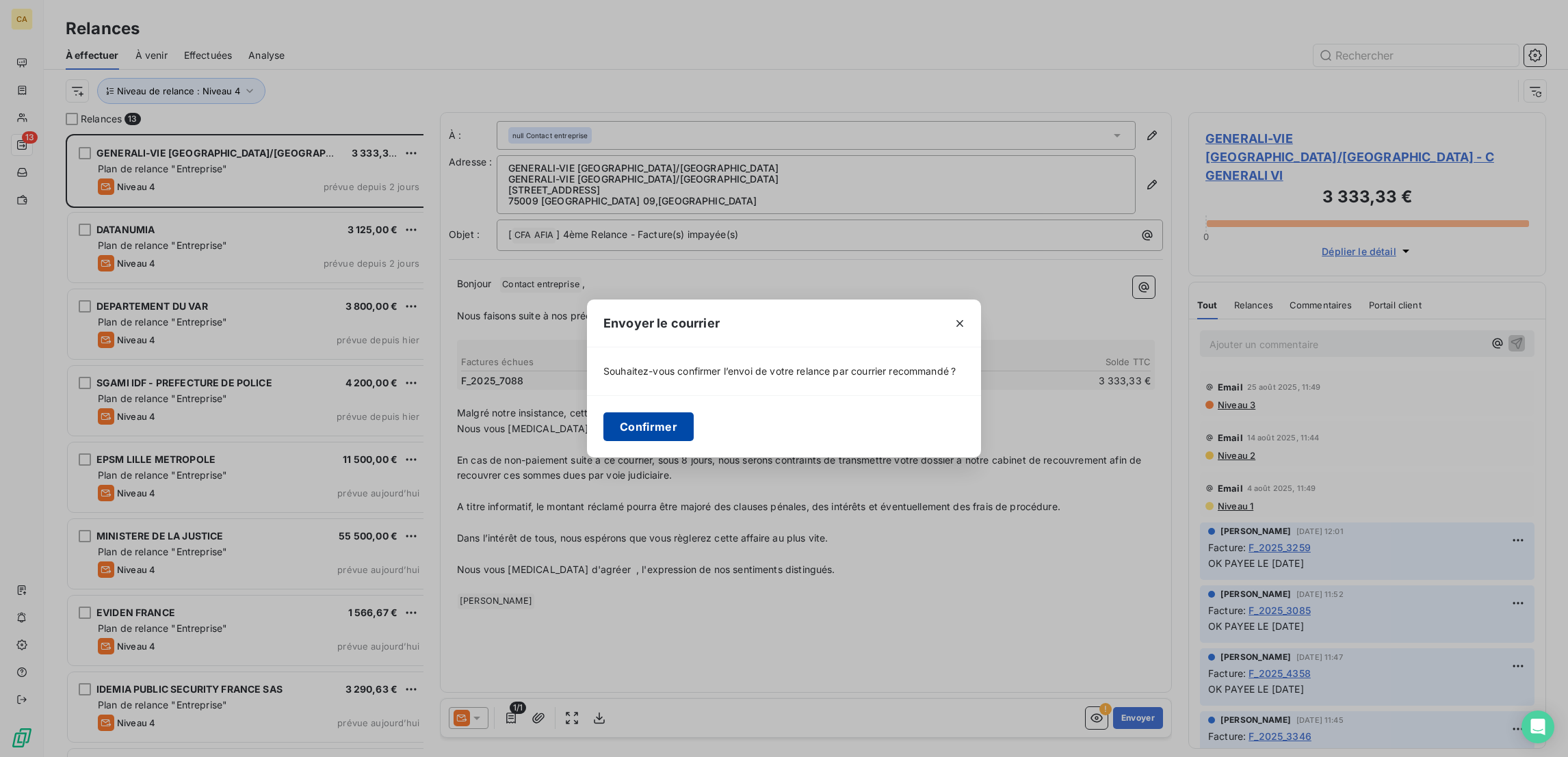
click at [694, 427] on button "Confirmer" at bounding box center [648, 426] width 91 height 28
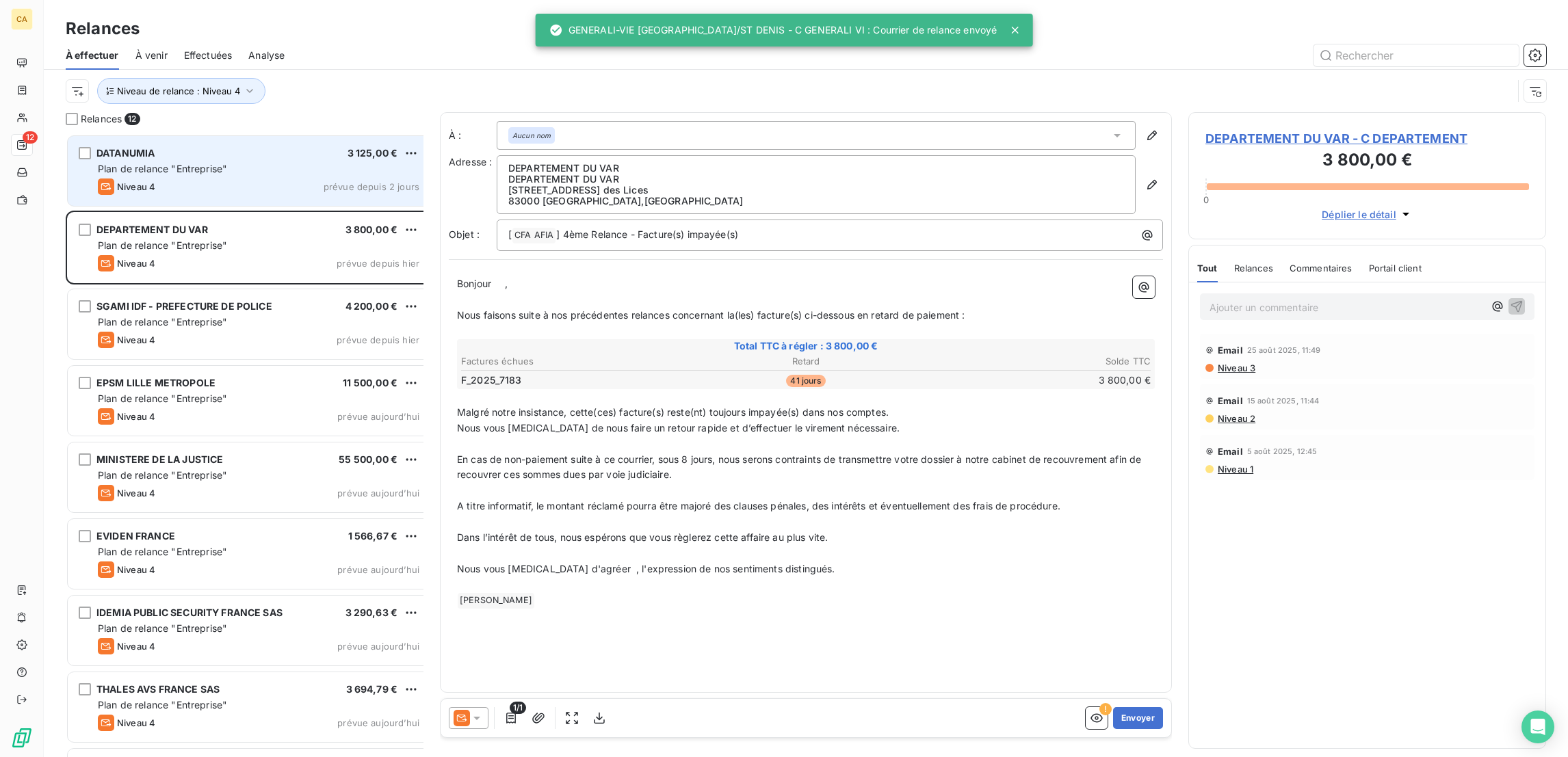
click at [165, 147] on div "DATANUMIA 3 125,00 €" at bounding box center [259, 153] width 322 height 12
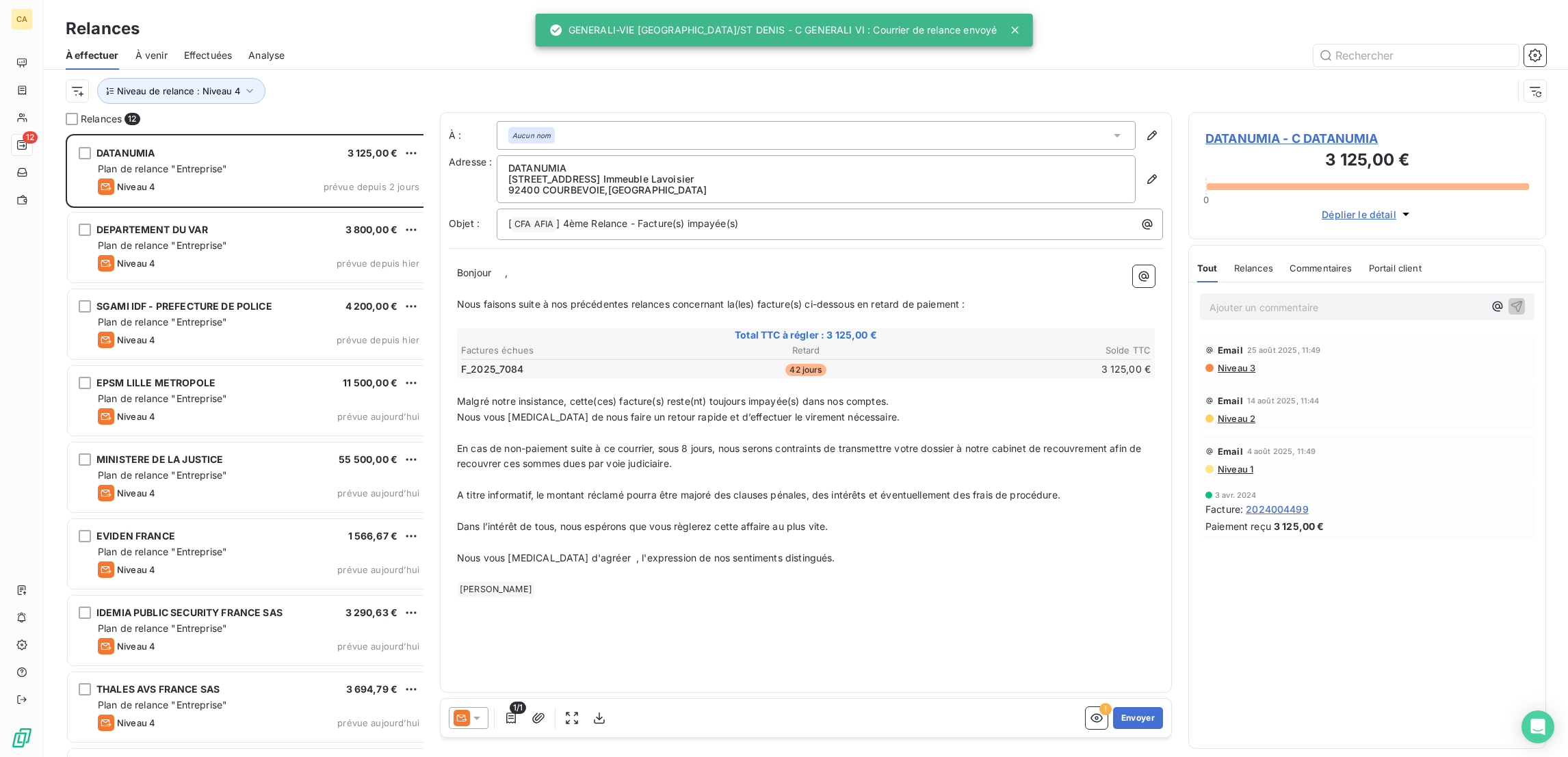
click at [1249, 129] on span "DATANUMIA - C DATANUMIA" at bounding box center [1367, 138] width 324 height 18
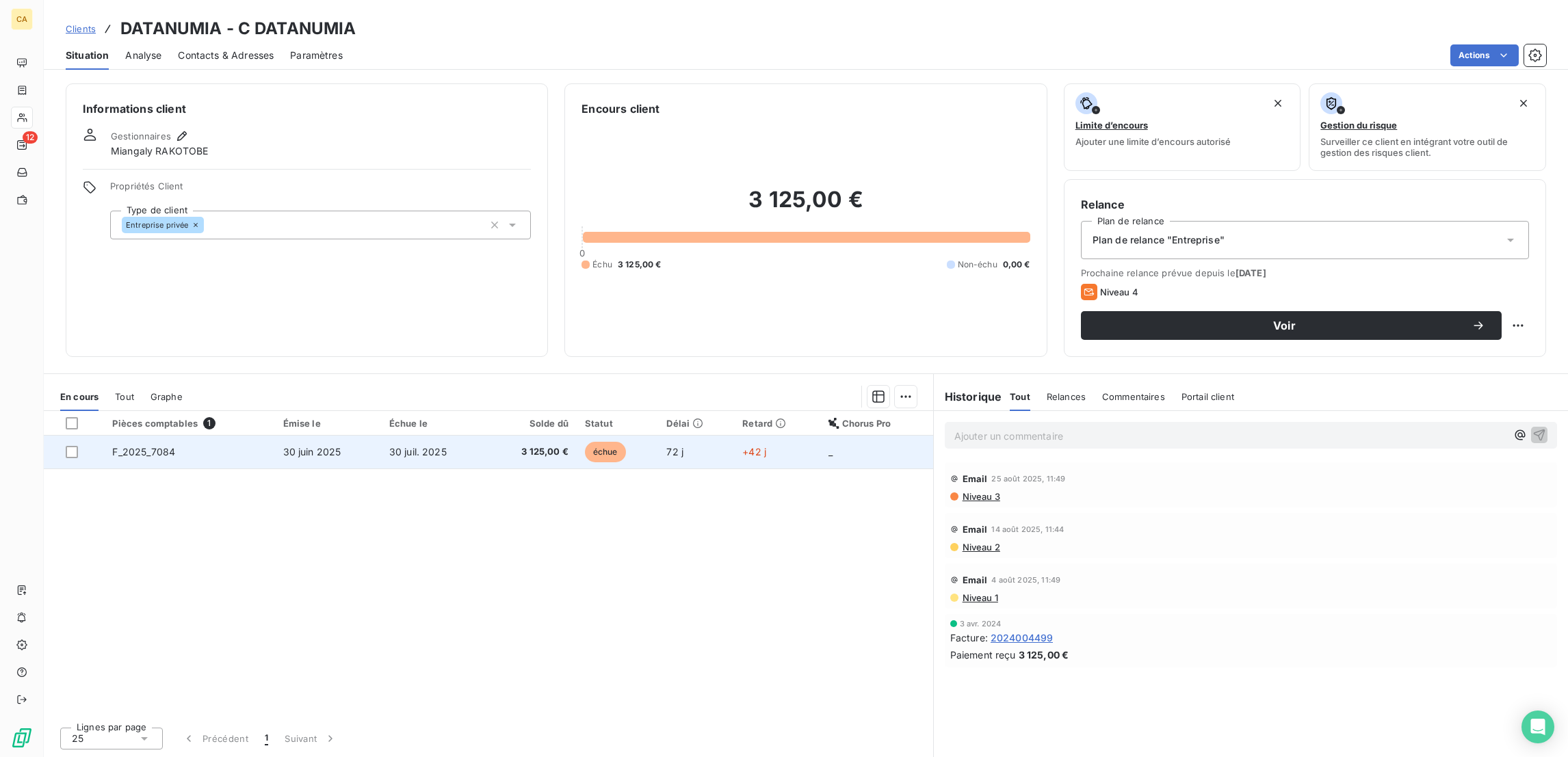
click at [293, 446] on span "30 juin 2025" at bounding box center [312, 452] width 58 height 12
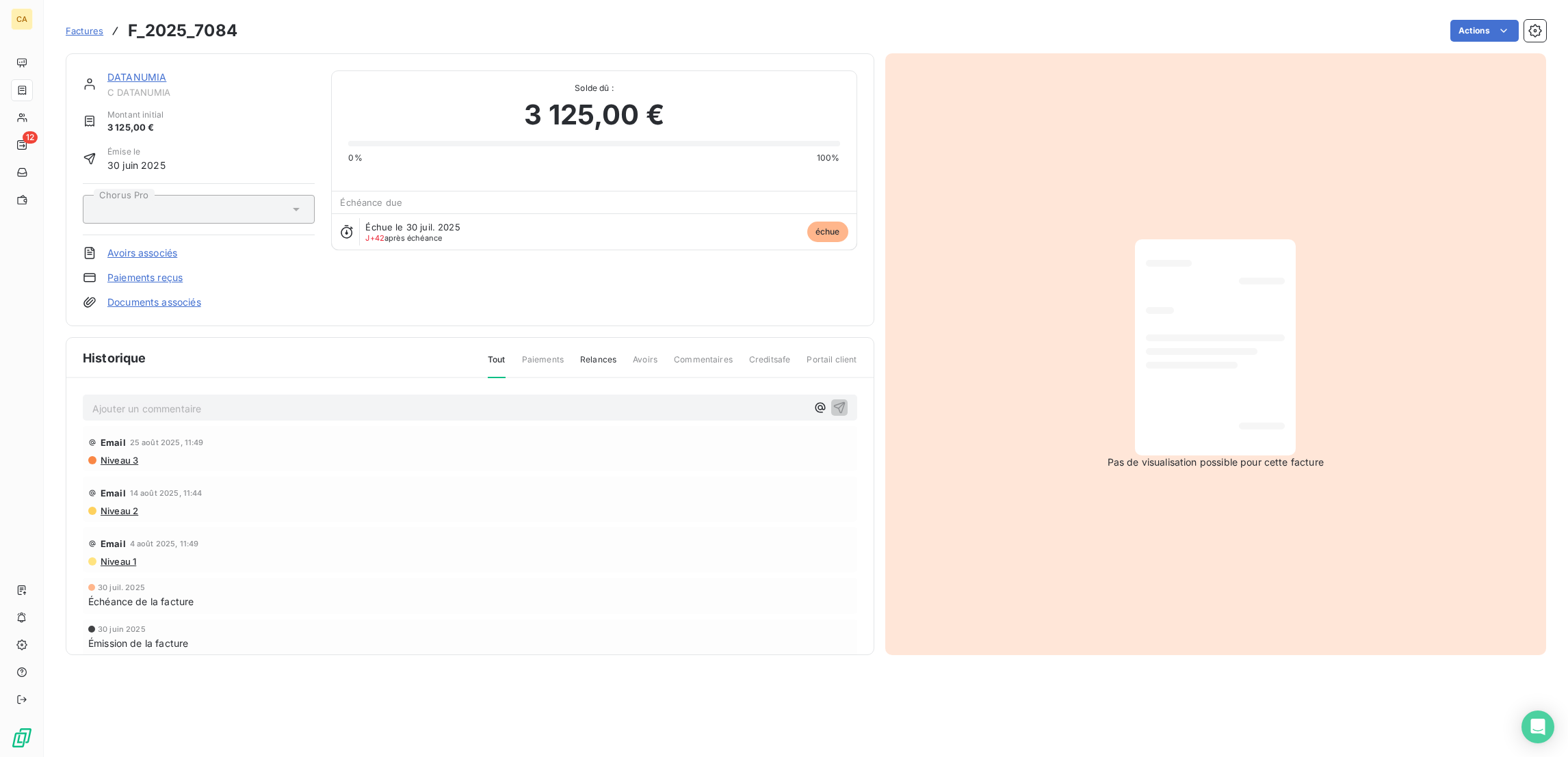
click at [107, 71] on link "DATANUMIA" at bounding box center [137, 77] width 58 height 12
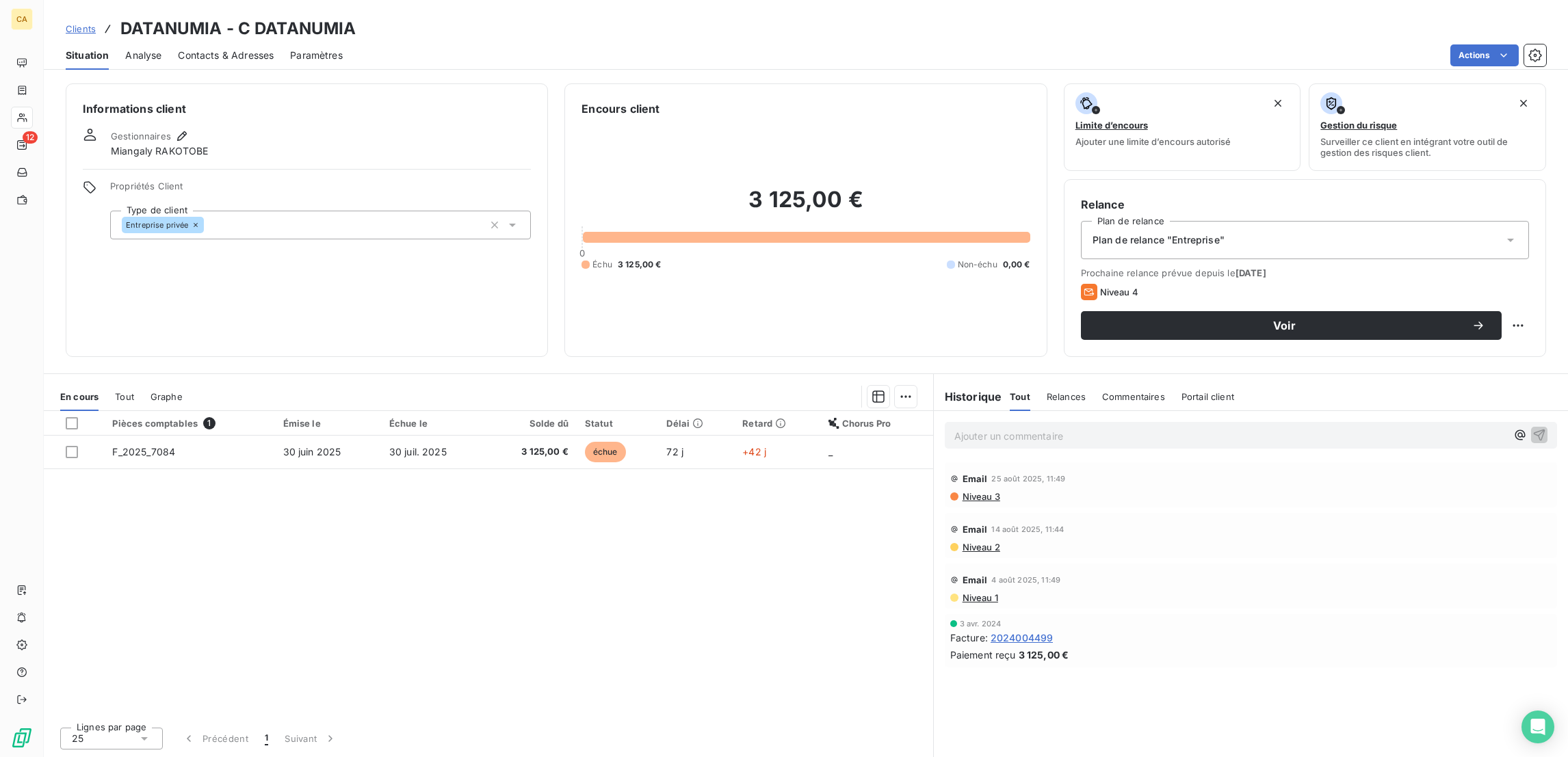
click at [224, 48] on span "Contacts & Adresses" at bounding box center [225, 55] width 96 height 14
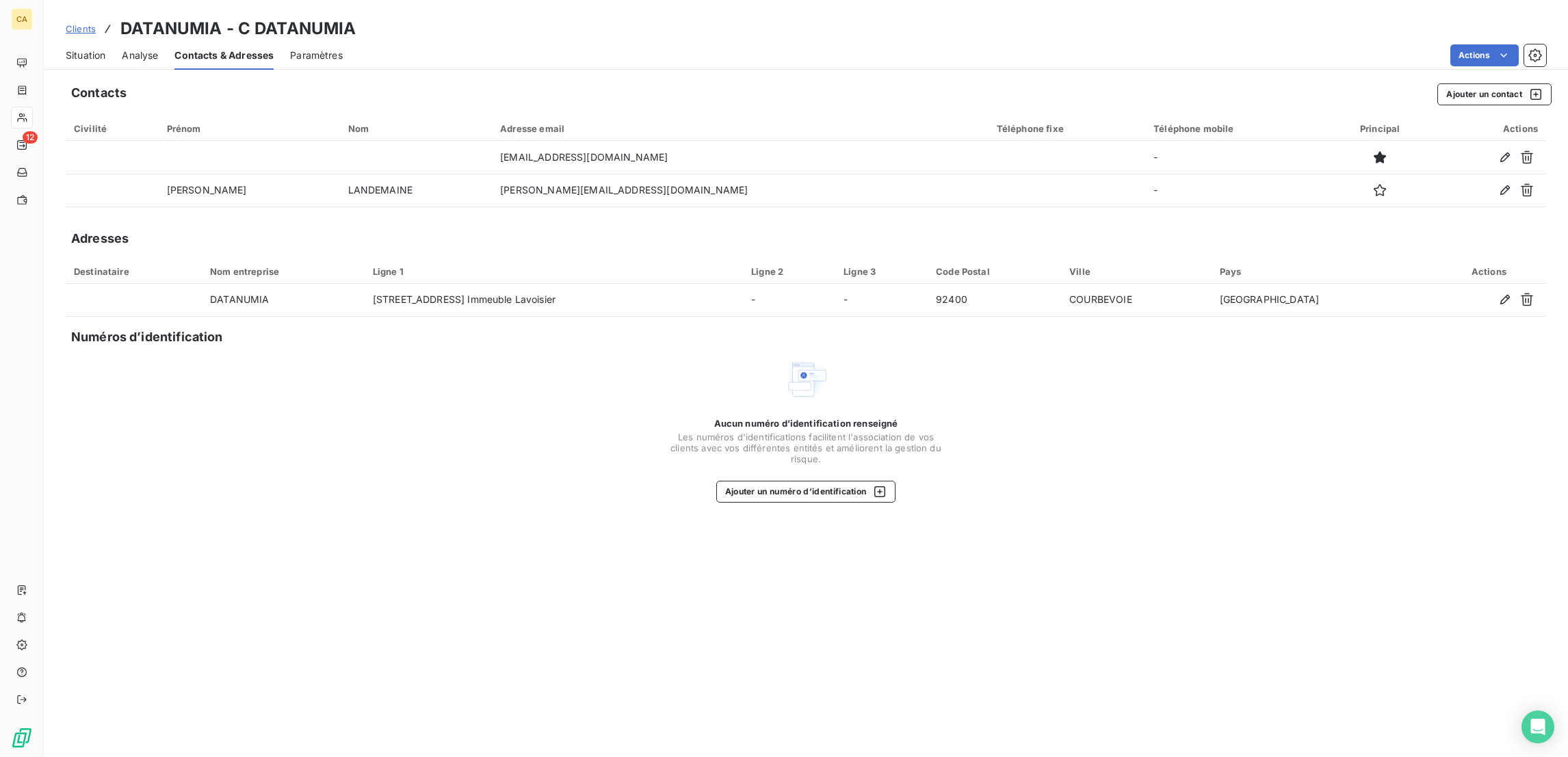
click at [71, 48] on span "Situation" at bounding box center [86, 55] width 39 height 14
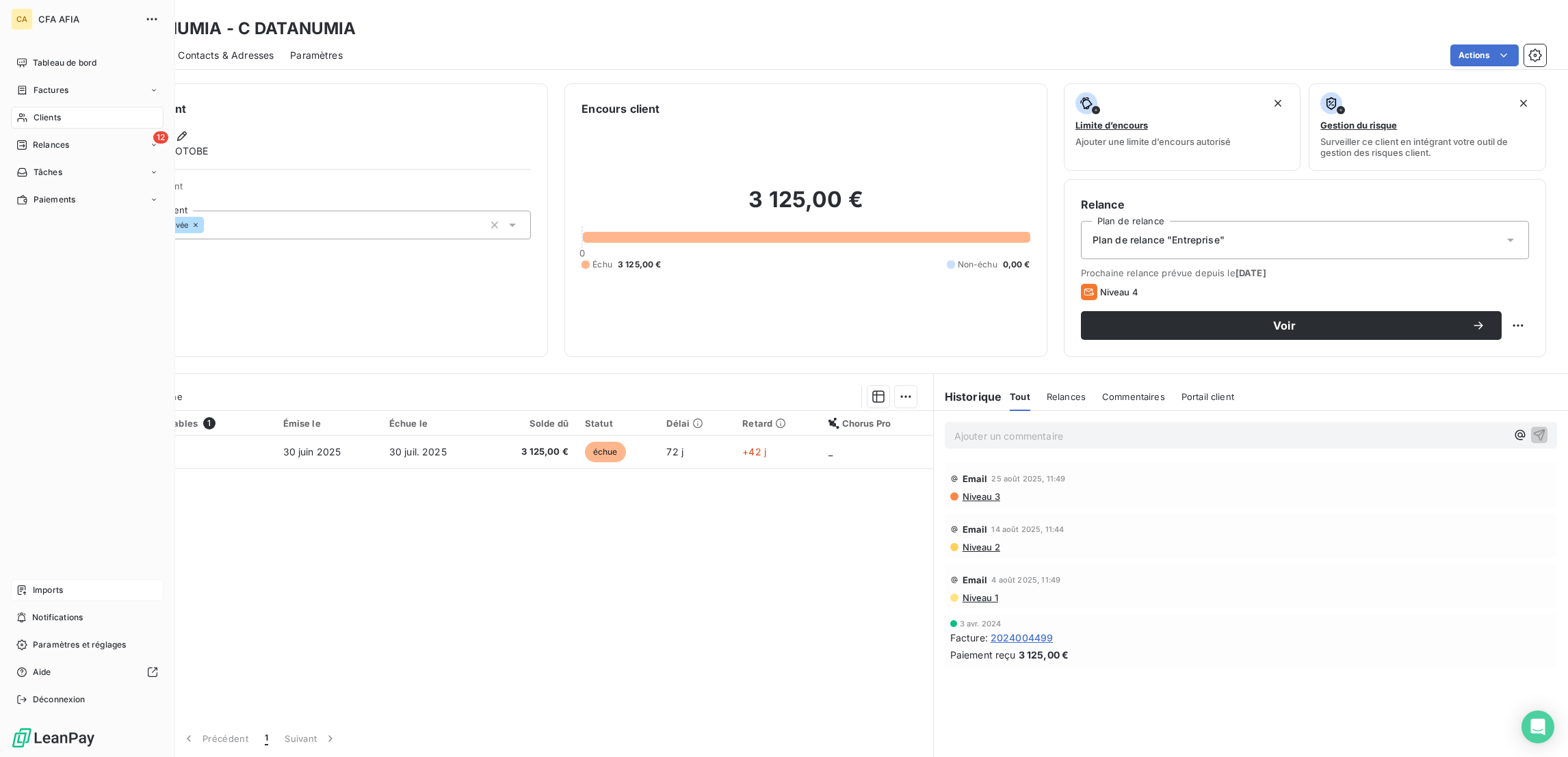
click at [21, 601] on div "Imports" at bounding box center [87, 590] width 153 height 22
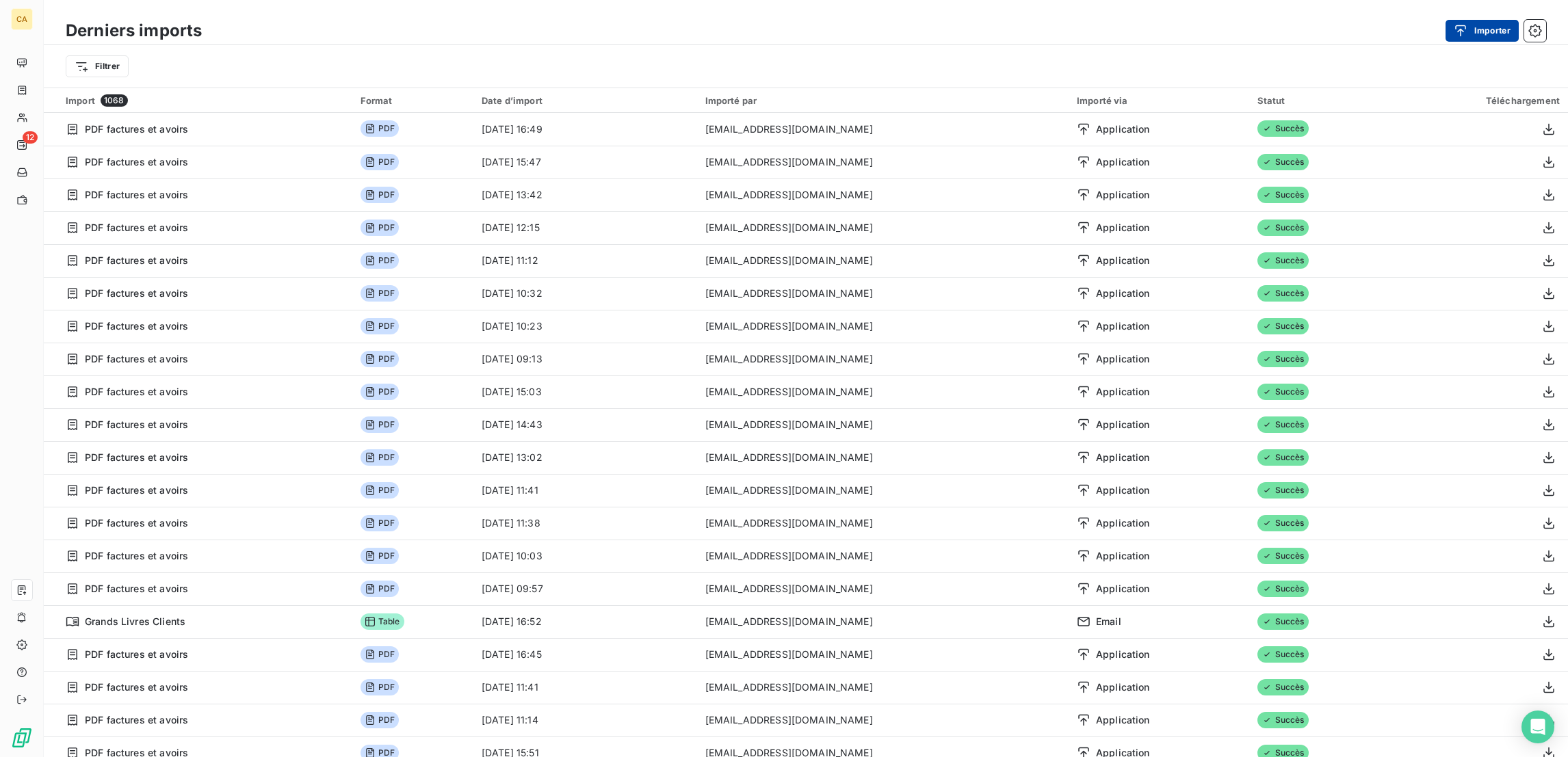
click at [1467, 30] on icon "button" at bounding box center [1460, 31] width 14 height 14
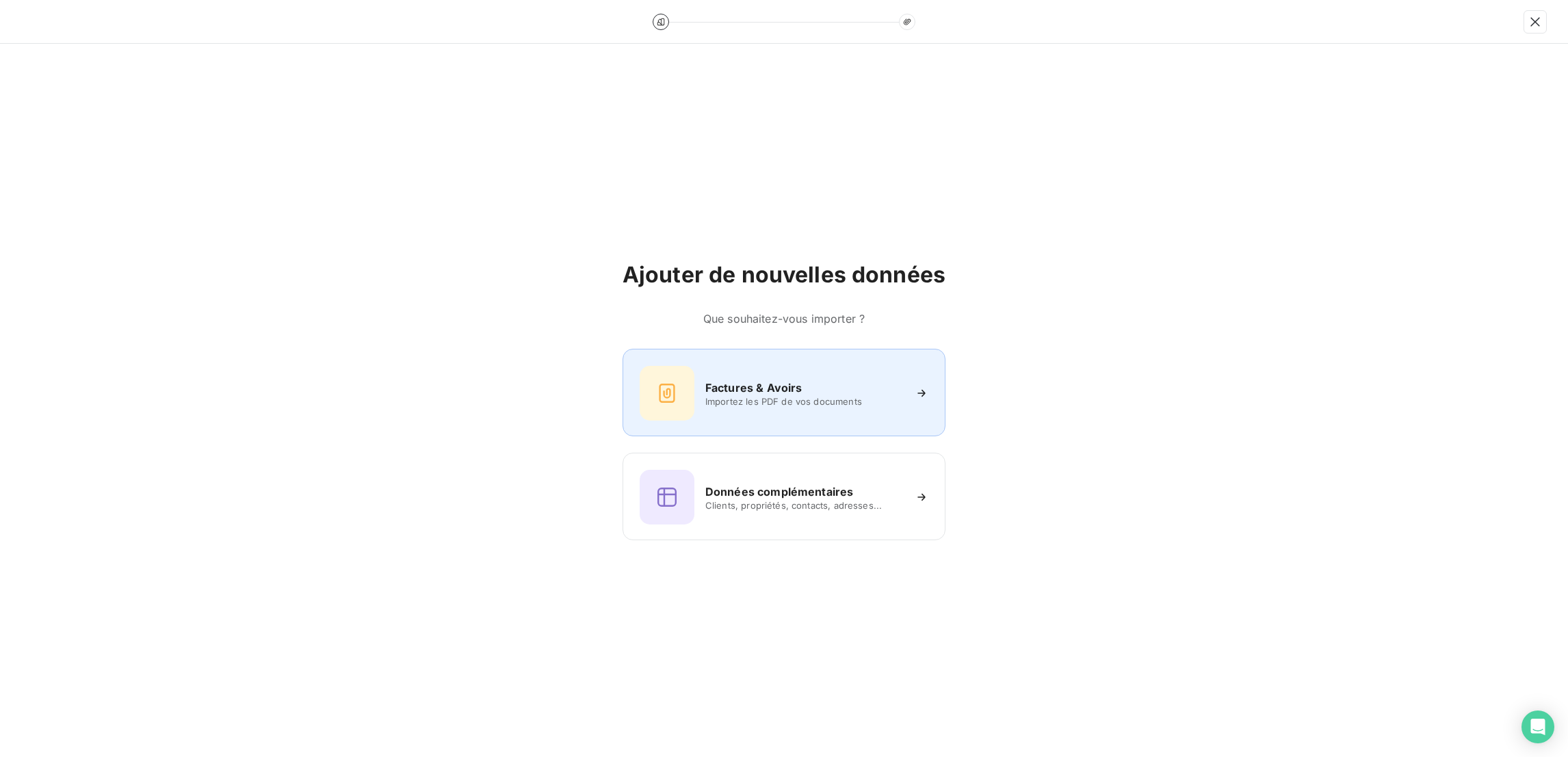
click at [872, 388] on div "Factures & Avoirs" at bounding box center [804, 387] width 198 height 16
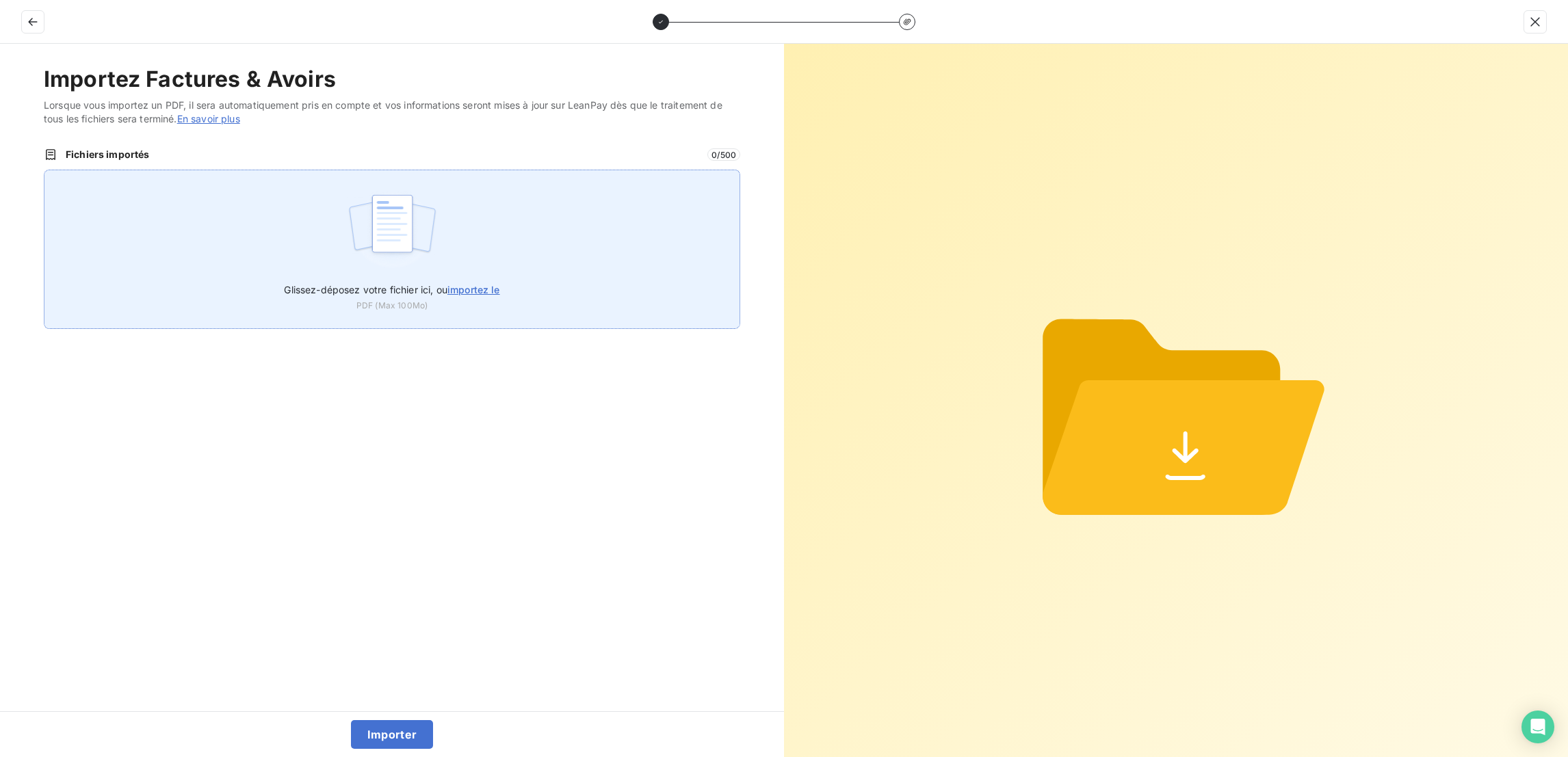
click at [610, 243] on div "Glissez-déposez votre fichier ici, ou importez le PDF (Max 100Mo)" at bounding box center [392, 249] width 697 height 159
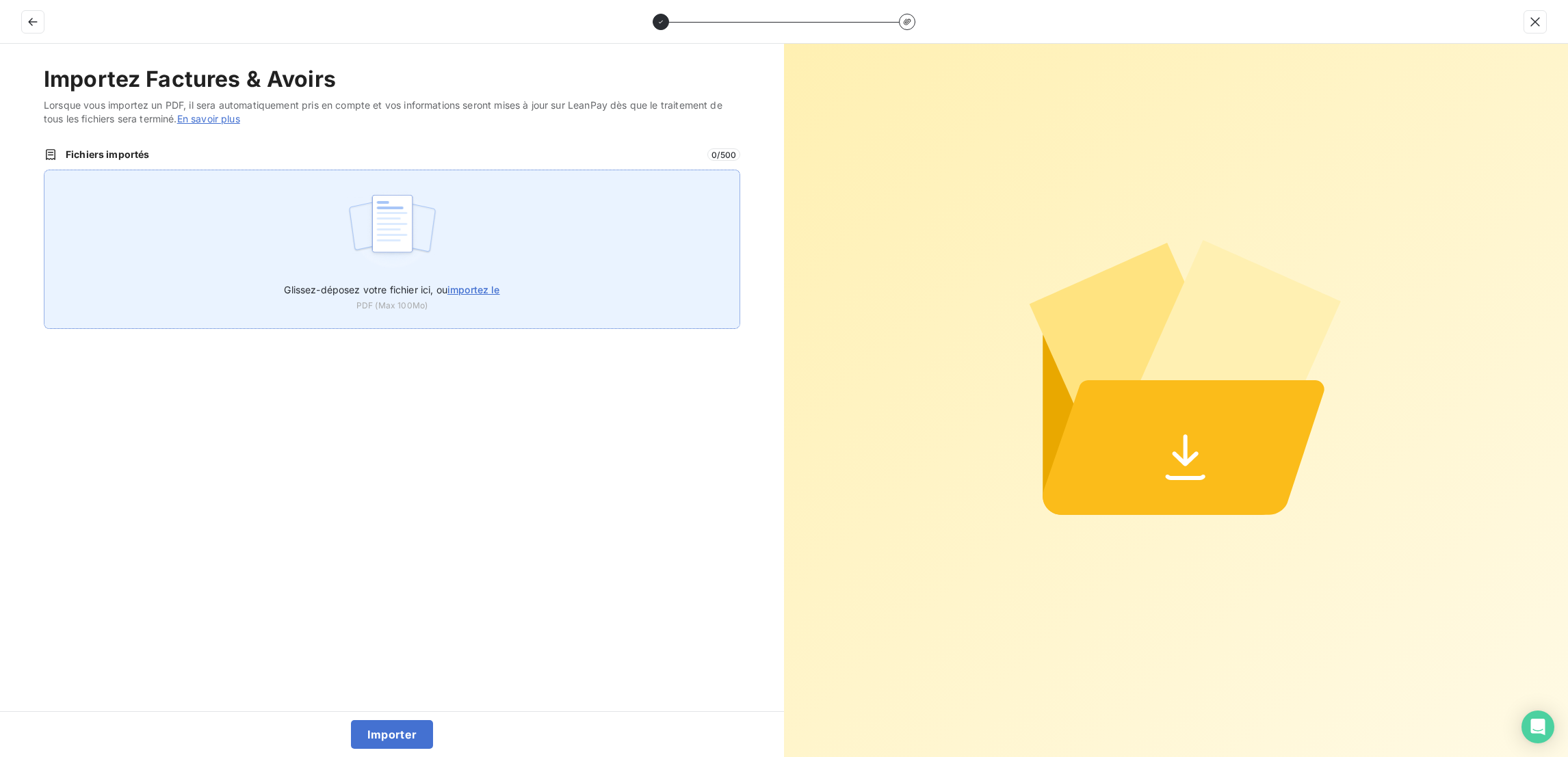
type input "C:\fakepath\F_2025_7084.pdf"
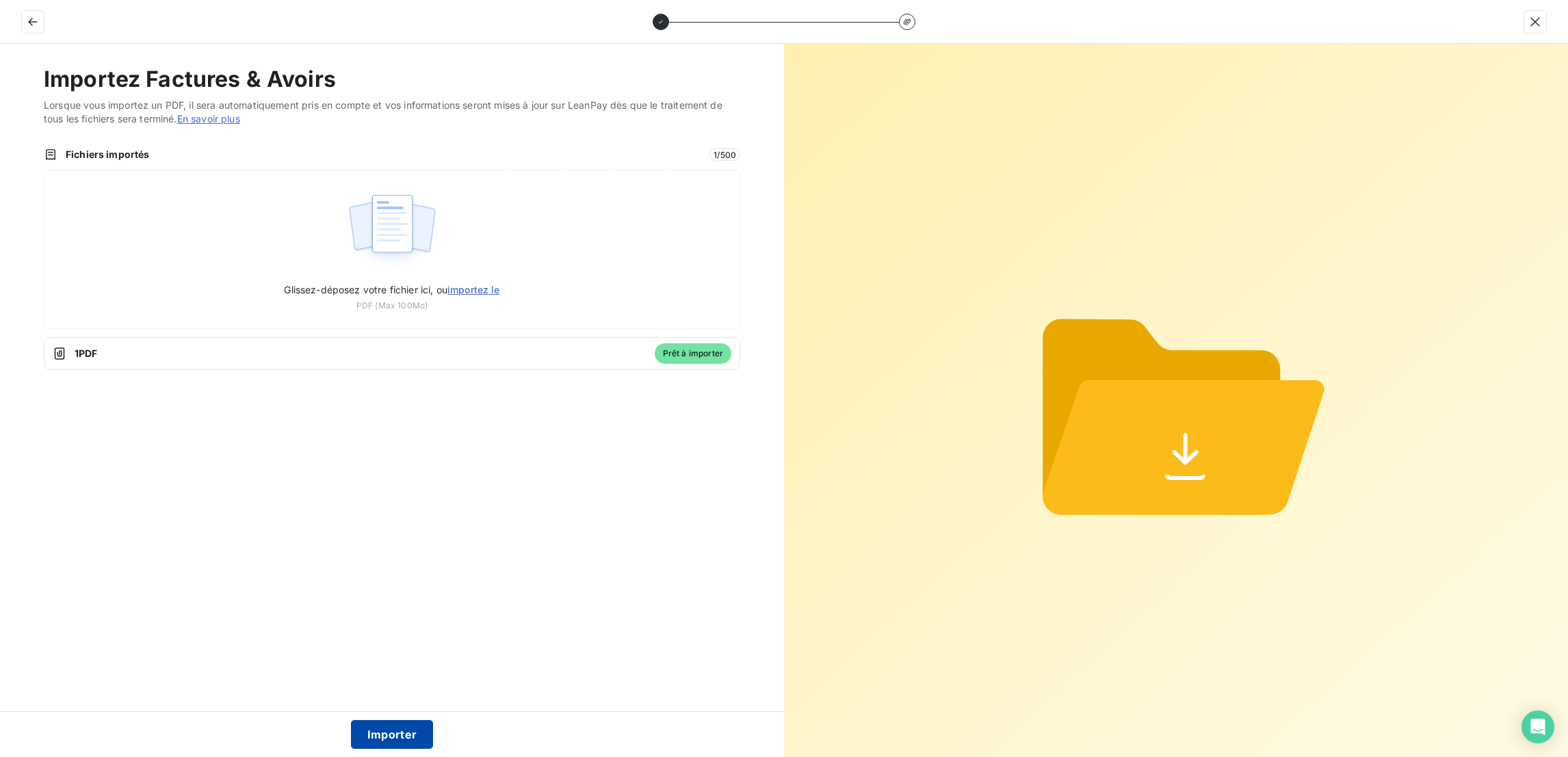
click at [392, 736] on button "Importer" at bounding box center [392, 734] width 83 height 28
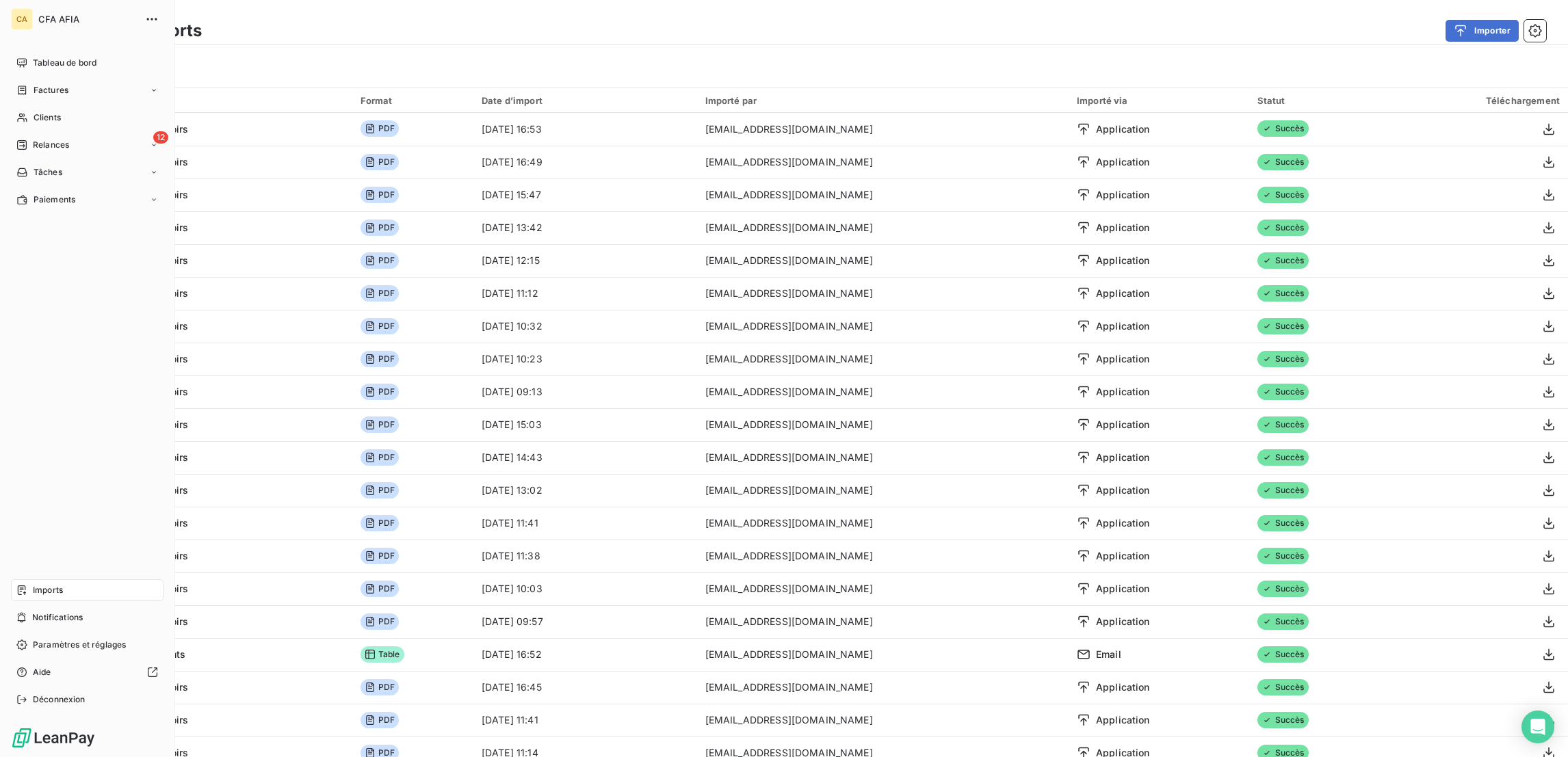
click at [46, 134] on div "12 Relances" at bounding box center [87, 145] width 153 height 22
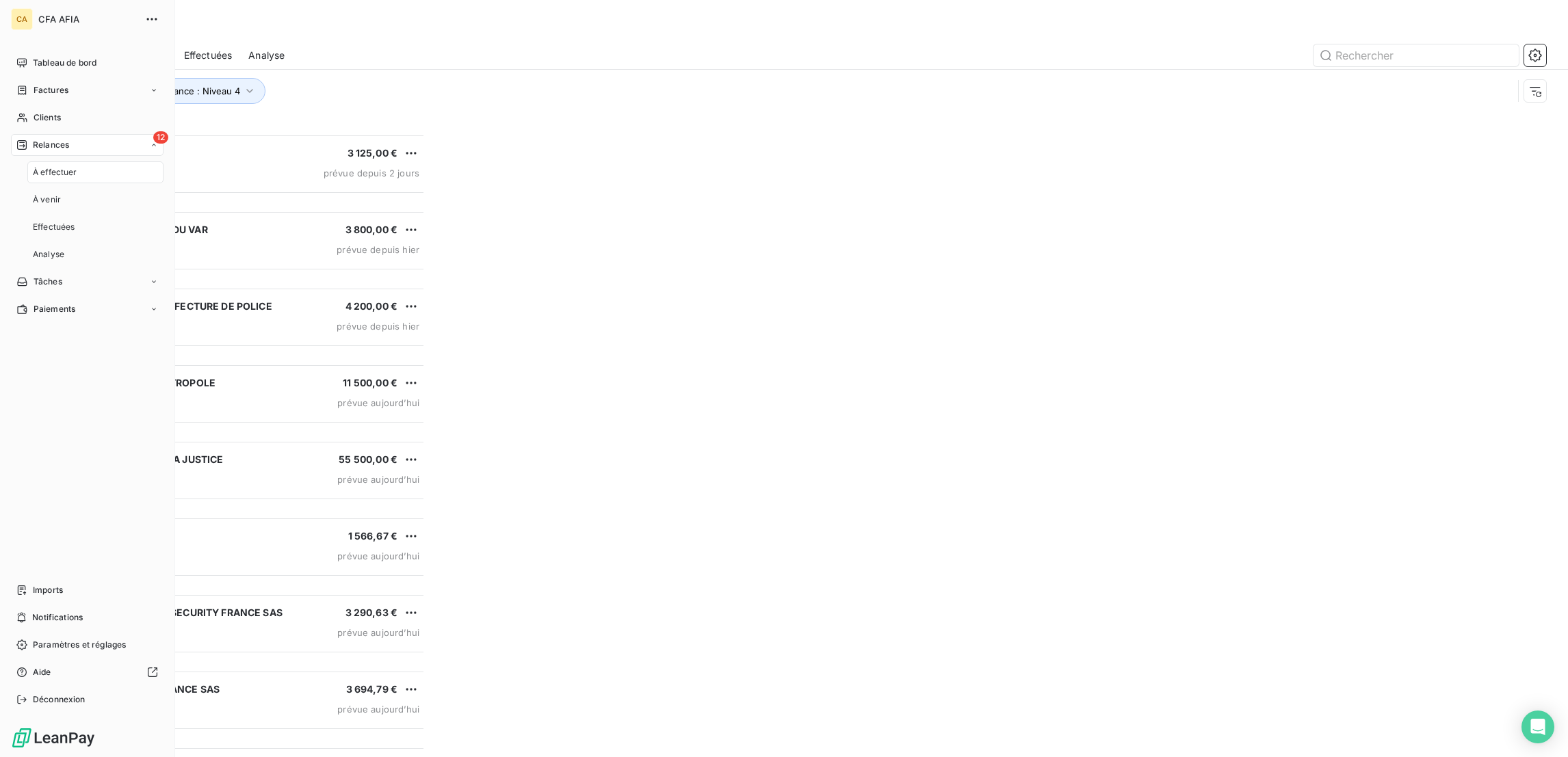
scroll to position [625, 351]
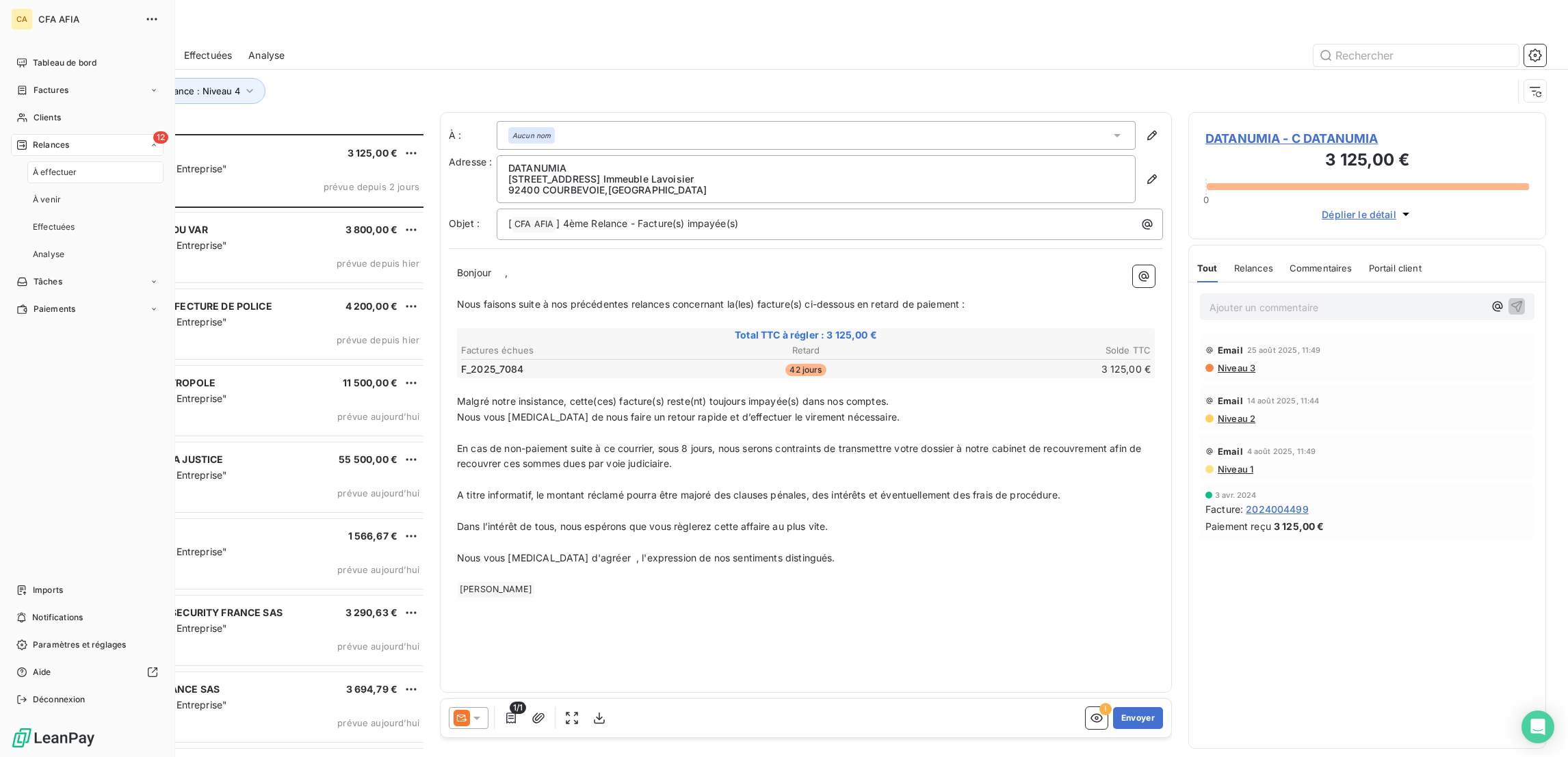
click at [56, 103] on nav "Tableau de bord Factures Clients 12 Relances À effectuer À venir Effectuées Ana…" at bounding box center [87, 186] width 153 height 268
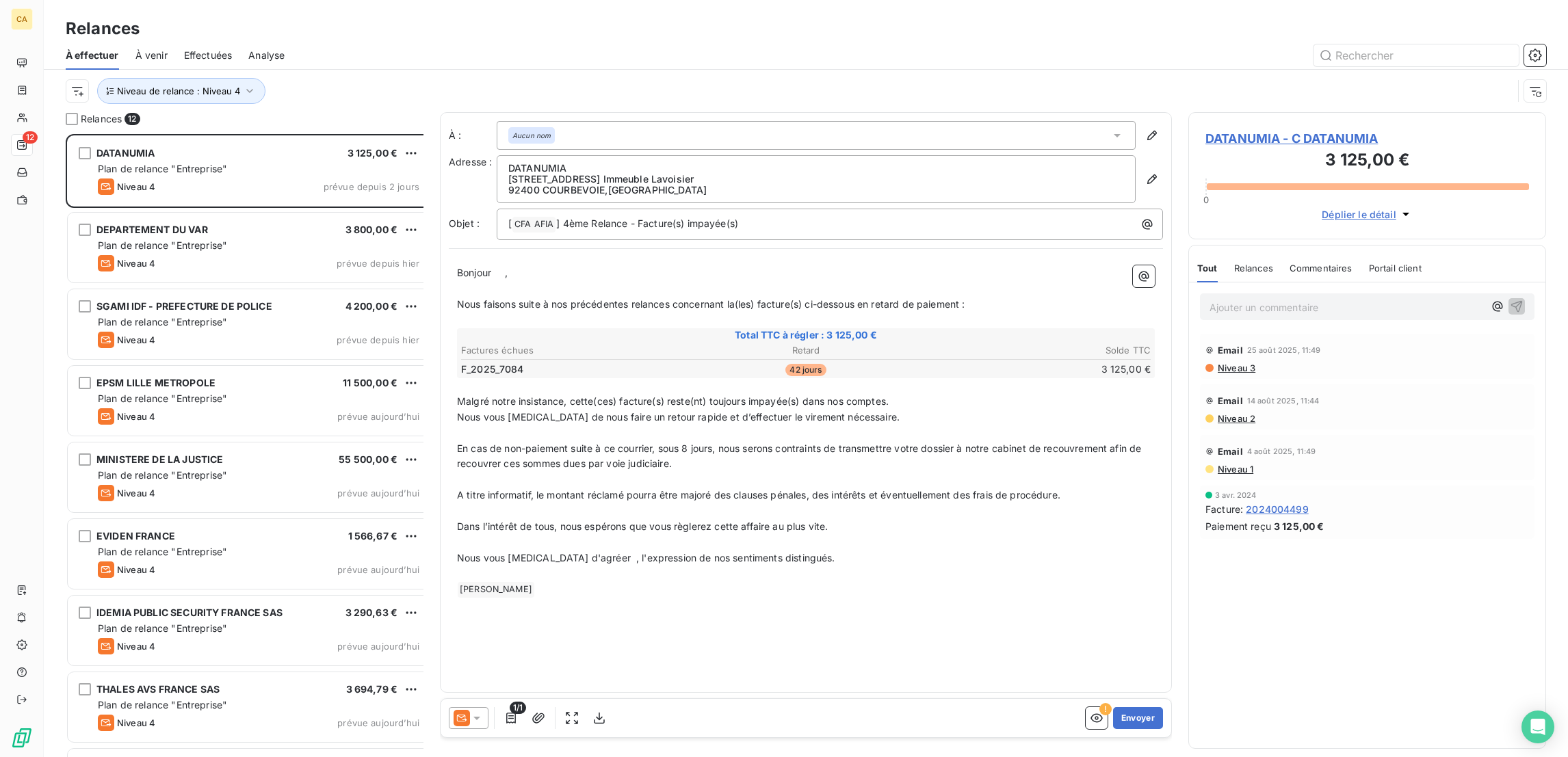
click at [456, 55] on div at bounding box center [923, 56] width 1245 height 22
click at [1254, 129] on span "DATANUMIA - C DATANUMIA" at bounding box center [1367, 138] width 324 height 18
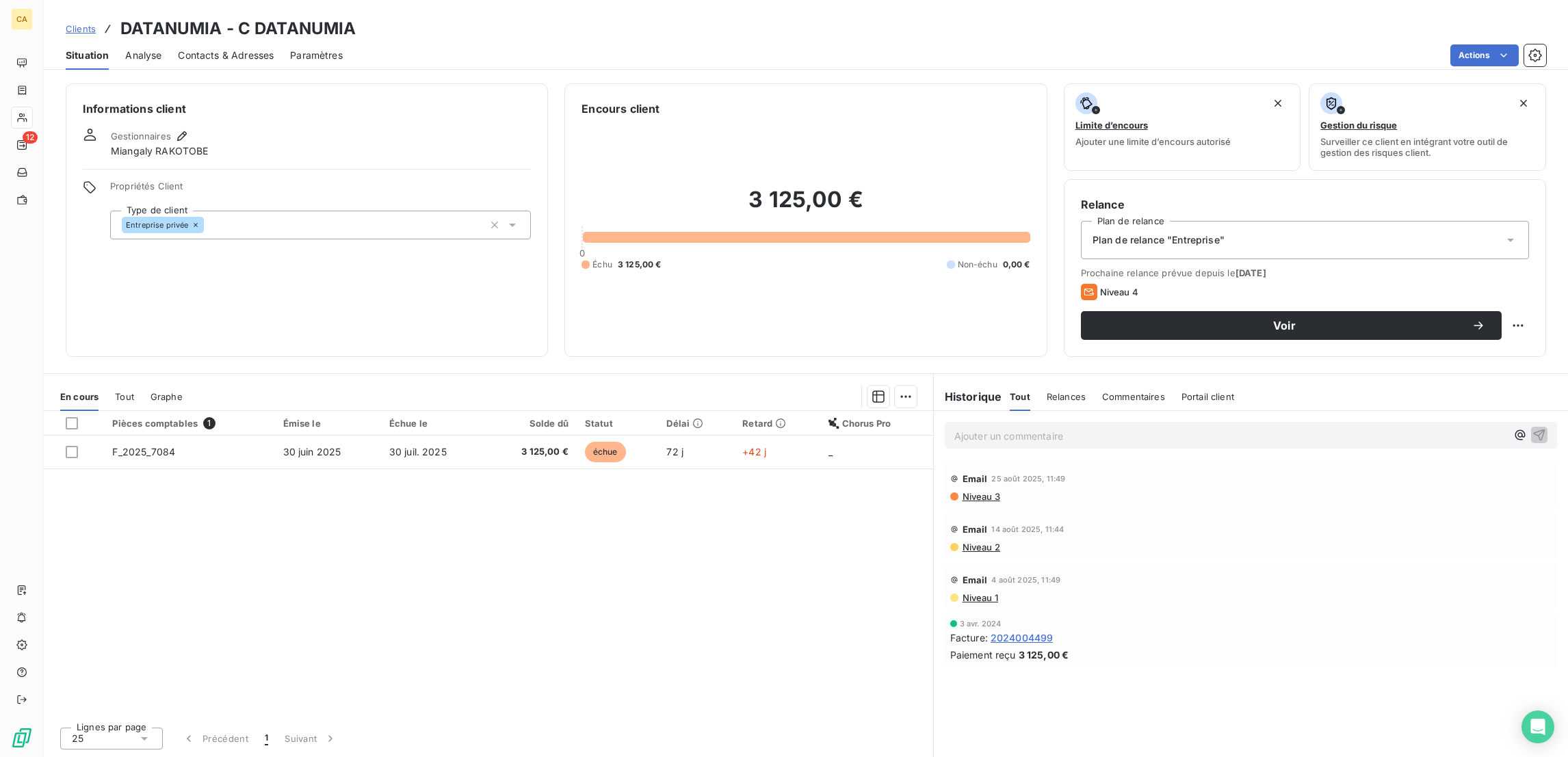
click at [186, 41] on div "Contacts & Adresses" at bounding box center [225, 55] width 96 height 28
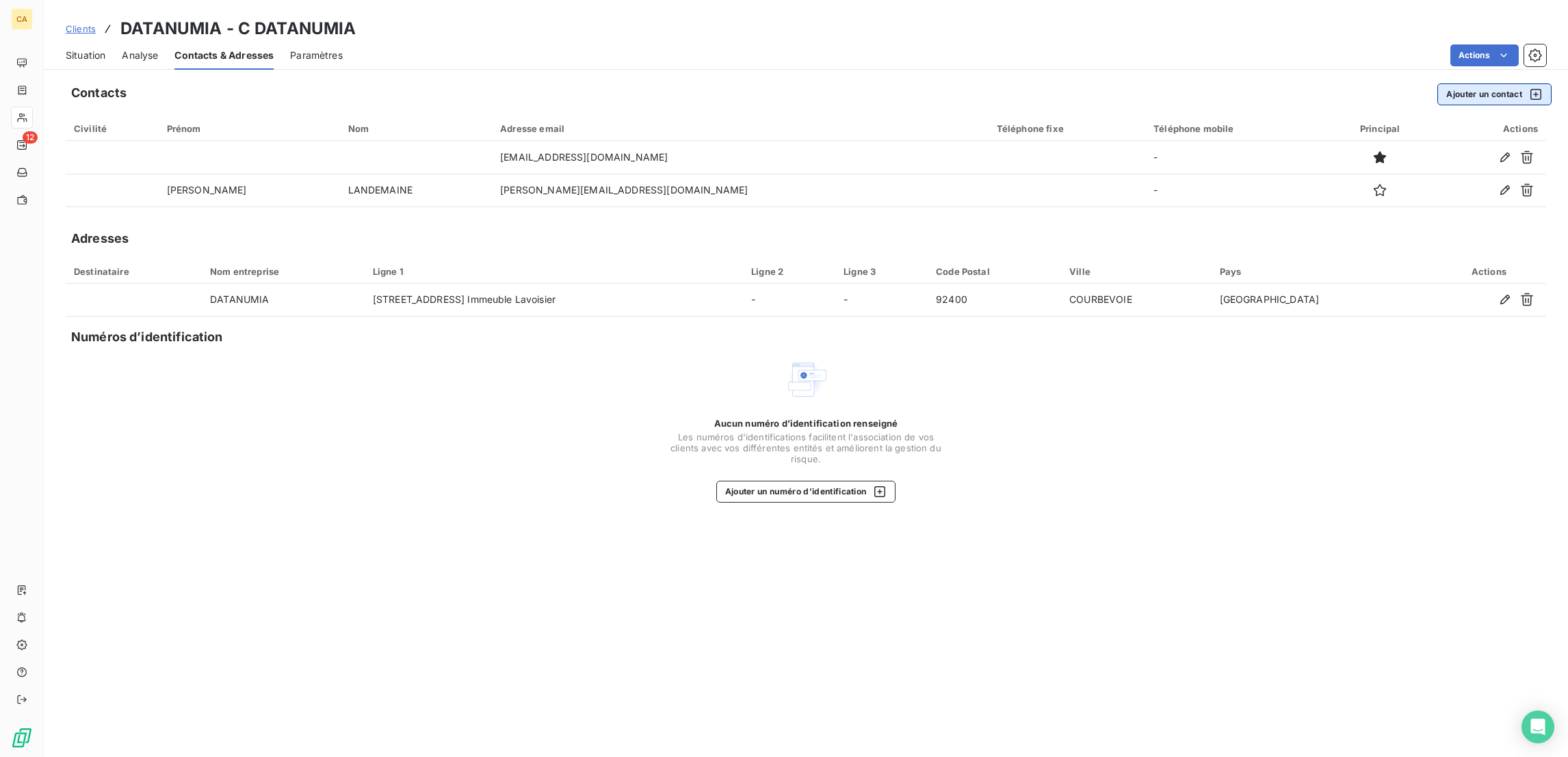
click at [1471, 83] on button "Ajouter un contact" at bounding box center [1494, 94] width 114 height 22
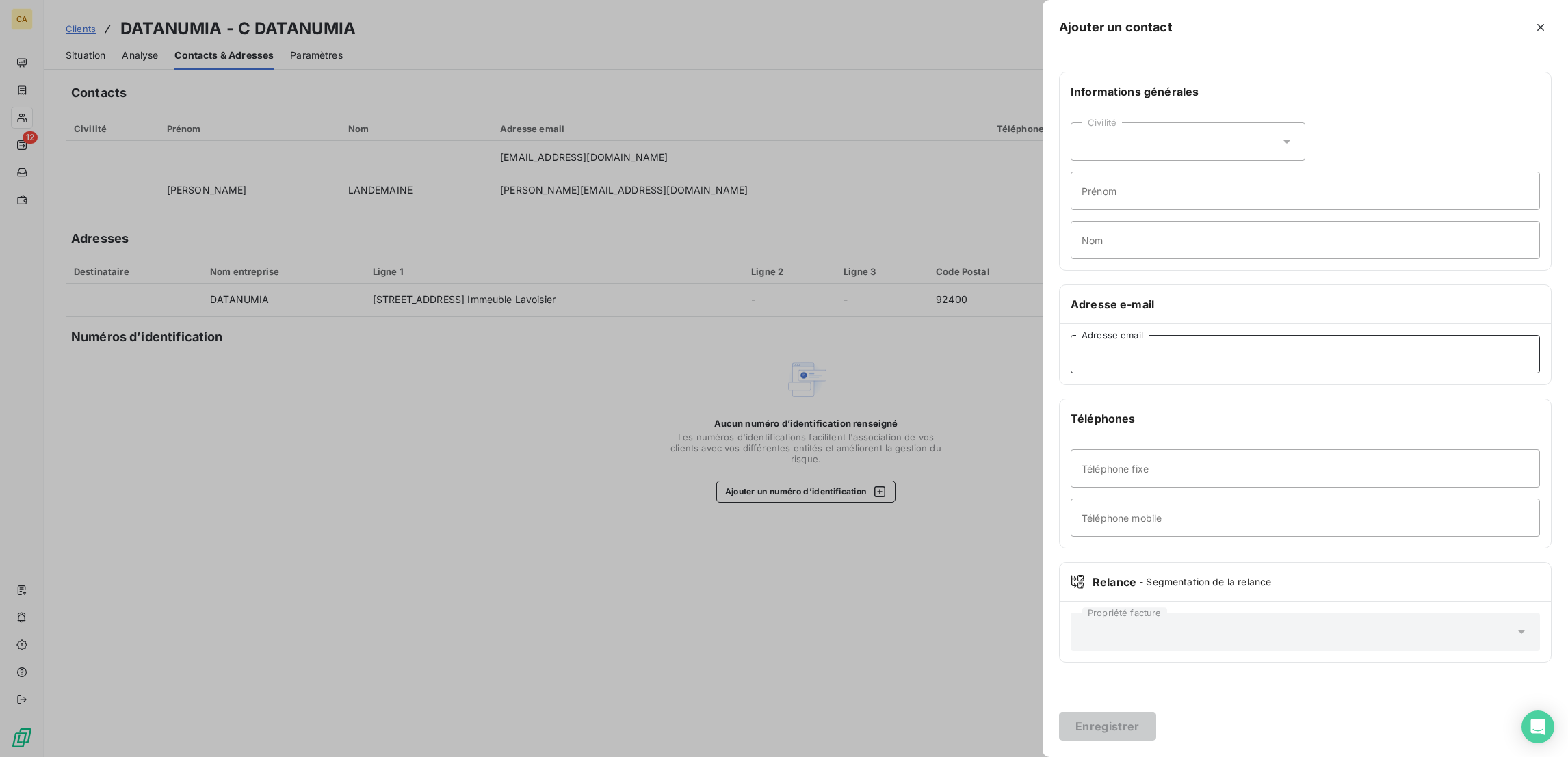
click at [1282, 335] on input "Adresse email" at bounding box center [1305, 354] width 469 height 38
paste input "[PERSON_NAME][EMAIL_ADDRESS][DOMAIN_NAME]"
type input "[PERSON_NAME][EMAIL_ADDRESS][DOMAIN_NAME]"
click at [1243, 122] on div "Civilité" at bounding box center [1187, 141] width 235 height 38
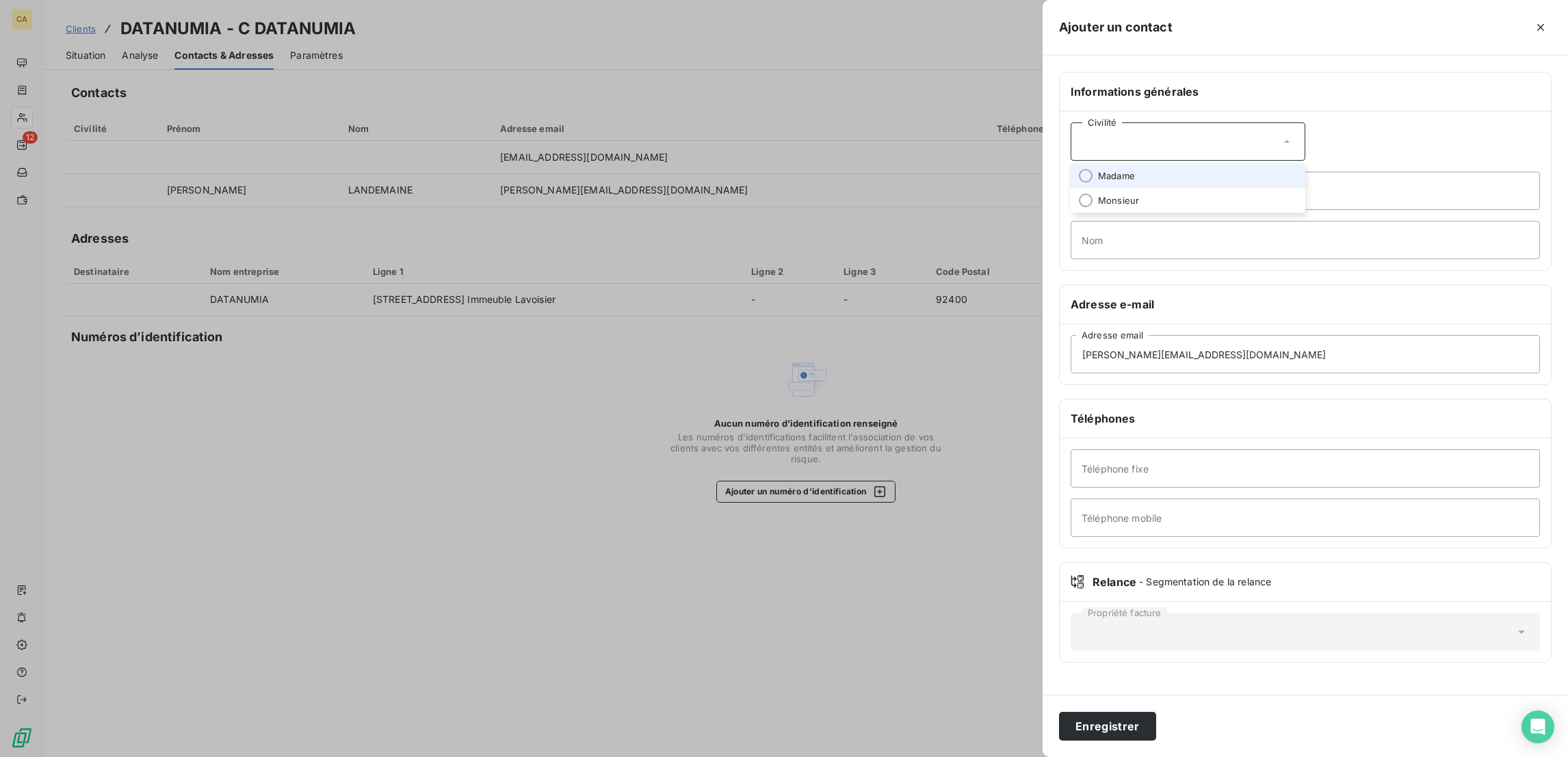
click at [1135, 170] on span "Madame" at bounding box center [1116, 176] width 37 height 13
click at [1232, 172] on input "Prénom" at bounding box center [1305, 191] width 469 height 38
type input "[PERSON_NAME]"
type input "ROUHAUD"
click at [1058, 712] on button "Enregistrer" at bounding box center [1107, 726] width 97 height 28
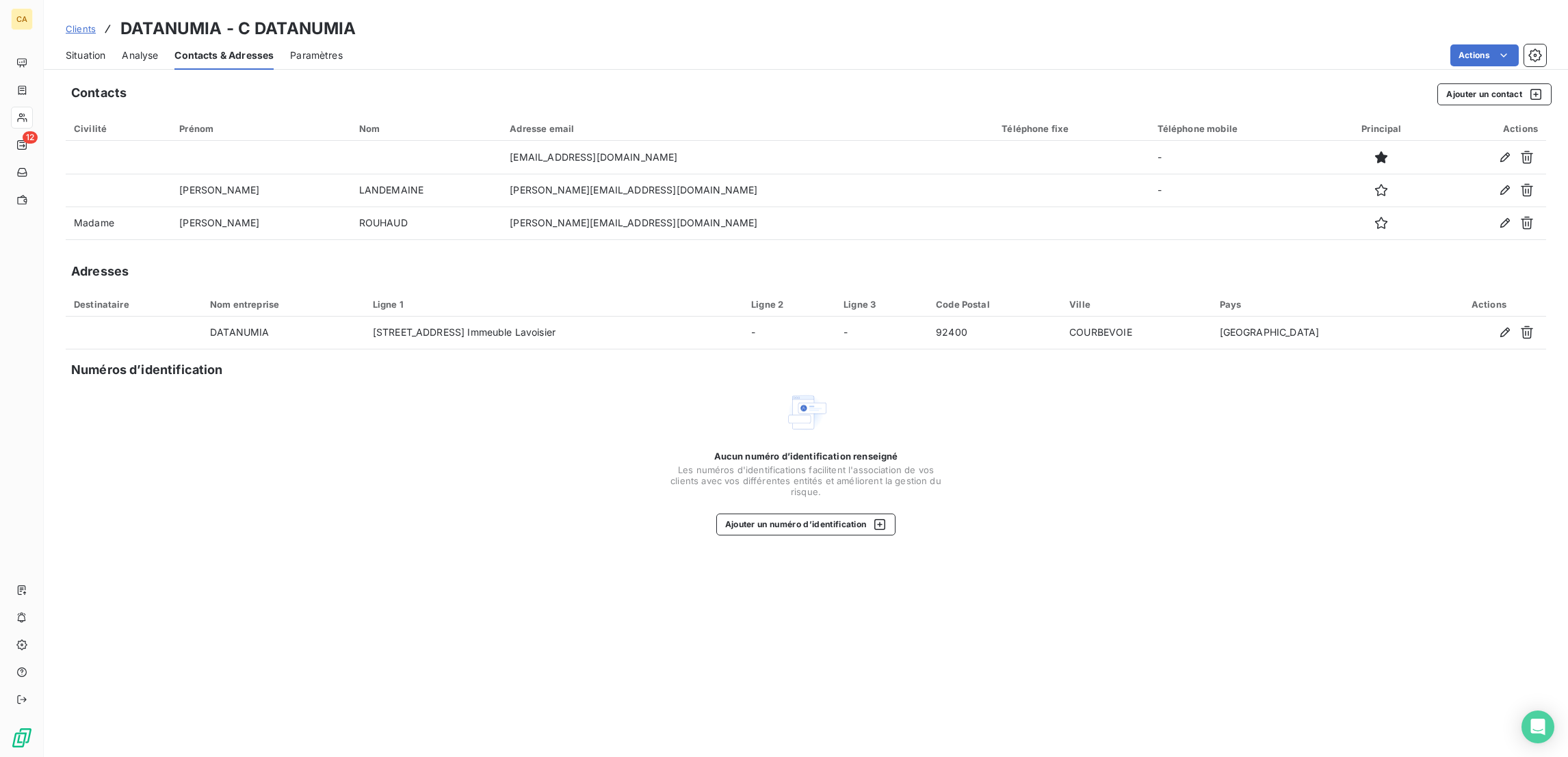
click at [67, 48] on span "Situation" at bounding box center [86, 55] width 39 height 14
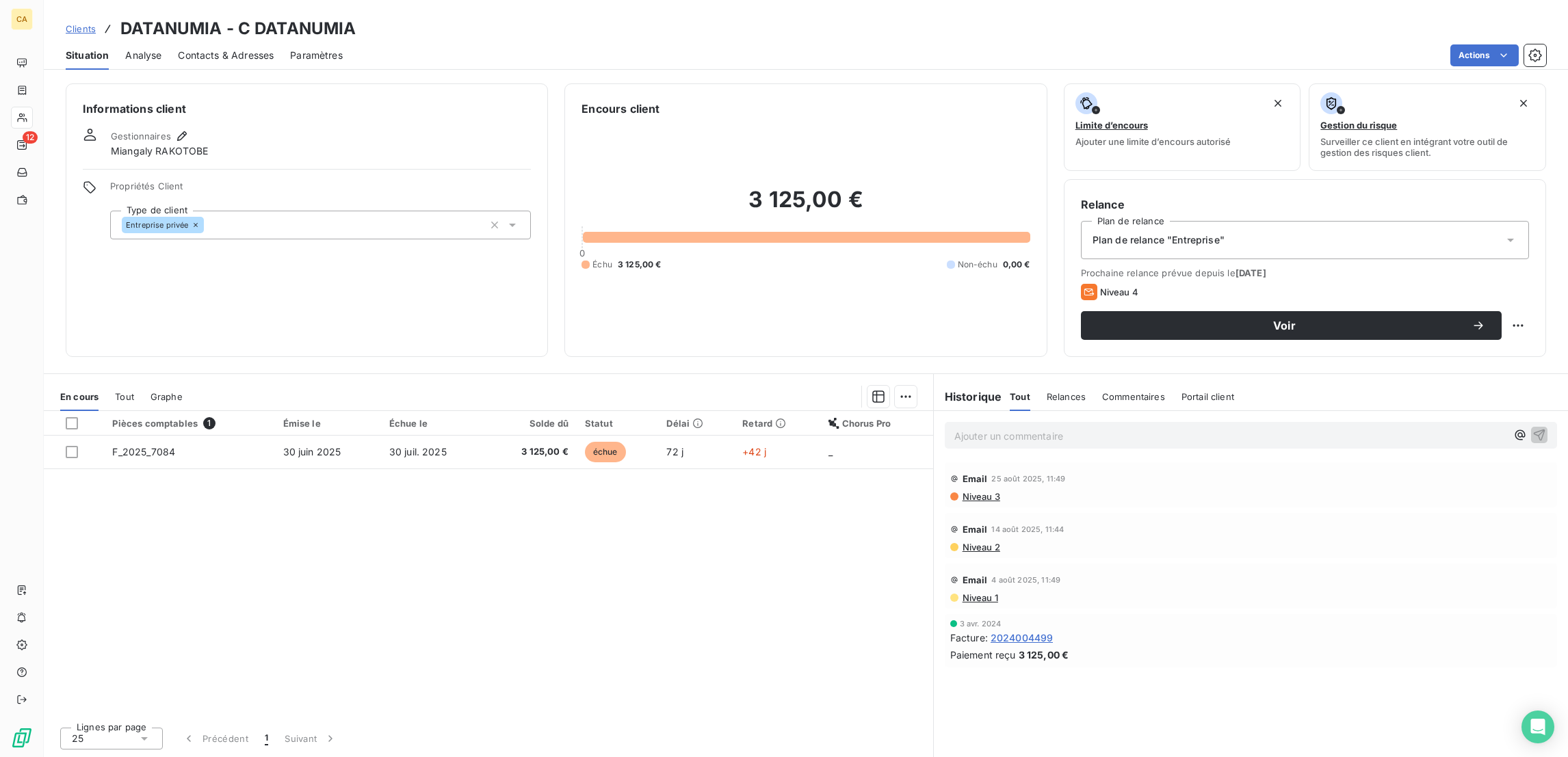
click at [1351, 284] on div "Niveau 4" at bounding box center [1304, 292] width 448 height 16
click at [1323, 320] on span "Voir" at bounding box center [1284, 325] width 374 height 11
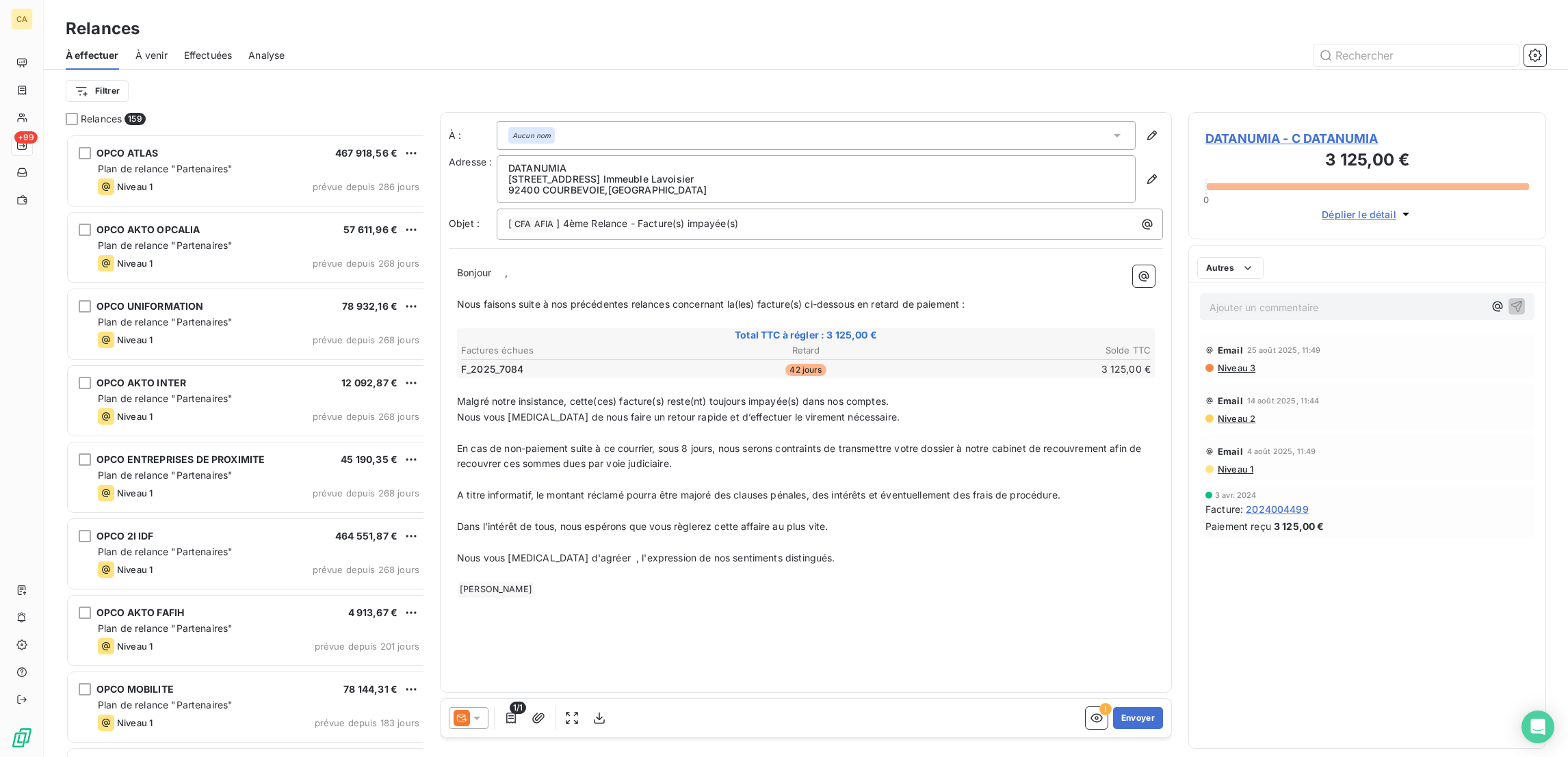
scroll to position [625, 351]
click at [470, 711] on icon at bounding box center [477, 718] width 14 height 14
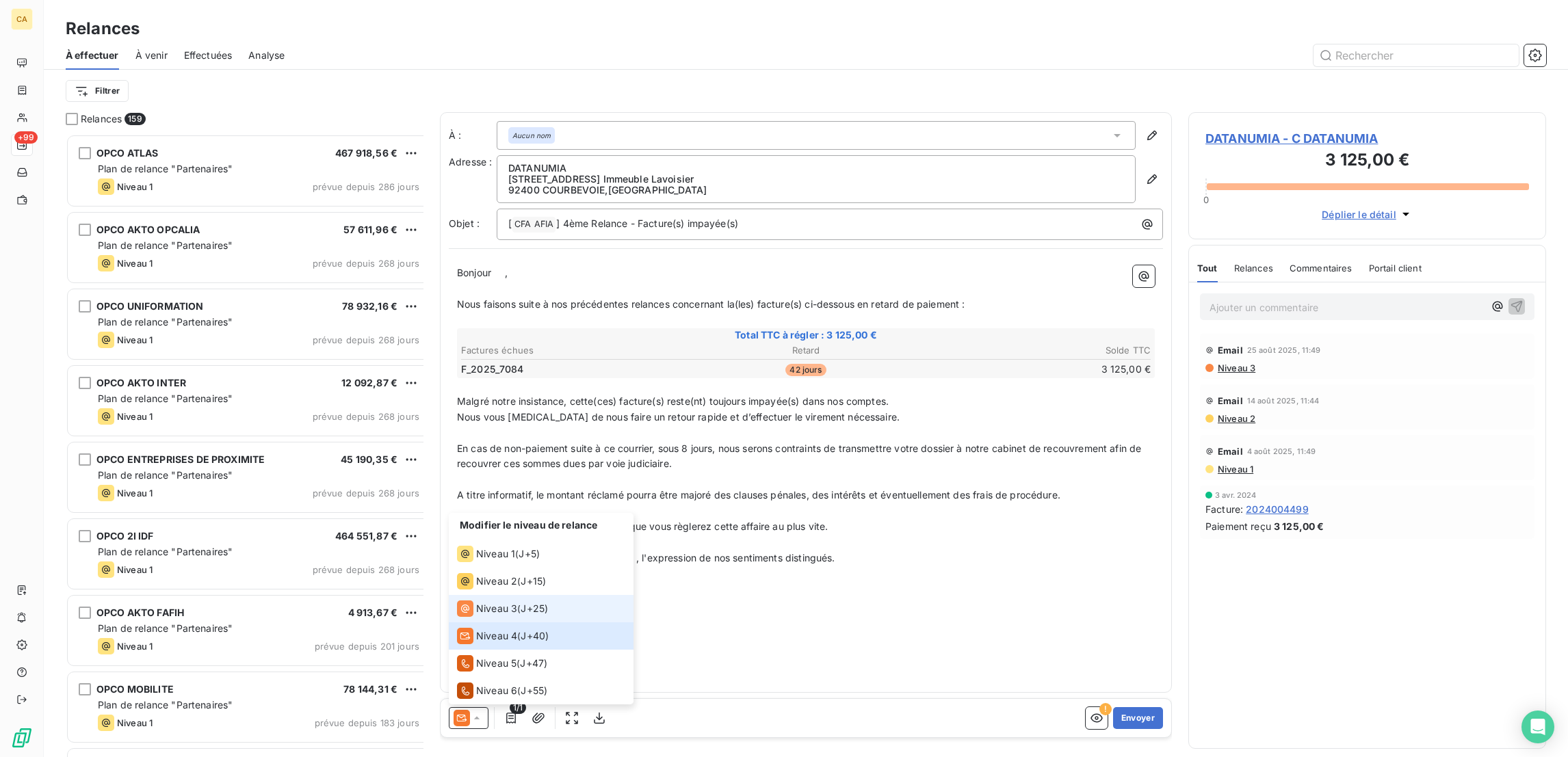
click at [476, 615] on span "Niveau 3" at bounding box center [496, 608] width 41 height 14
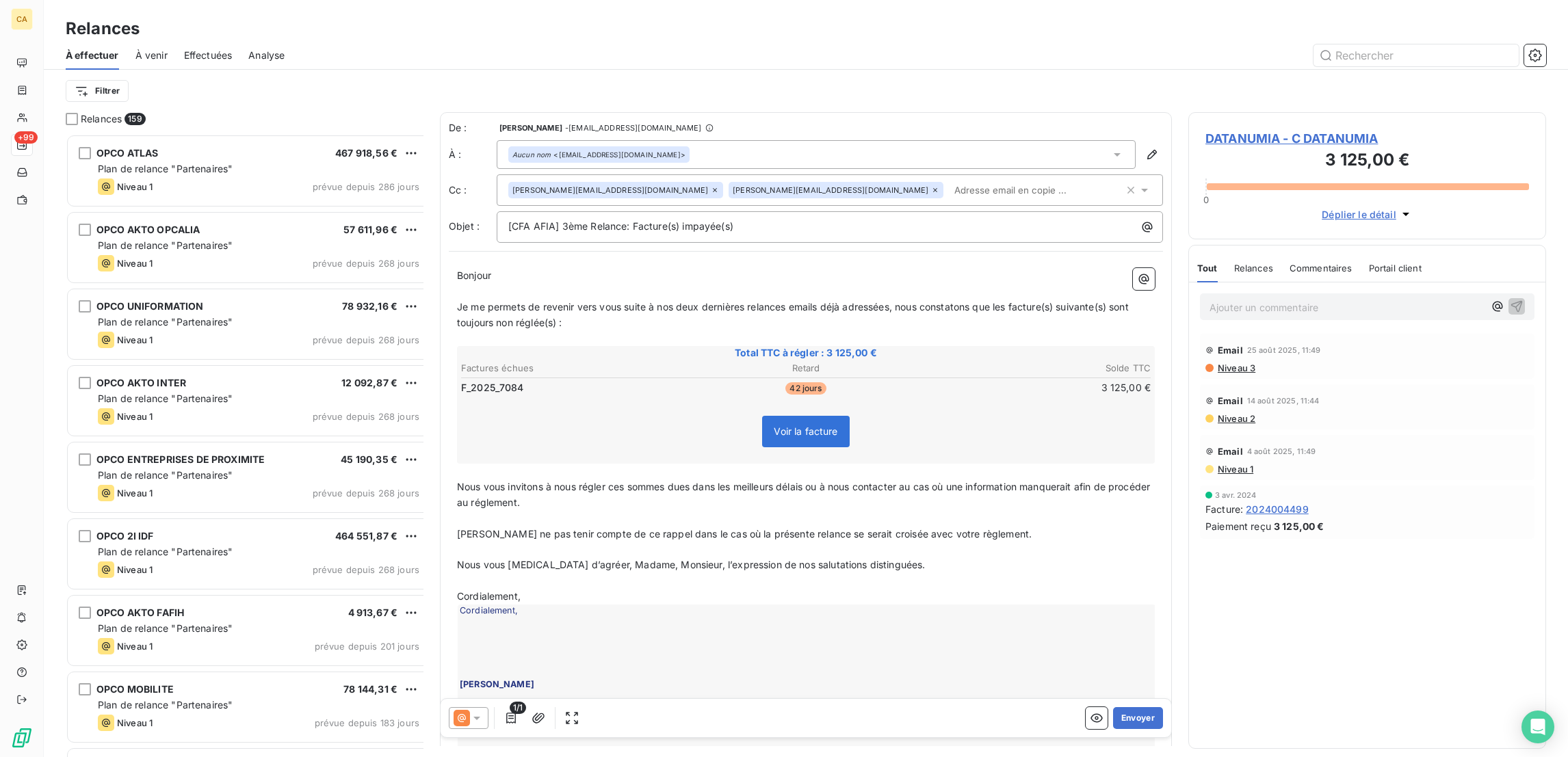
click at [1232, 129] on span "DATANUMIA - C DATANUMIA" at bounding box center [1367, 138] width 324 height 18
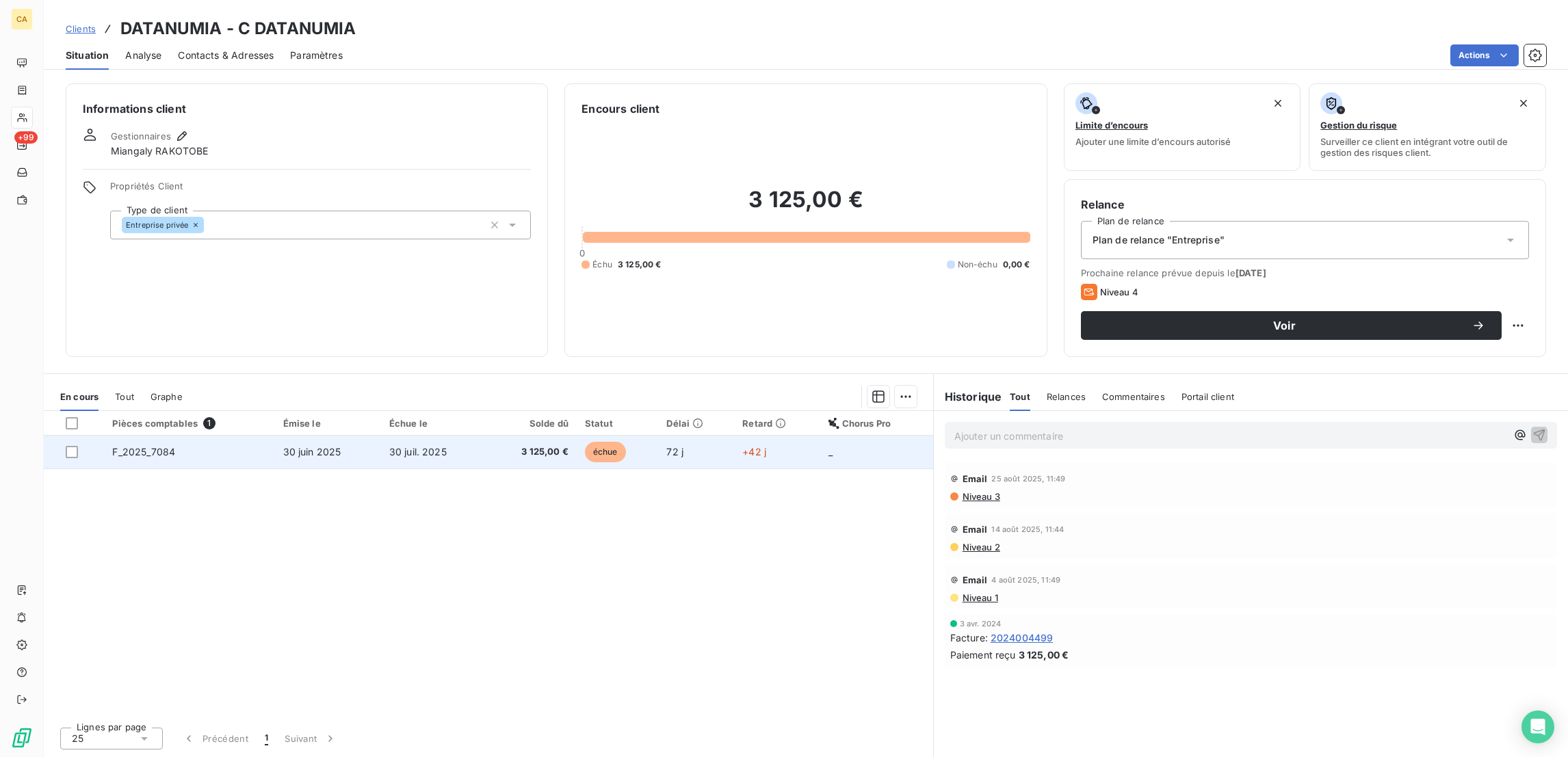
click at [346, 435] on td "30 juin 2025" at bounding box center [327, 452] width 106 height 33
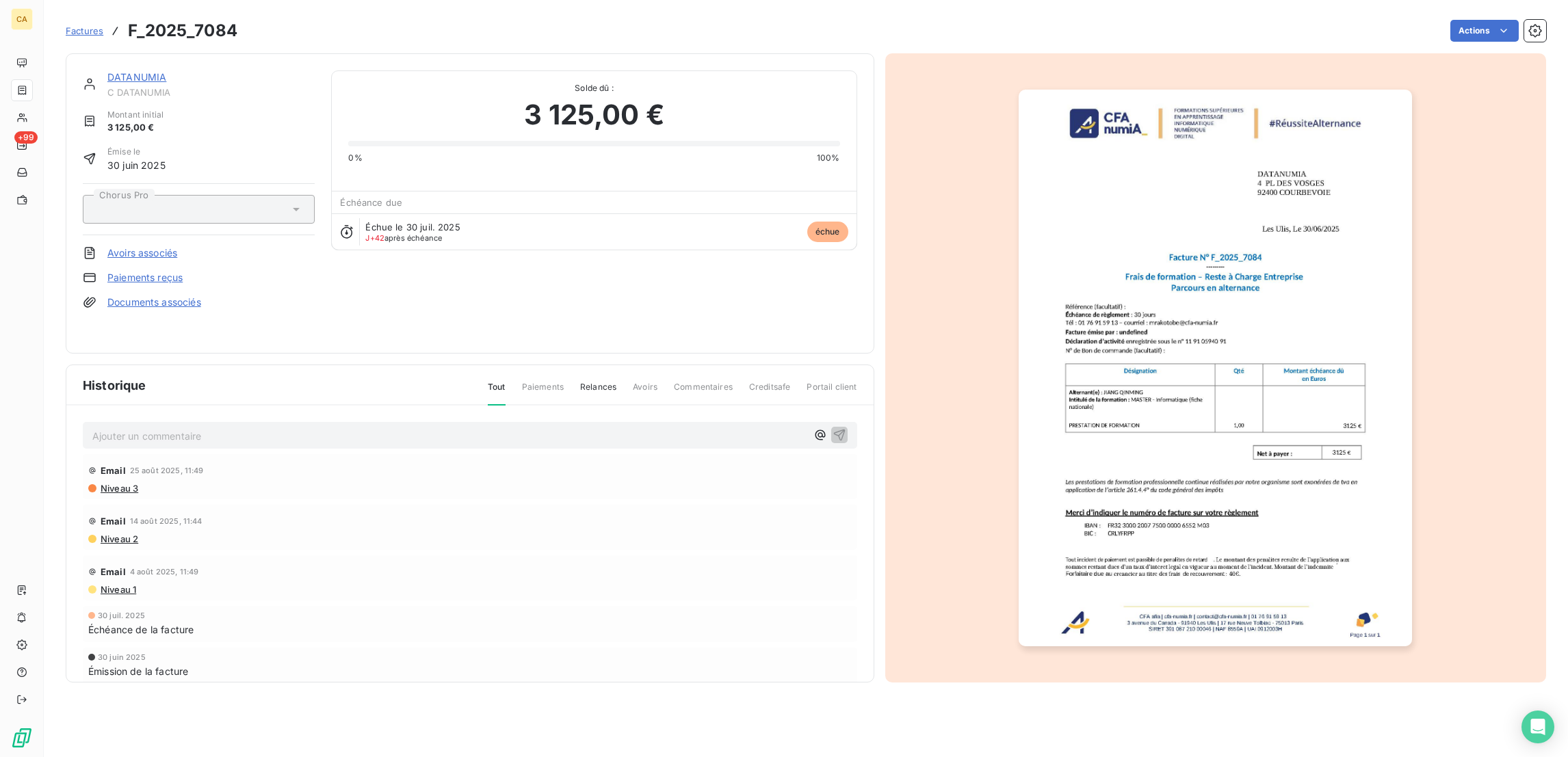
click at [107, 71] on link "DATANUMIA" at bounding box center [137, 77] width 58 height 12
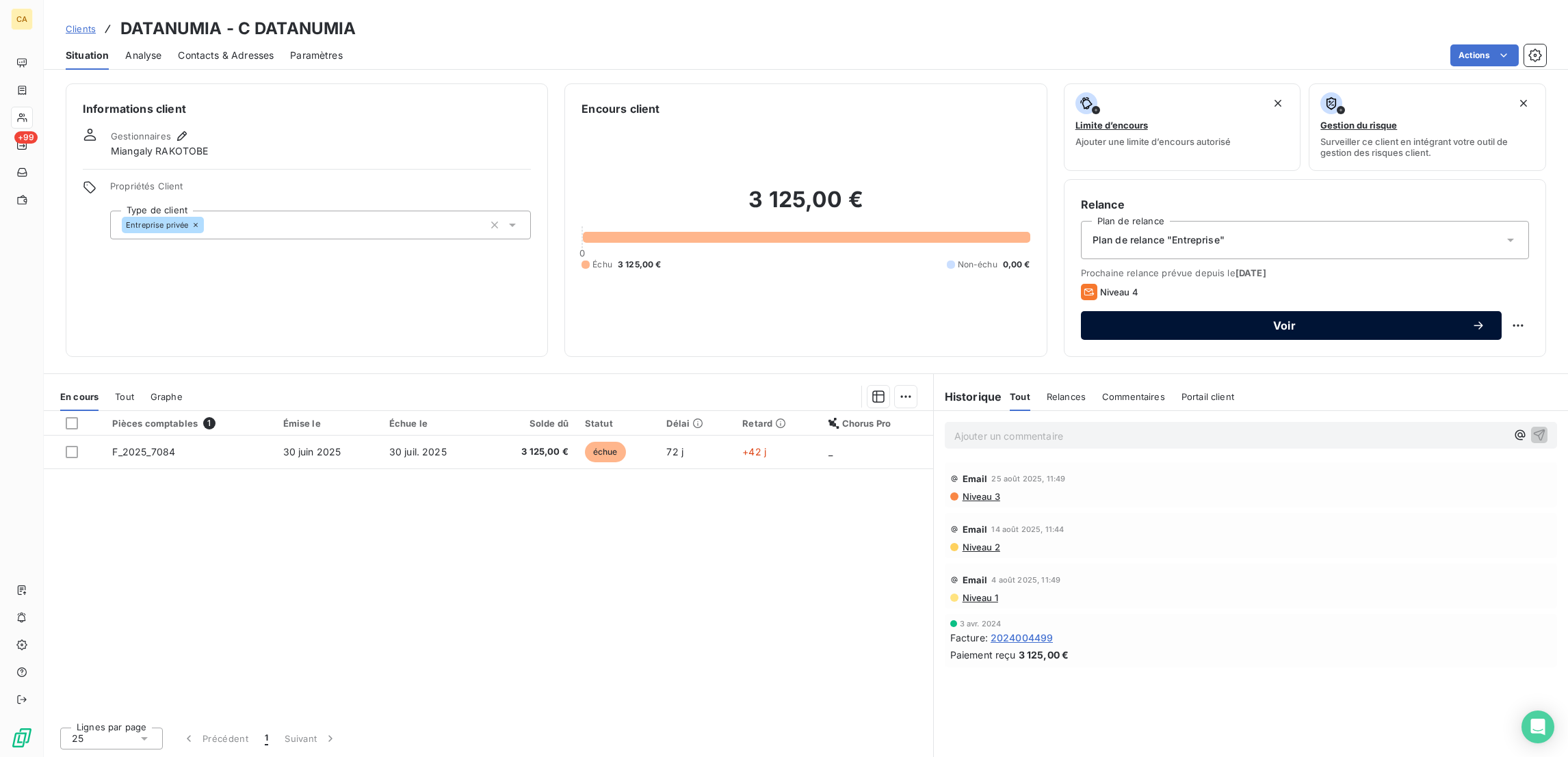
click at [1230, 311] on button "Voir" at bounding box center [1290, 325] width 420 height 28
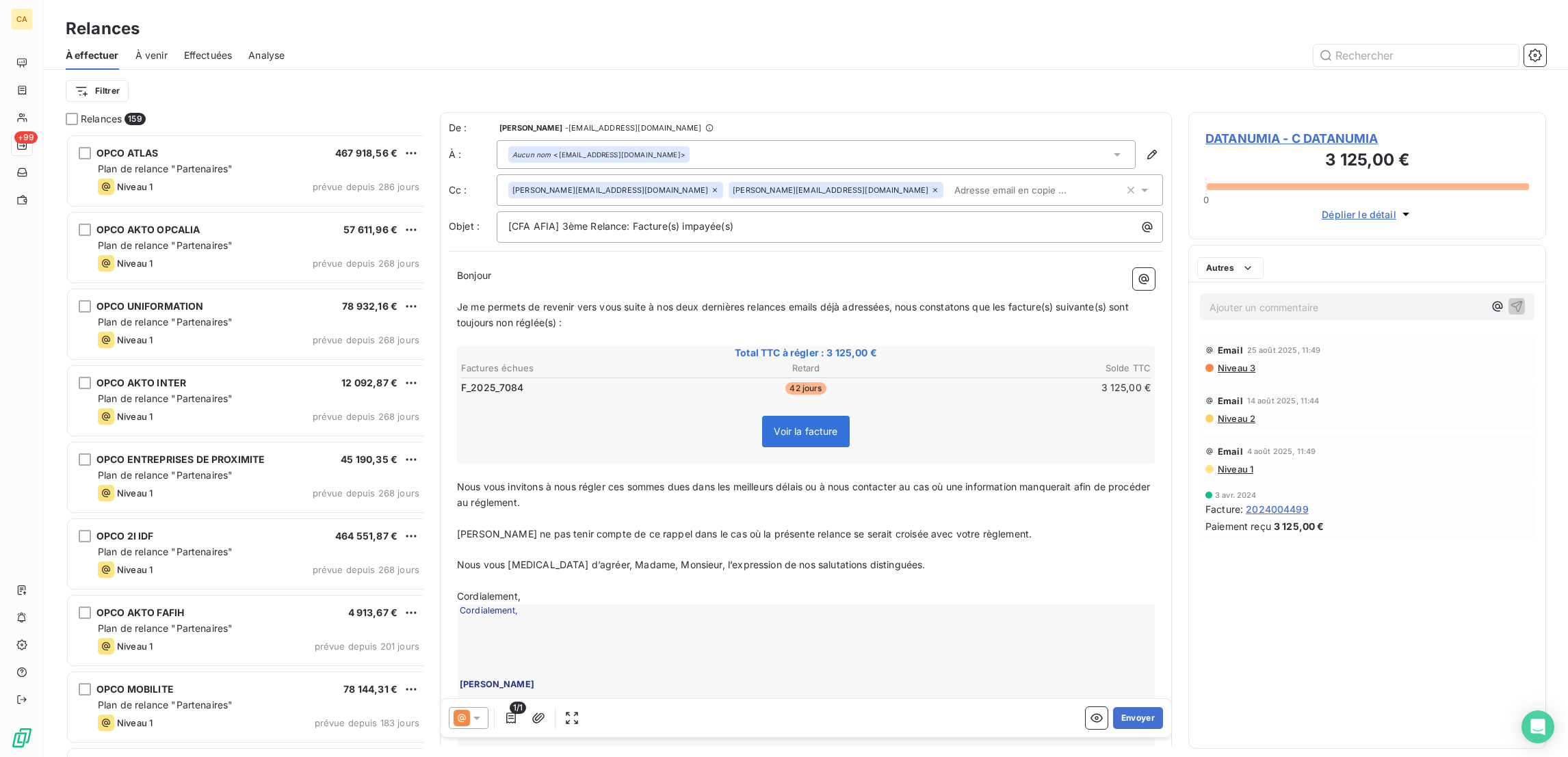
scroll to position [625, 351]
click at [453, 710] on icon at bounding box center [461, 718] width 16 height 16
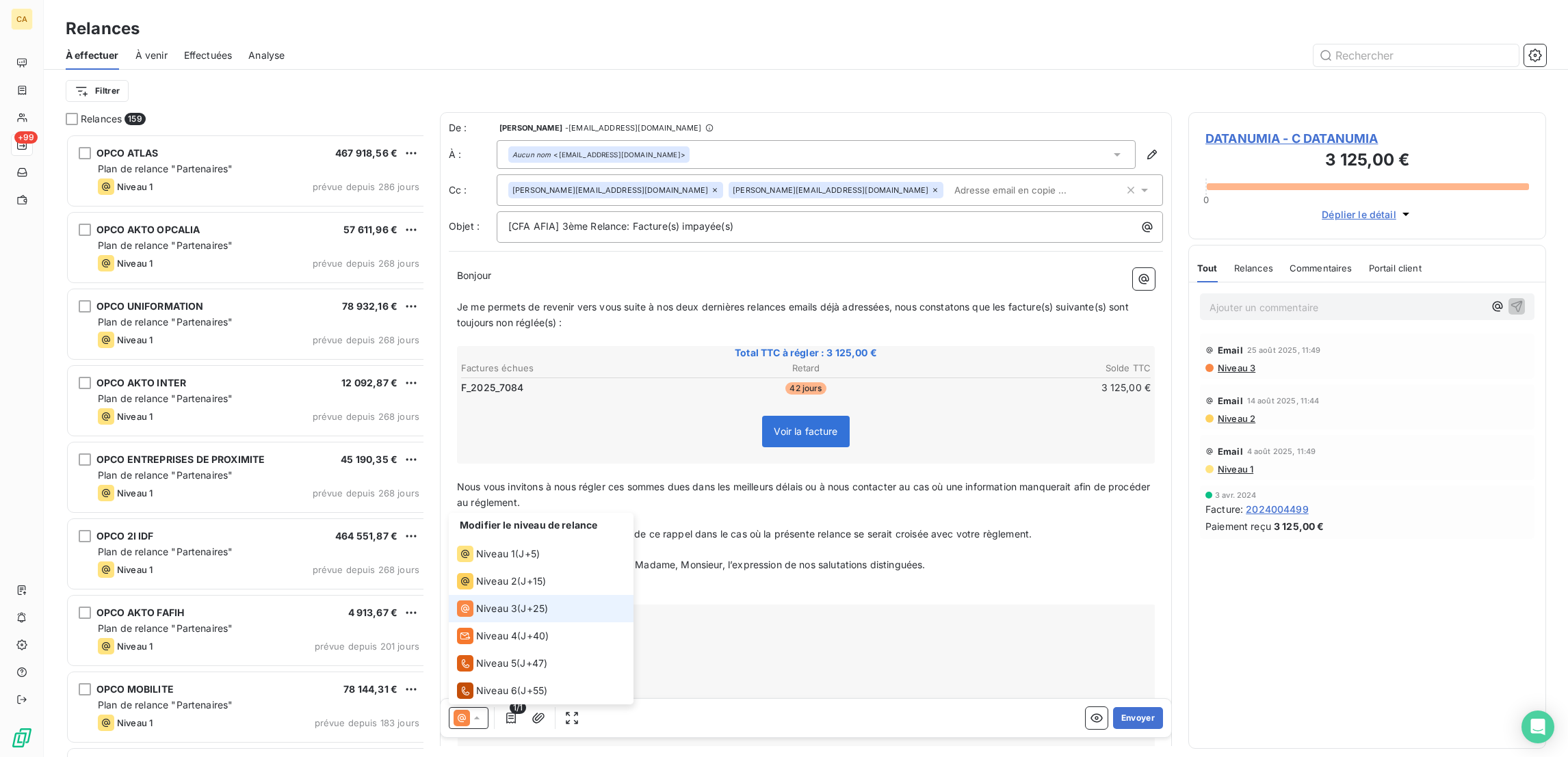
click at [476, 615] on span "Niveau 3" at bounding box center [496, 608] width 41 height 14
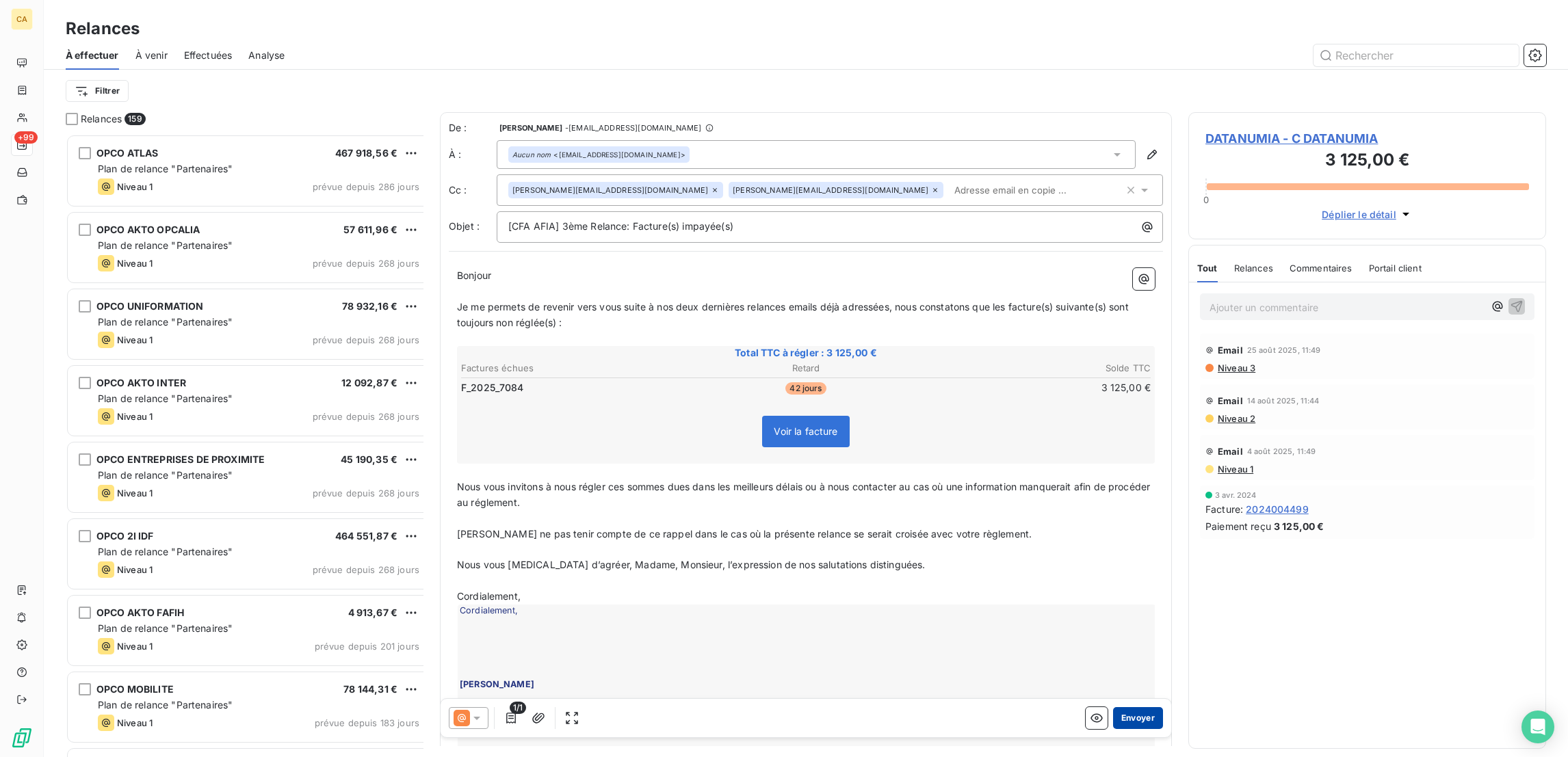
click at [1125, 707] on button "Envoyer" at bounding box center [1137, 718] width 50 height 22
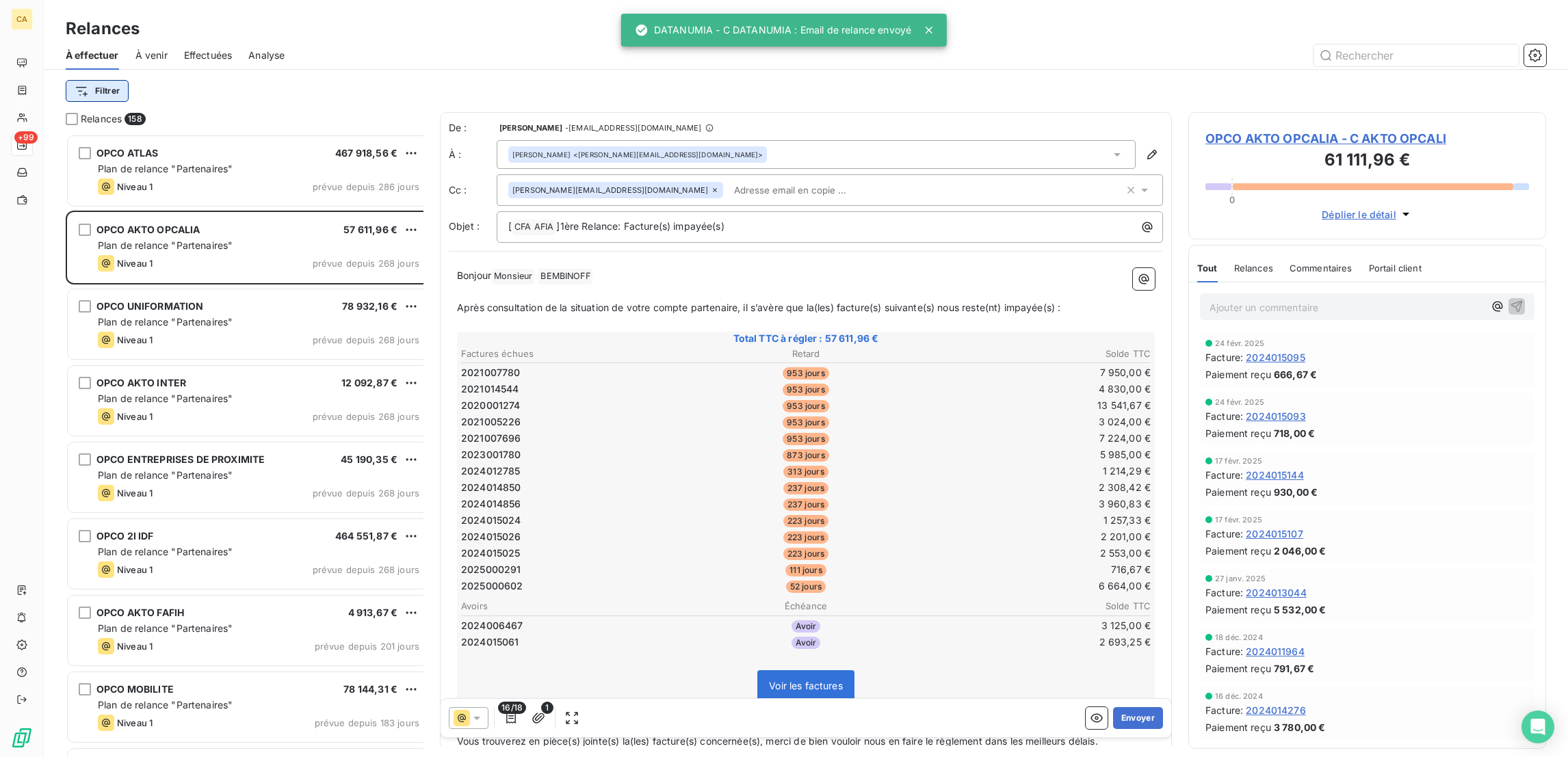
click at [80, 82] on html "CA +99 Relances À effectuer À venir Effectuées Analyse Filtrer Relances 158 OPC…" at bounding box center [784, 378] width 1568 height 757
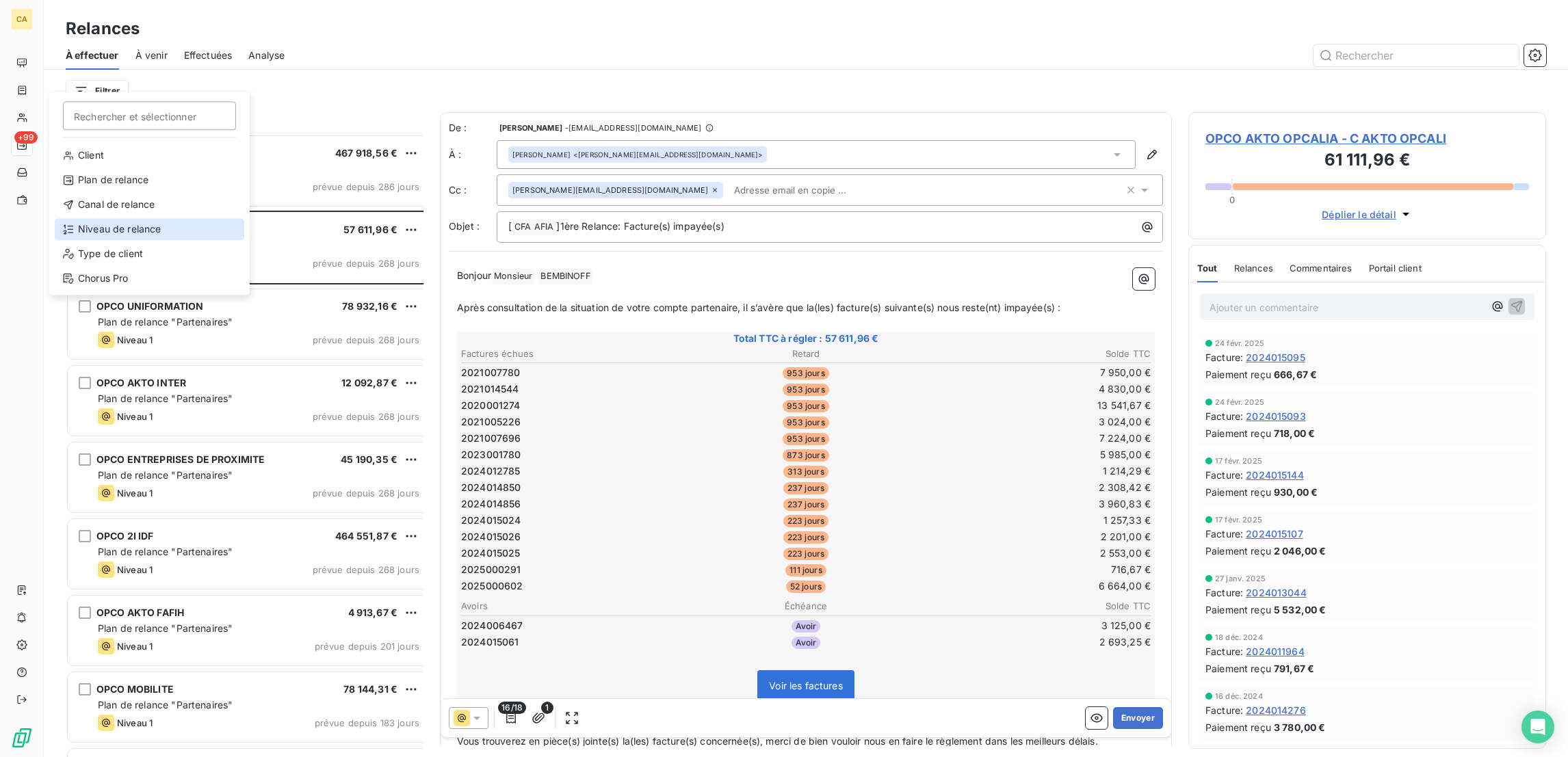
click at [108, 218] on div "Niveau de relance" at bounding box center [149, 229] width 189 height 22
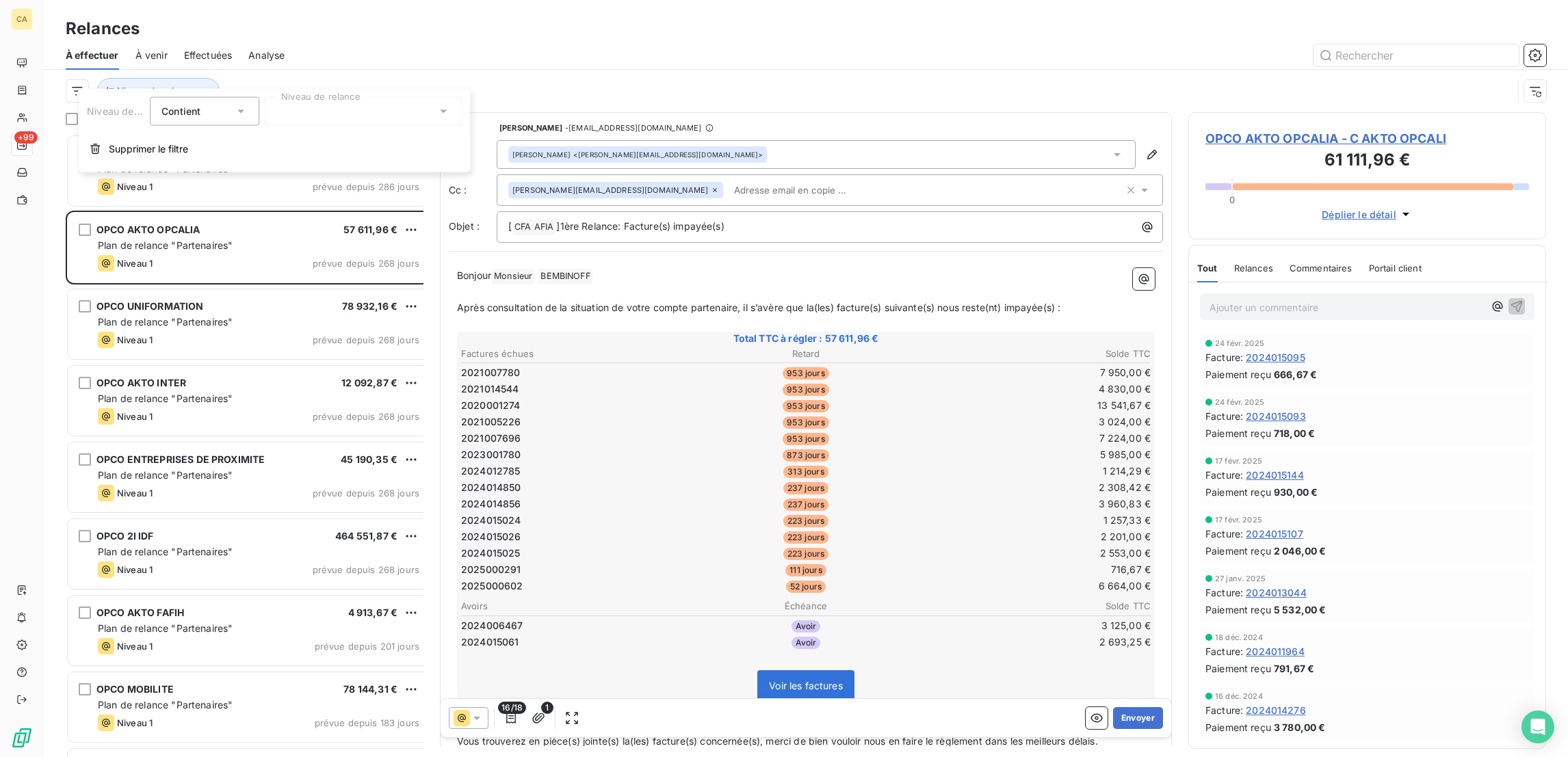
click at [359, 105] on div at bounding box center [363, 111] width 197 height 28
click at [322, 227] on li "Niveau 4" at bounding box center [363, 240] width 197 height 25
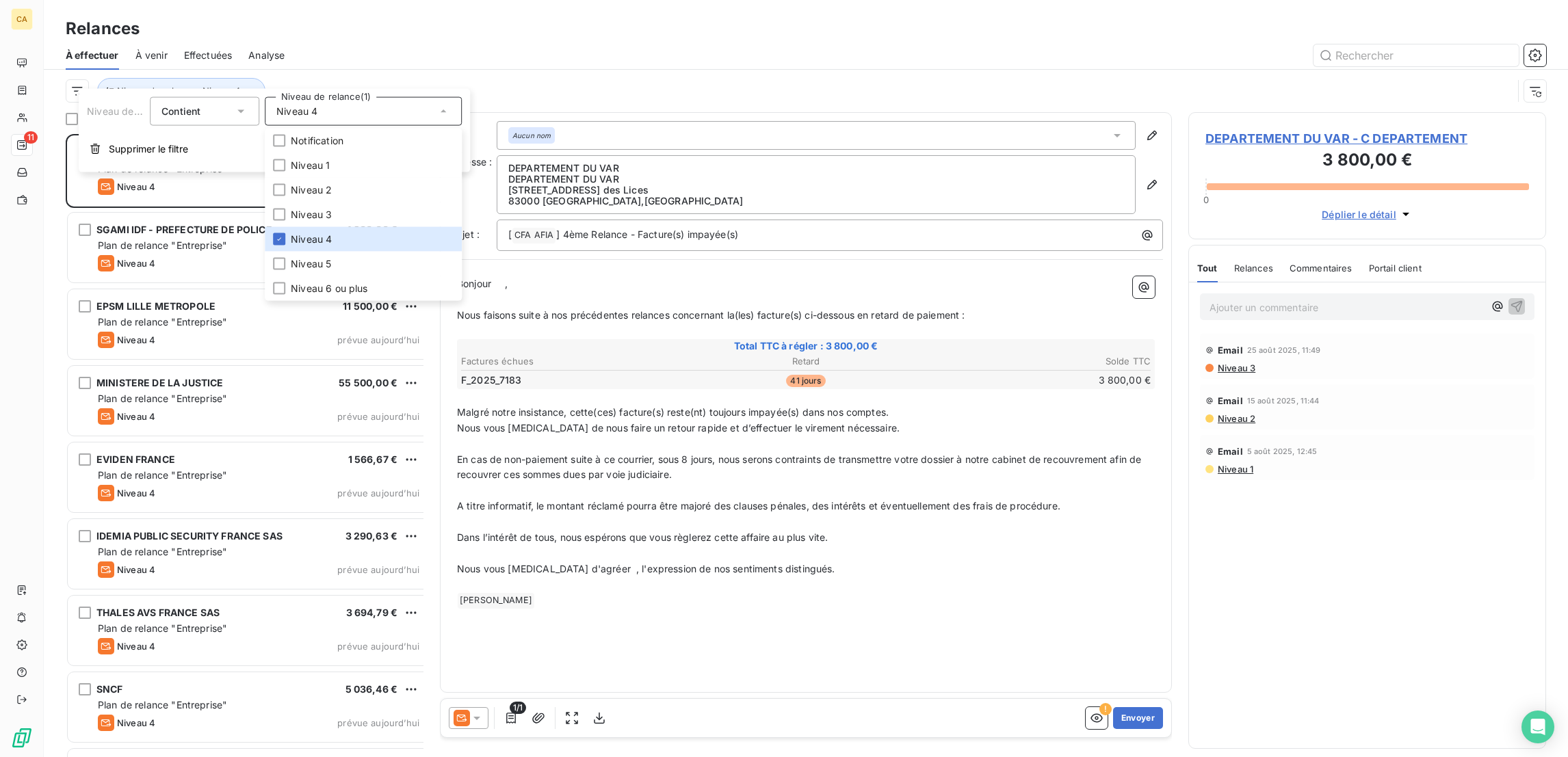
click at [385, 78] on div "Niveau de relance : Niveau 4" at bounding box center [789, 91] width 1447 height 26
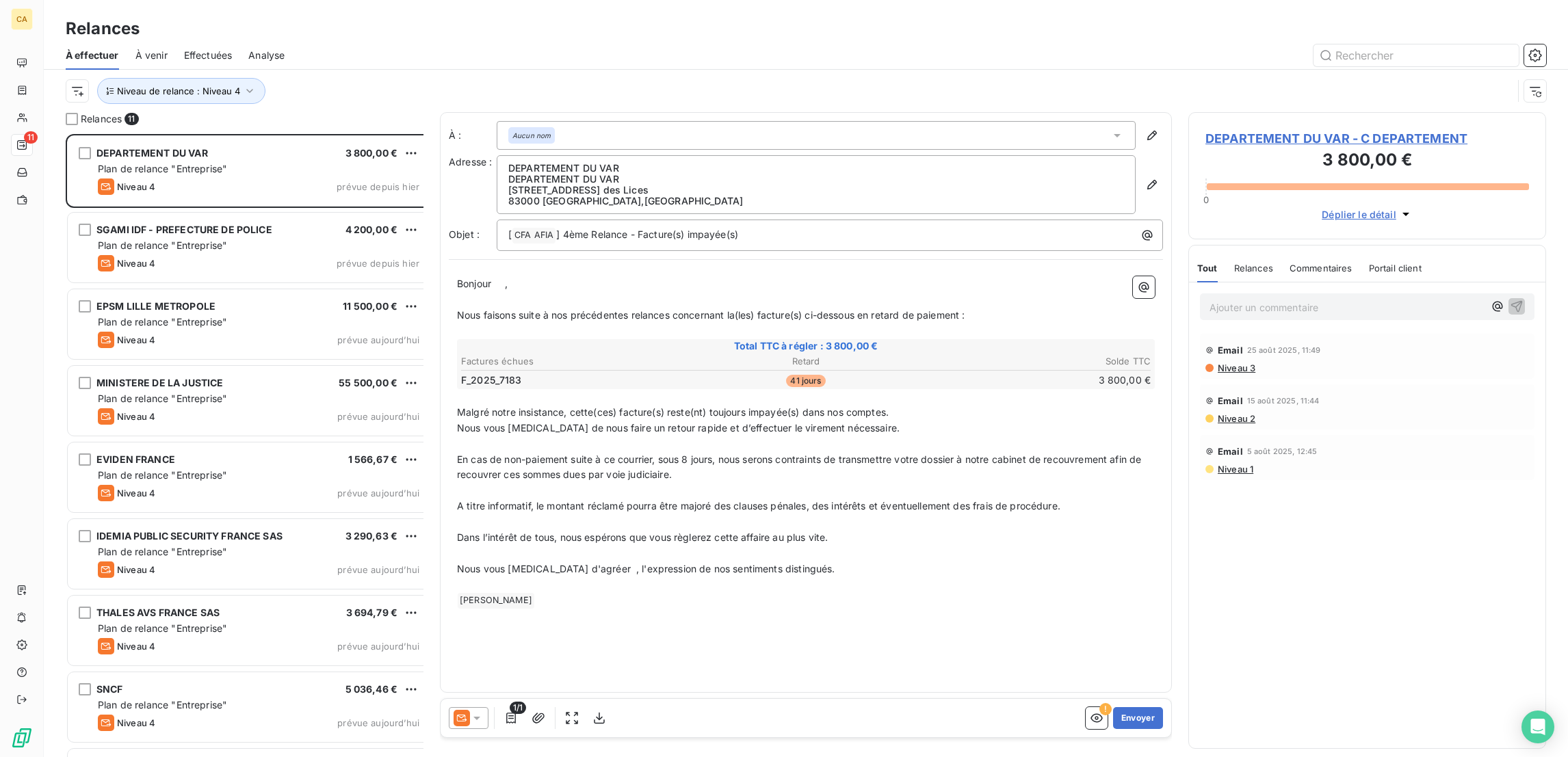
click at [1284, 129] on span "DEPARTEMENT DU VAR - C DEPARTEMENT" at bounding box center [1367, 138] width 324 height 18
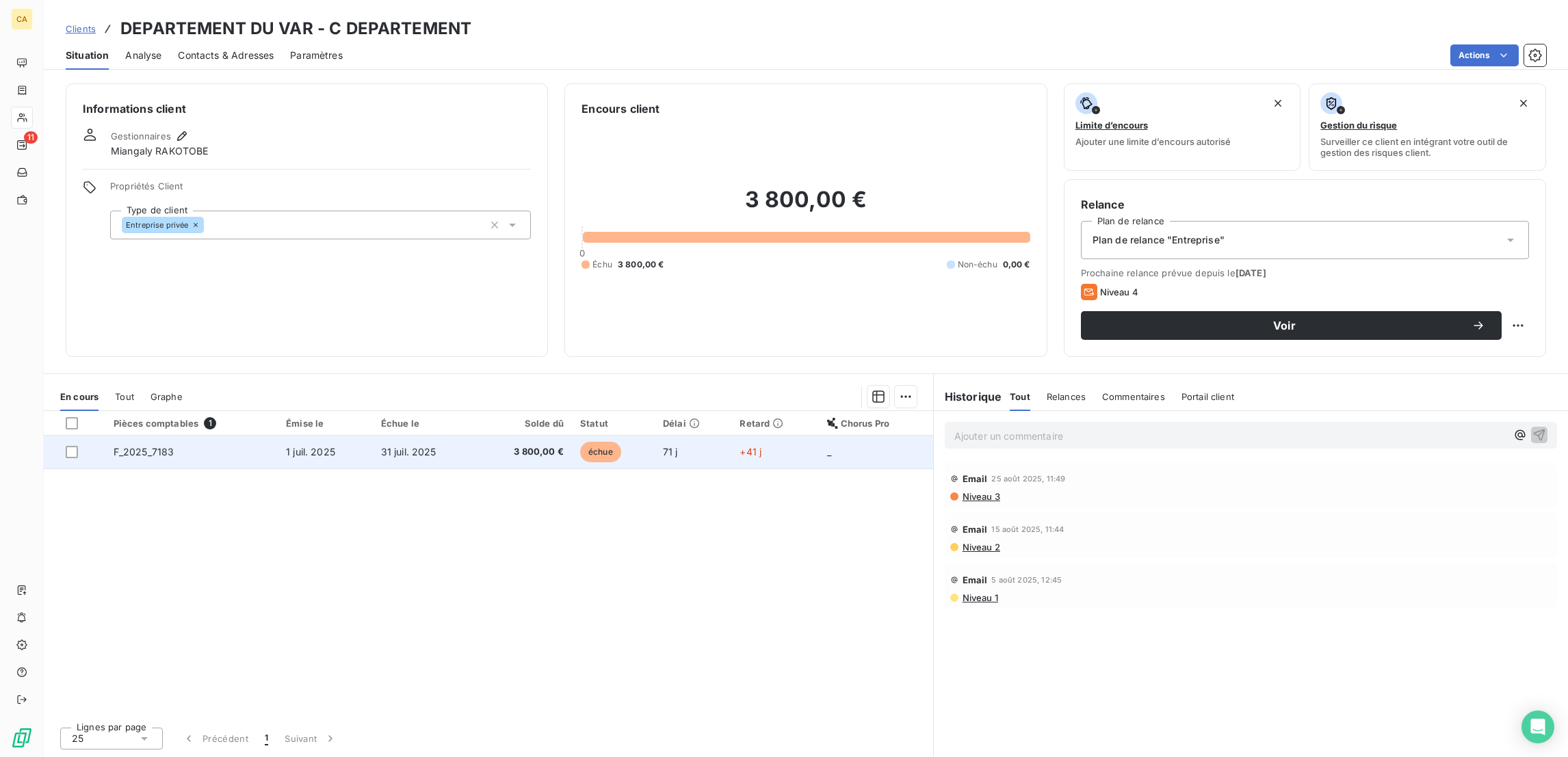
click at [347, 435] on td "1 juil. 2025" at bounding box center [325, 452] width 95 height 33
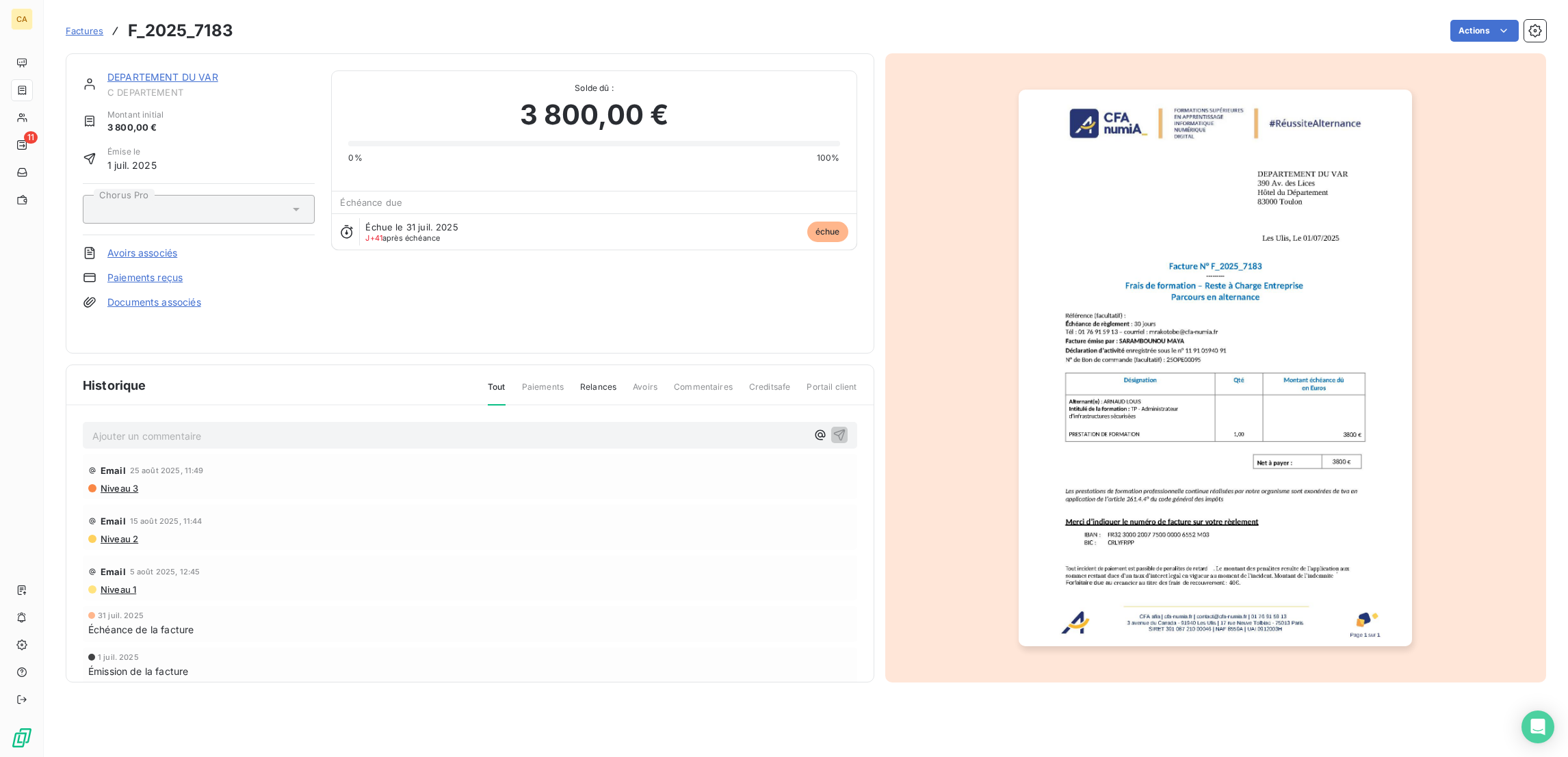
click at [157, 71] on link "DEPARTEMENT DU VAR" at bounding box center [163, 77] width 111 height 12
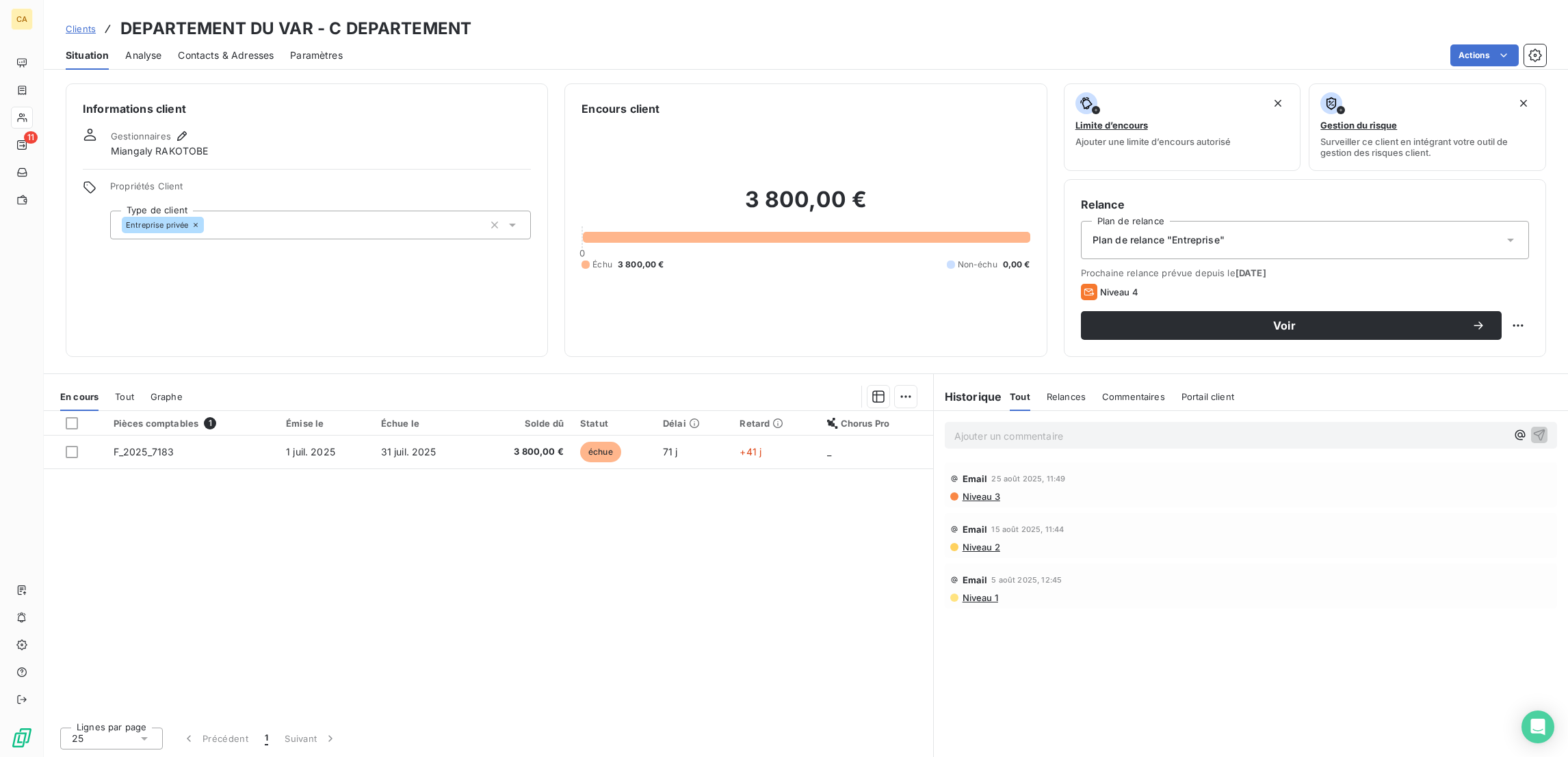
click at [373, 435] on td "31 juil. 2025" at bounding box center [425, 452] width 104 height 33
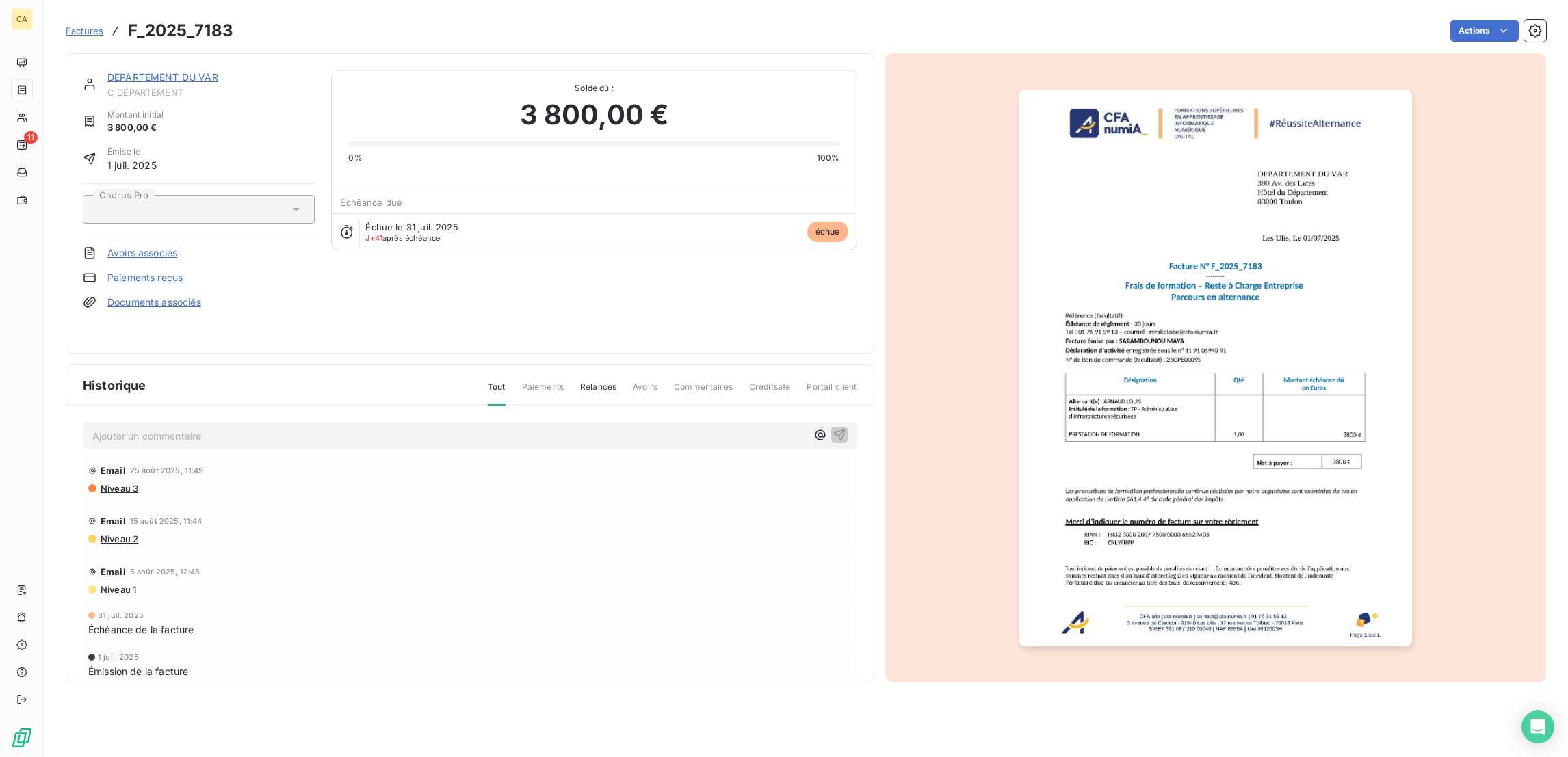
click at [1100, 367] on img "button" at bounding box center [1215, 368] width 393 height 557
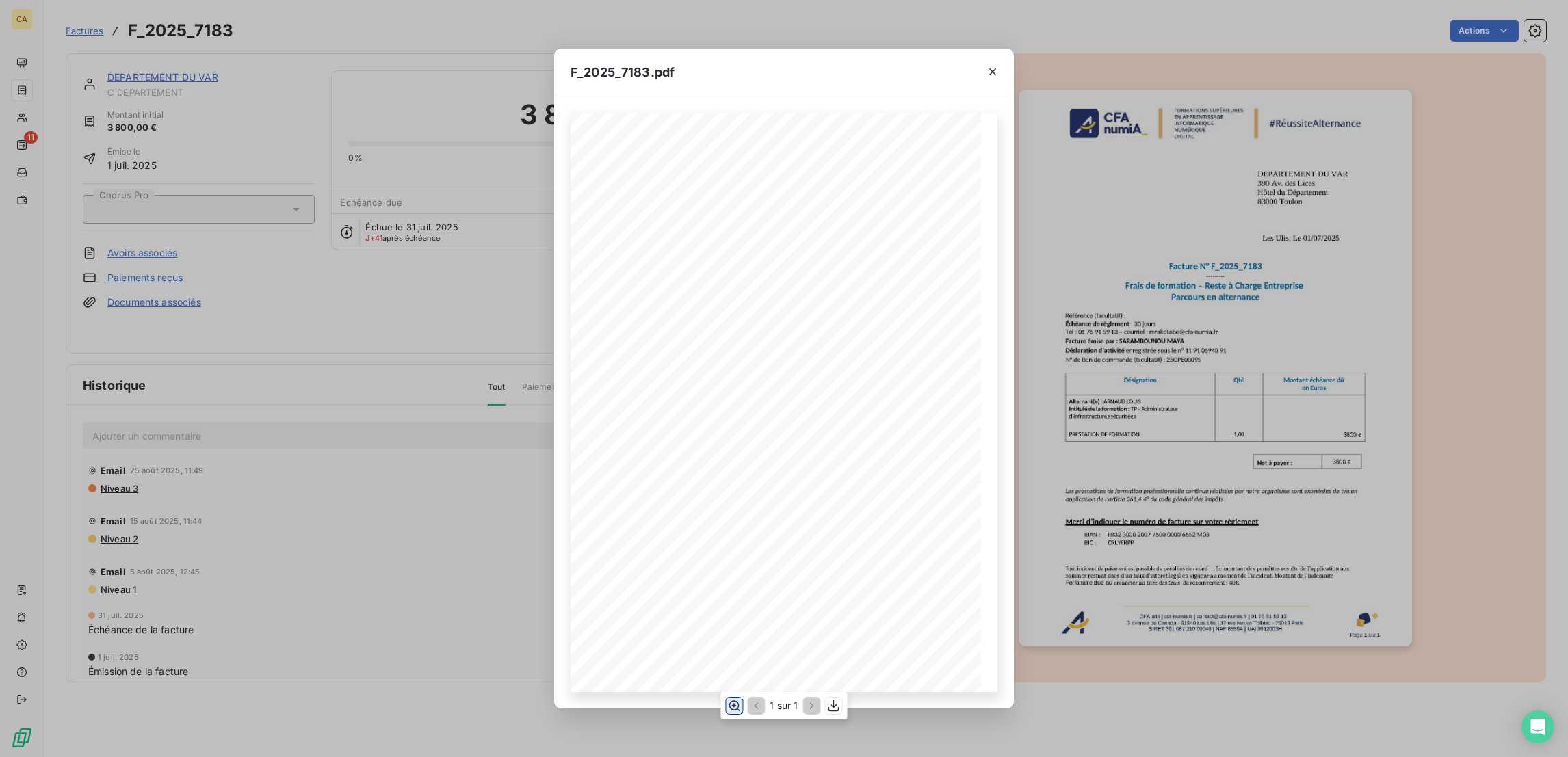
click at [732, 704] on icon "button" at bounding box center [734, 705] width 14 height 14
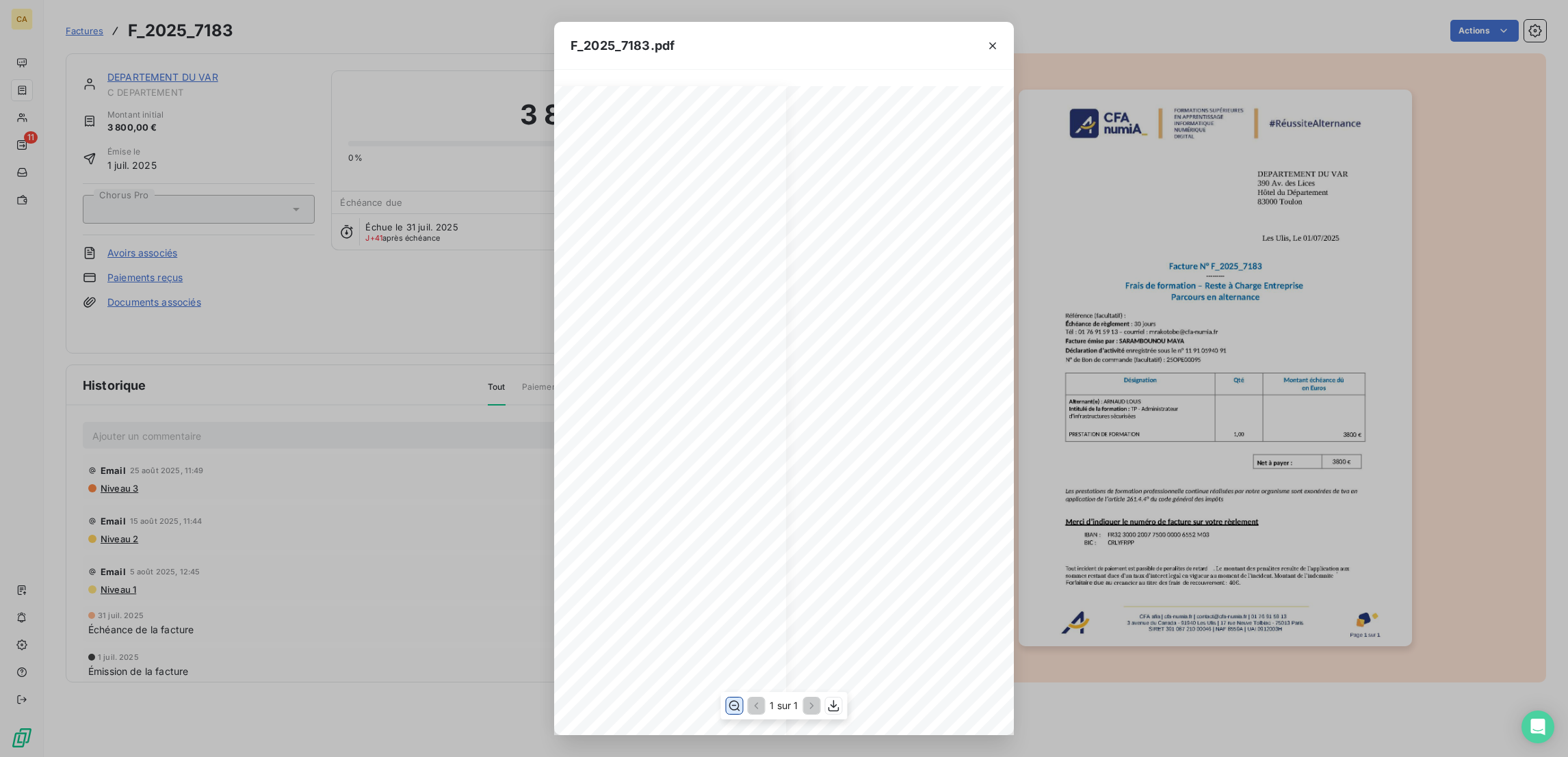
scroll to position [0, 212]
click at [173, 414] on div "F_2025_7183.pdf CFA afia | [DOMAIN_NAME] | [EMAIL_ADDRESS][DOMAIN_NAME] | 01 76…" at bounding box center [784, 378] width 1568 height 757
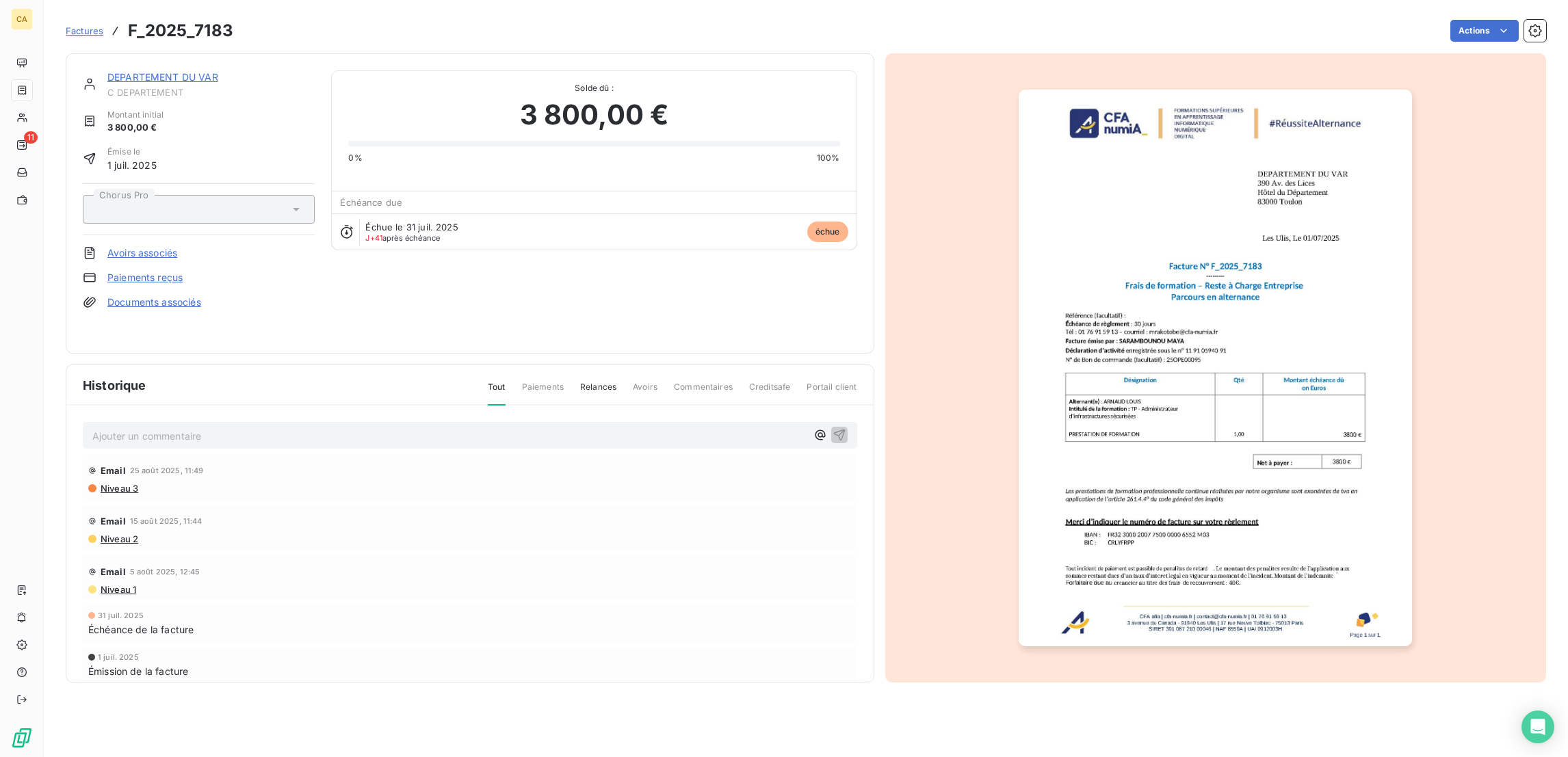
click at [101, 483] on span "Niveau 3" at bounding box center [118, 488] width 39 height 11
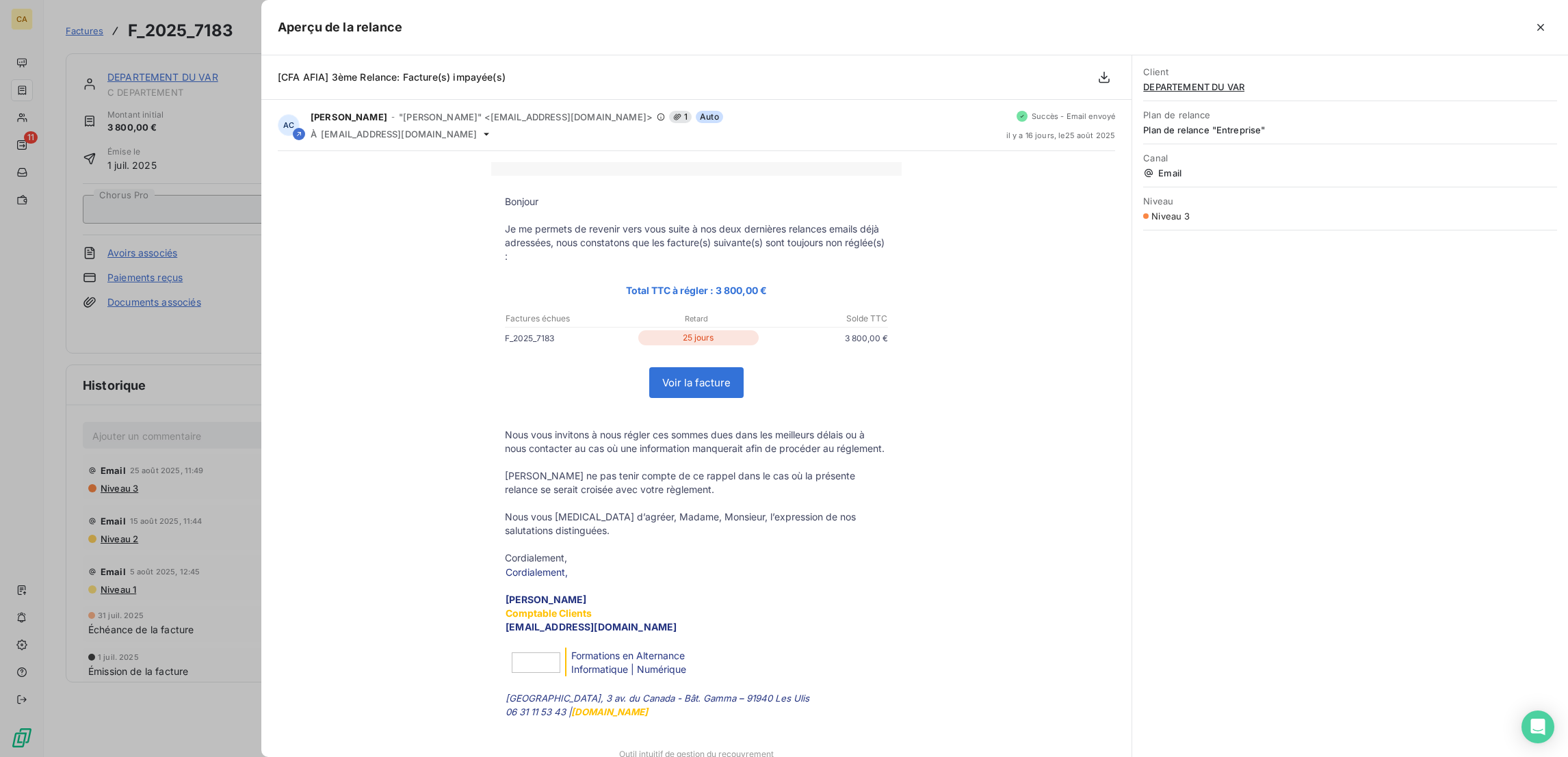
click at [232, 305] on div at bounding box center [784, 378] width 1568 height 757
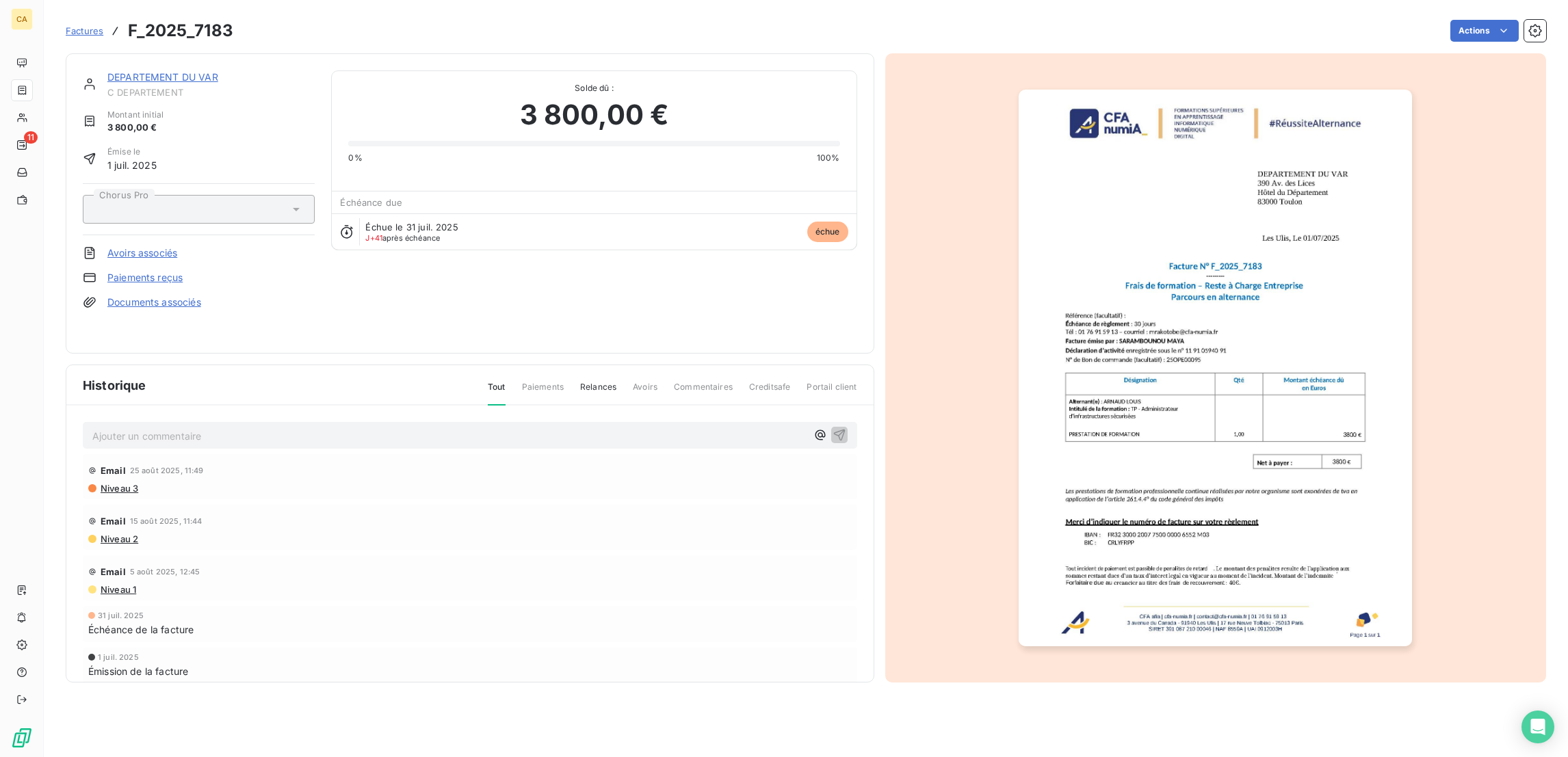
click at [189, 427] on p "Ajouter un commentaire ﻿" at bounding box center [449, 435] width 714 height 17
click at [180, 71] on link "DEPARTEMENT DU VAR" at bounding box center [163, 77] width 111 height 12
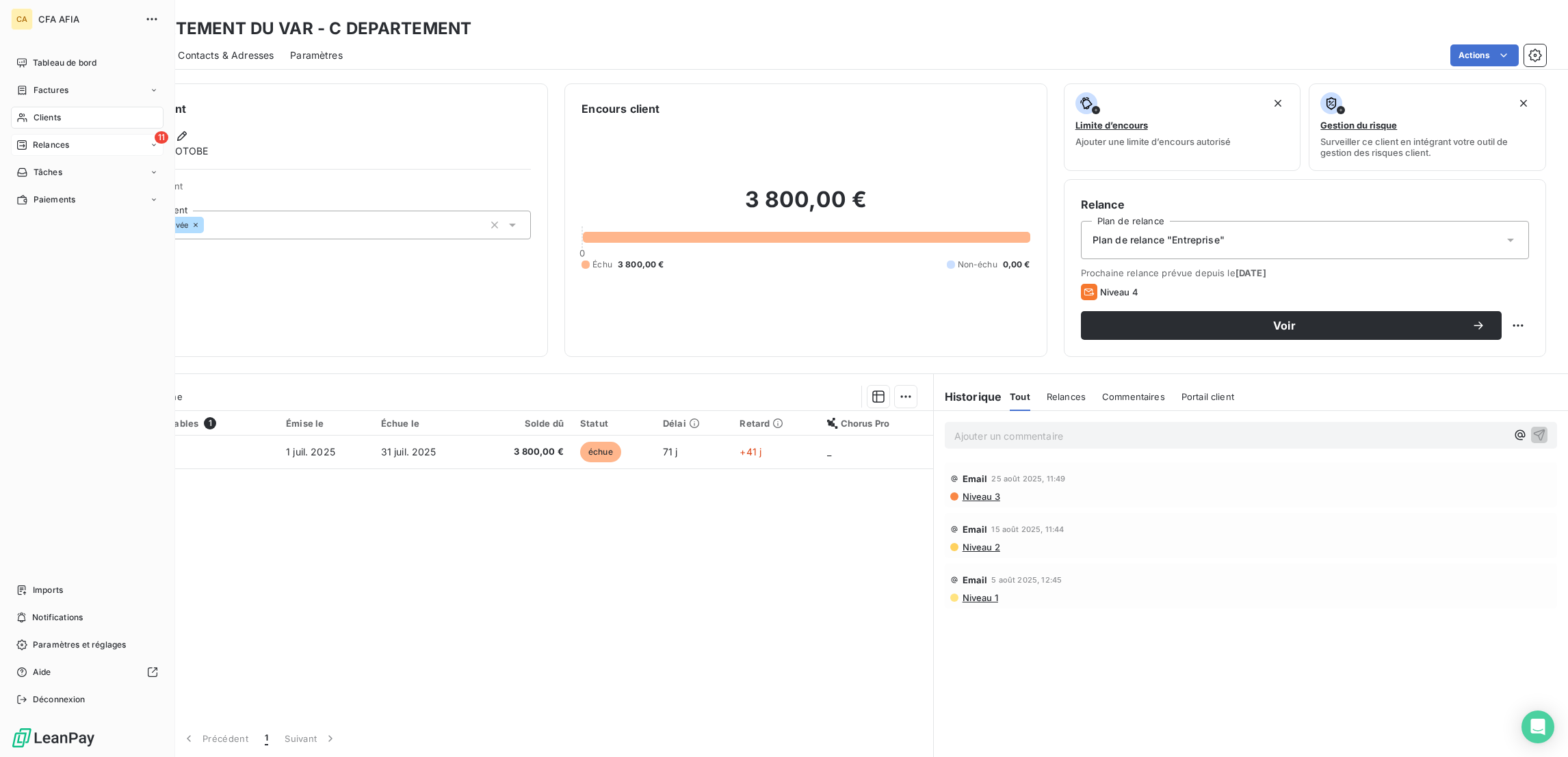
click at [33, 139] on span "Relances" at bounding box center [51, 145] width 37 height 12
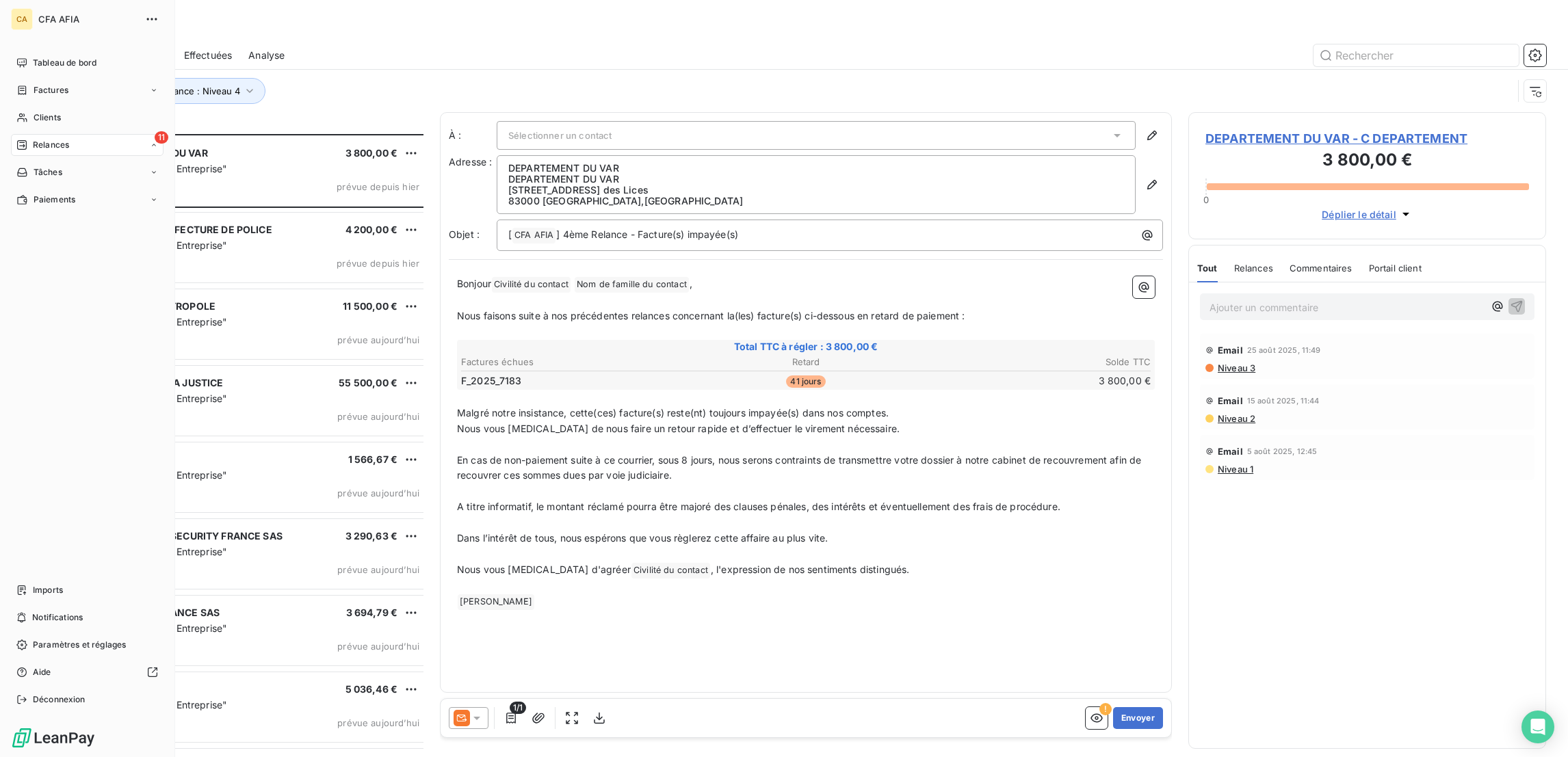
scroll to position [625, 351]
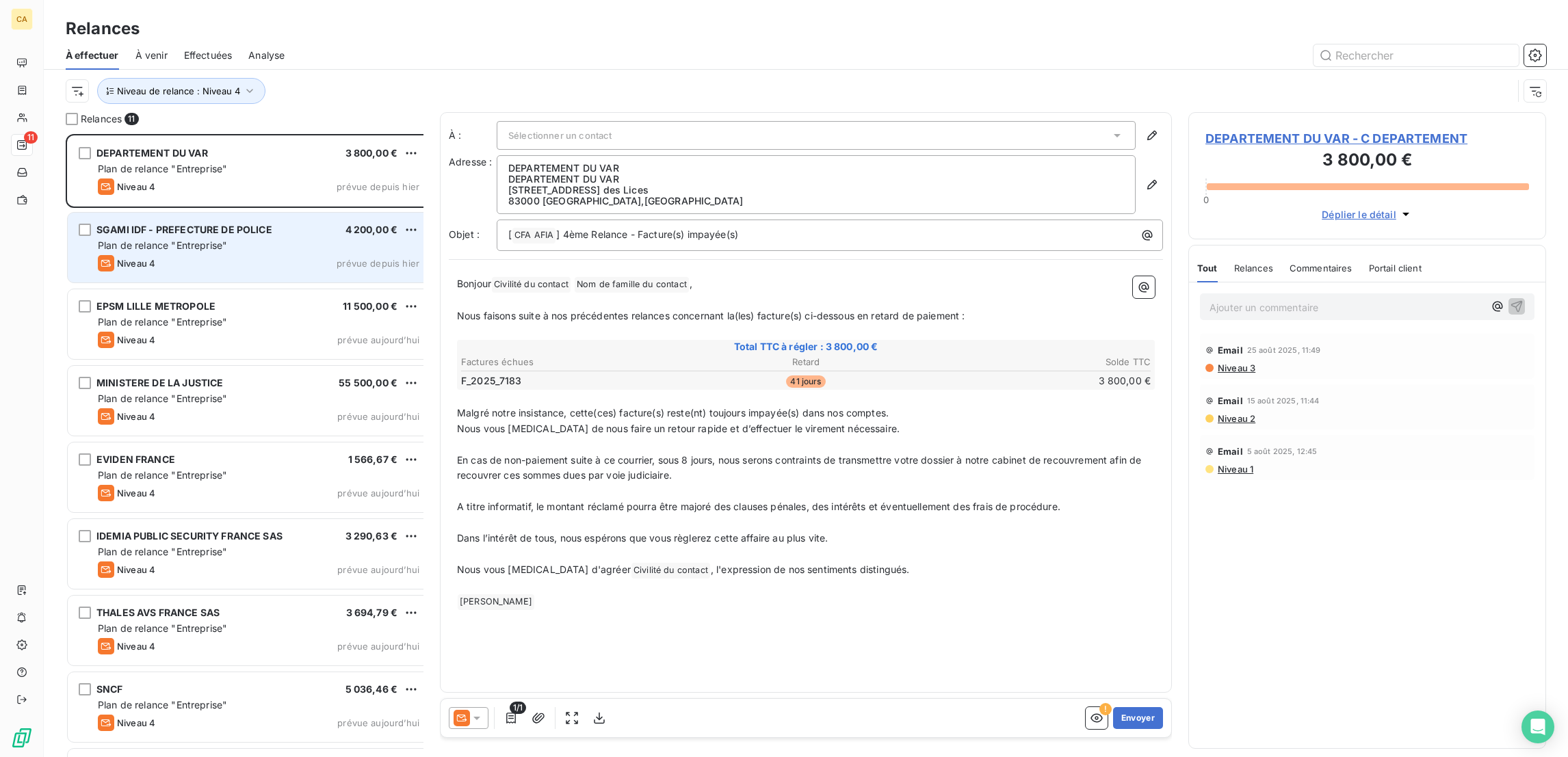
click at [255, 243] on div "SGAMI IDF - PREFECTURE DE POLICE 4 200,00 € Plan de relance "Entreprise" Niveau…" at bounding box center [249, 247] width 363 height 69
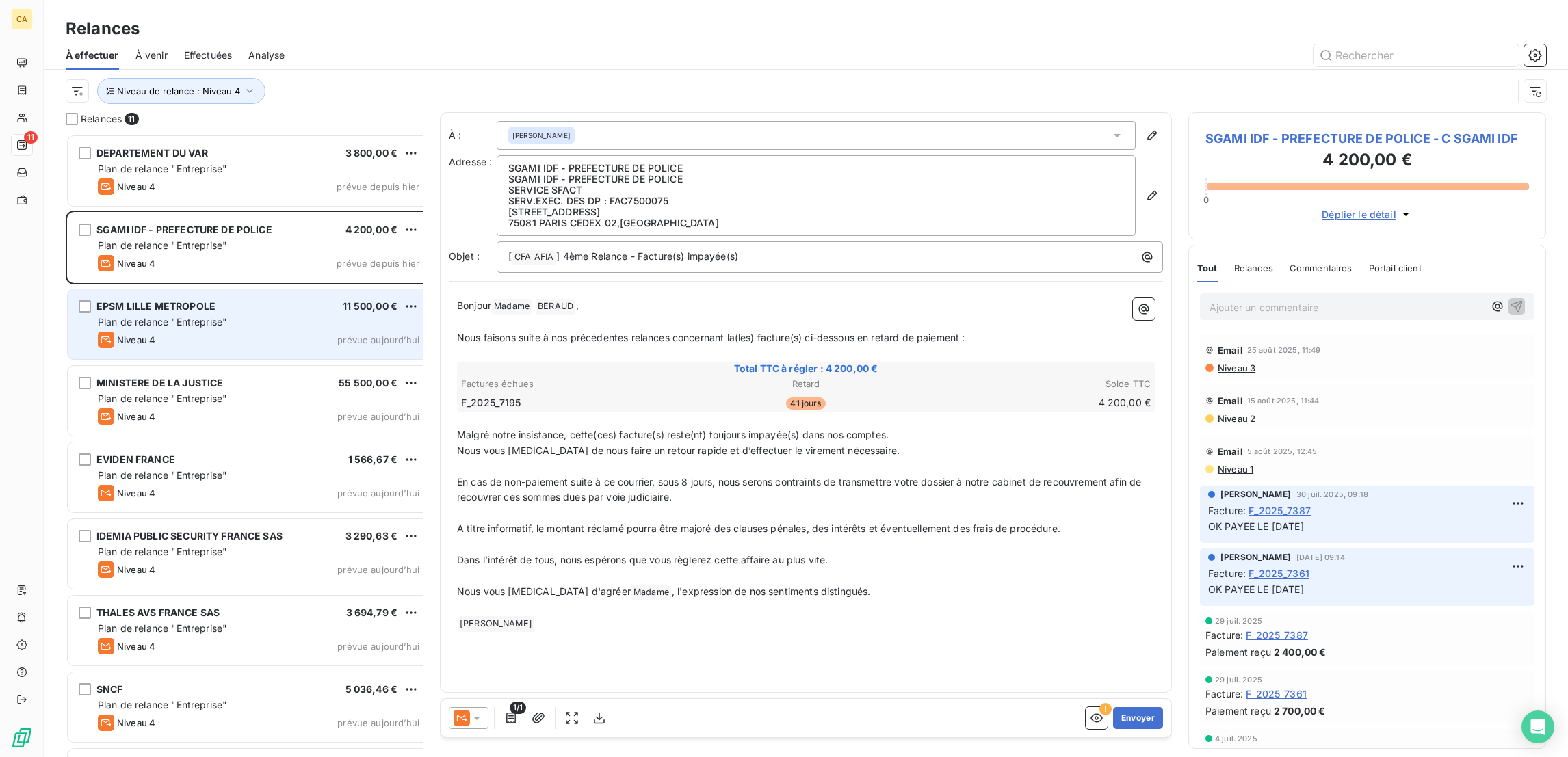
click at [223, 315] on div "Plan de relance "Entreprise"" at bounding box center [259, 322] width 322 height 14
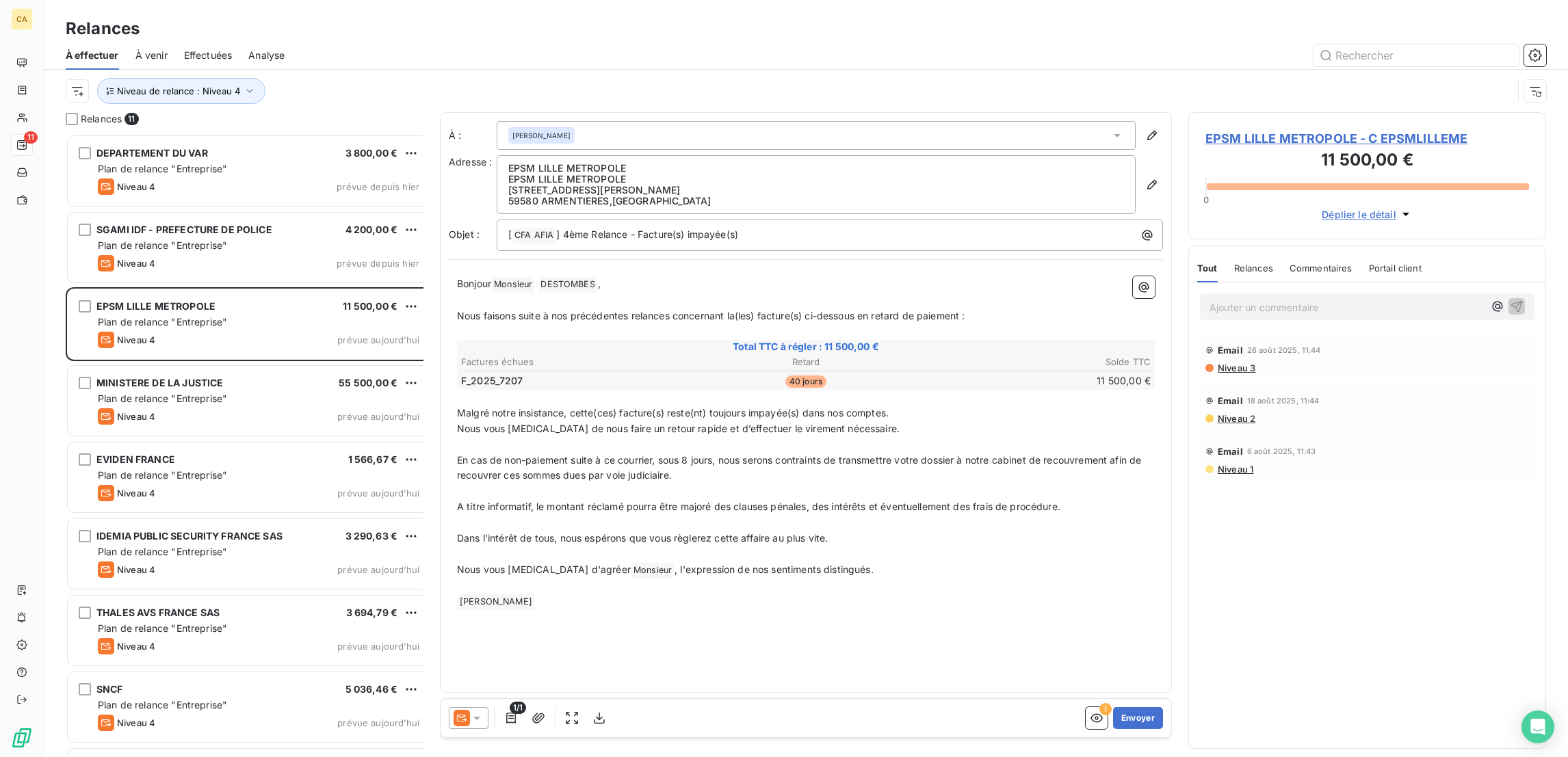
click at [1314, 129] on span "EPSM LILLE METROPOLE - C EPSMLILLEME" at bounding box center [1367, 138] width 324 height 18
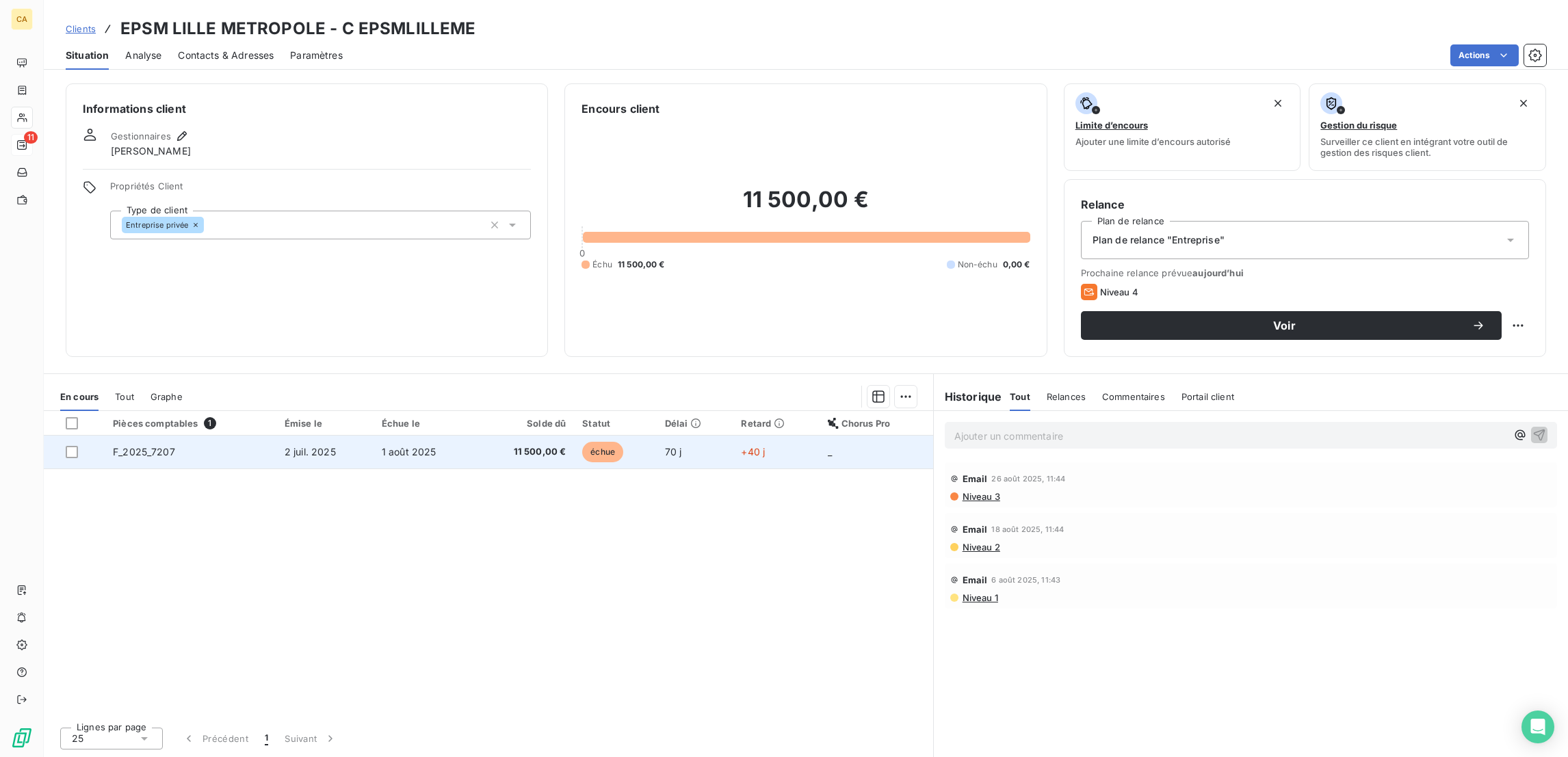
click at [396, 446] on span "1 août 2025" at bounding box center [409, 452] width 55 height 12
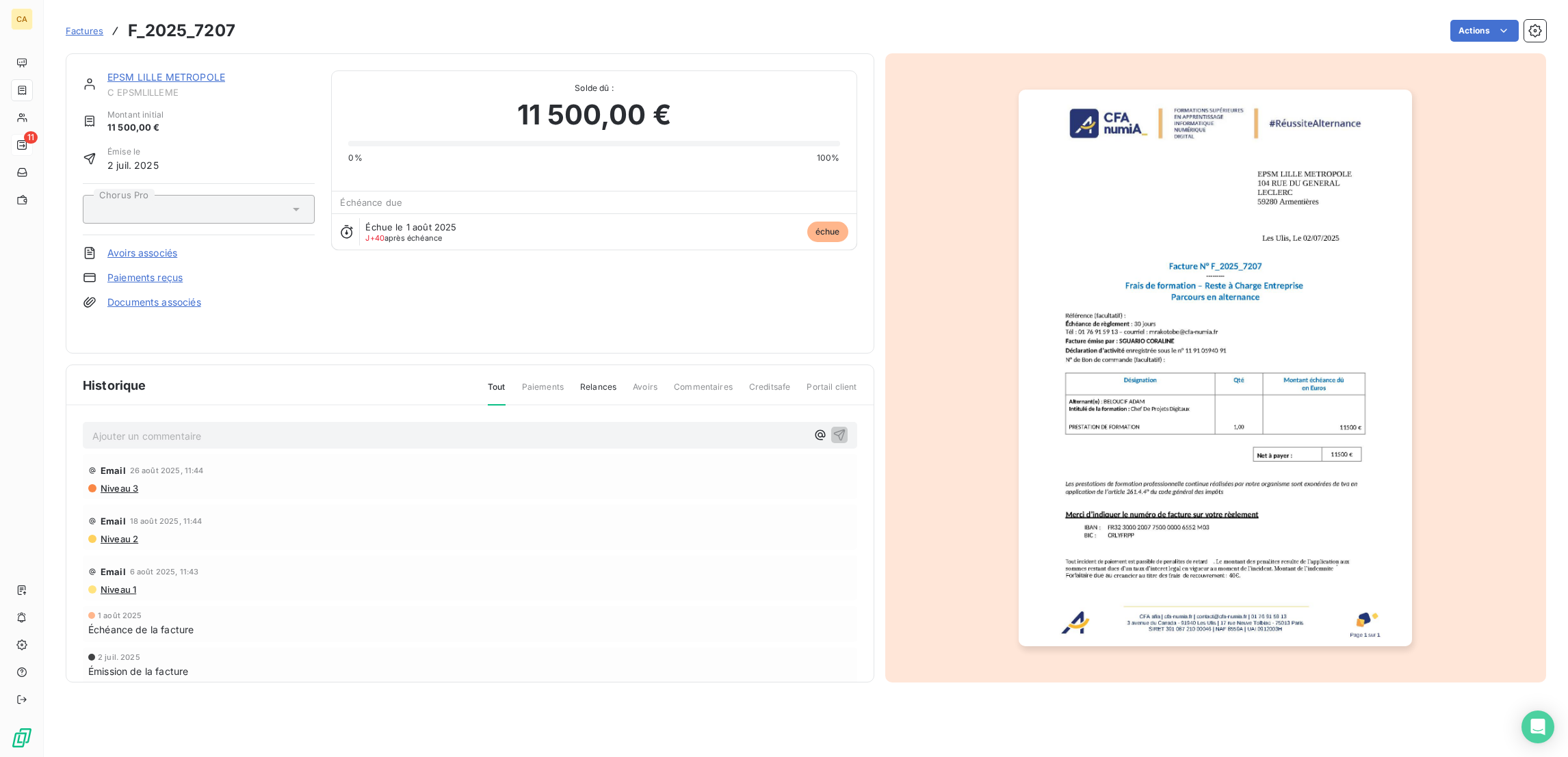
click at [1177, 329] on img "button" at bounding box center [1215, 368] width 393 height 557
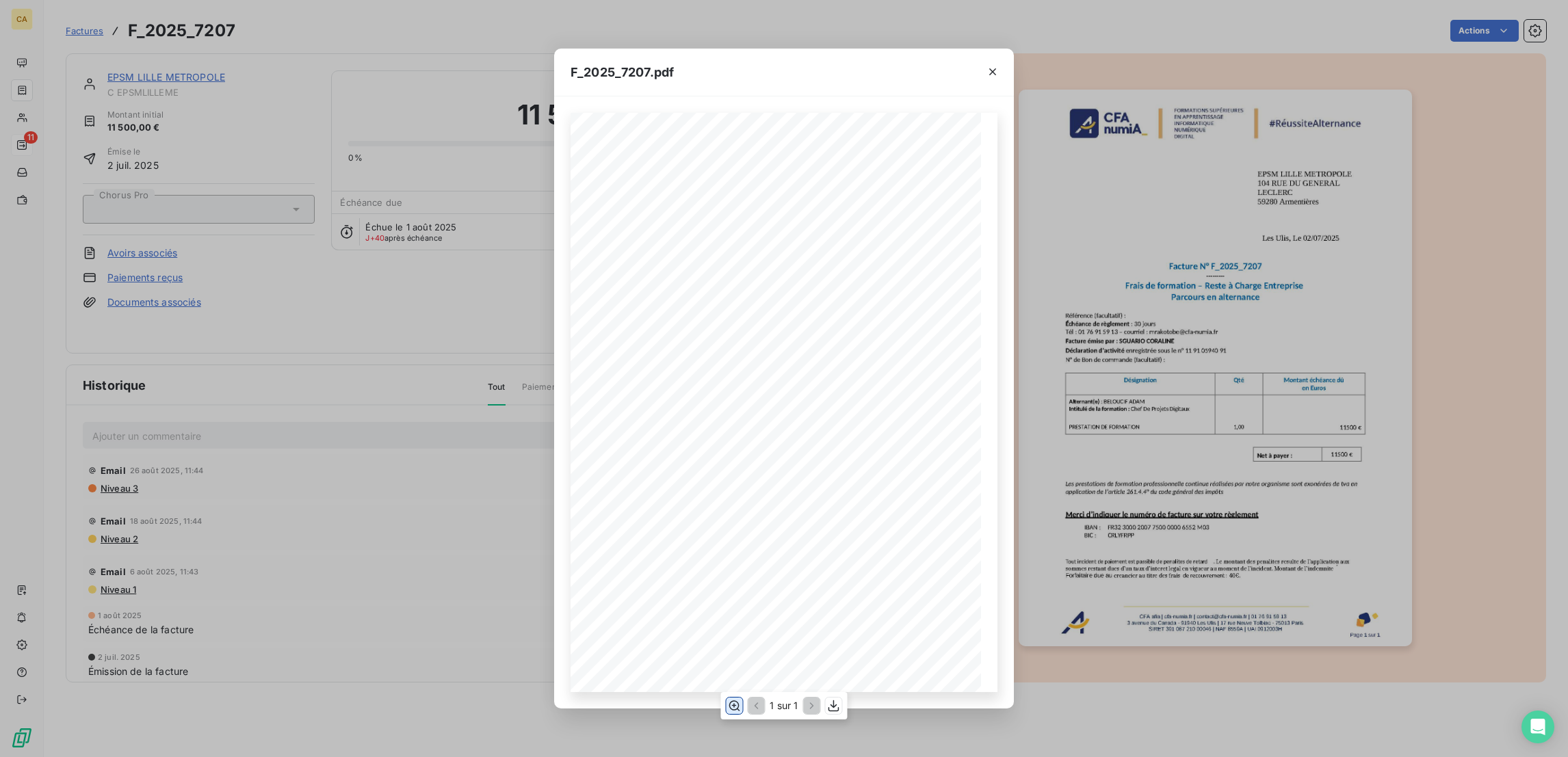
click at [732, 709] on icon "button" at bounding box center [734, 705] width 14 height 14
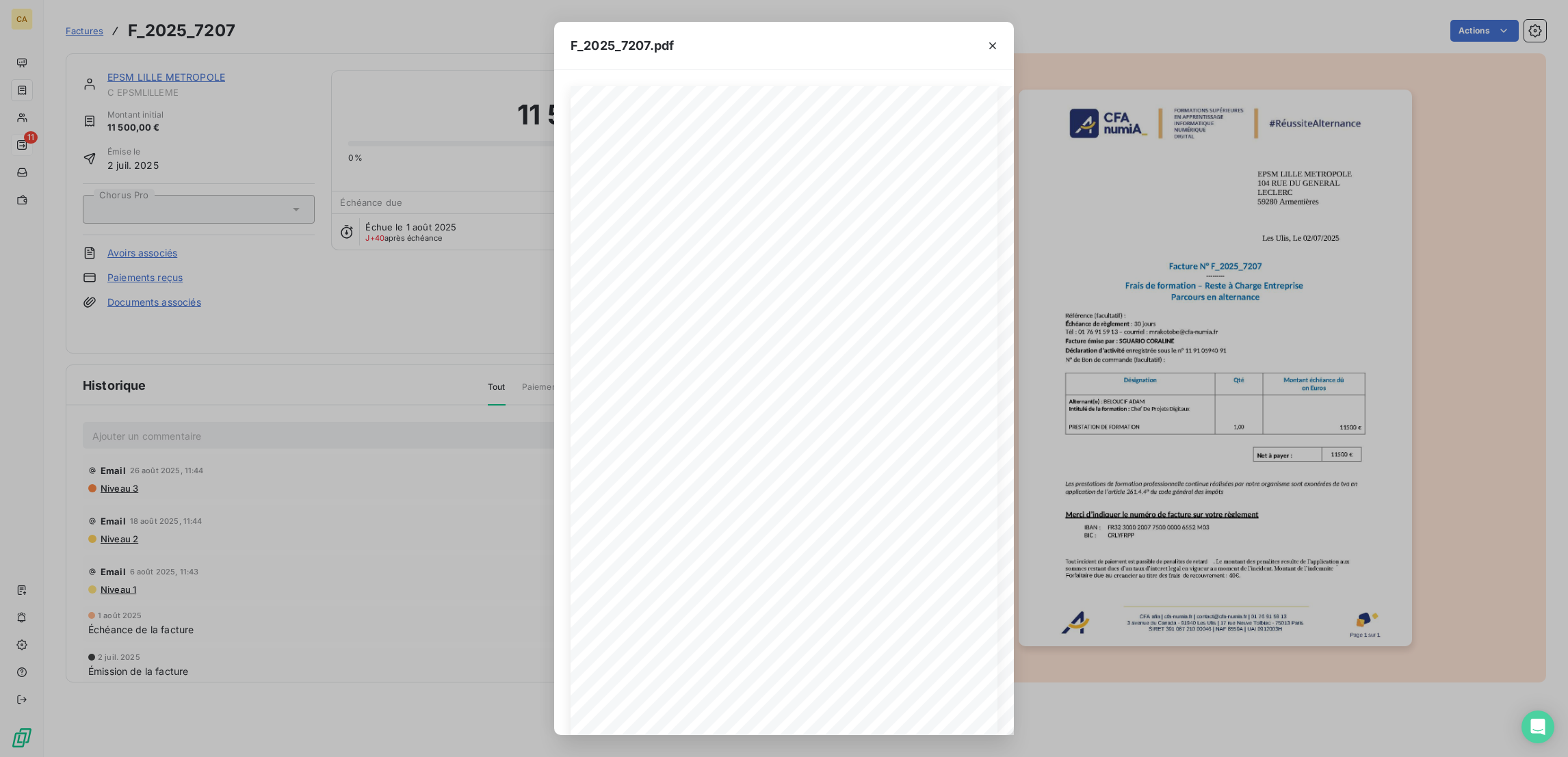
click at [126, 338] on div "F_2025_7207.pdf CFA afia | [DOMAIN_NAME] | [EMAIL_ADDRESS][DOMAIN_NAME] | 01 76…" at bounding box center [784, 378] width 1568 height 757
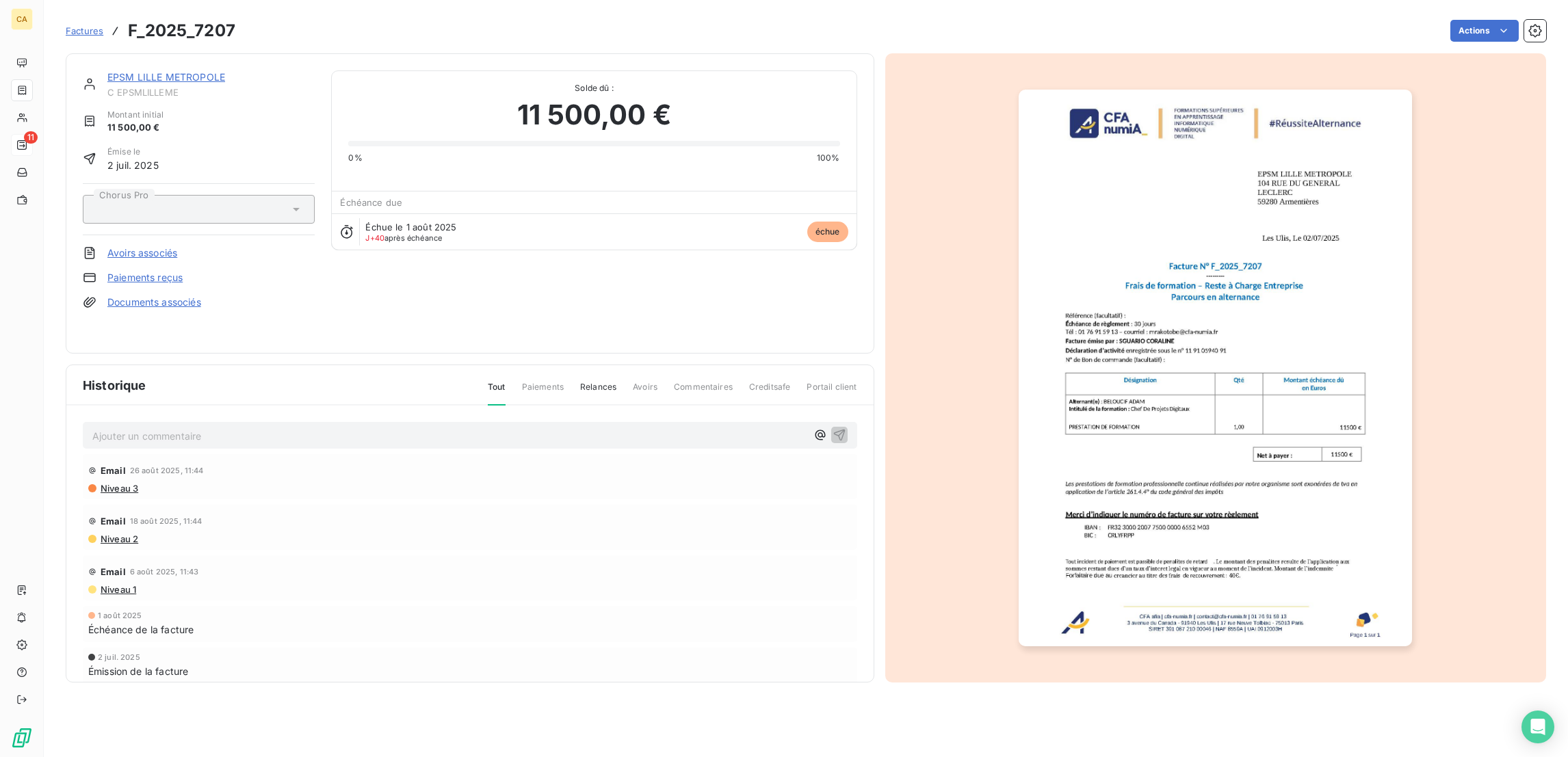
click at [90, 468] on div "Email [DATE] 11:44 Niveau 3 Email [DATE] 11:44 Niveau 2 Email [DATE] 11:43 Nive…" at bounding box center [469, 596] width 774 height 284
click at [105, 483] on span "Niveau 3" at bounding box center [118, 488] width 39 height 11
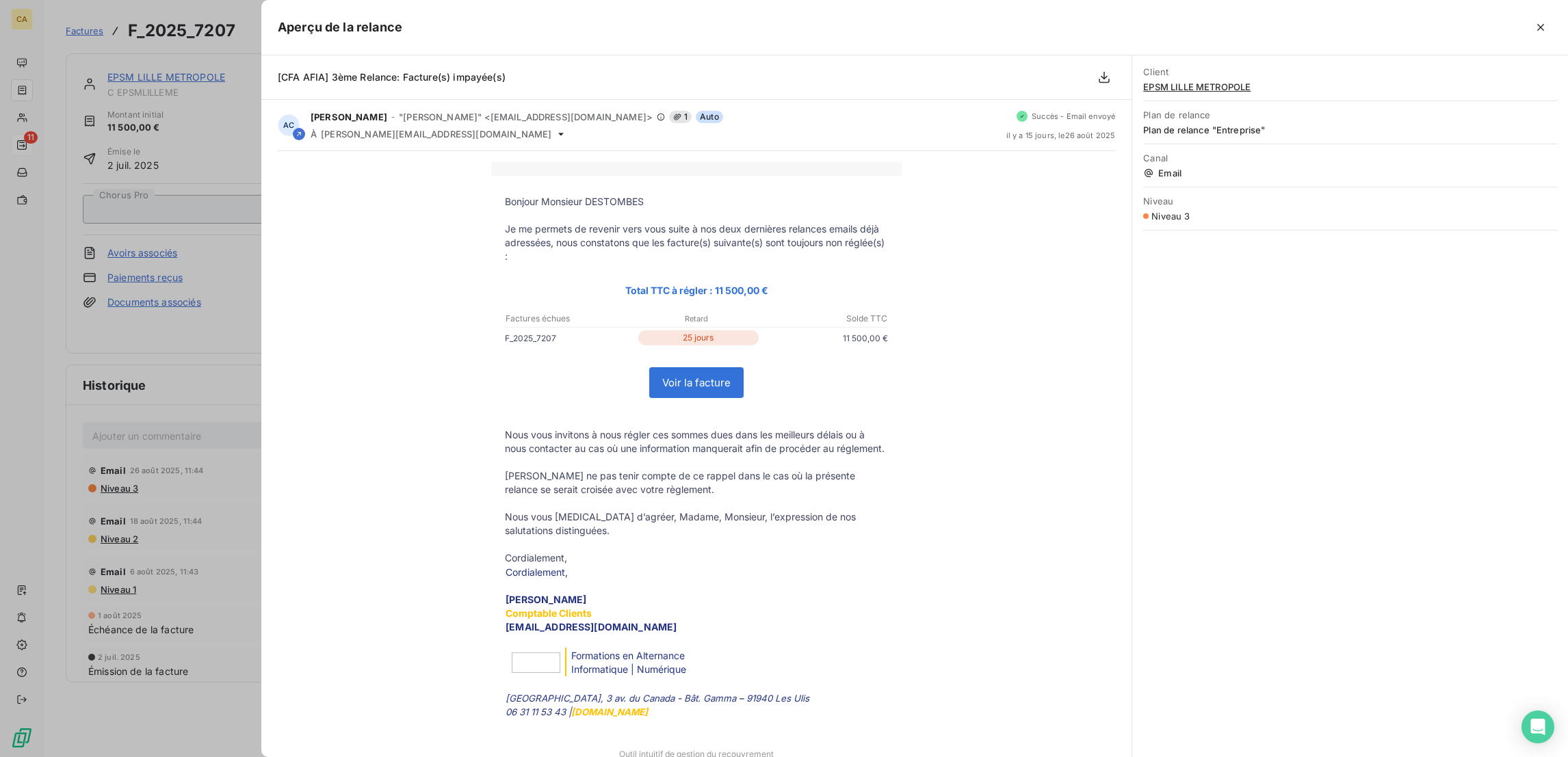
click at [110, 362] on div at bounding box center [784, 378] width 1568 height 757
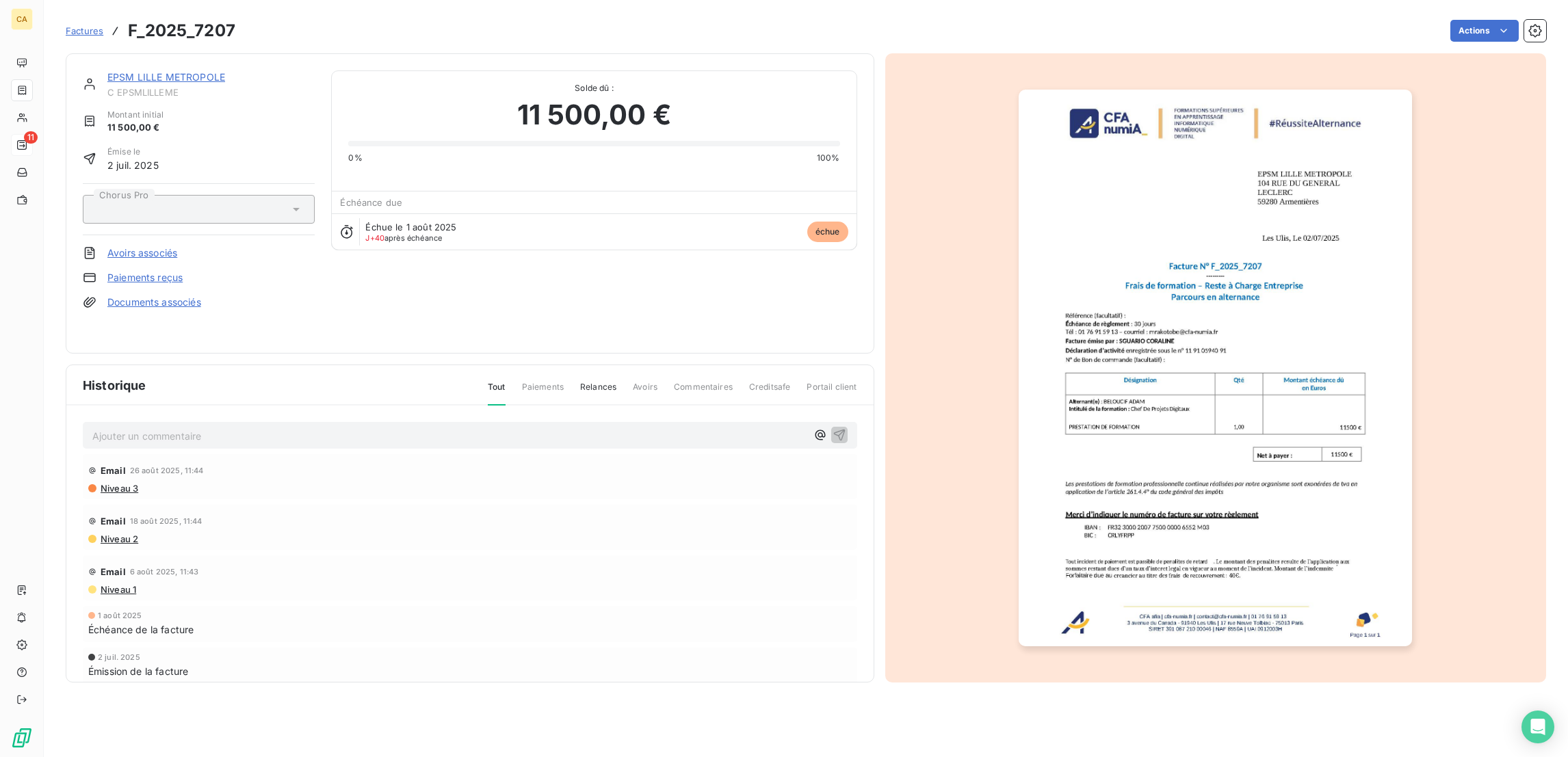
click at [183, 71] on link "EPSM LILLE METROPOLE" at bounding box center [166, 77] width 118 height 12
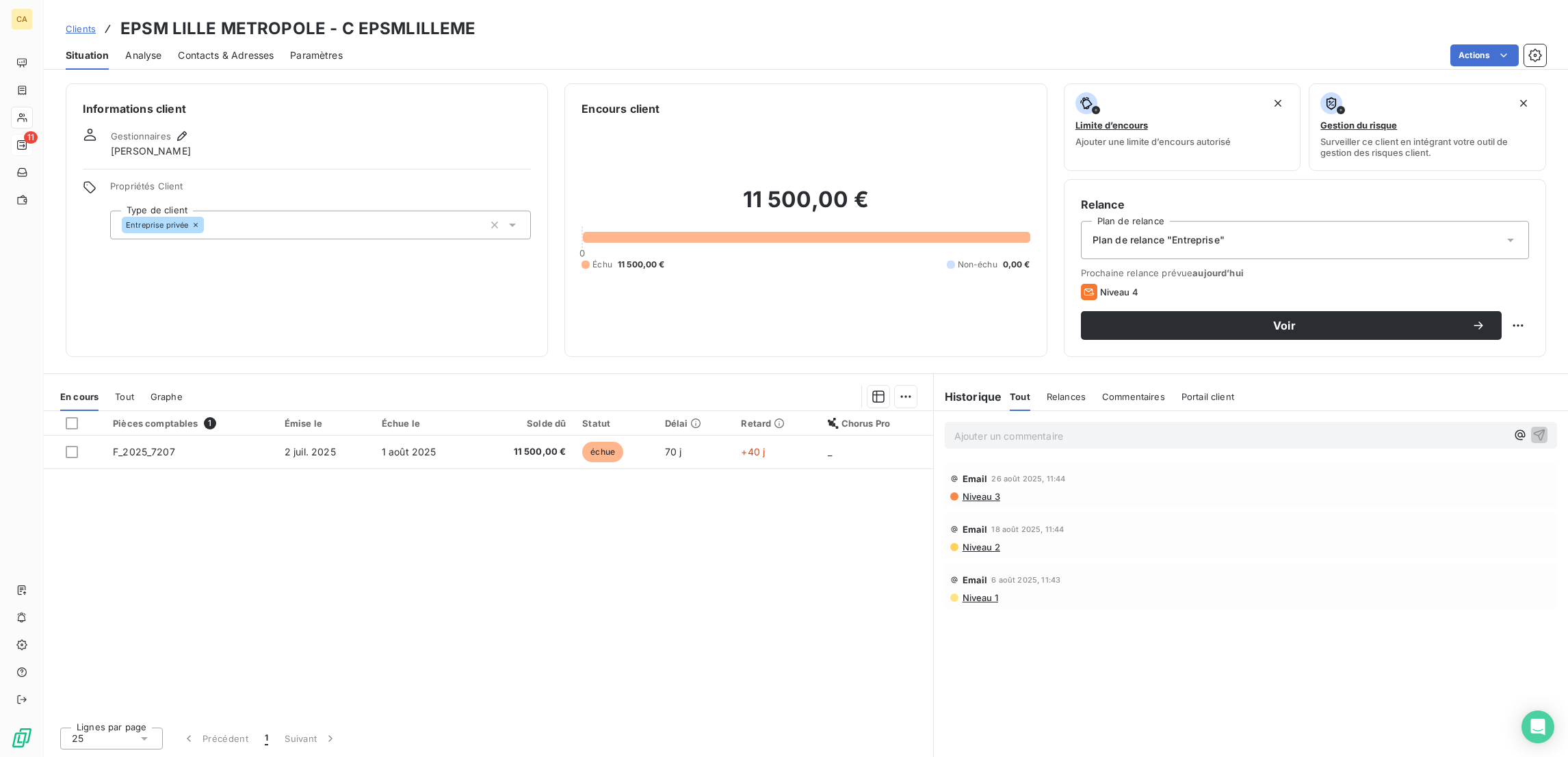
click at [230, 48] on span "Contacts & Adresses" at bounding box center [225, 55] width 96 height 14
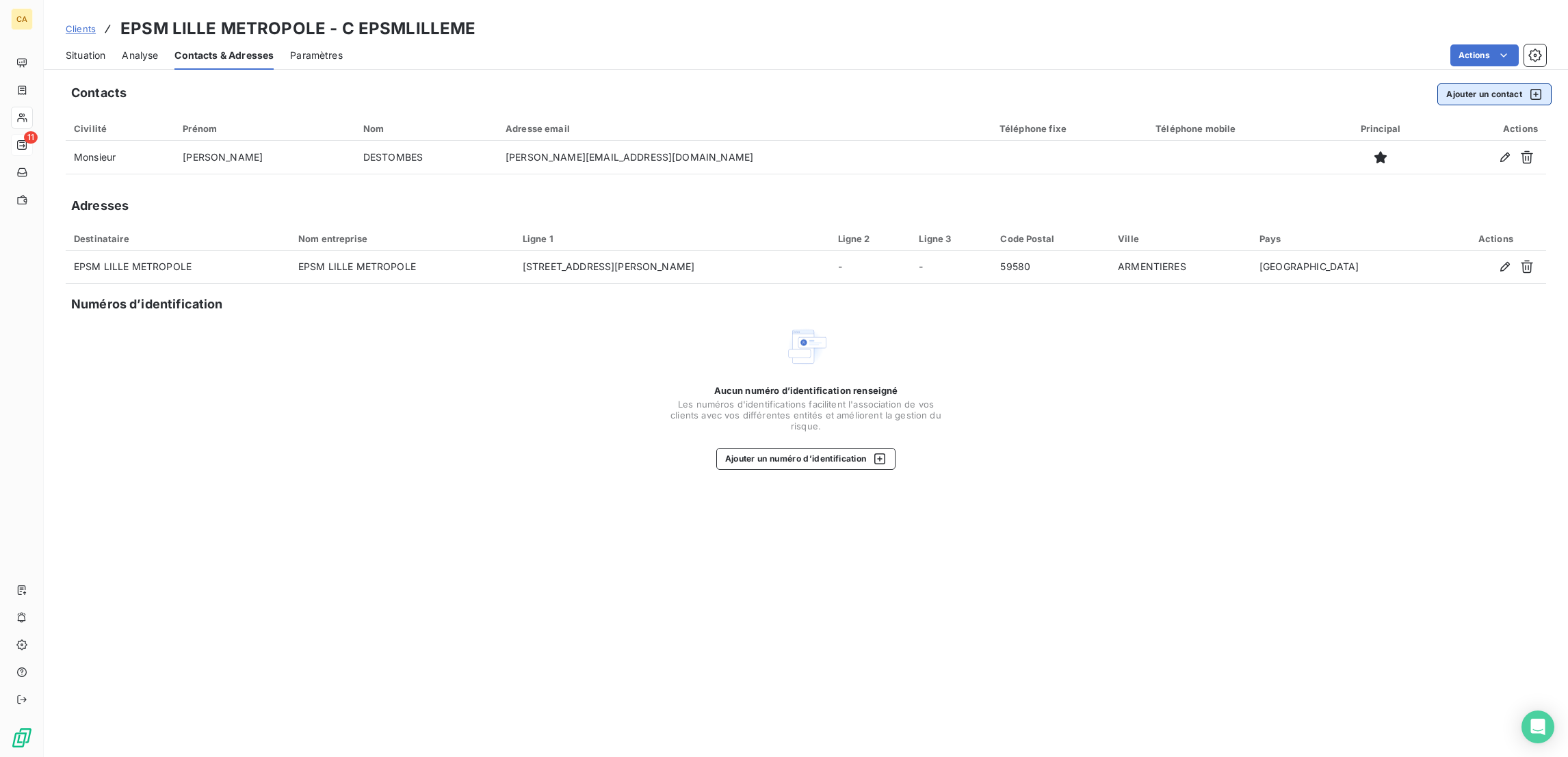
click at [1503, 83] on button "Ajouter un contact" at bounding box center [1494, 94] width 114 height 22
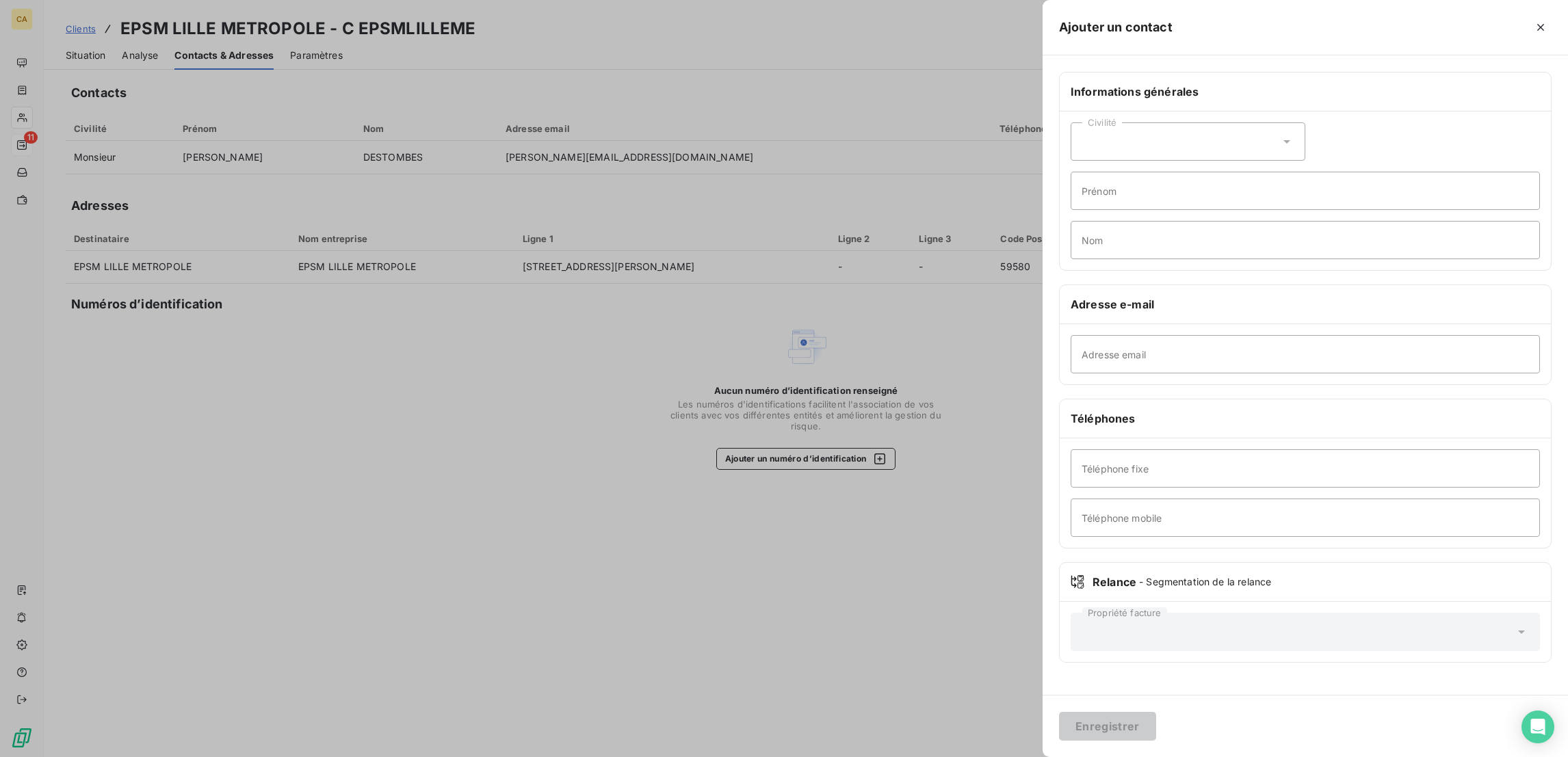
click at [1311, 324] on div "Adresse email" at bounding box center [1305, 354] width 491 height 60
click at [1295, 335] on input "Adresse email" at bounding box center [1305, 354] width 469 height 38
paste input "[PERSON_NAME][EMAIL_ADDRESS][DOMAIN_NAME]"
type input "[PERSON_NAME][EMAIL_ADDRESS][DOMAIN_NAME]"
click at [1243, 122] on div "Civilité" at bounding box center [1187, 141] width 235 height 38
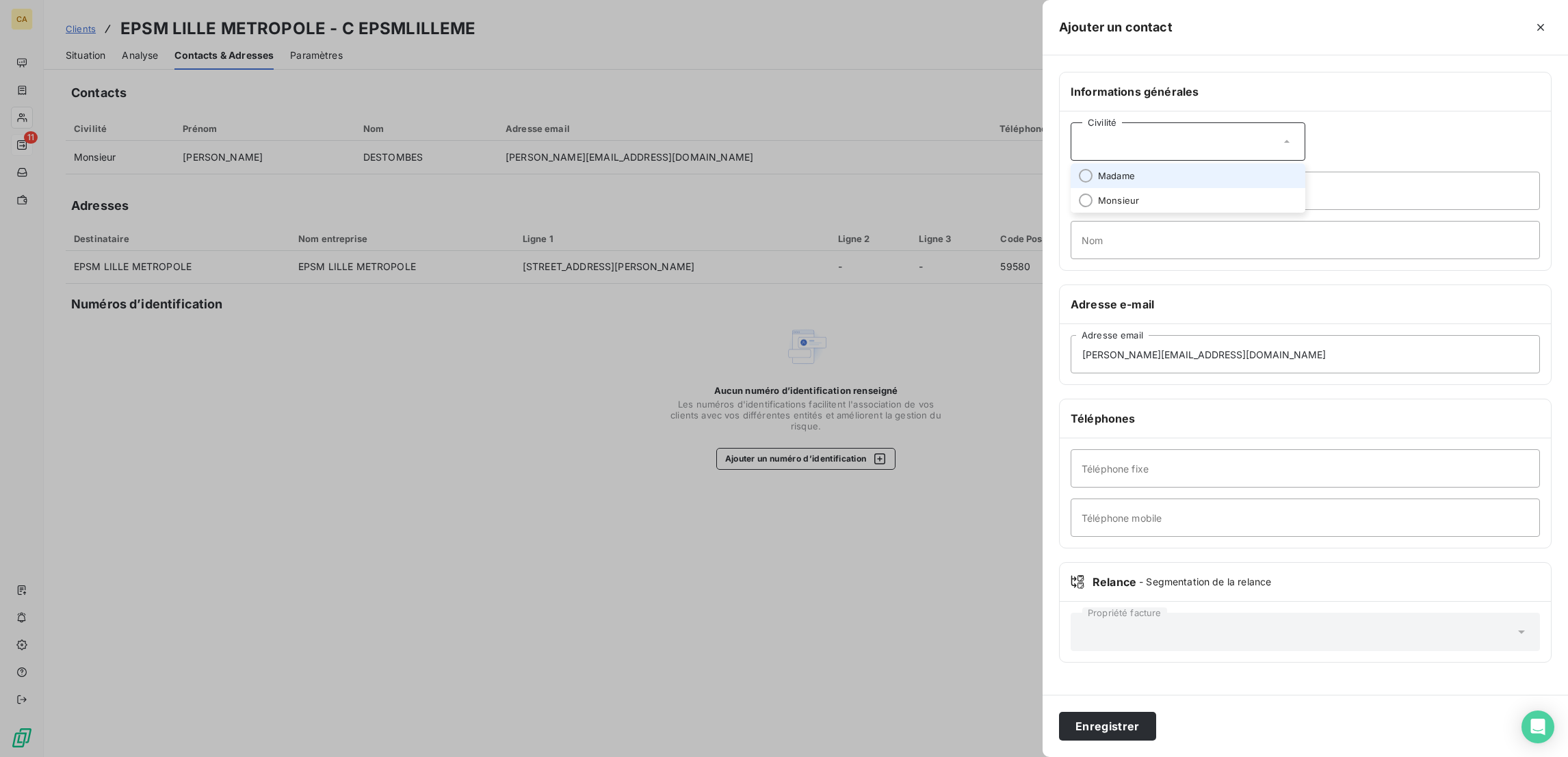
click at [1135, 170] on span "Madame" at bounding box center [1116, 176] width 37 height 13
click at [1235, 172] on input "Prénom" at bounding box center [1305, 191] width 469 height 38
type input "[PERSON_NAME]"
type input "HONNAERT"
click at [1058, 712] on button "Enregistrer" at bounding box center [1107, 726] width 97 height 28
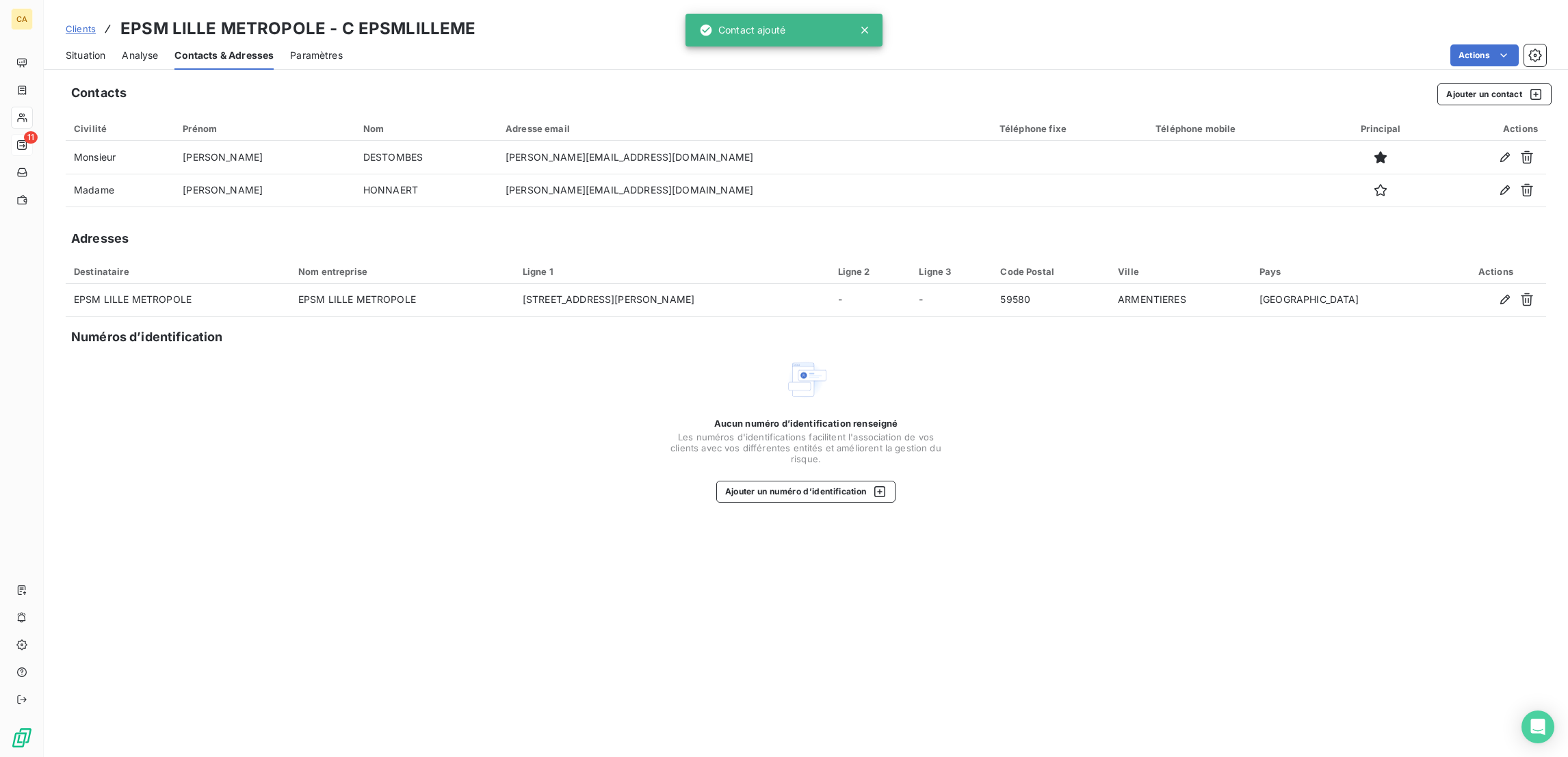
click at [87, 48] on span "Situation" at bounding box center [86, 55] width 39 height 14
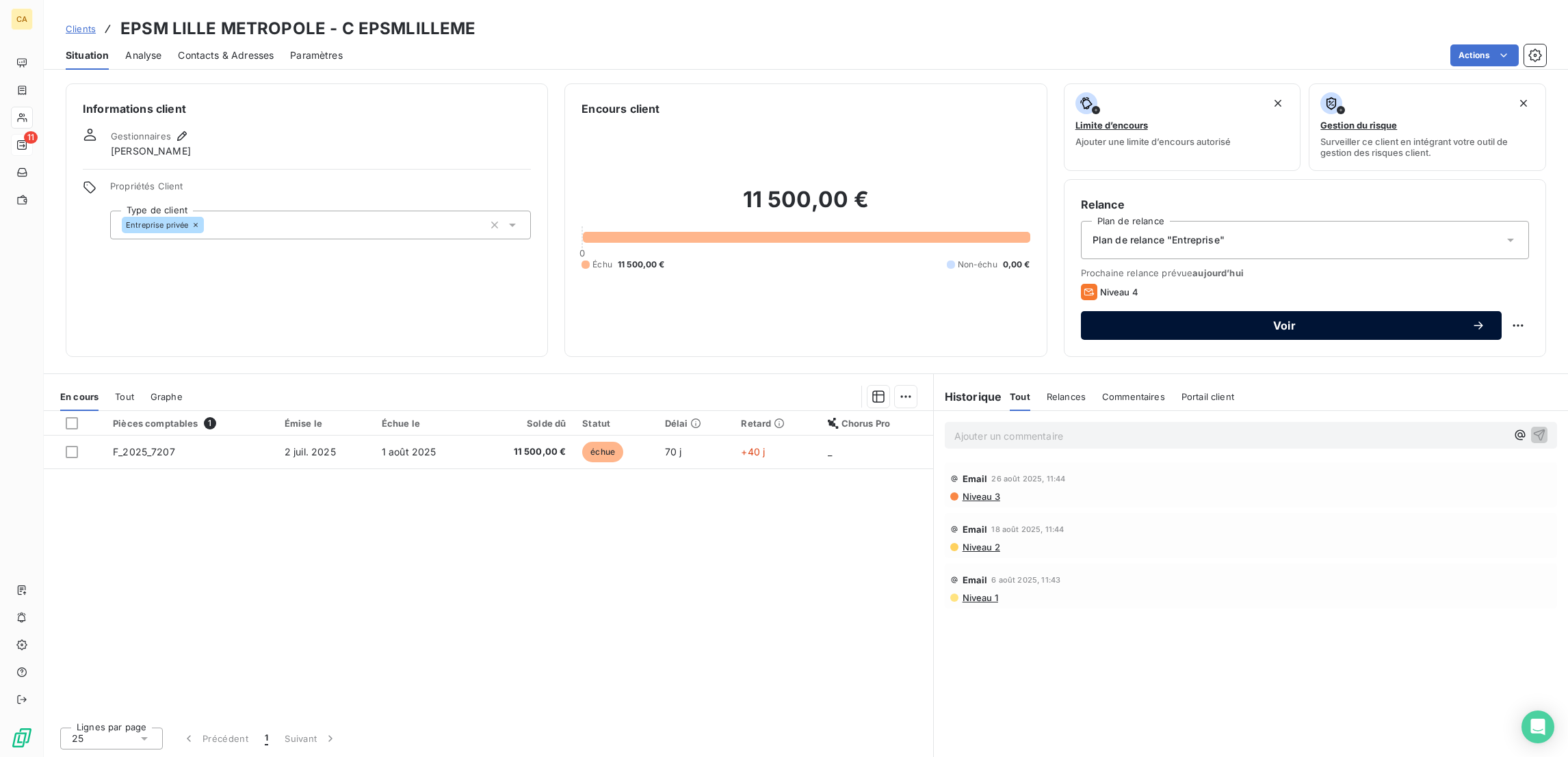
click at [1249, 311] on button "Voir" at bounding box center [1290, 325] width 420 height 28
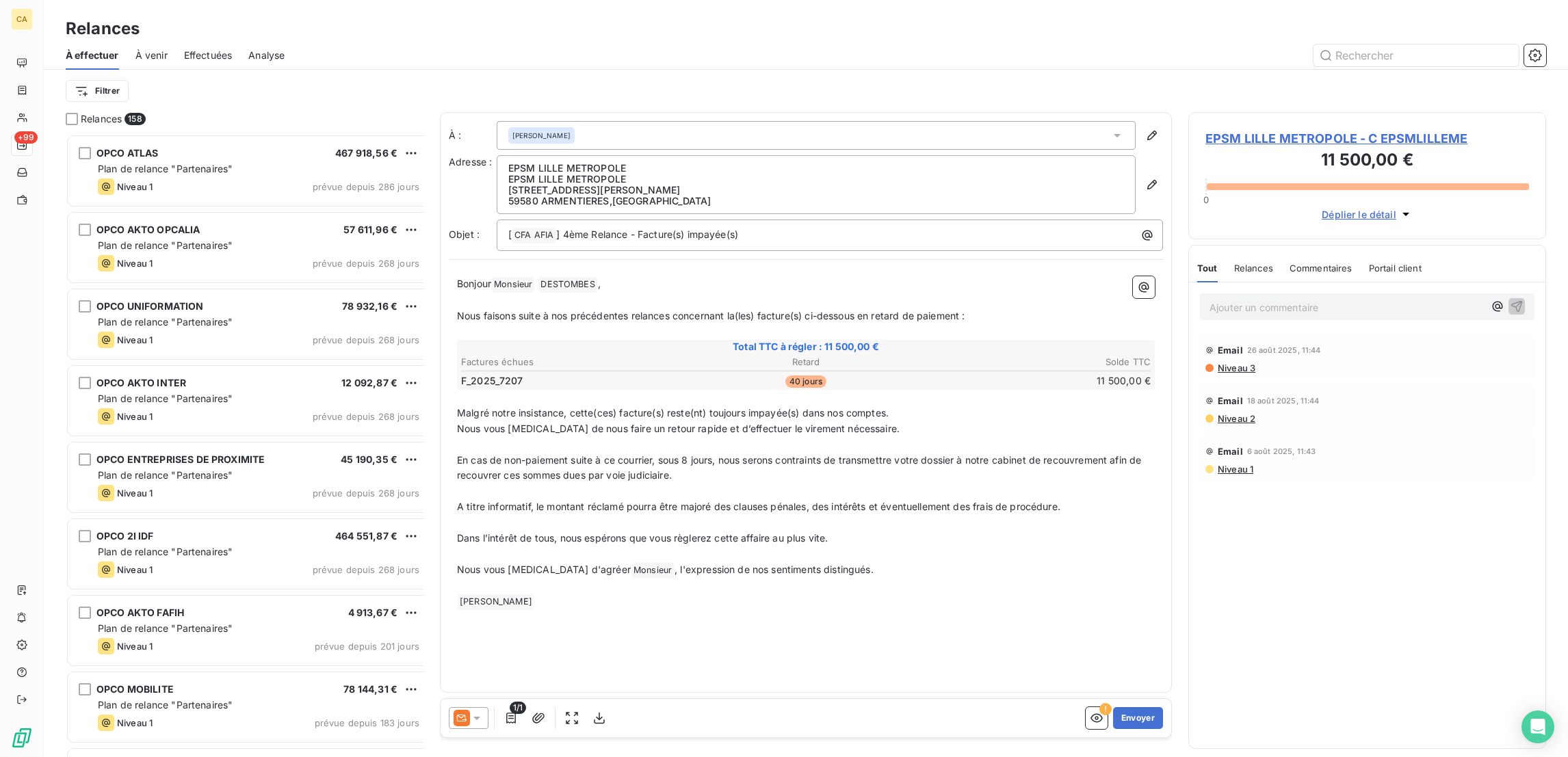
scroll to position [625, 351]
click at [453, 710] on icon at bounding box center [461, 718] width 16 height 16
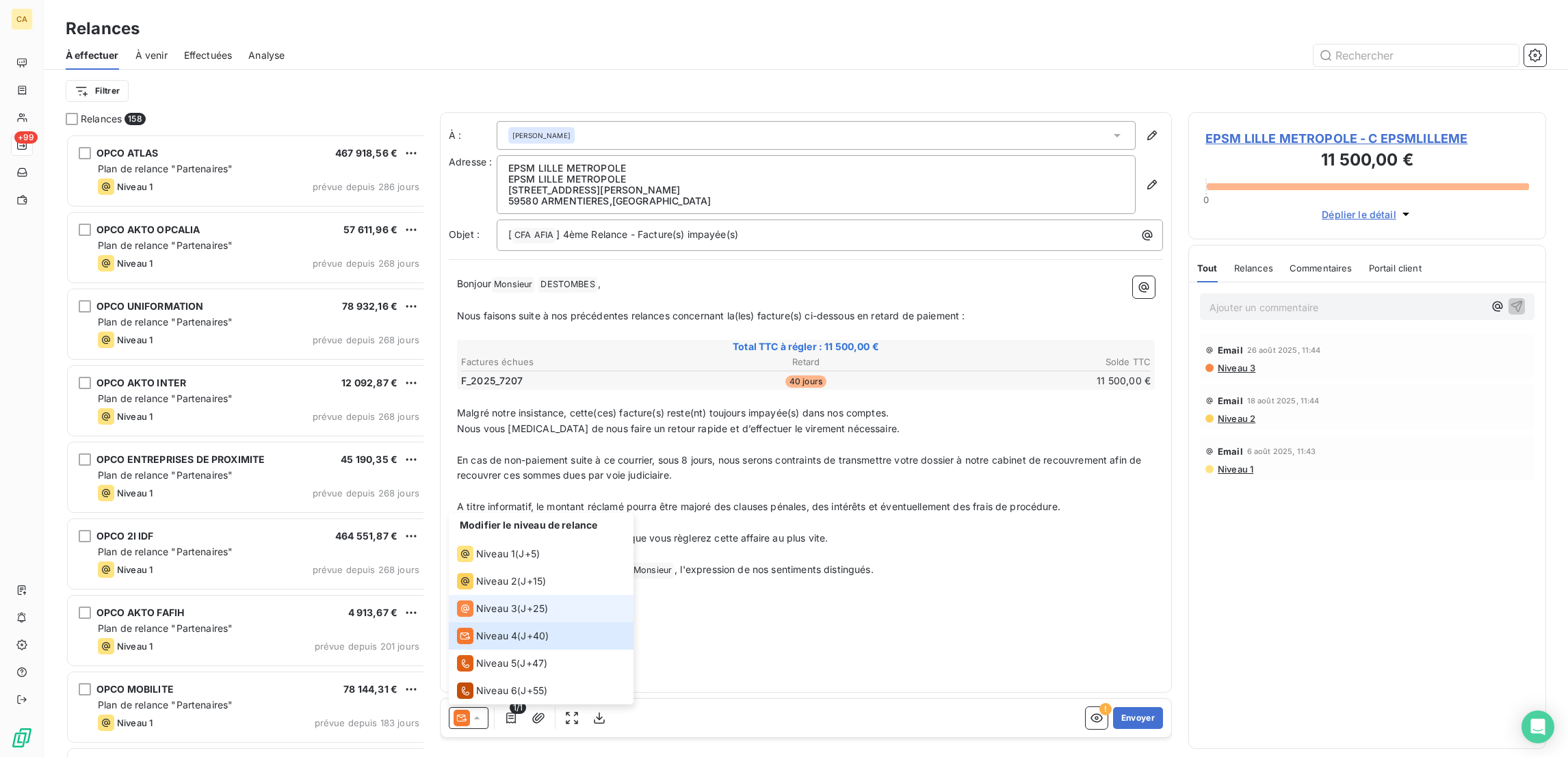
click at [488, 615] on span "Niveau 3" at bounding box center [496, 608] width 41 height 14
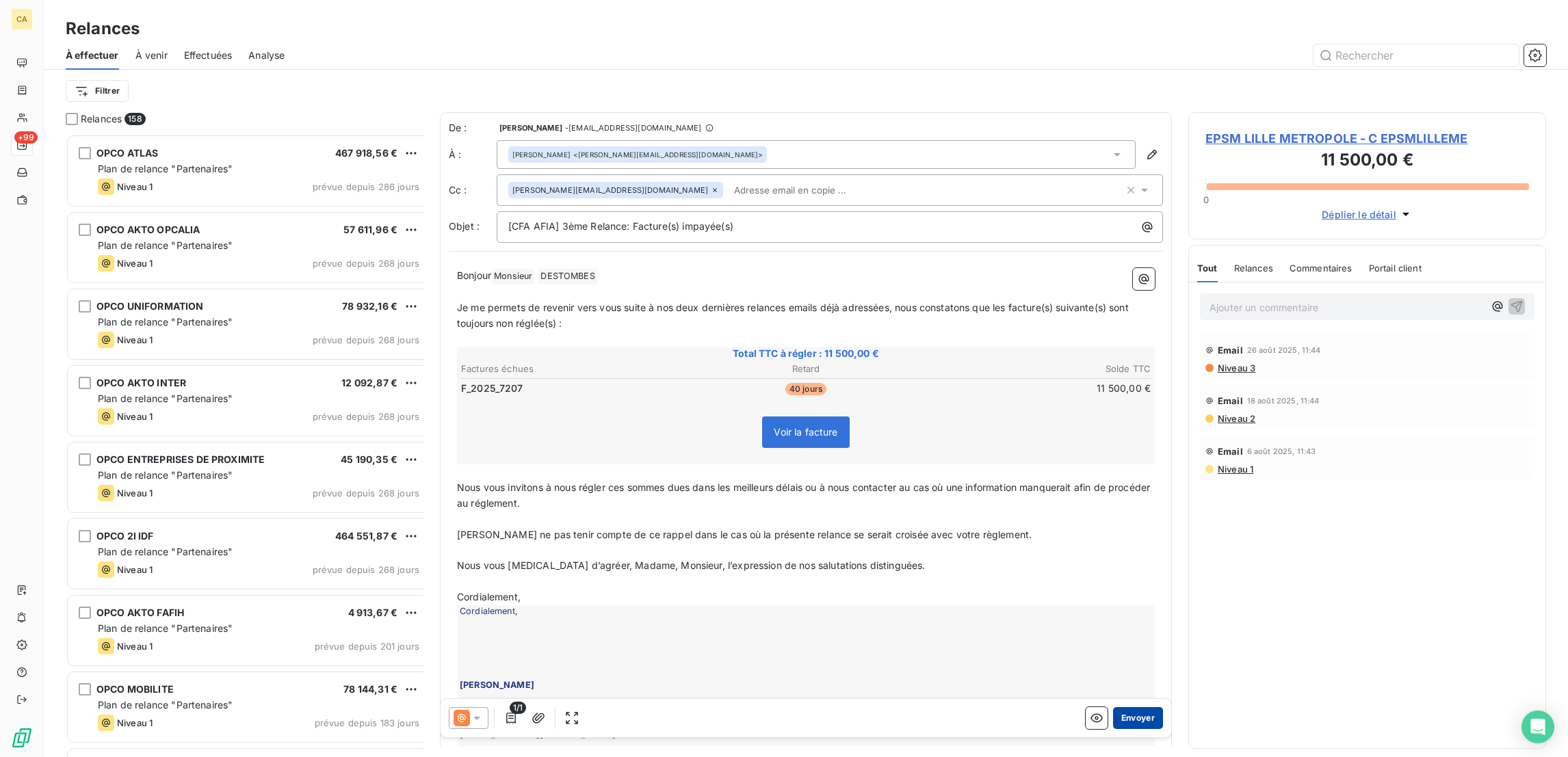
click at [1129, 708] on button "Envoyer" at bounding box center [1137, 718] width 50 height 22
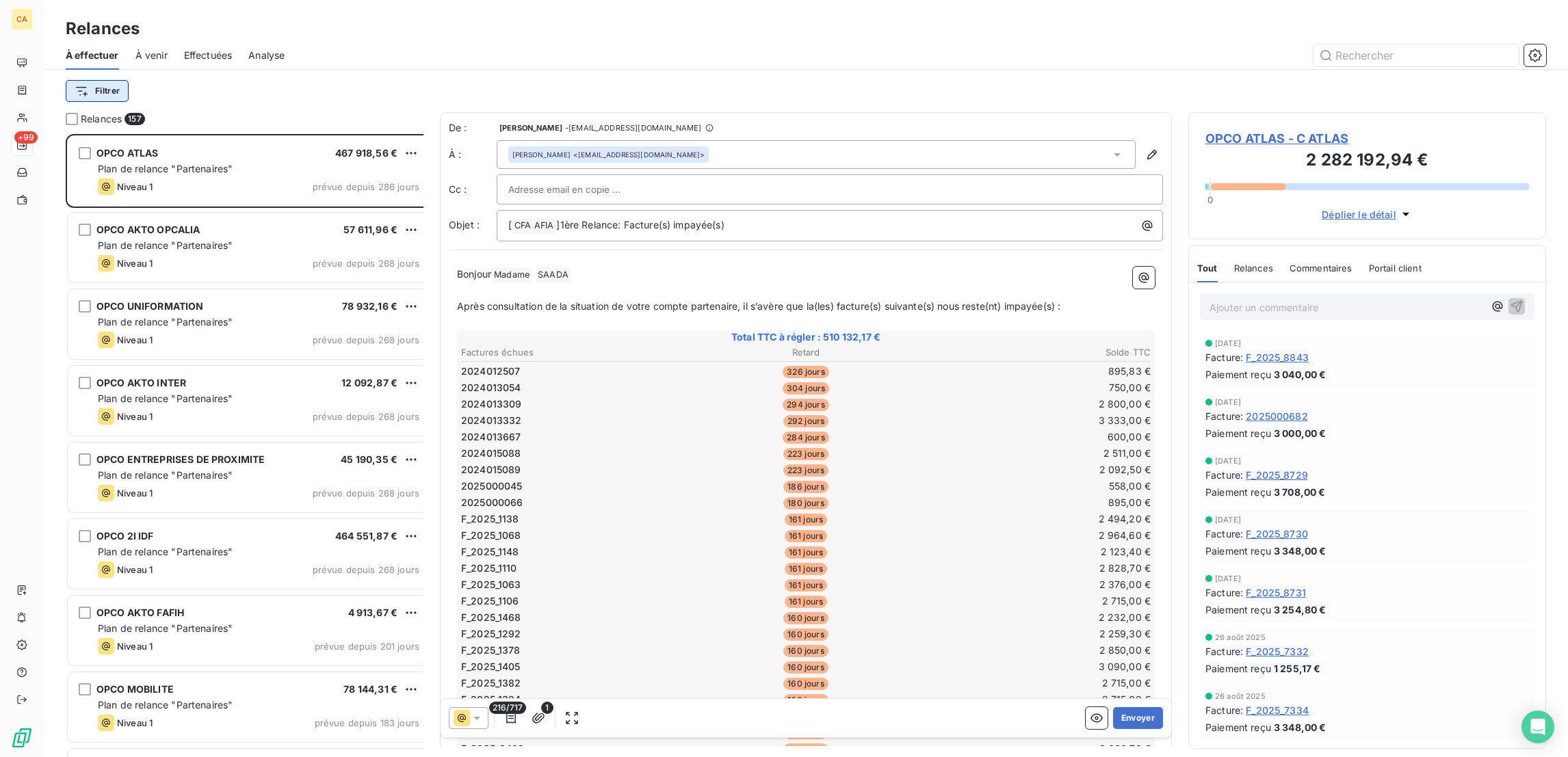
click at [92, 85] on html "CA +99 Relances À effectuer À venir Effectuées Analyse Filtrer Relances 157 OPC…" at bounding box center [784, 378] width 1568 height 757
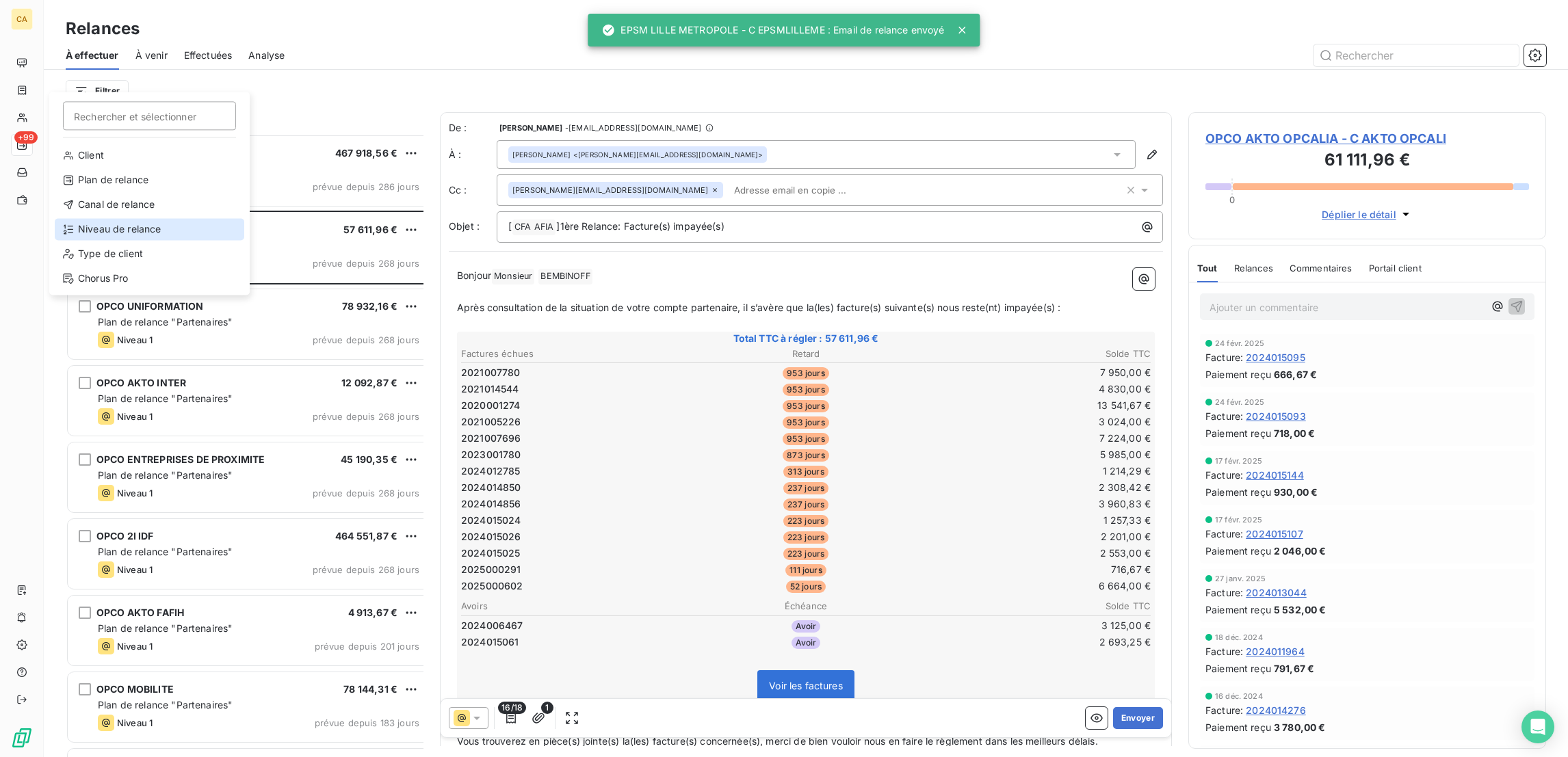
click at [95, 218] on div "Niveau de relance" at bounding box center [149, 229] width 189 height 22
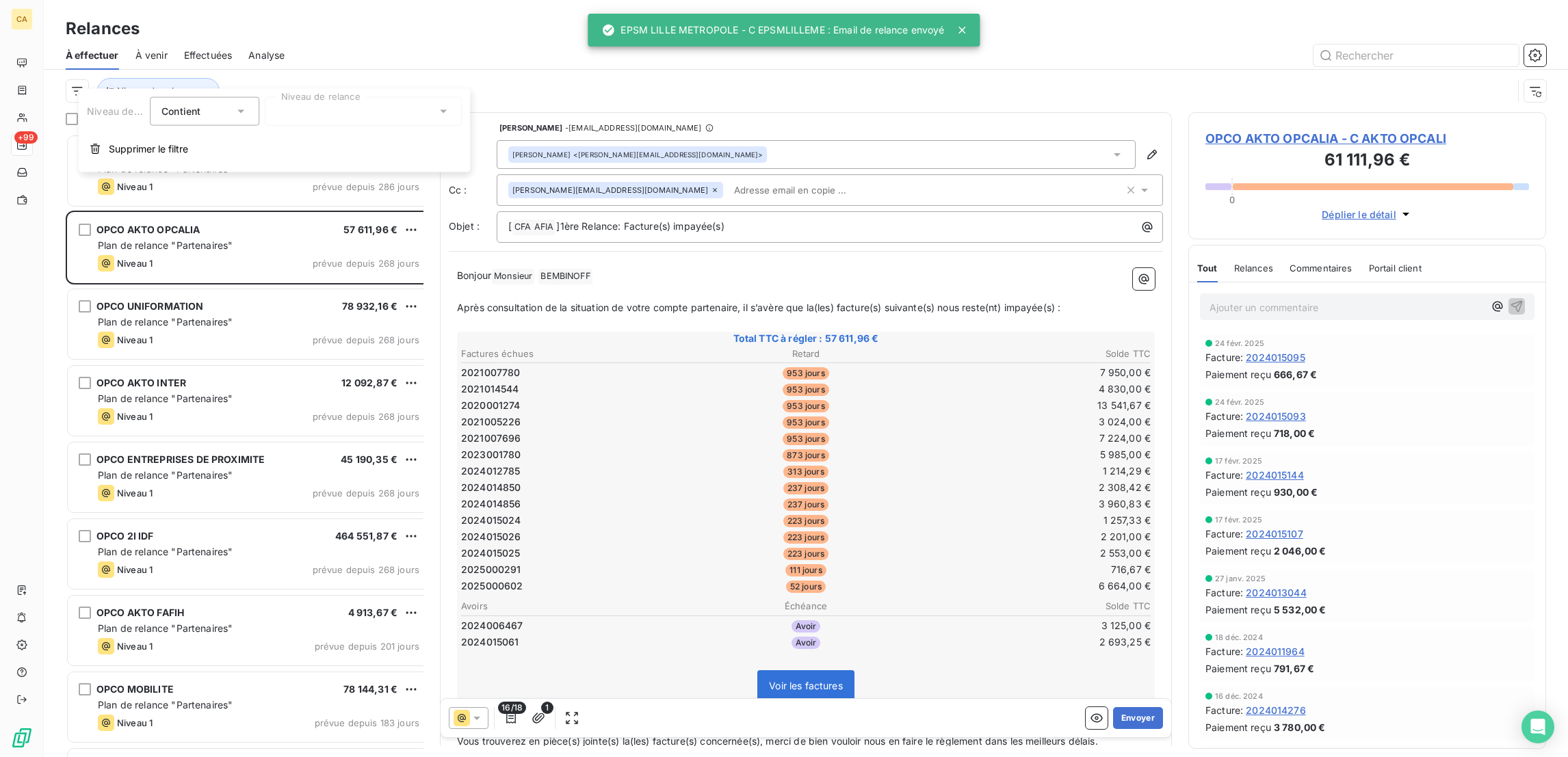
click at [325, 115] on div at bounding box center [363, 111] width 197 height 28
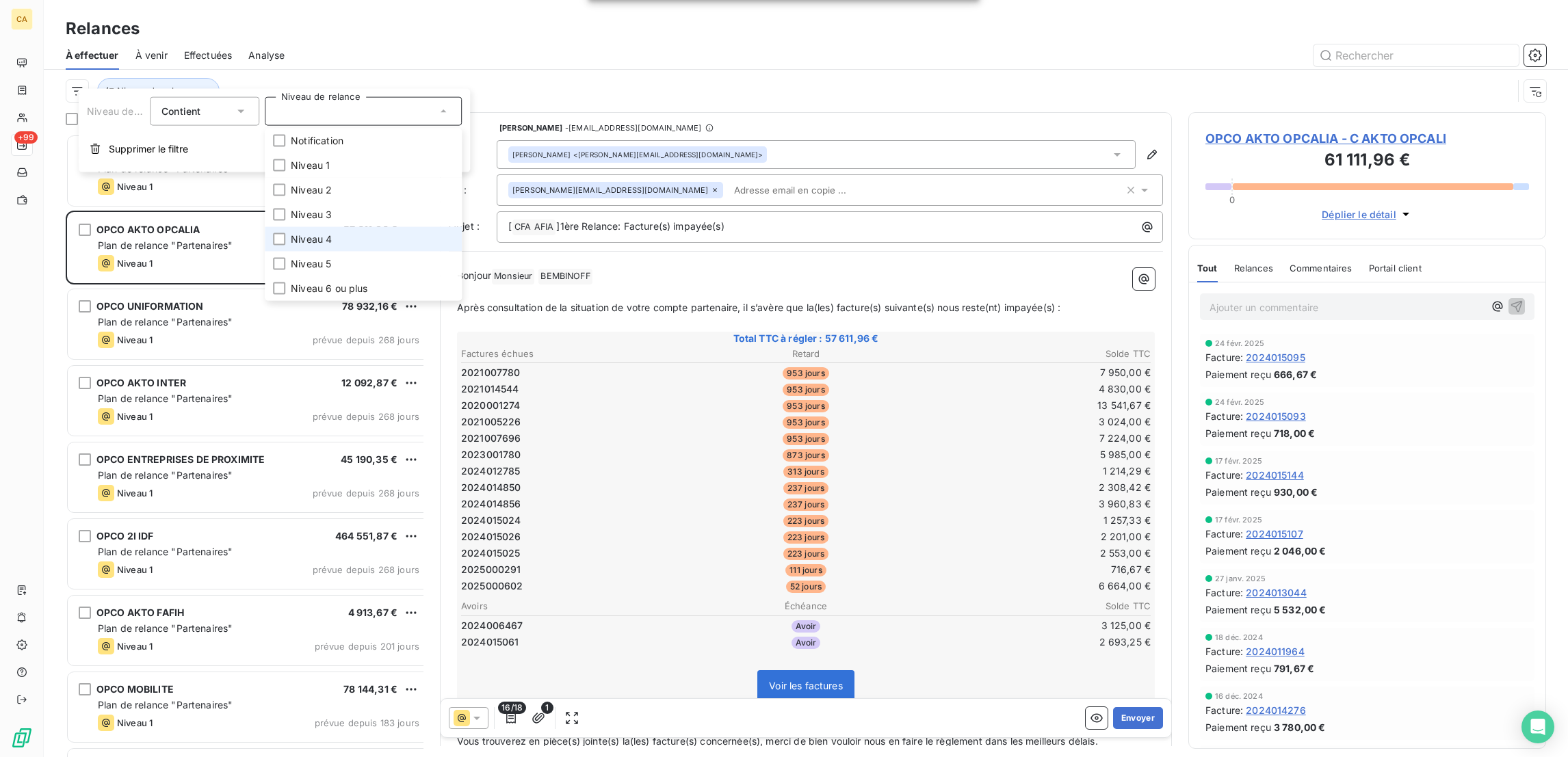
click at [291, 232] on span "Niveau 4" at bounding box center [311, 239] width 41 height 14
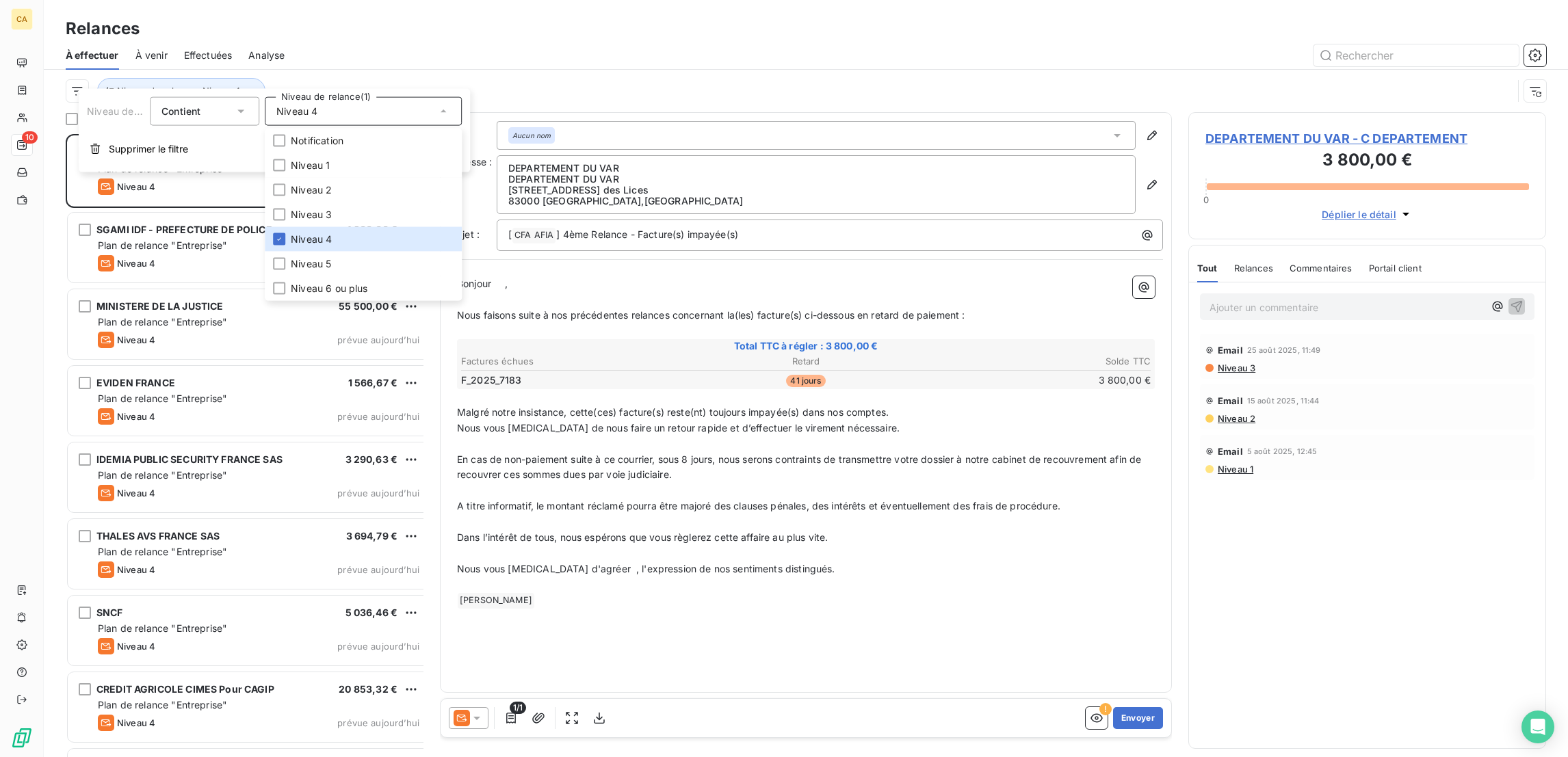
click at [360, 45] on div at bounding box center [923, 56] width 1245 height 22
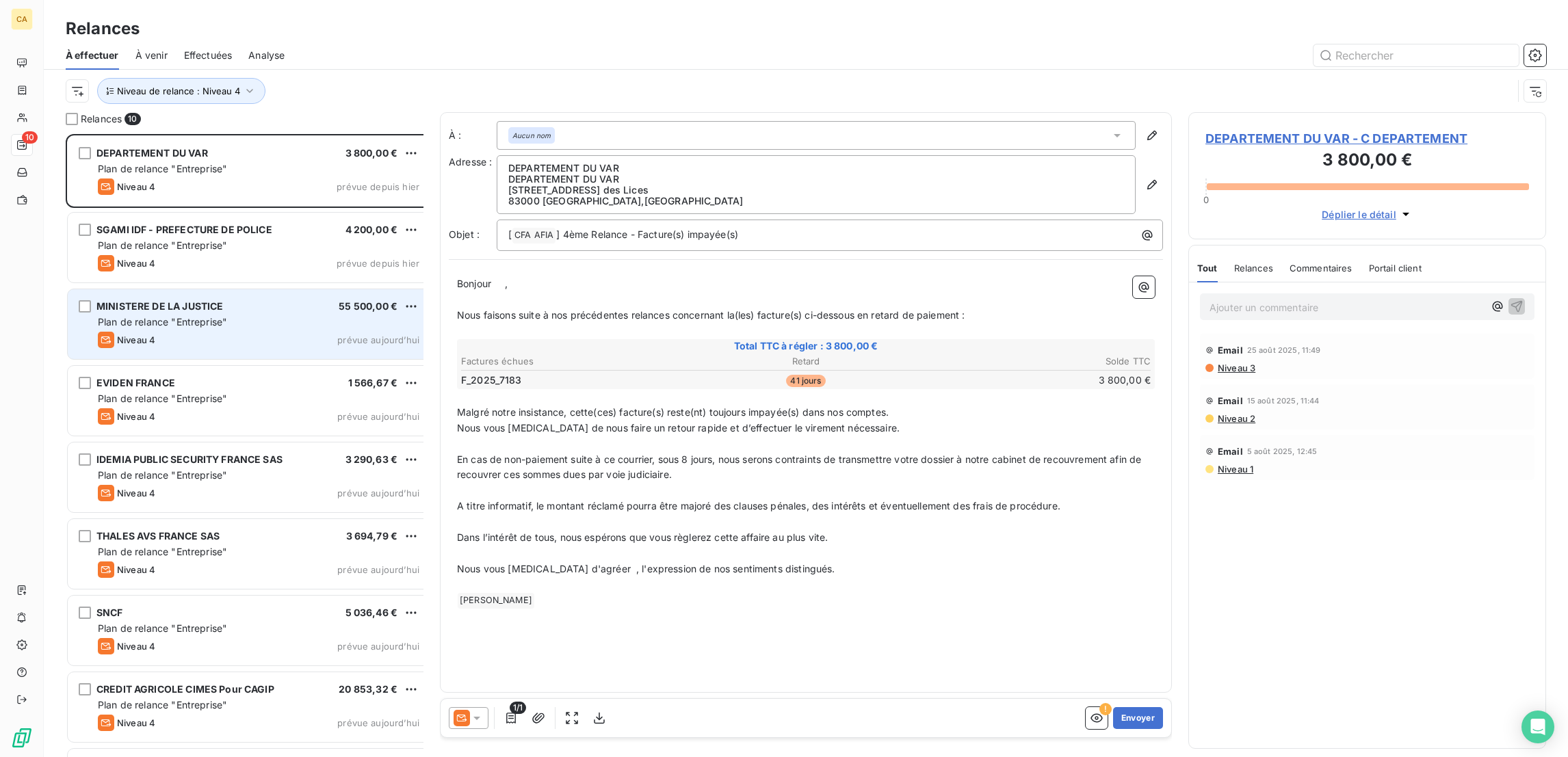
click at [175, 316] on span "Plan de relance "Entreprise"" at bounding box center [162, 322] width 129 height 12
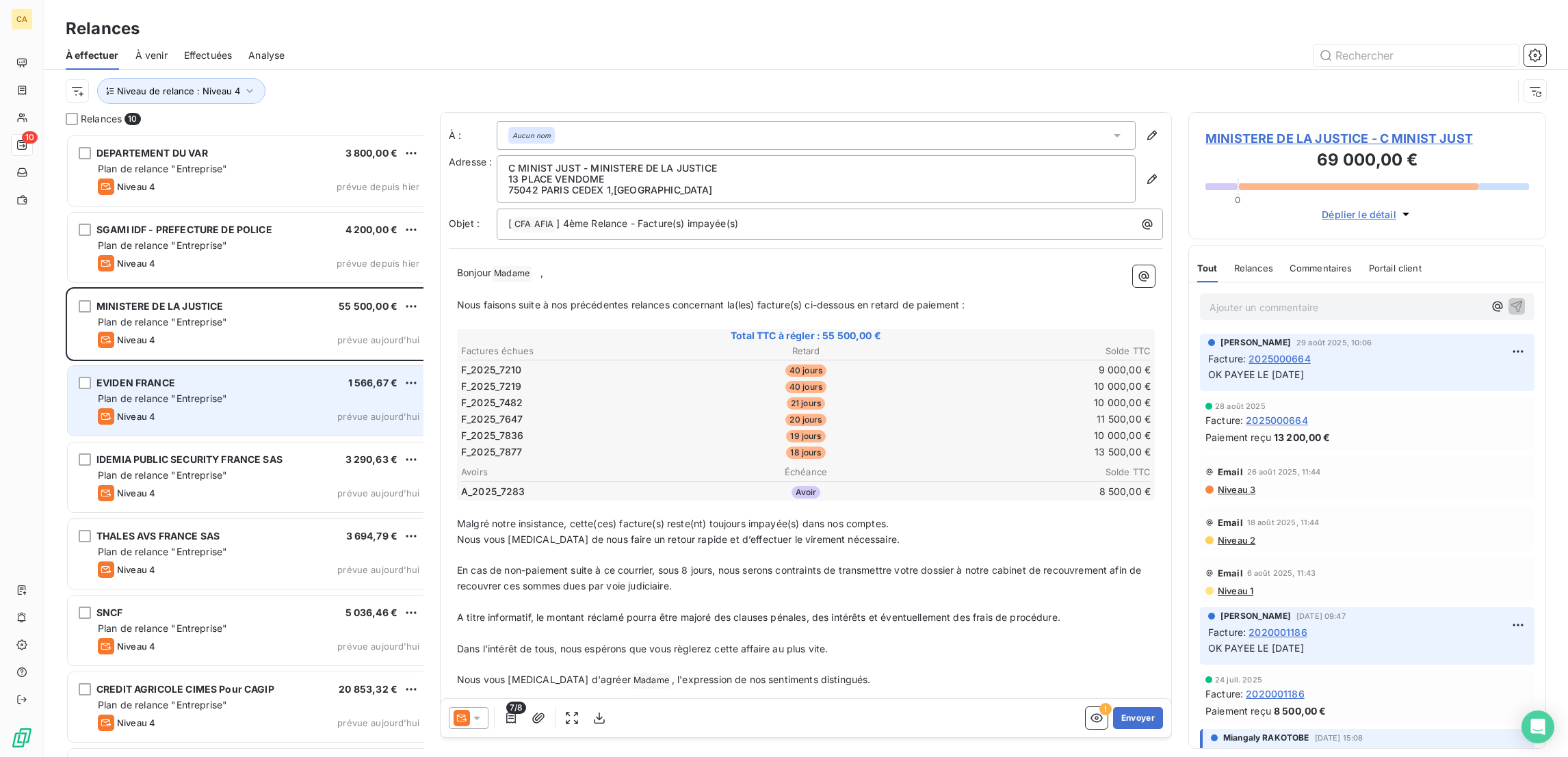
click at [164, 408] on div "Niveau 4 prévue aujourd’hui" at bounding box center [259, 416] width 322 height 16
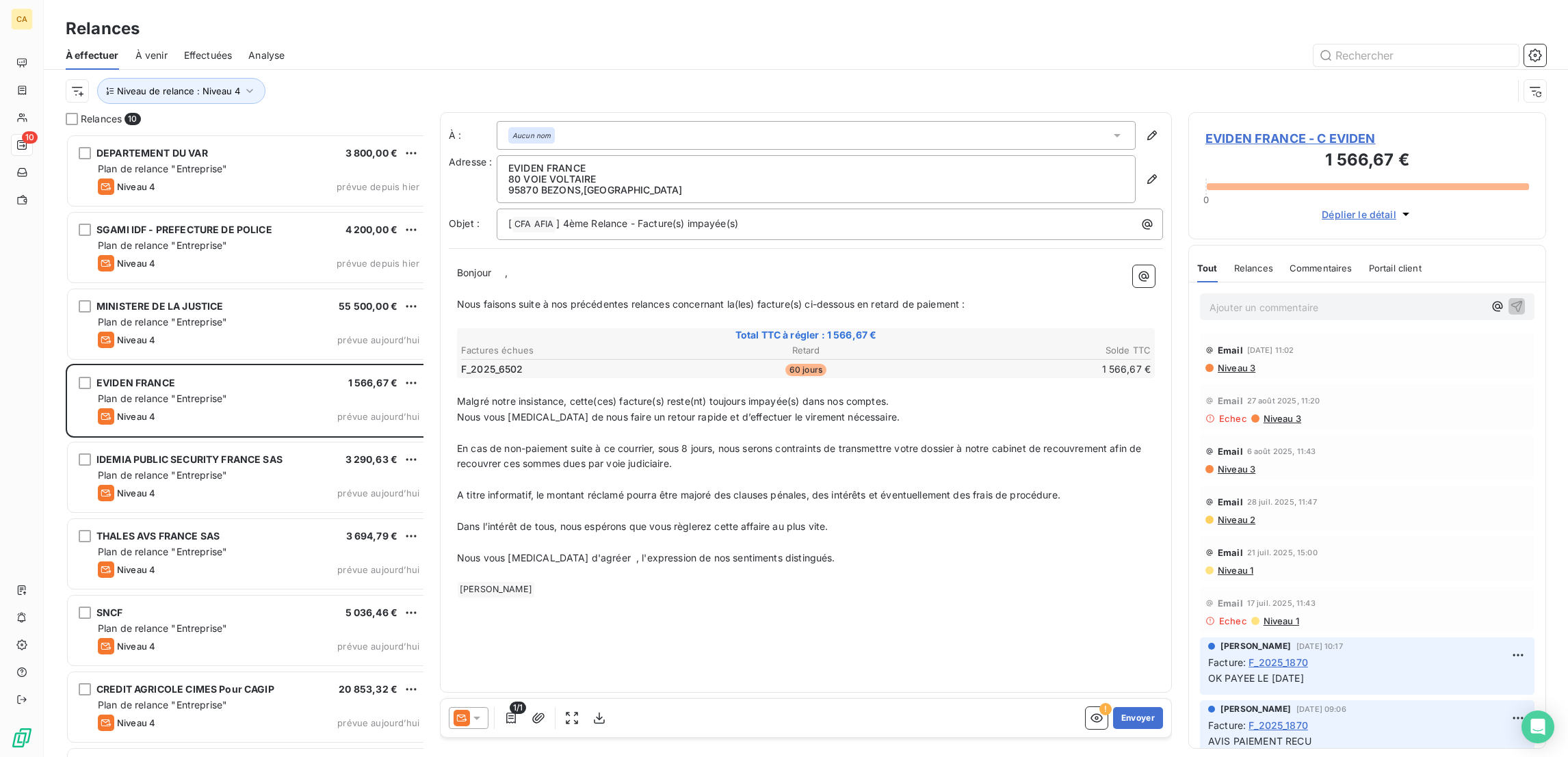
click at [1226, 129] on span "EVIDEN FRANCE - C EVIDEN" at bounding box center [1367, 138] width 324 height 18
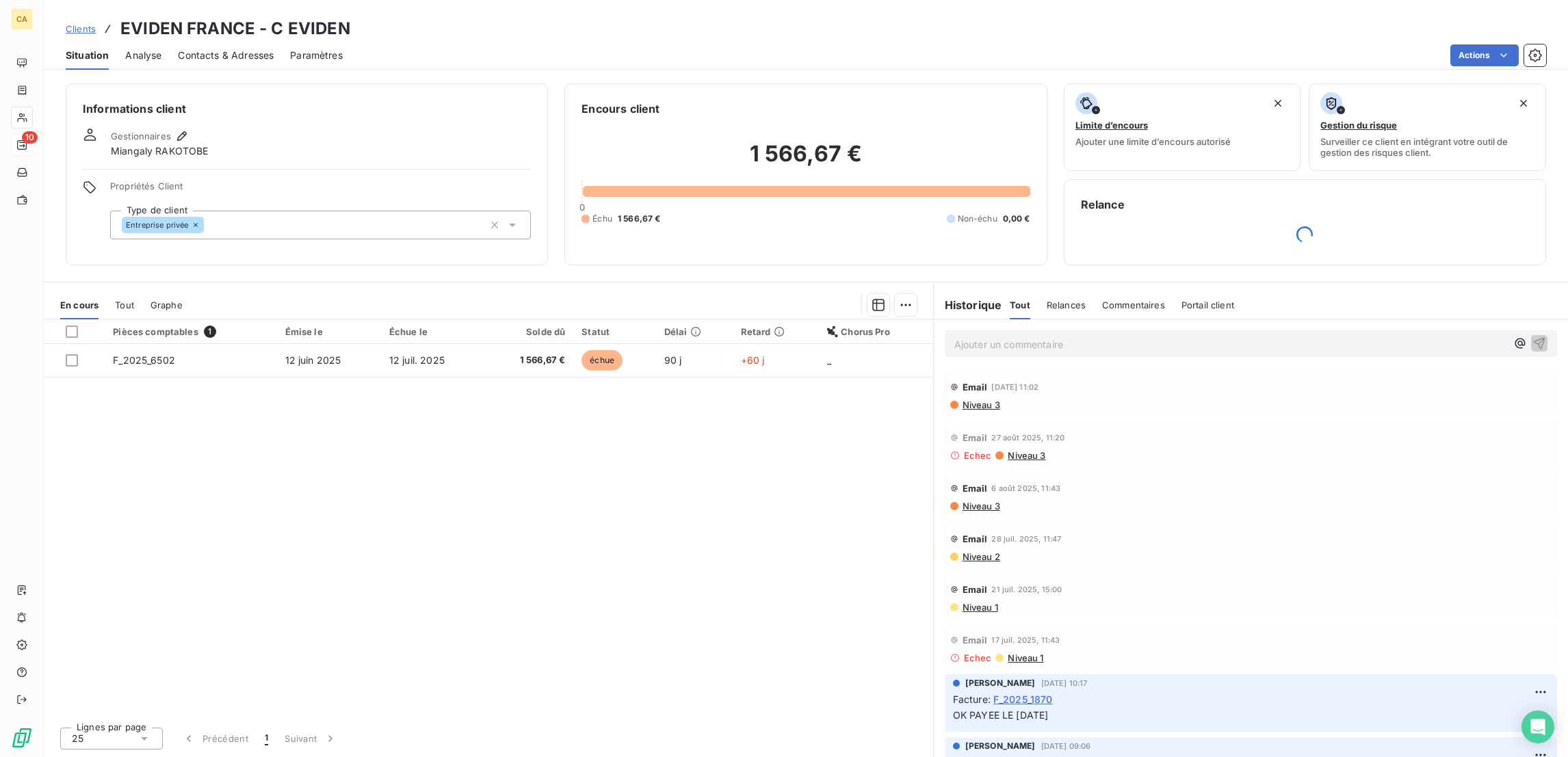
click at [219, 41] on div "Contacts & Adresses" at bounding box center [225, 55] width 96 height 28
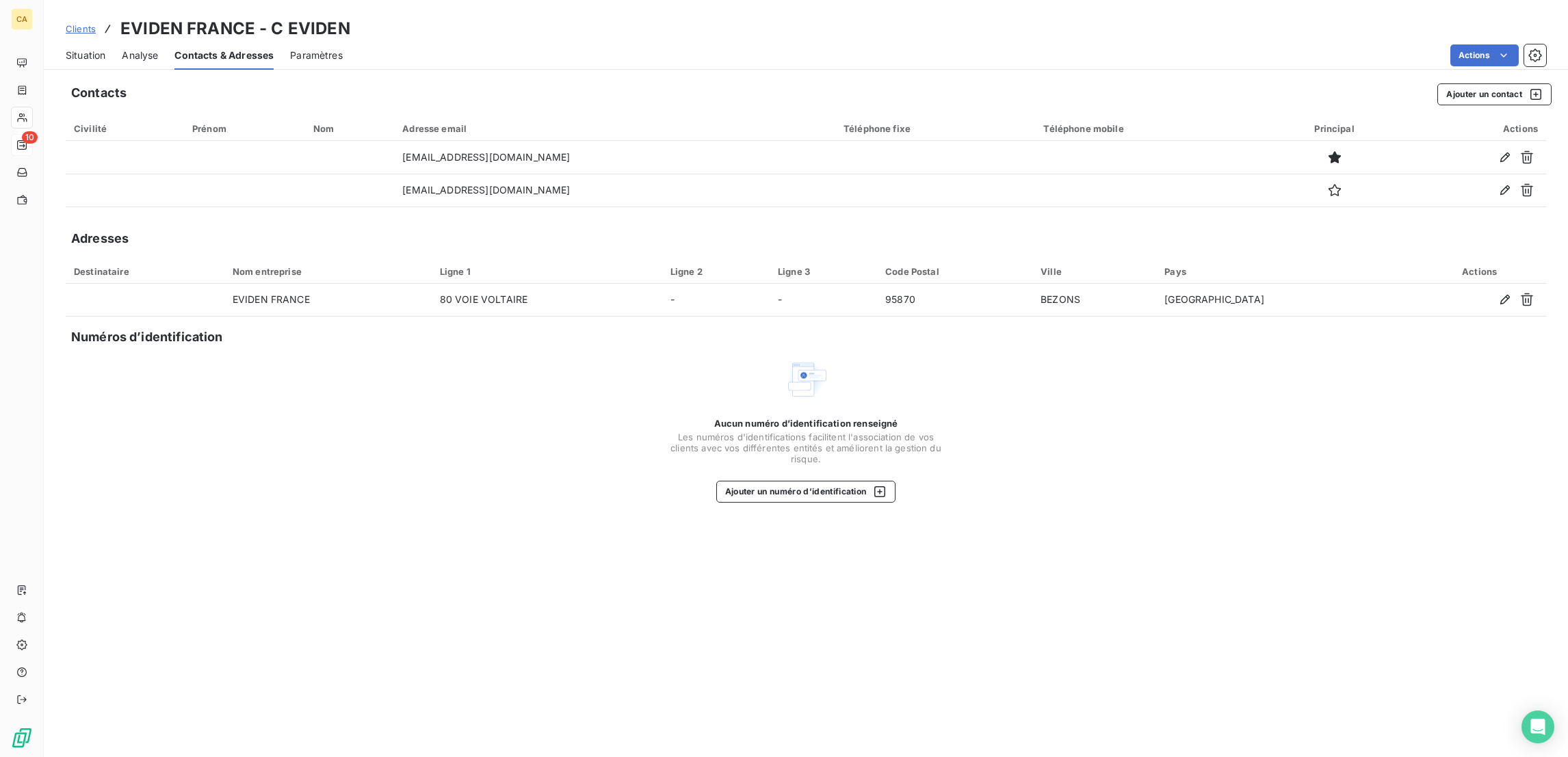
click at [72, 48] on span "Situation" at bounding box center [86, 55] width 39 height 14
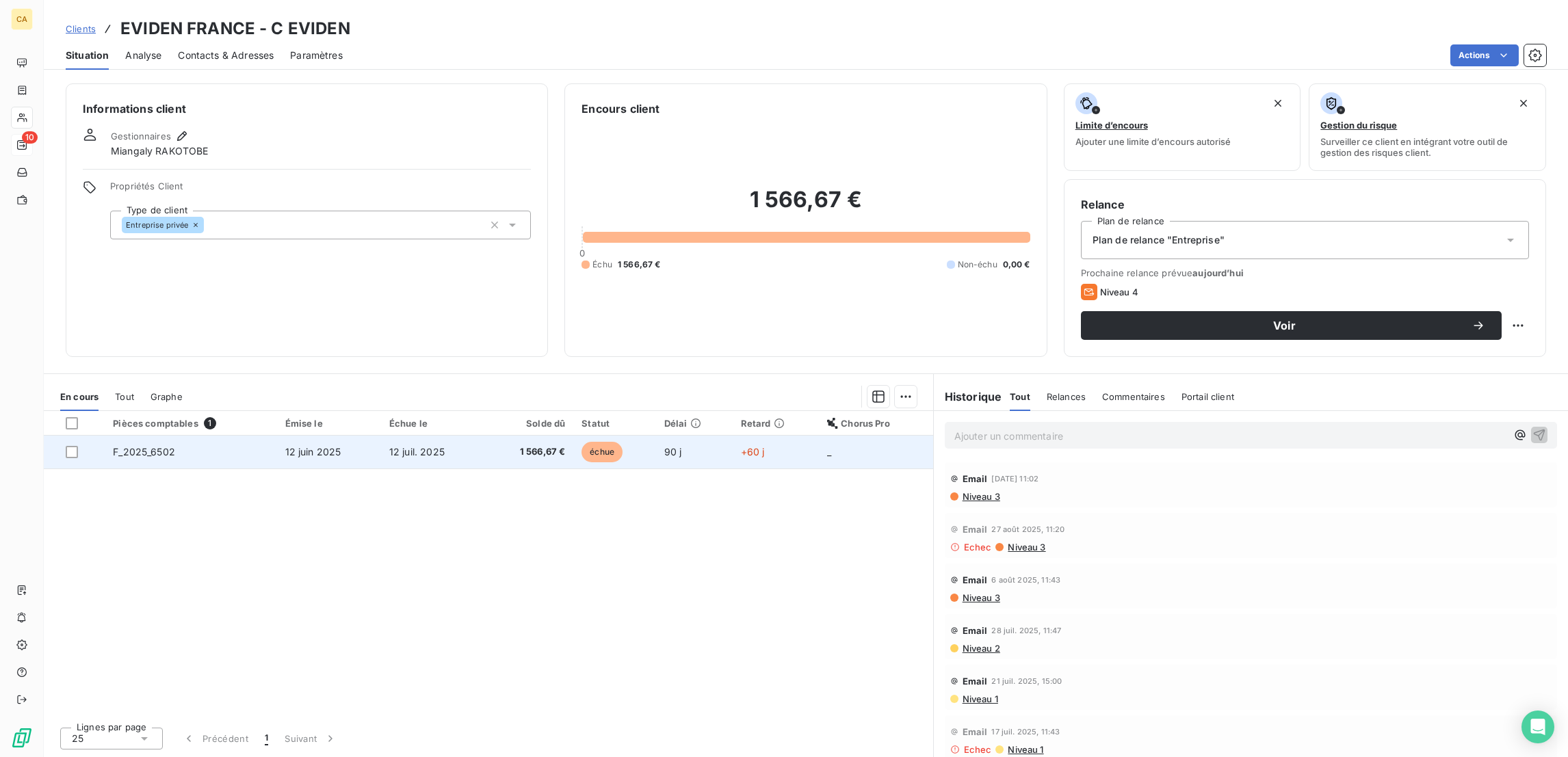
click at [368, 435] on td "12 juin 2025" at bounding box center [329, 452] width 104 height 33
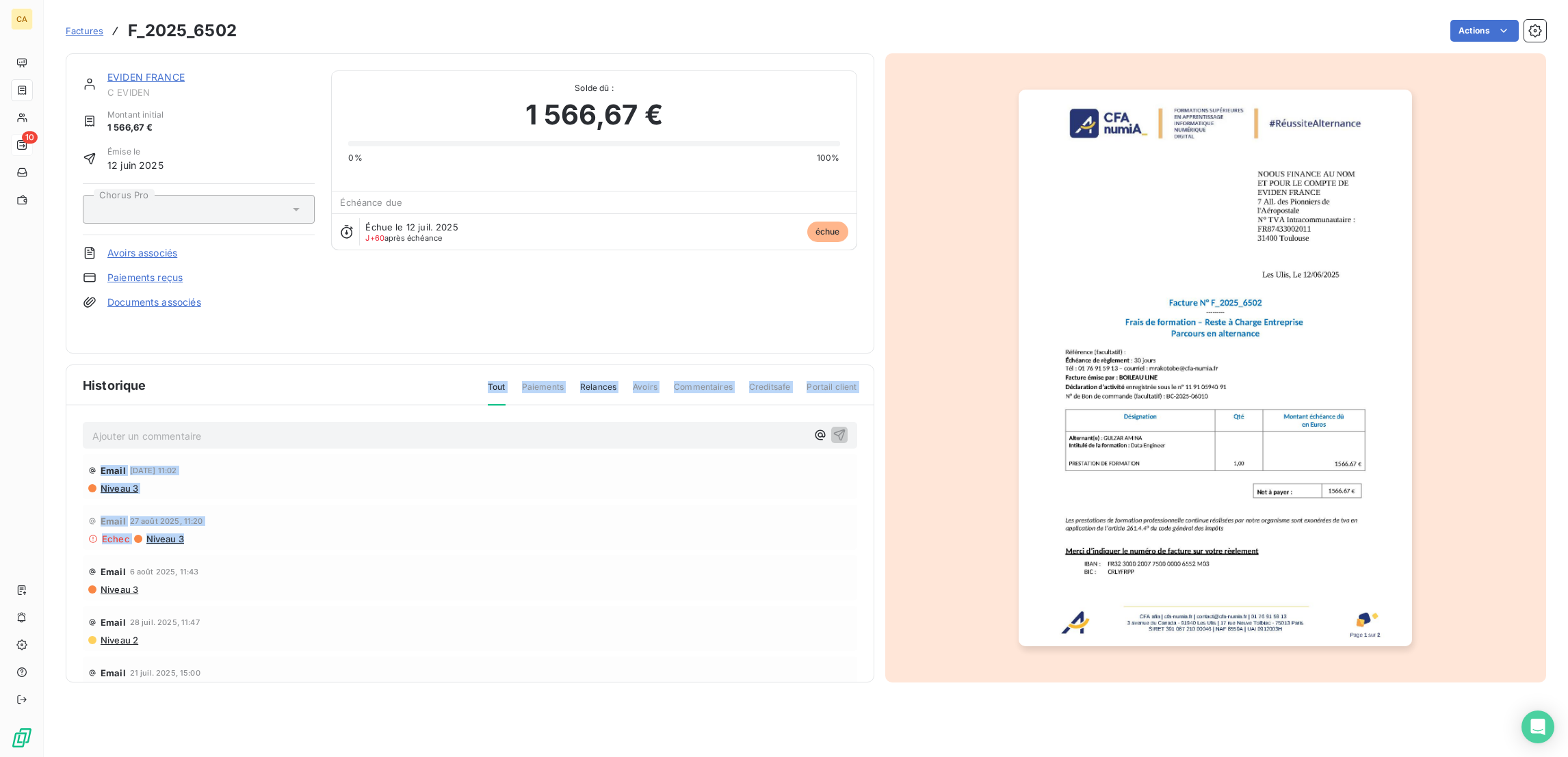
drag, startPoint x: 368, startPoint y: 366, endPoint x: 265, endPoint y: 505, distance: 173.0
click at [265, 505] on div "Historique Tout Paiements Relances Avoirs Commentaires Creditsafe Portail clien…" at bounding box center [470, 523] width 807 height 316
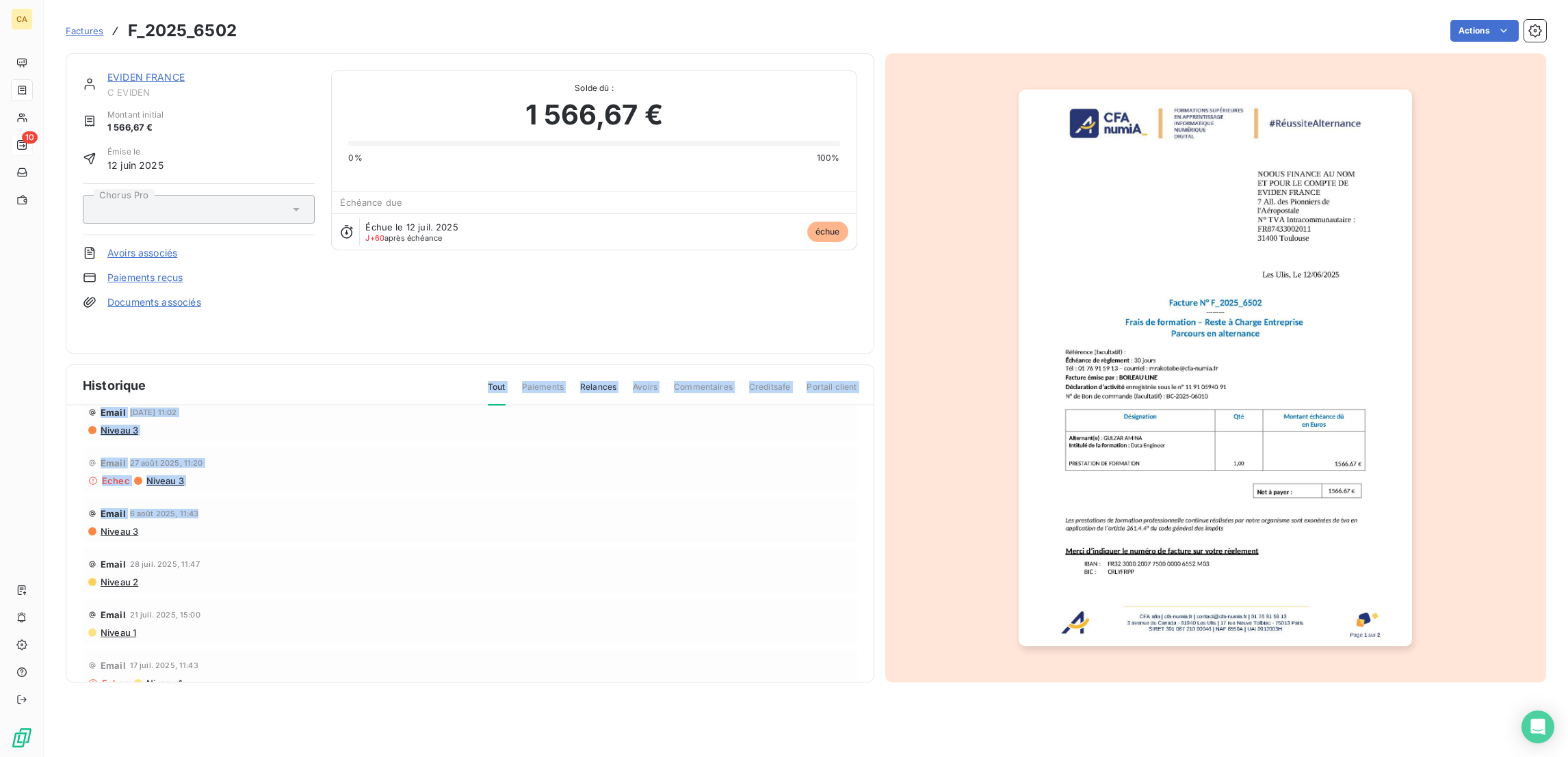
scroll to position [57, 0]
click at [329, 243] on div "EVIDEN FRANCE C EVIDEN Montant initial 1 566,67 € Émise le [DATE] Chorus Pro Av…" at bounding box center [469, 203] width 774 height 266
click at [107, 71] on link "EVIDEN FRANCE" at bounding box center [146, 77] width 77 height 12
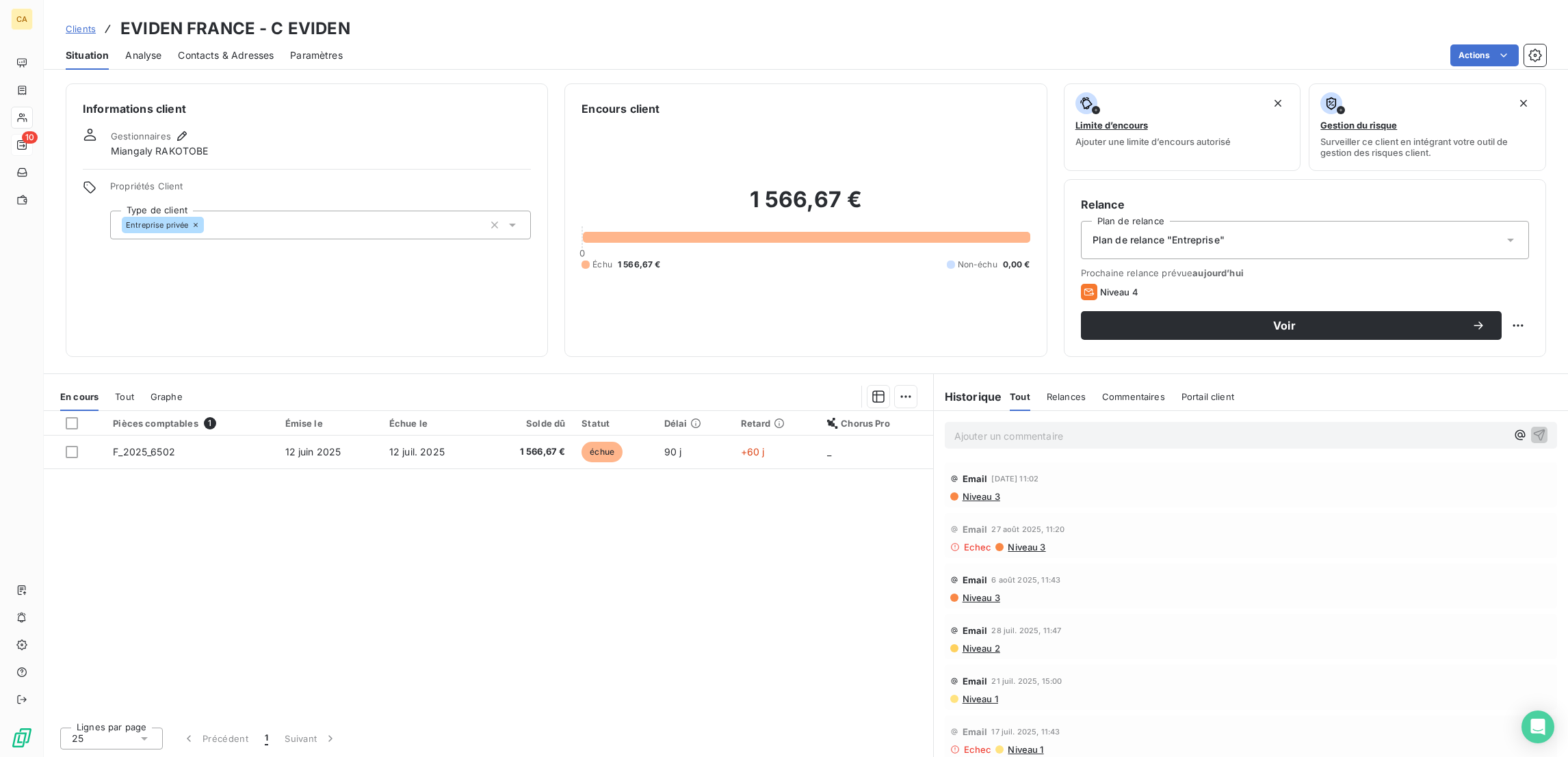
click at [200, 48] on span "Contacts & Adresses" at bounding box center [225, 55] width 96 height 14
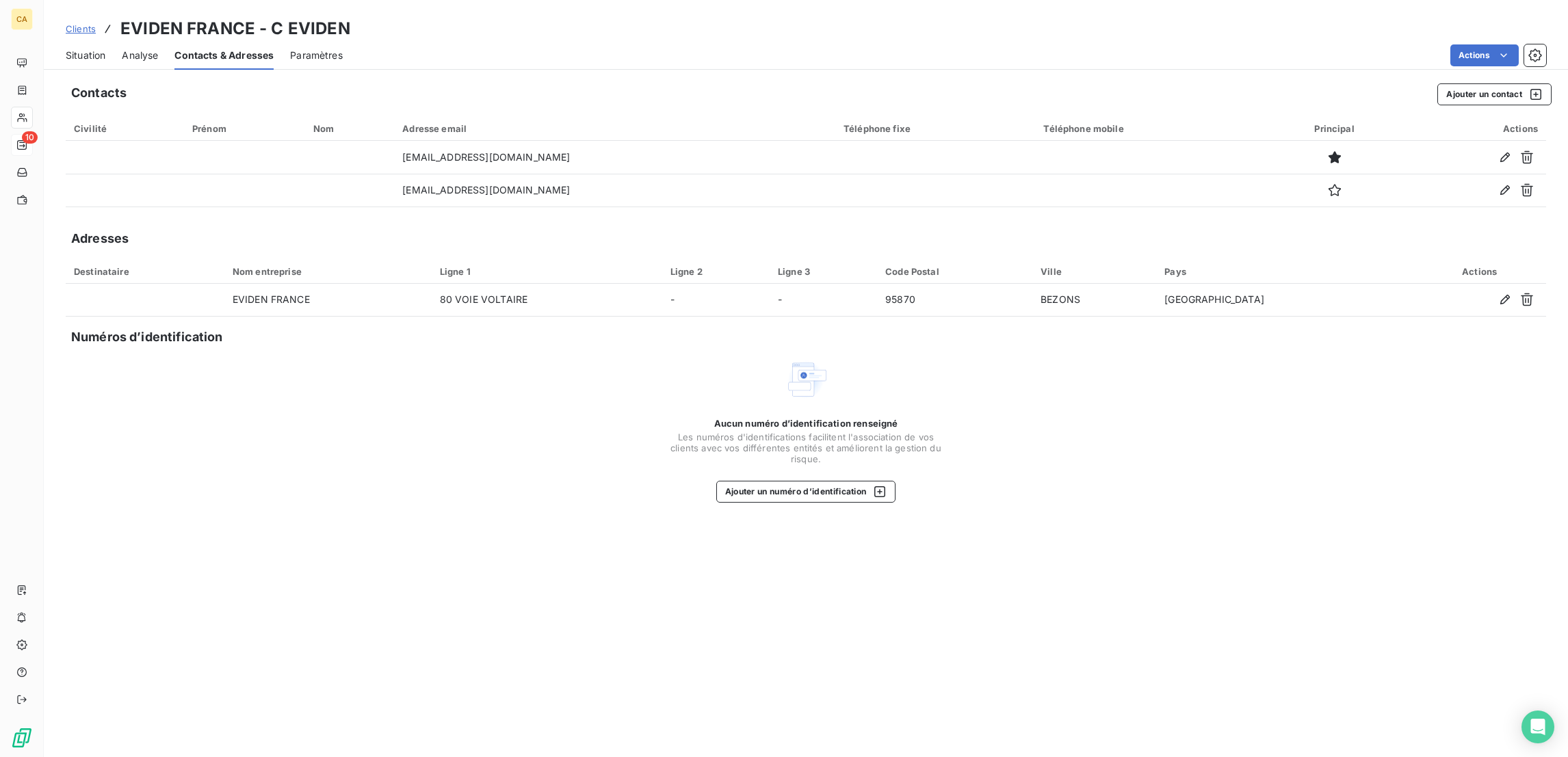
click at [73, 48] on span "Situation" at bounding box center [86, 55] width 39 height 14
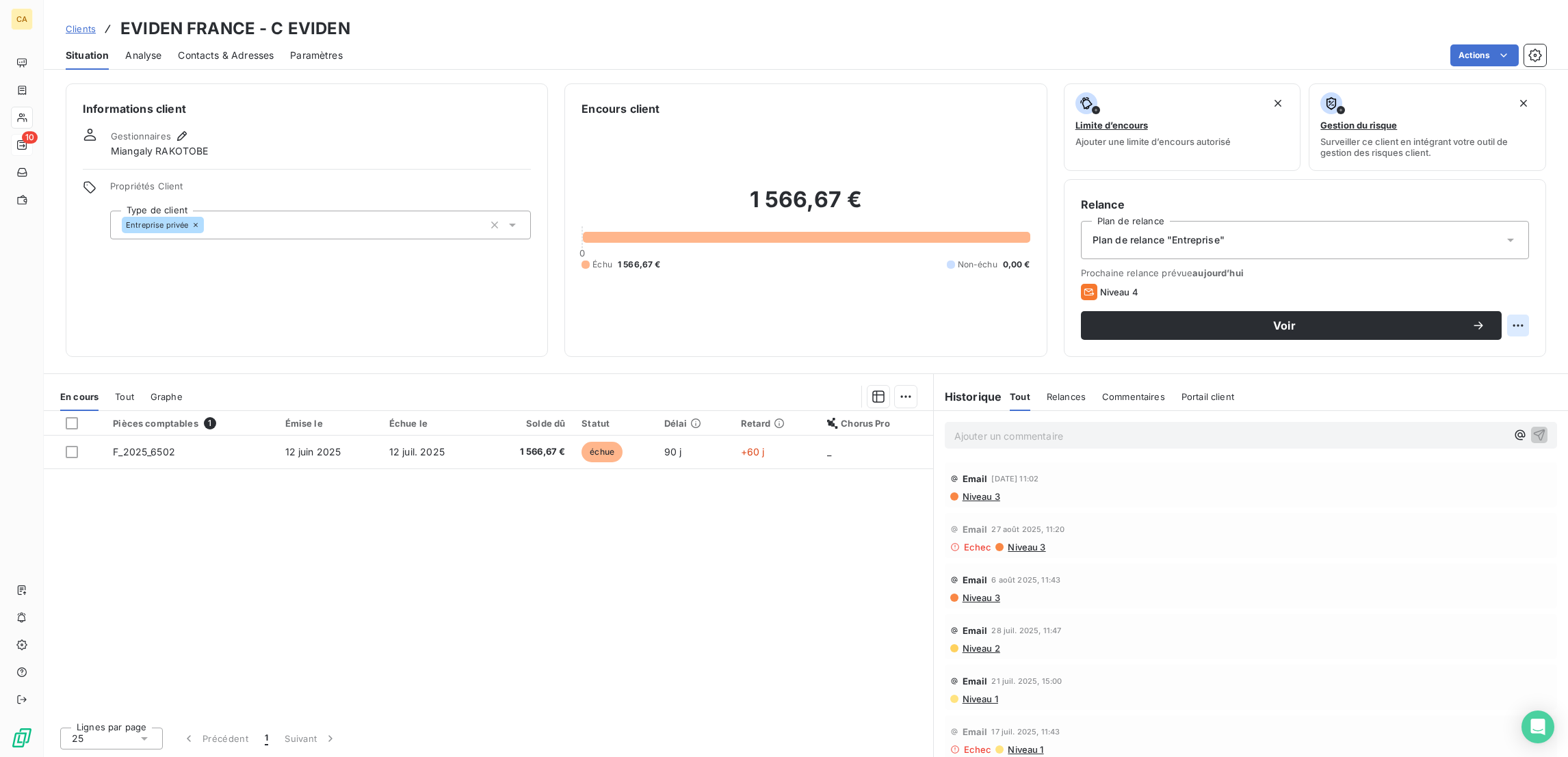
click at [1533, 270] on html "CA 10 Clients EVIDEN FRANCE - C EVIDEN Situation Analyse Contacts & Adresses Pa…" at bounding box center [784, 378] width 1568 height 757
click at [1503, 297] on div "Replanifier cette action" at bounding box center [1475, 298] width 122 height 22
select select "8"
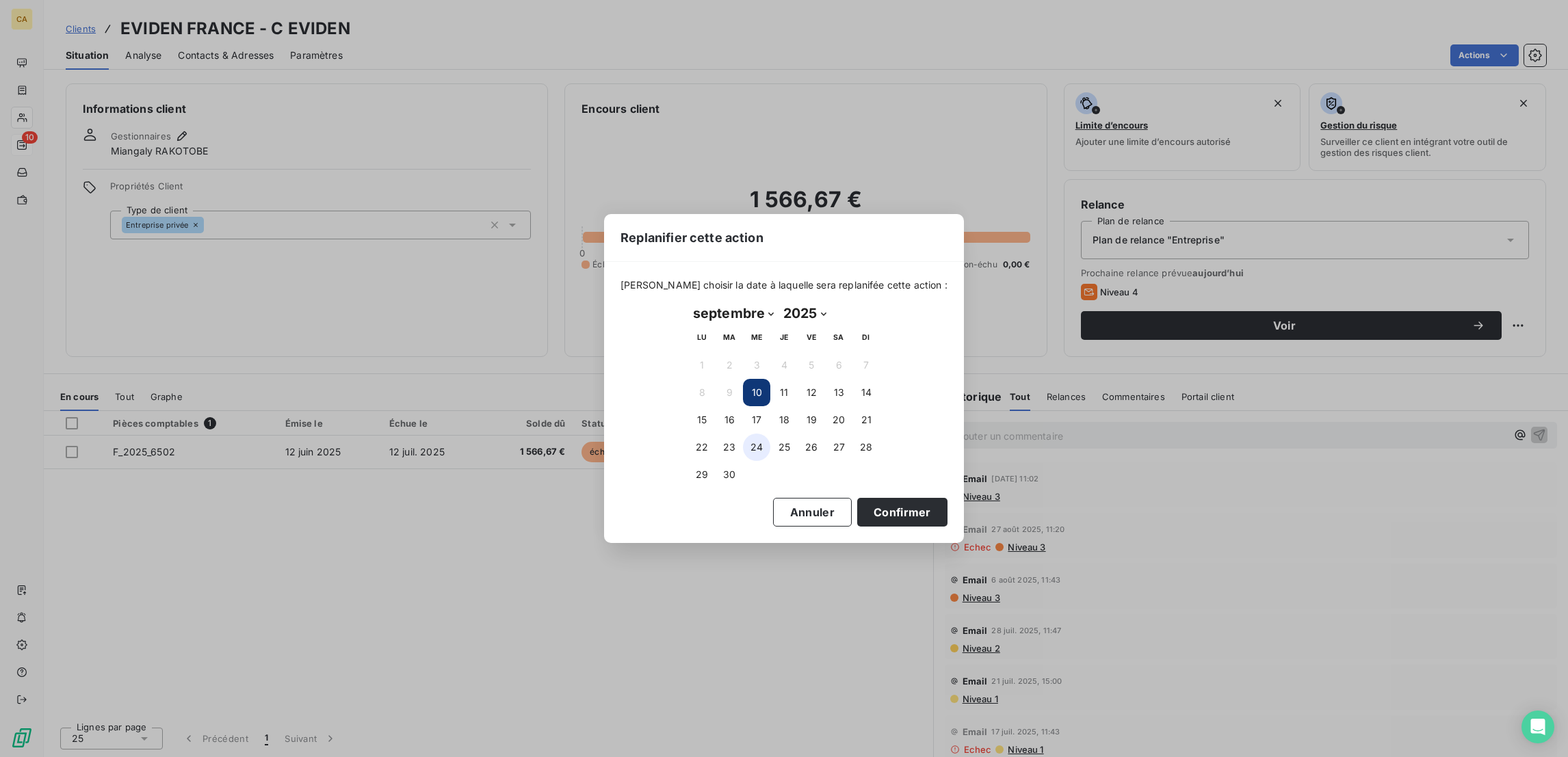
click at [759, 436] on button "24" at bounding box center [756, 446] width 27 height 27
click at [857, 501] on button "Confirmer" at bounding box center [902, 511] width 91 height 28
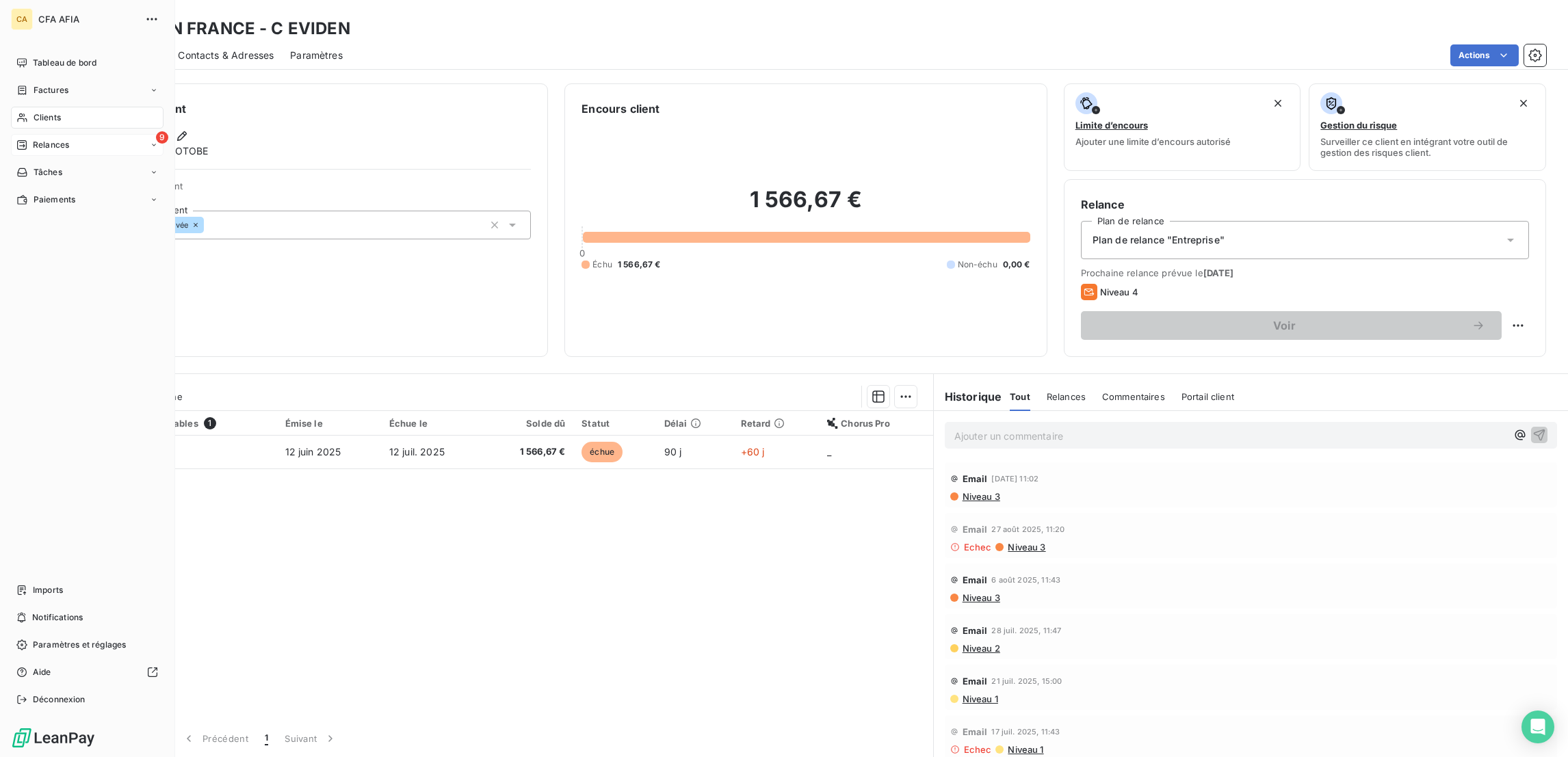
click at [35, 139] on span "Relances" at bounding box center [51, 145] width 37 height 12
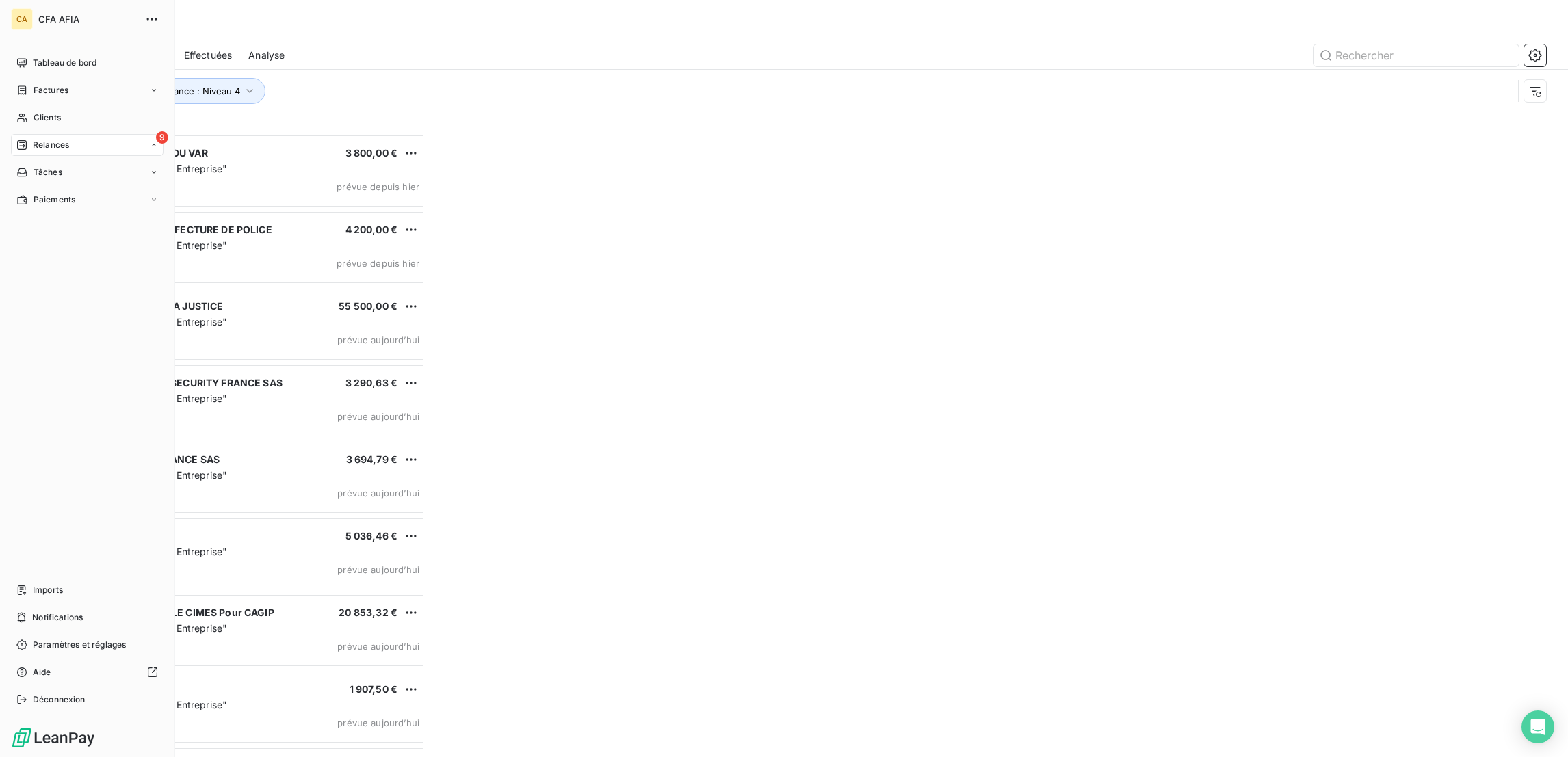
scroll to position [625, 351]
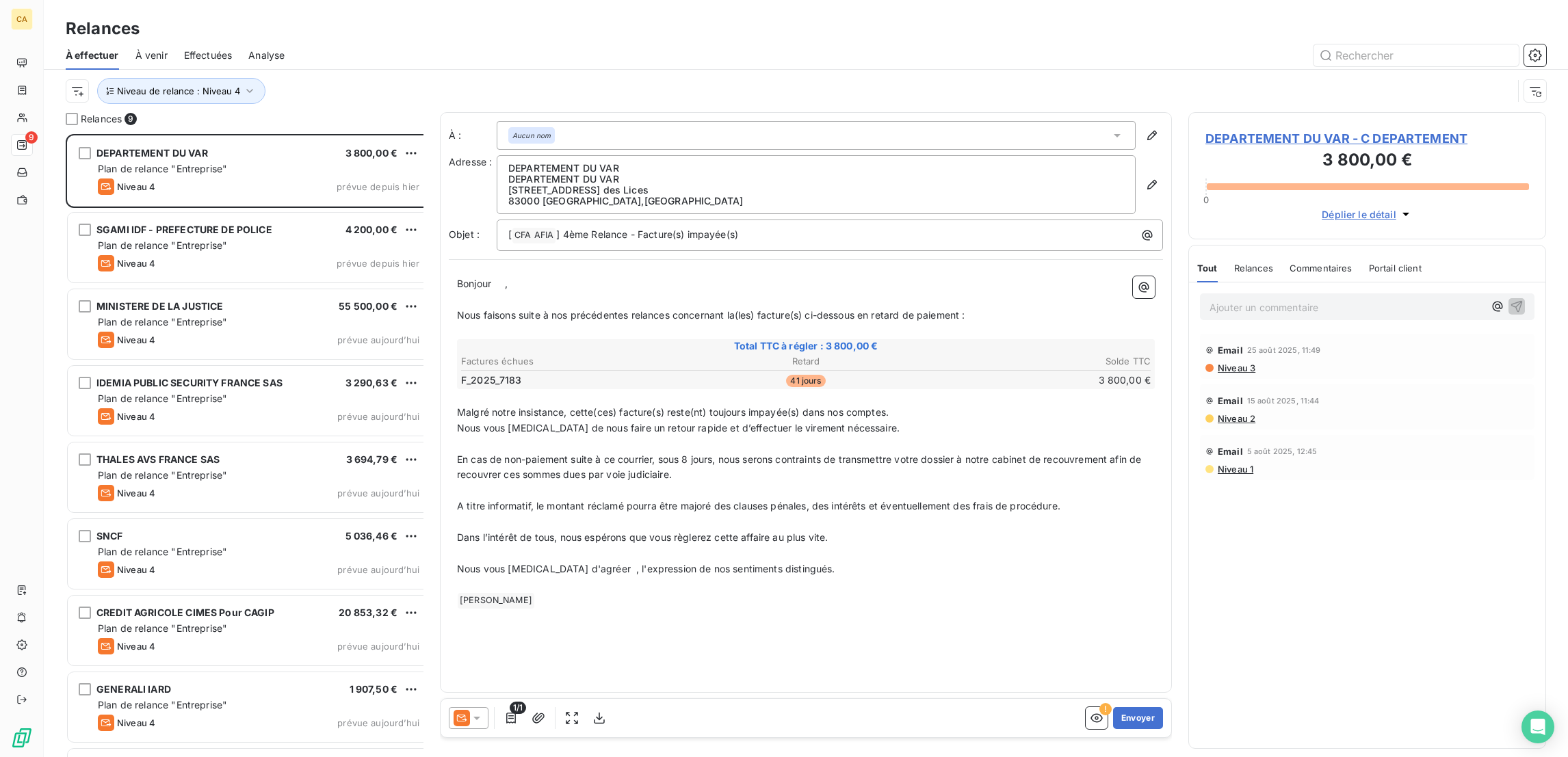
click at [329, 78] on div "Niveau de relance : Niveau 4" at bounding box center [789, 91] width 1447 height 26
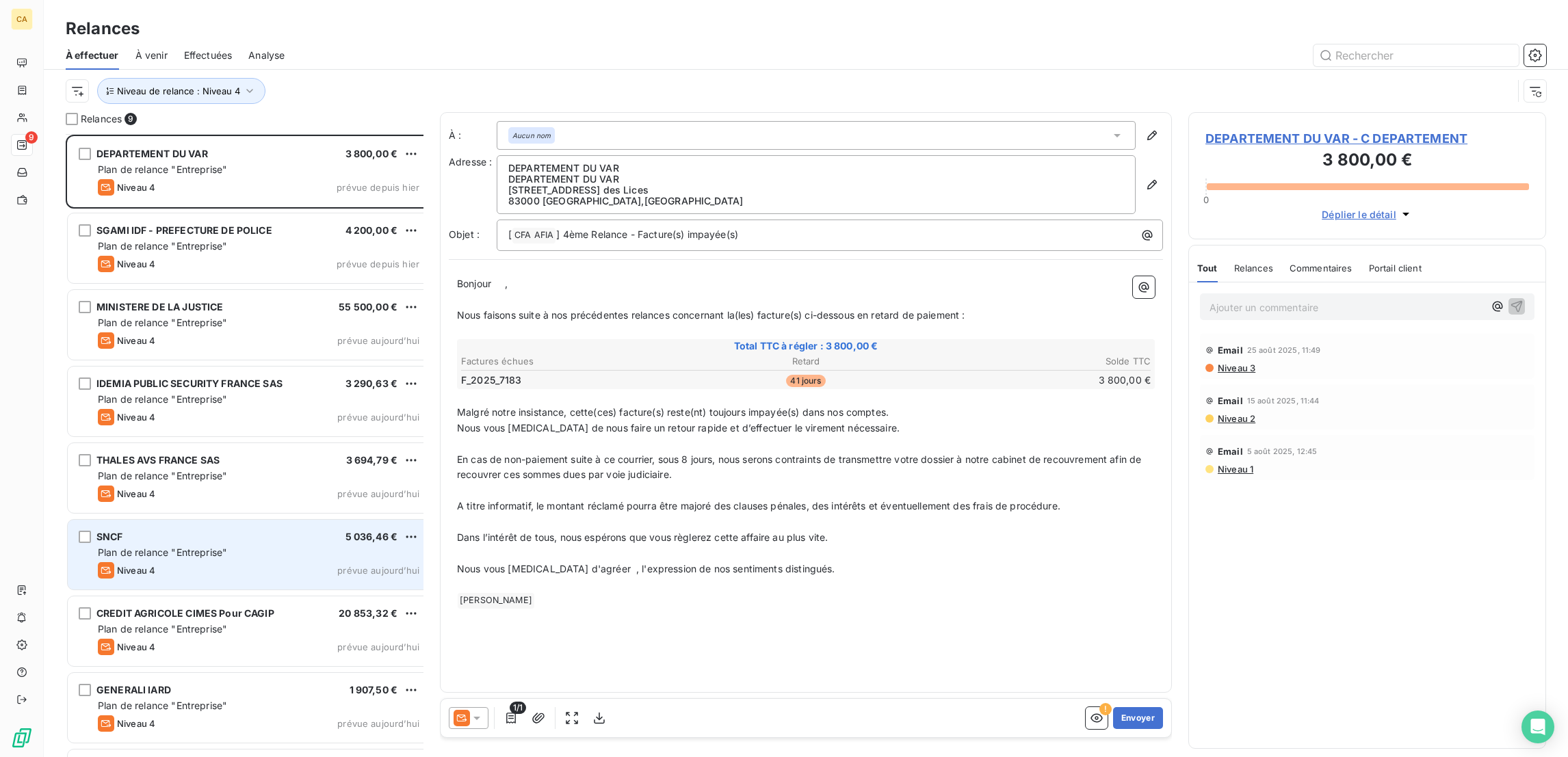
scroll to position [47, 0]
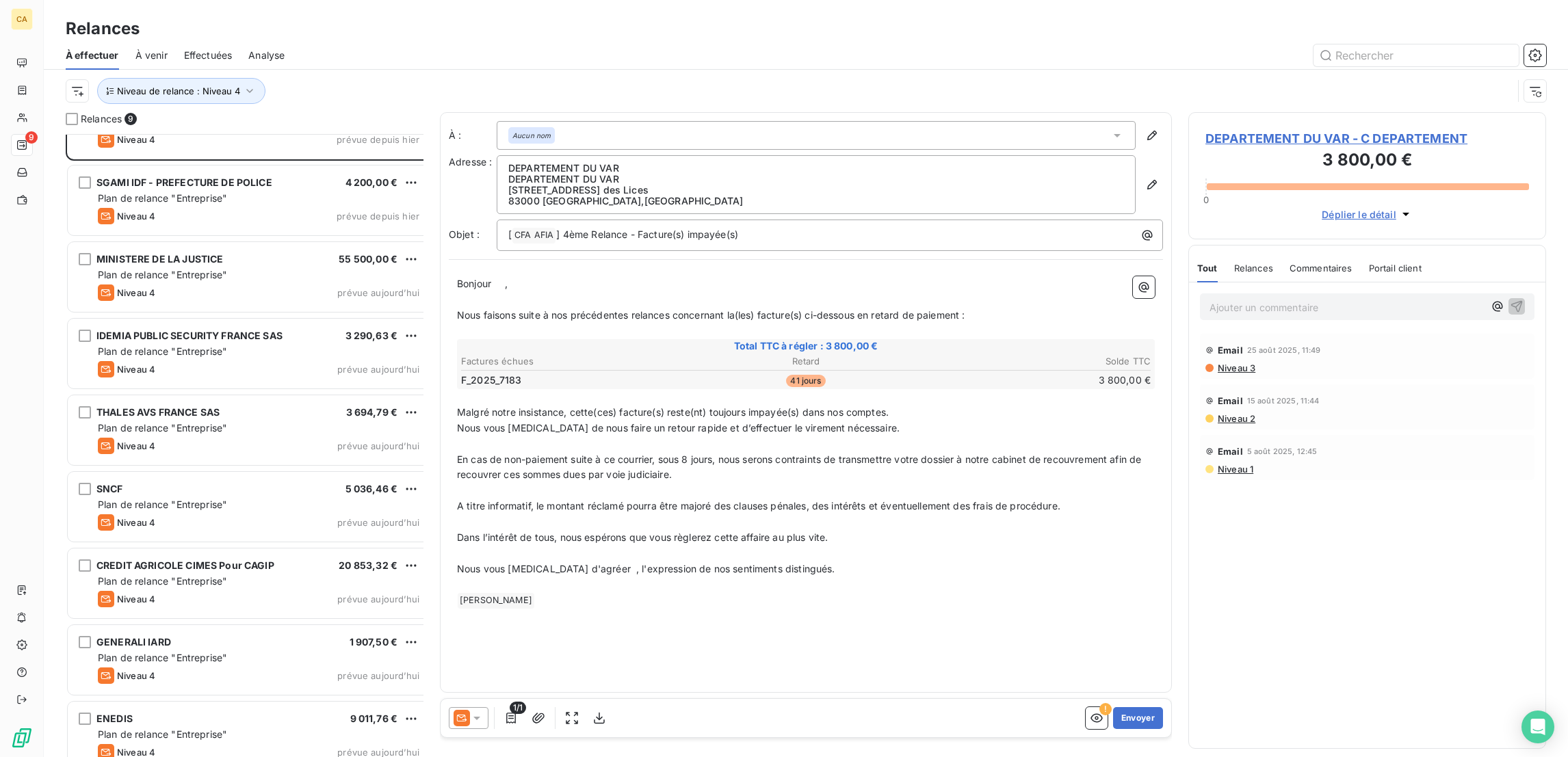
click at [214, 470] on div "SNCF 5 036,46 € Plan de relance "Entreprise" Niveau 4 prévue [DATE]" at bounding box center [249, 508] width 367 height 77
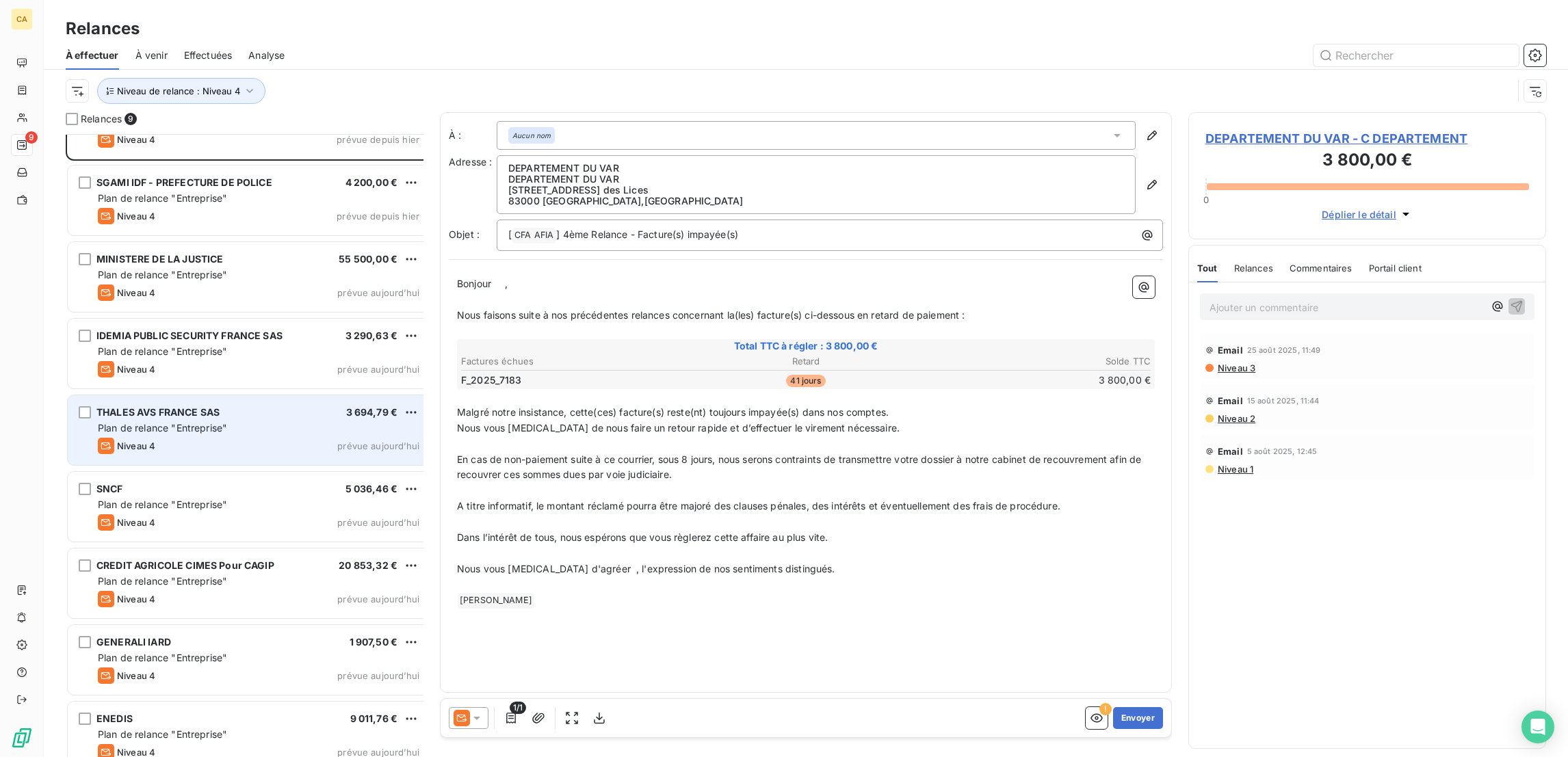
click at [211, 438] on div "Niveau 4 prévue aujourd’hui" at bounding box center [259, 446] width 322 height 16
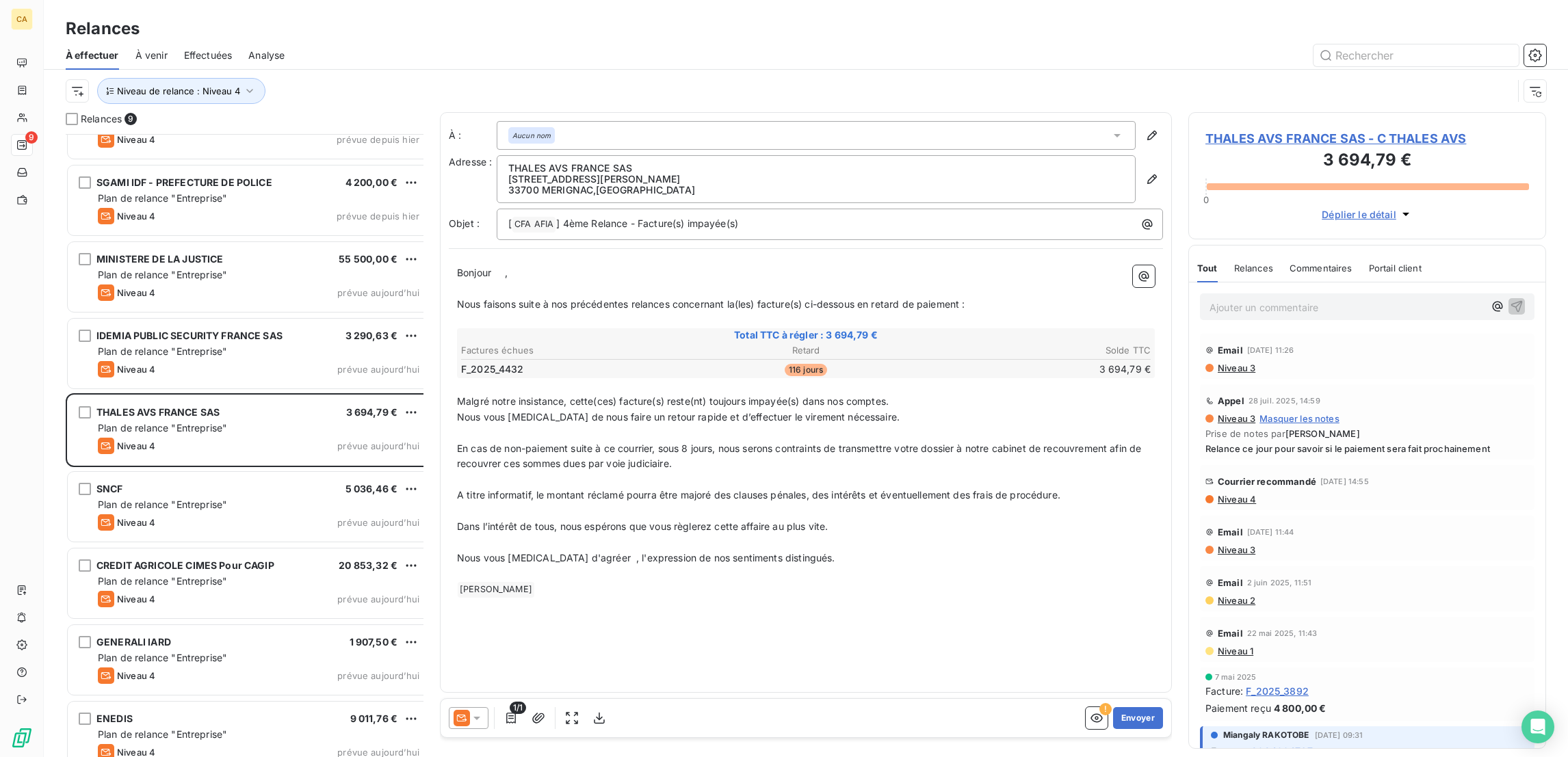
click at [1282, 129] on span "THALES AVS FRANCE SAS - C THALES AVS" at bounding box center [1367, 138] width 324 height 18
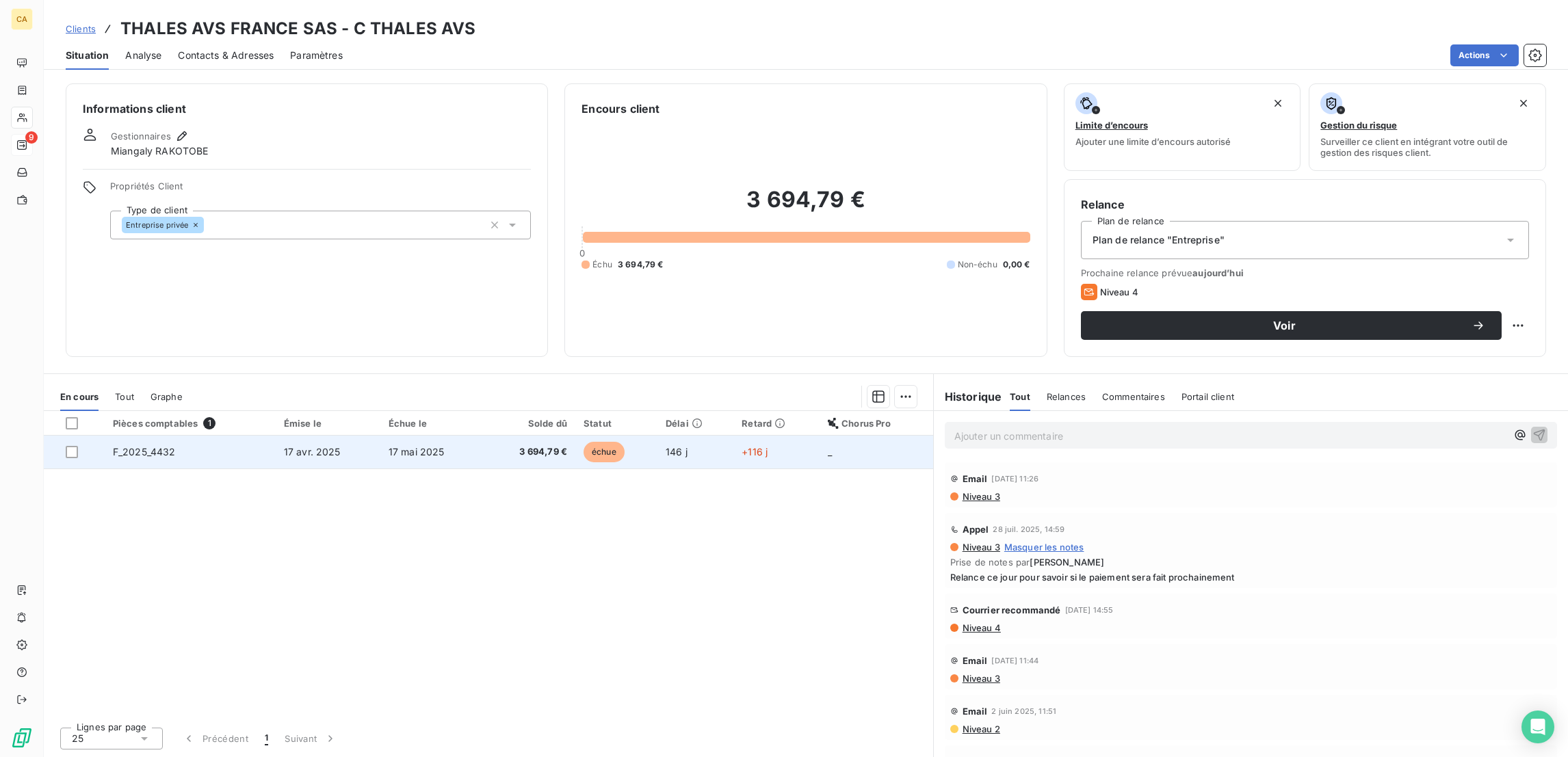
click at [412, 446] on span "17 mai 2025" at bounding box center [416, 452] width 56 height 12
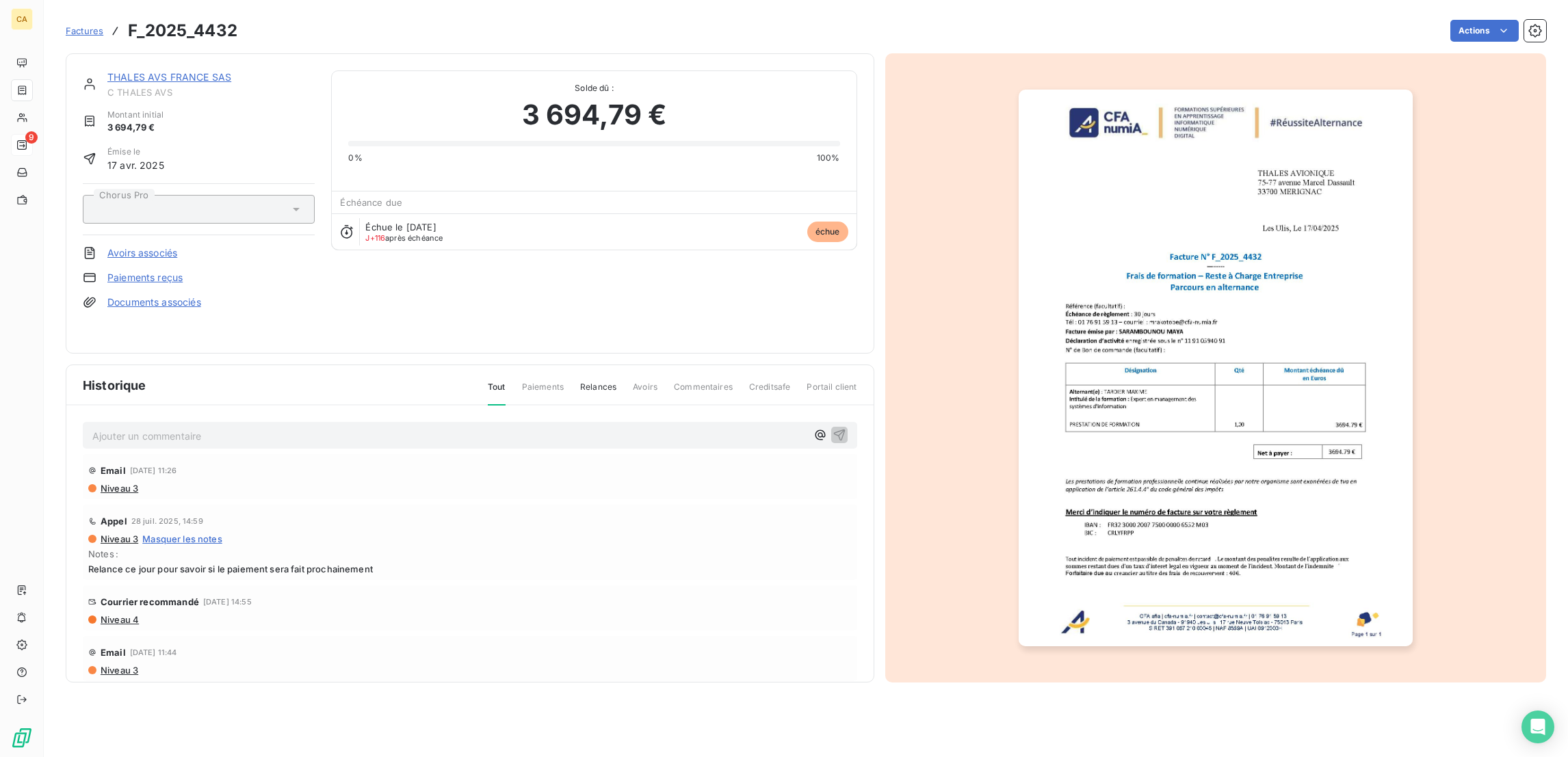
click at [140, 71] on link "THALES AVS FRANCE SAS" at bounding box center [169, 77] width 124 height 12
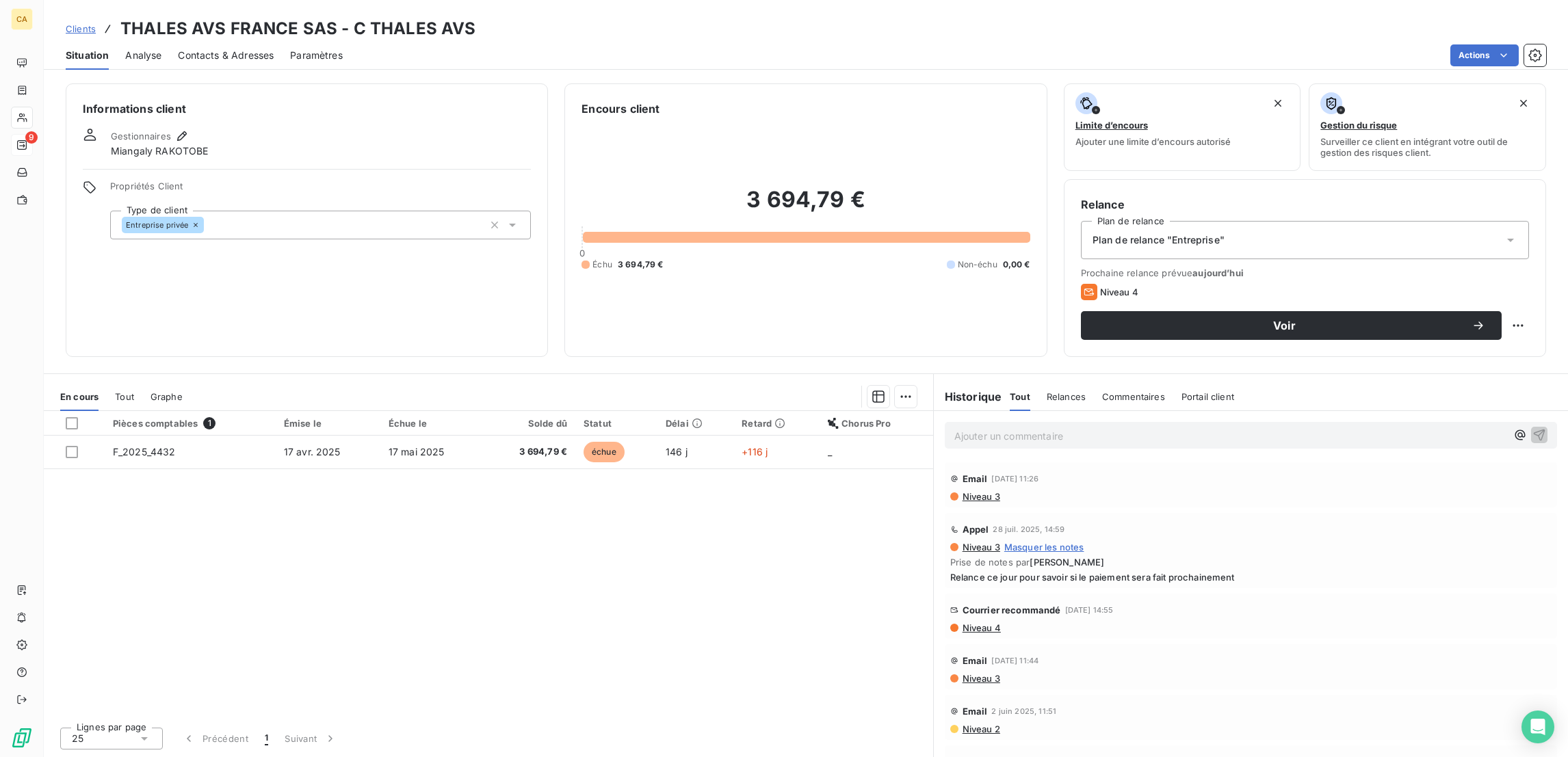
click at [222, 41] on div "Contacts & Adresses" at bounding box center [225, 55] width 96 height 28
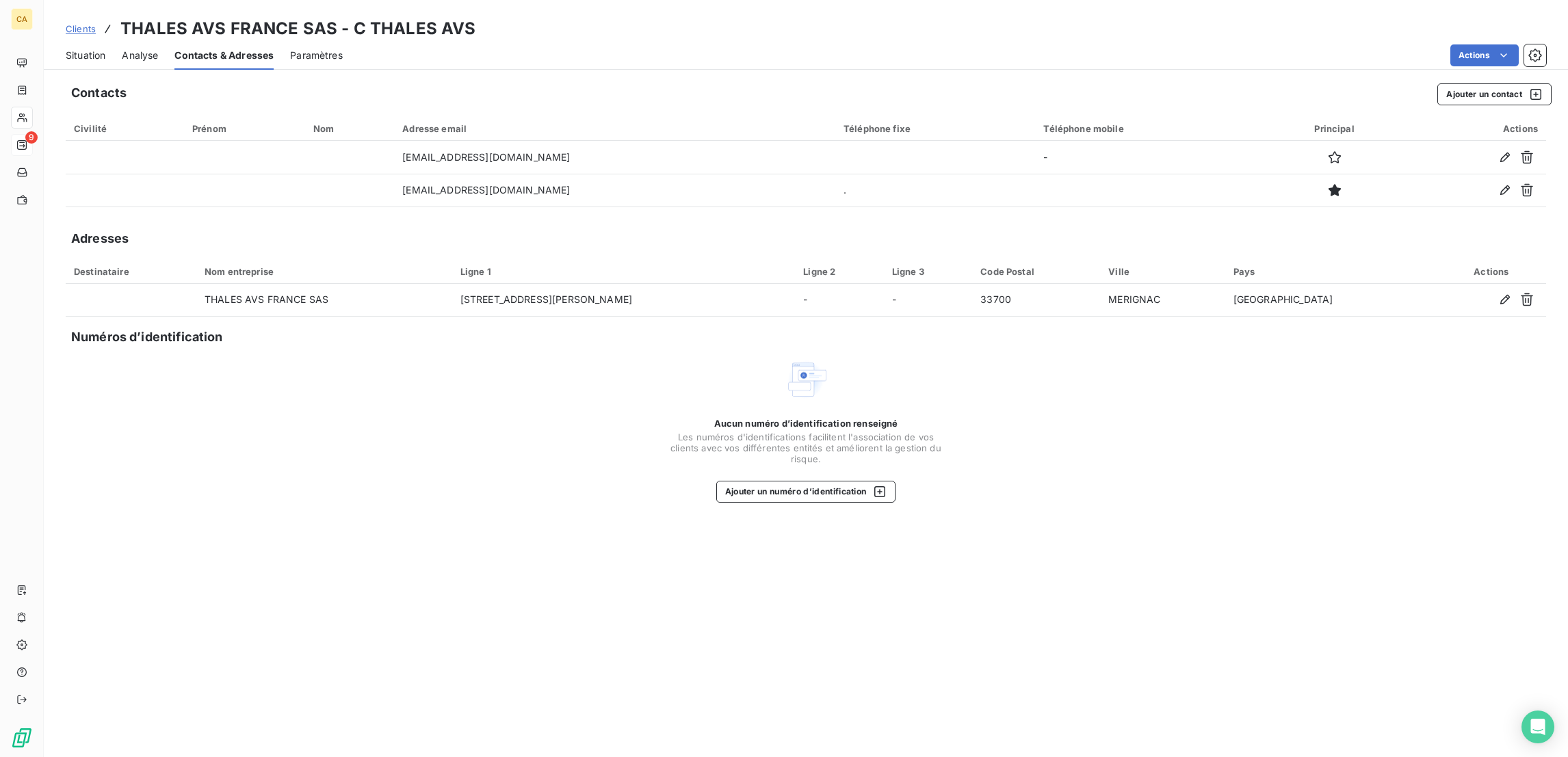
click at [76, 60] on div "Clients THALES AVS FRANCE SAS - C THALES AVS Situation Analyse Contacts & Adres…" at bounding box center [806, 378] width 1524 height 757
click at [80, 53] on div "Situation" at bounding box center [86, 55] width 39 height 28
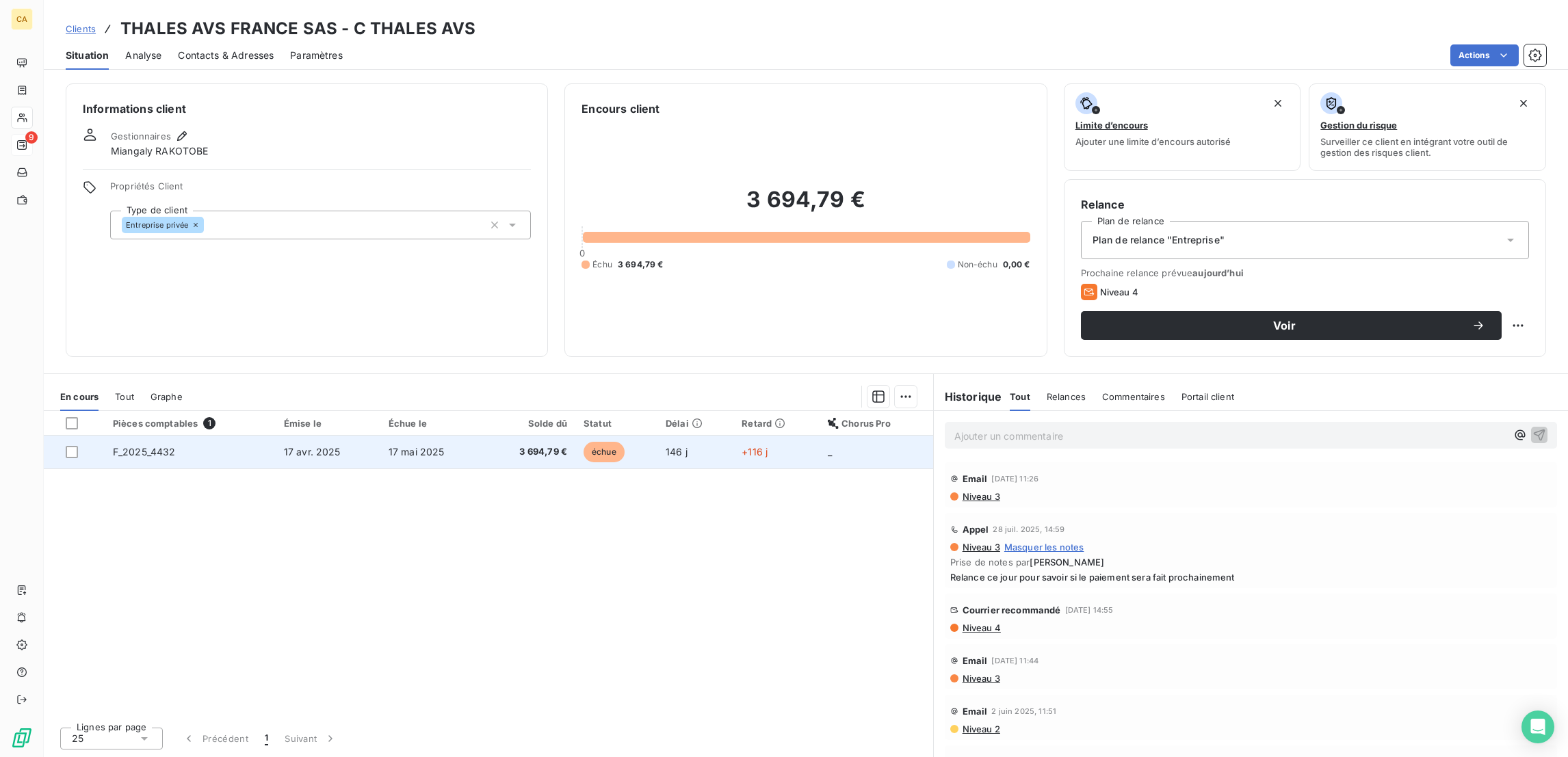
click at [439, 435] on td "17 mai 2025" at bounding box center [431, 452] width 103 height 33
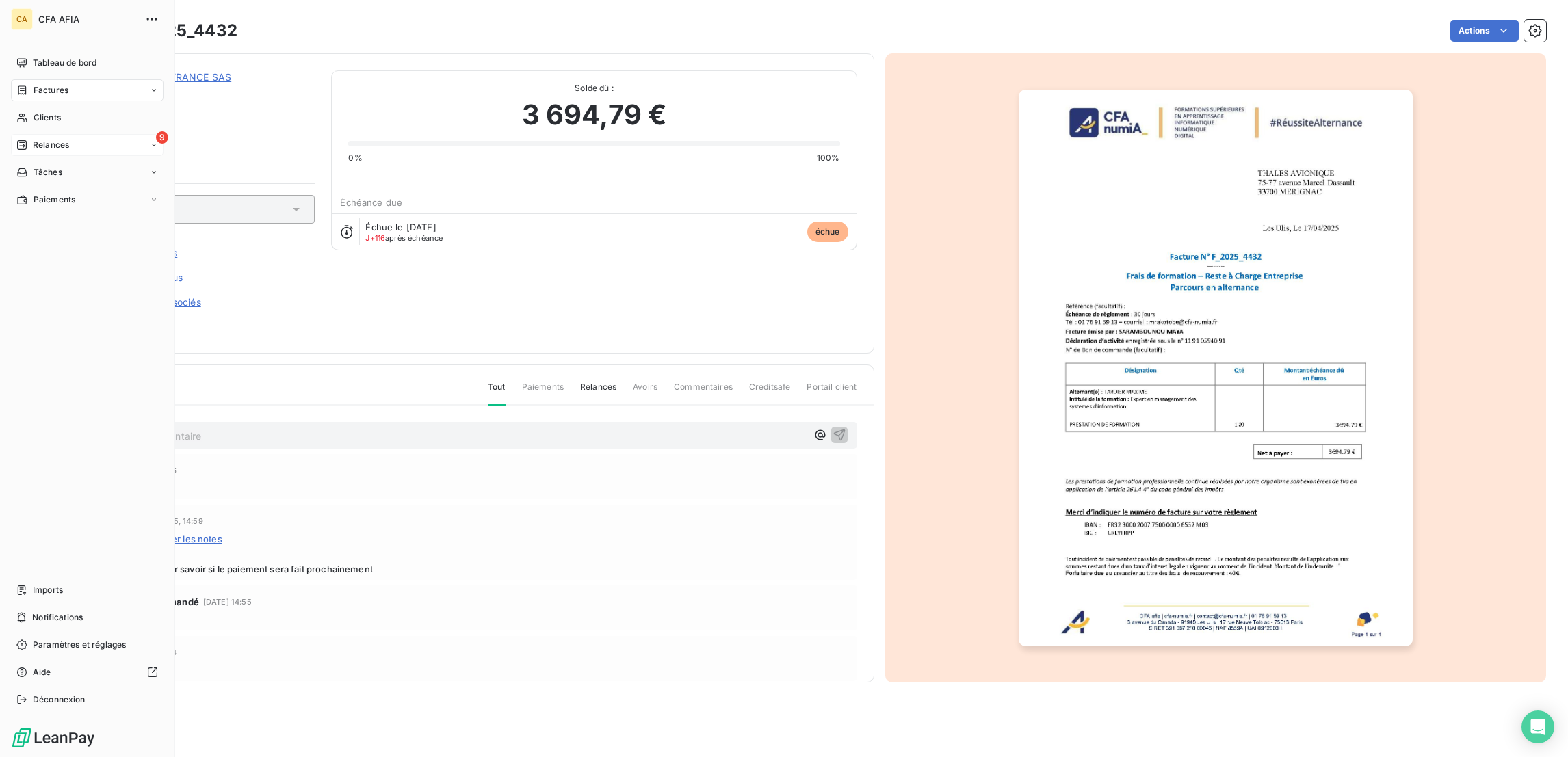
click at [16, 40] on div "CA CFA AFIA Tableau de bord Factures Clients 9 Relances Tâches Paiements Import…" at bounding box center [88, 378] width 175 height 757
click at [17, 52] on div "Tableau de bord" at bounding box center [87, 63] width 153 height 22
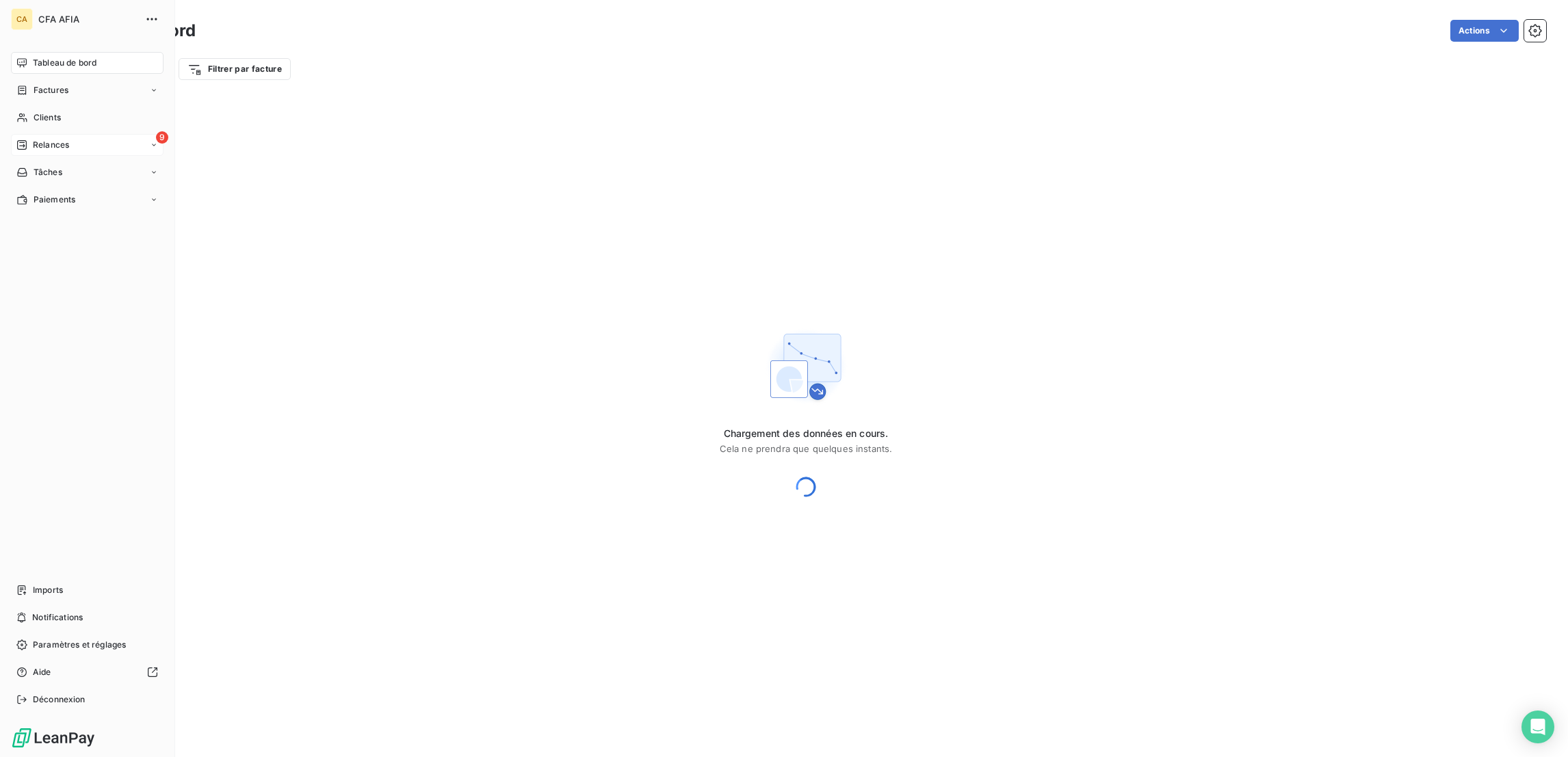
click at [42, 139] on span "Relances" at bounding box center [51, 145] width 37 height 12
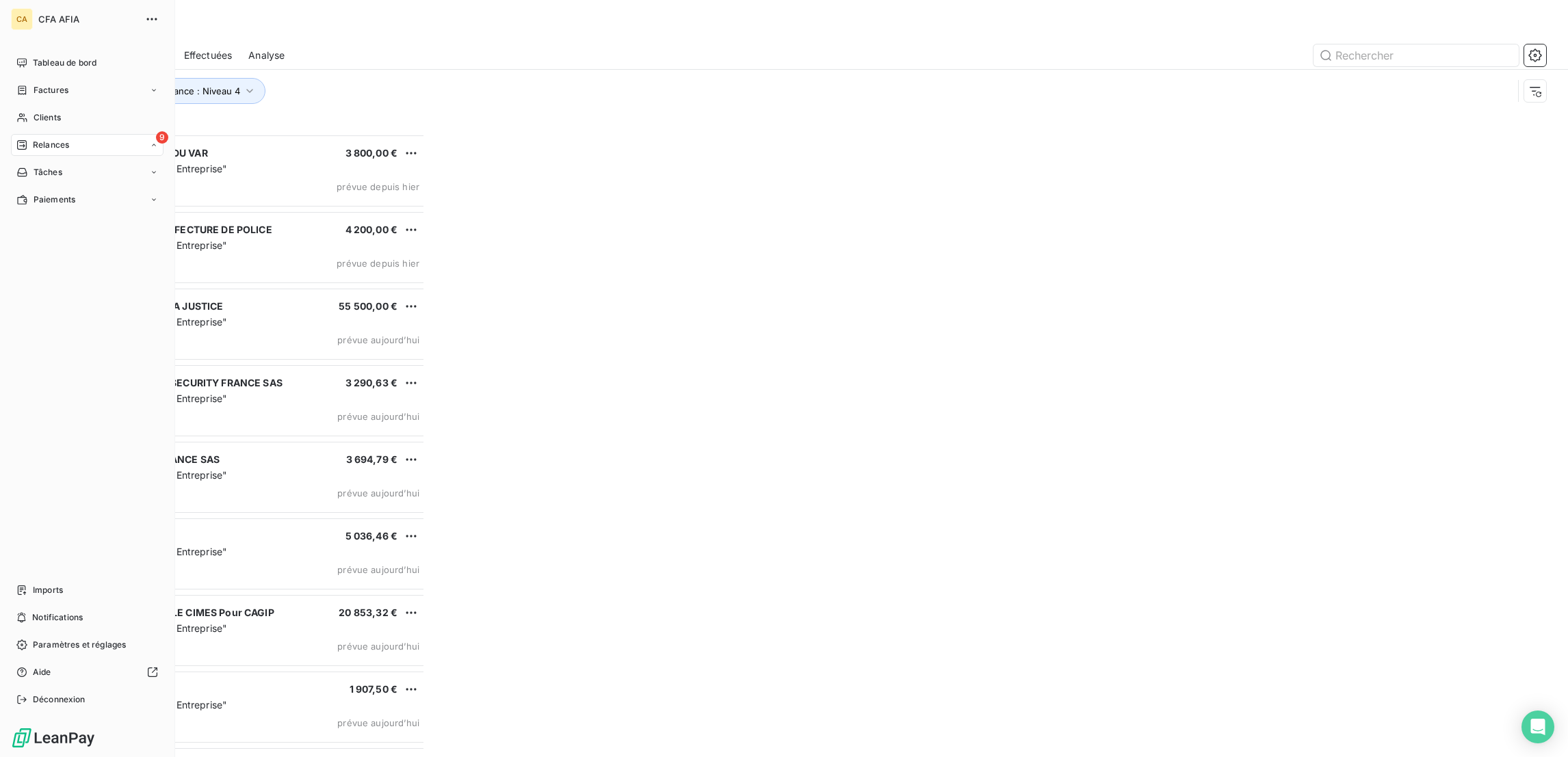
scroll to position [625, 351]
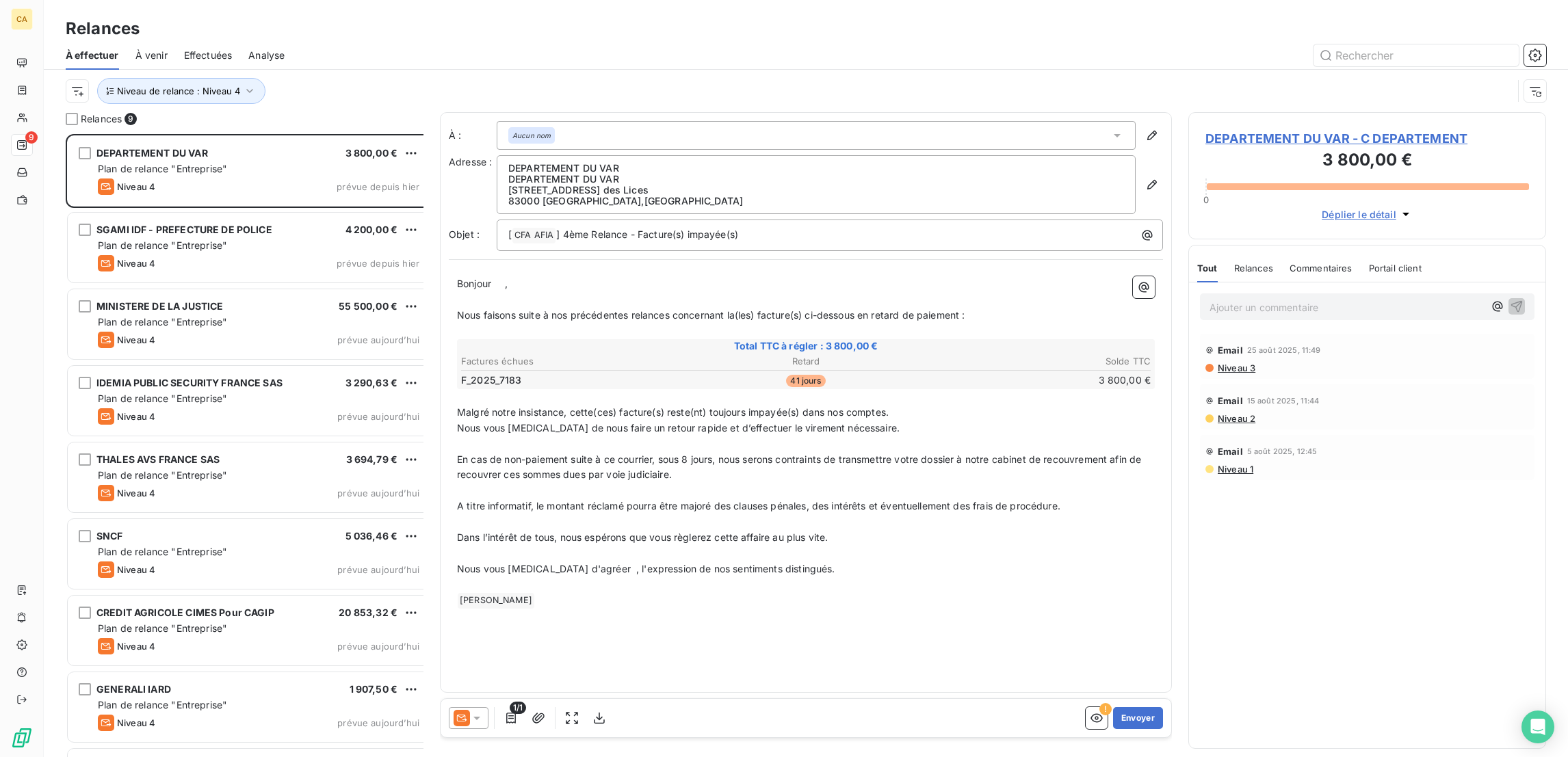
click at [184, 48] on span "Effectuées" at bounding box center [208, 55] width 48 height 14
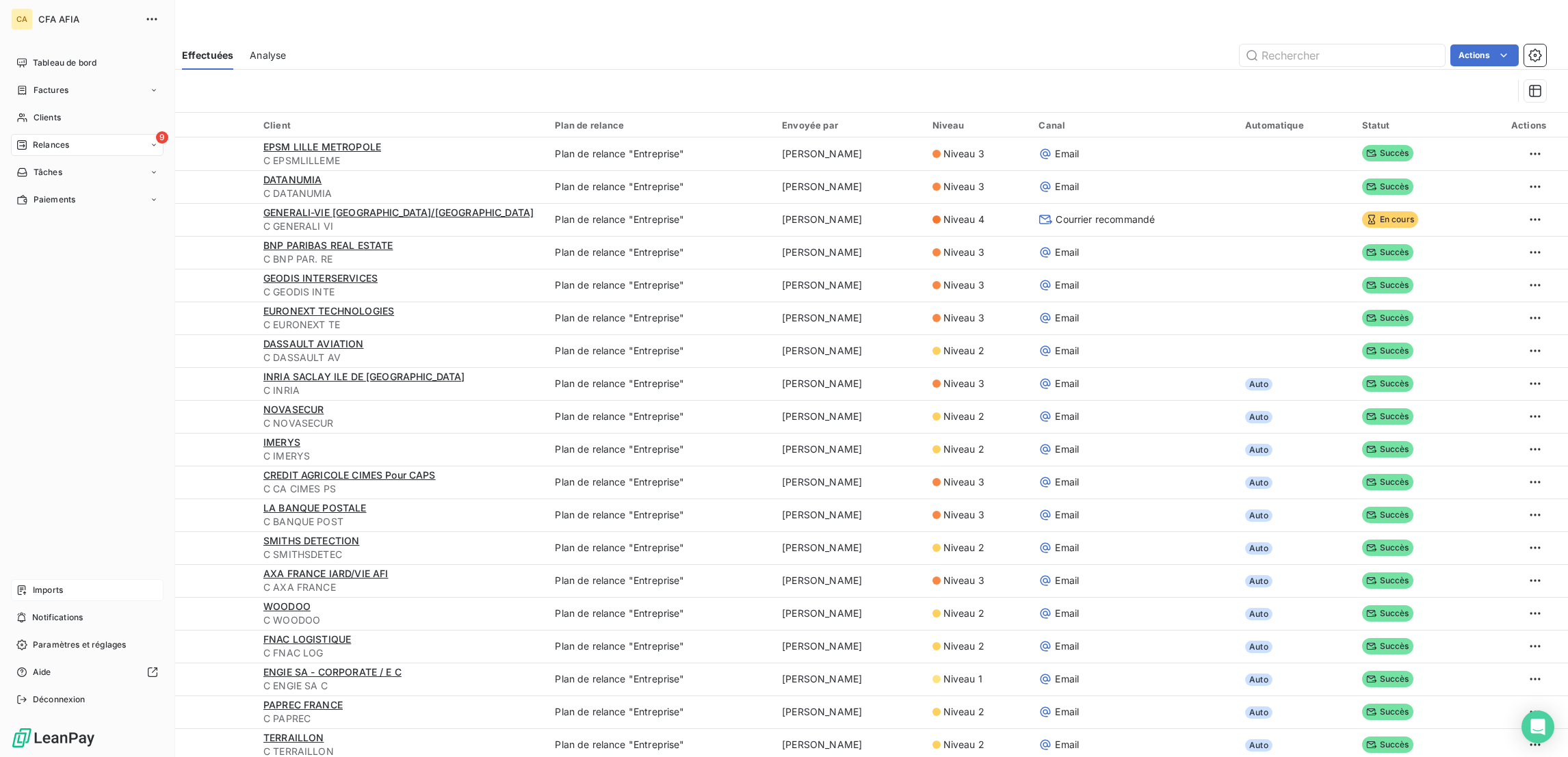
click at [40, 596] on span "Imports" at bounding box center [48, 590] width 30 height 12
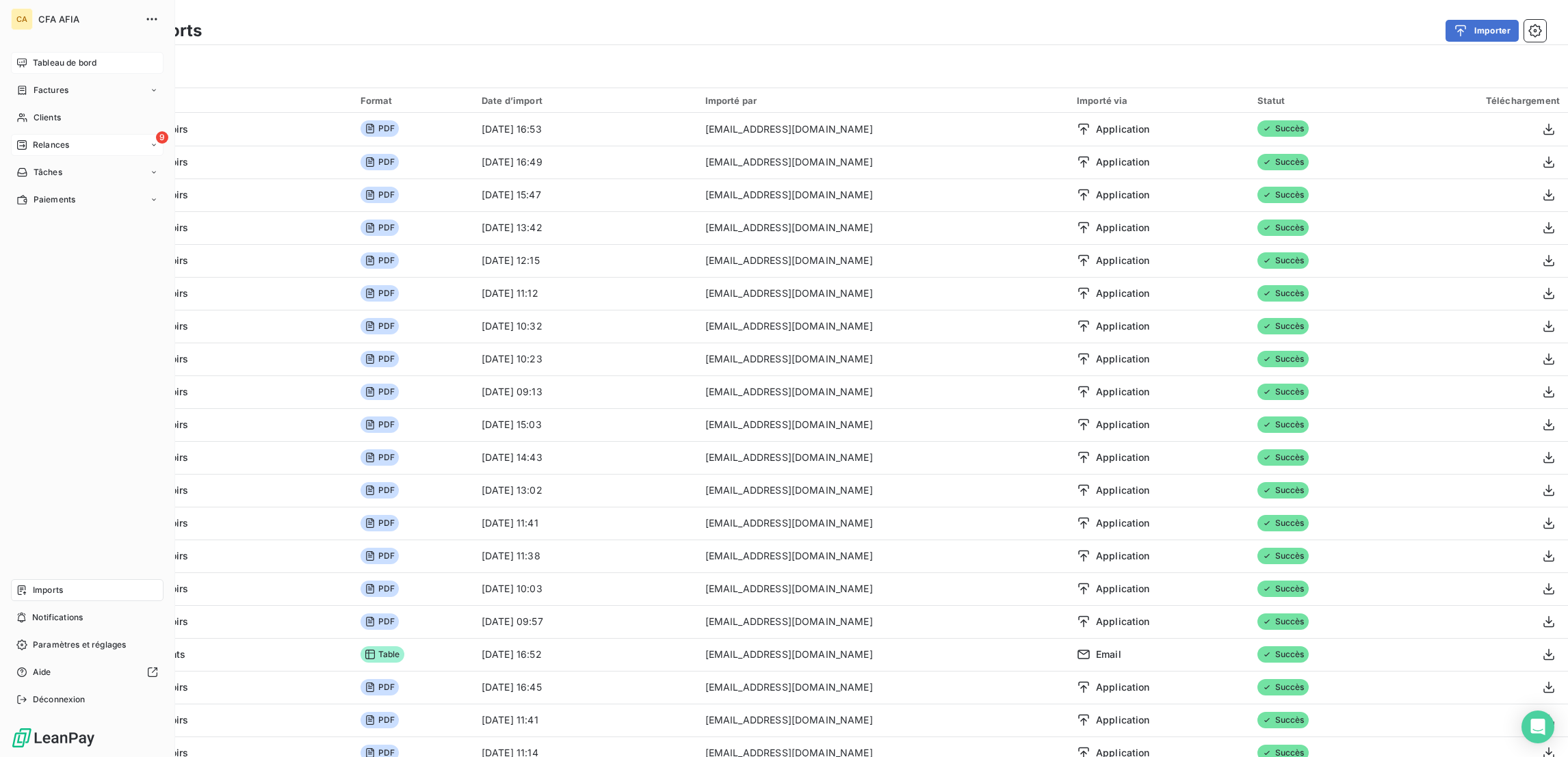
click at [33, 57] on span "Tableau de bord" at bounding box center [64, 63] width 64 height 12
